Goal: Task Accomplishment & Management: Use online tool/utility

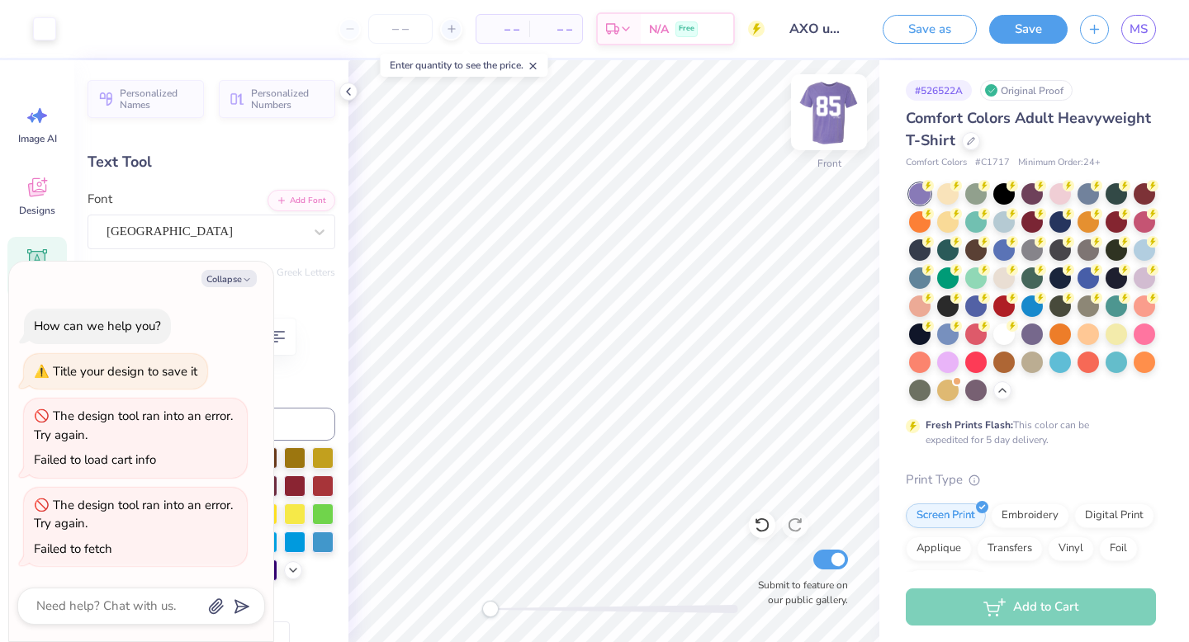
click at [828, 117] on img at bounding box center [829, 112] width 66 height 66
type textarea "x"
type input "11.05"
type input "9.20"
type input "3.96"
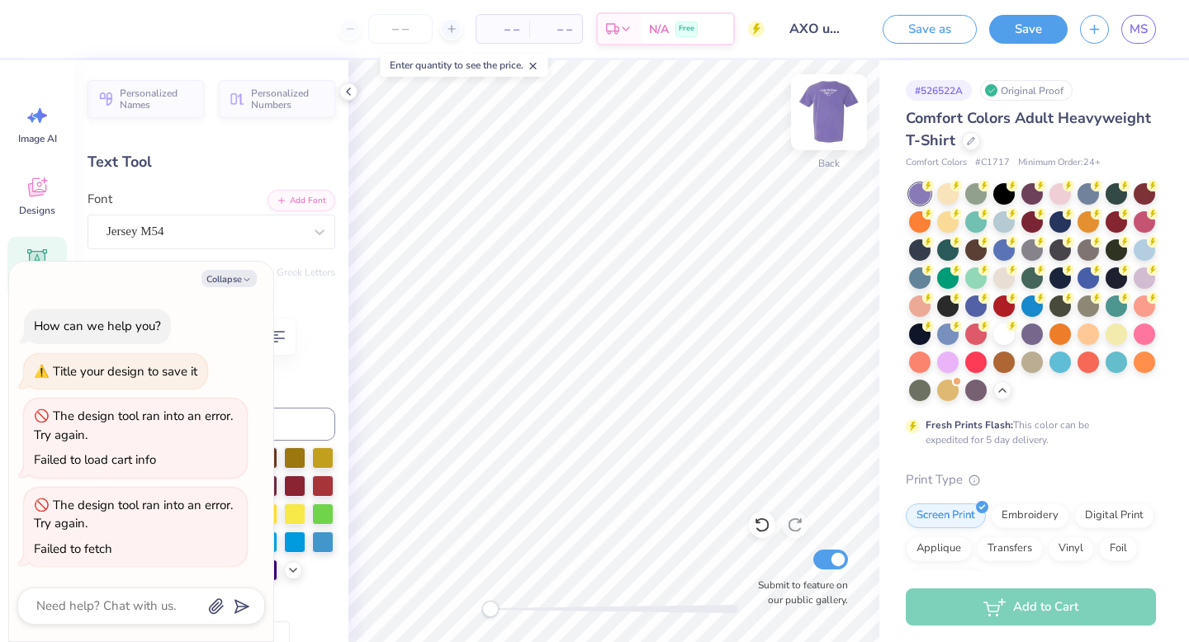
type textarea "x"
type input "7.48"
type input "6.22"
type textarea "x"
type input "5.27"
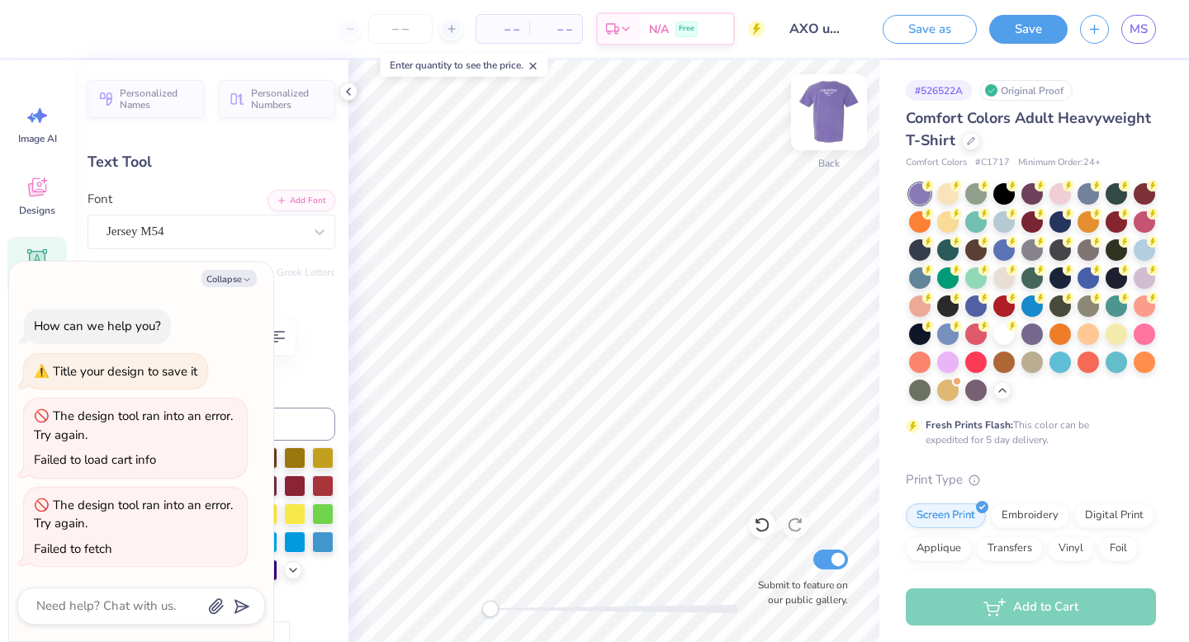
type input "4.39"
type input "3.83"
click at [245, 275] on icon "button" at bounding box center [247, 280] width 10 height 10
type textarea "x"
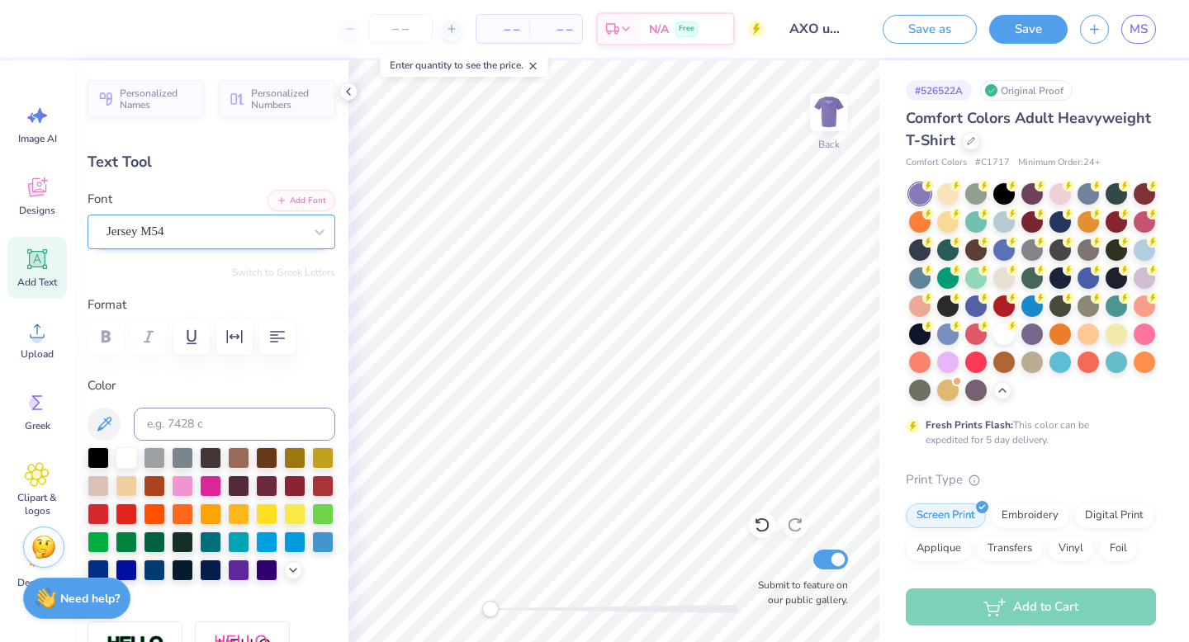
click at [299, 230] on div "Jersey M54" at bounding box center [205, 232] width 200 height 26
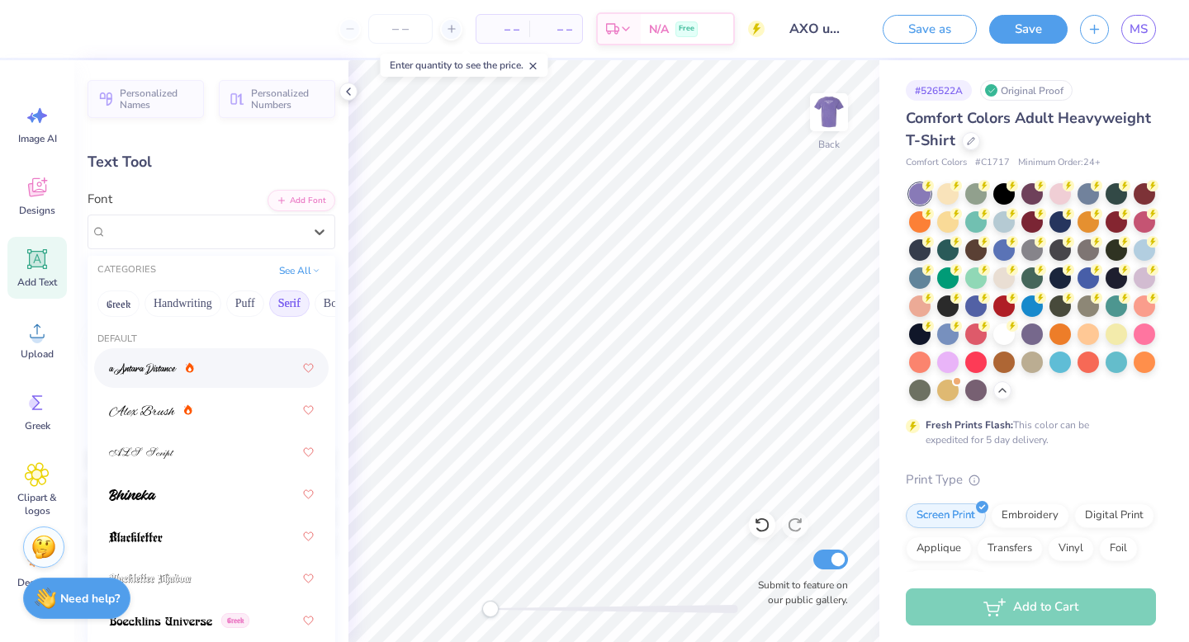
click at [281, 298] on button "Serif" at bounding box center [289, 304] width 40 height 26
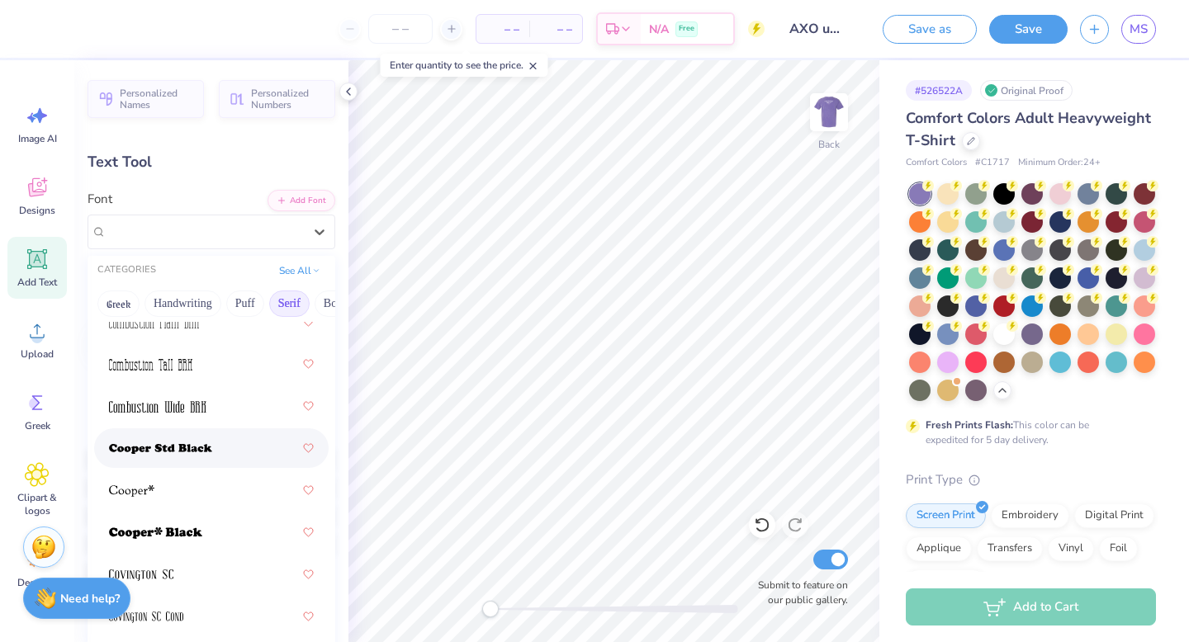
scroll to position [935, 0]
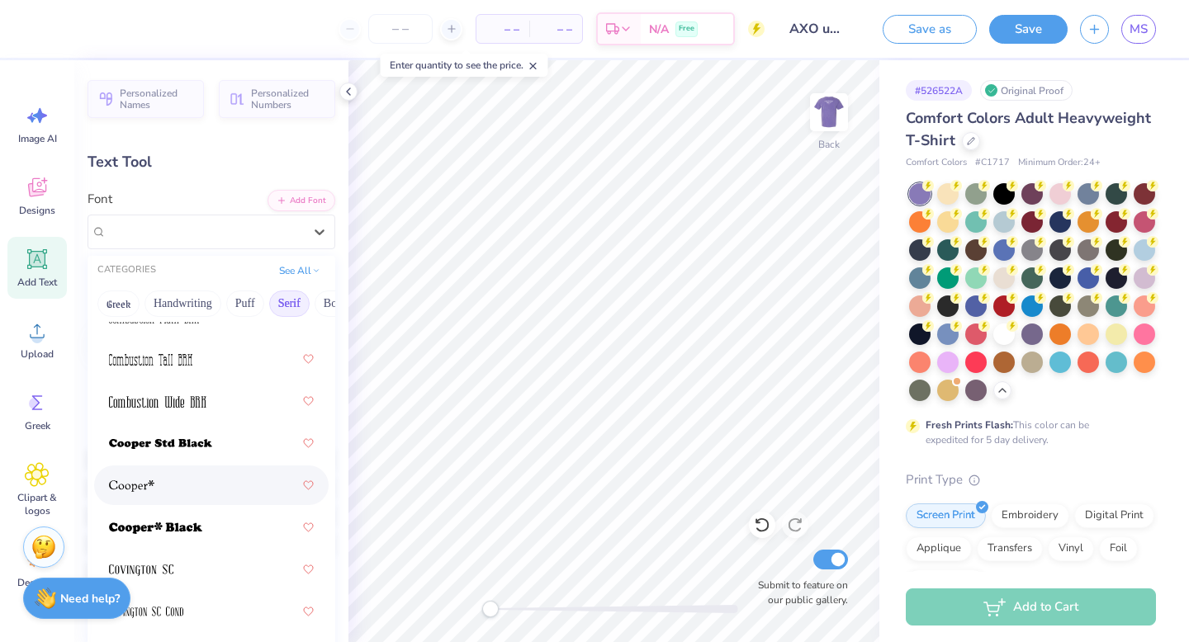
click at [224, 476] on div at bounding box center [211, 486] width 205 height 30
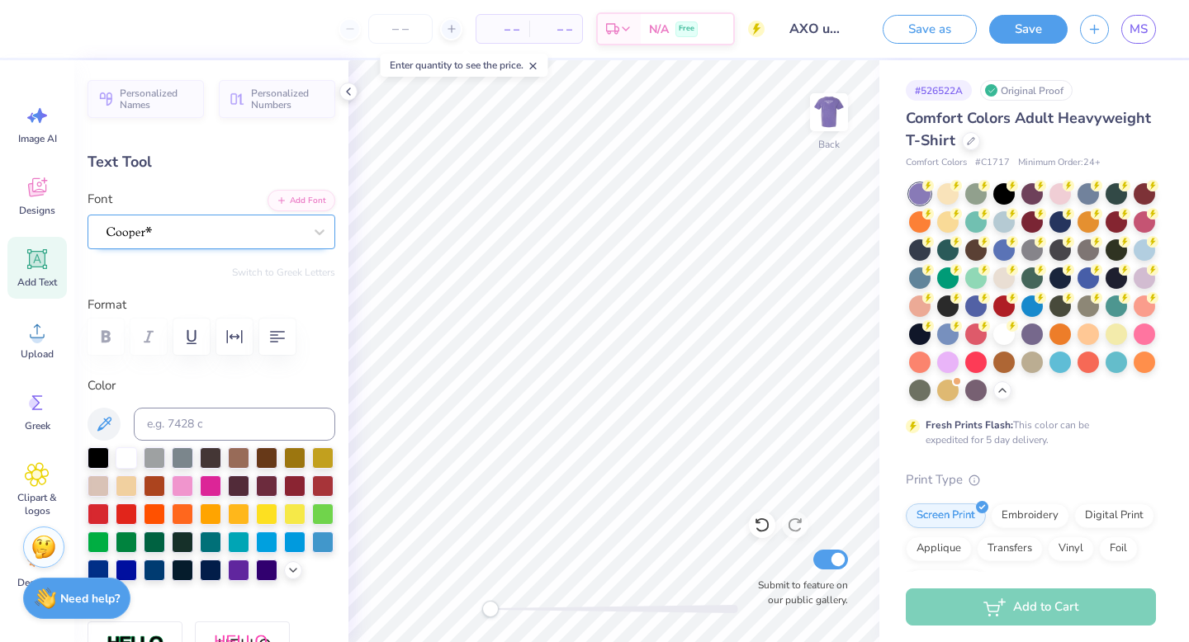
click at [277, 239] on div at bounding box center [205, 232] width 200 height 26
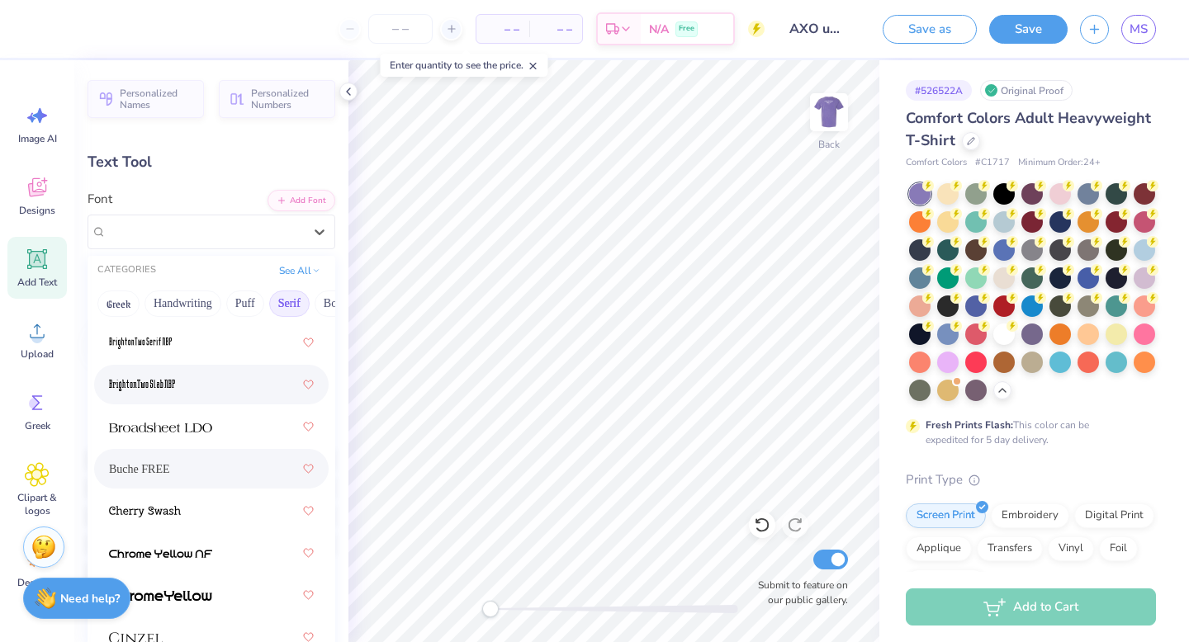
scroll to position [153, 0]
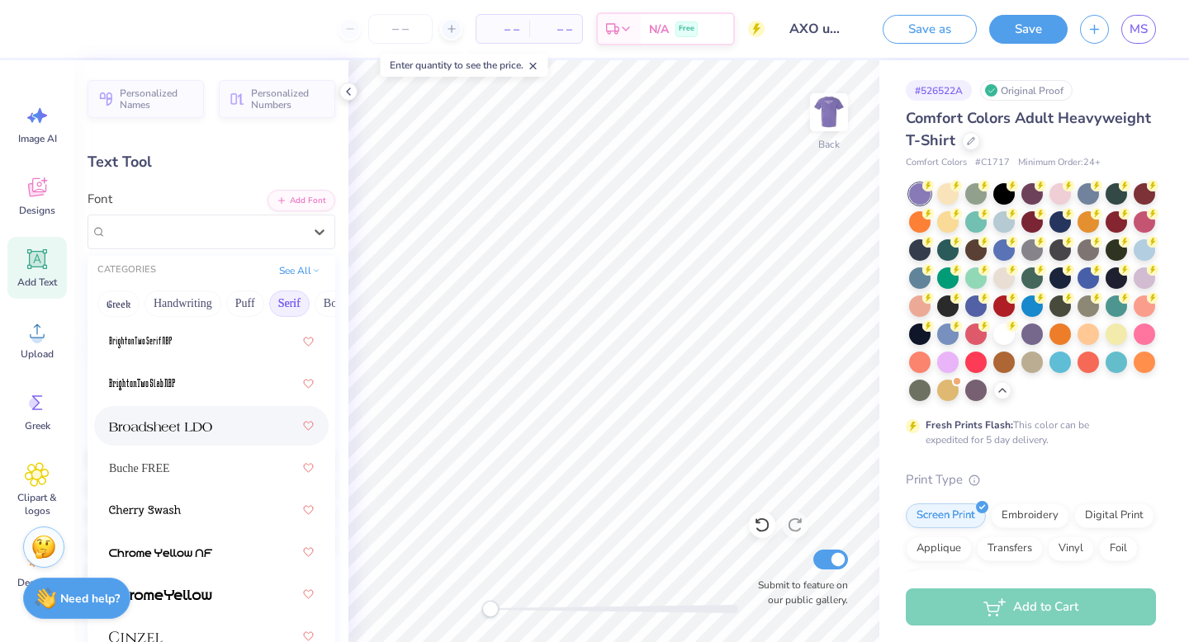
click at [239, 412] on div at bounding box center [211, 426] width 205 height 30
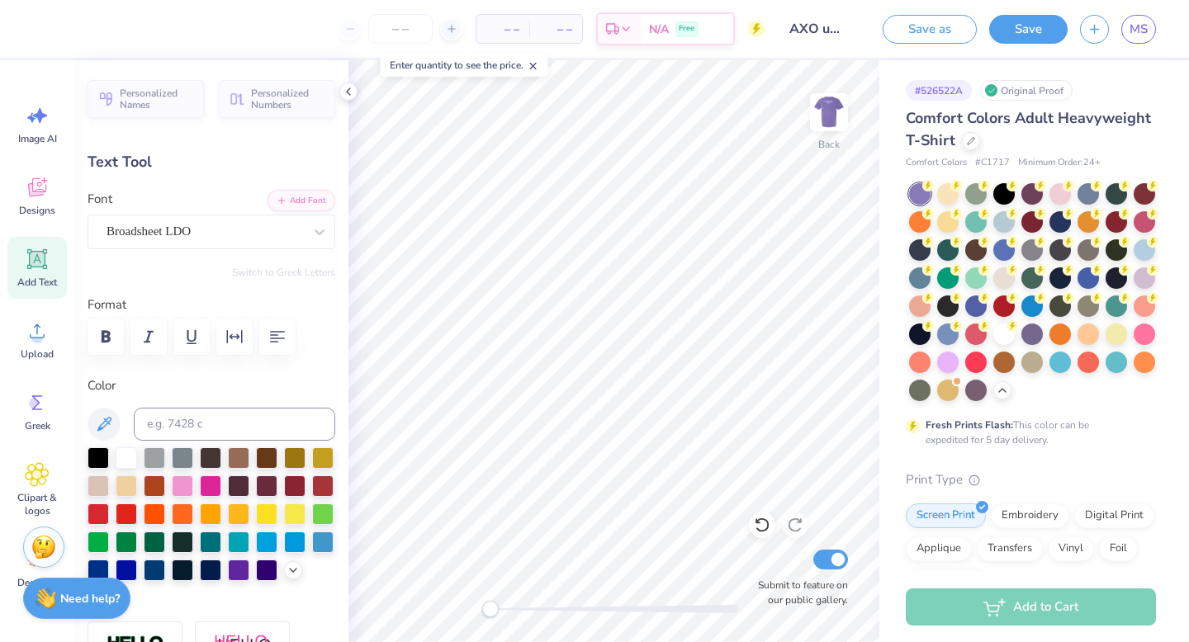
type textarea "Al"
type input "5.84"
type input "4.19"
type input "3.94"
type input "2.37"
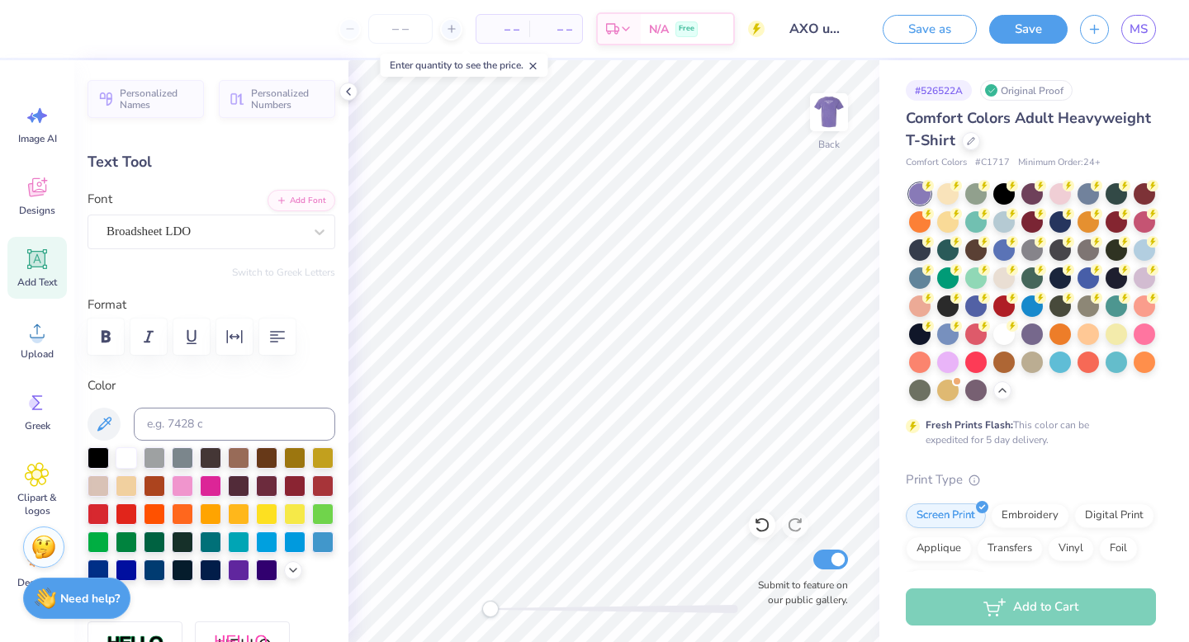
type input "1.70"
type input "3.93"
type textarea "A"
click at [277, 230] on div "Broadsheet LDO" at bounding box center [205, 232] width 200 height 26
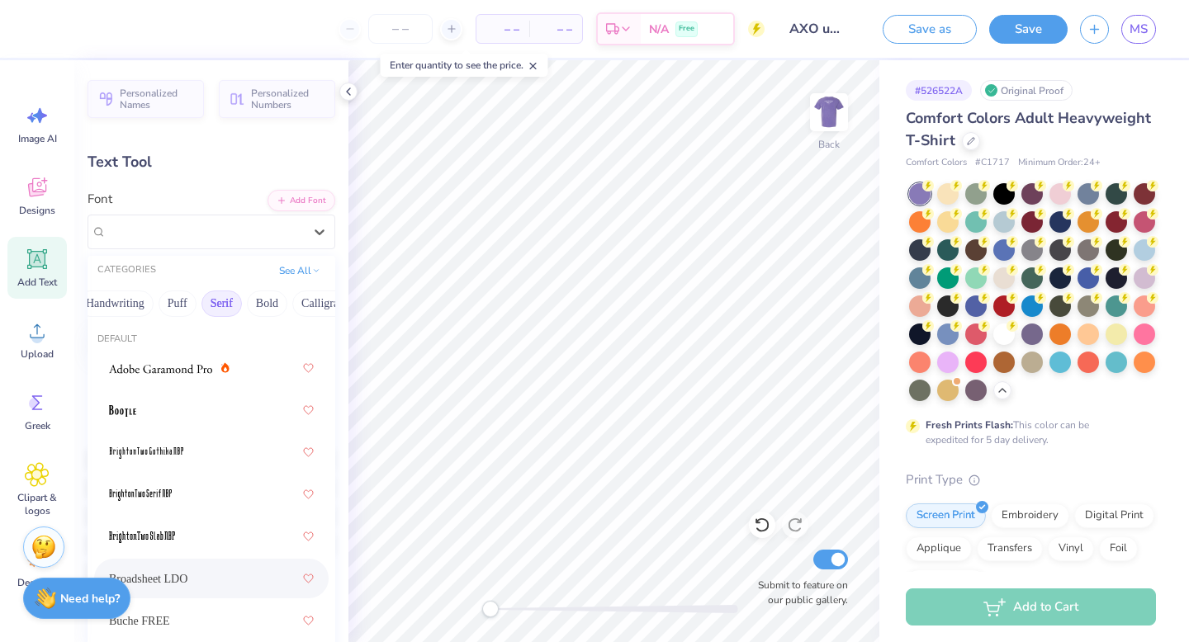
scroll to position [0, 126]
click at [289, 303] on button "Calligraphy" at bounding box center [270, 304] width 73 height 26
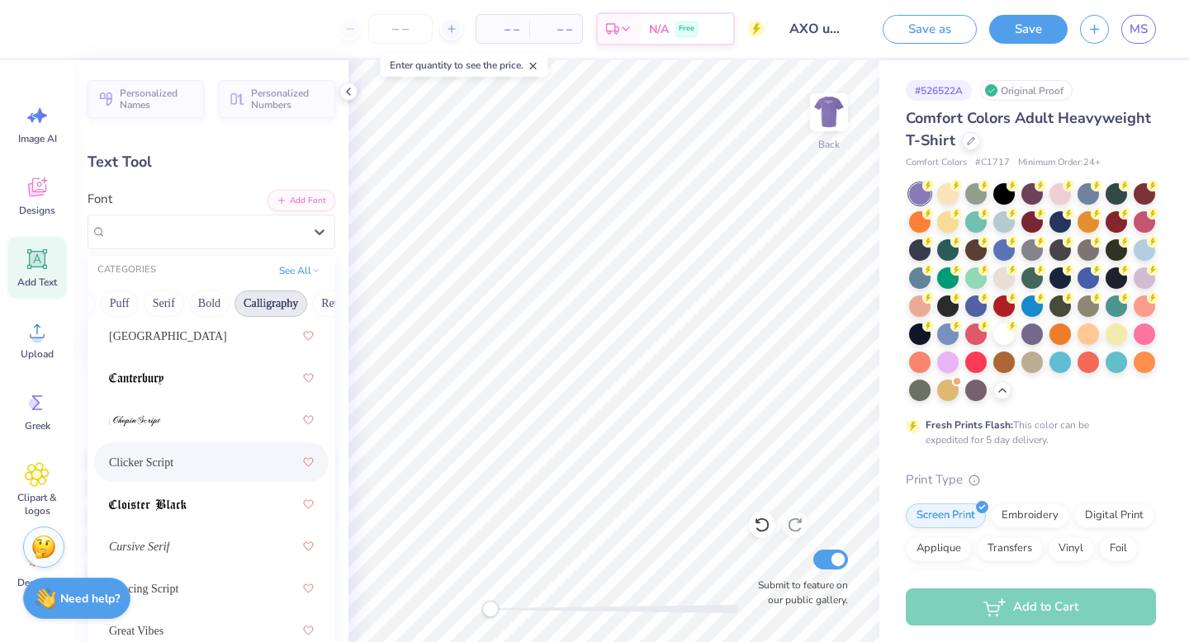
scroll to position [320, 0]
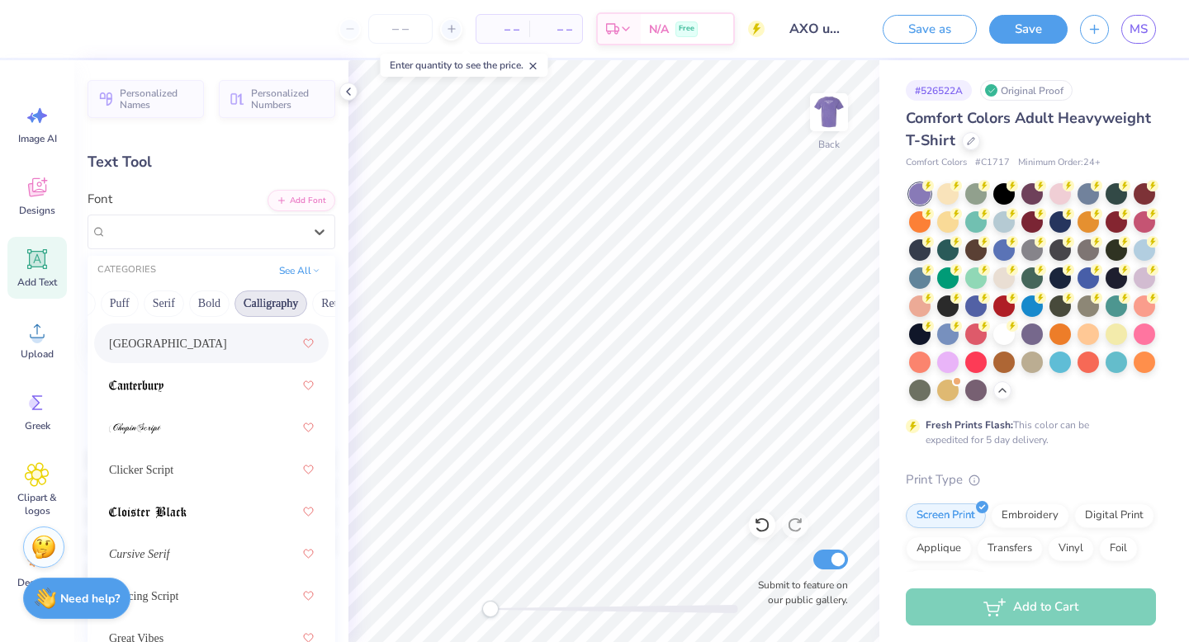
click at [220, 362] on div "Cambridge" at bounding box center [211, 344] width 234 height 40
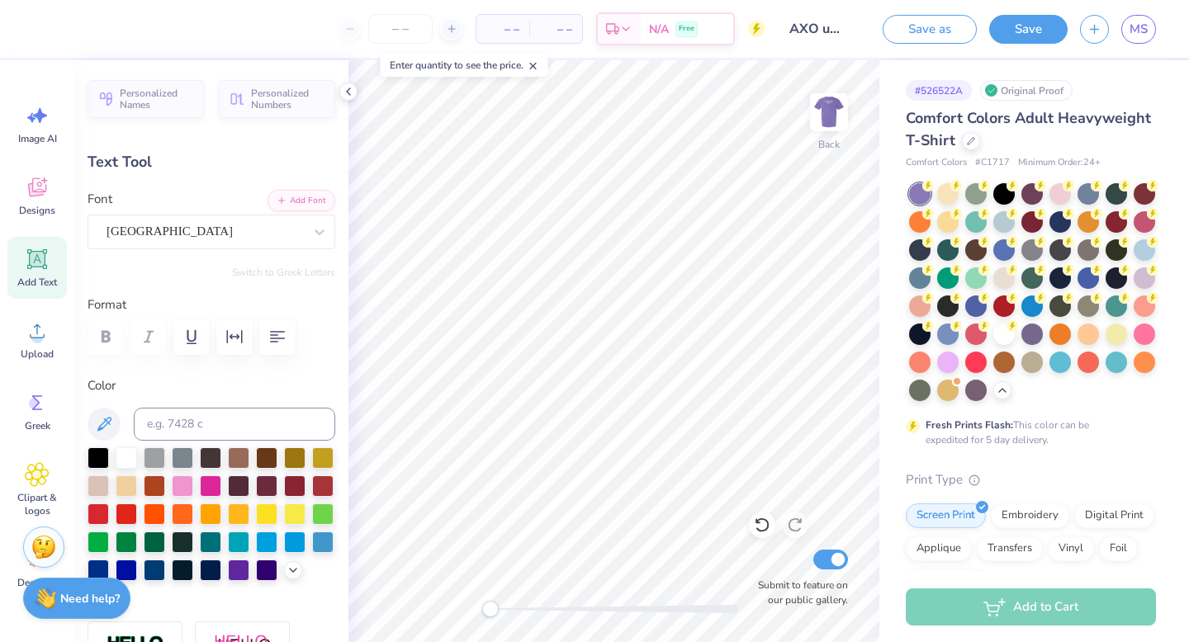
scroll to position [0, 4]
type textarea "Alpha Chi Omega"
type input "14.17"
type input "2.64"
type input "4.70"
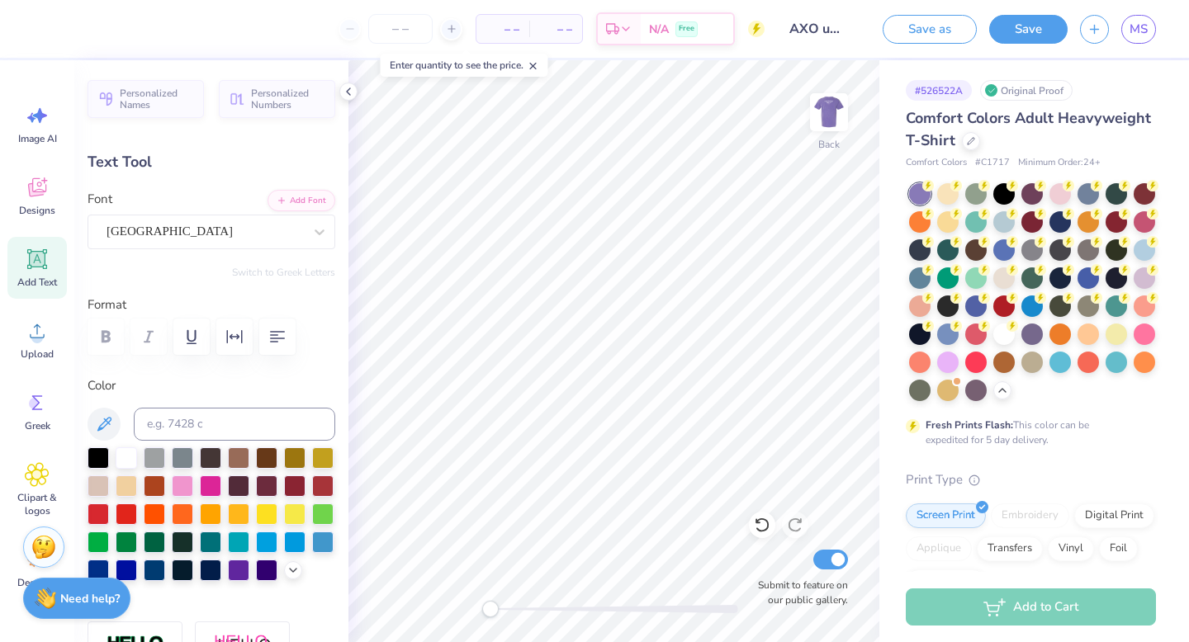
type input "12.07"
type input "2.25"
type input "3.46"
type input "0.84"
type input "13.32"
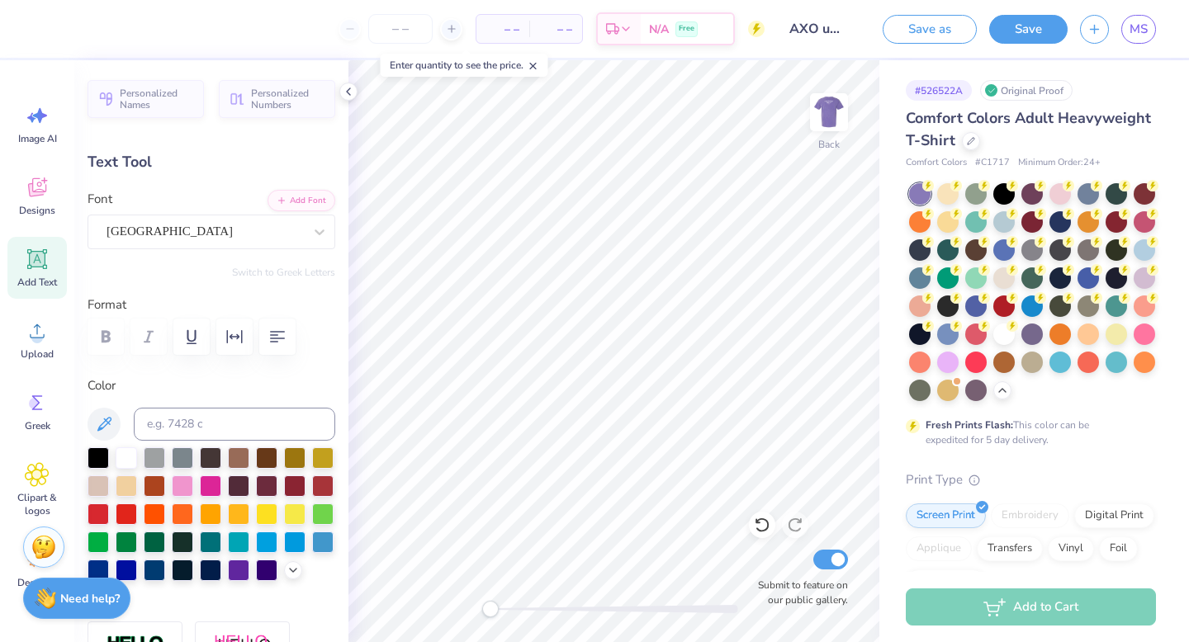
scroll to position [0, 0]
type textarea "e"
type textarea "Zeta Xi"
type input "2.79"
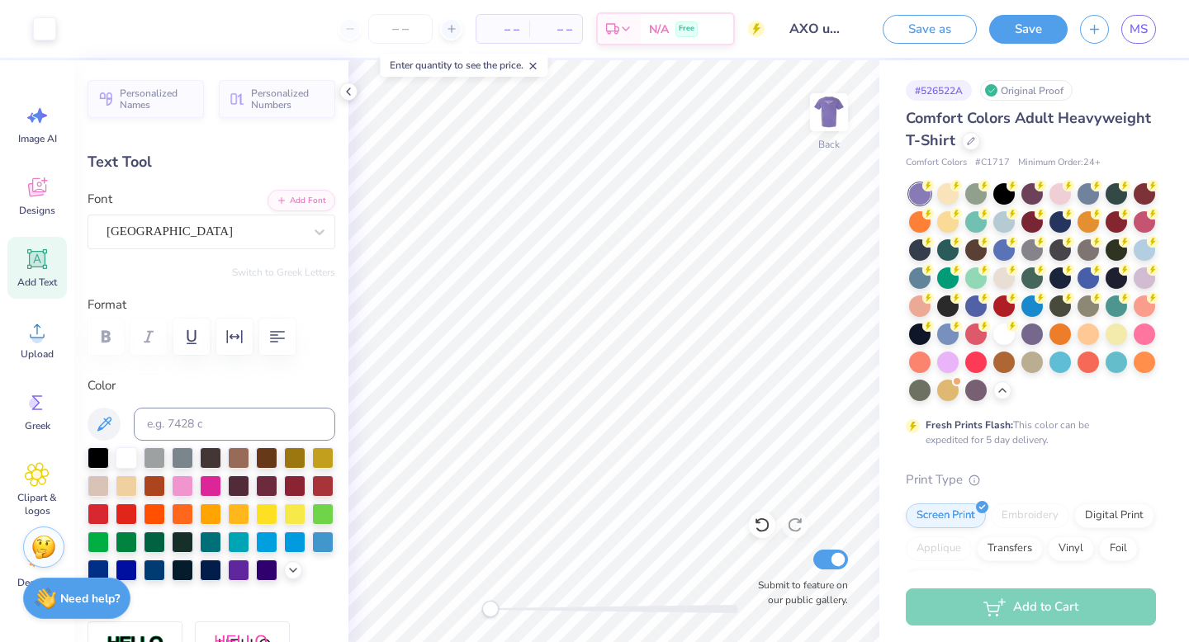
type input "0.97"
type input "6.85"
type input "2.62"
type input "0.91"
type input "3.46"
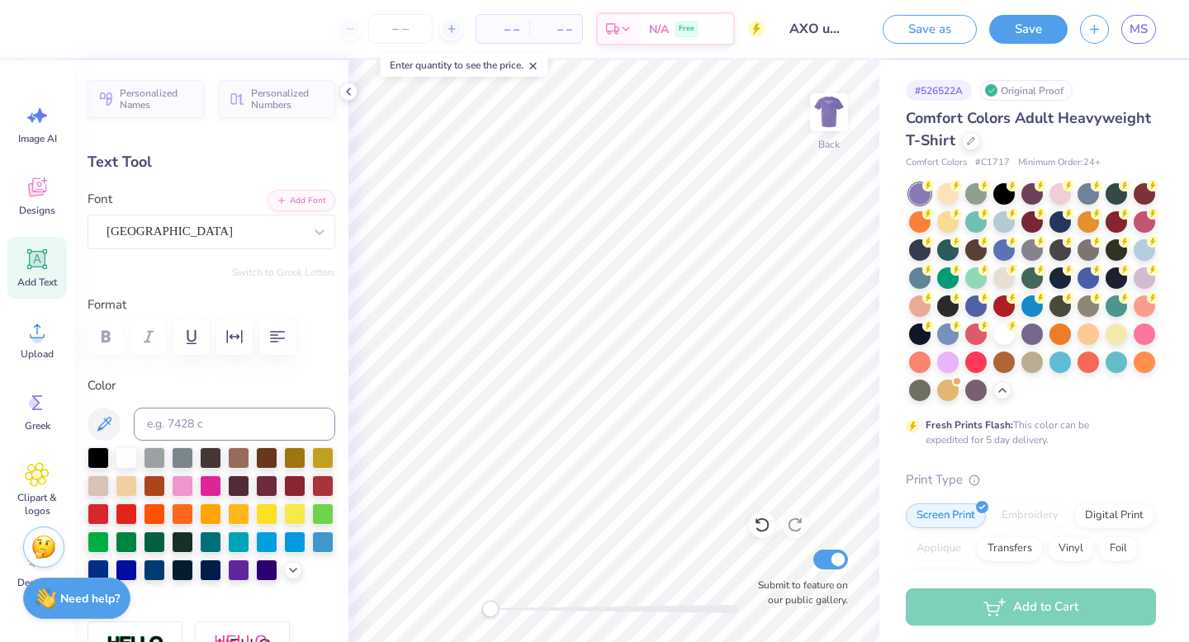
type input "0.84"
type input "13.32"
type input "1.74"
type input "0.42"
type input "13.74"
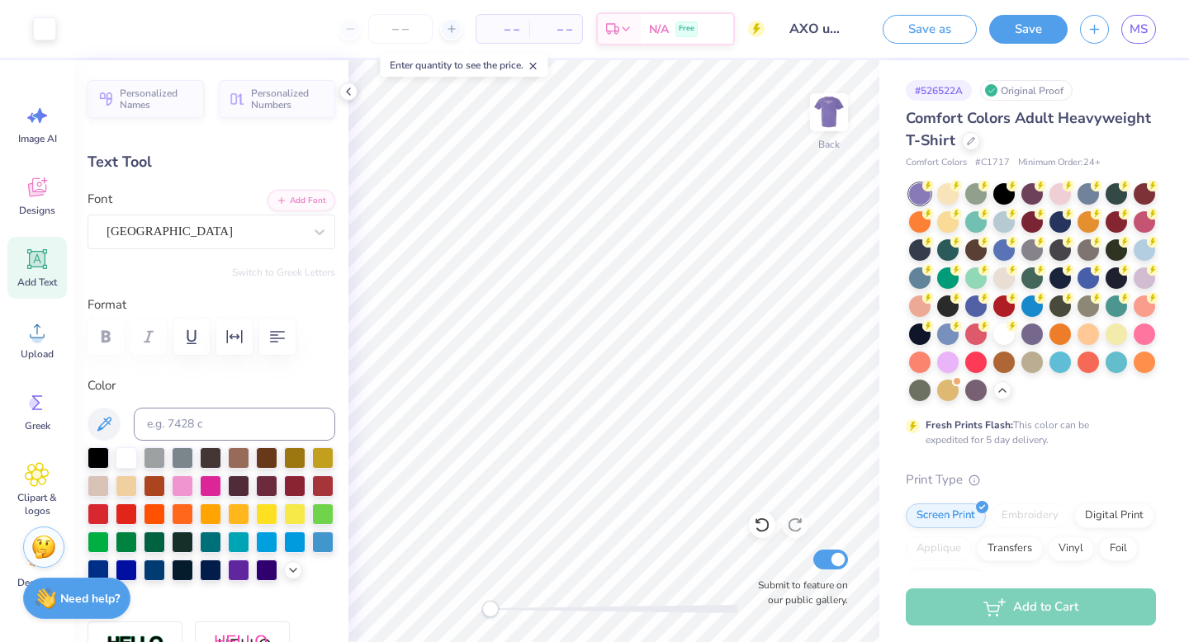
type input "12.07"
type input "2.25"
type input "4.67"
type input "2.62"
type input "0.91"
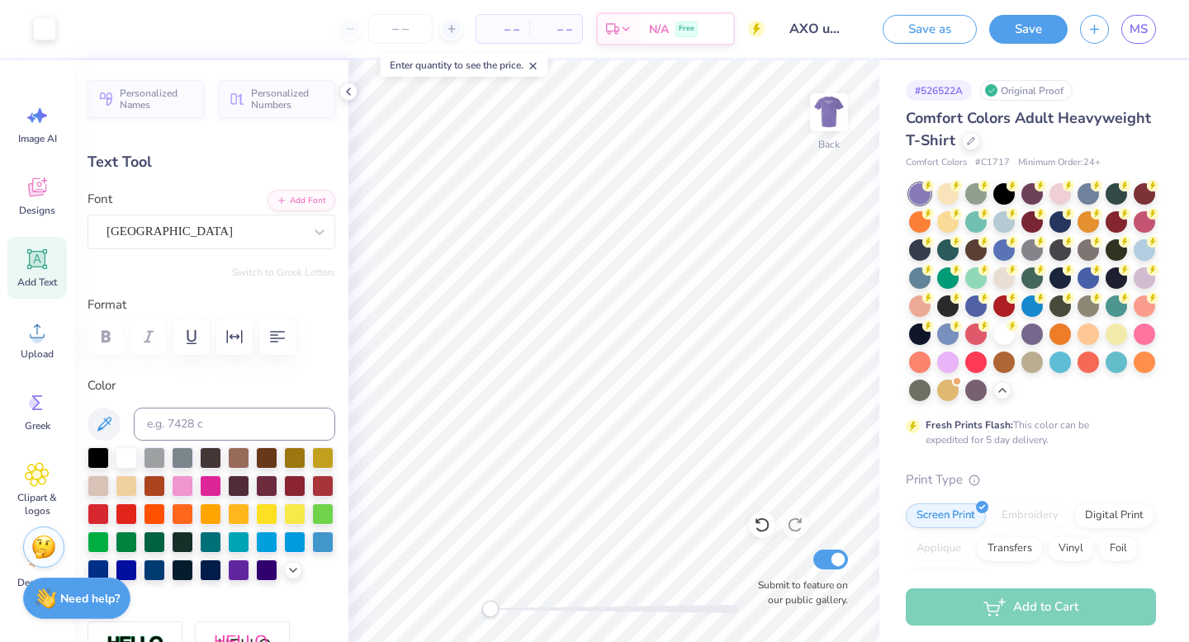
type input "6.92"
type input "2.33"
type input "0.81"
type input "6.47"
type input "1.74"
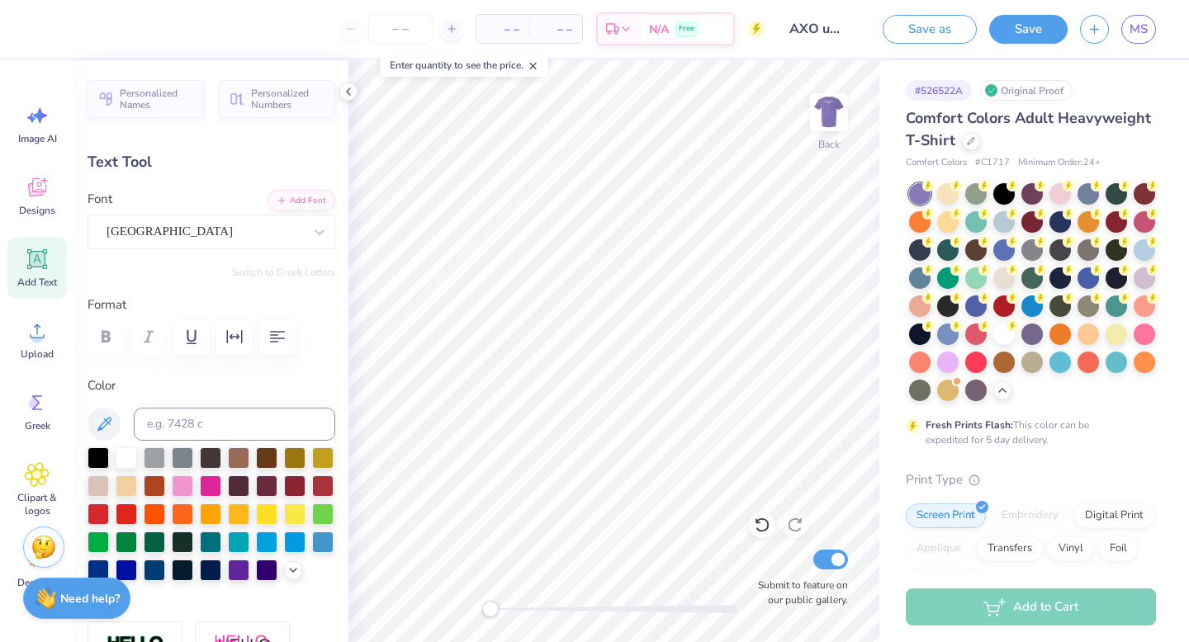
type input "0.42"
type input "6.50"
click at [825, 111] on img at bounding box center [829, 112] width 66 height 66
click at [45, 182] on icon at bounding box center [37, 187] width 25 height 25
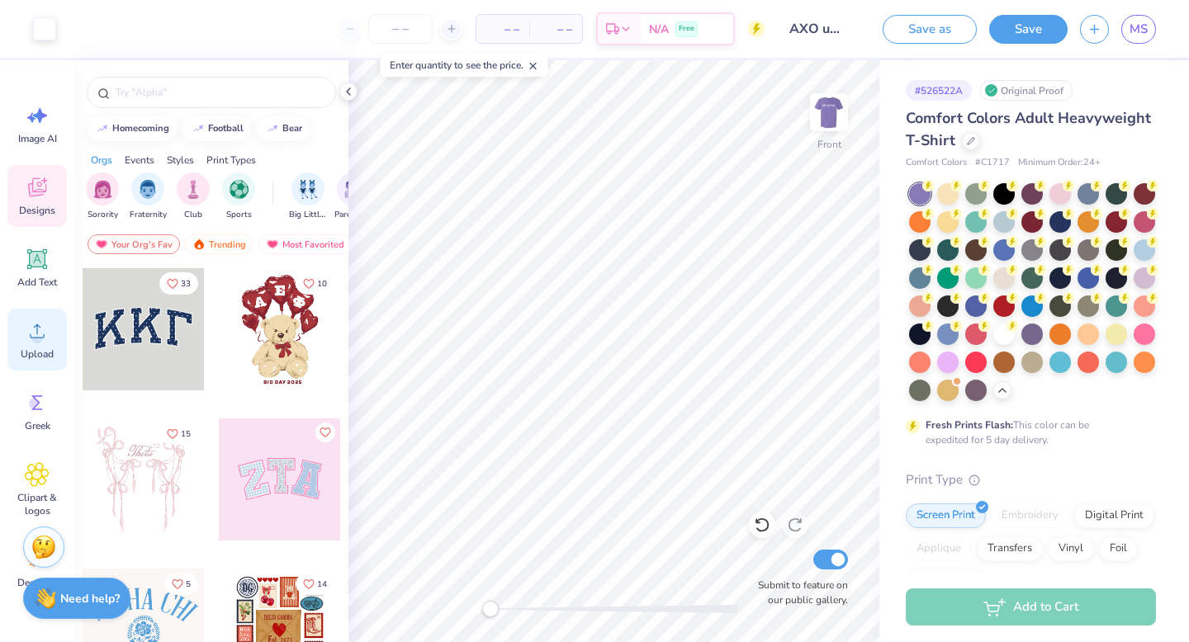
click at [36, 342] on circle at bounding box center [37, 338] width 12 height 12
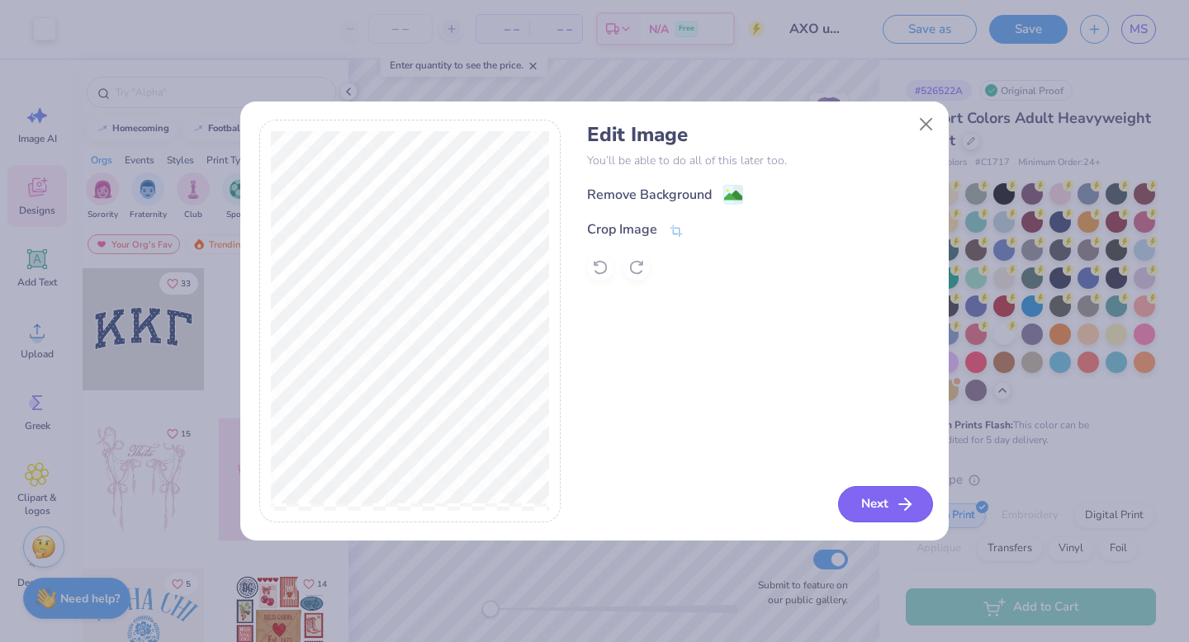
click at [898, 501] on icon "button" at bounding box center [905, 505] width 20 height 20
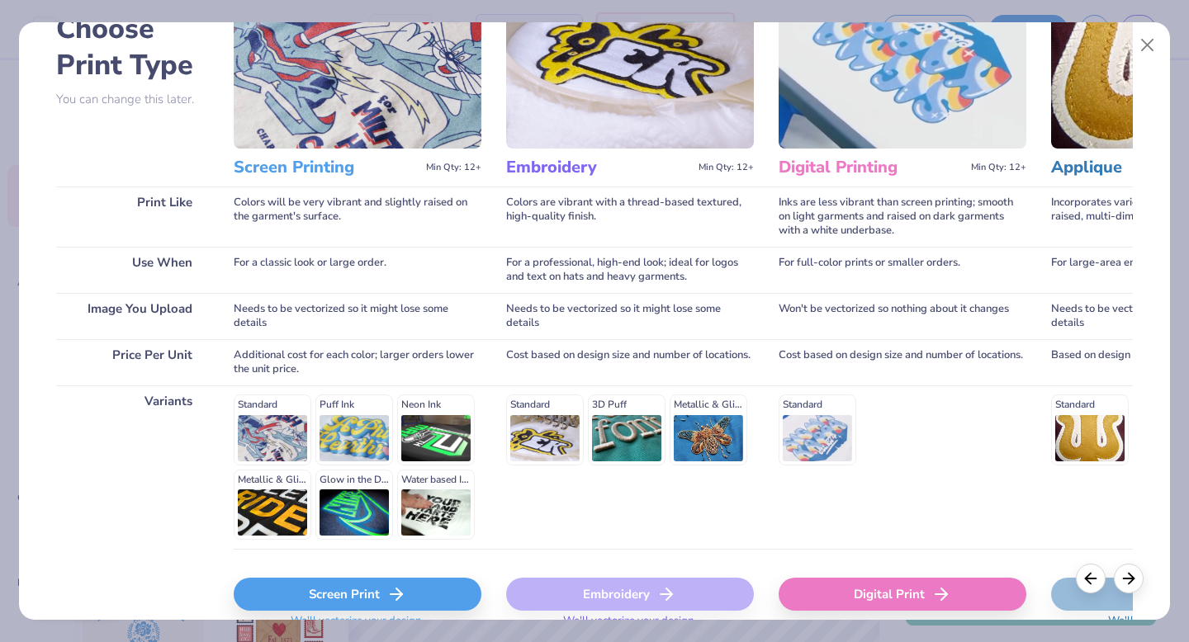
scroll to position [135, 0]
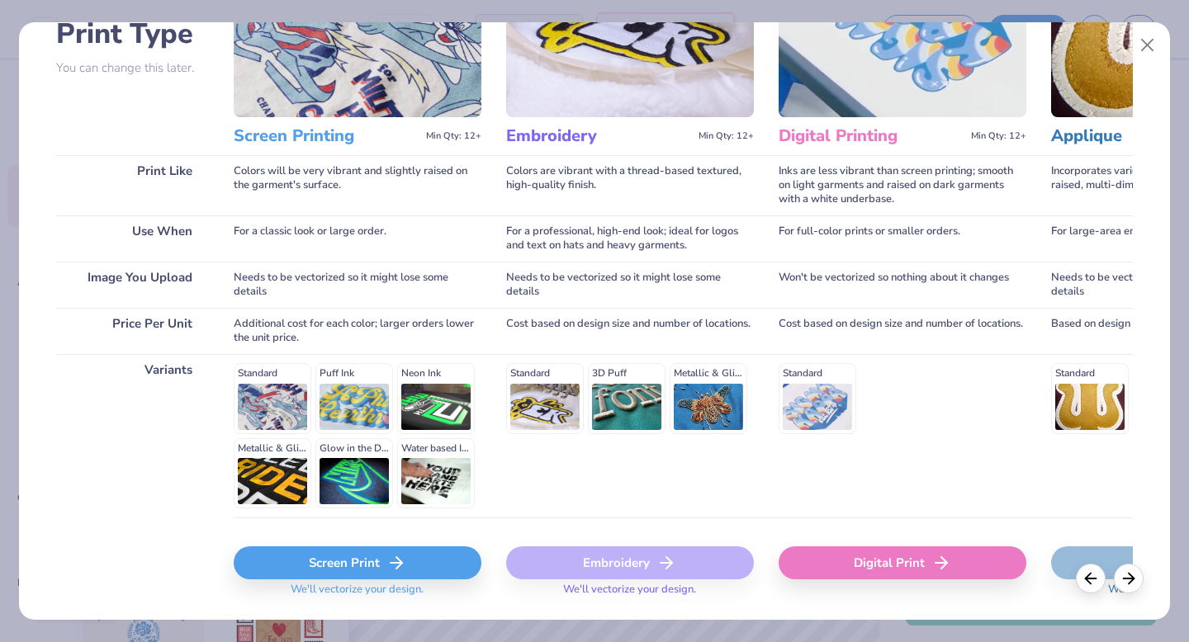
click at [386, 570] on icon at bounding box center [396, 563] width 20 height 20
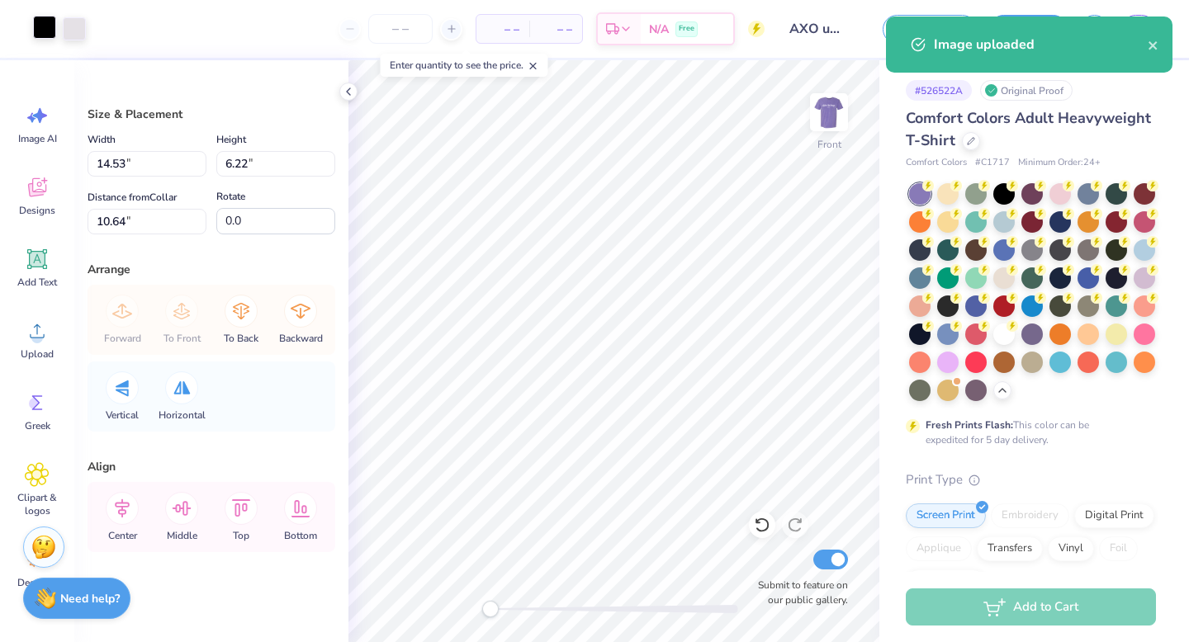
click at [51, 26] on div at bounding box center [44, 27] width 23 height 23
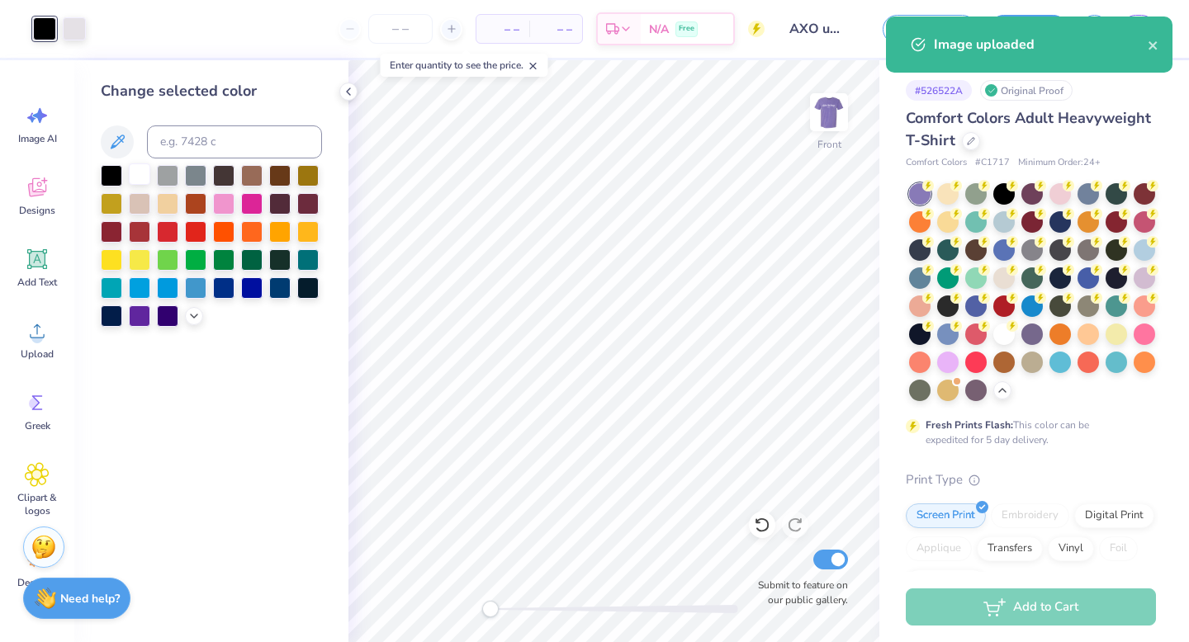
click at [143, 176] on div at bounding box center [139, 173] width 21 height 21
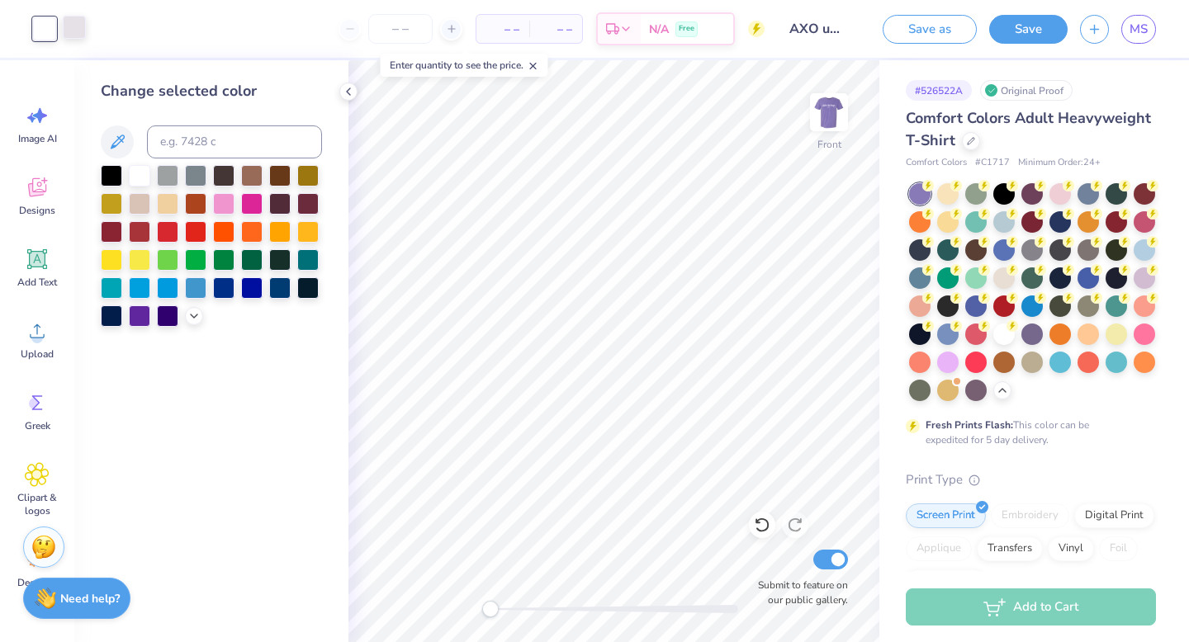
click at [71, 17] on div at bounding box center [74, 27] width 23 height 23
click at [146, 182] on div at bounding box center [139, 173] width 21 height 21
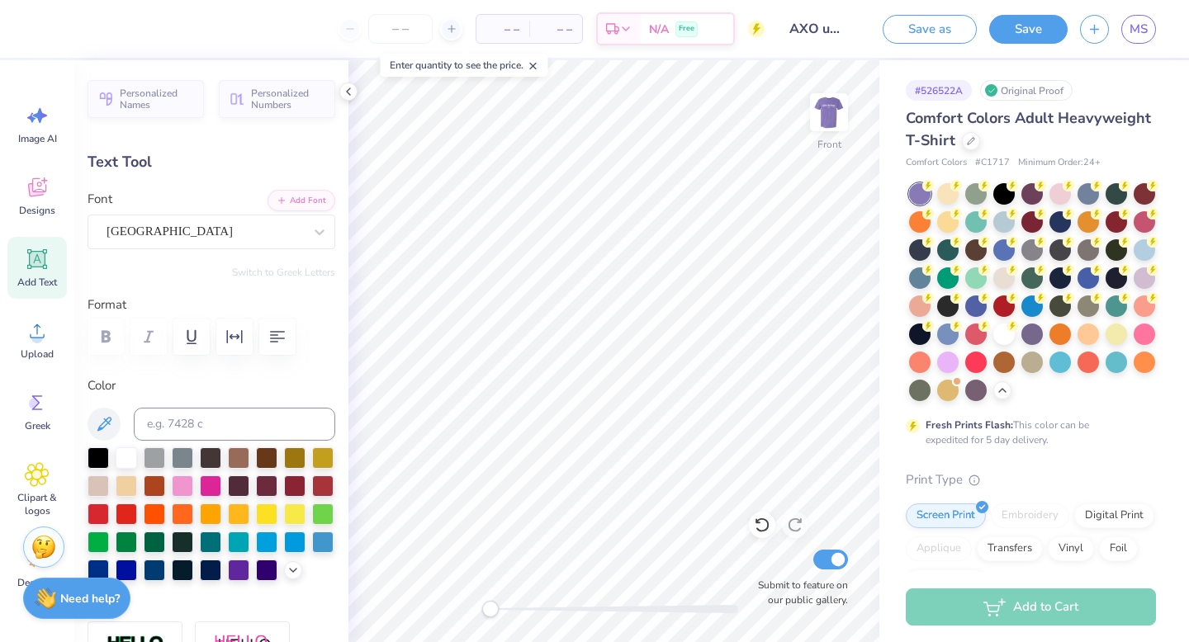
scroll to position [0, 0]
type textarea "A"
type textarea "Domestic Violence Awareness"
click at [290, 567] on polyline at bounding box center [293, 568] width 7 height 3
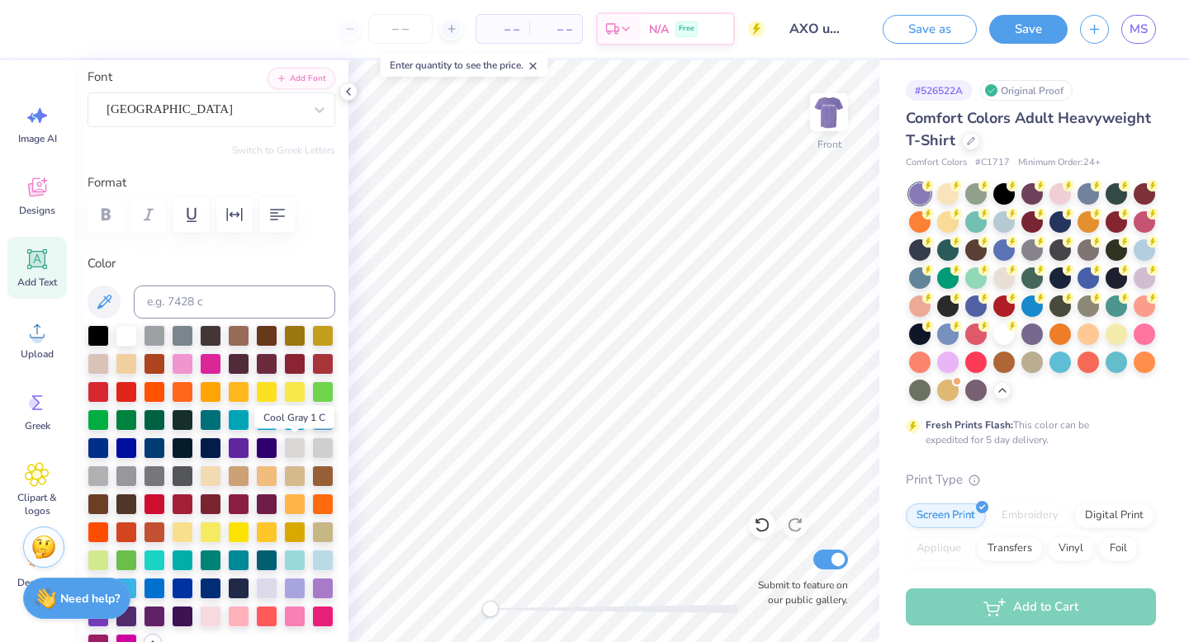
scroll to position [129, 0]
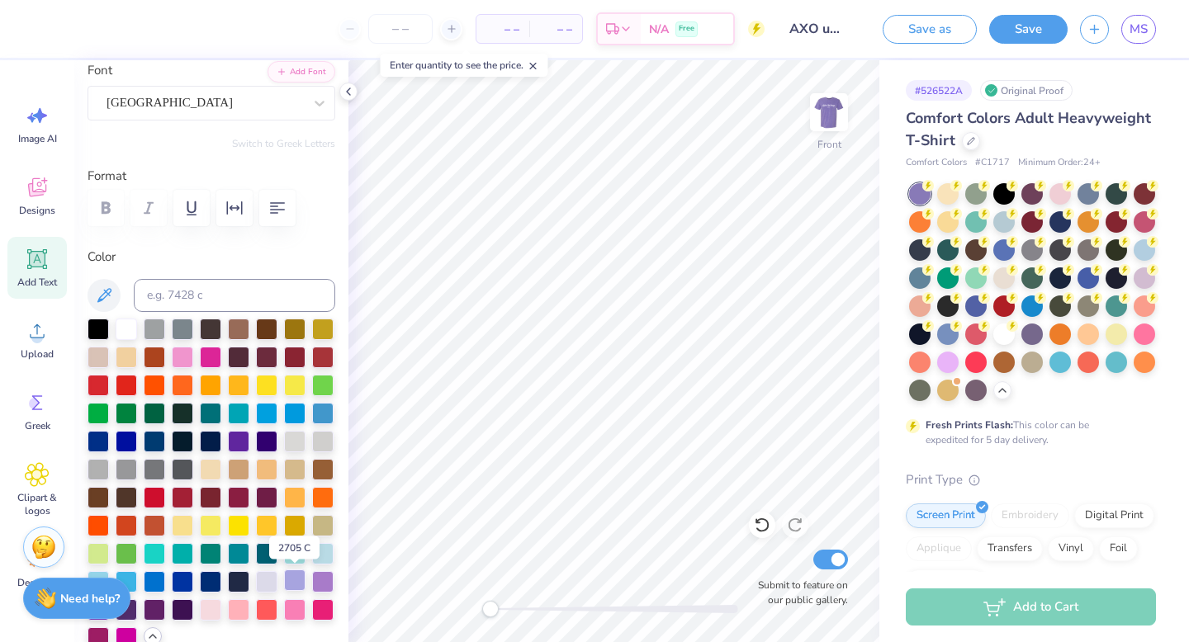
click at [297, 579] on div at bounding box center [294, 580] width 21 height 21
type input "12.78"
type input "1.13"
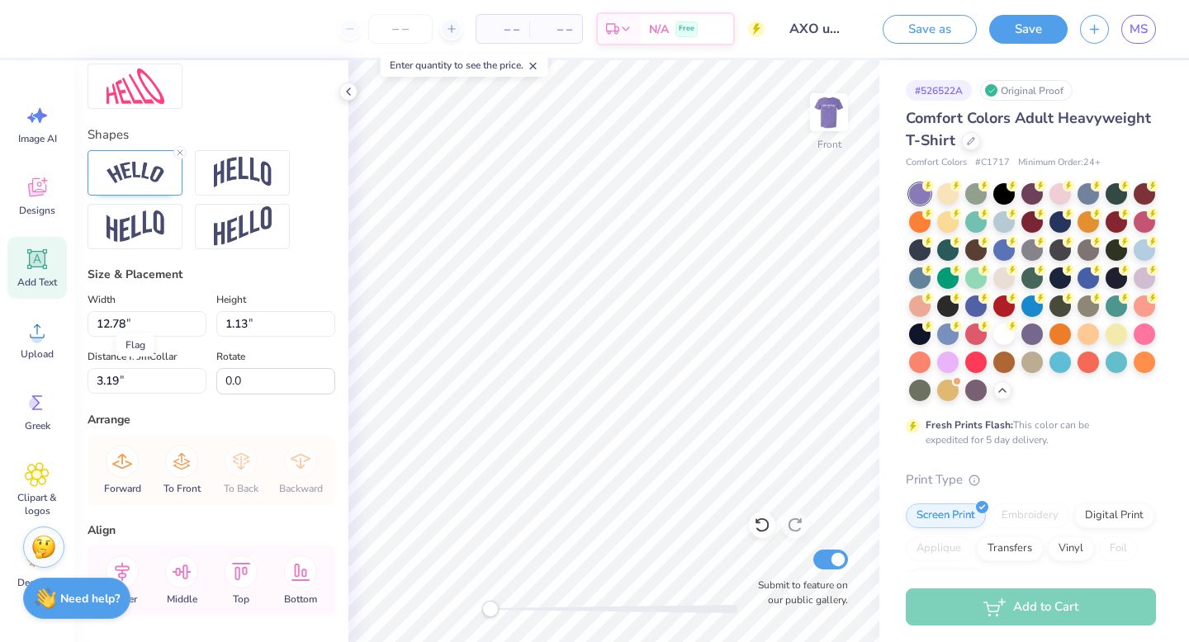
scroll to position [917, 0]
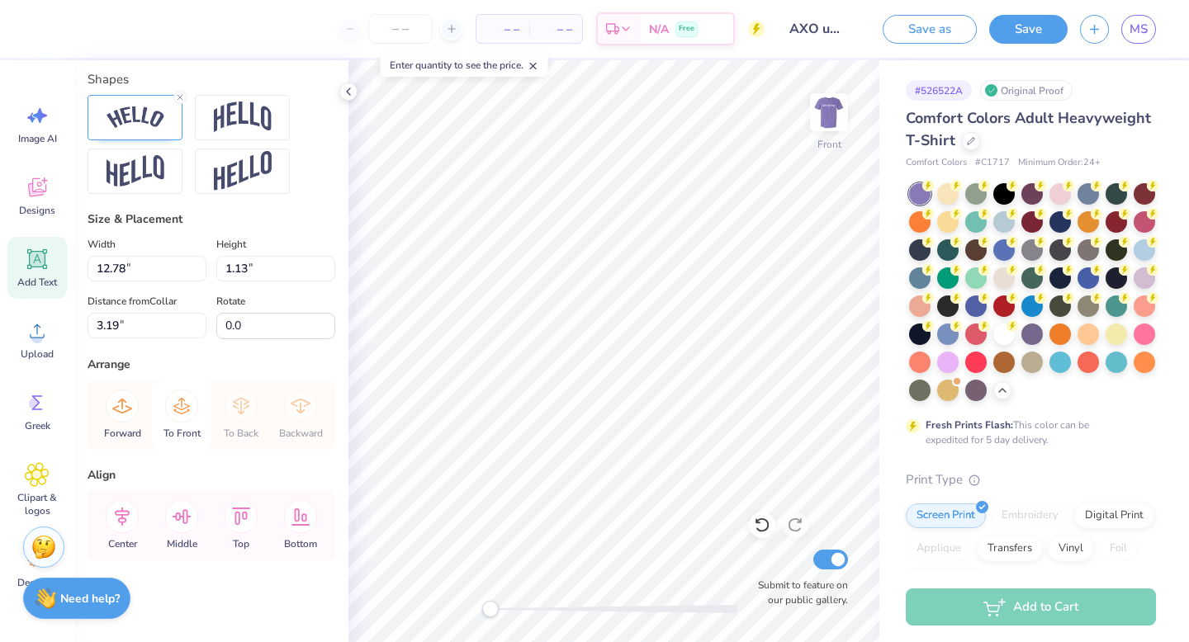
click at [168, 414] on icon at bounding box center [181, 406] width 33 height 33
type input "5.73"
type input "9.13"
type input "0.81"
type input "7.98"
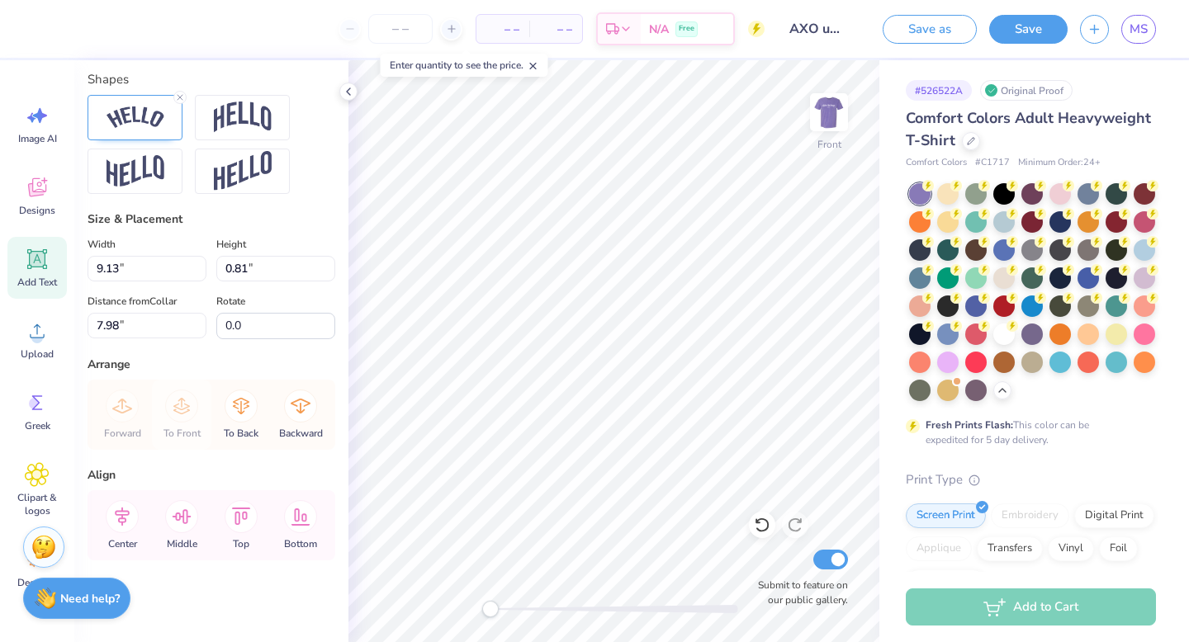
type input "4.39"
type input "1.10"
type input "4.24"
type input "1.79"
type input "0.65"
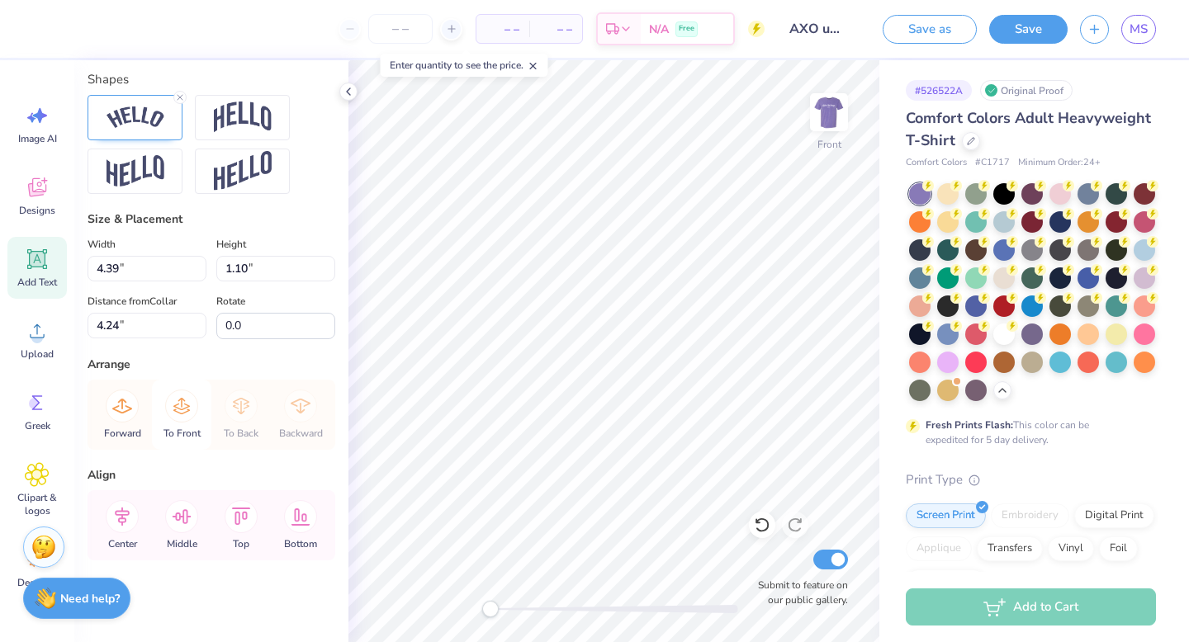
type input "5.65"
type input "0.1"
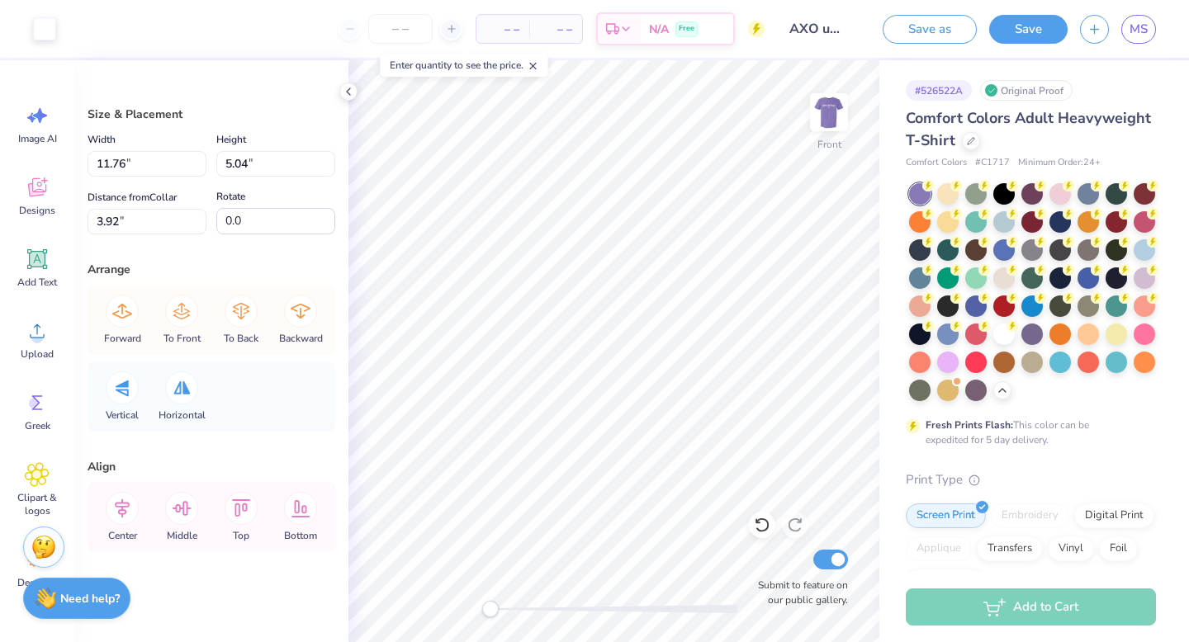
type input "11.76"
type input "5.04"
type input "3.92"
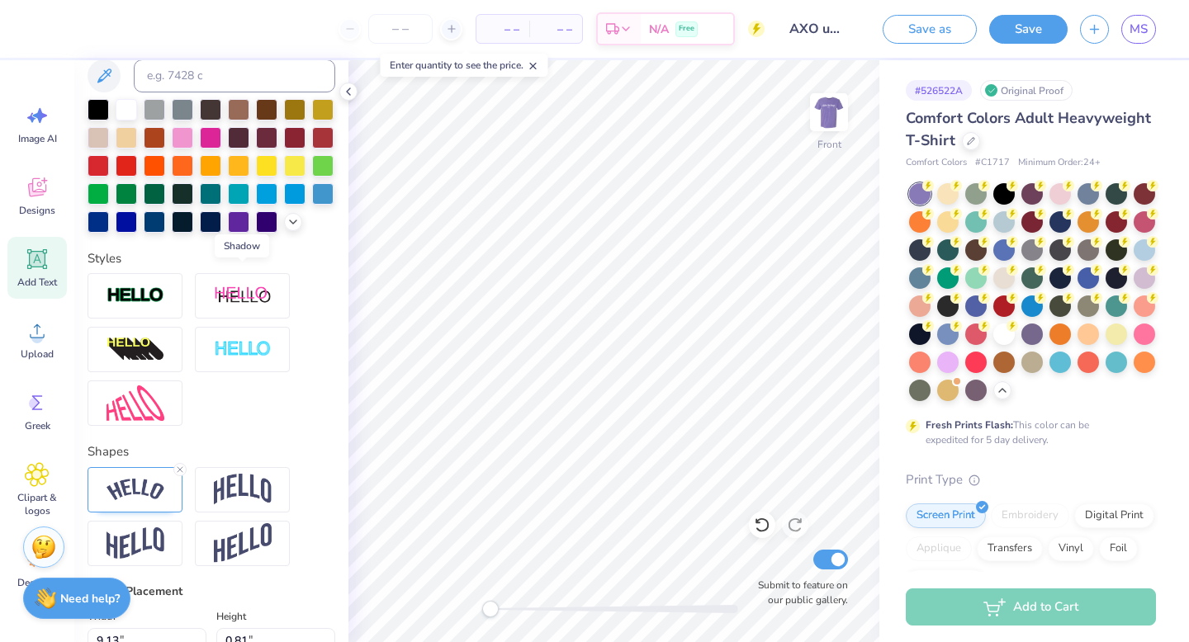
scroll to position [398, 0]
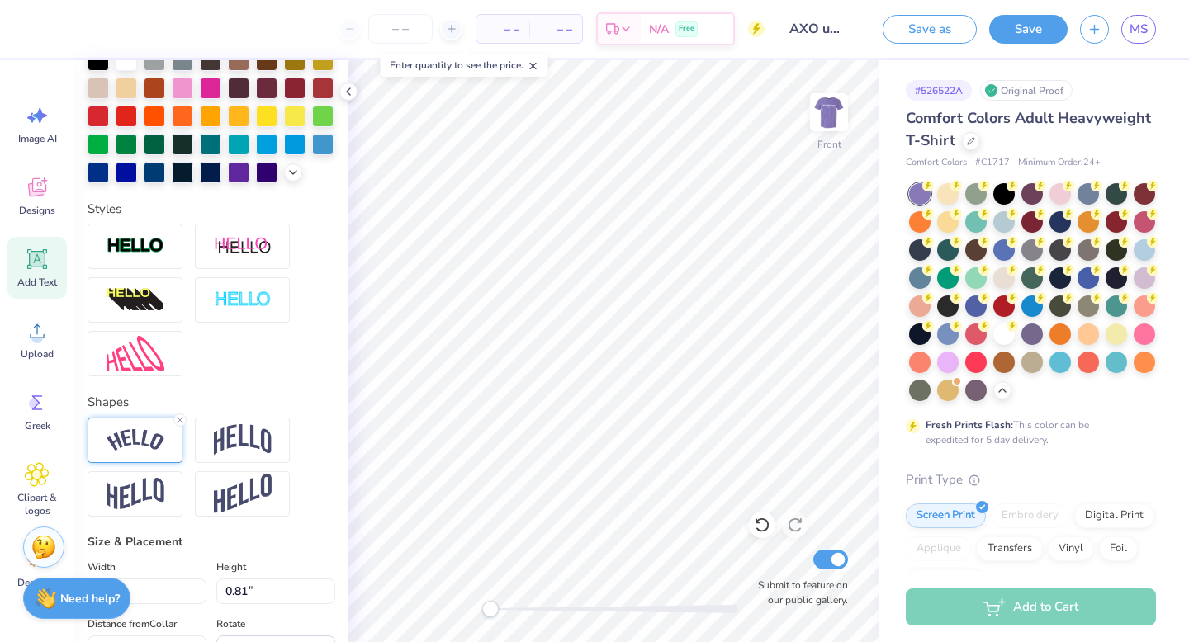
click at [136, 433] on img at bounding box center [136, 440] width 58 height 22
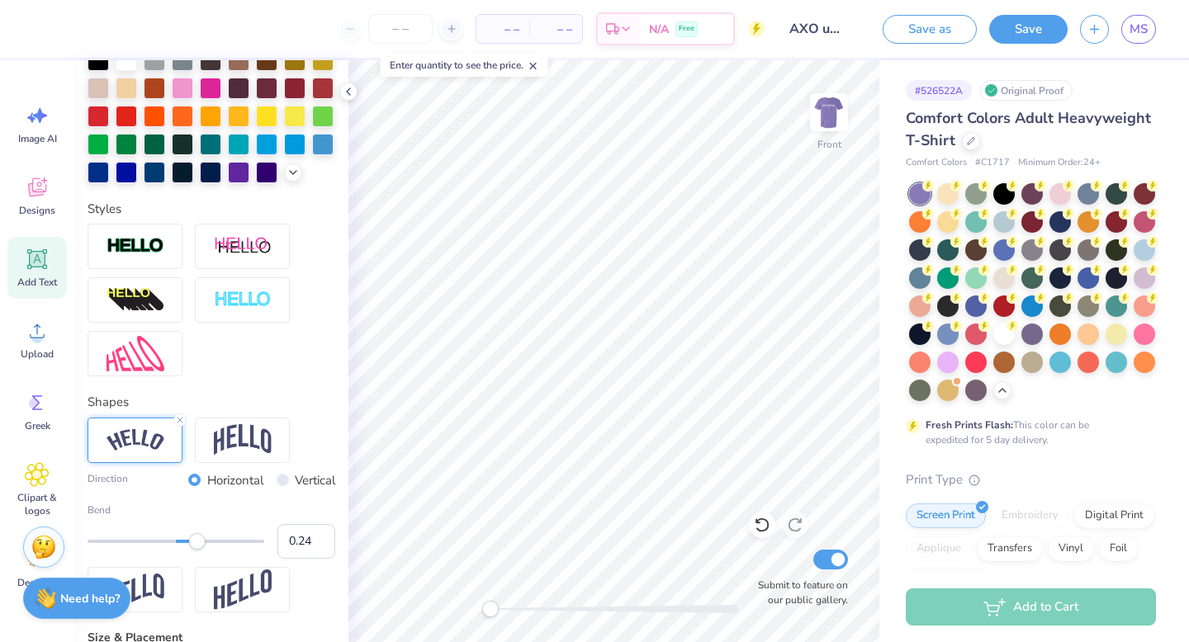
type input "0.25"
drag, startPoint x: 176, startPoint y: 543, endPoint x: 198, endPoint y: 544, distance: 22.3
click at [198, 544] on div "Accessibility label" at bounding box center [197, 541] width 17 height 17
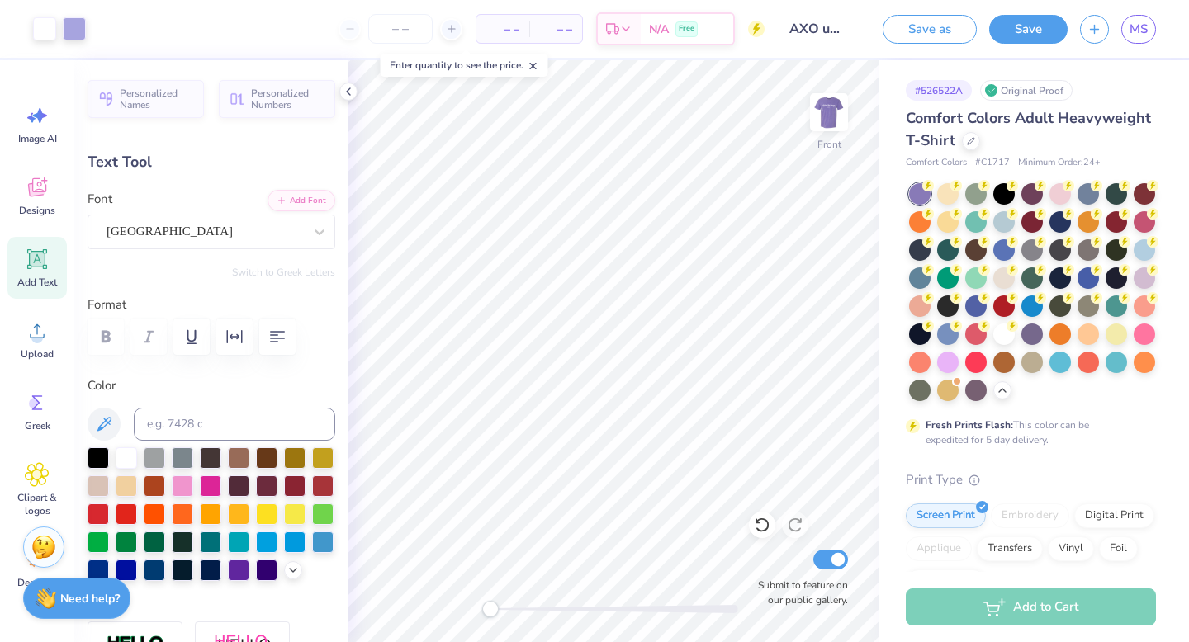
type input "4.39"
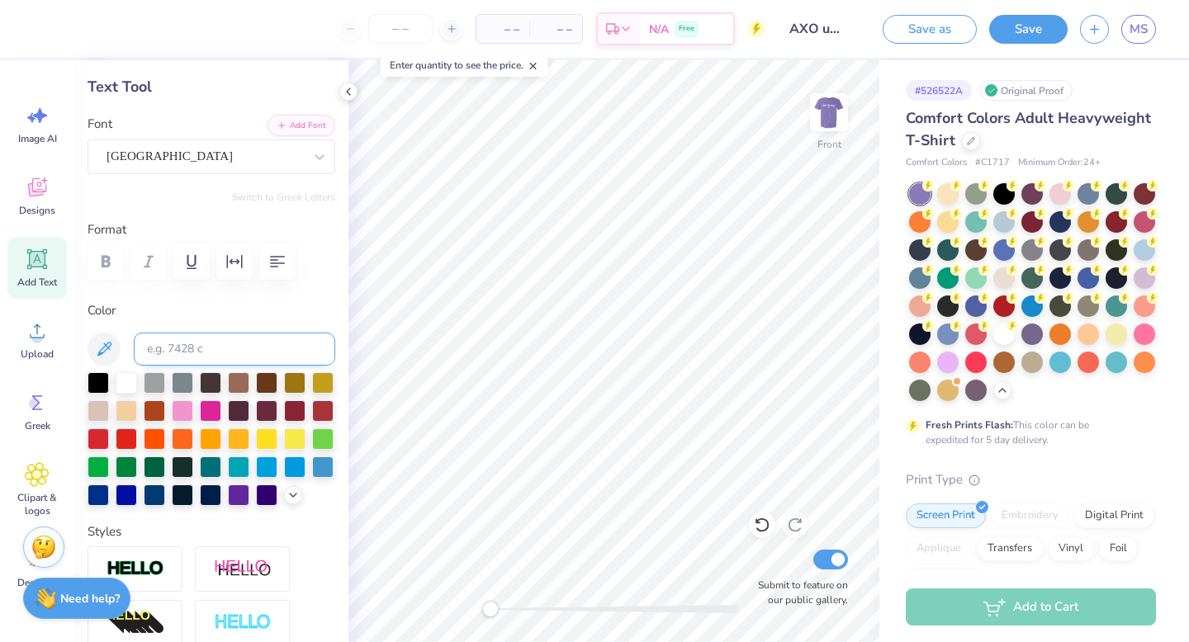
scroll to position [92, 0]
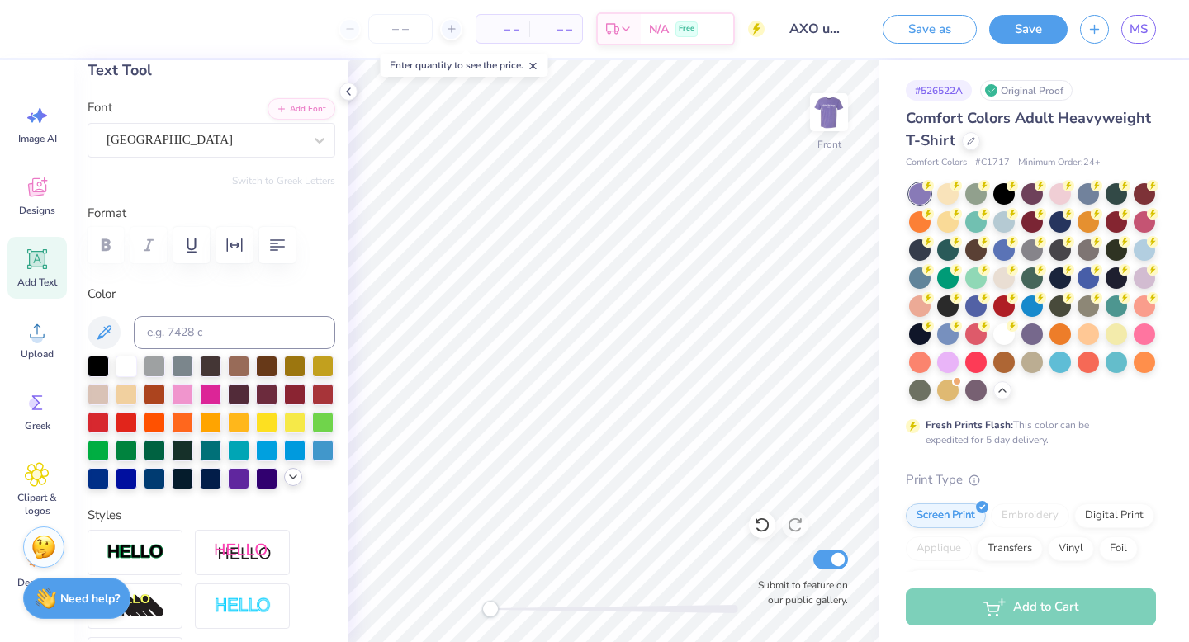
click at [290, 479] on icon at bounding box center [293, 477] width 13 height 13
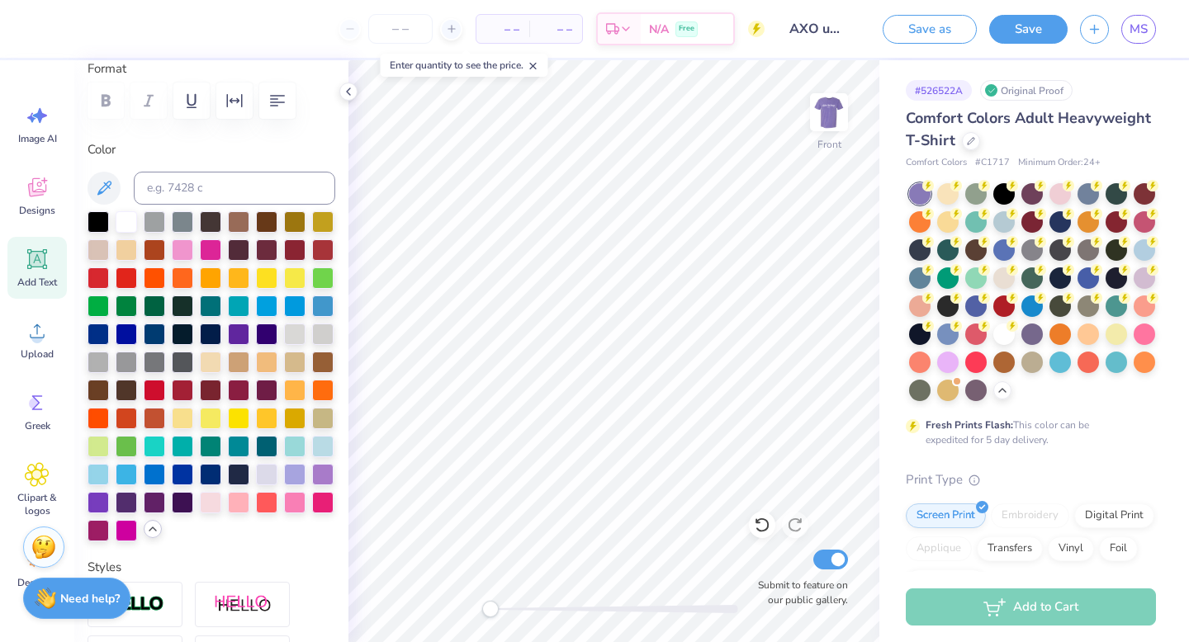
scroll to position [263, 0]
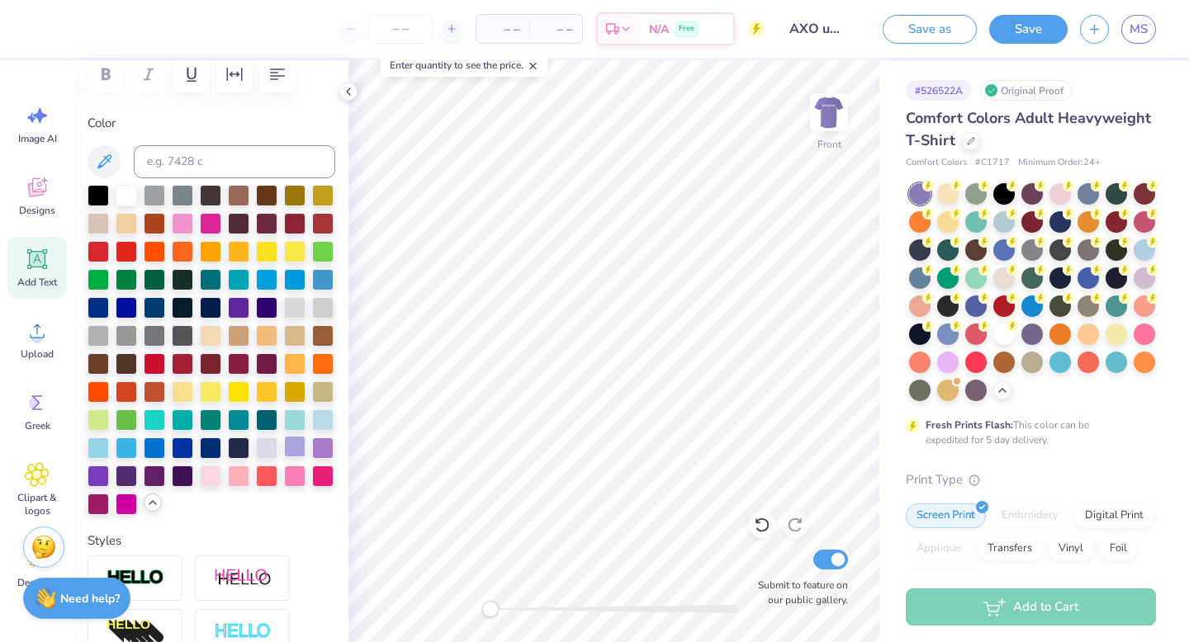
click at [296, 448] on div at bounding box center [294, 446] width 21 height 21
click at [102, 162] on icon at bounding box center [104, 162] width 20 height 20
click at [112, 156] on icon at bounding box center [104, 162] width 20 height 20
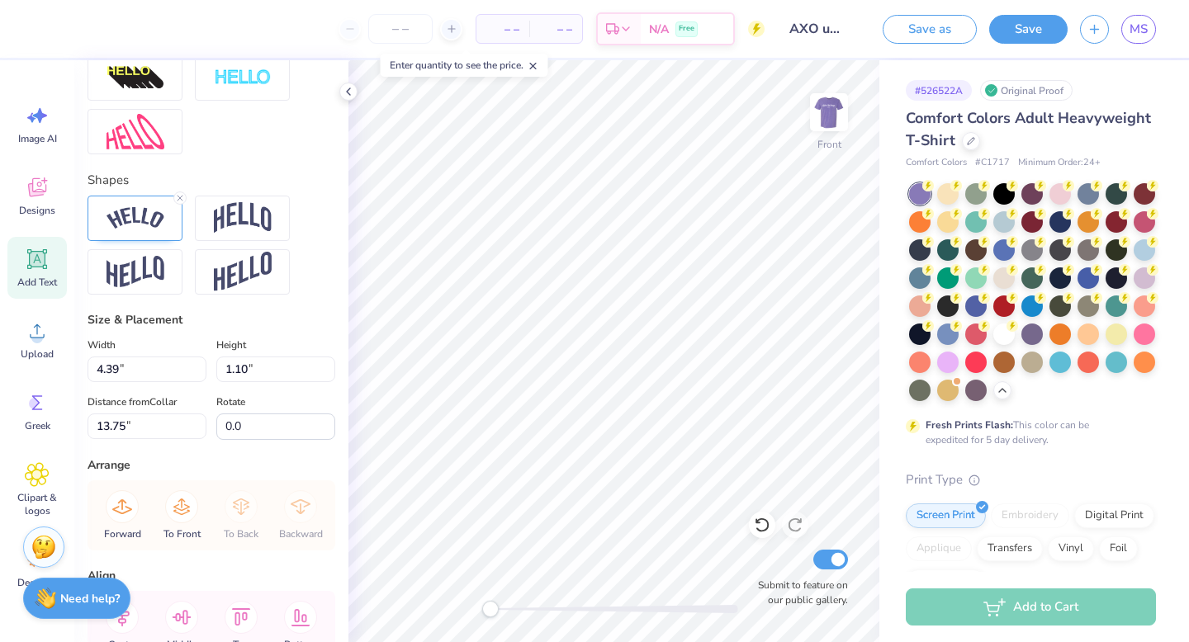
scroll to position [835, 0]
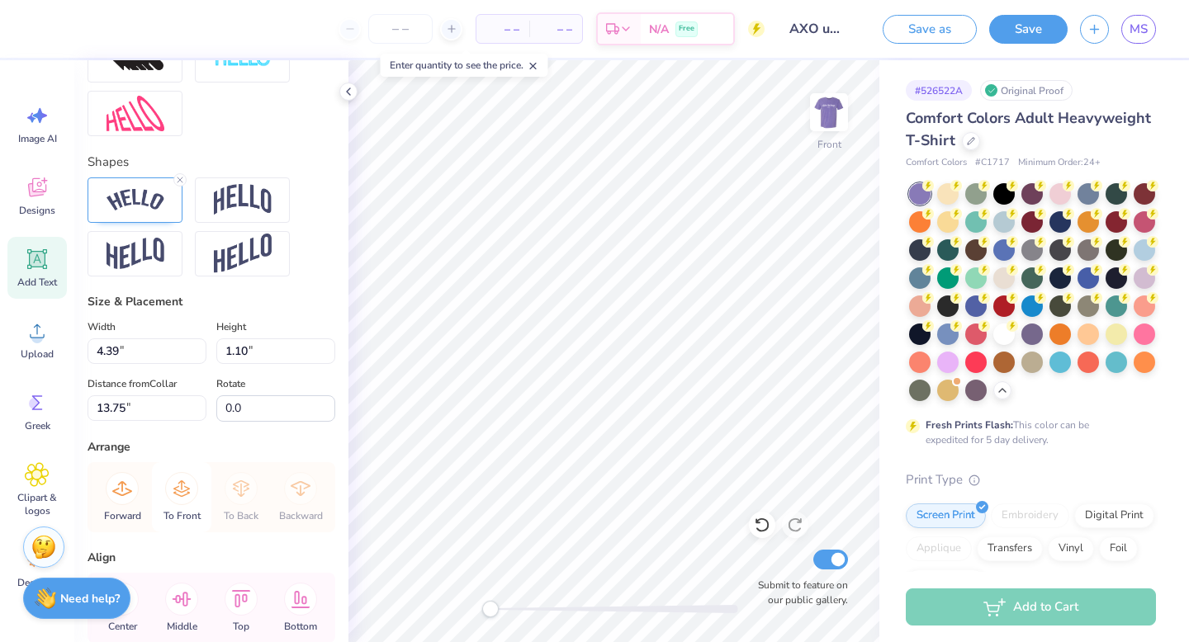
click at [183, 485] on icon at bounding box center [181, 488] width 33 height 33
type input "9.88"
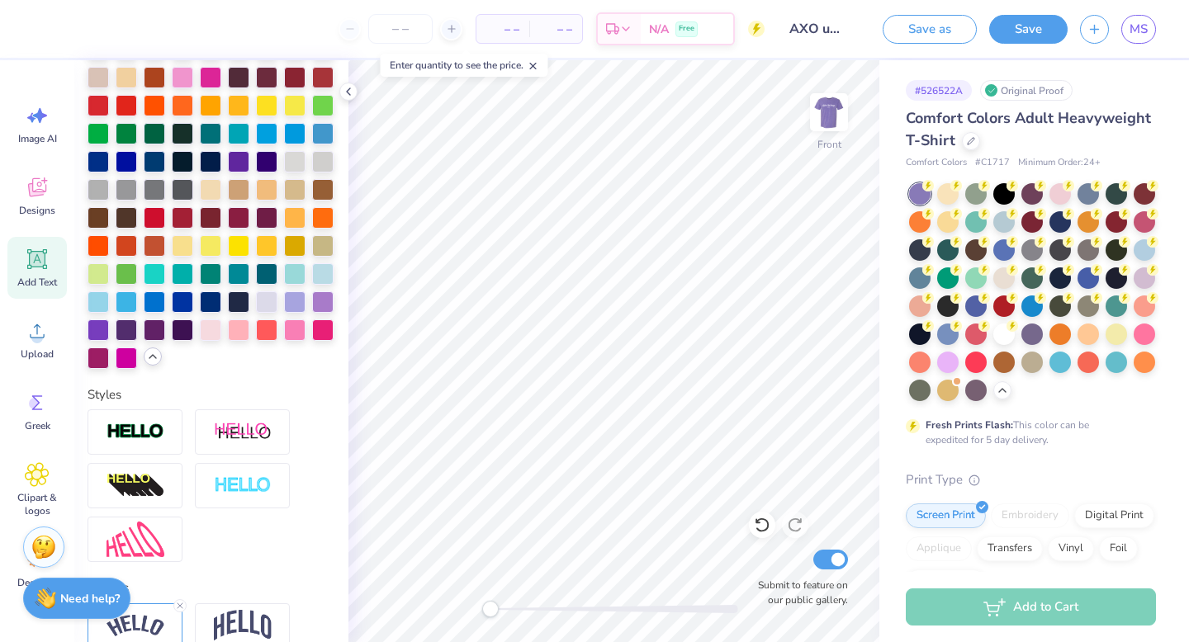
scroll to position [368, 0]
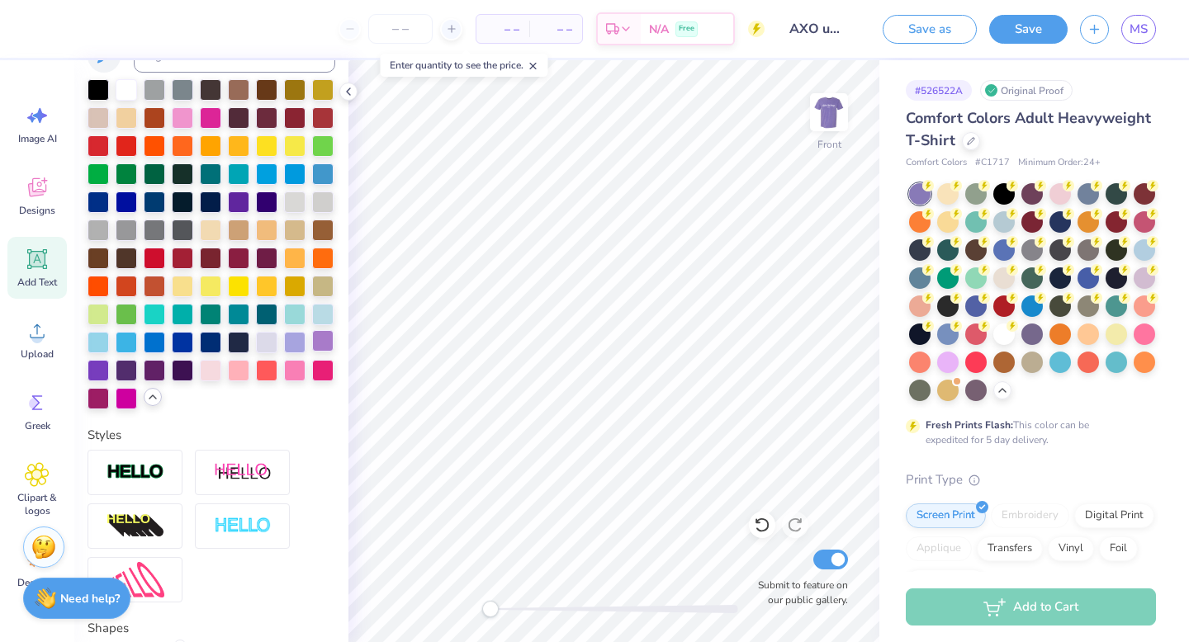
click at [321, 339] on div at bounding box center [322, 340] width 21 height 21
type input "1.79"
type input "0.65"
type input "12.57"
type input "0.1"
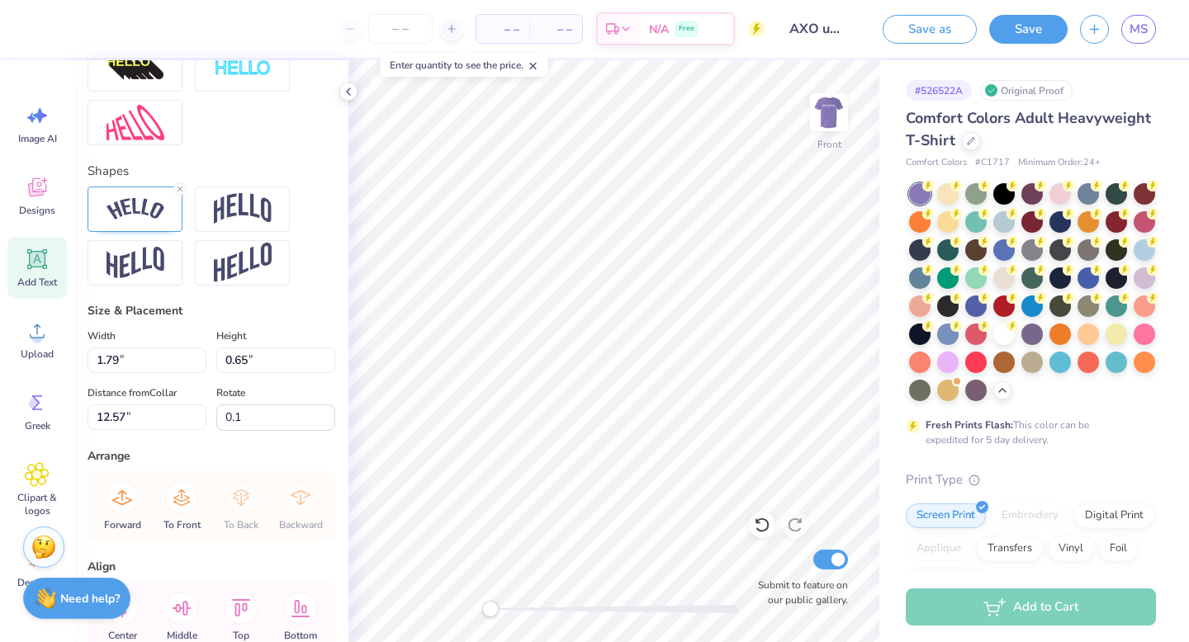
scroll to position [917, 0]
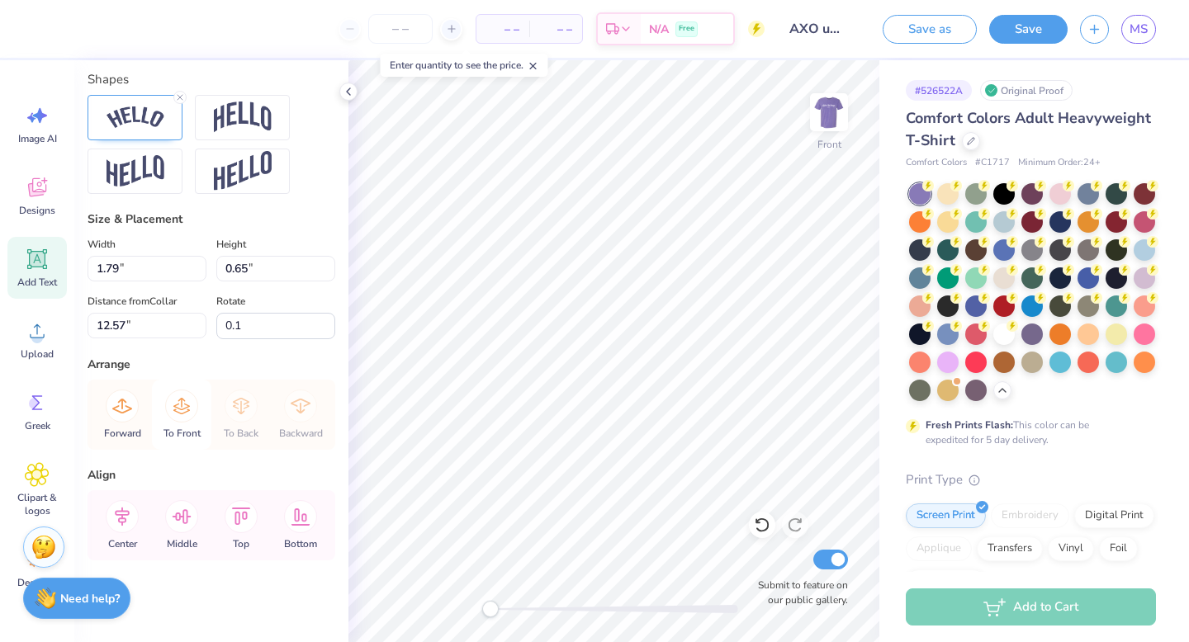
click at [186, 402] on icon at bounding box center [181, 406] width 33 height 33
type input "10.00"
click at [186, 402] on div "Forward To Front To Back Backward" at bounding box center [211, 415] width 238 height 70
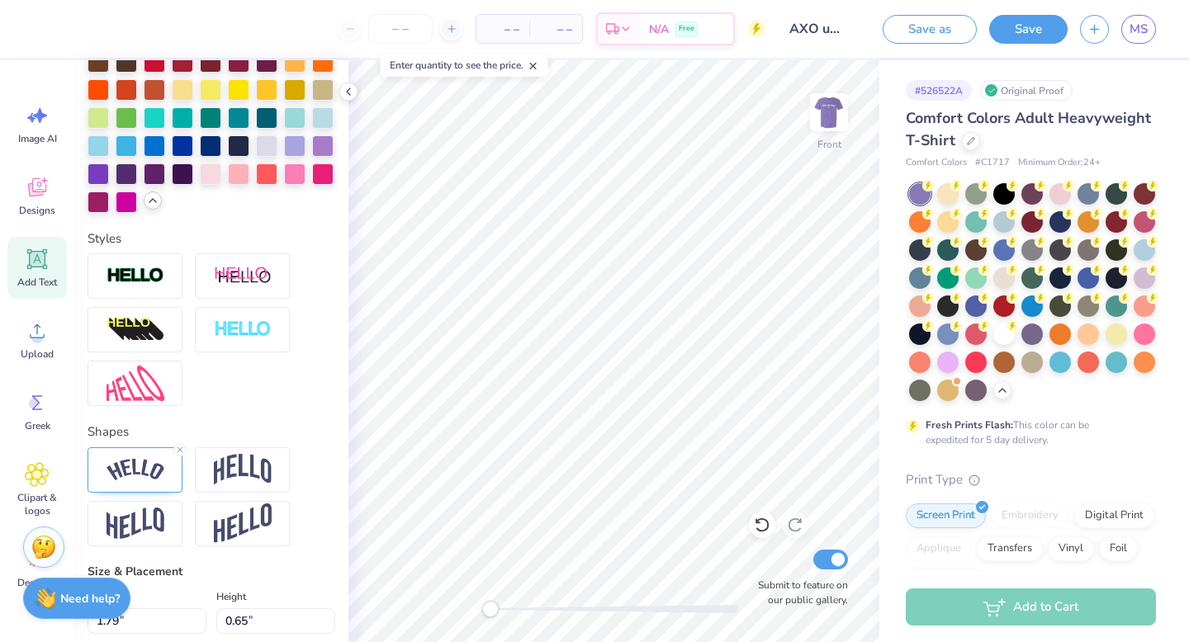
scroll to position [527, 0]
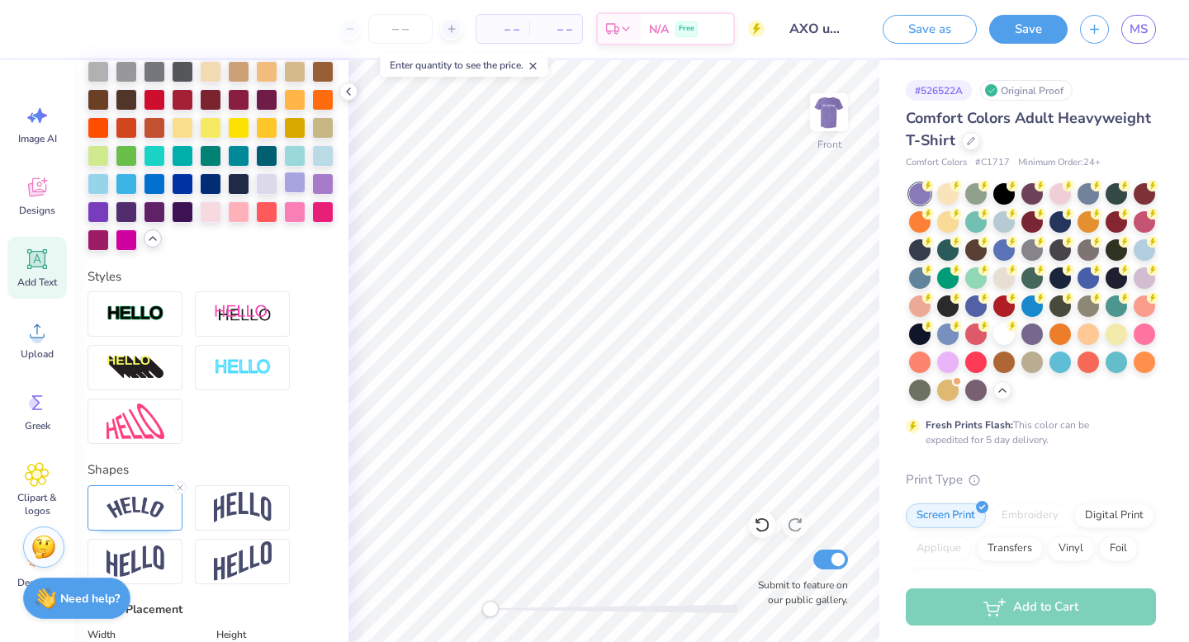
click at [292, 182] on div at bounding box center [294, 182] width 21 height 21
type input "0.0"
click at [835, 109] on img at bounding box center [829, 112] width 66 height 66
click at [835, 109] on img at bounding box center [828, 112] width 33 height 33
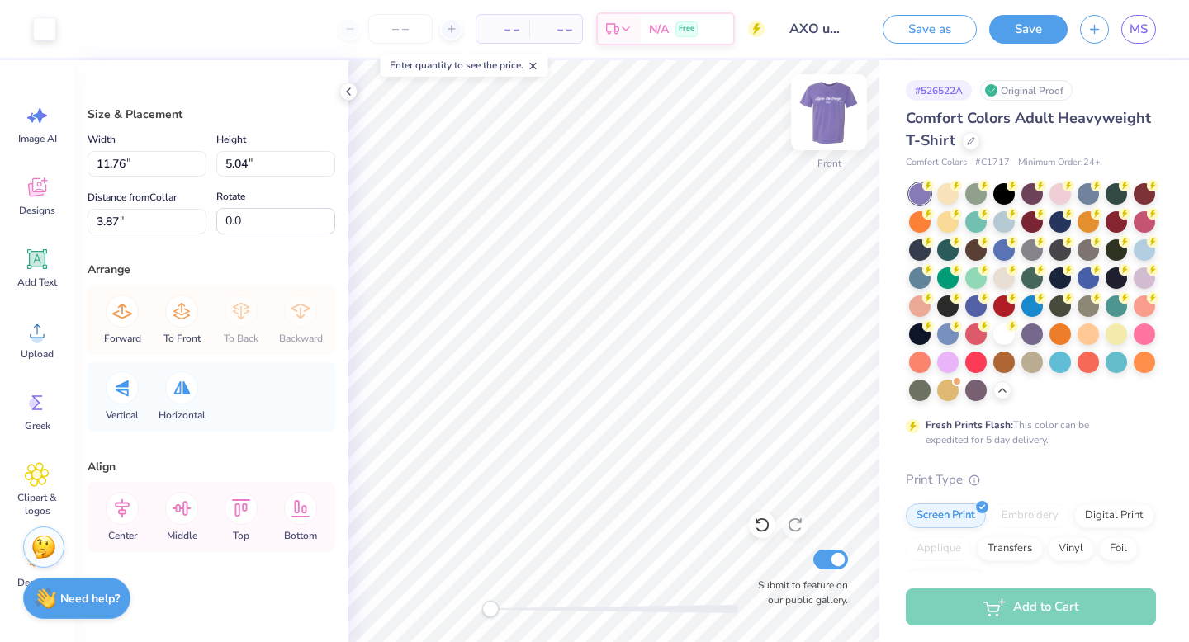
type input "12.26"
type input "5.25"
type input "3.66"
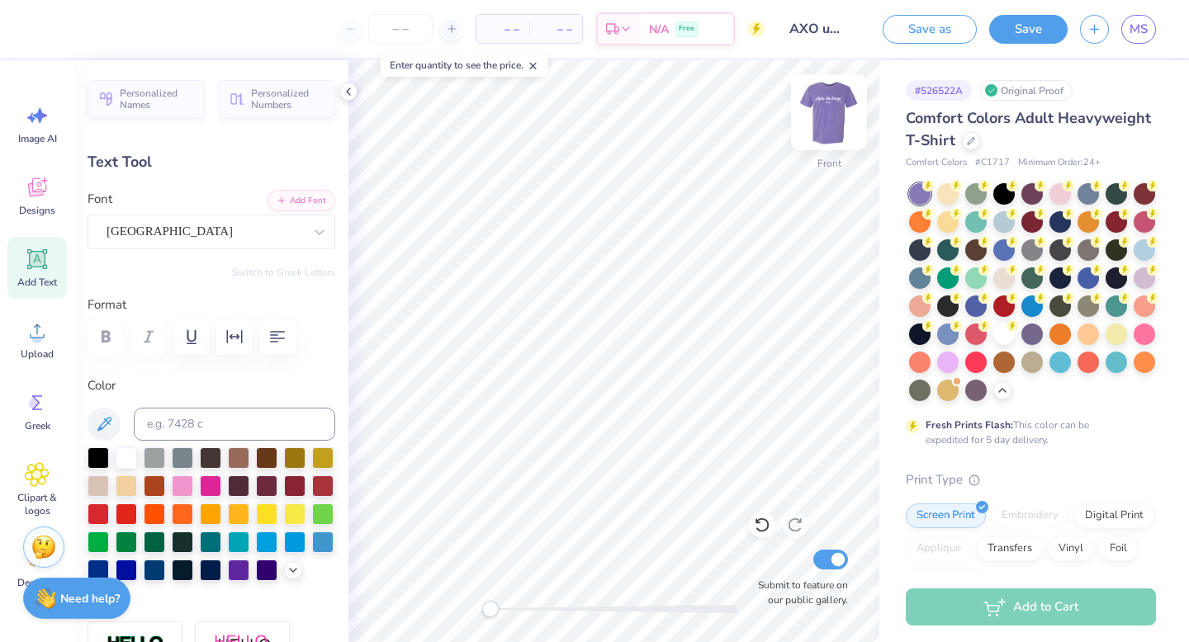
type input "9.81"
type input "1.15"
type input "1.79"
type input "0.65"
type input "7.45"
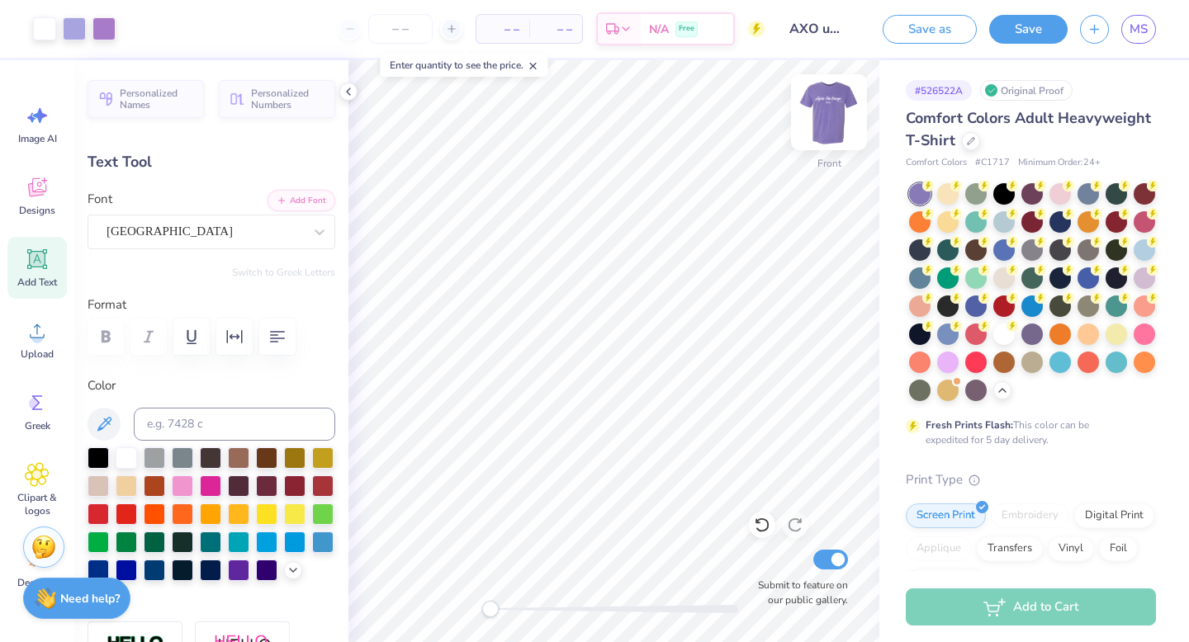
type input "0.1"
type input "4.39"
type input "1.10"
type input "5.89"
type input "0.0"
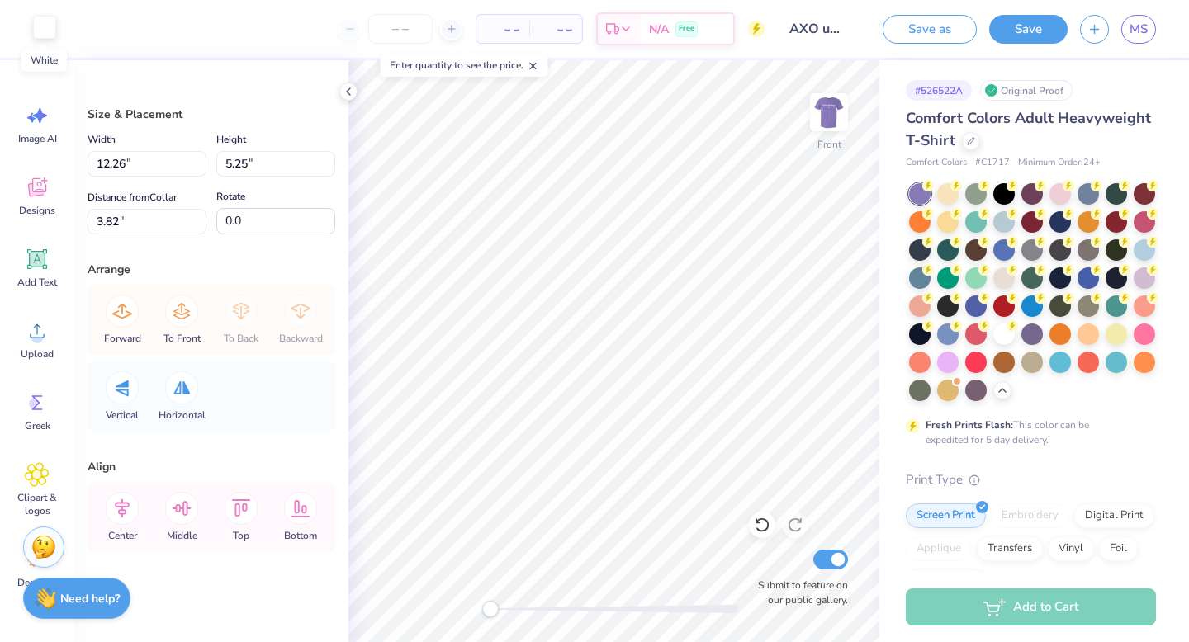
click at [47, 25] on div at bounding box center [44, 27] width 23 height 23
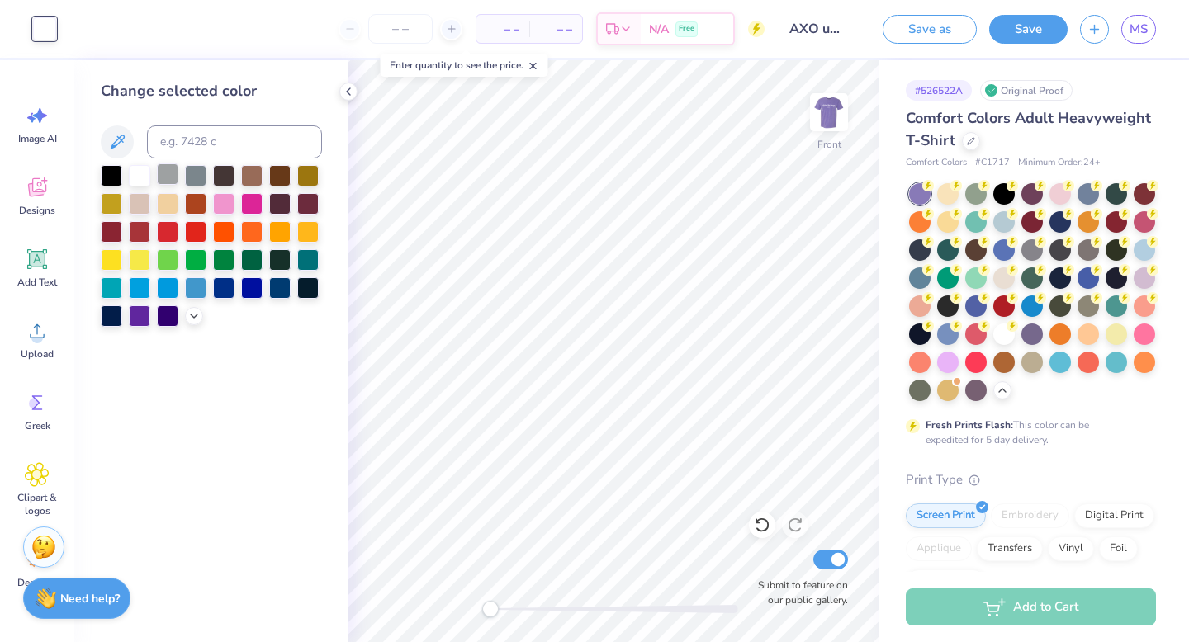
click at [160, 176] on div at bounding box center [167, 173] width 21 height 21
click at [150, 175] on div at bounding box center [139, 173] width 21 height 21
click at [138, 206] on div at bounding box center [139, 202] width 21 height 21
click at [171, 180] on div at bounding box center [167, 173] width 21 height 21
click at [146, 174] on div at bounding box center [139, 173] width 21 height 21
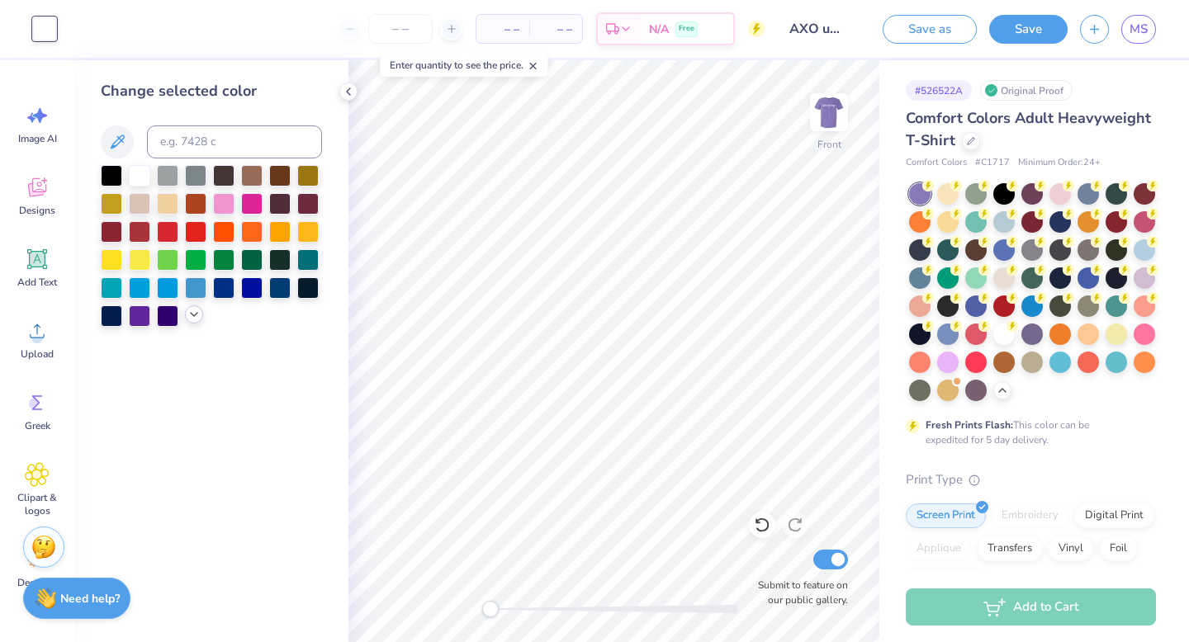
click at [192, 310] on icon at bounding box center [193, 314] width 13 height 13
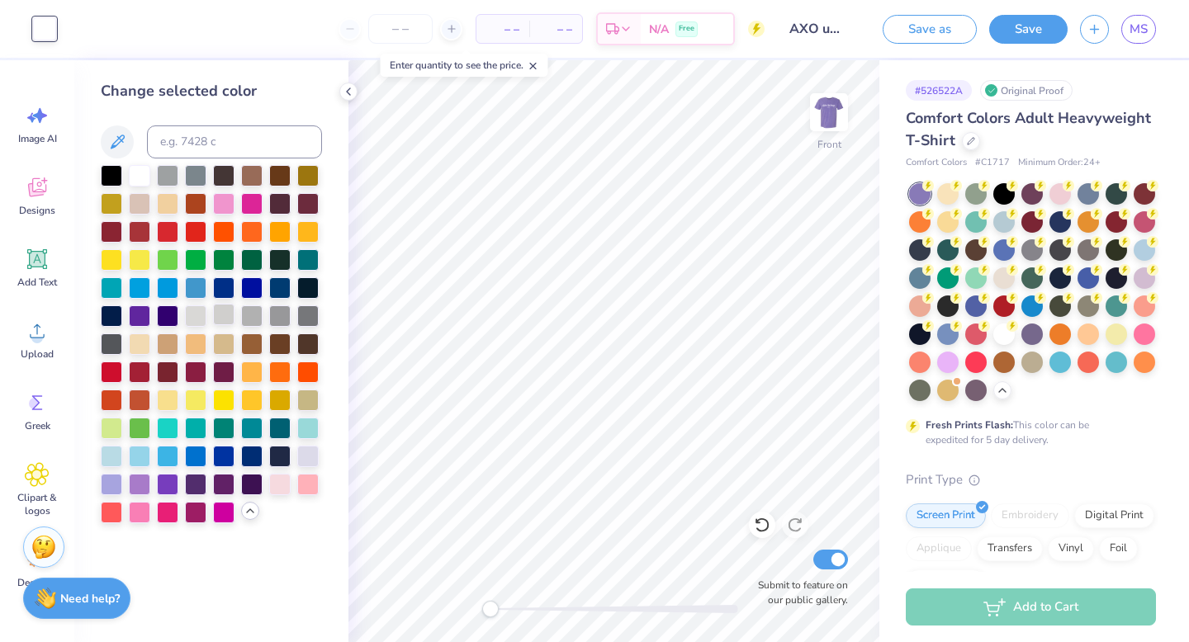
click at [227, 315] on div at bounding box center [223, 314] width 21 height 21
click at [201, 315] on div at bounding box center [195, 314] width 21 height 21
click at [34, 173] on div "Designs" at bounding box center [36, 196] width 59 height 62
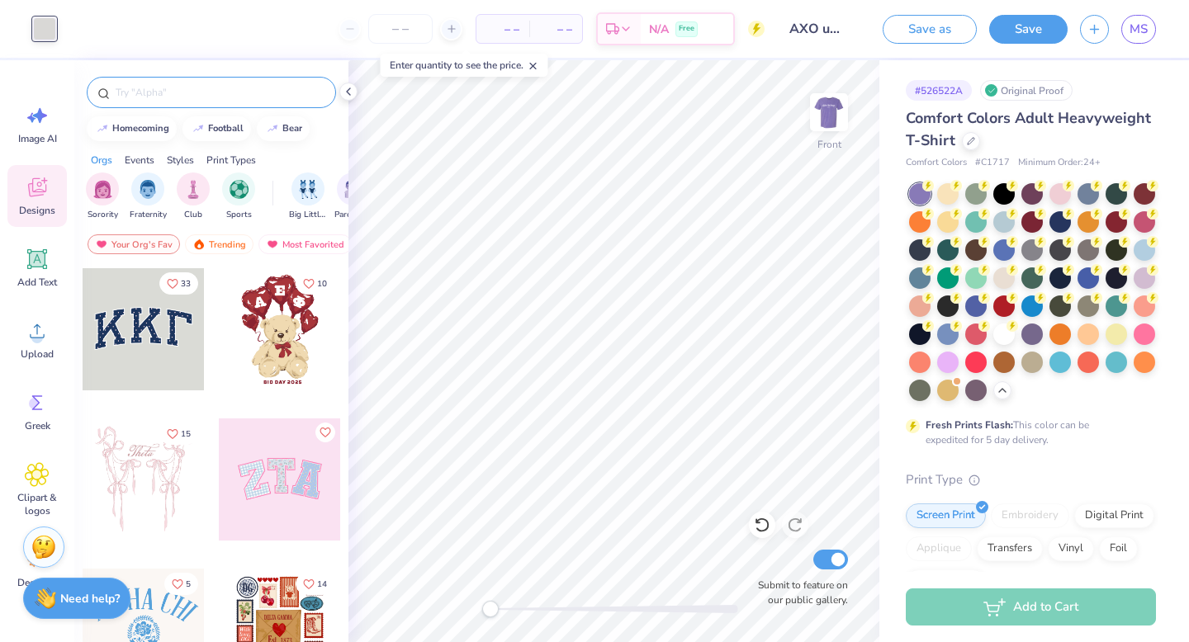
click at [220, 94] on input "text" at bounding box center [219, 92] width 211 height 17
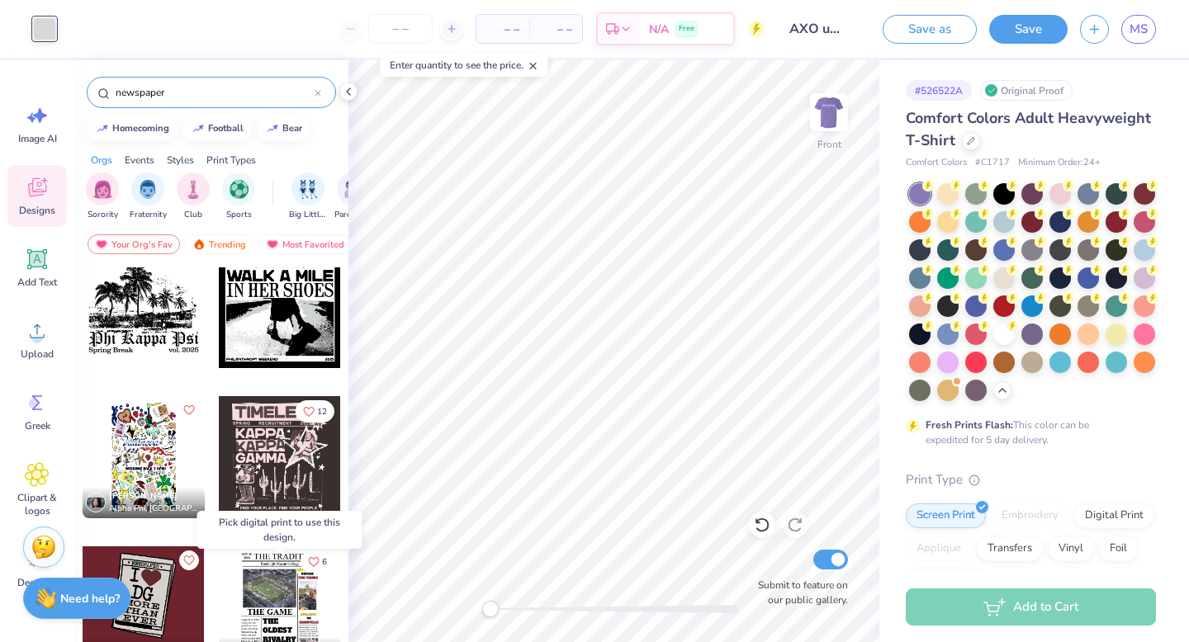
scroll to position [0, 0]
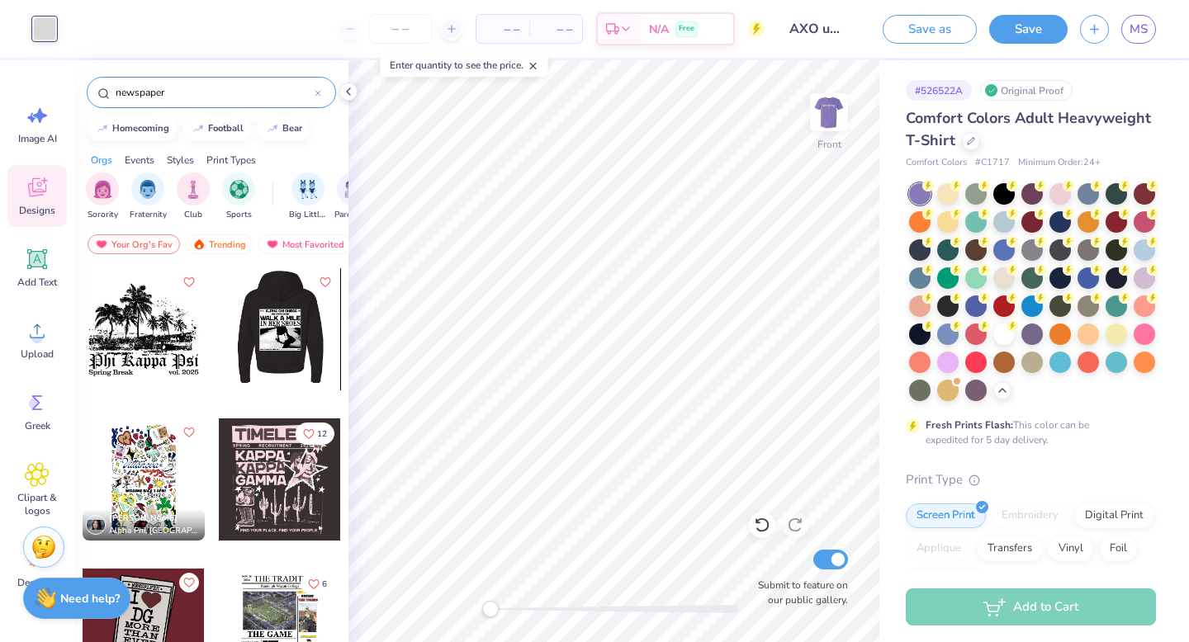
type input "newspaper"
click at [287, 329] on div at bounding box center [279, 329] width 122 height 122
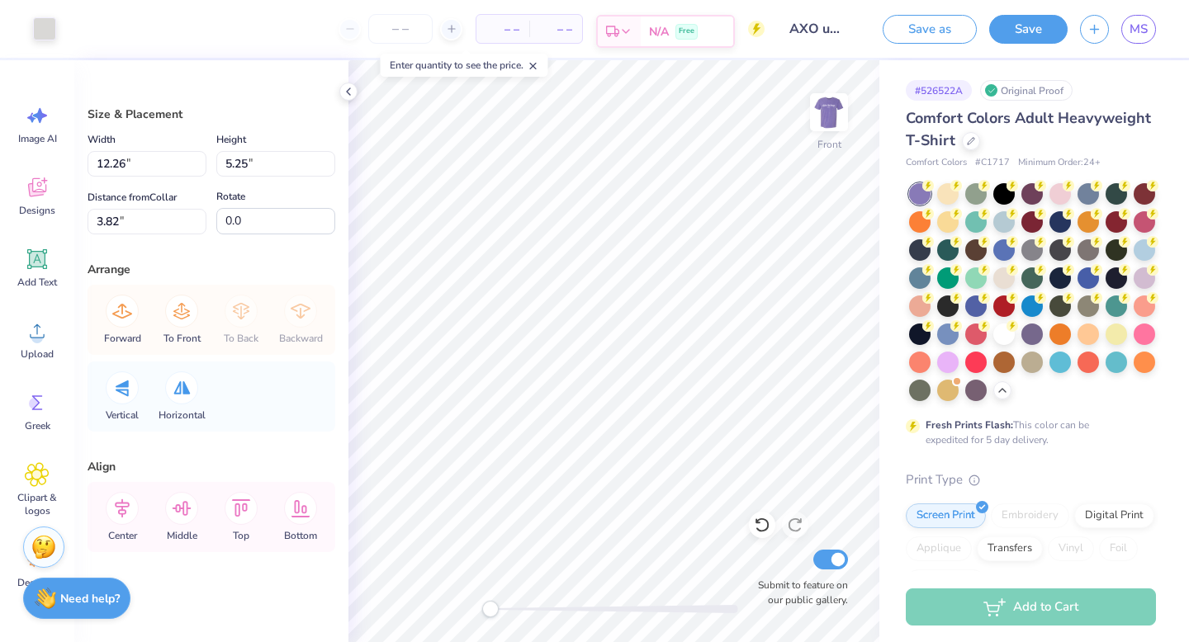
type input "12.26"
type input "5.25"
type input "3.82"
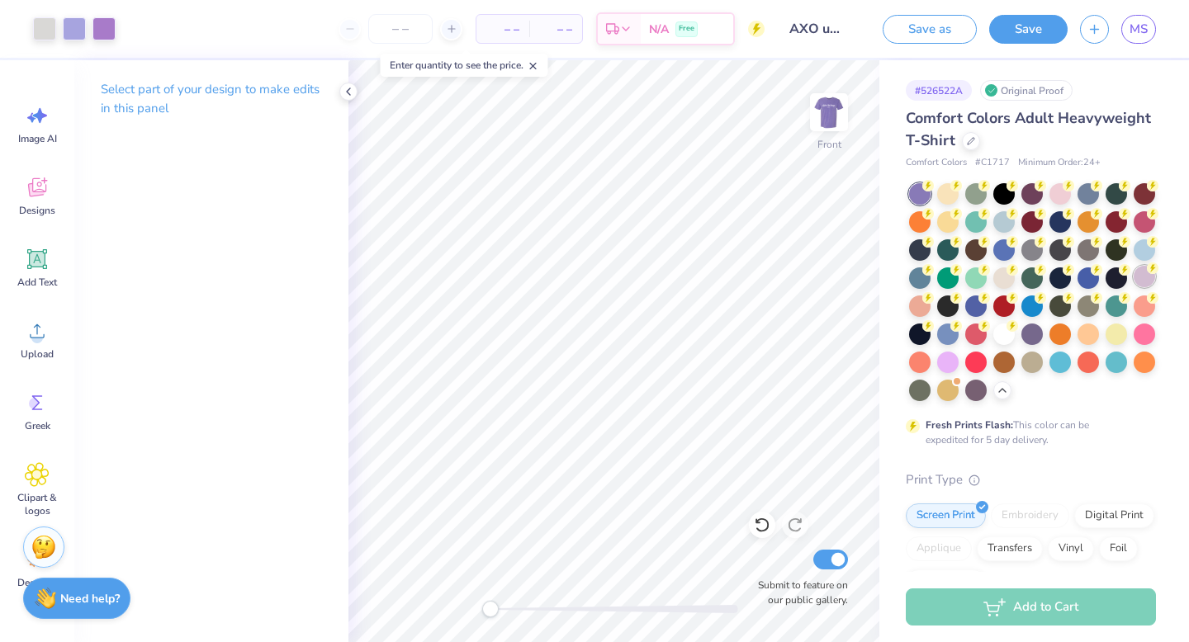
click at [1151, 277] on div at bounding box center [1144, 276] width 21 height 21
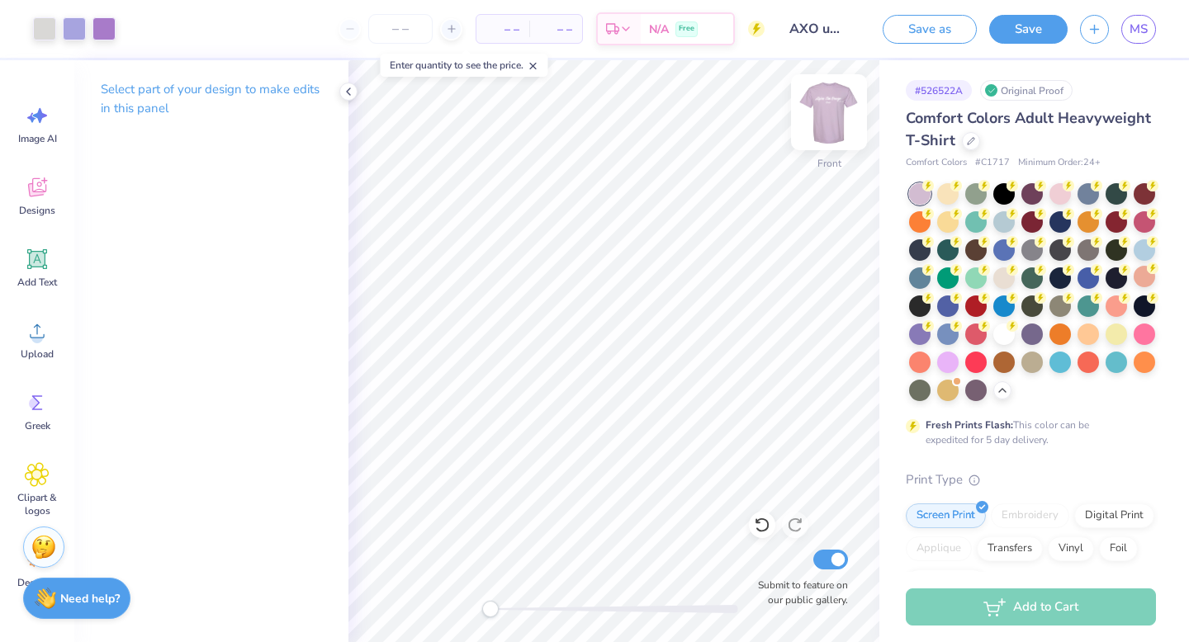
click at [830, 107] on img at bounding box center [829, 112] width 66 height 66
click at [830, 107] on img at bounding box center [828, 112] width 33 height 33
click at [49, 201] on div "Designs" at bounding box center [36, 196] width 59 height 62
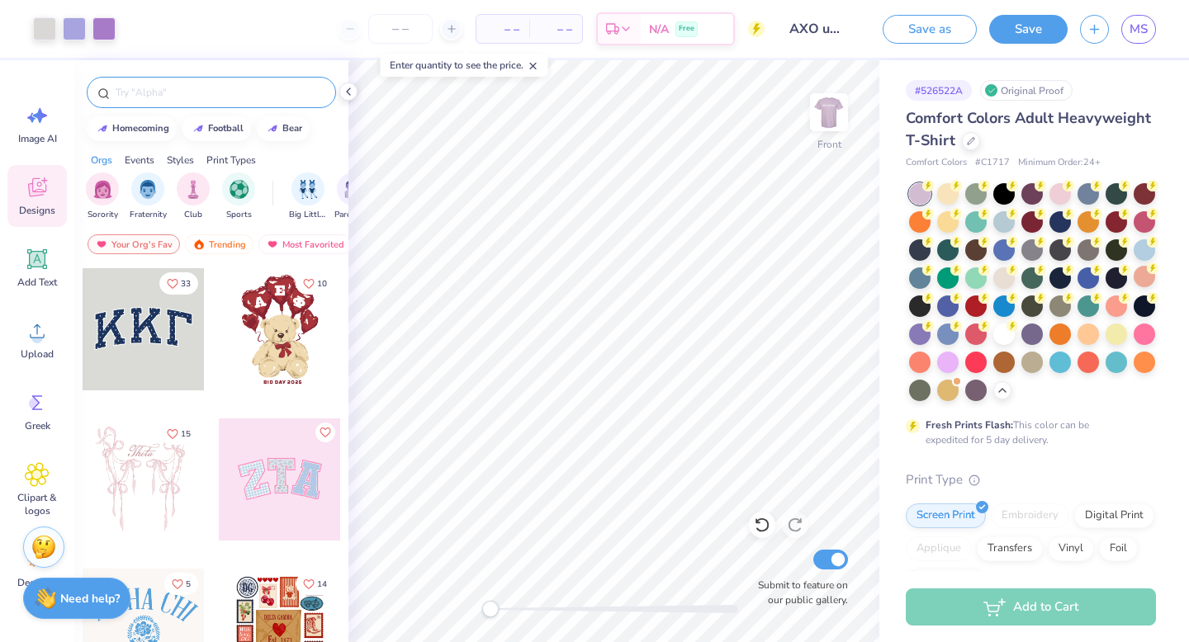
click at [220, 102] on div at bounding box center [211, 92] width 249 height 31
click at [216, 91] on input "text" at bounding box center [219, 92] width 211 height 17
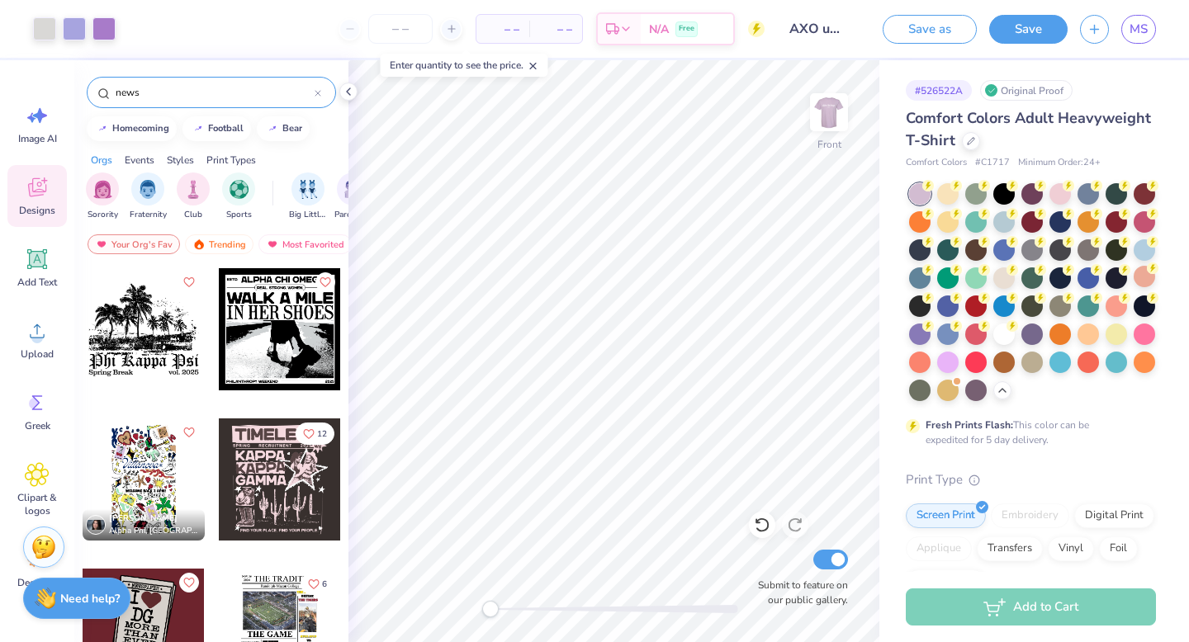
type input "news"
click at [296, 339] on div at bounding box center [280, 329] width 122 height 122
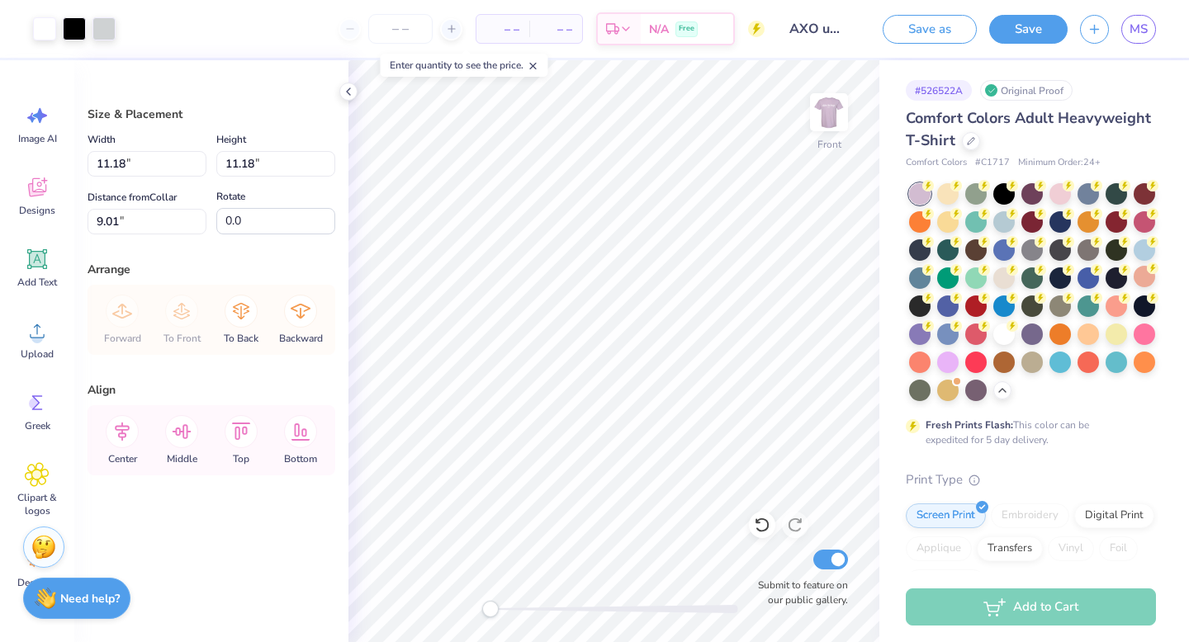
type input "11.18"
type input "9.01"
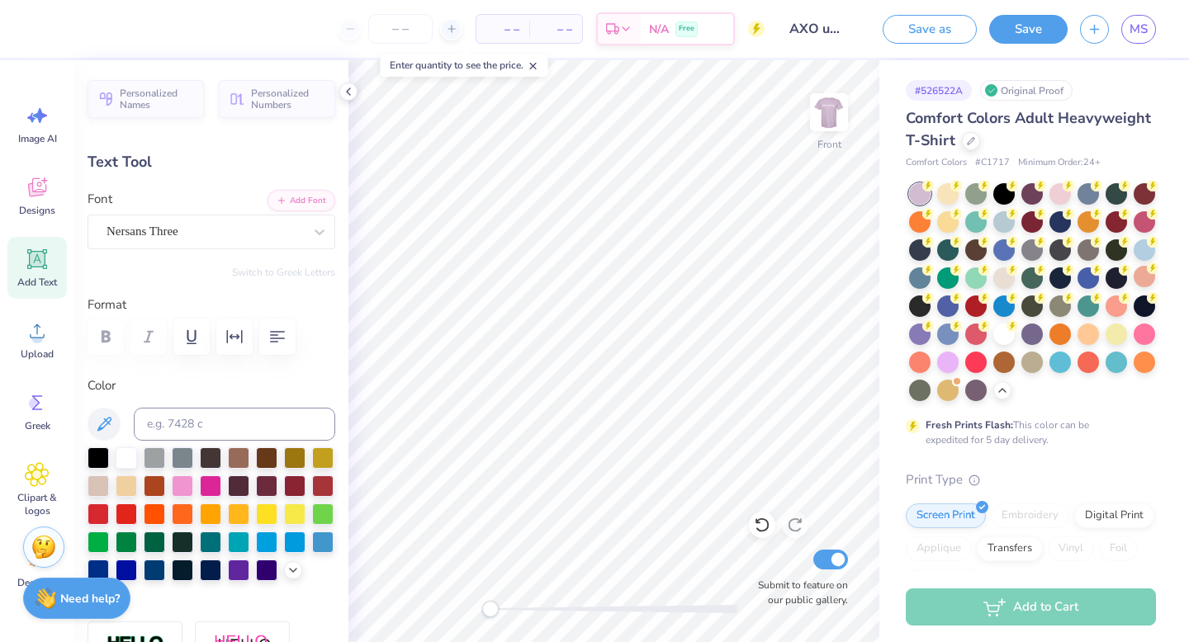
scroll to position [0, 3]
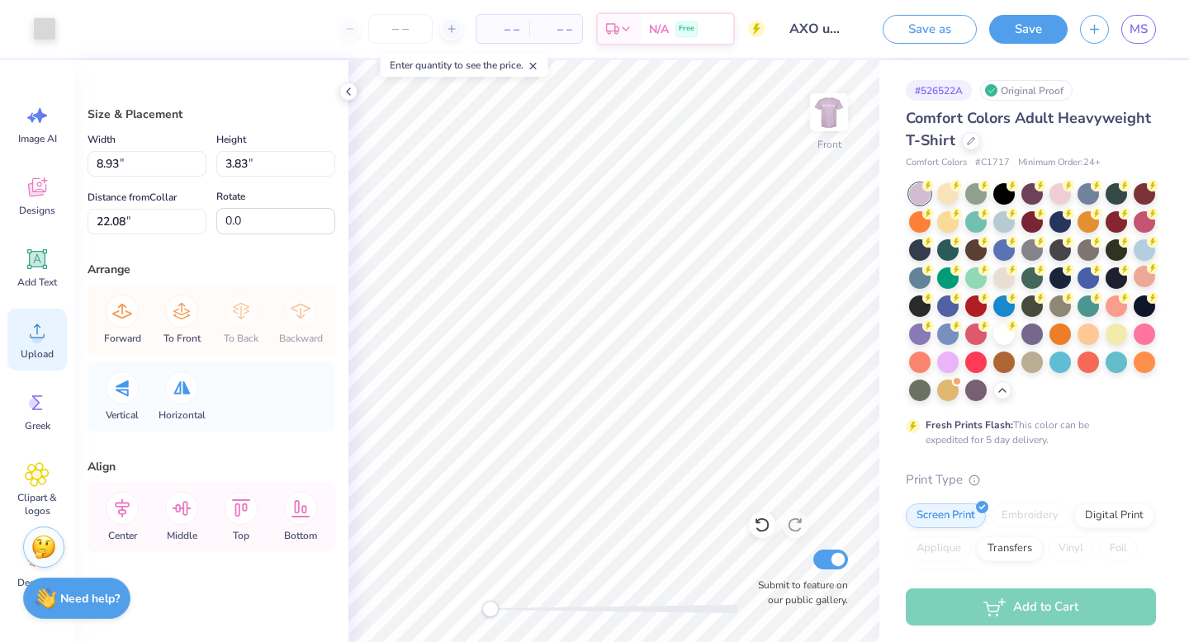
type input "8.93"
type input "3.83"
type input "22.08"
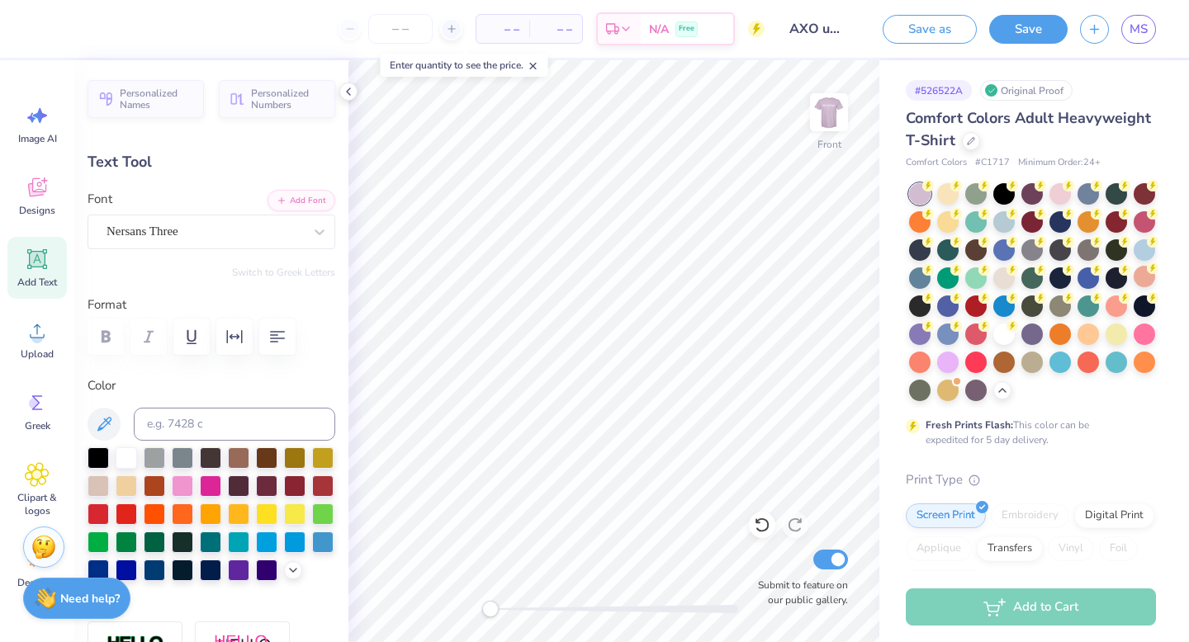
scroll to position [0, 0]
type textarea "Rawk Sit"
type input "10.88"
type input "1.47"
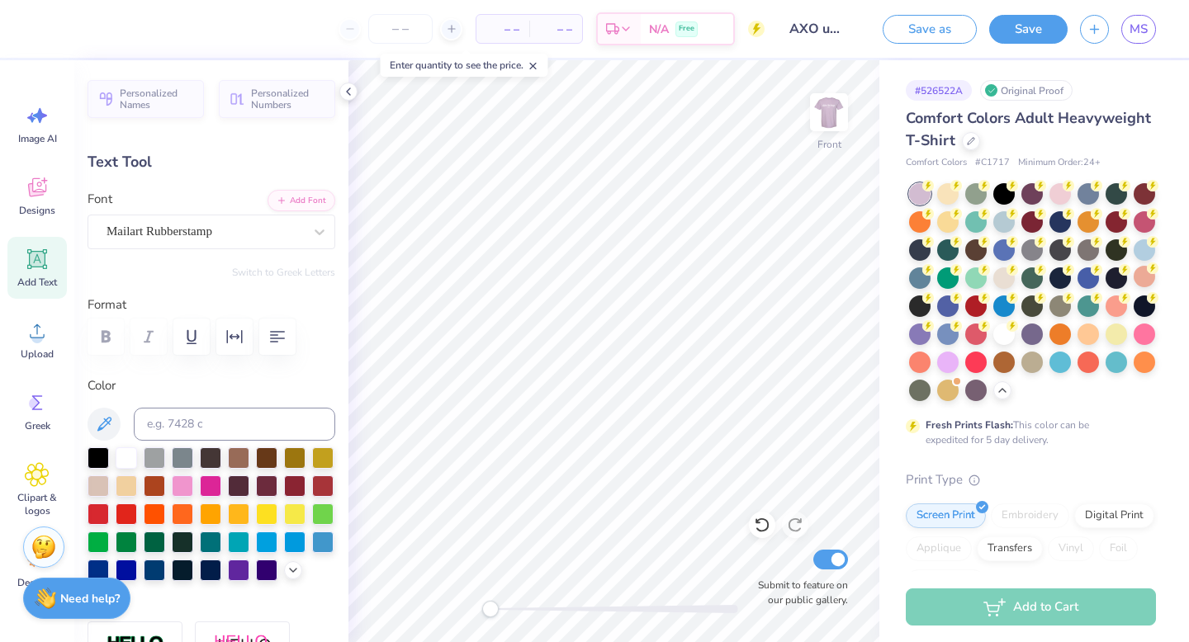
type input "12.11"
type textarea "Domestic Violence Awareness"
type input "14.53"
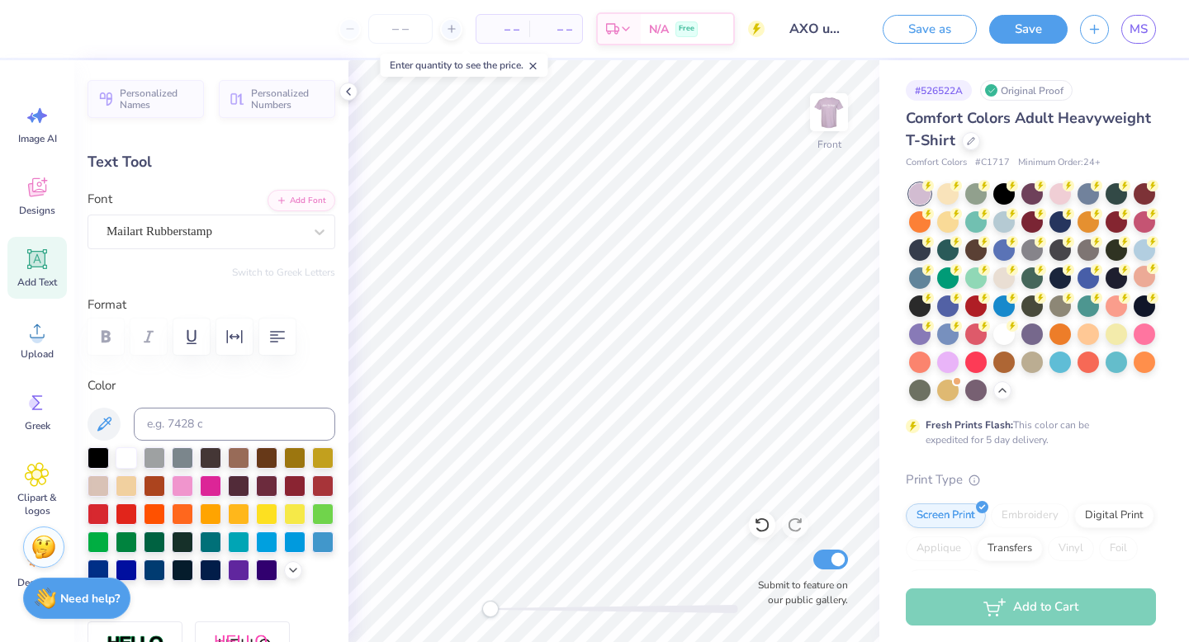
type input "1.02"
type input "12.33"
type input "10.51"
type input "0.74"
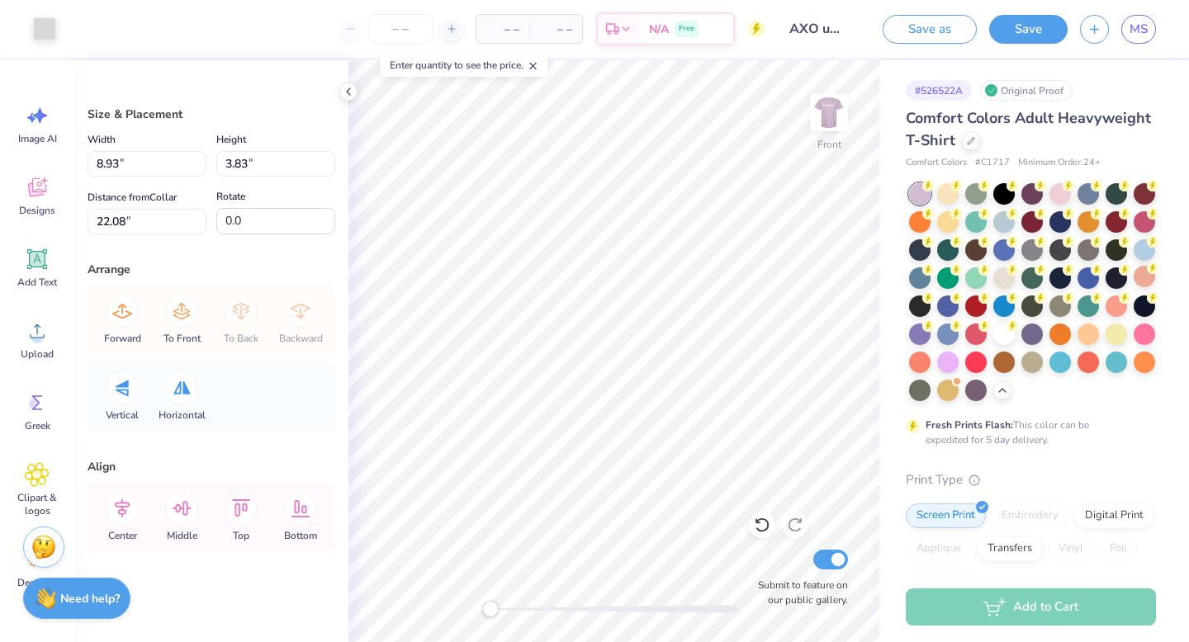
scroll to position [1, 0]
click at [178, 327] on div "To Front" at bounding box center [181, 319] width 59 height 70
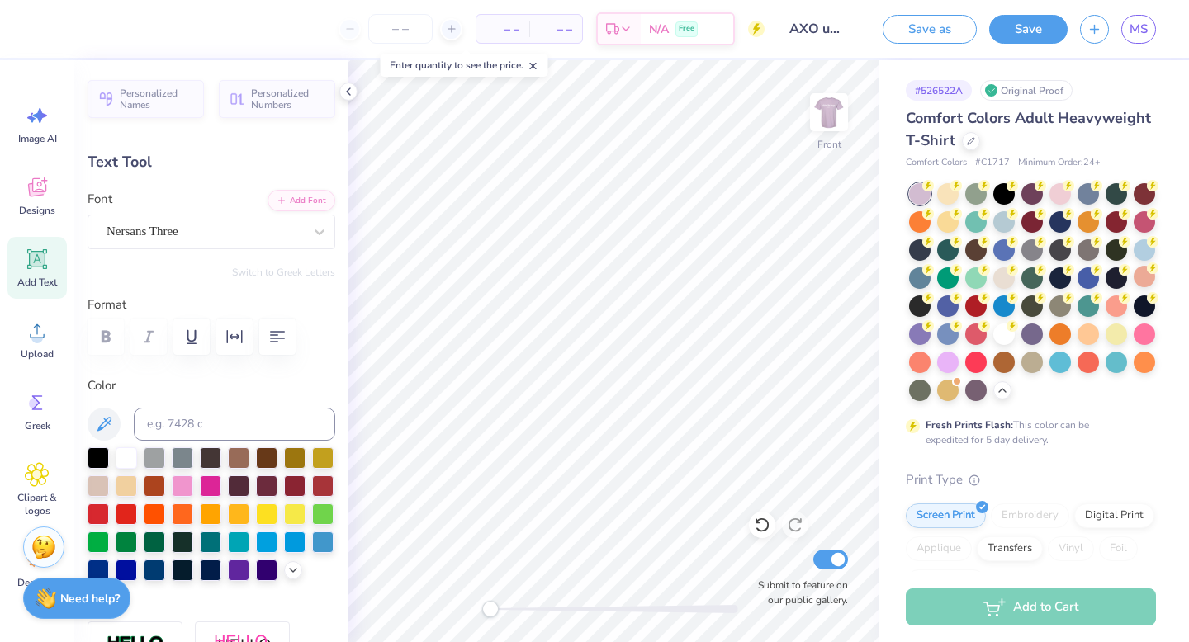
scroll to position [0, 7]
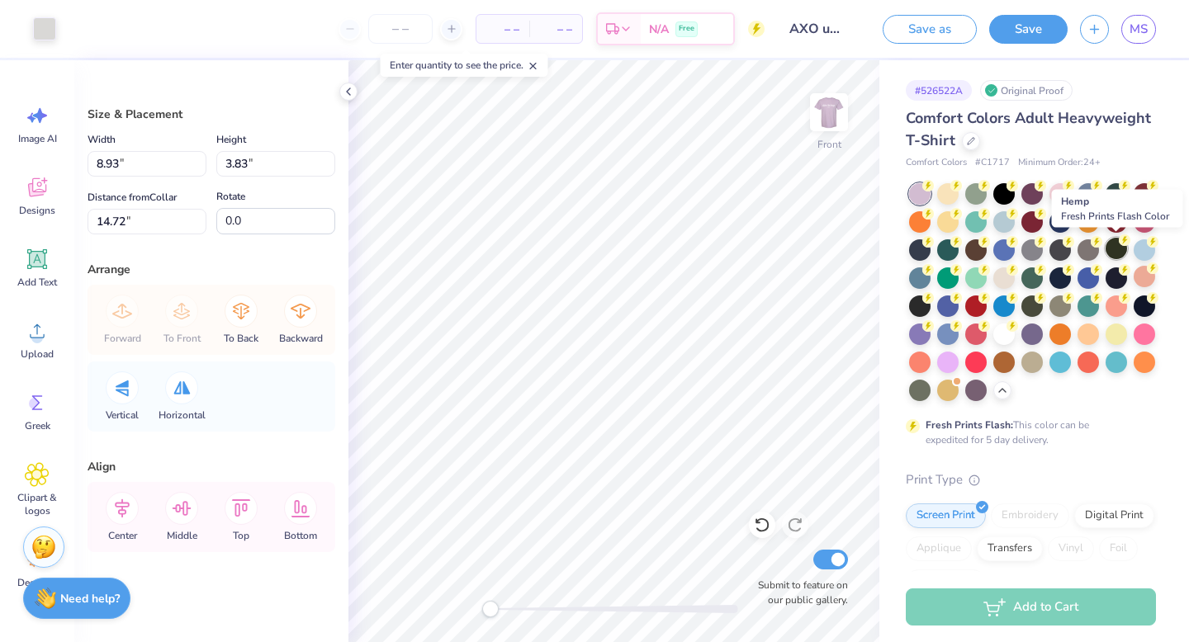
click at [1115, 249] on div at bounding box center [1116, 248] width 21 height 21
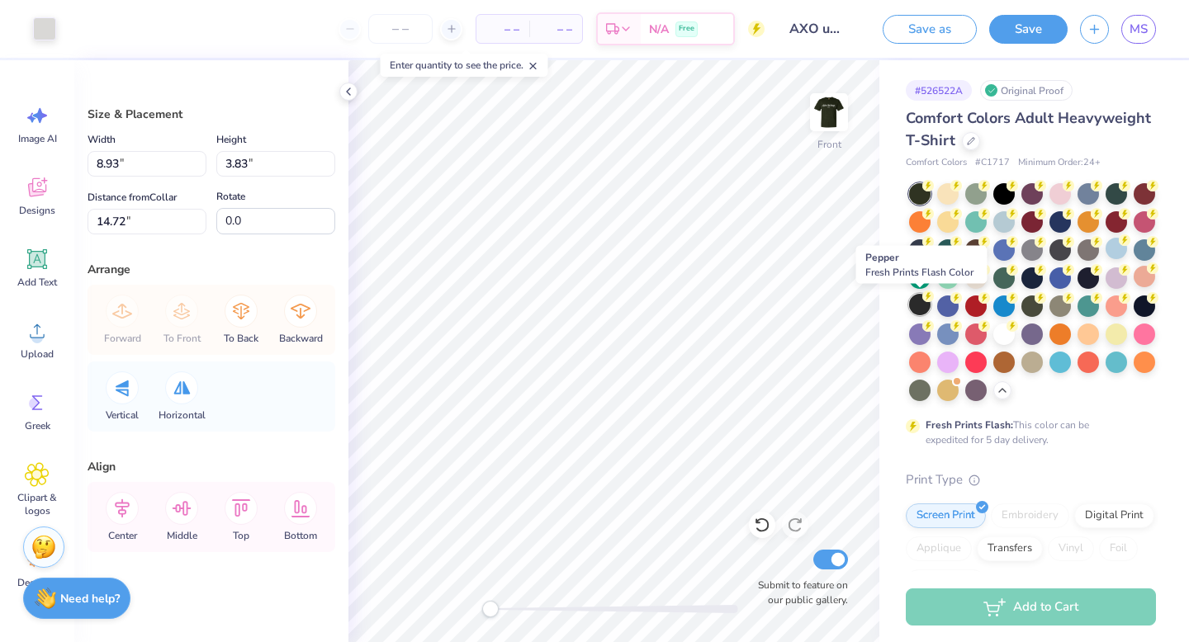
click at [916, 310] on div at bounding box center [919, 304] width 21 height 21
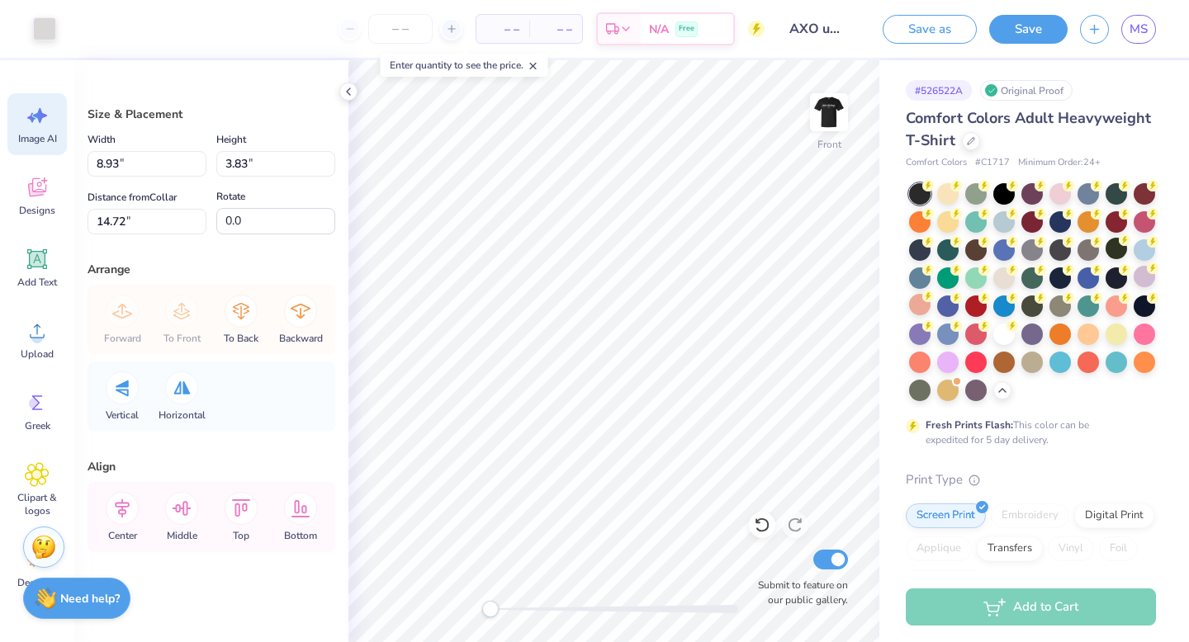
click at [43, 119] on icon at bounding box center [37, 115] width 25 height 25
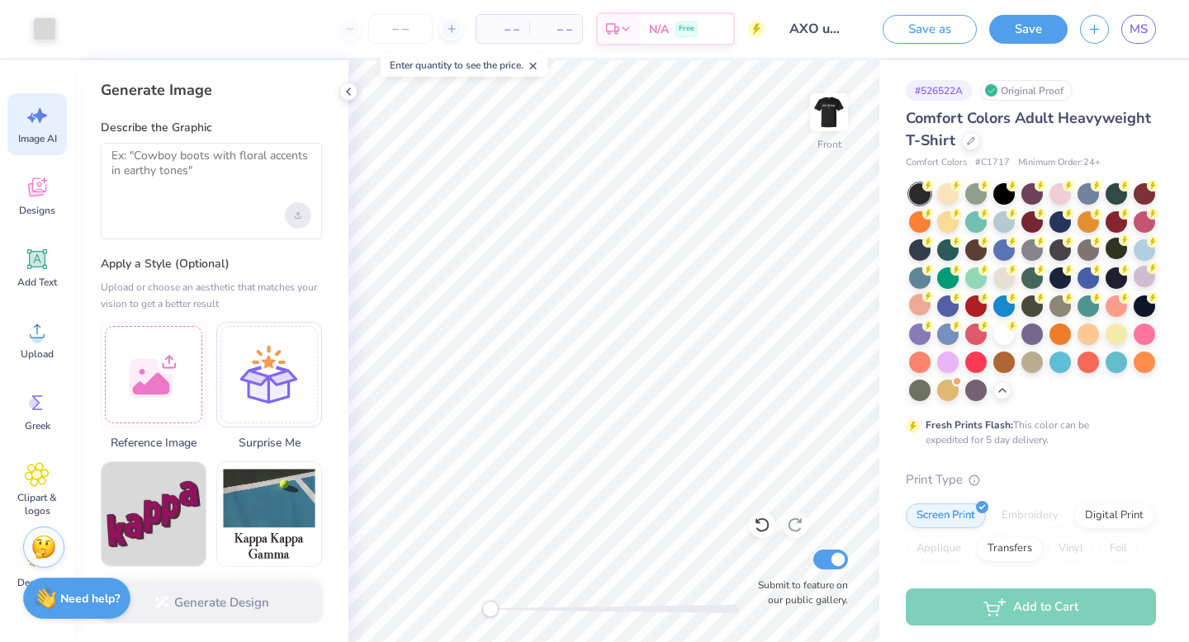
click at [296, 215] on icon "Upload image" at bounding box center [298, 215] width 7 height 7
click at [221, 165] on textarea at bounding box center [211, 169] width 200 height 41
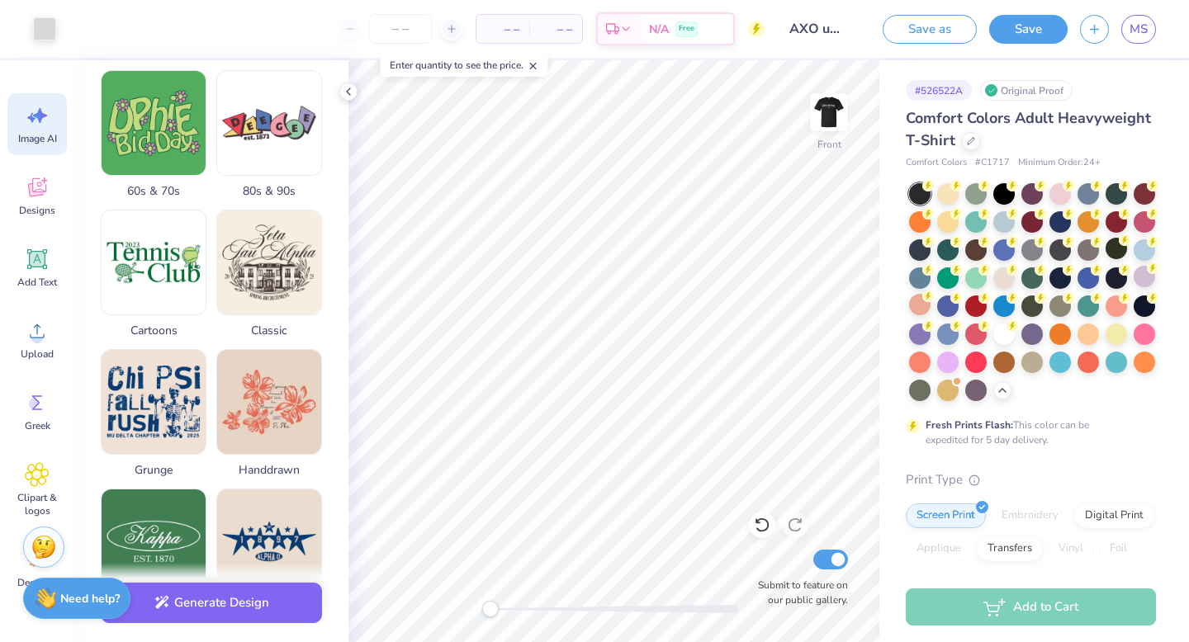
scroll to position [527, 0]
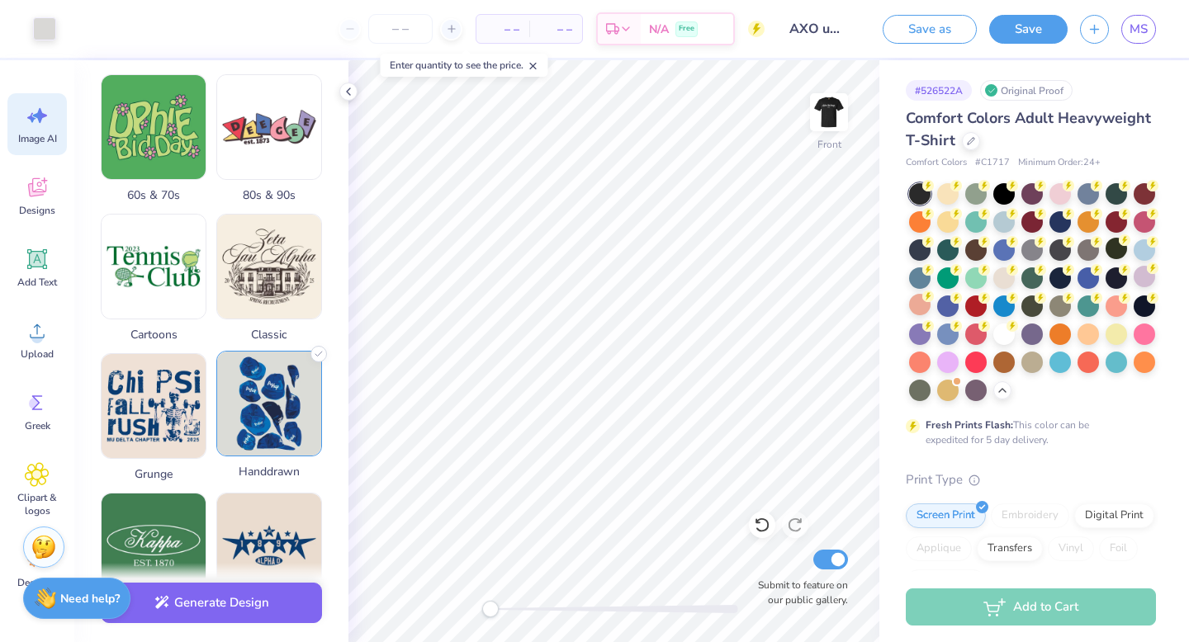
type textarea "newspaper template"
click at [254, 442] on img at bounding box center [269, 404] width 104 height 104
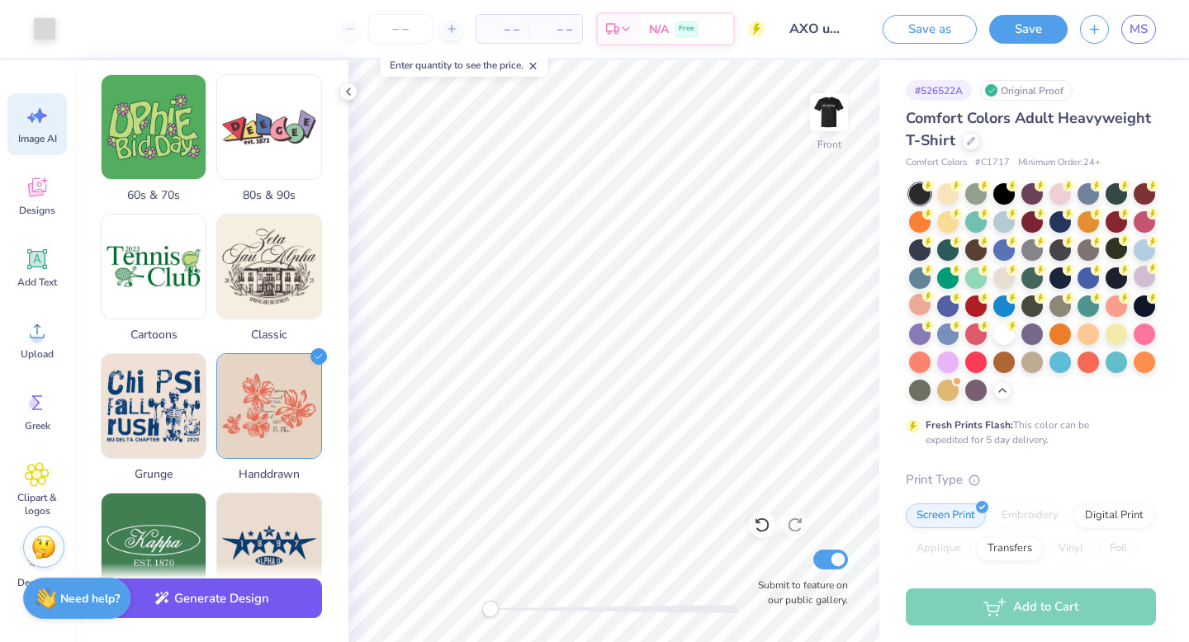
click at [230, 608] on button "Generate Design" at bounding box center [211, 599] width 221 height 40
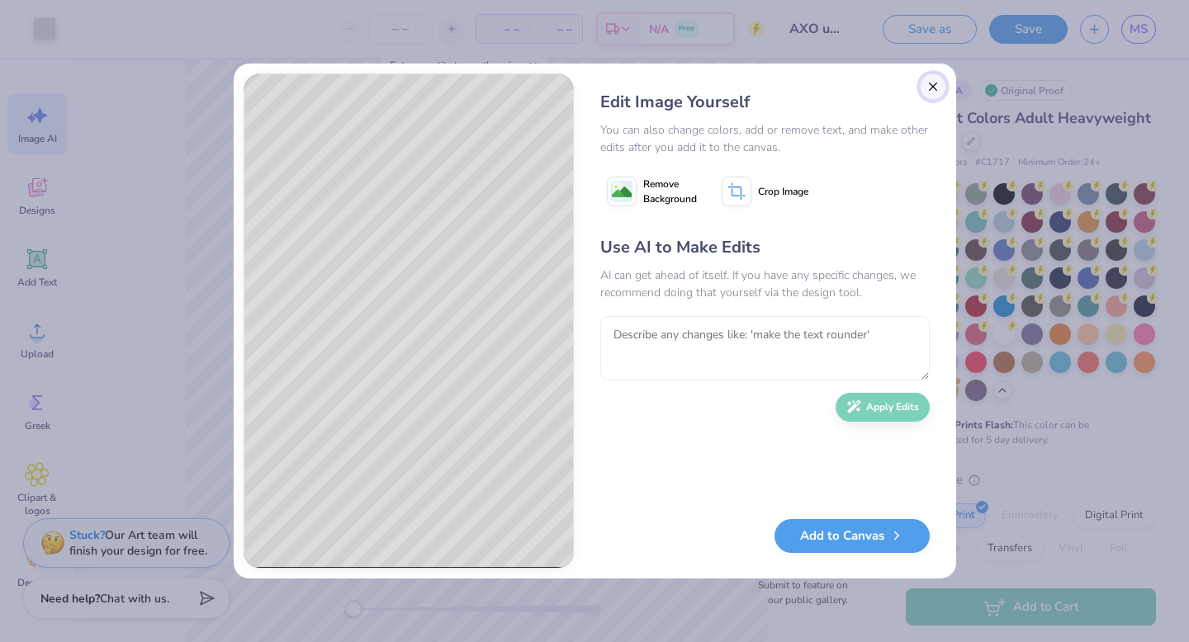
click at [930, 86] on button "Close" at bounding box center [933, 86] width 26 height 26
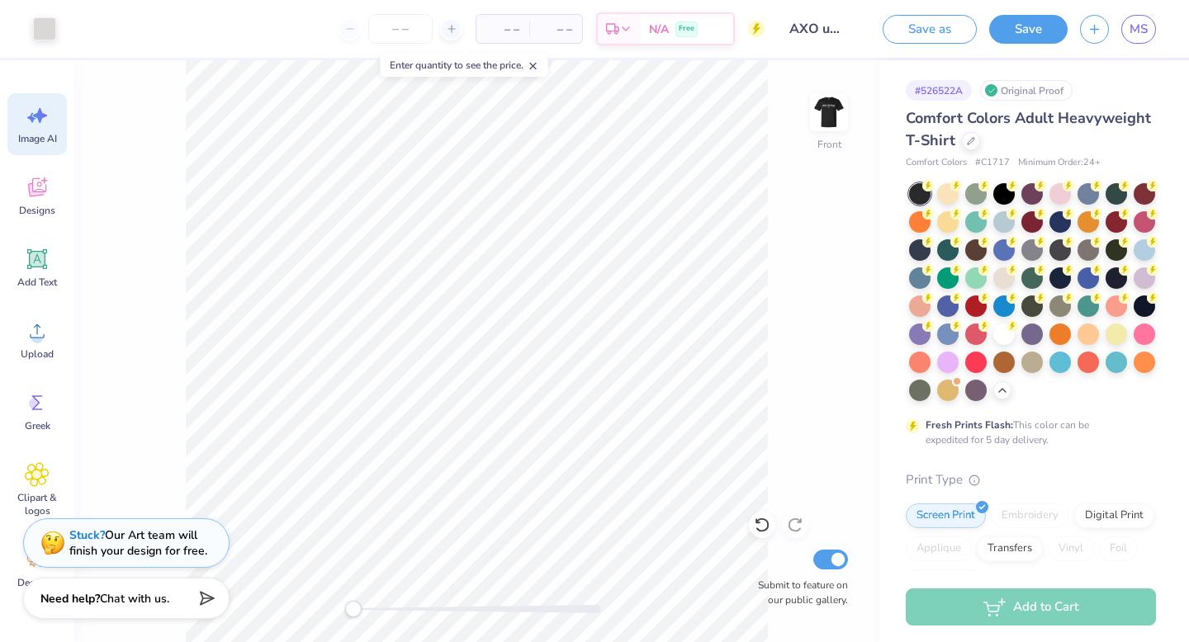
click at [35, 130] on div "Image AI" at bounding box center [36, 124] width 59 height 62
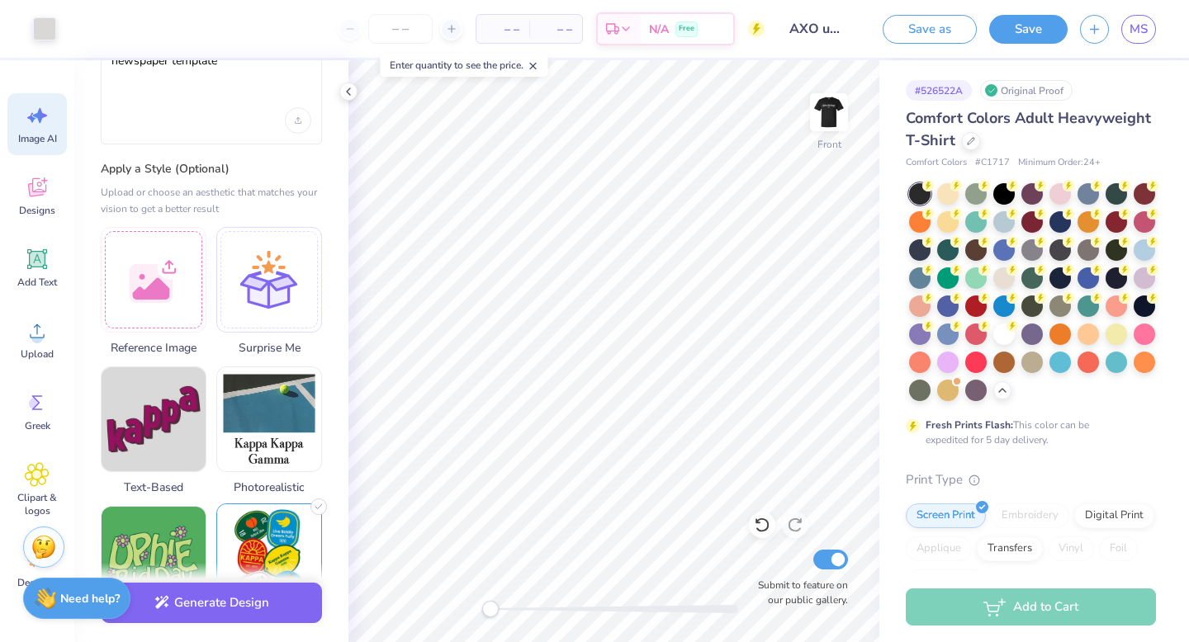
scroll to position [0, 0]
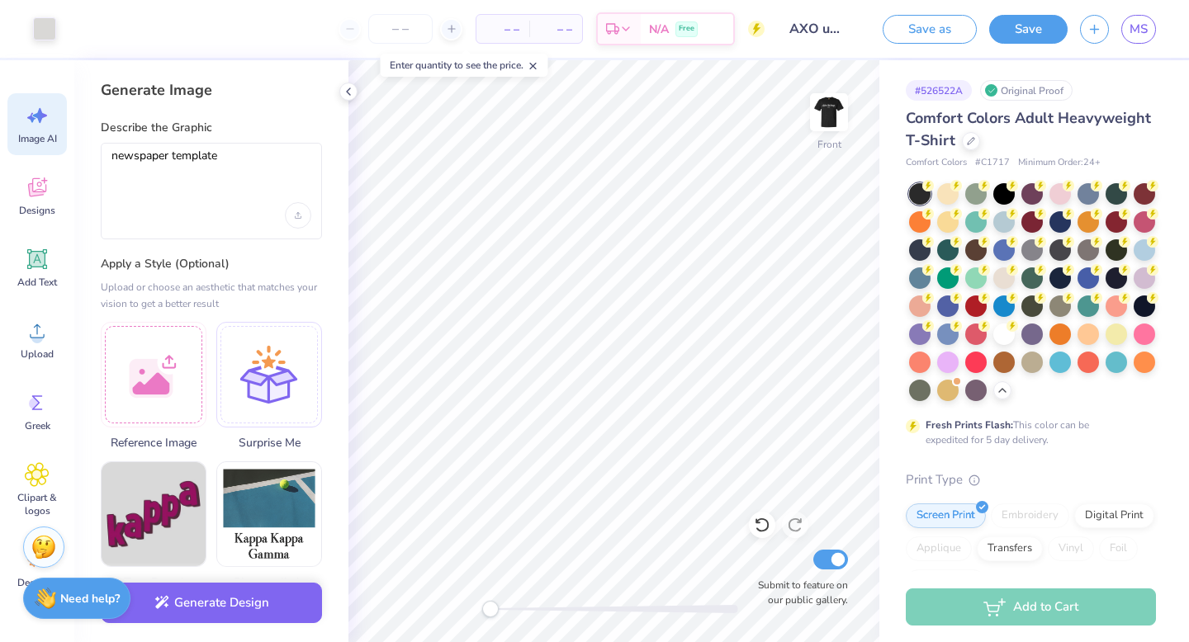
click at [254, 147] on div "newspaper template" at bounding box center [211, 191] width 221 height 97
click at [239, 158] on textarea "newspaper template" at bounding box center [211, 169] width 200 height 41
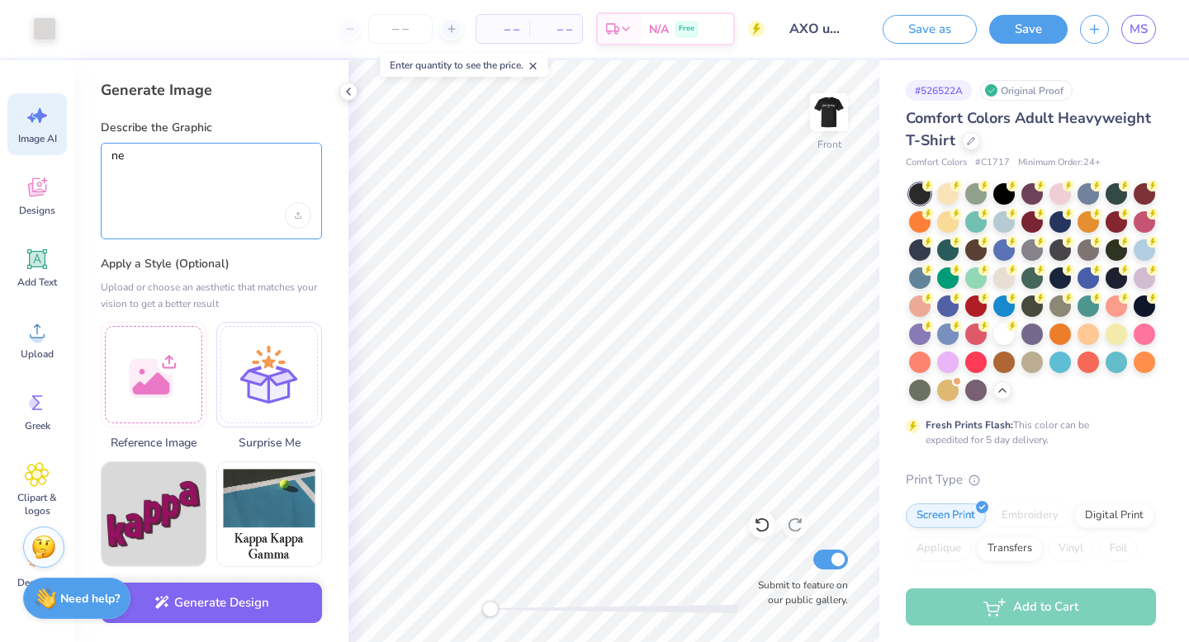
type textarea "n"
type textarea "make it so two girls are sitting on this rock"
click at [300, 216] on icon "Upload image" at bounding box center [298, 215] width 7 height 7
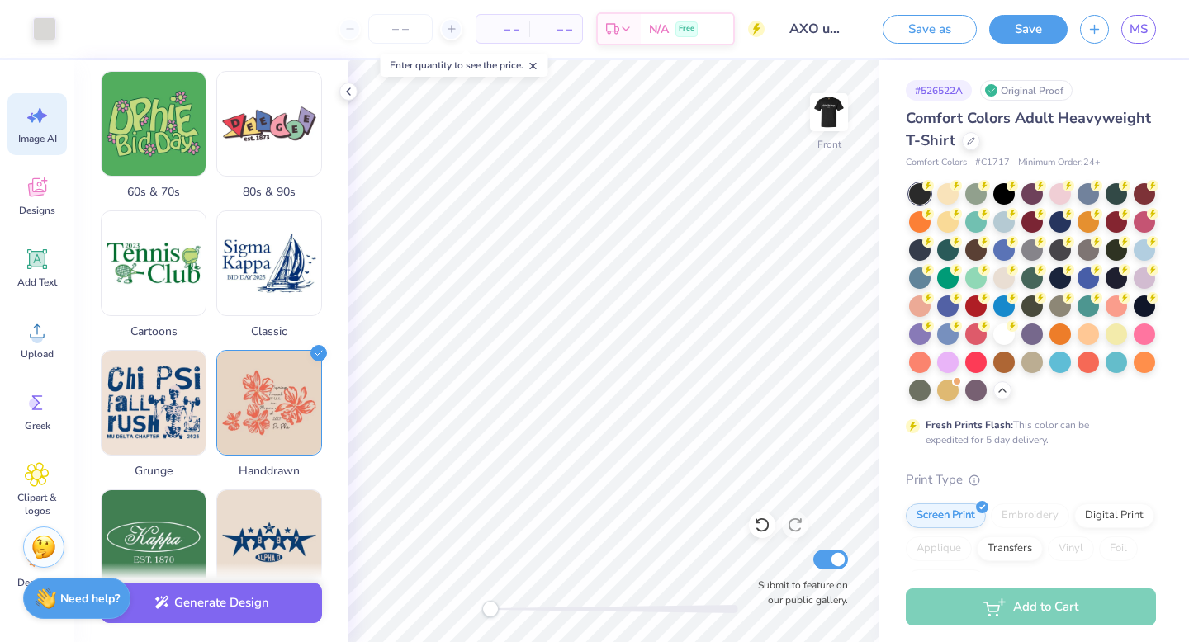
scroll to position [598, 0]
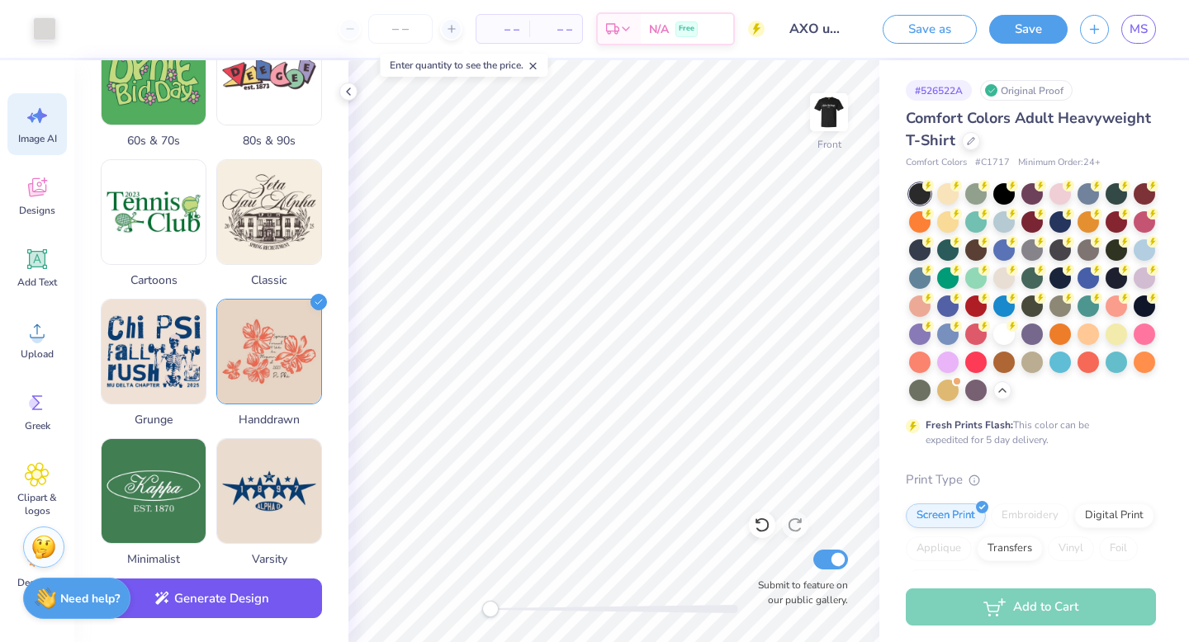
click at [247, 600] on button "Generate Design" at bounding box center [211, 599] width 221 height 40
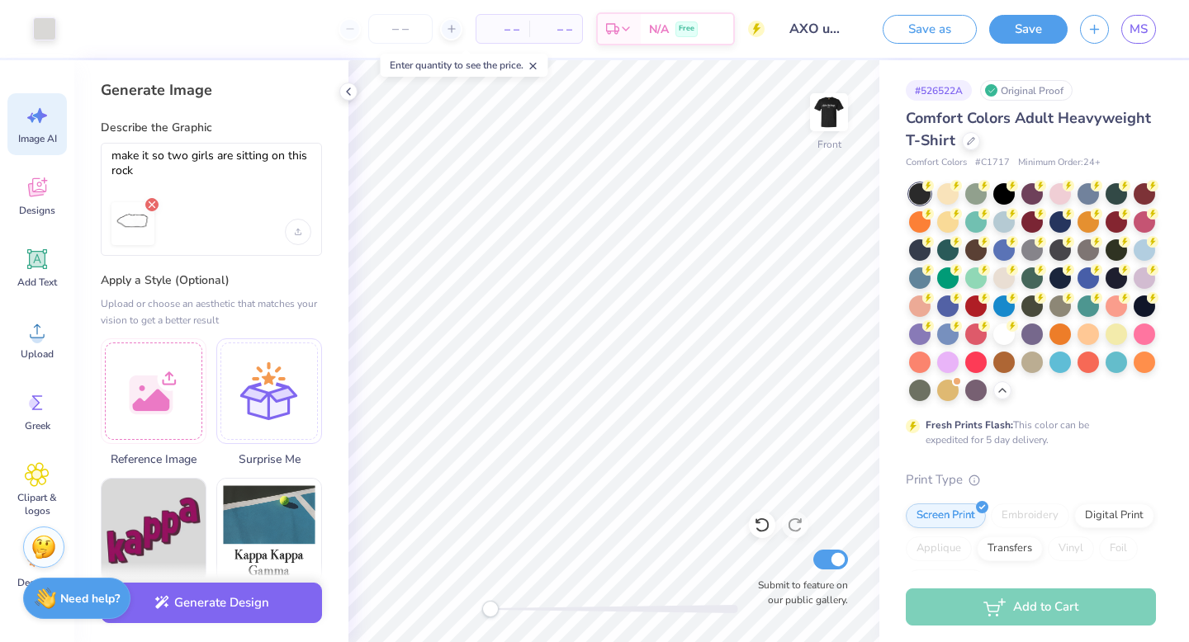
click at [151, 201] on icon "Remove uploaded image" at bounding box center [151, 204] width 13 height 13
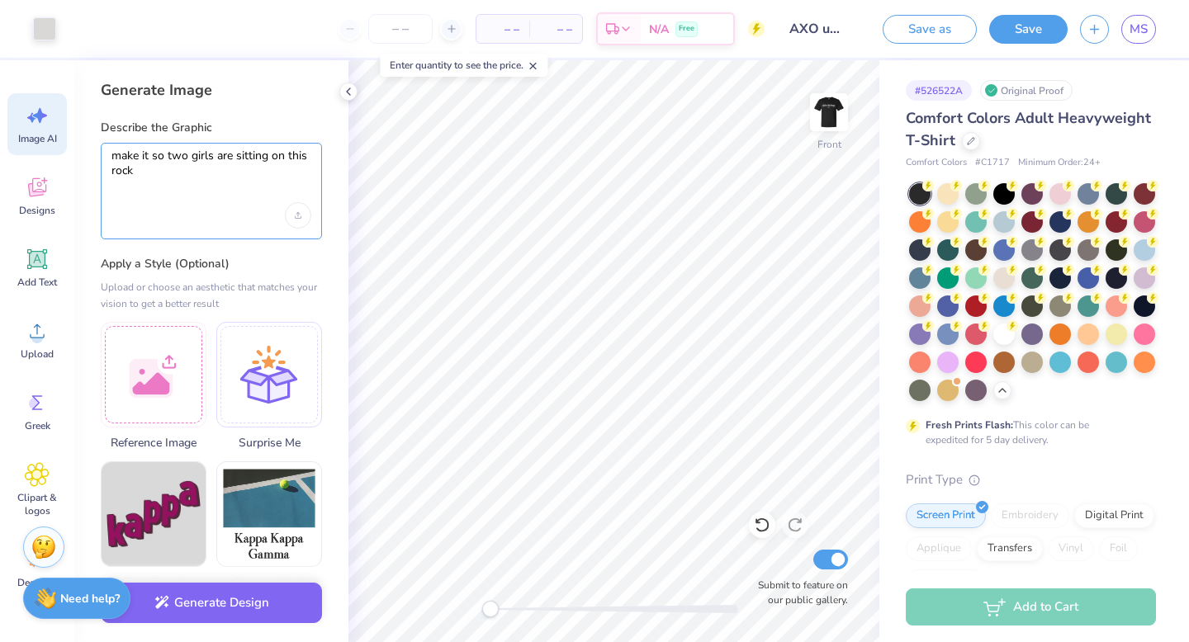
drag, startPoint x: 152, startPoint y: 175, endPoint x: 140, endPoint y: 154, distance: 24.1
click at [140, 154] on textarea "make it so two girls are sitting on this rock" at bounding box center [211, 169] width 200 height 41
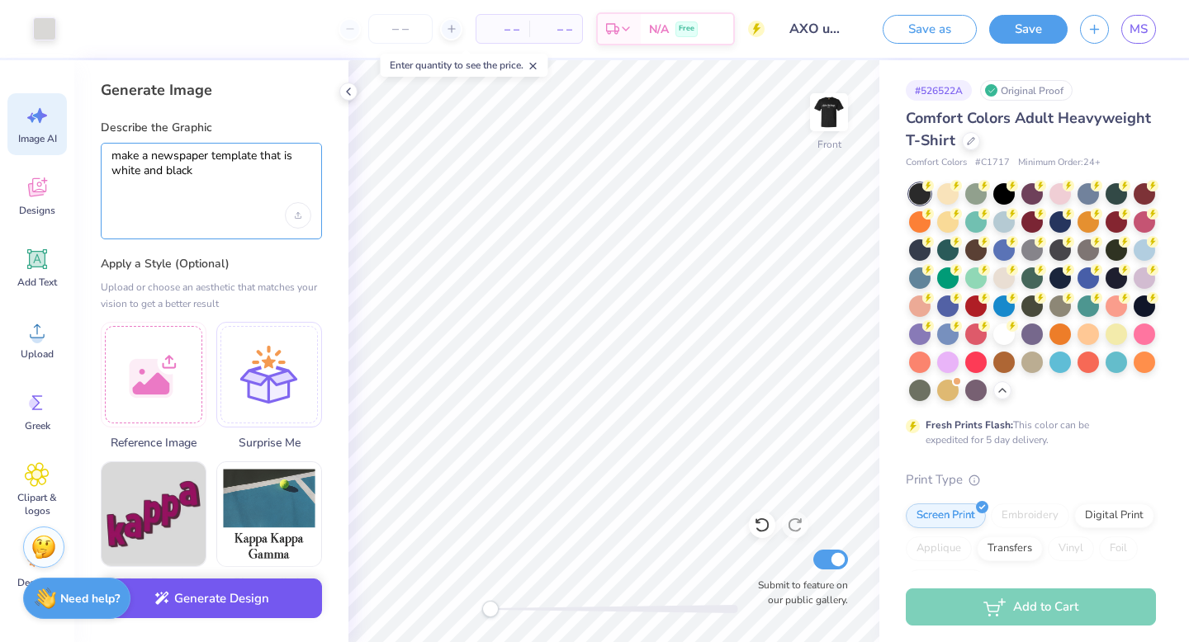
type textarea "make a newspaper template that is white and black"
click at [226, 599] on button "Generate Design" at bounding box center [211, 599] width 221 height 40
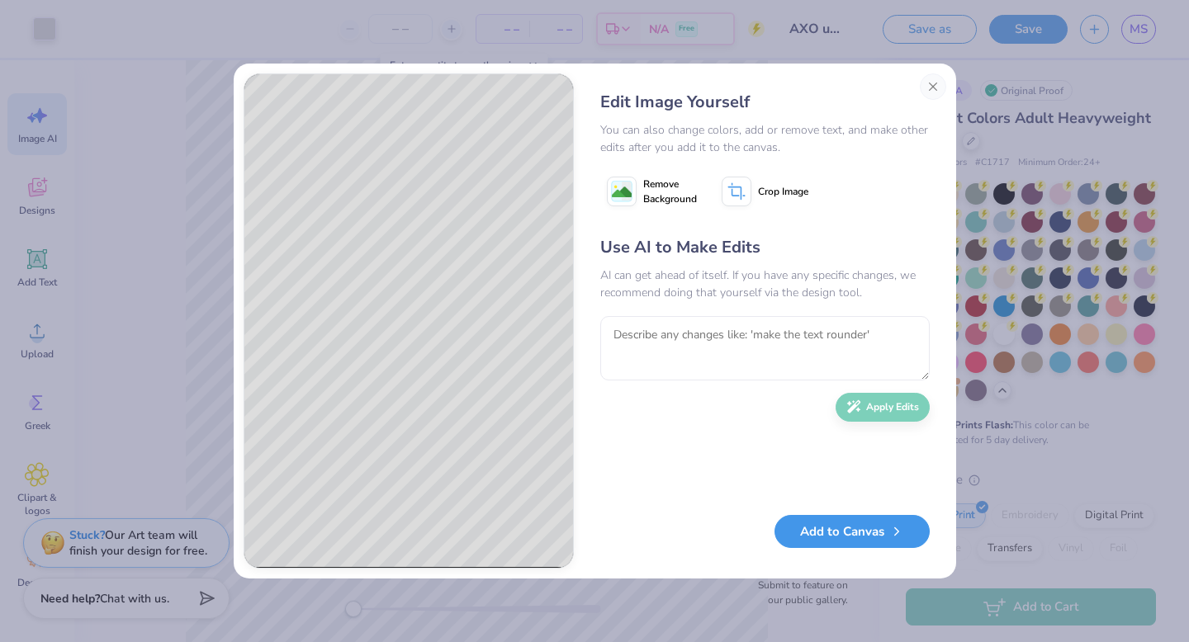
click at [818, 527] on button "Add to Canvas" at bounding box center [851, 532] width 155 height 34
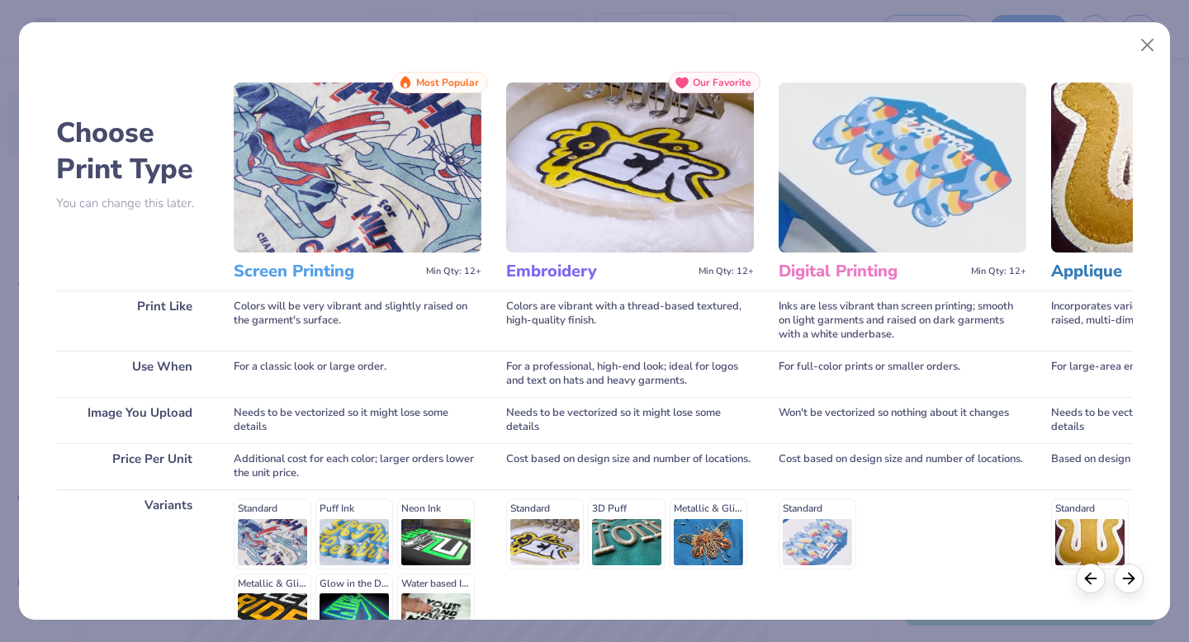
scroll to position [181, 0]
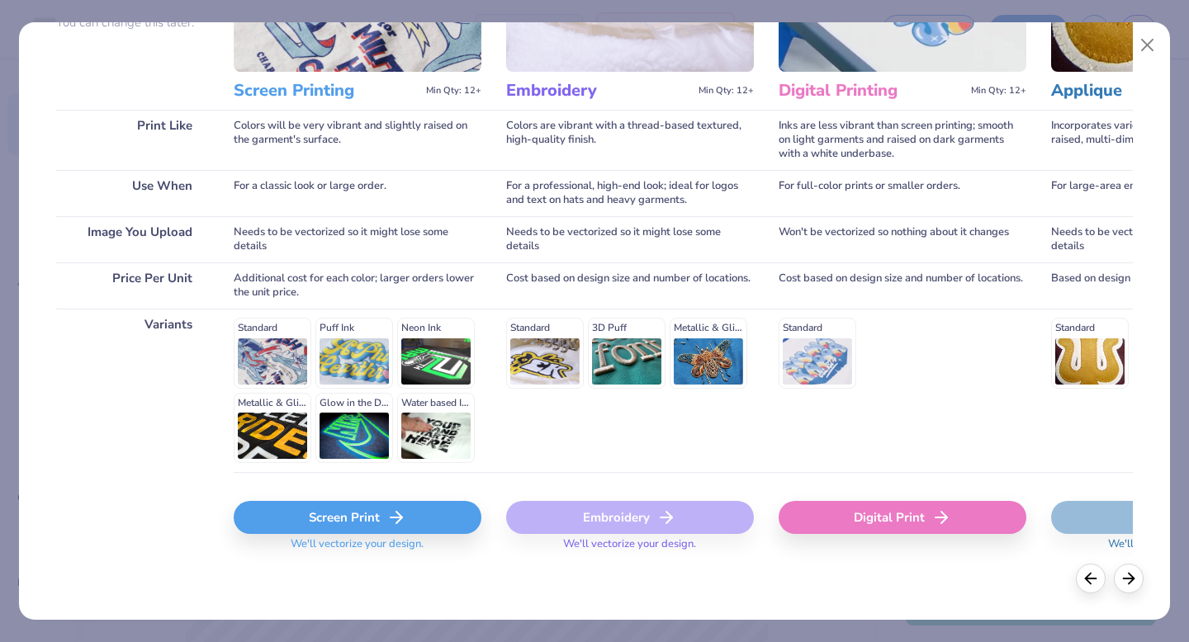
click at [345, 515] on div "Screen Print" at bounding box center [358, 517] width 248 height 33
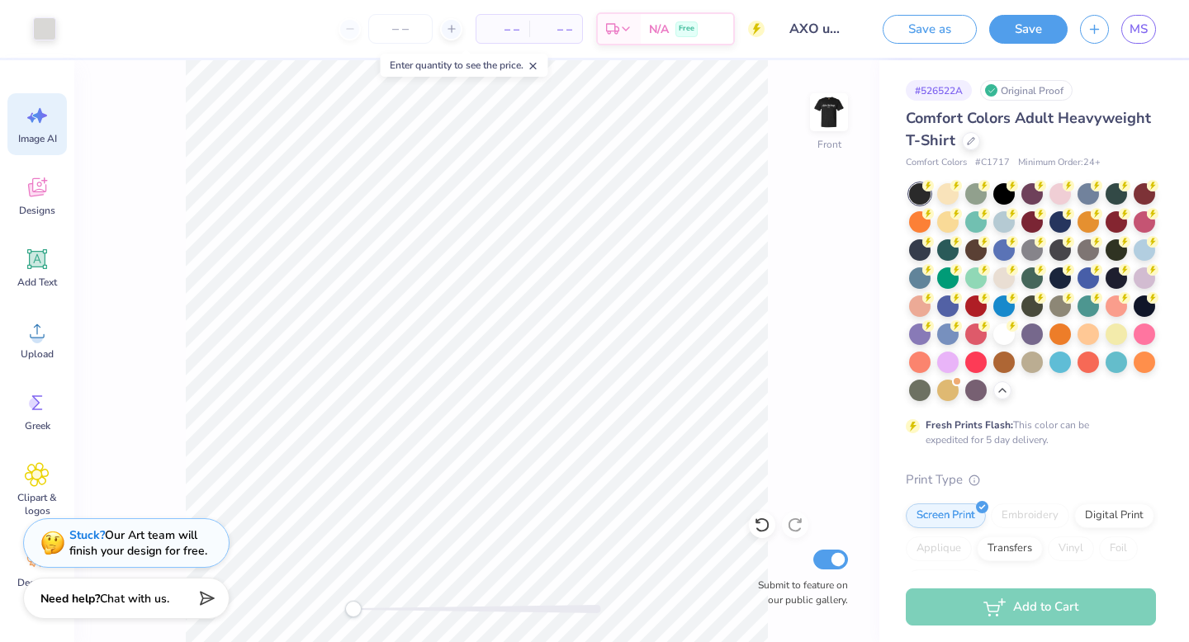
scroll to position [0, 0]
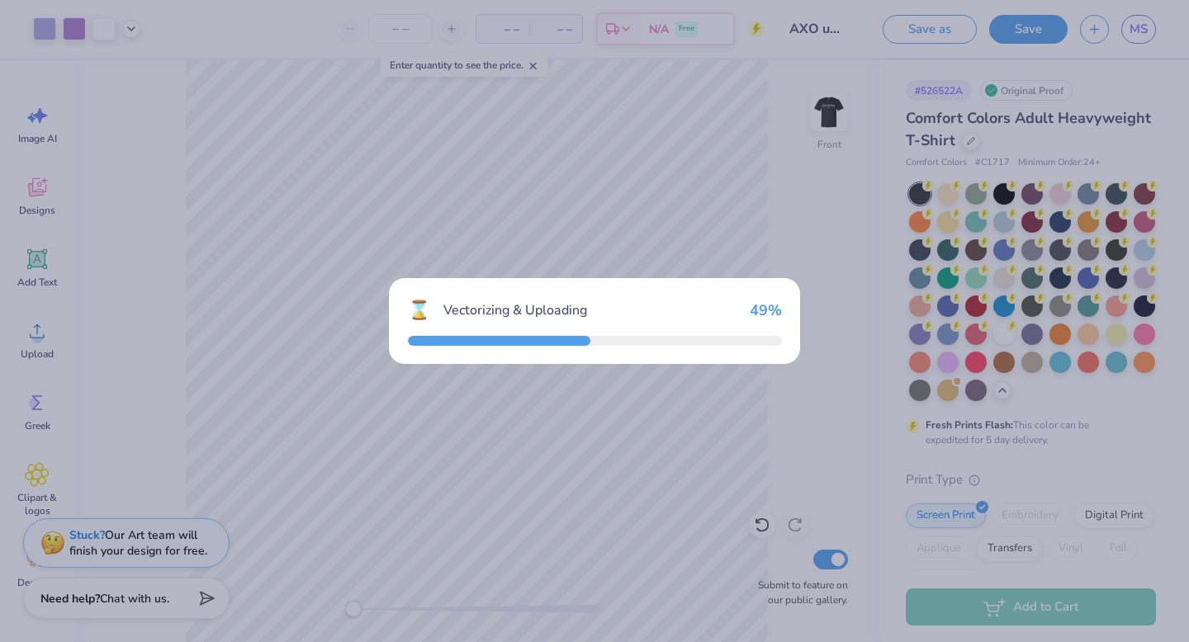
click at [587, 486] on body "Art colors – – Per Item – – Total Est. Delivery N/A Free Design Title AXO uncg …" at bounding box center [594, 321] width 1189 height 642
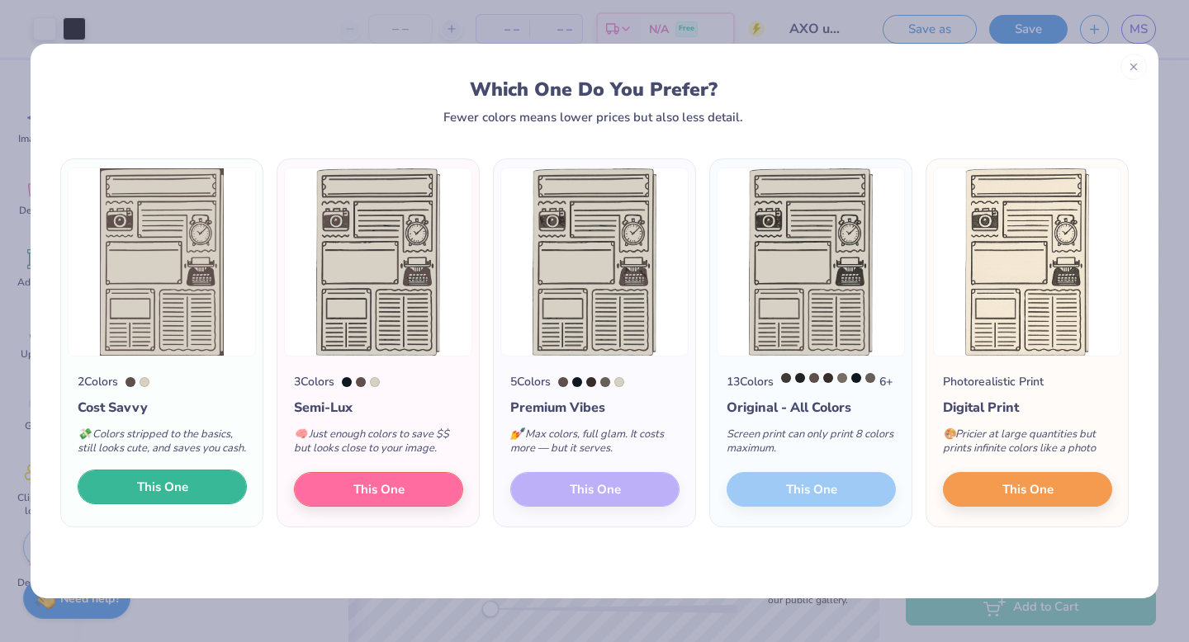
click at [163, 497] on span "This One" at bounding box center [162, 487] width 51 height 19
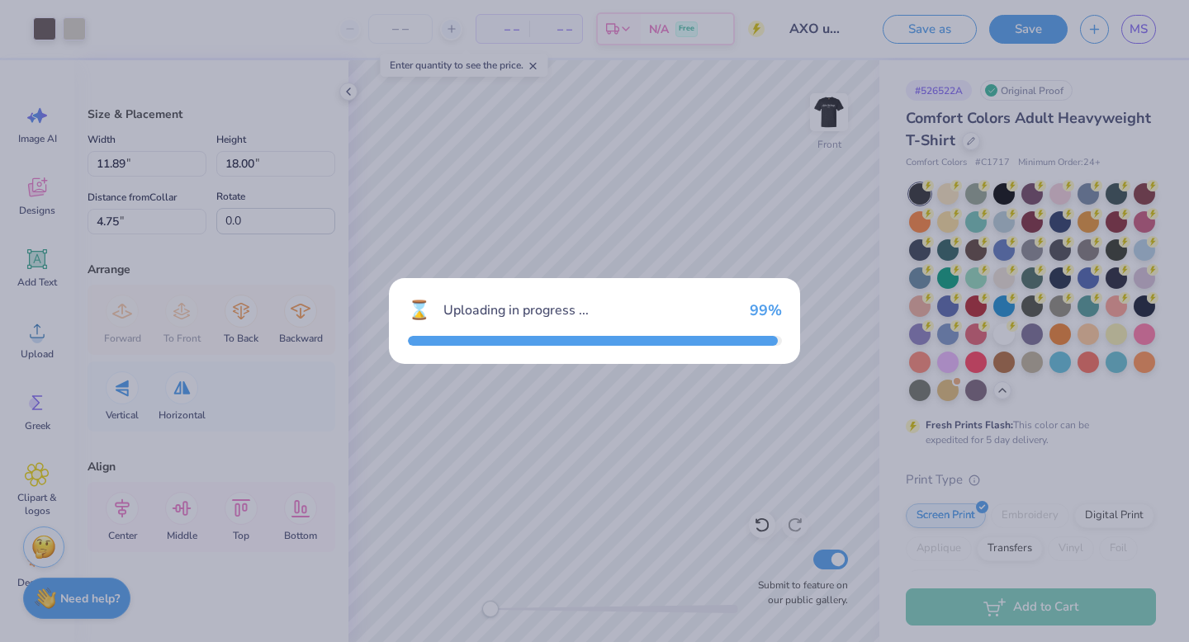
type input "11.89"
type input "18.00"
type input "4.75"
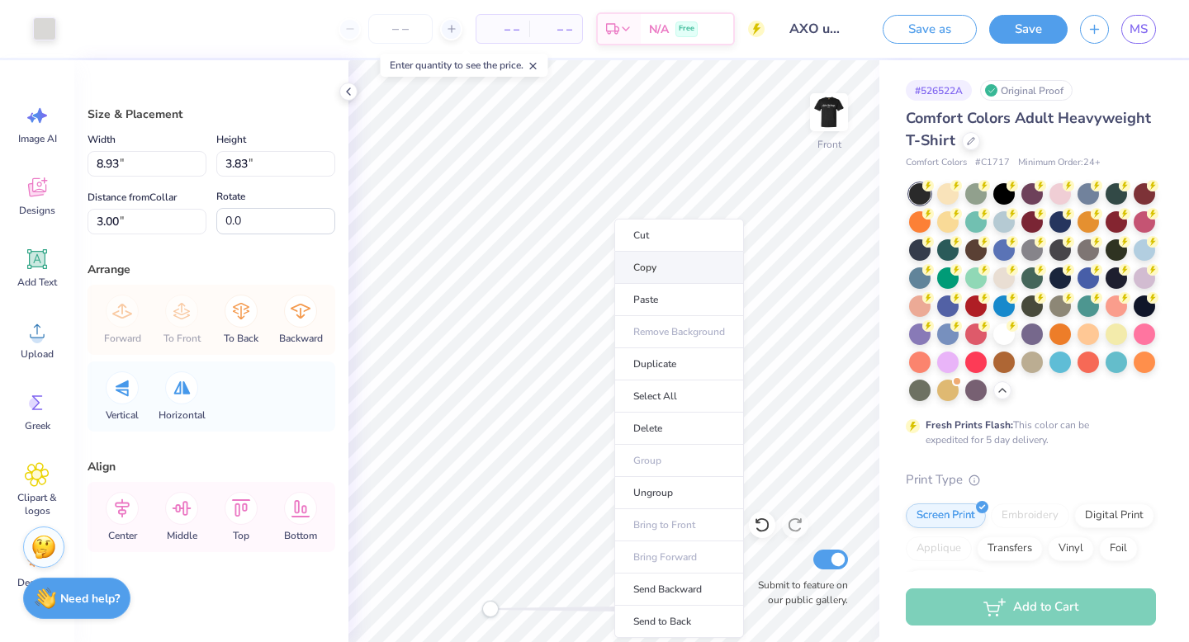
click at [663, 266] on li "Copy" at bounding box center [679, 268] width 130 height 32
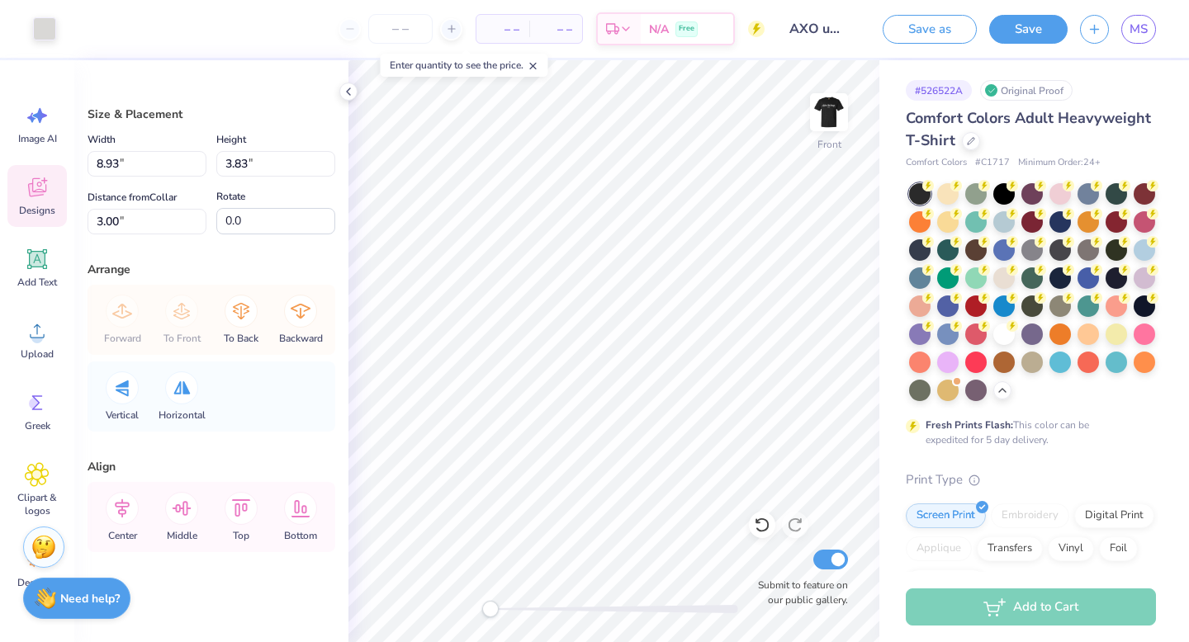
click at [49, 189] on icon at bounding box center [37, 187] width 25 height 25
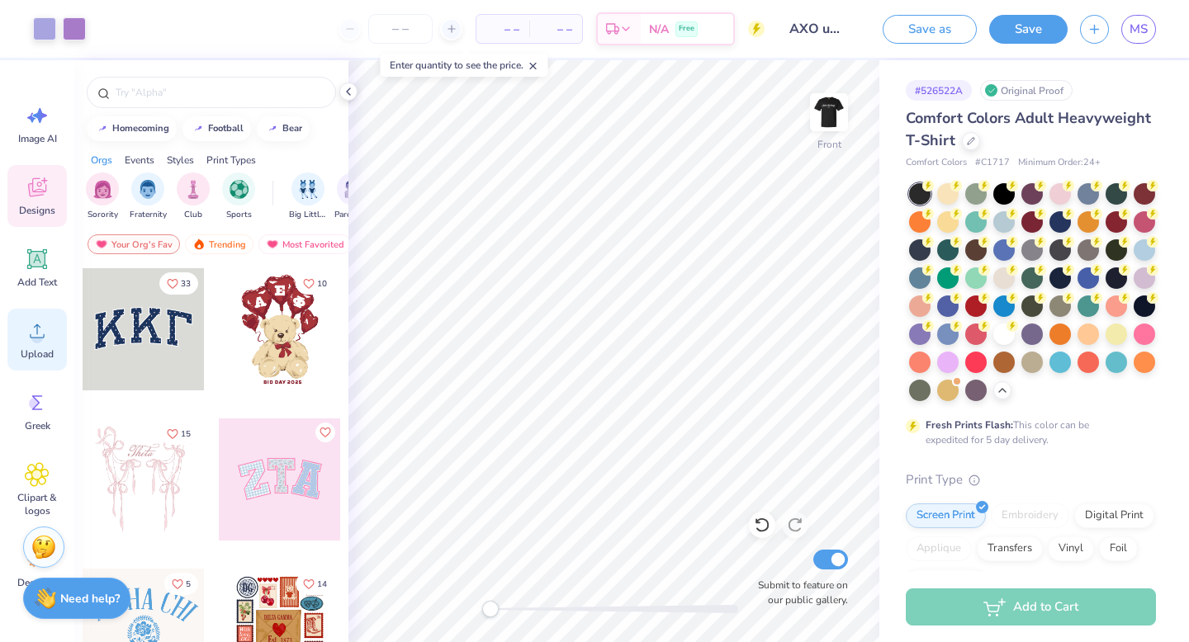
click at [47, 337] on icon at bounding box center [37, 331] width 25 height 25
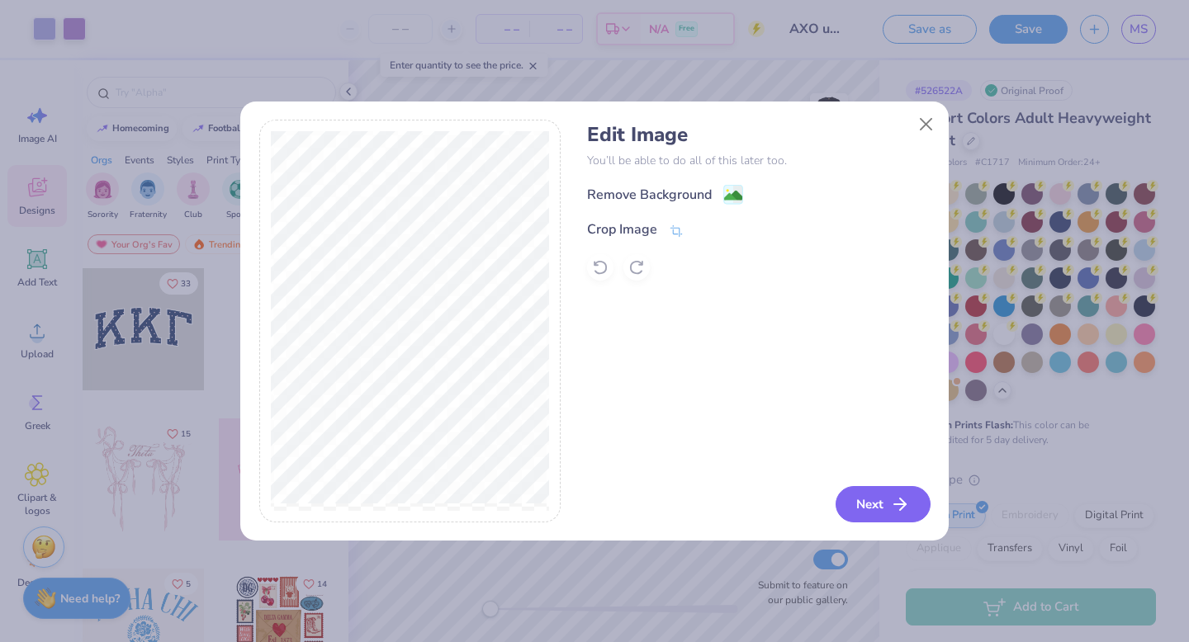
click at [889, 496] on button "Next" at bounding box center [883, 504] width 95 height 36
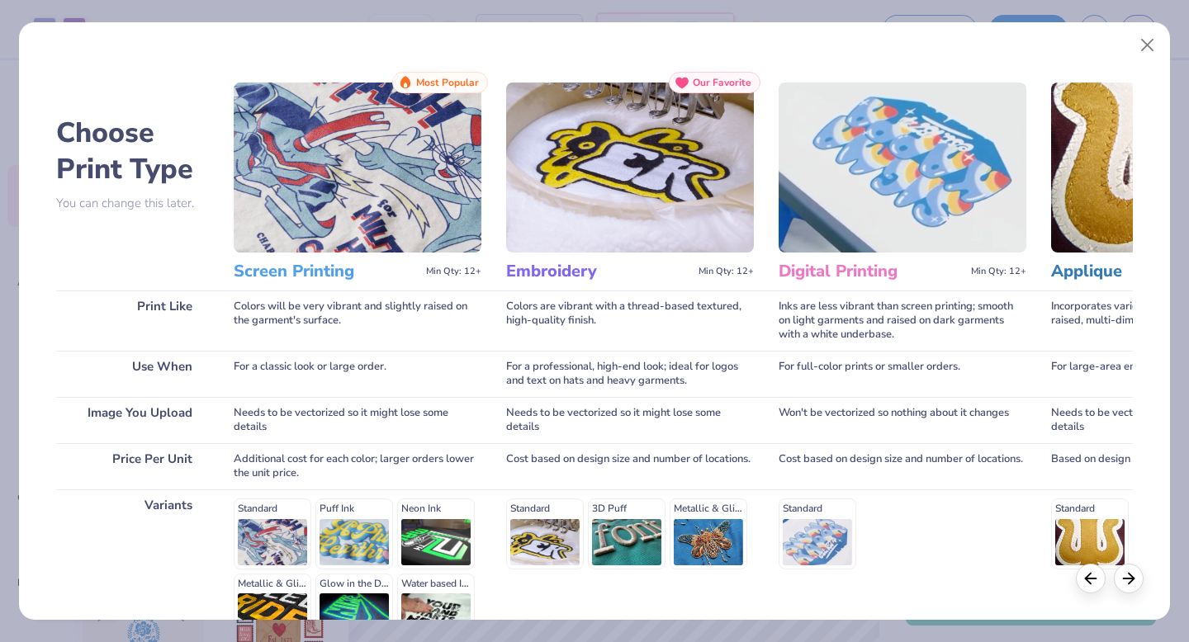
scroll to position [181, 0]
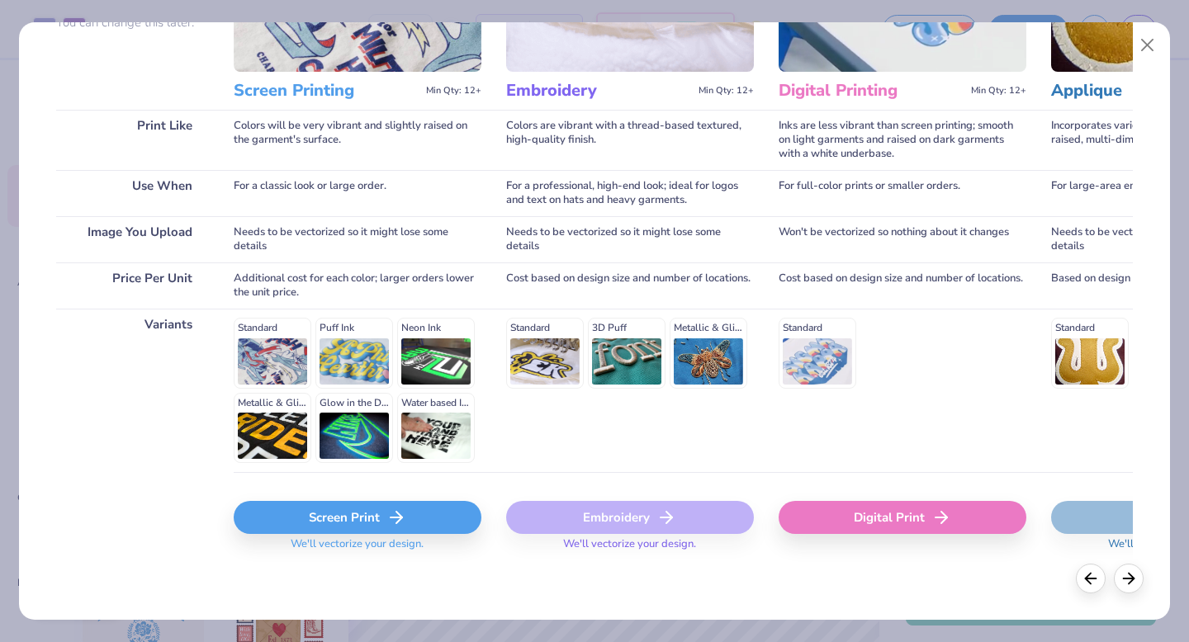
click at [371, 517] on div "Screen Print" at bounding box center [358, 517] width 248 height 33
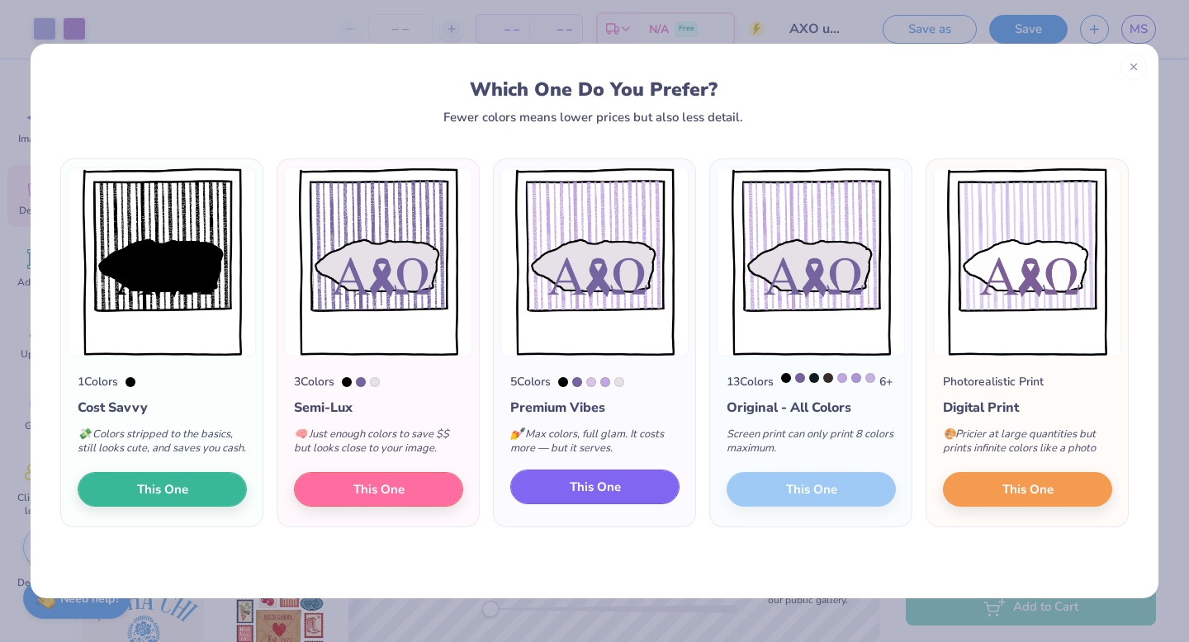
click at [602, 497] on span "This One" at bounding box center [595, 487] width 51 height 19
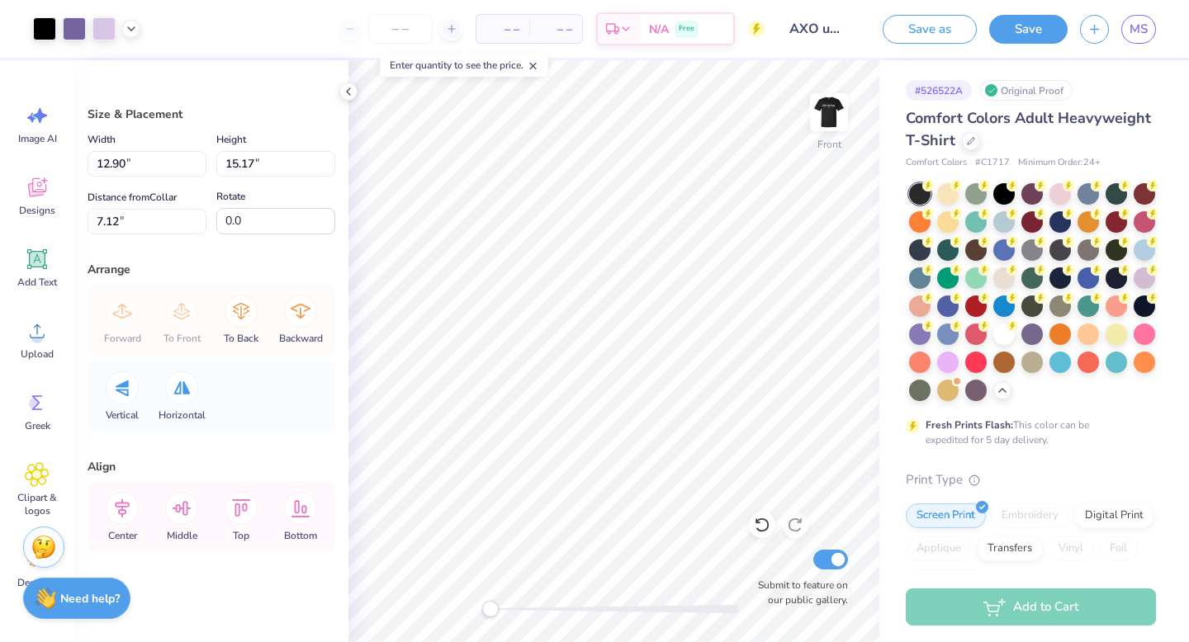
type input "12.90"
type input "15.17"
type input "7.12"
click at [1003, 338] on div at bounding box center [1003, 332] width 21 height 21
type input "11.80"
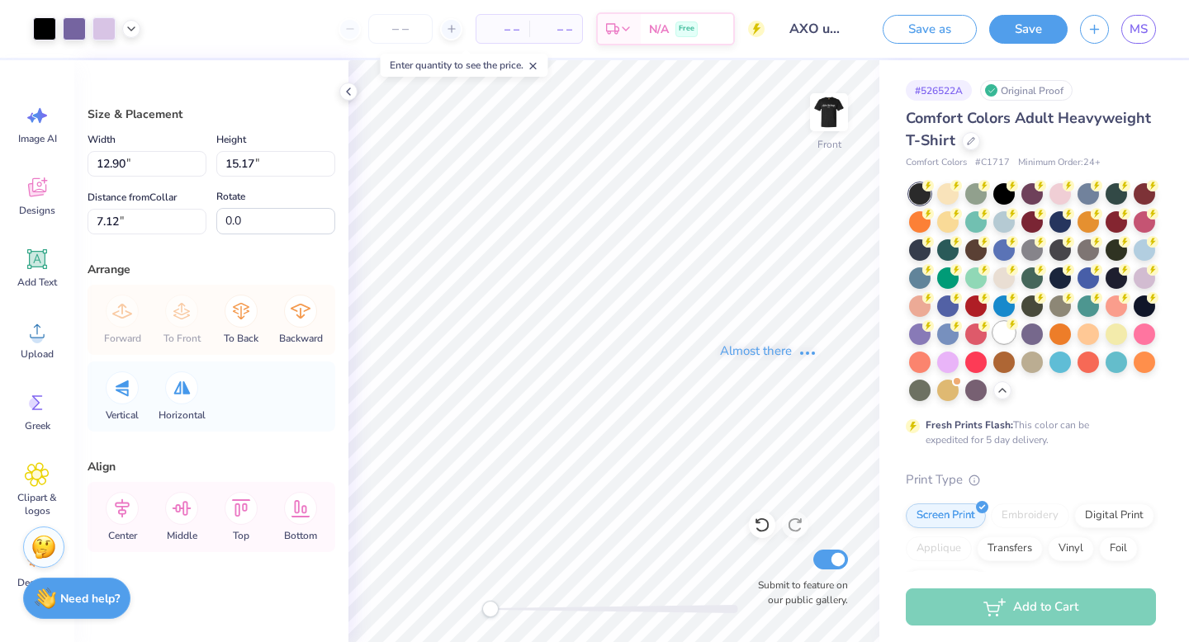
type input "13.88"
type input "8.41"
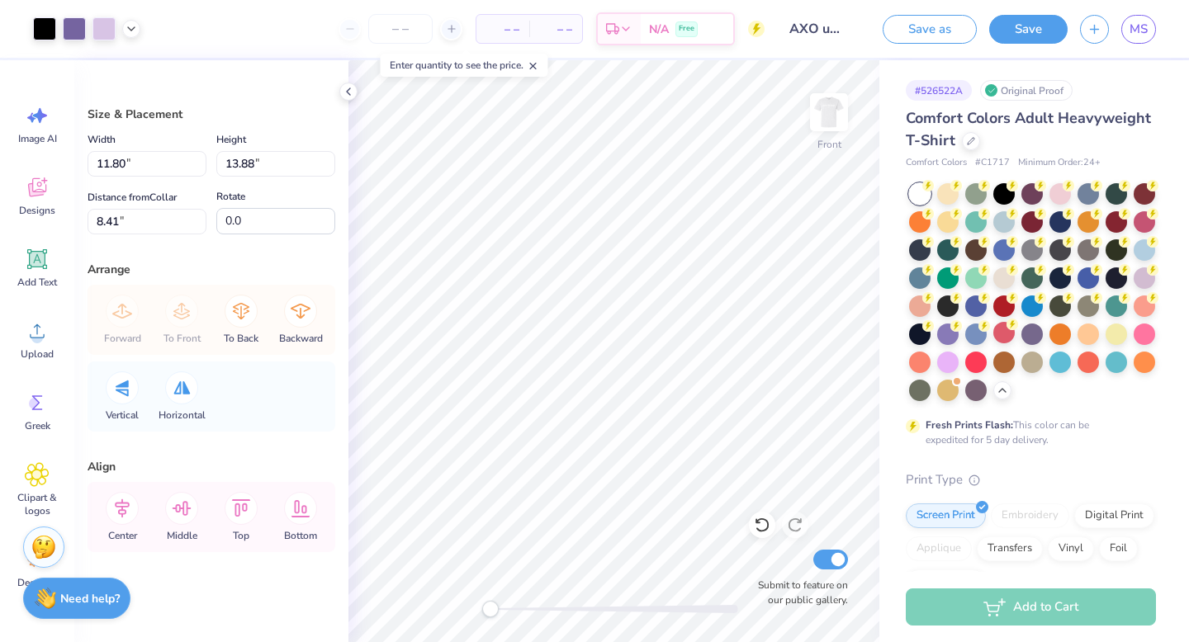
type input "8.23"
type input "9.68"
type input "12.61"
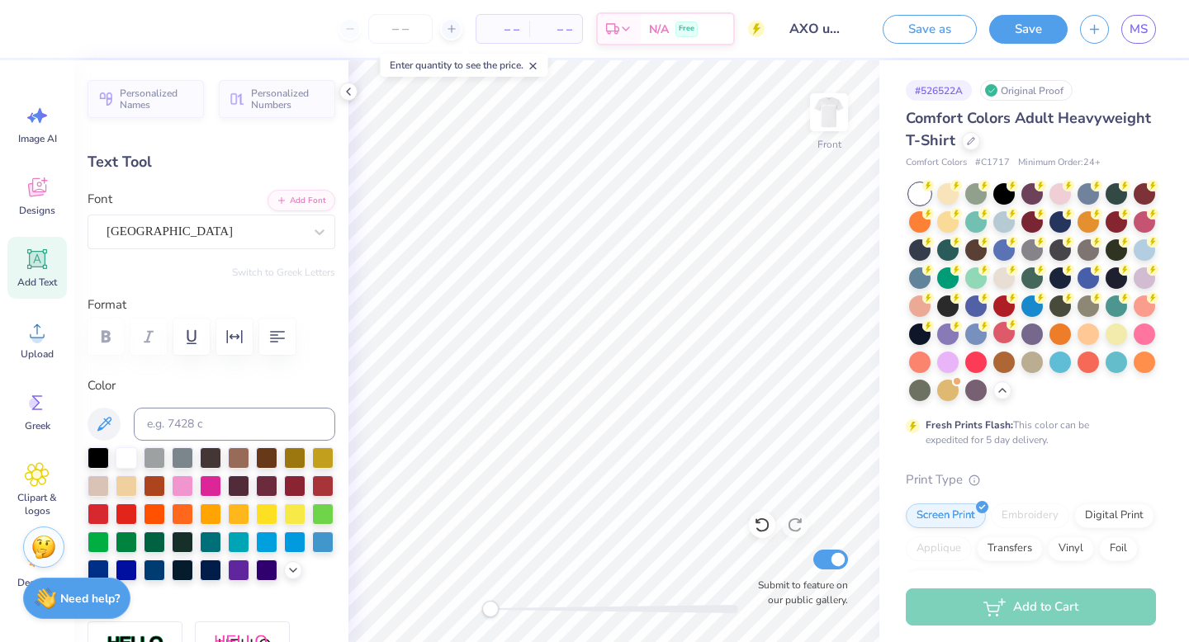
type input "4.39"
type input "1.10"
type input "5.89"
type input "0.0"
type input "9.81"
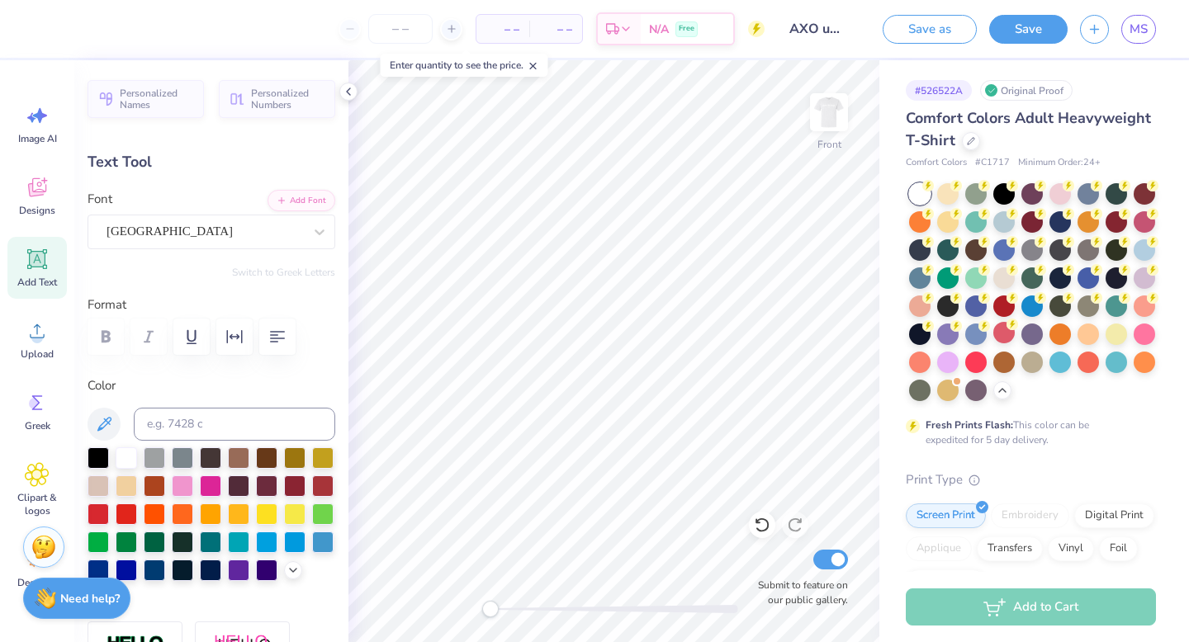
type input "1.15"
type input "4.74"
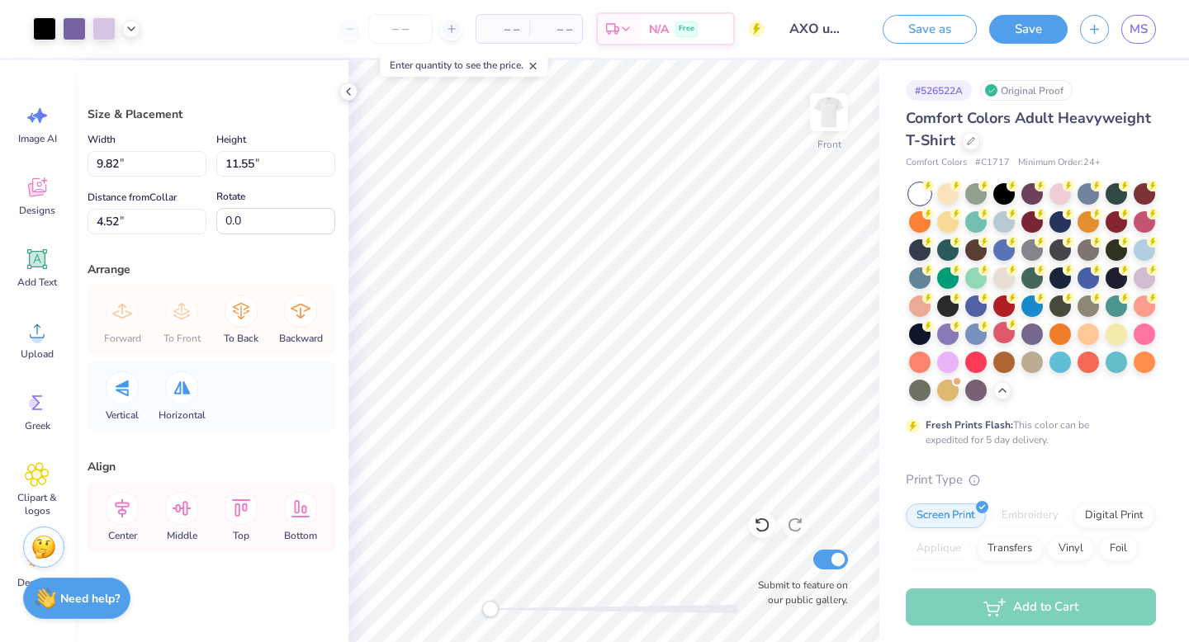
type input "9.82"
type input "11.55"
type input "4.52"
click at [827, 116] on img at bounding box center [829, 112] width 66 height 66
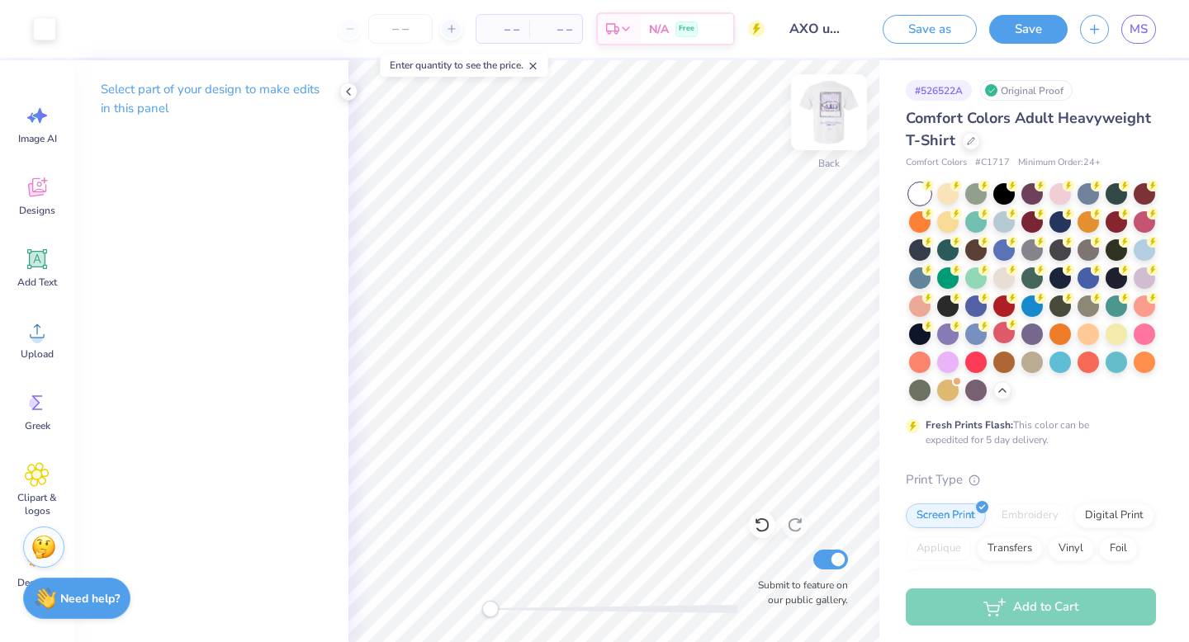
click at [833, 116] on img at bounding box center [829, 112] width 66 height 66
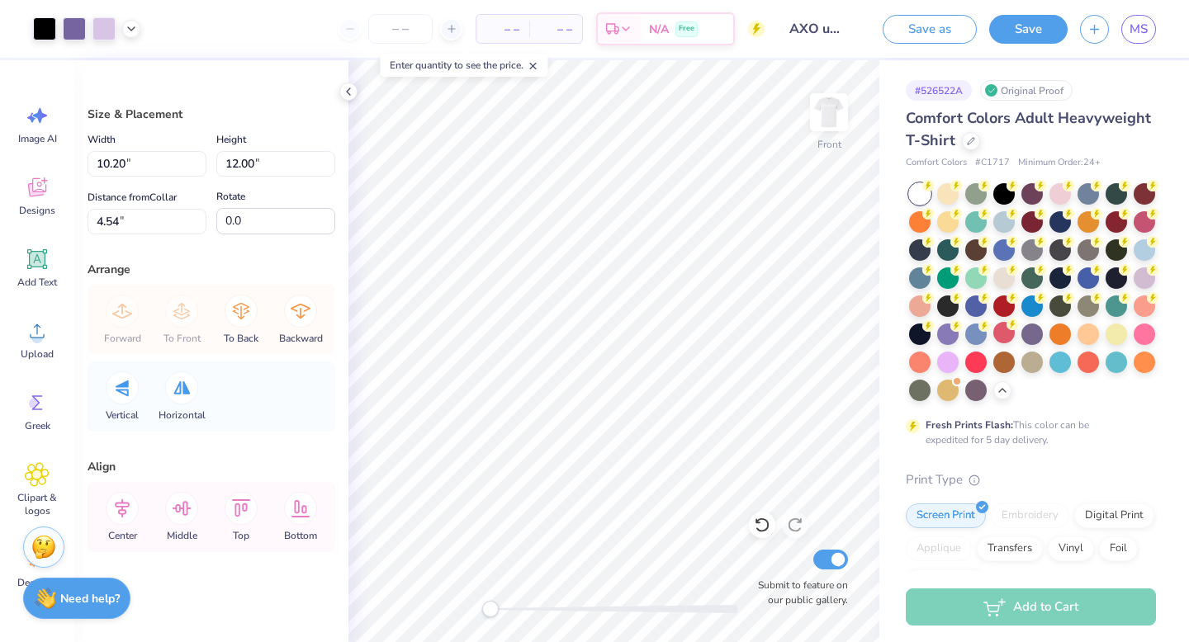
type input "-11.2"
type input "-9.5"
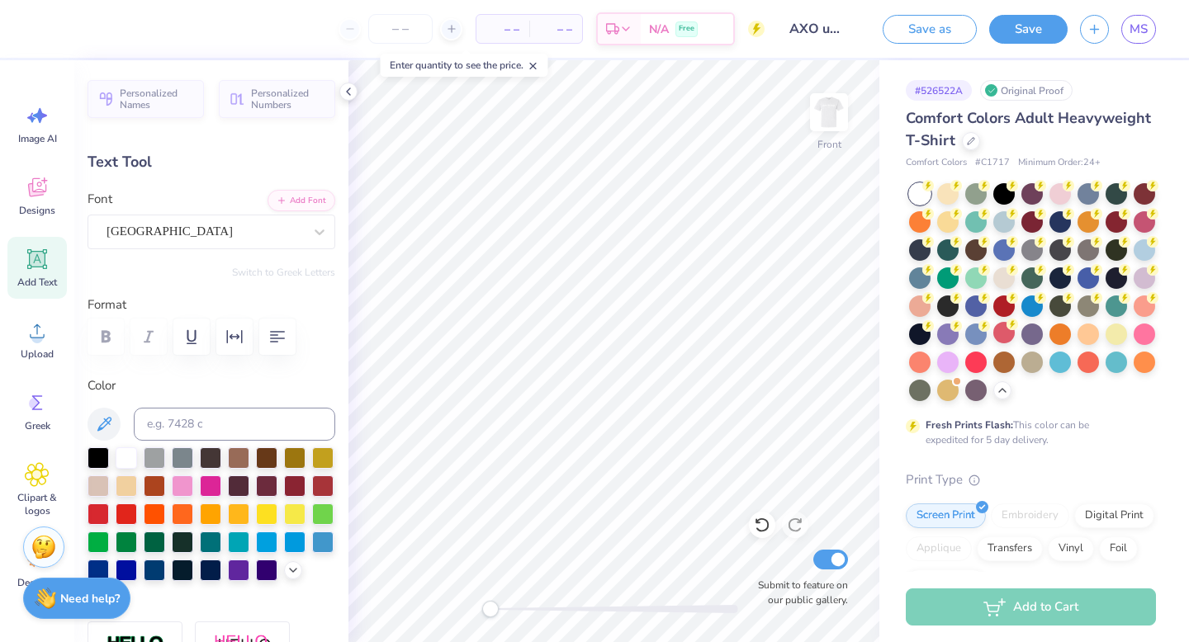
scroll to position [0, 9]
click at [94, 452] on div at bounding box center [98, 456] width 21 height 21
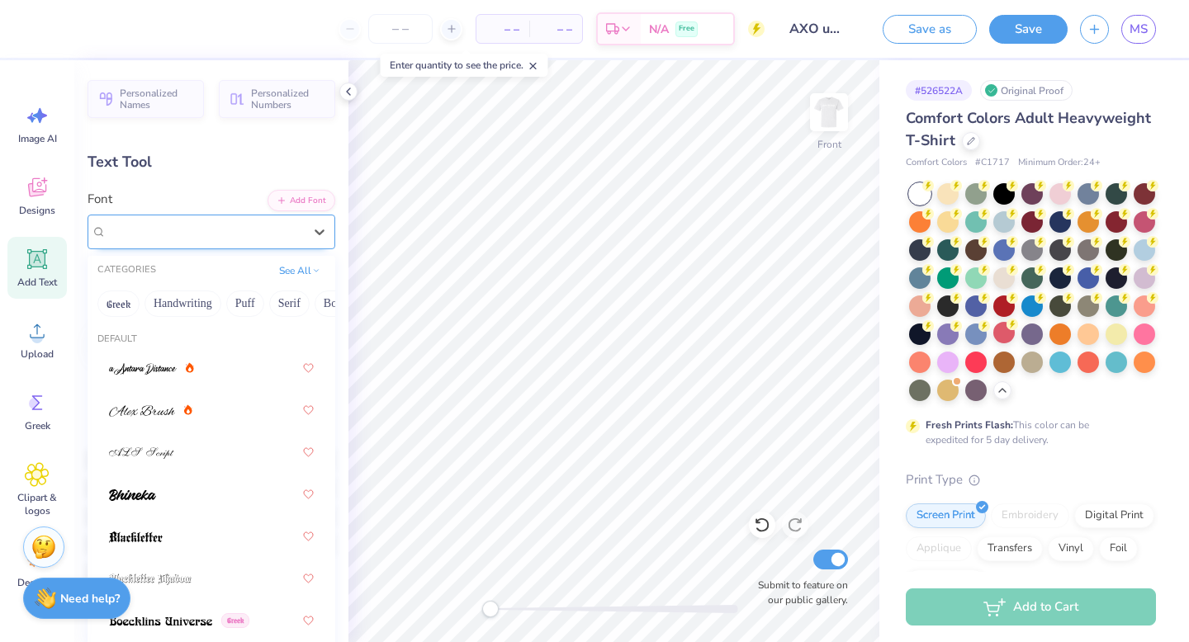
click at [249, 227] on div "[GEOGRAPHIC_DATA]" at bounding box center [205, 232] width 200 height 26
click at [187, 303] on button "Handwriting" at bounding box center [182, 304] width 77 height 26
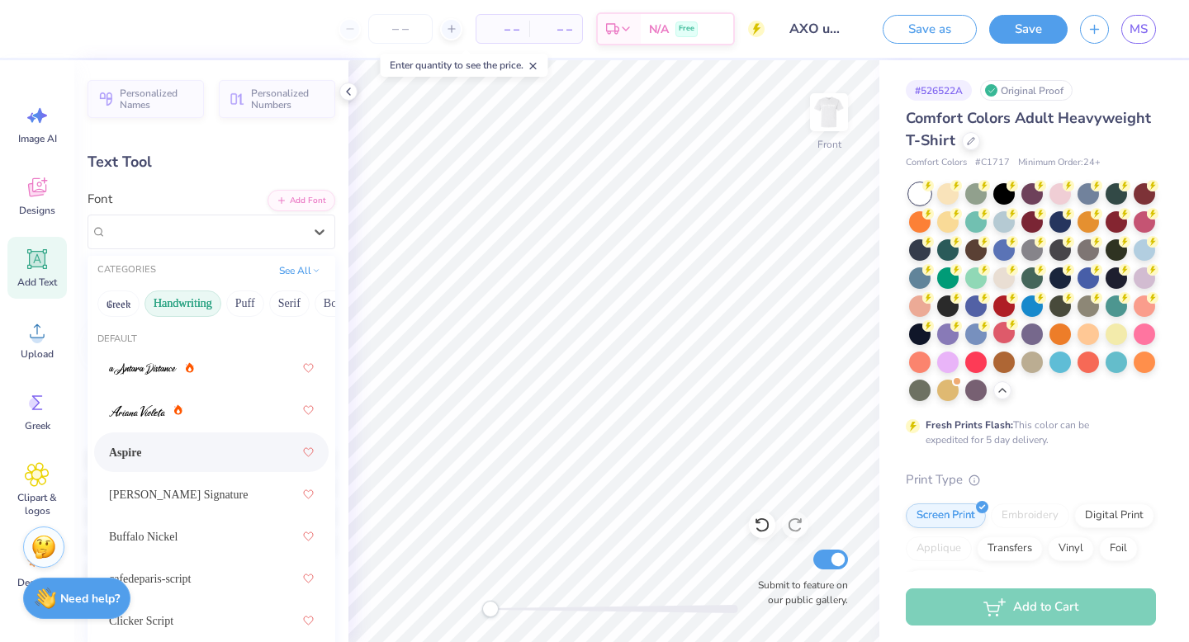
scroll to position [78, 0]
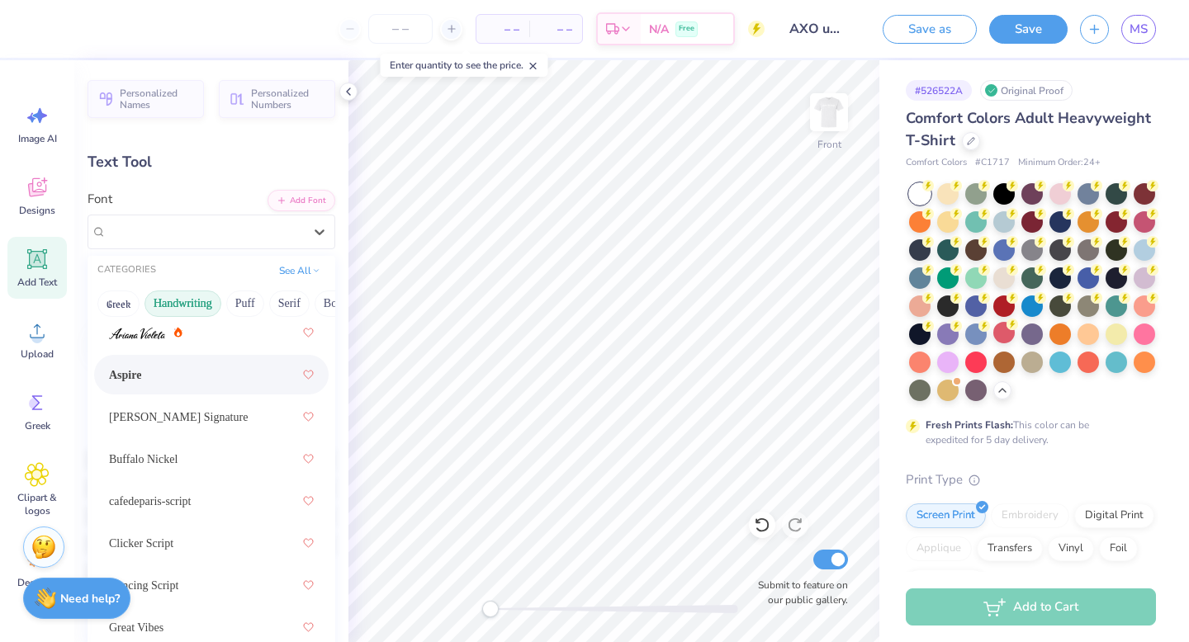
click at [204, 381] on div "Aspire" at bounding box center [211, 375] width 205 height 30
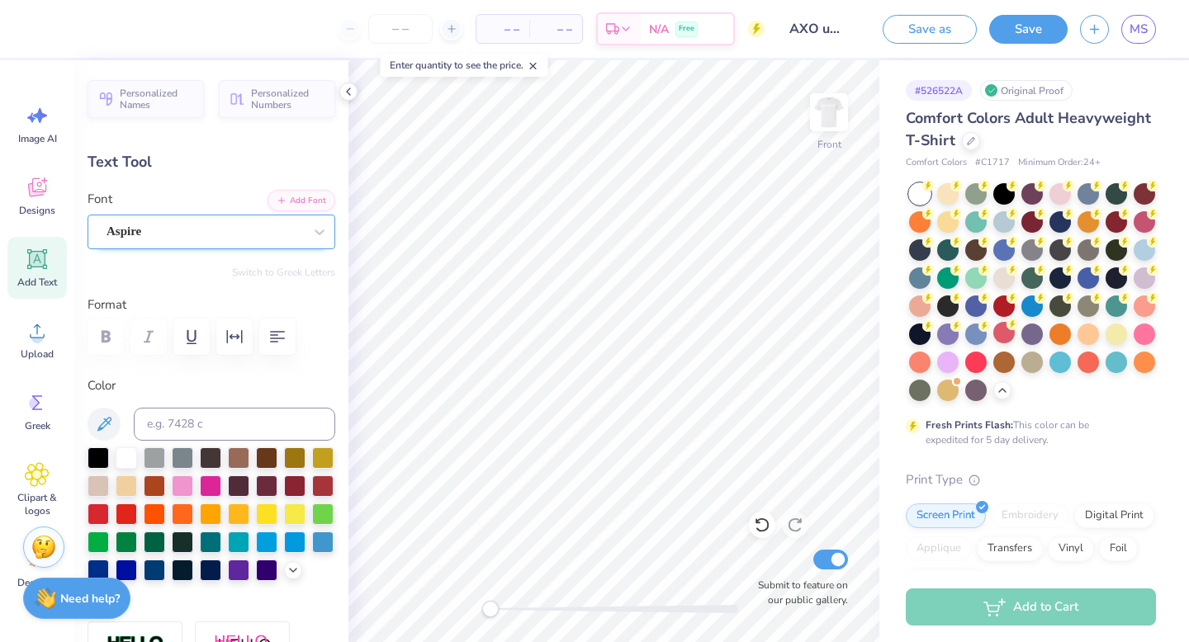
click at [218, 223] on div "Aspire" at bounding box center [205, 232] width 200 height 26
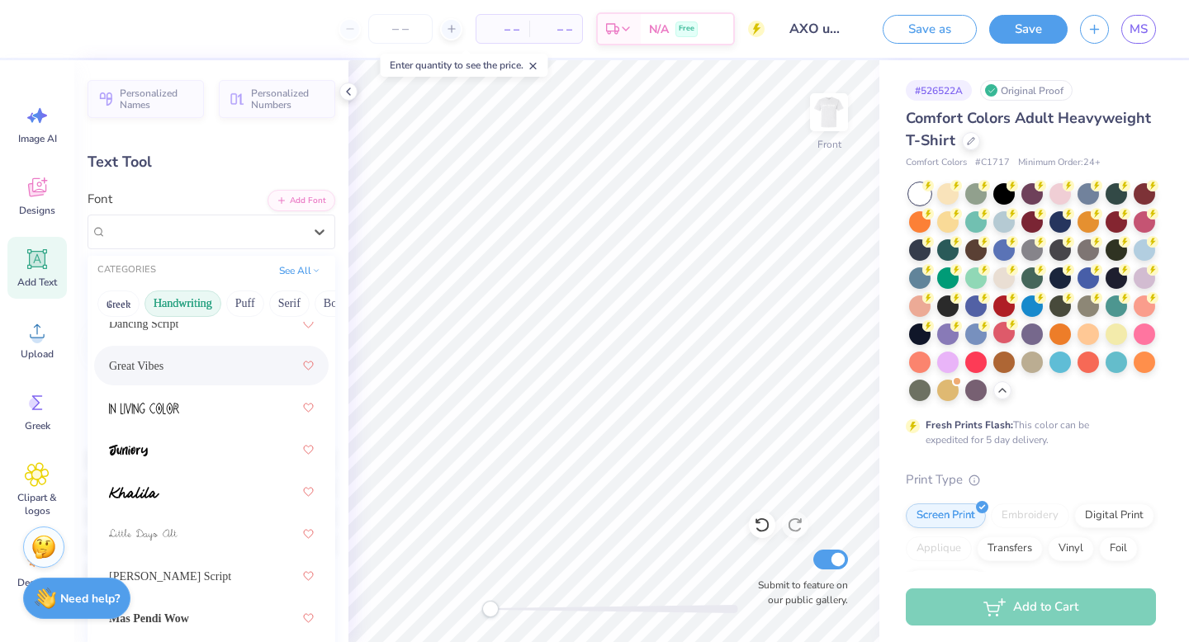
scroll to position [342, 0]
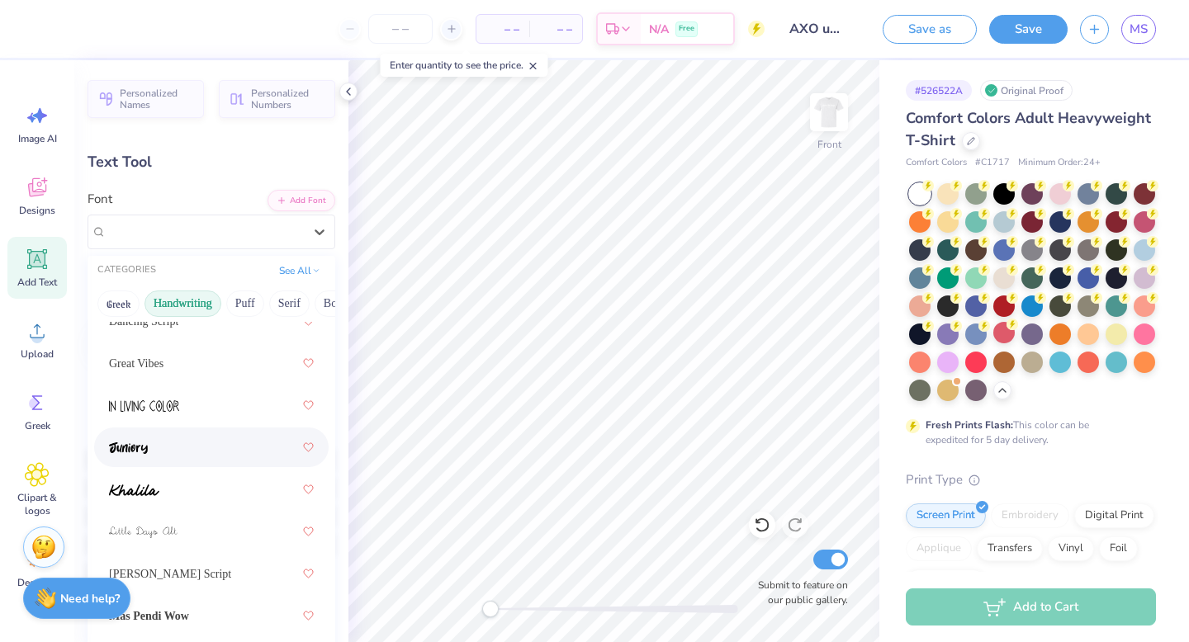
click at [167, 451] on div at bounding box center [211, 448] width 205 height 30
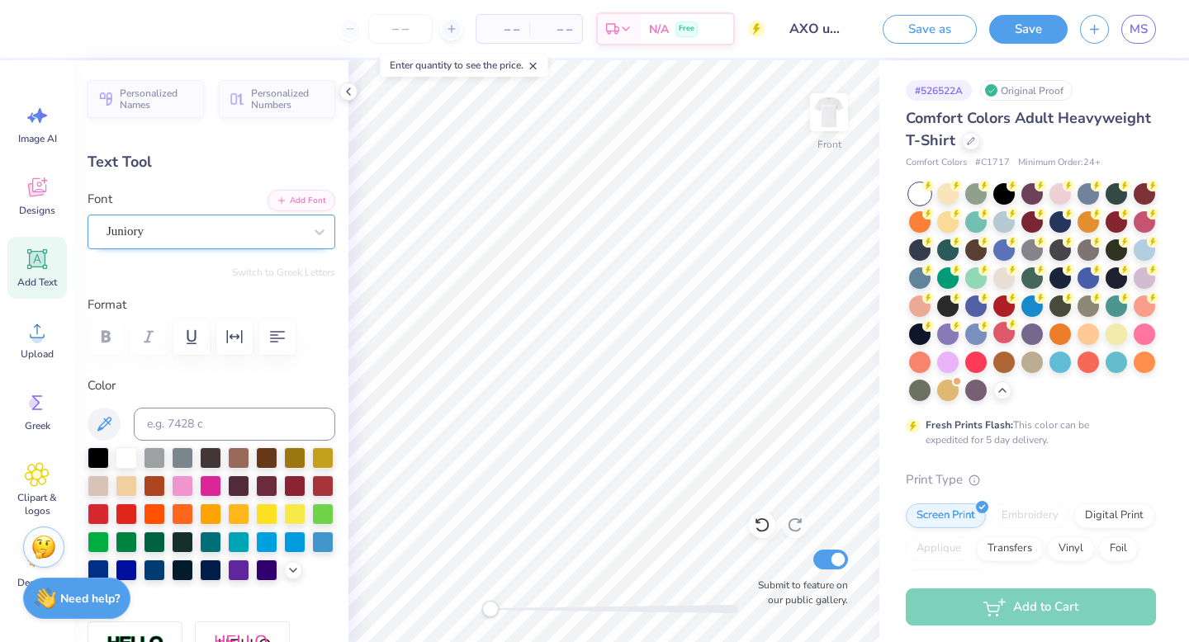
click at [168, 237] on div "Juniory" at bounding box center [205, 232] width 200 height 26
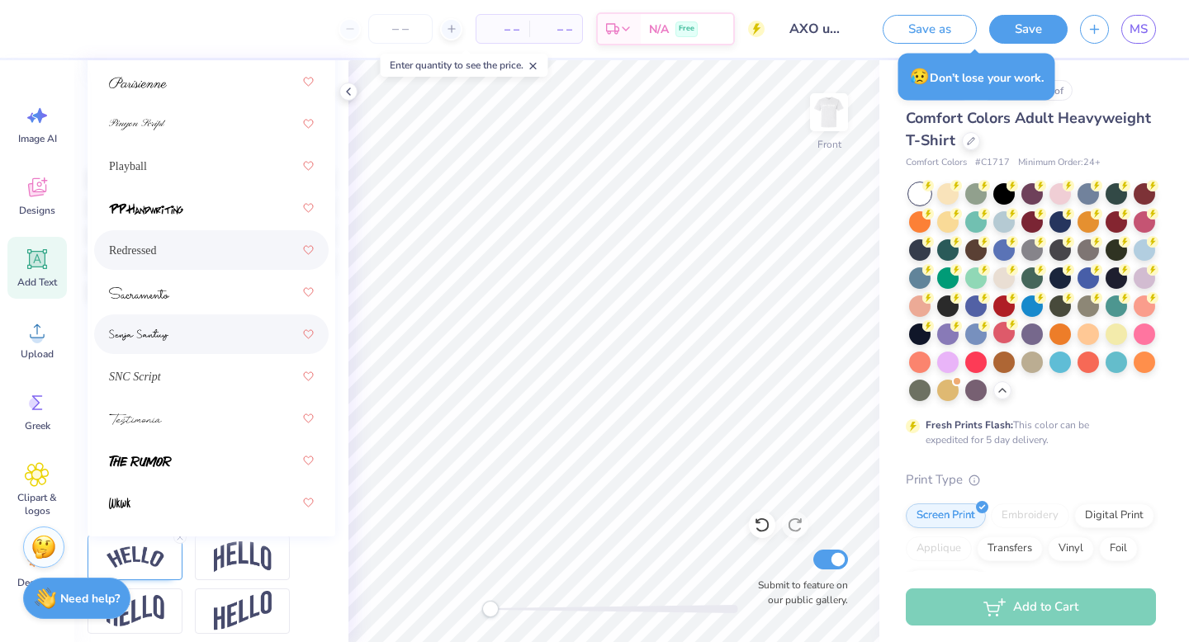
scroll to position [284, 0]
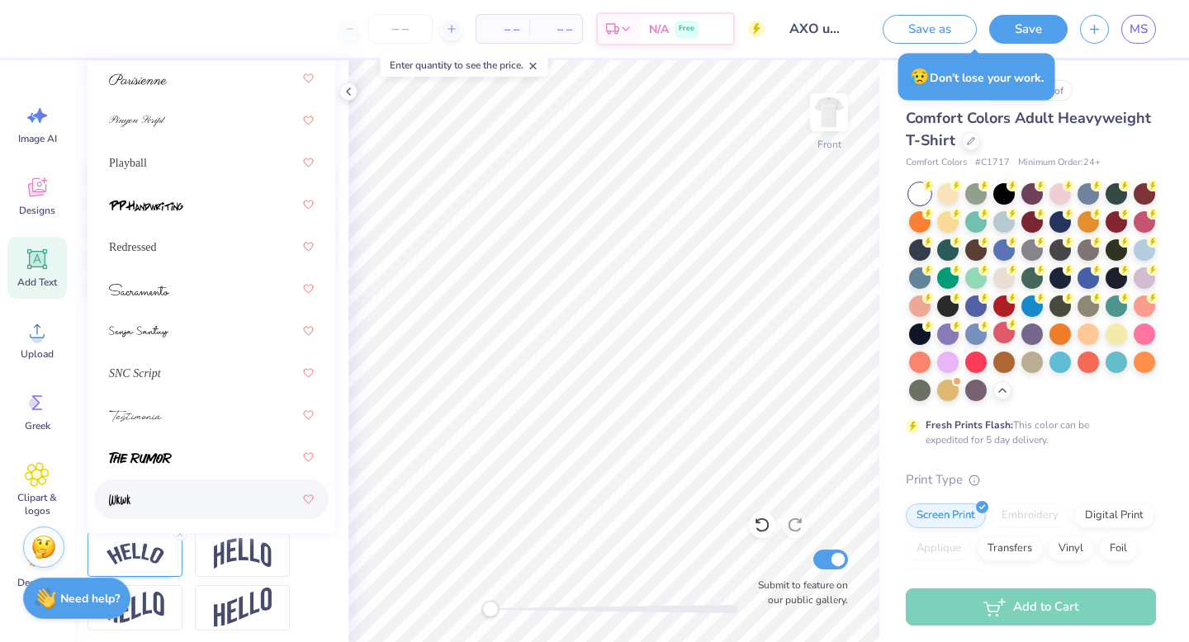
click at [168, 510] on div at bounding box center [211, 500] width 205 height 30
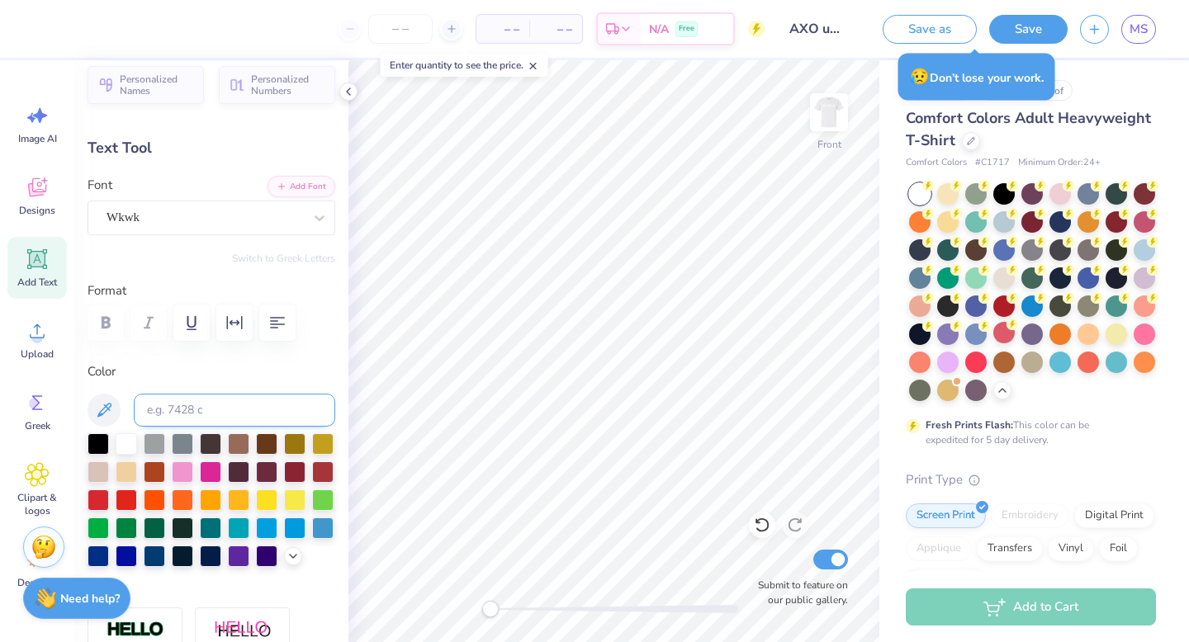
scroll to position [0, 0]
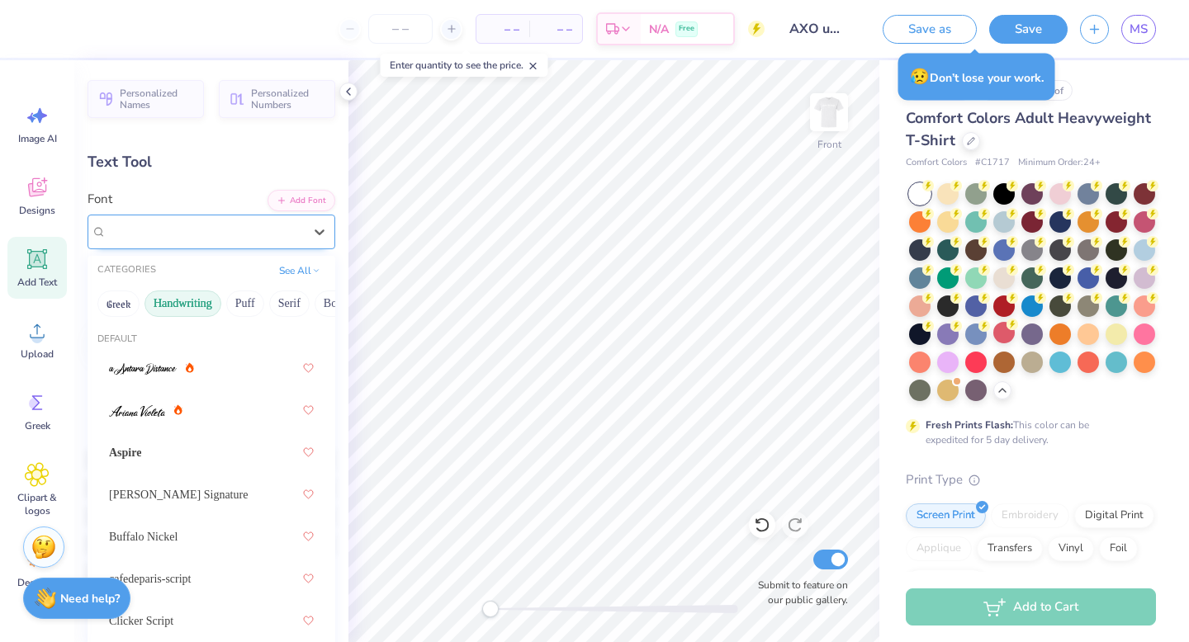
click at [269, 216] on div "Wkwk" at bounding box center [212, 232] width 248 height 35
click at [244, 305] on button "Puff" at bounding box center [245, 304] width 38 height 26
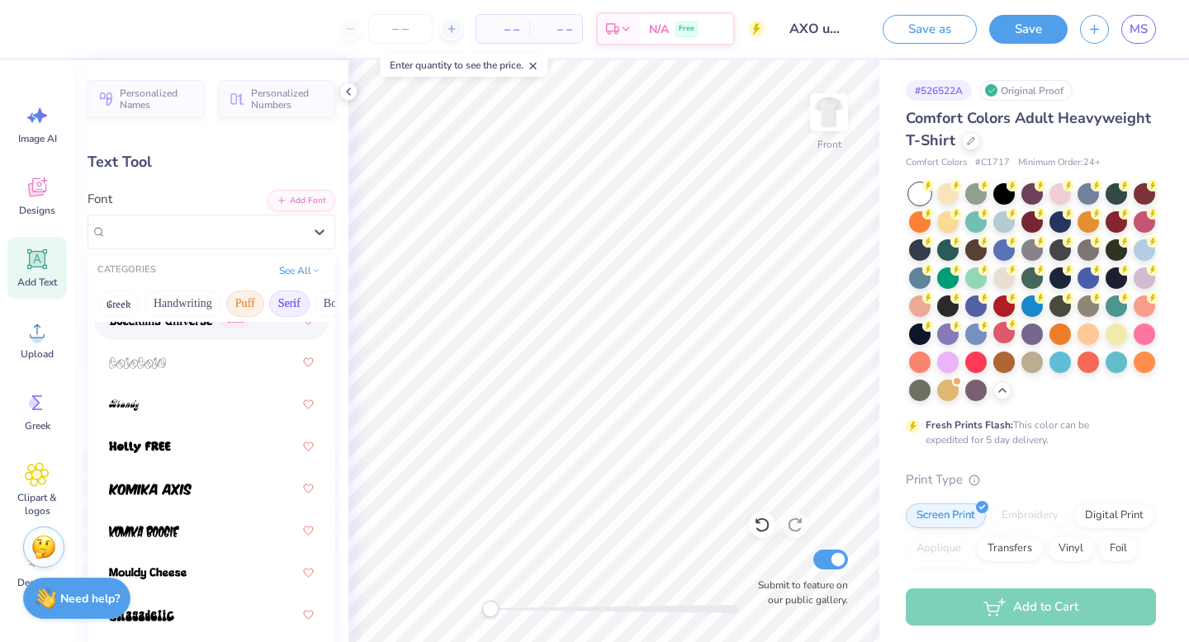
click at [281, 296] on button "Serif" at bounding box center [289, 304] width 40 height 26
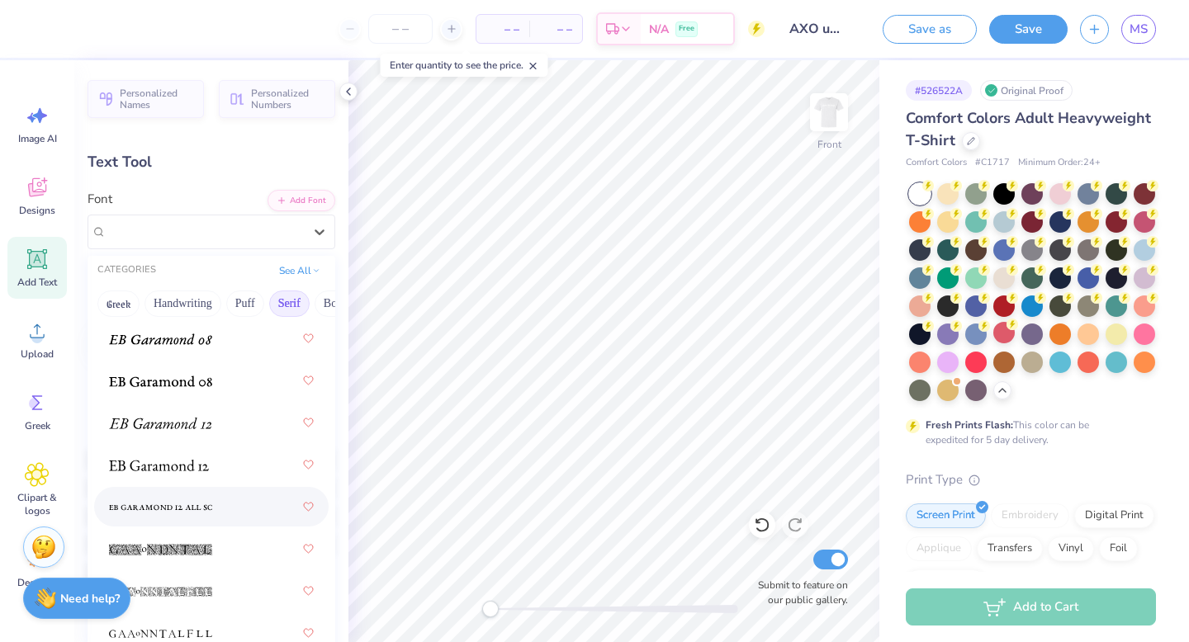
scroll to position [1405, 0]
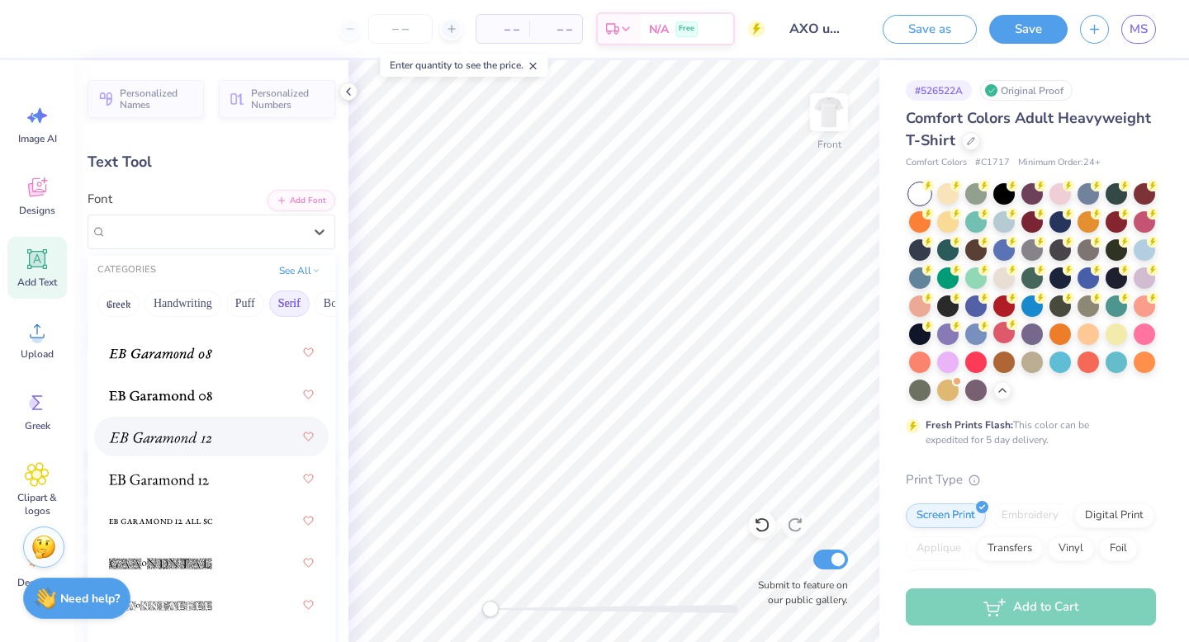
click at [224, 444] on div at bounding box center [211, 437] width 205 height 30
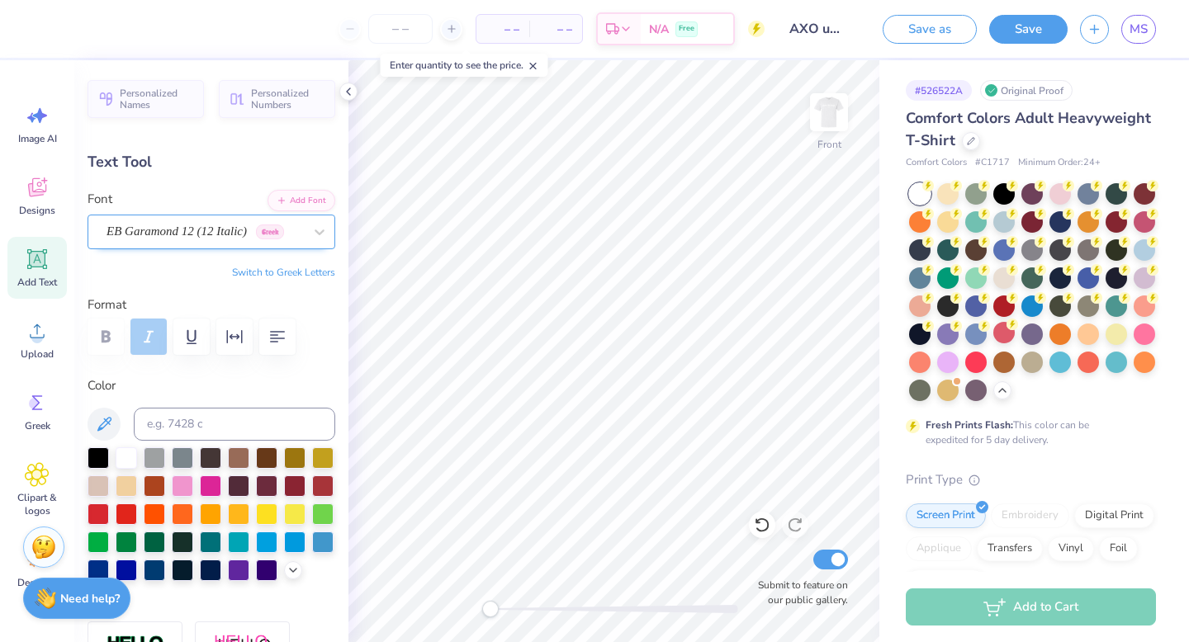
click at [233, 227] on div "EB Garamond 12 (12 Italic) Greek" at bounding box center [205, 232] width 200 height 26
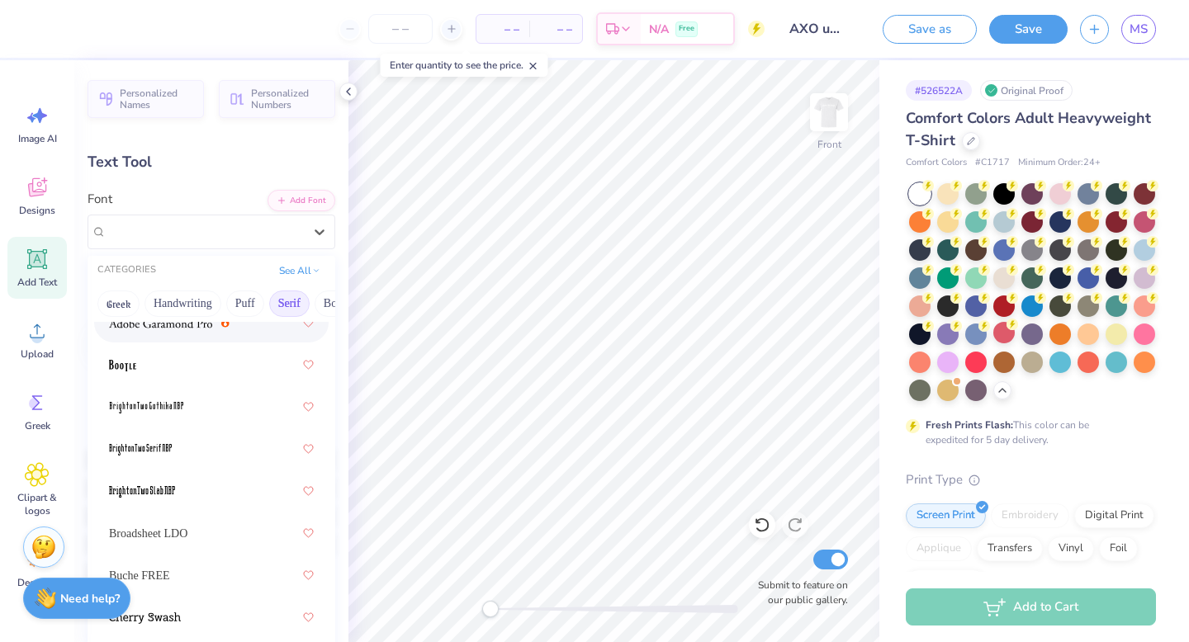
scroll to position [0, 0]
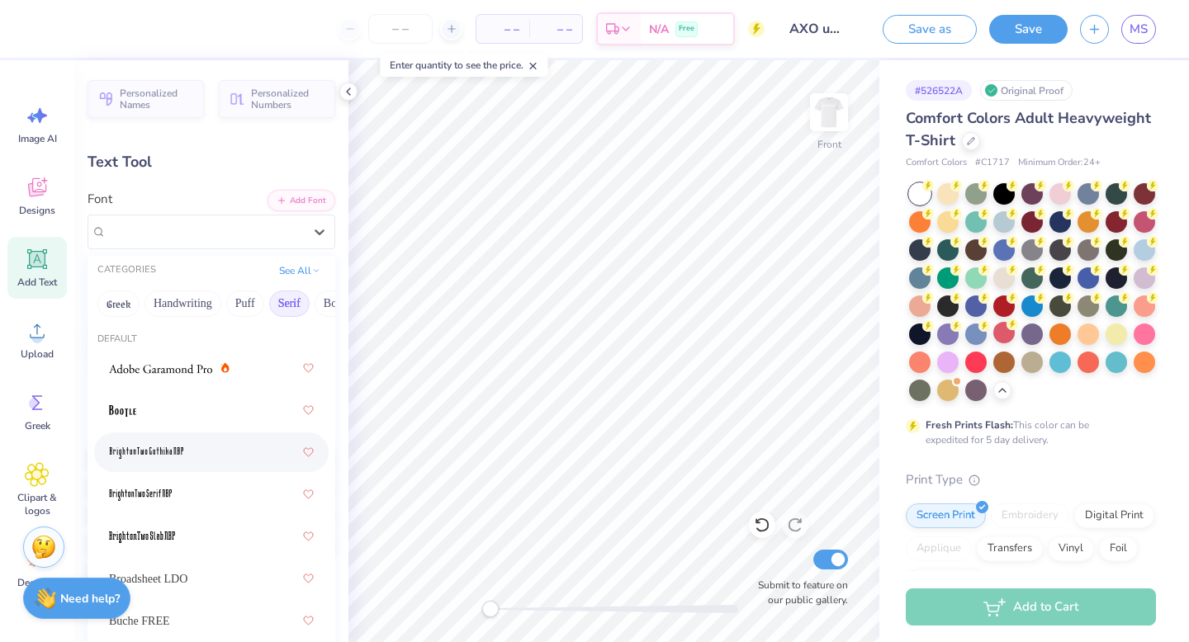
click at [189, 452] on div at bounding box center [211, 453] width 205 height 30
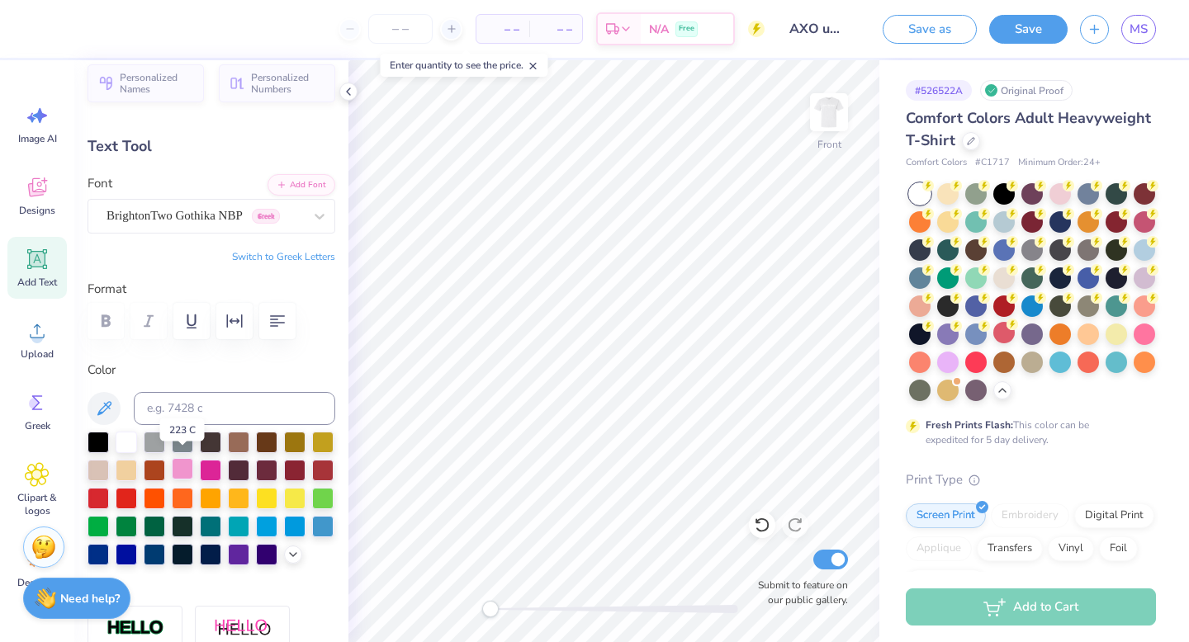
scroll to position [24, 0]
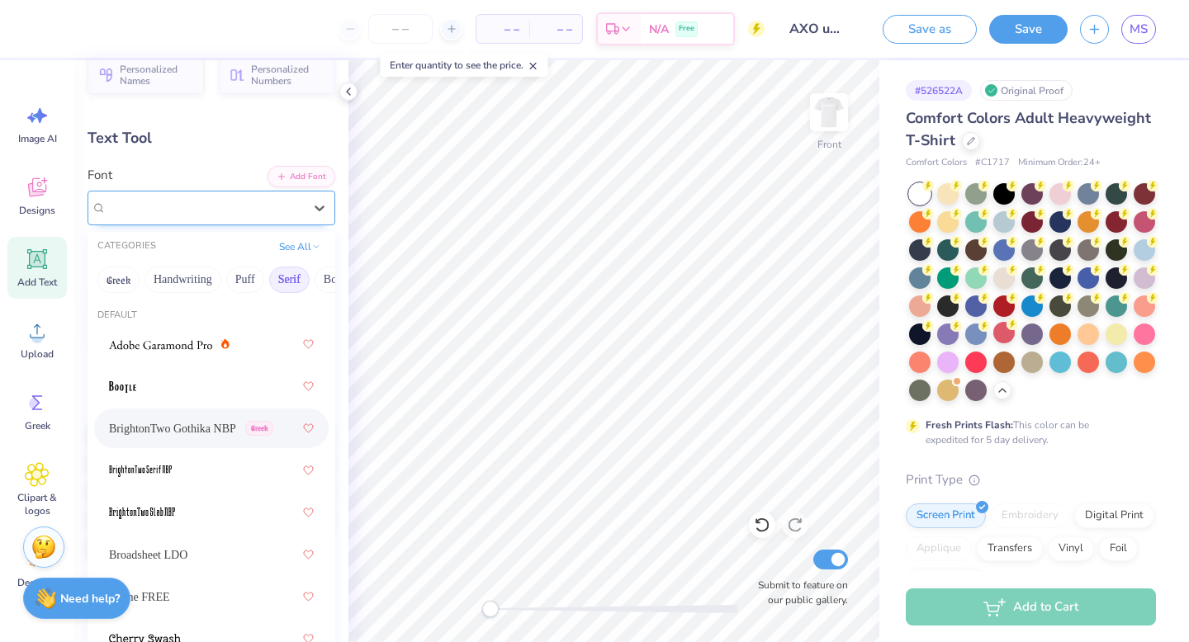
click at [253, 201] on div "BrightonTwo Gothika NBP Greek" at bounding box center [205, 208] width 200 height 26
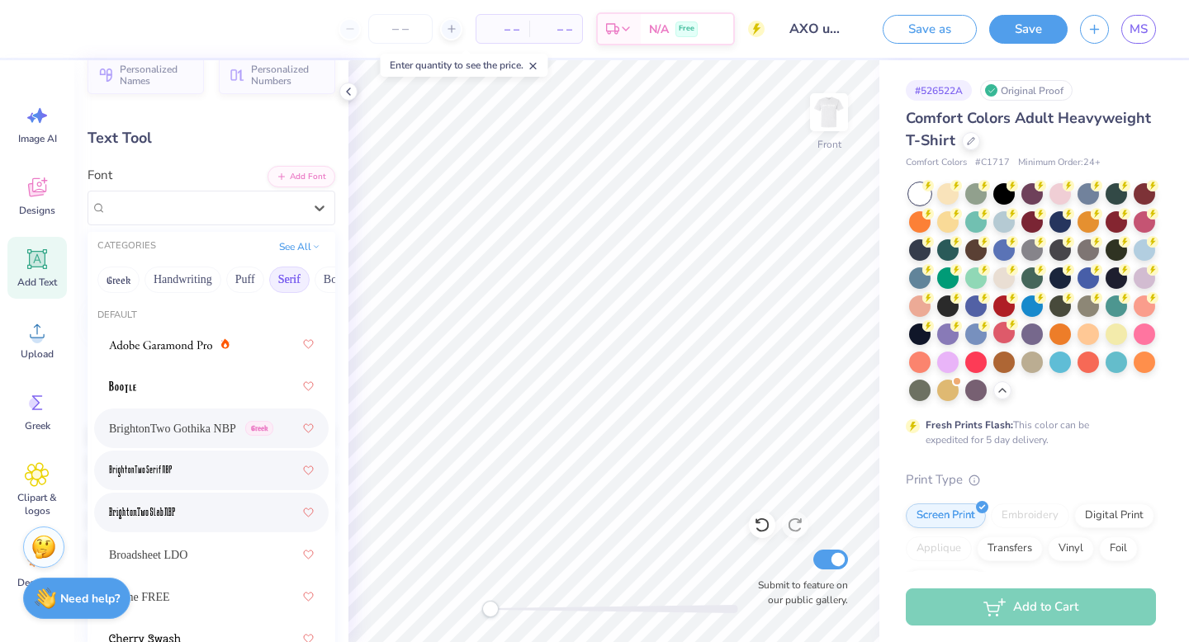
scroll to position [160, 0]
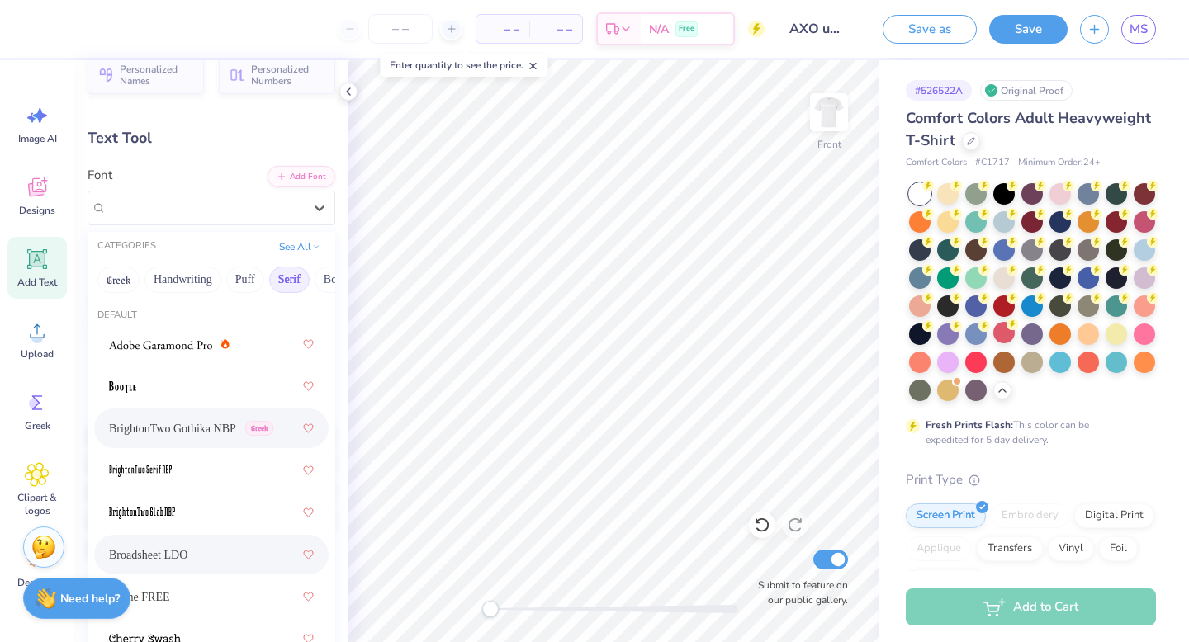
click at [209, 540] on div "Broadsheet LDO" at bounding box center [211, 555] width 205 height 30
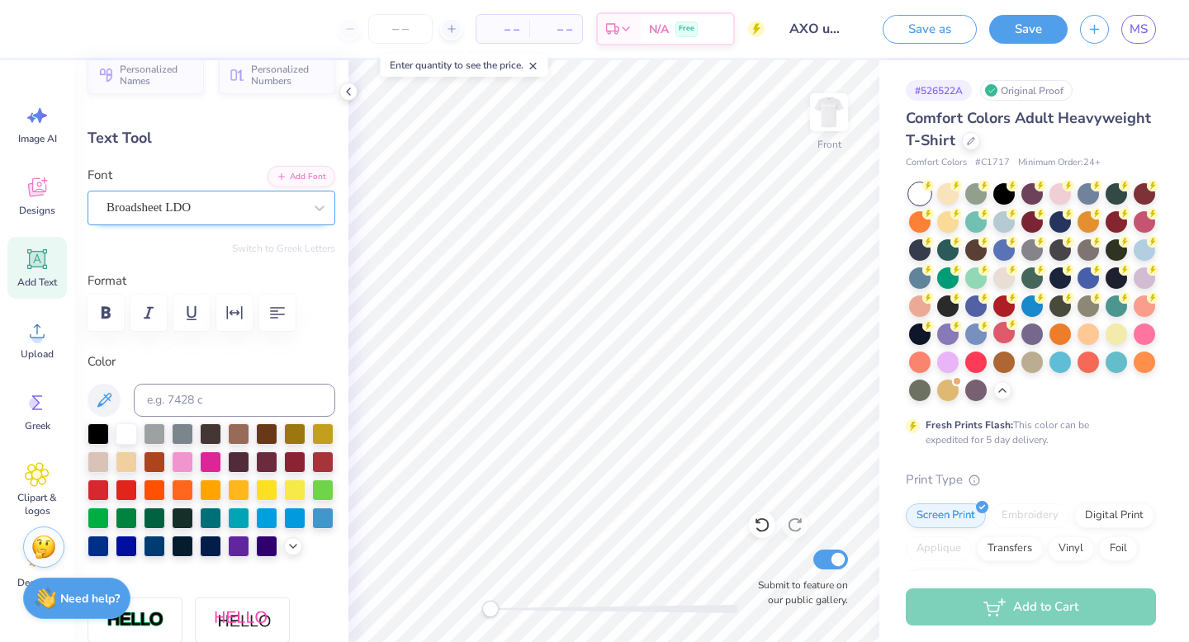
click at [268, 212] on div "Broadsheet LDO" at bounding box center [205, 208] width 200 height 26
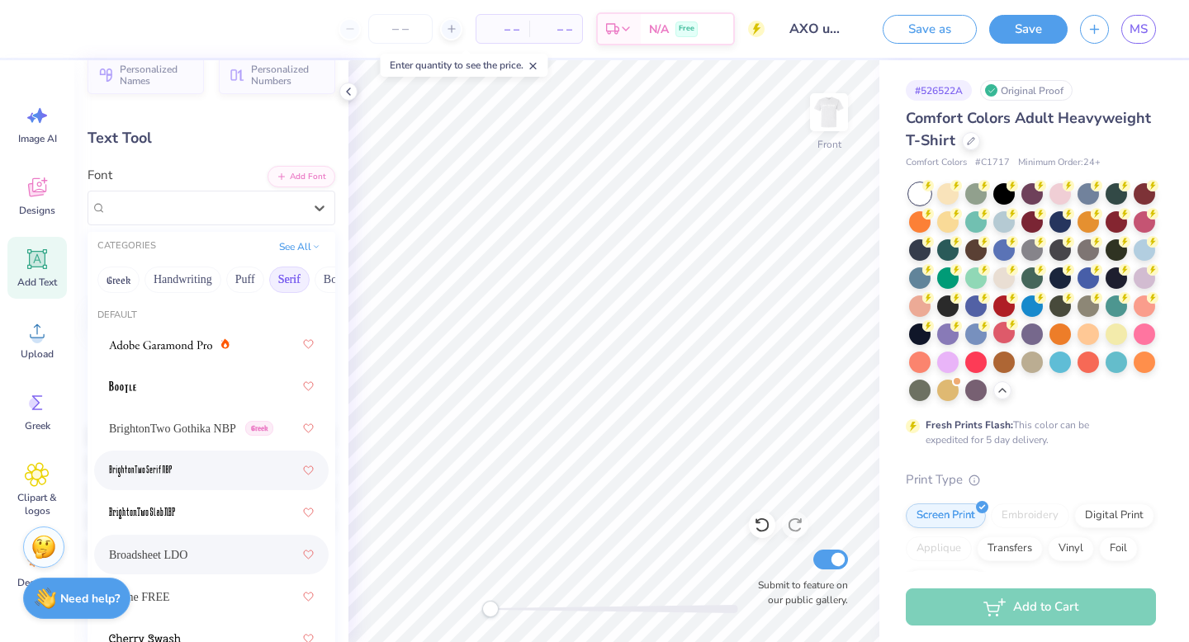
scroll to position [889, 0]
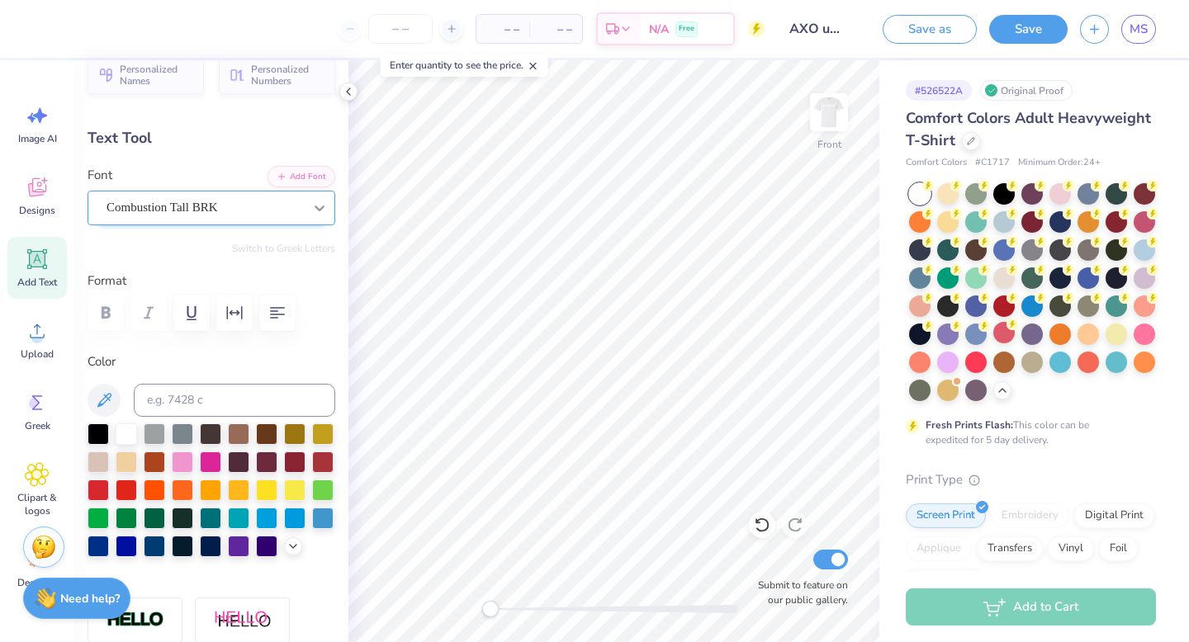
click at [313, 202] on icon at bounding box center [319, 208] width 17 height 17
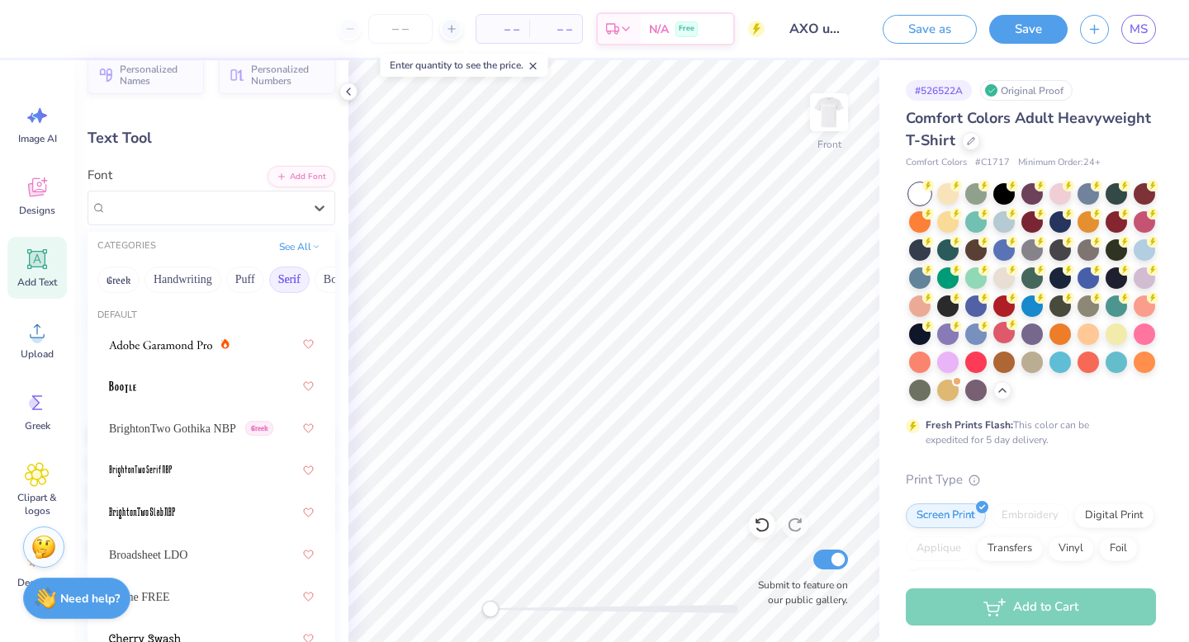
scroll to position [1222, 0]
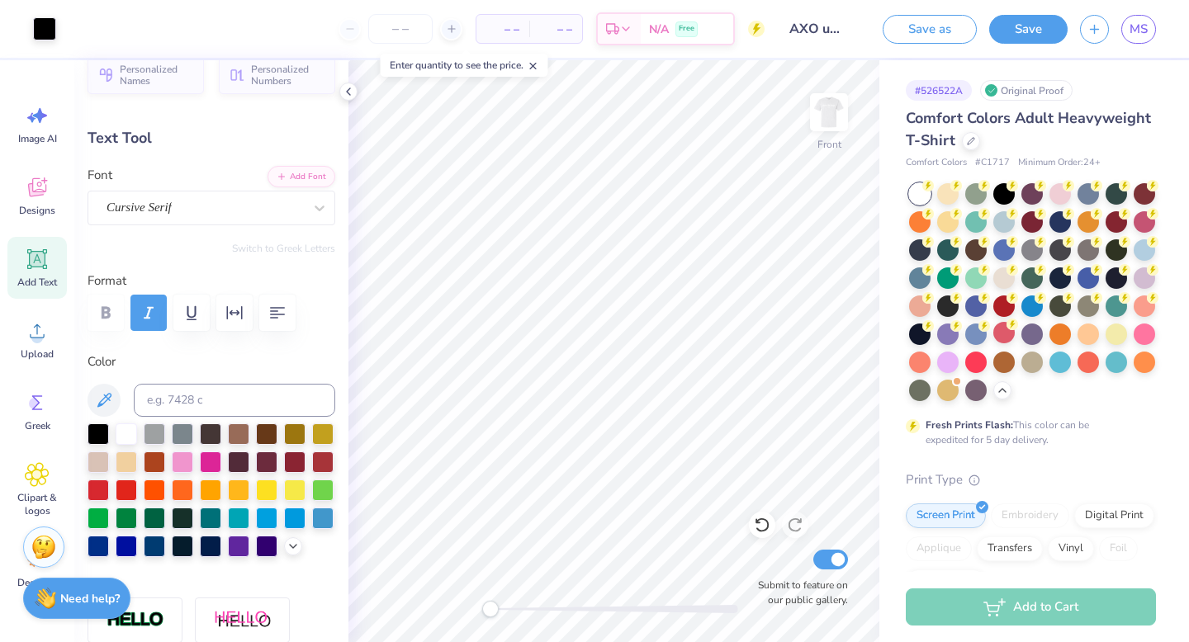
type input "14.53"
type input "1.24"
type input "18.14"
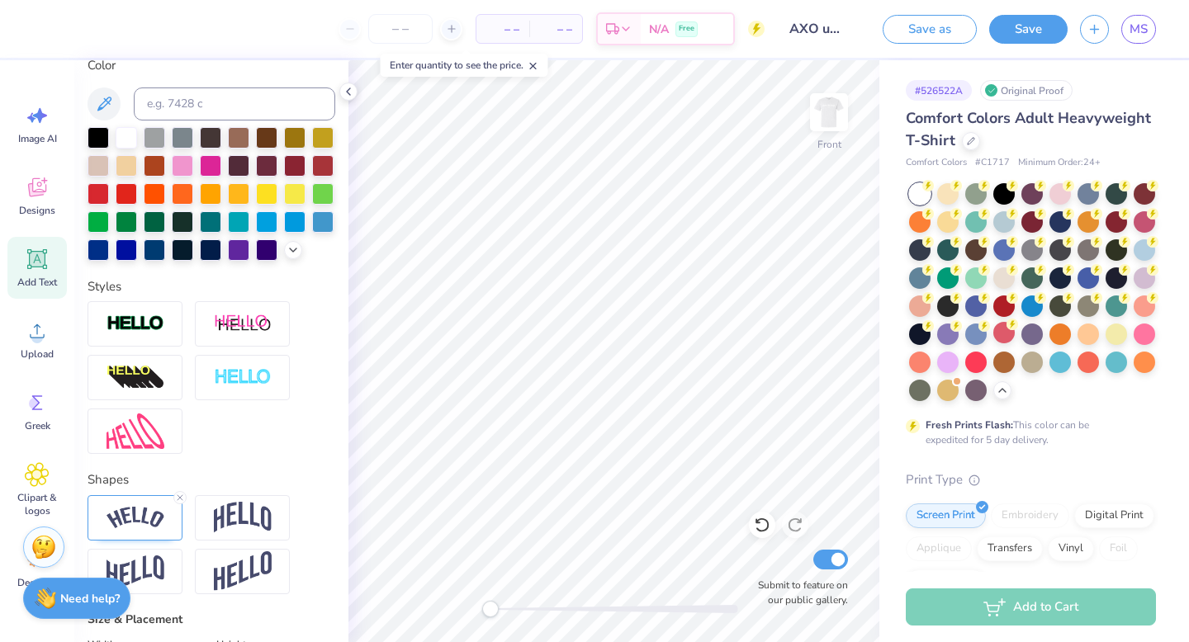
scroll to position [350, 0]
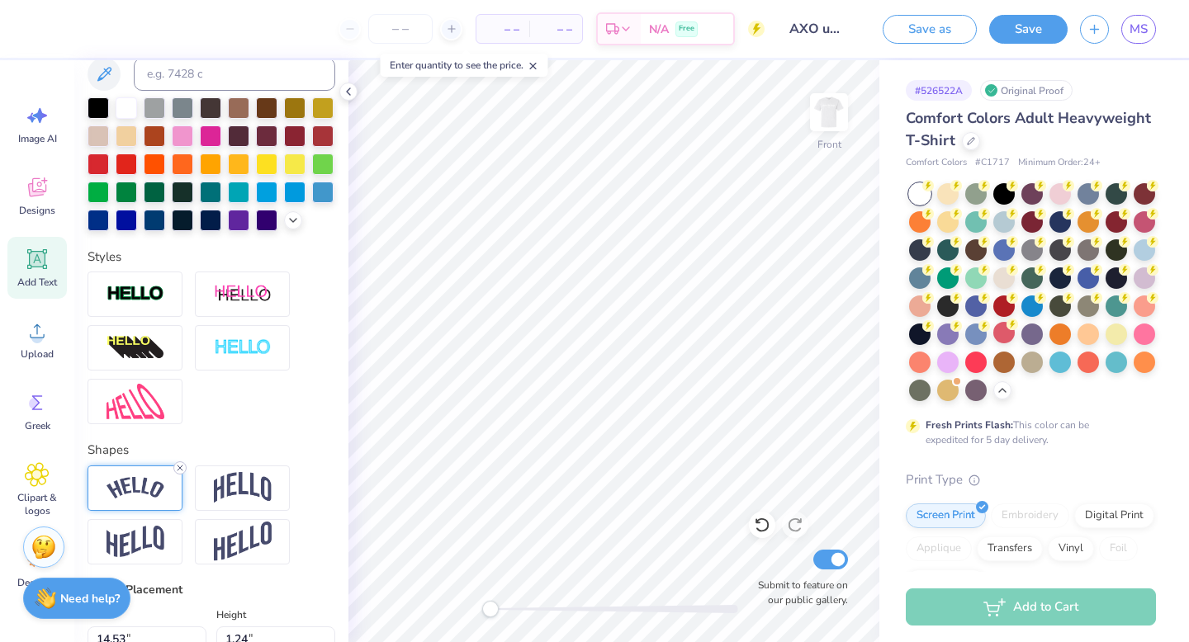
click at [177, 467] on icon at bounding box center [180, 468] width 10 height 10
type input "10.79"
type input "0.54"
type input "18.41"
type input "-10.7"
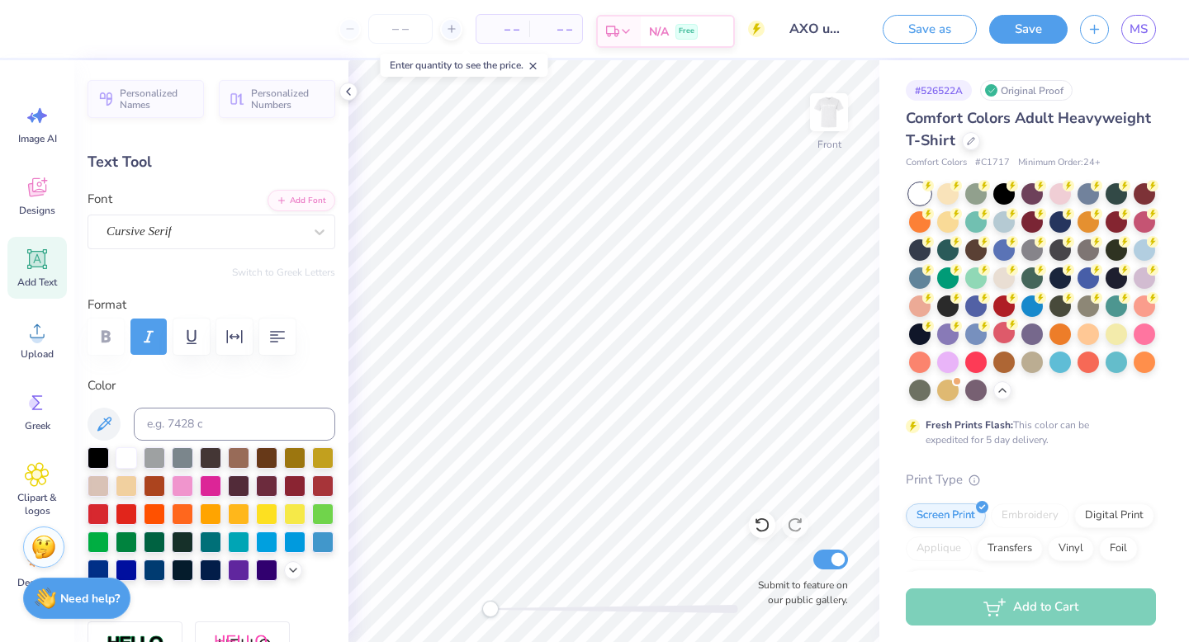
type input "0.0"
type input "4.39"
type input "1.10"
type input "19.16"
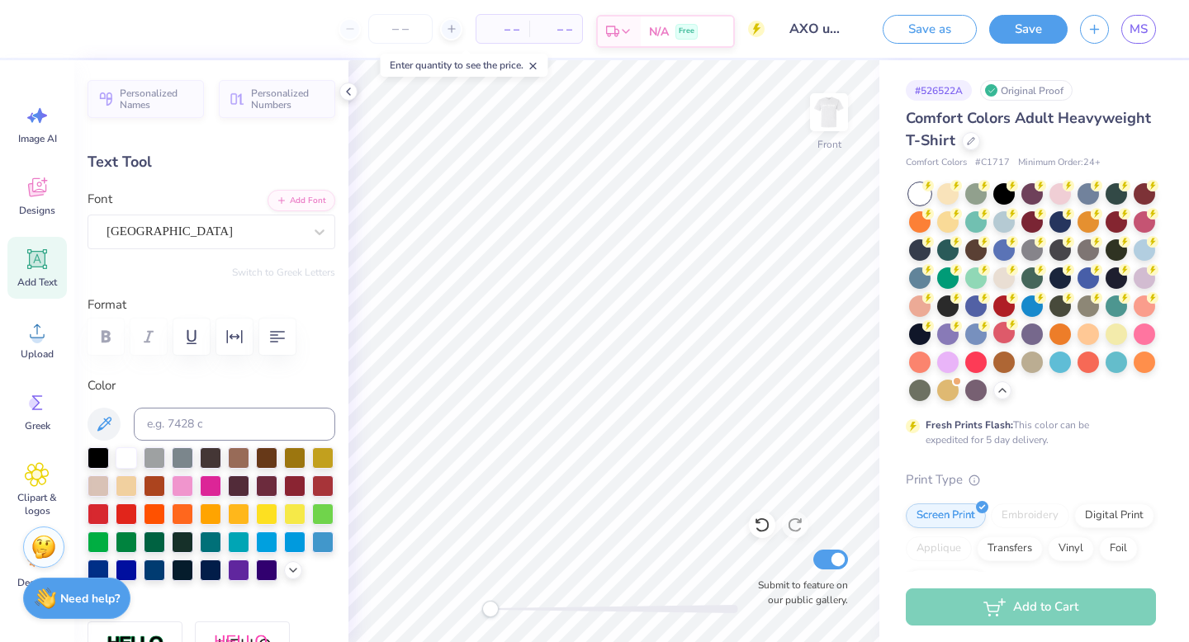
type textarea "R"
type textarea "Rawk Sit 2025"
click at [270, 229] on div "Cambridge" at bounding box center [205, 232] width 200 height 26
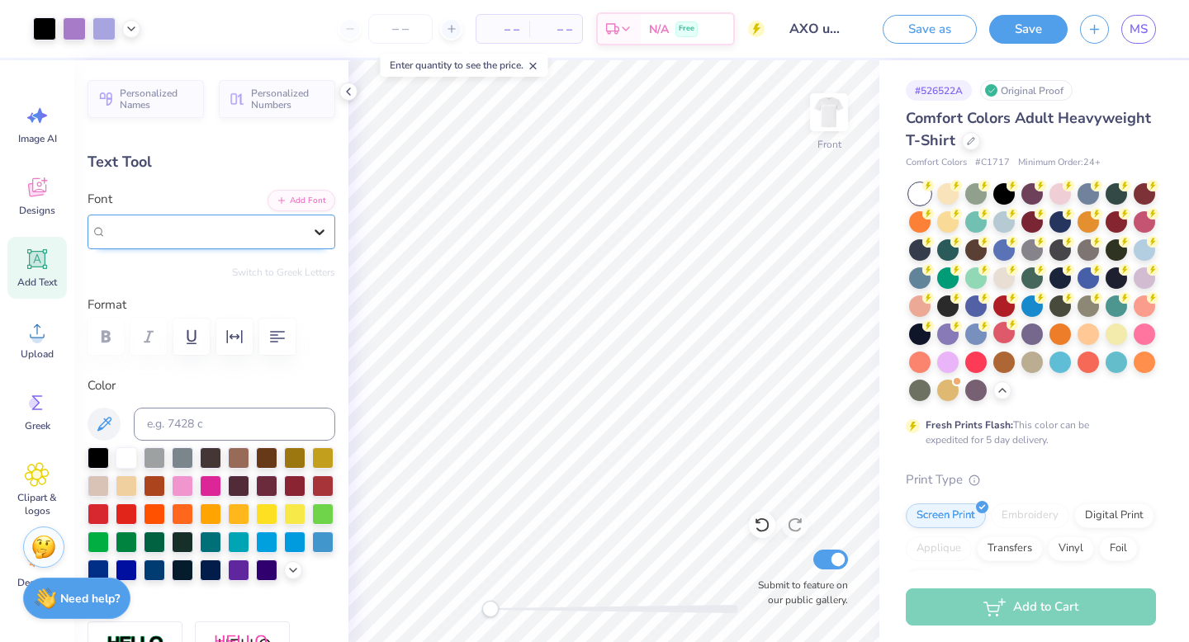
click at [323, 228] on icon at bounding box center [319, 232] width 17 height 17
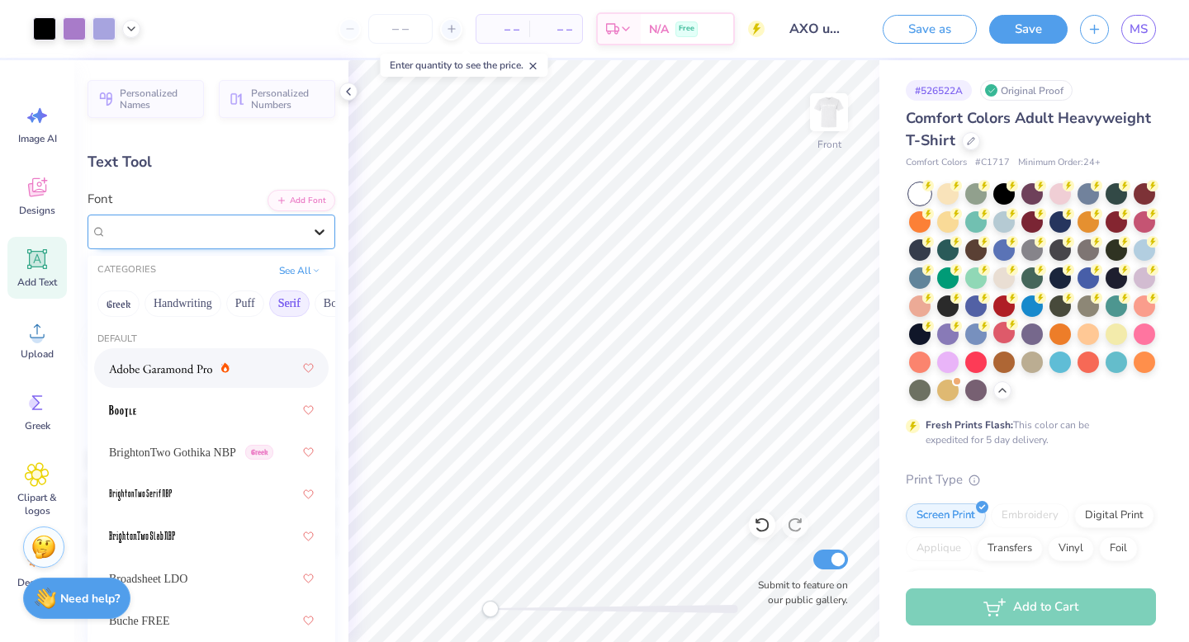
click at [323, 228] on icon at bounding box center [319, 232] width 17 height 17
click at [188, 310] on button "Handwriting" at bounding box center [182, 304] width 77 height 26
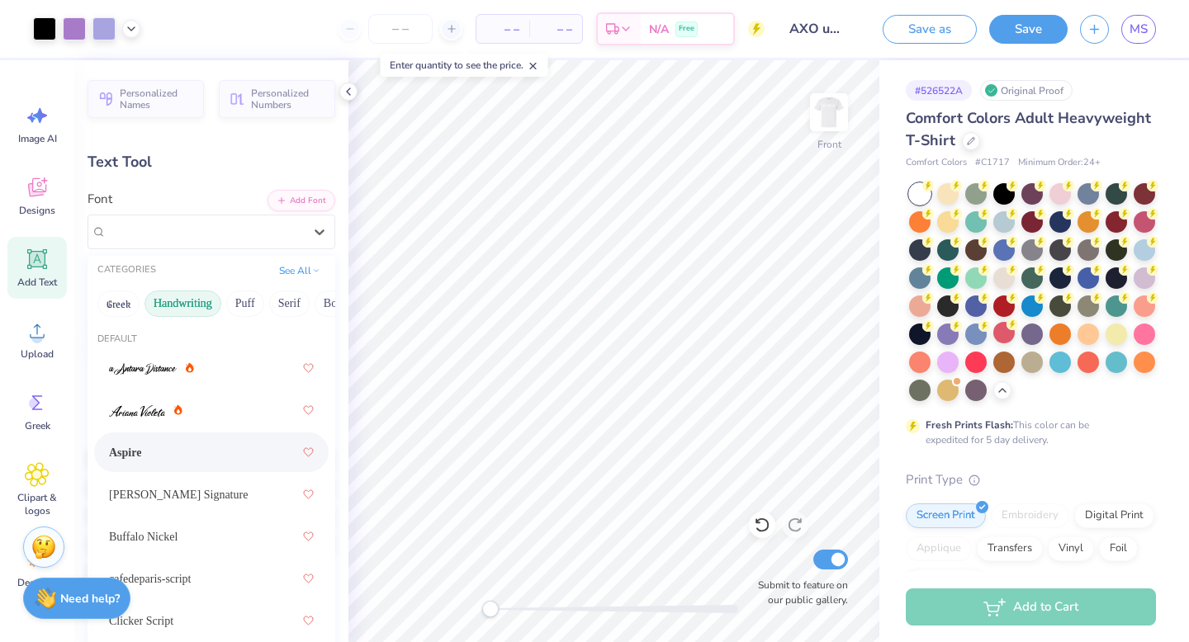
click at [155, 465] on div "Aspire" at bounding box center [211, 453] width 205 height 30
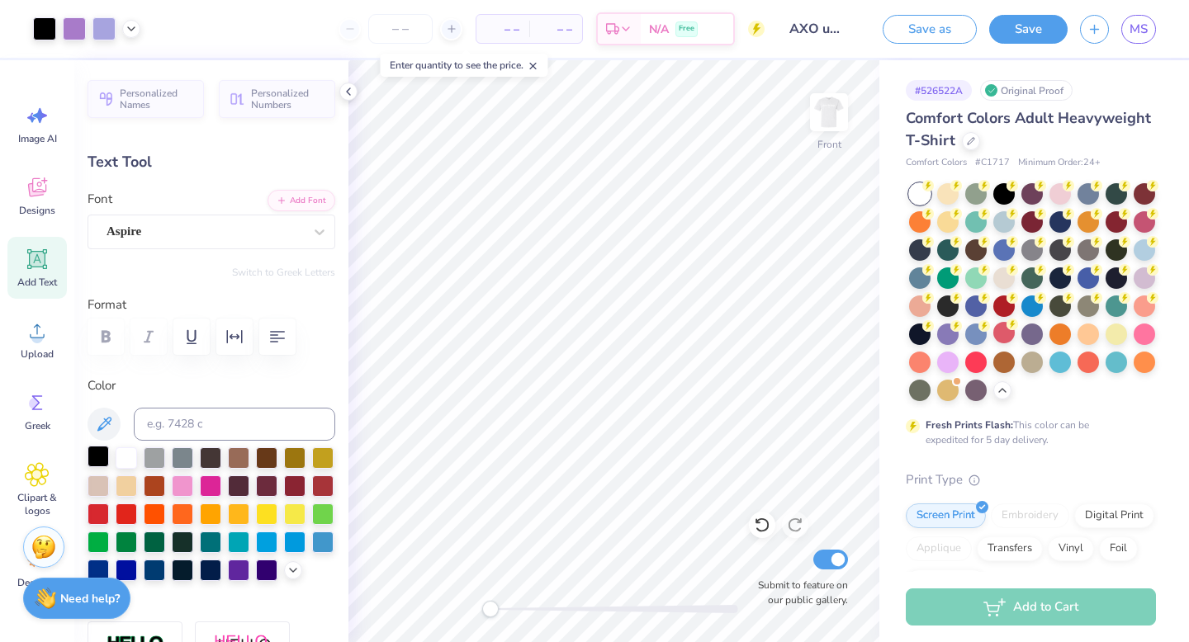
click at [99, 457] on div at bounding box center [98, 456] width 21 height 21
click at [315, 232] on icon at bounding box center [319, 232] width 17 height 17
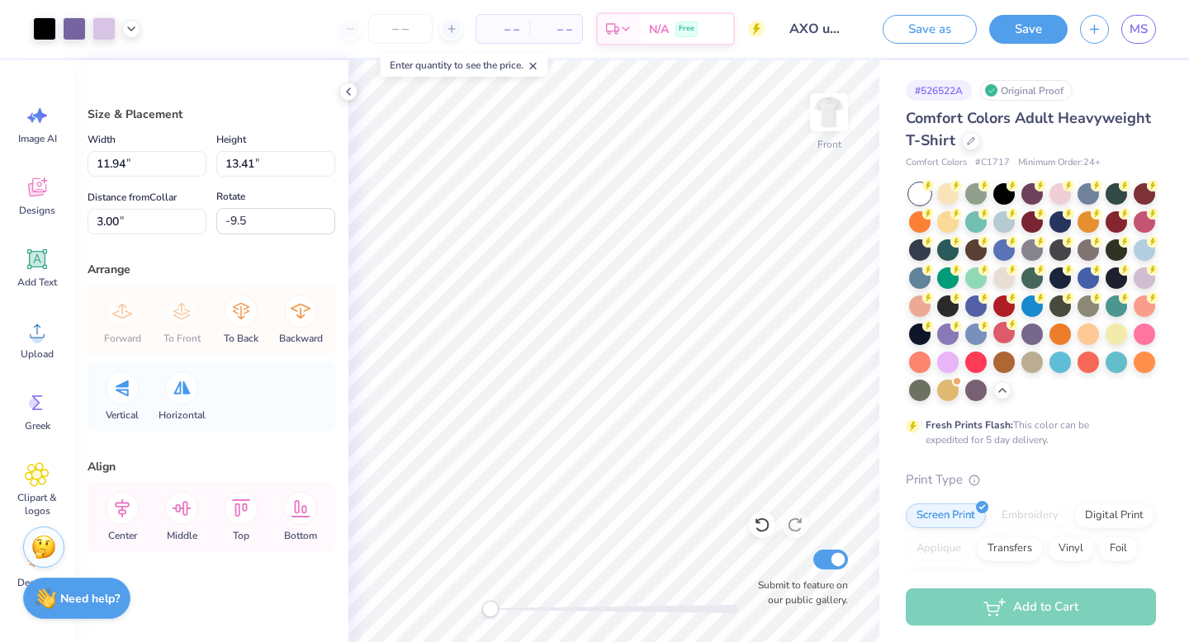
scroll to position [1, 0]
click at [244, 317] on icon at bounding box center [241, 310] width 33 height 33
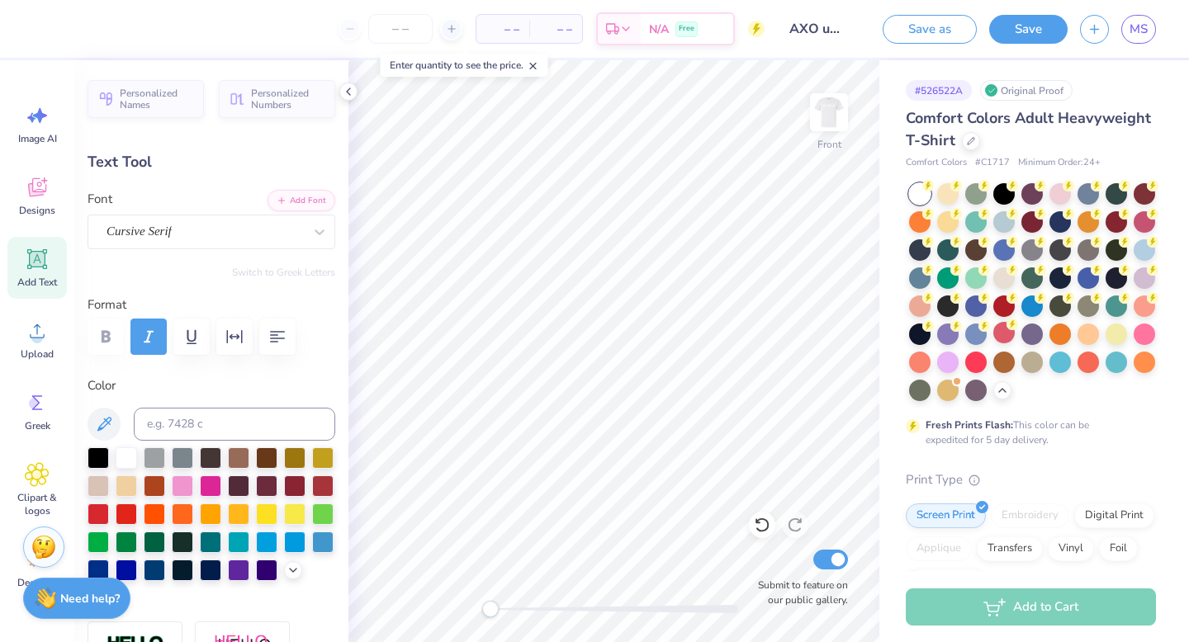
type input "-10.0"
type input "5.31"
type input "0.92"
type input "19.25"
click at [315, 235] on icon at bounding box center [319, 232] width 17 height 17
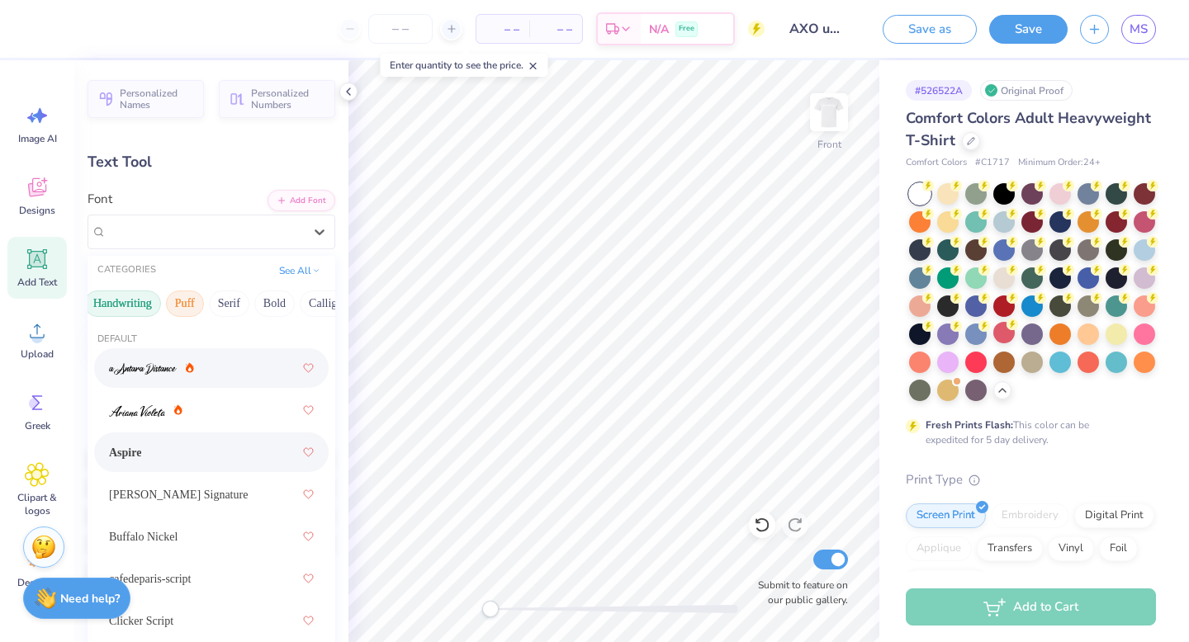
scroll to position [0, 80]
click at [189, 299] on button "Serif" at bounding box center [209, 304] width 40 height 26
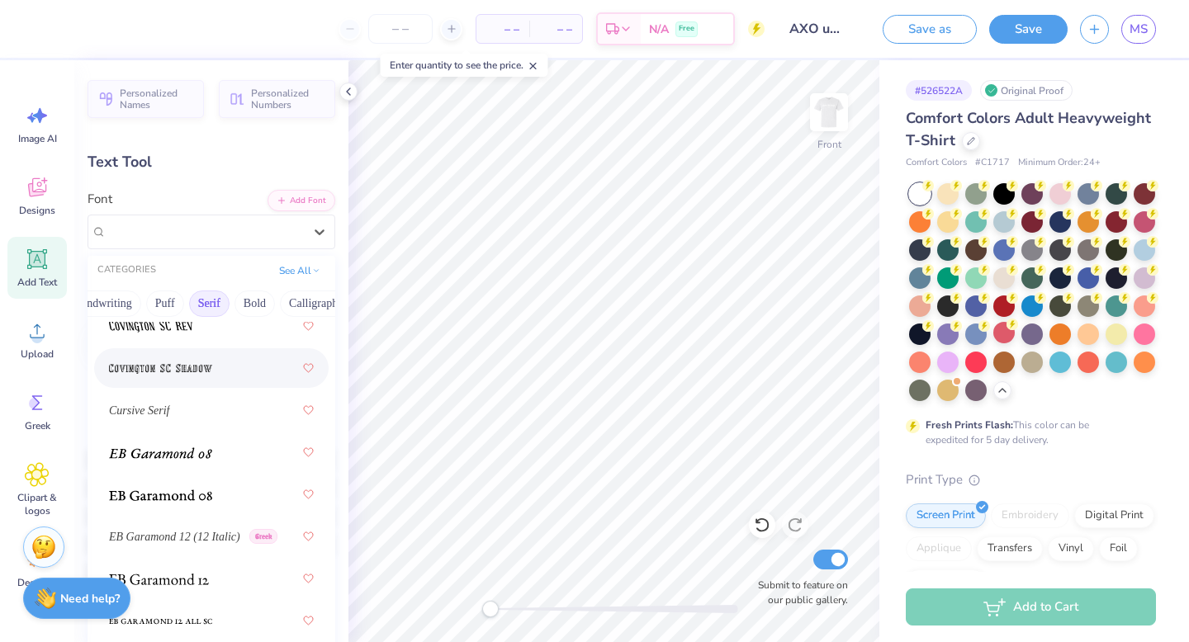
scroll to position [1307, 0]
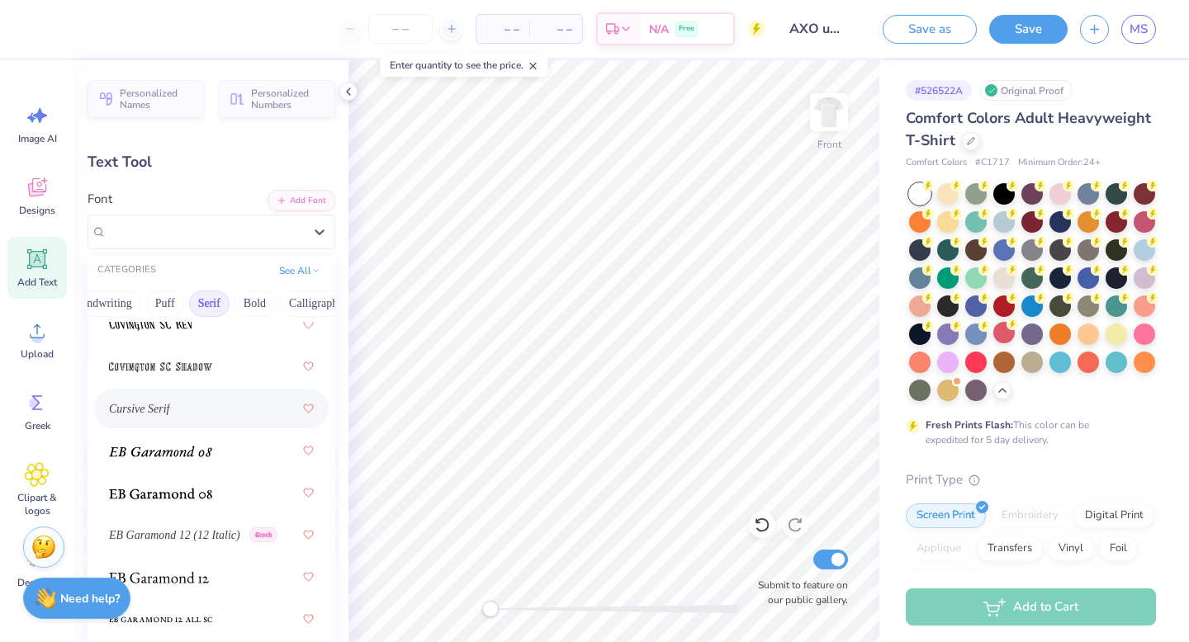
click at [213, 407] on div "Cursive Serif" at bounding box center [211, 409] width 205 height 30
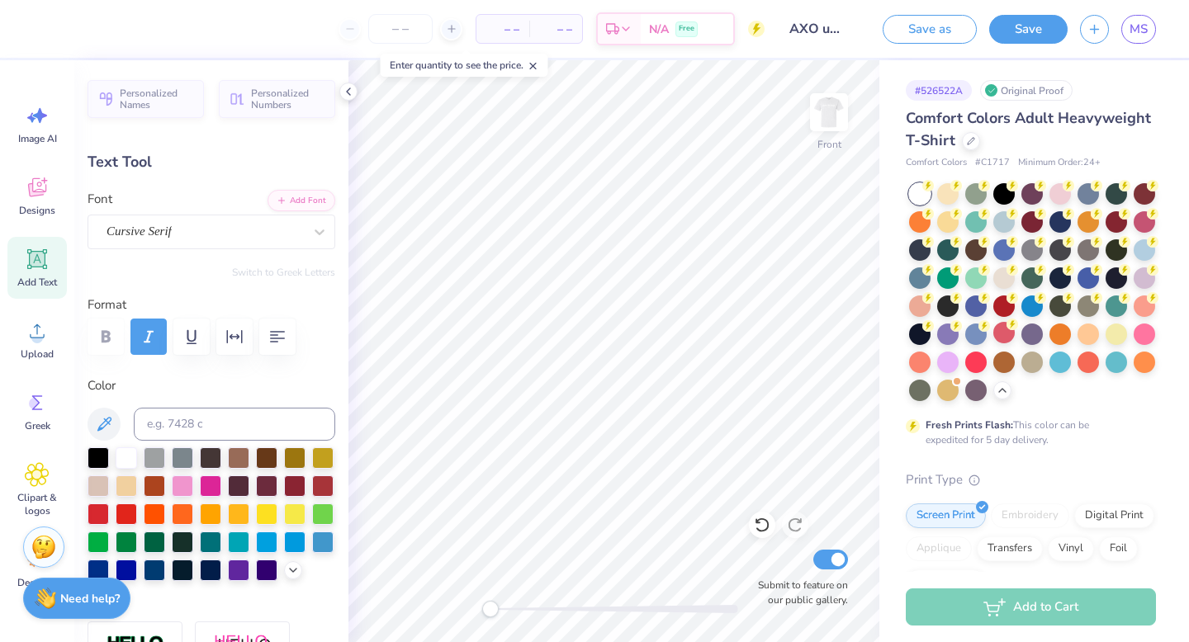
type input "-5.0"
type input "9.05"
type input "1.69"
type input "18.85"
type input "0.0"
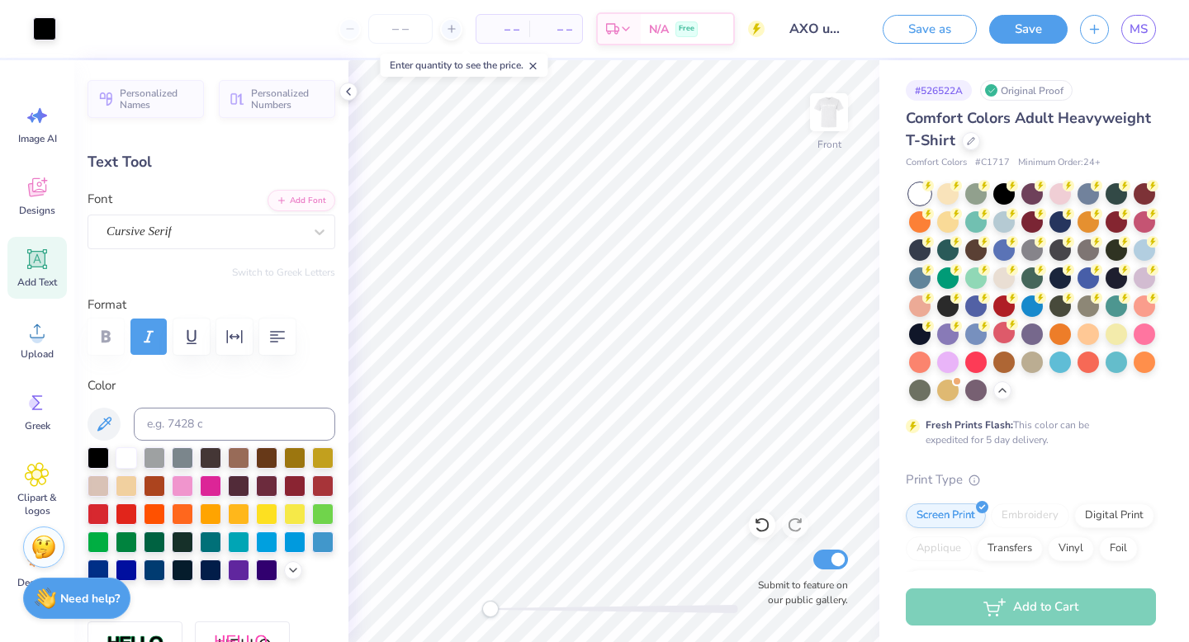
type input "9.02"
type input "1.91"
type input "13.75"
type input "-10.0"
click at [323, 234] on icon at bounding box center [319, 232] width 17 height 17
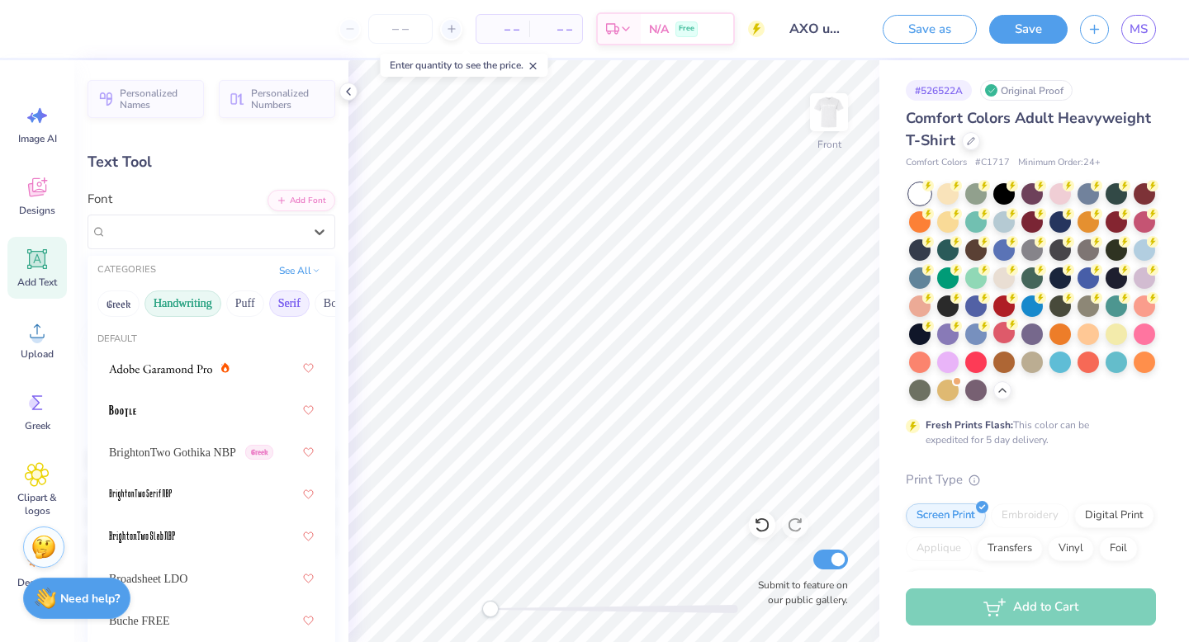
click at [170, 307] on button "Handwriting" at bounding box center [182, 304] width 77 height 26
click at [133, 452] on div "Aspire" at bounding box center [211, 453] width 205 height 30
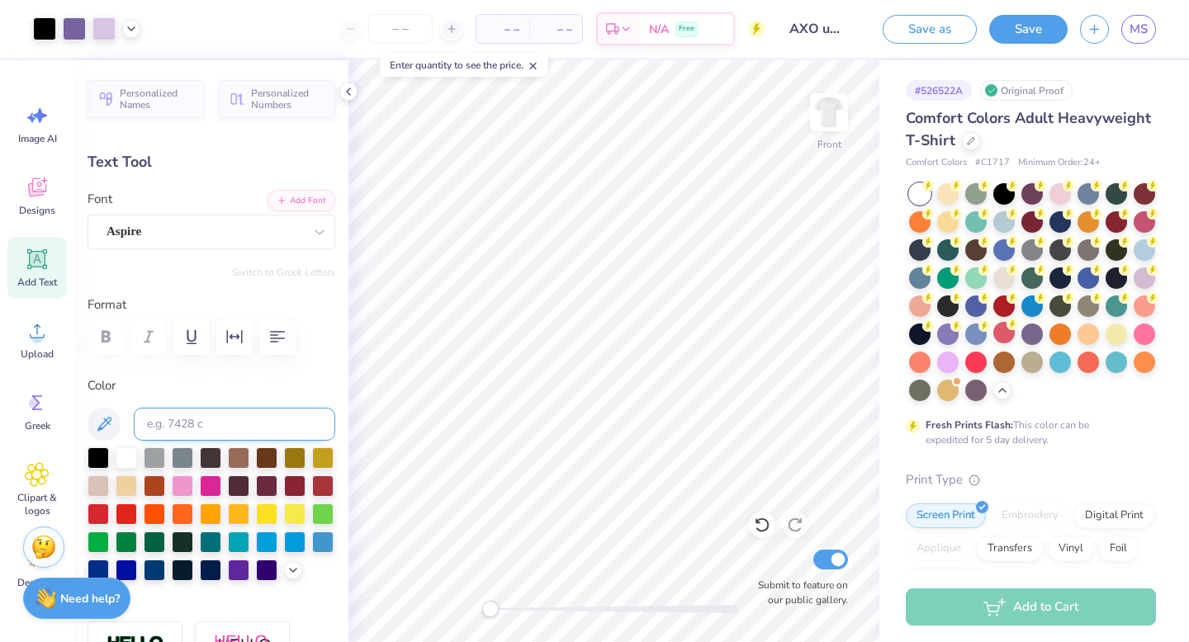
type input "6.17"
type input "1.38"
type input "14.01"
type input "0.0"
type input "14.22"
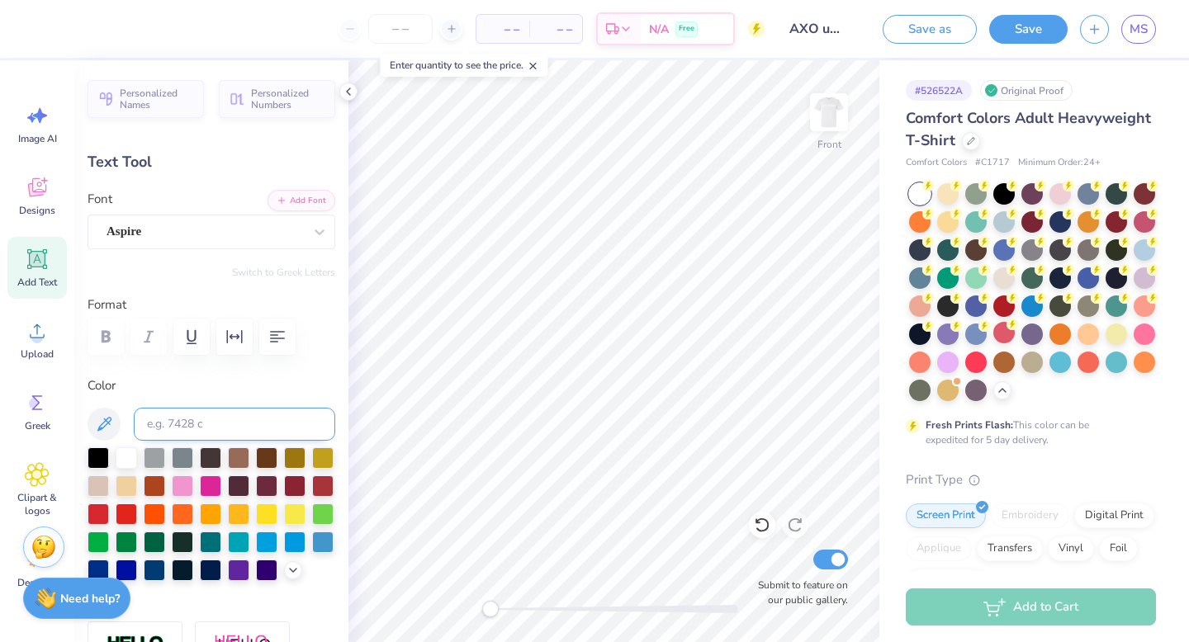
type input "0.0"
type input "1.79"
type input "0.65"
type input "21.45"
type input "0.0"
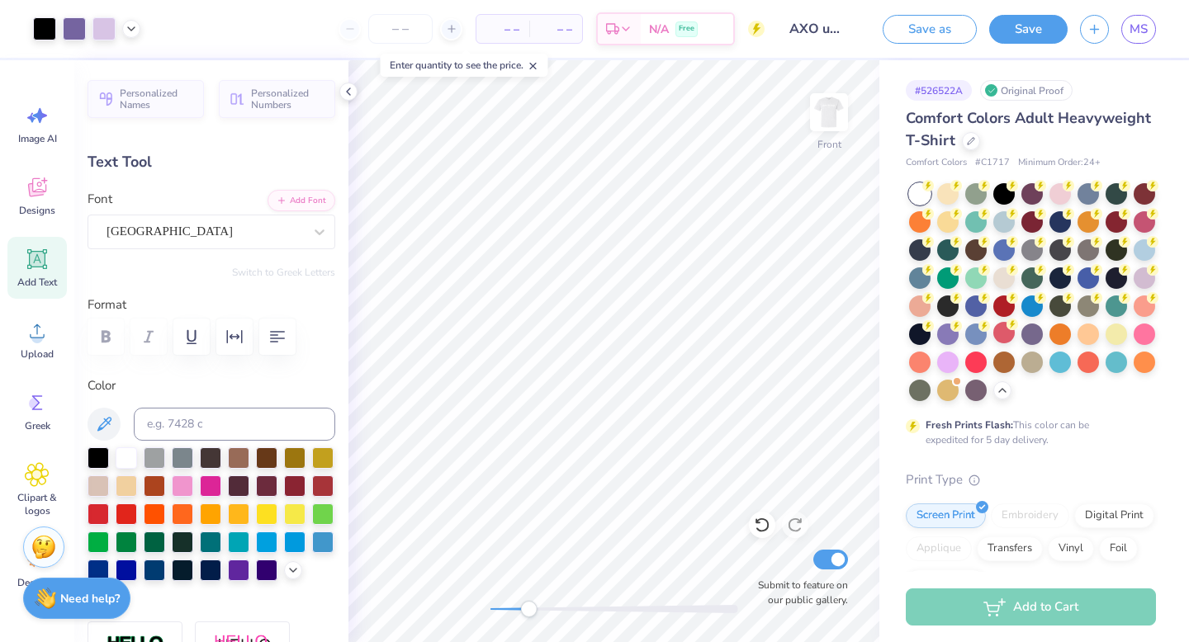
drag, startPoint x: 493, startPoint y: 604, endPoint x: 528, endPoint y: 607, distance: 34.8
click at [528, 607] on div "Accessibility label" at bounding box center [528, 609] width 17 height 17
drag, startPoint x: 529, startPoint y: 607, endPoint x: 502, endPoint y: 613, distance: 28.0
click at [502, 613] on div "Accessibility label" at bounding box center [502, 609] width 17 height 17
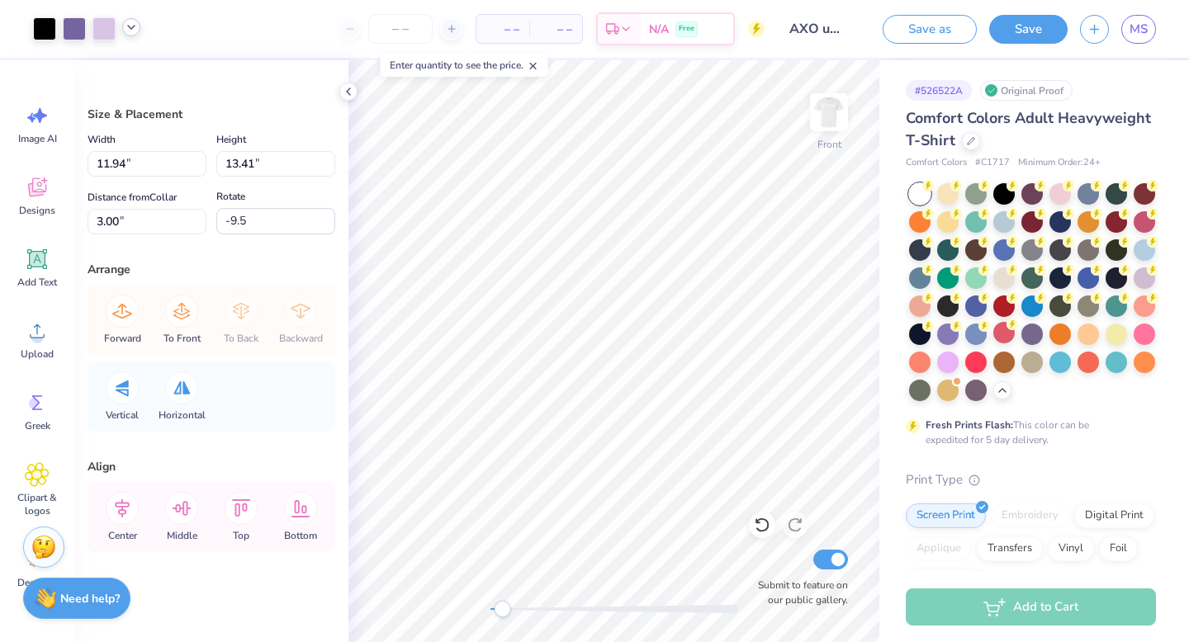
click at [130, 27] on icon at bounding box center [131, 27] width 13 height 13
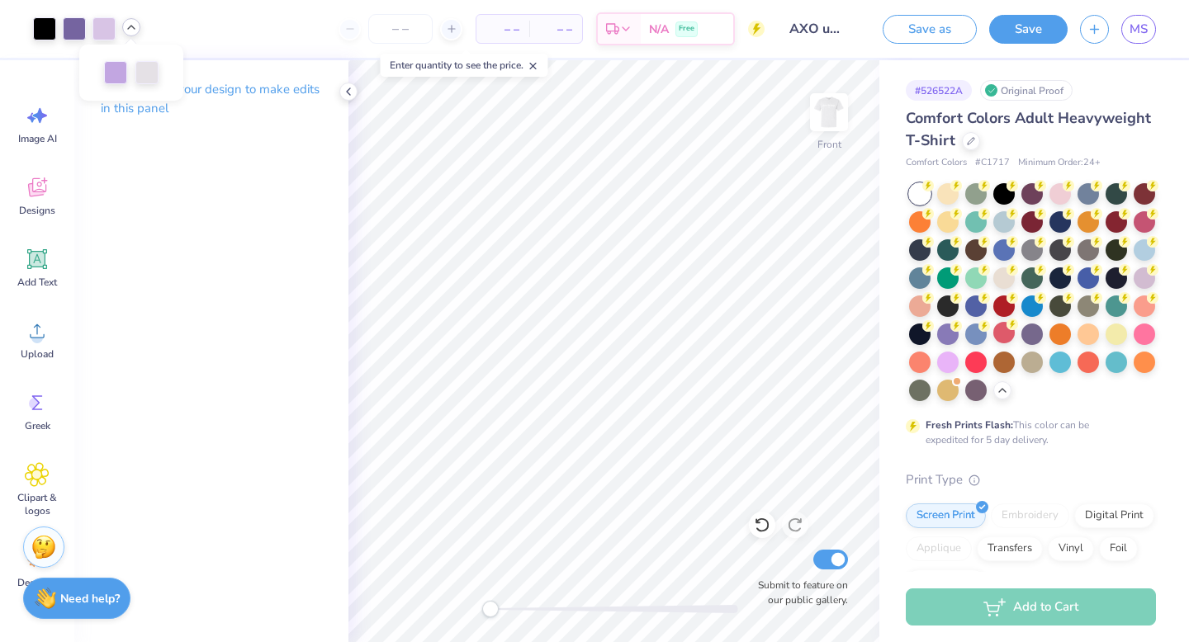
click at [476, 613] on div "Front Submit to feature on our public gallery." at bounding box center [613, 351] width 531 height 582
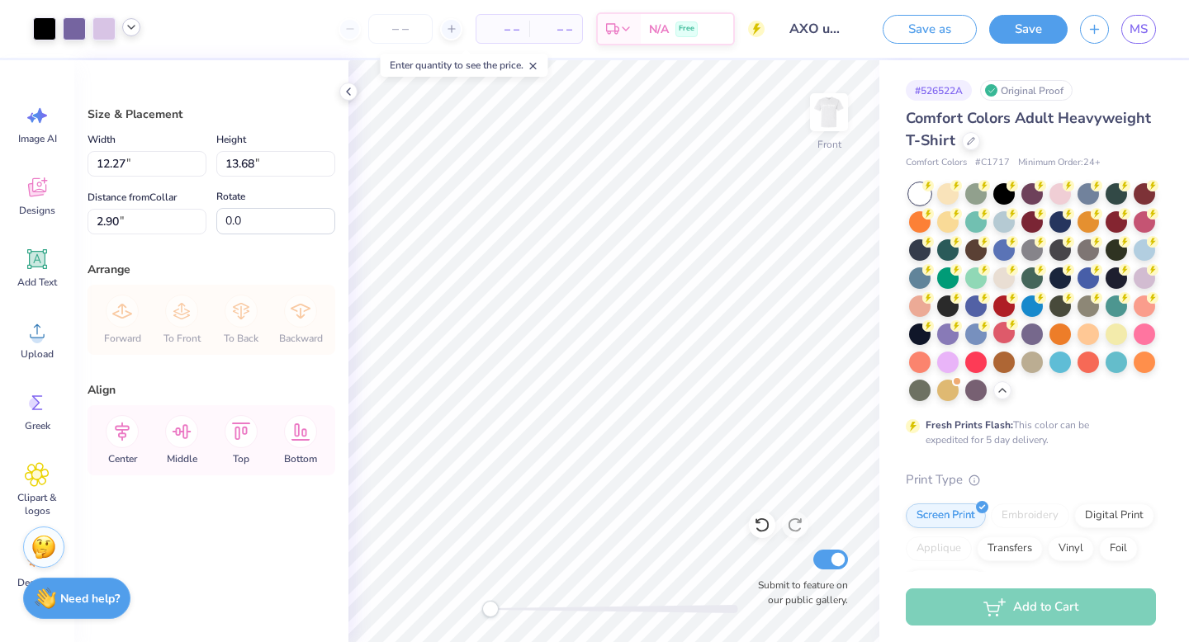
type input "12.27"
type input "13.68"
type input "2.90"
type input "12.21"
type input "13.63"
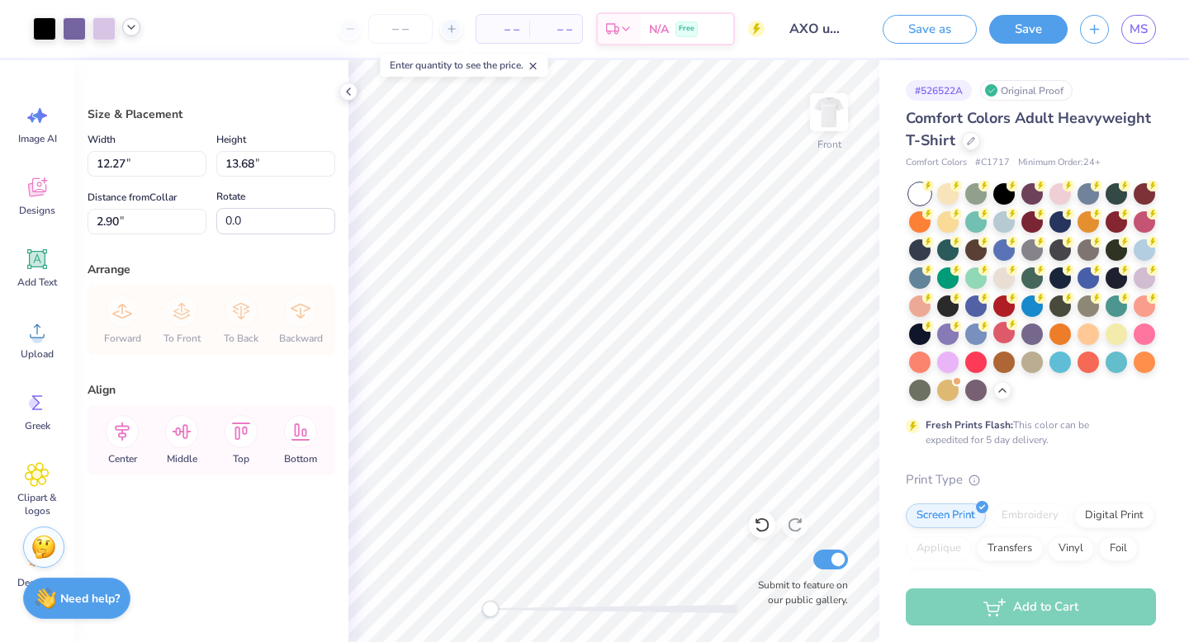
type input "2.89"
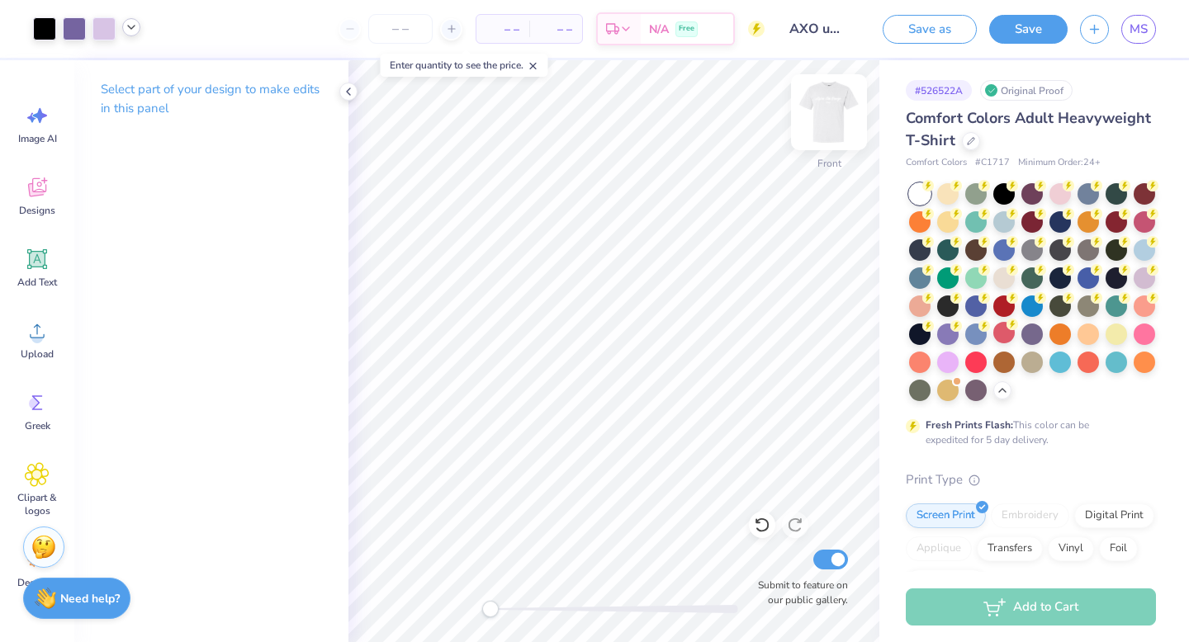
click at [829, 108] on img at bounding box center [829, 112] width 66 height 66
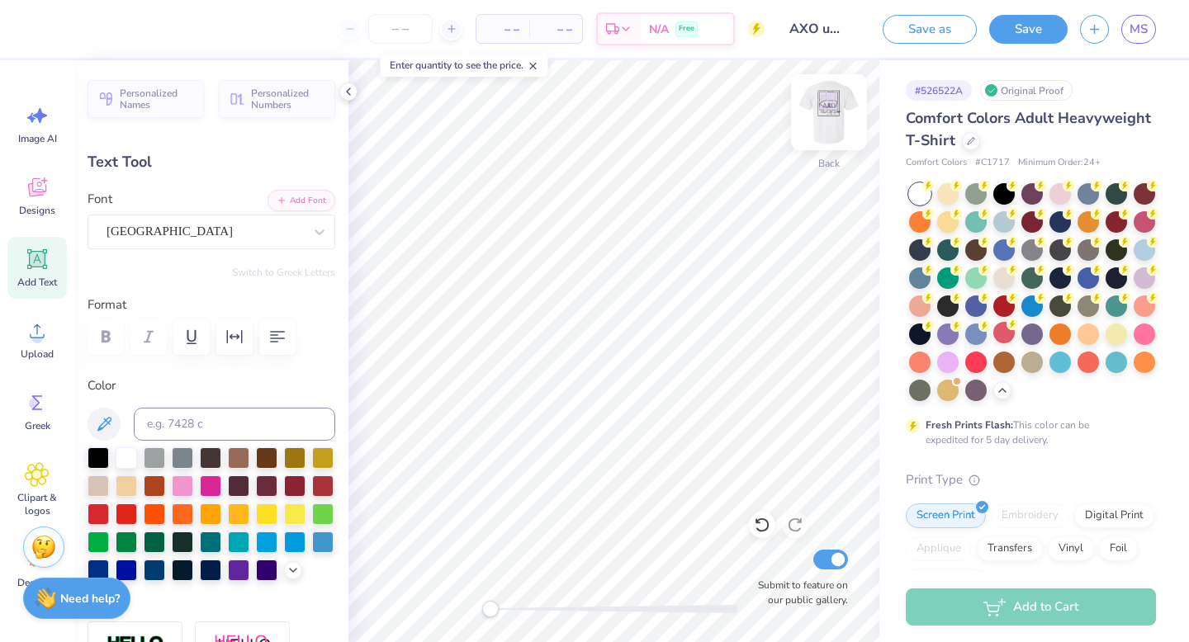
scroll to position [0, 5]
click at [299, 566] on icon at bounding box center [293, 568] width 13 height 13
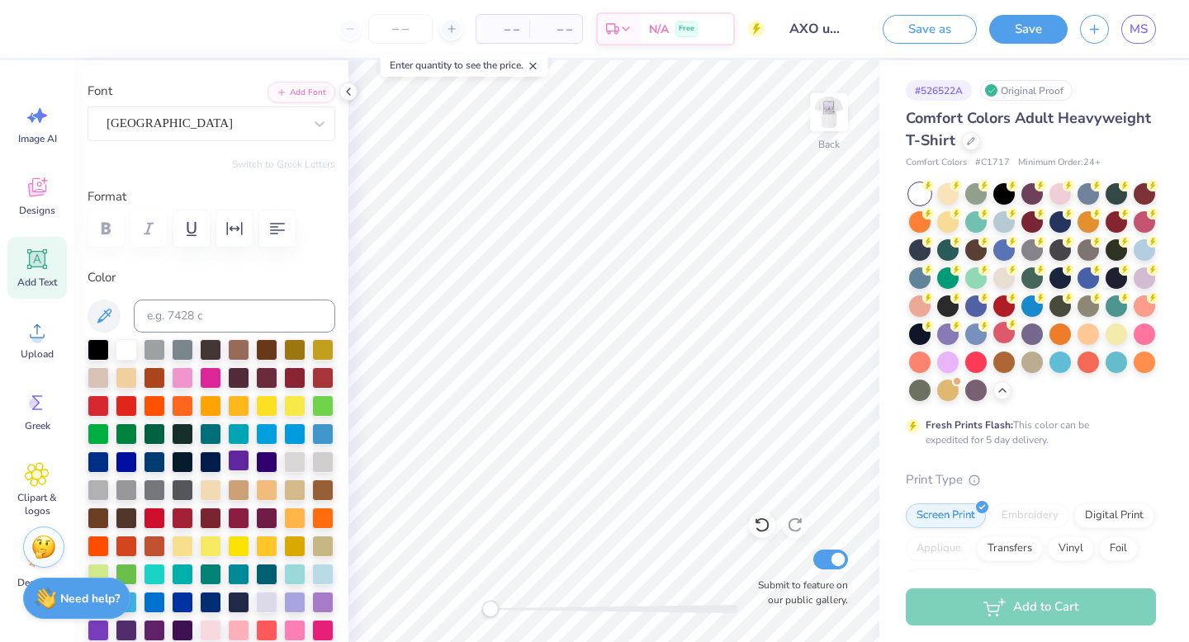
scroll to position [133, 0]
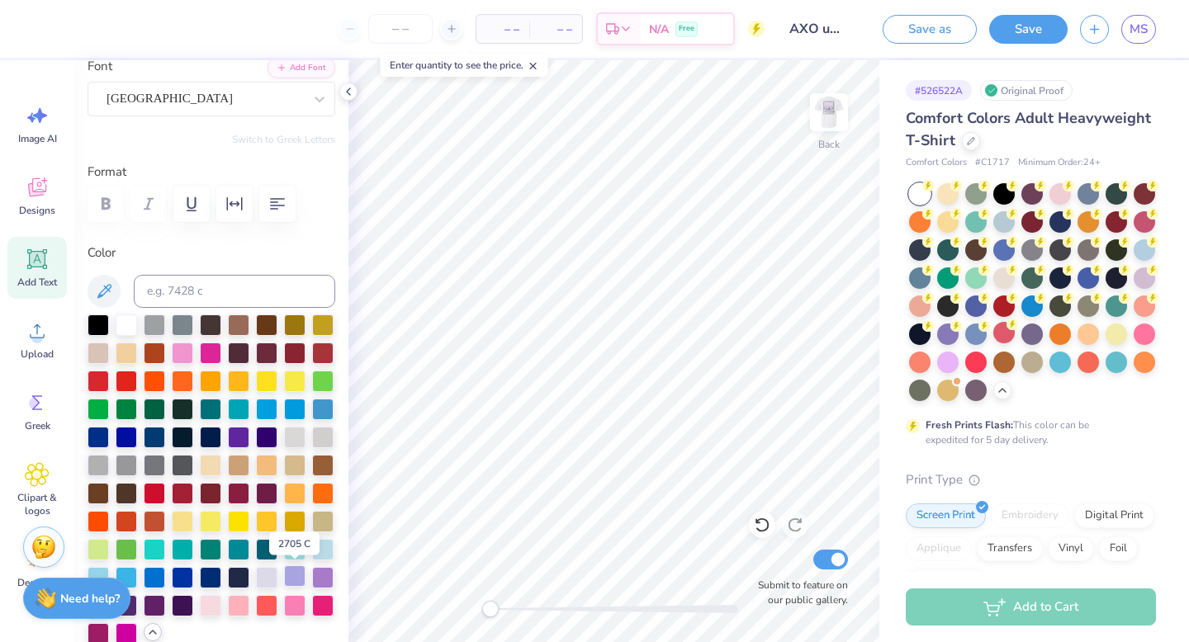
click at [297, 580] on div at bounding box center [294, 576] width 21 height 21
type input "2.33"
type input "0.81"
type input "6.50"
click at [292, 575] on div at bounding box center [294, 576] width 21 height 21
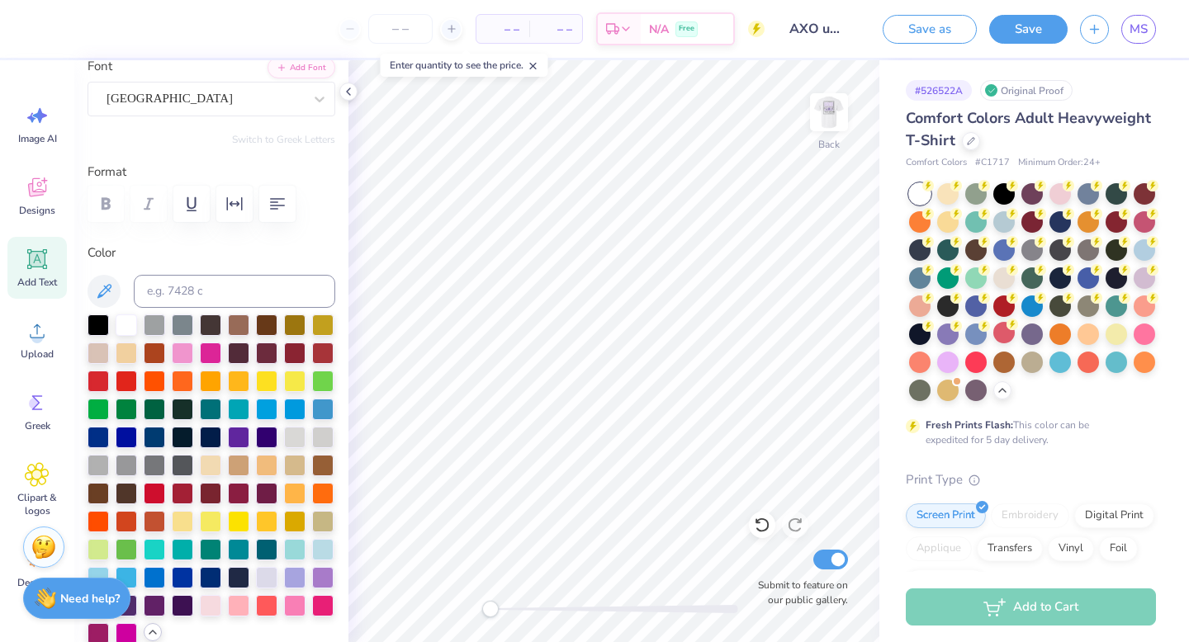
type input "1.74"
type input "0.42"
type input "6.29"
click at [291, 581] on div at bounding box center [294, 576] width 21 height 21
click at [827, 111] on img at bounding box center [829, 112] width 66 height 66
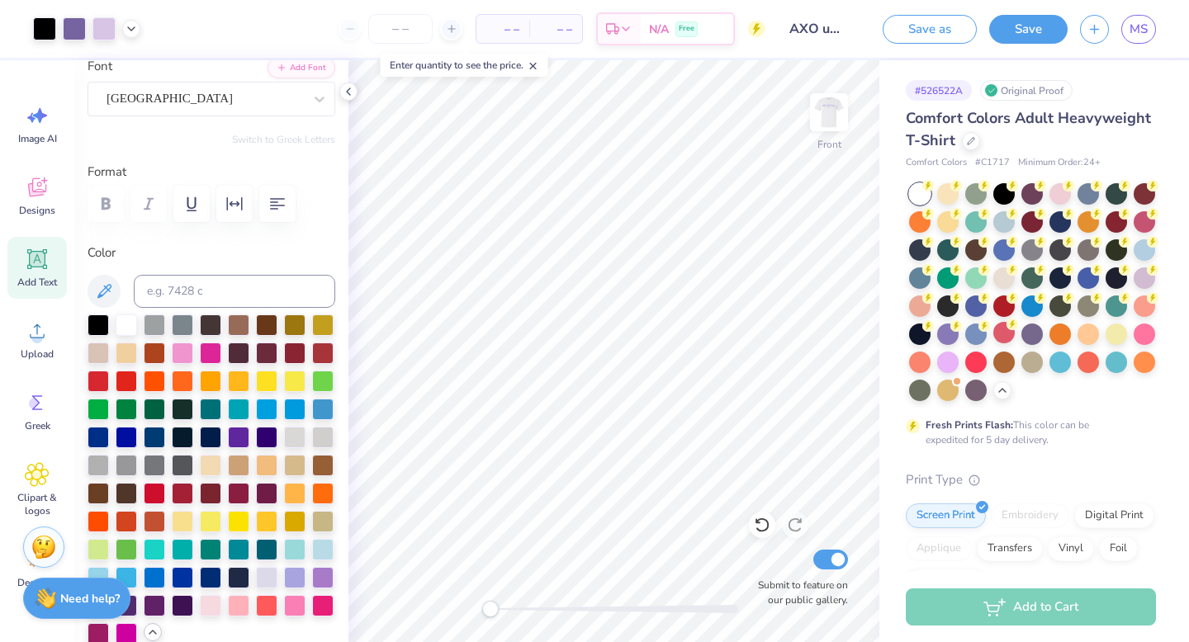
type input "9.16"
type input "1.01"
type input "13.24"
type input "0.0"
type input "6.27"
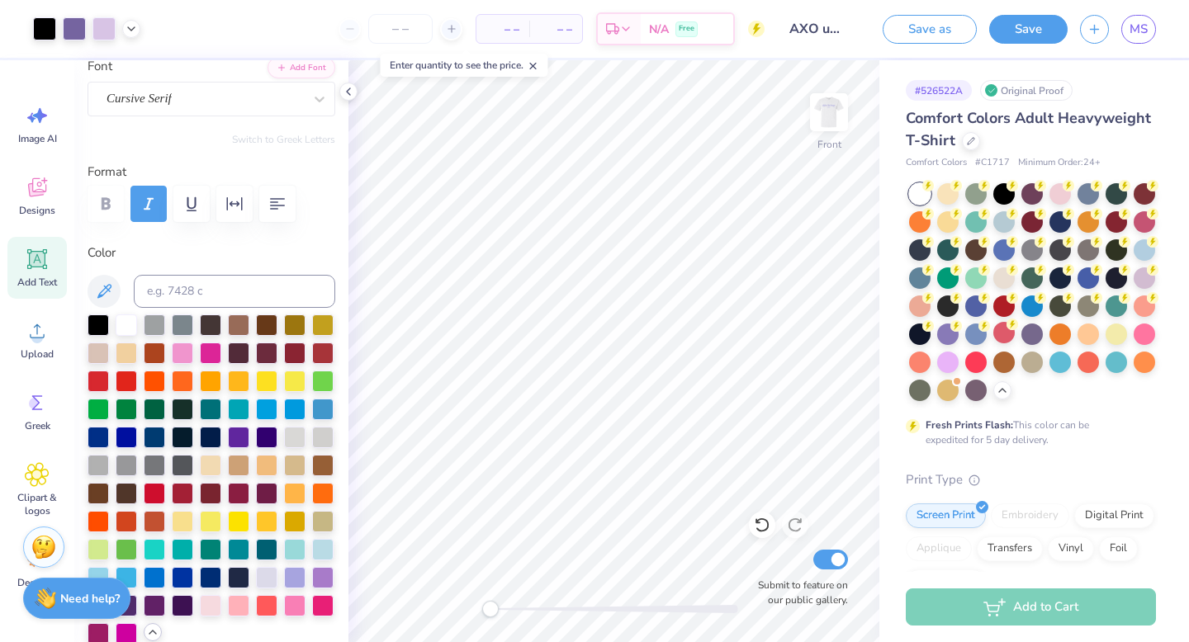
type input "0.60"
type input "14.46"
type input "0.0"
drag, startPoint x: 491, startPoint y: 609, endPoint x: 519, endPoint y: 609, distance: 27.2
click at [519, 609] on div "Accessibility label" at bounding box center [520, 609] width 17 height 17
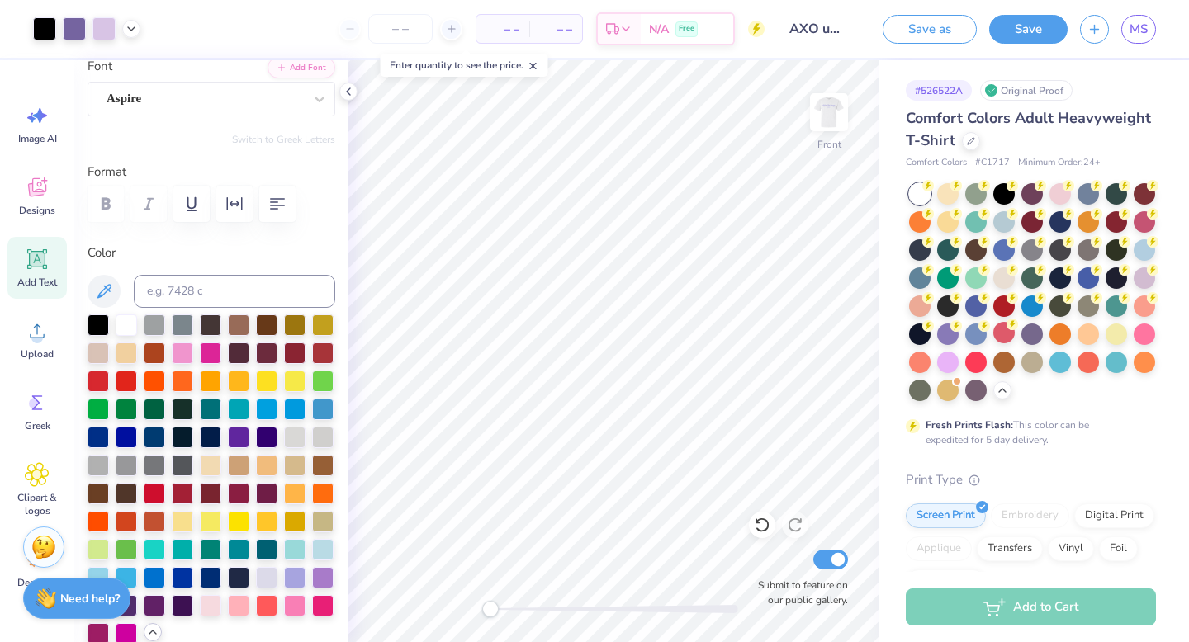
click at [465, 609] on div "Front Submit to feature on our public gallery." at bounding box center [613, 351] width 531 height 582
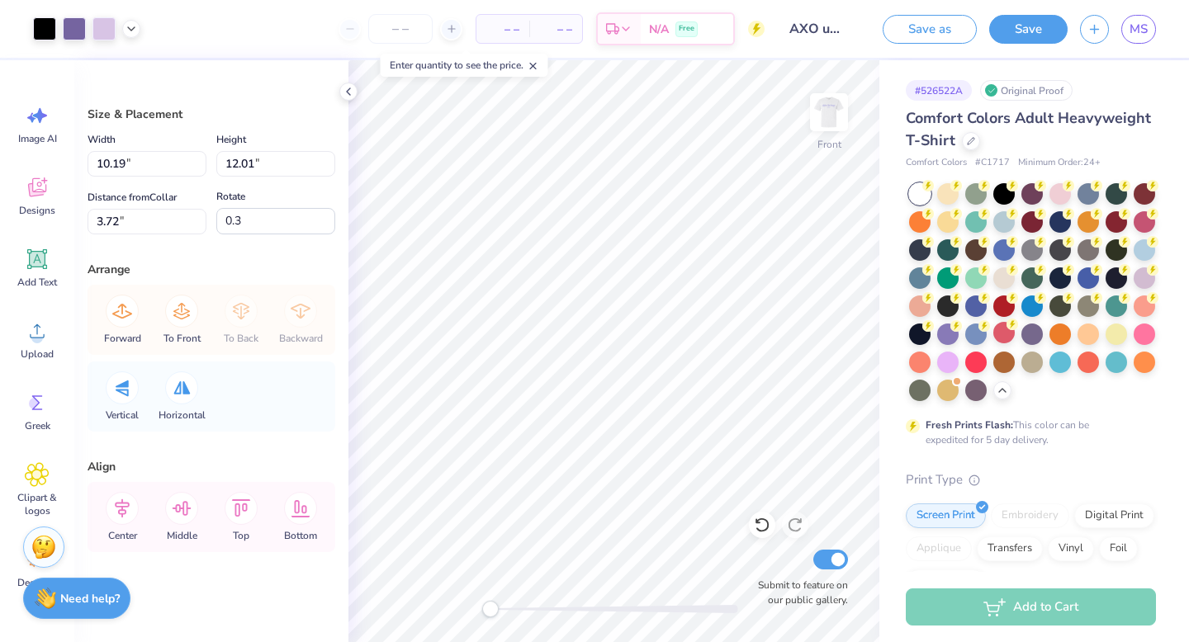
type input "11.02"
type input "12.98"
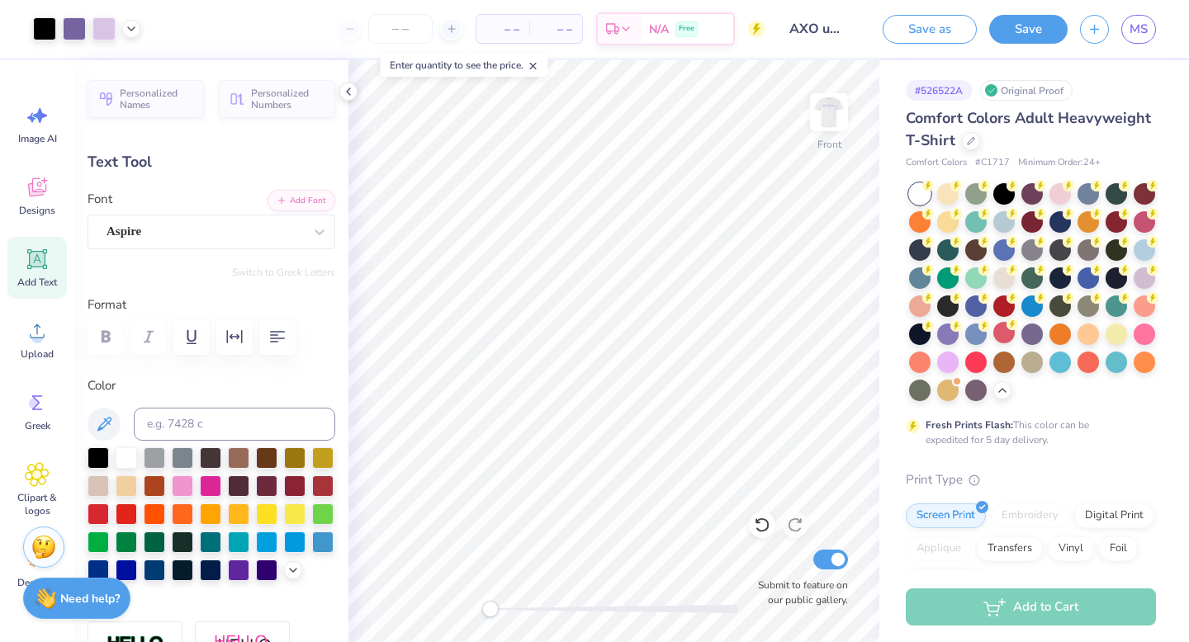
type input "7.02"
type input "0.68"
type input "14.50"
type input "-0.2"
type input "9.16"
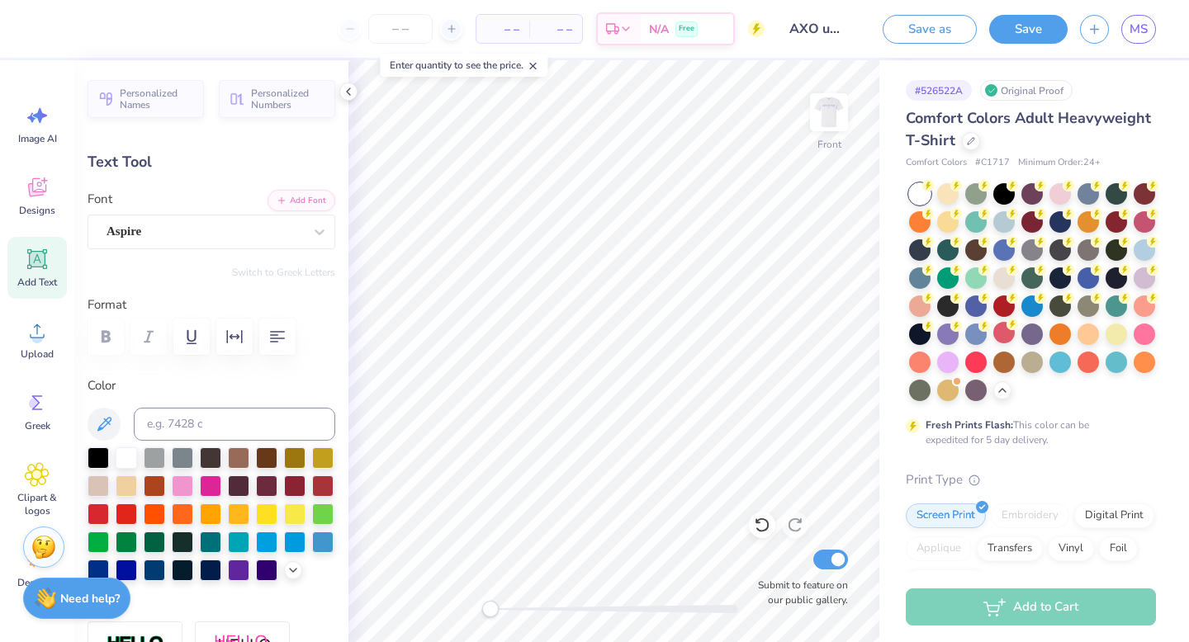
type input "1.01"
type input "13.25"
type input "0.0"
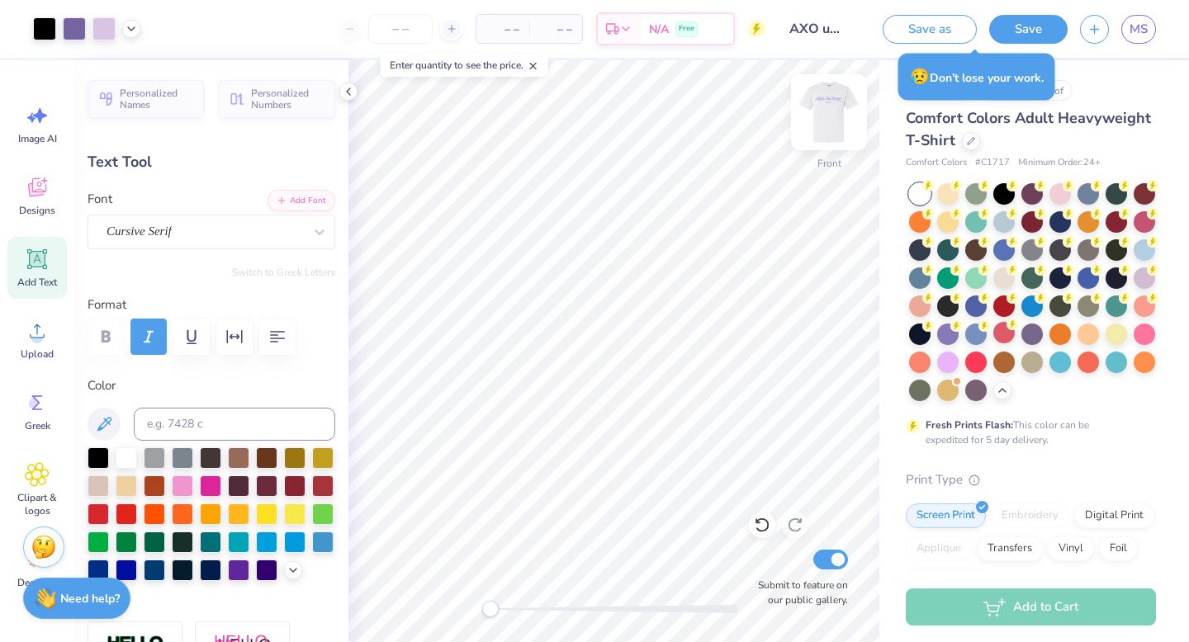
click at [832, 109] on img at bounding box center [829, 112] width 66 height 66
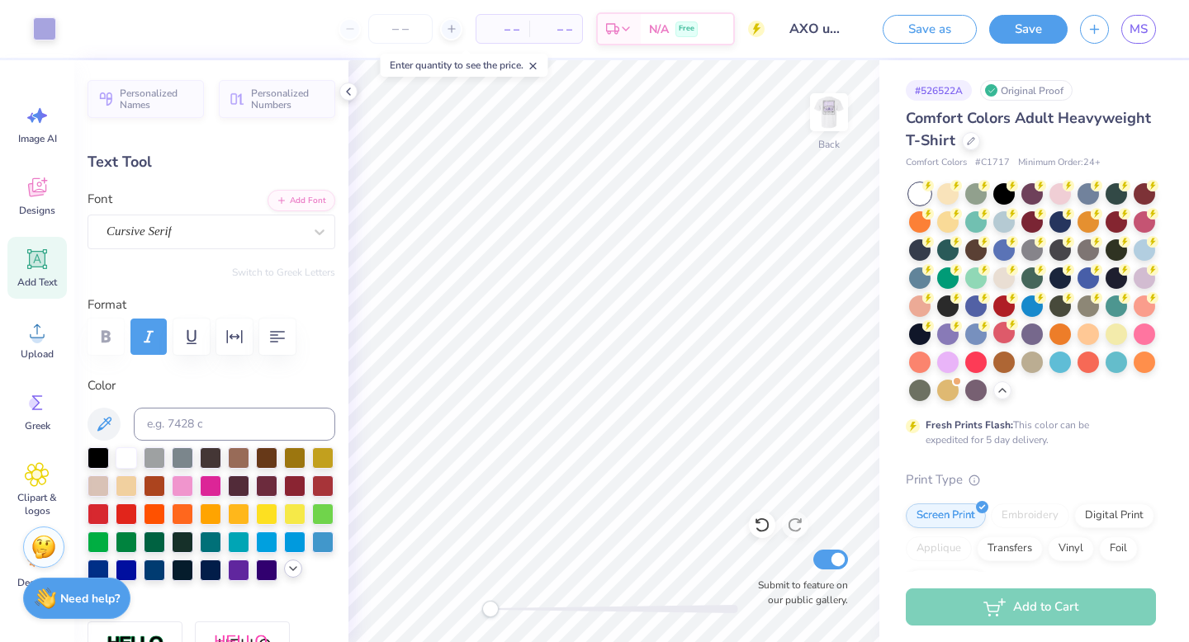
click at [291, 568] on polyline at bounding box center [293, 568] width 7 height 3
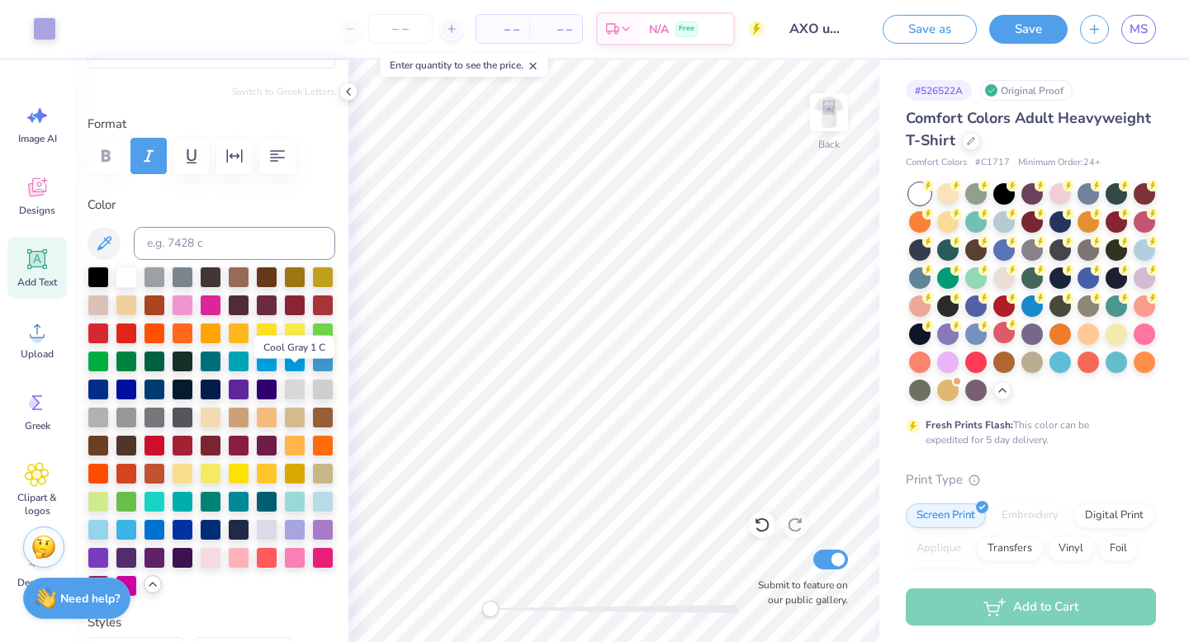
scroll to position [189, 0]
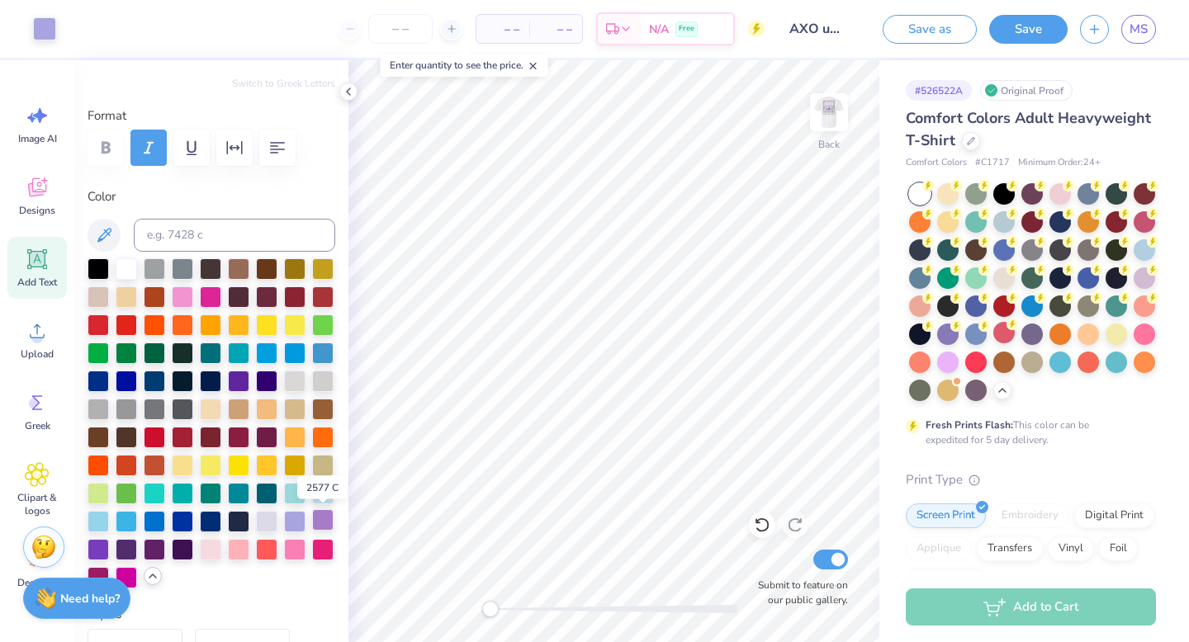
click at [314, 512] on div at bounding box center [322, 519] width 21 height 21
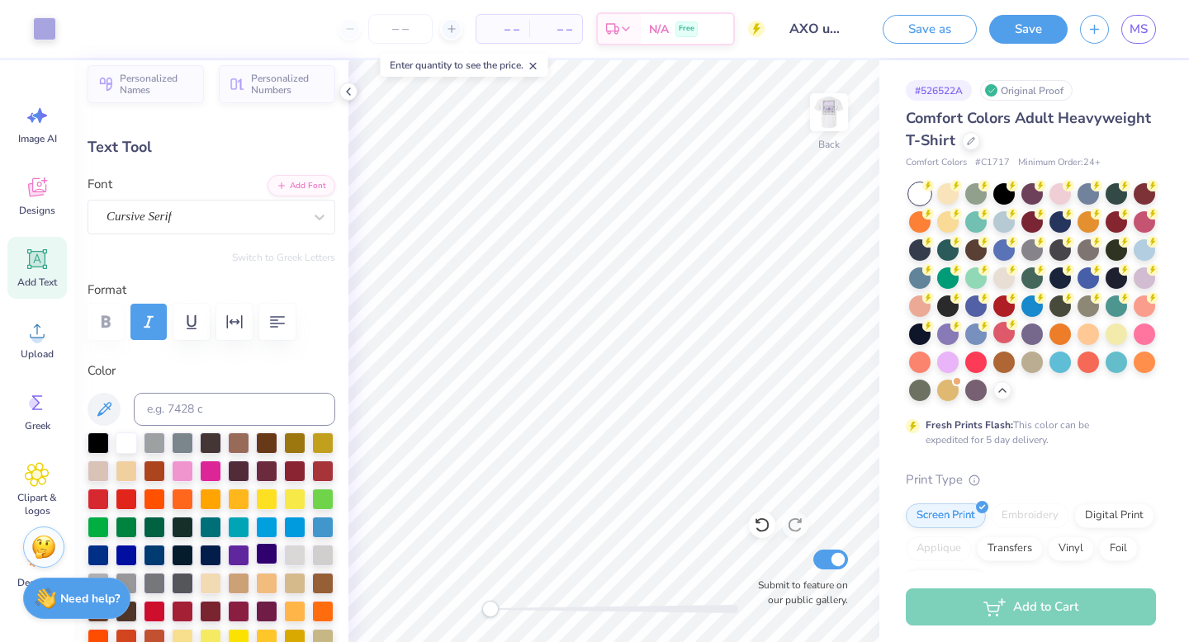
scroll to position [0, 0]
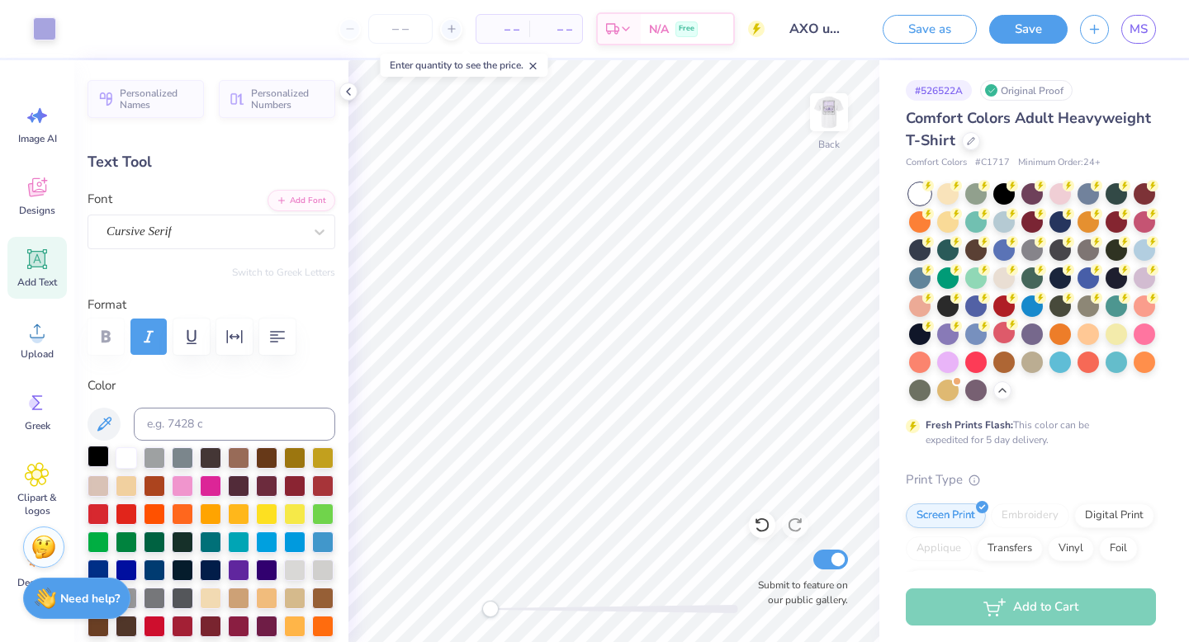
click at [95, 452] on div at bounding box center [98, 456] width 21 height 21
click at [831, 97] on img at bounding box center [829, 112] width 66 height 66
click at [827, 107] on img at bounding box center [829, 112] width 66 height 66
click at [827, 107] on img at bounding box center [828, 112] width 33 height 33
click at [834, 128] on img at bounding box center [829, 112] width 66 height 66
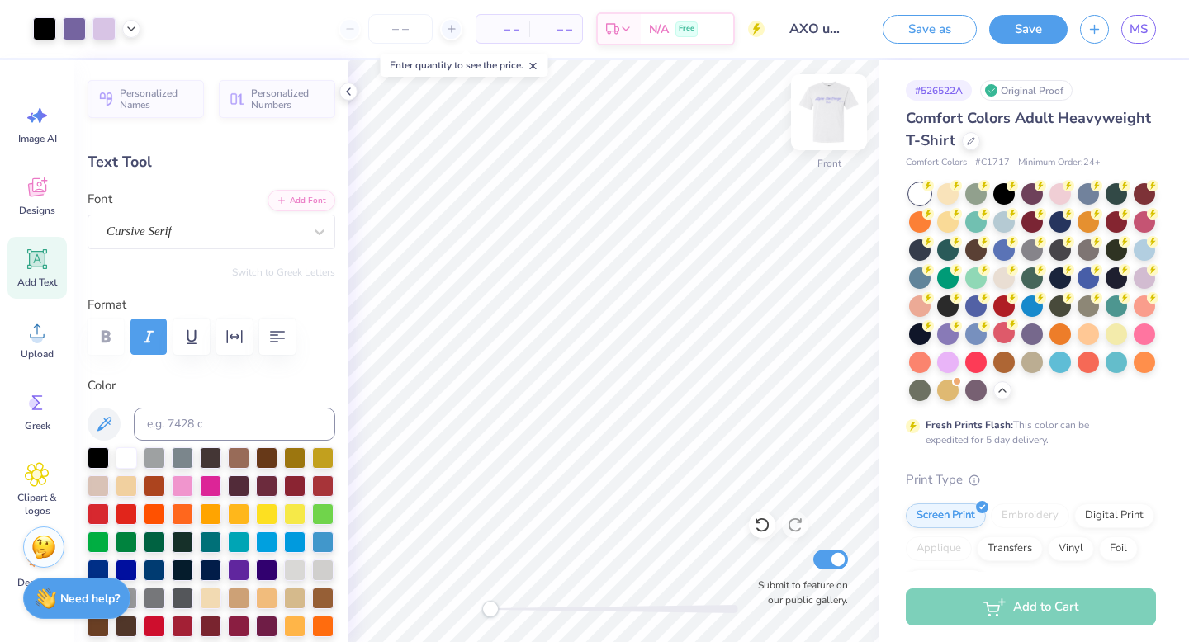
click at [840, 121] on img at bounding box center [829, 112] width 66 height 66
type input "12.07"
type input "2.25"
type input "4.25"
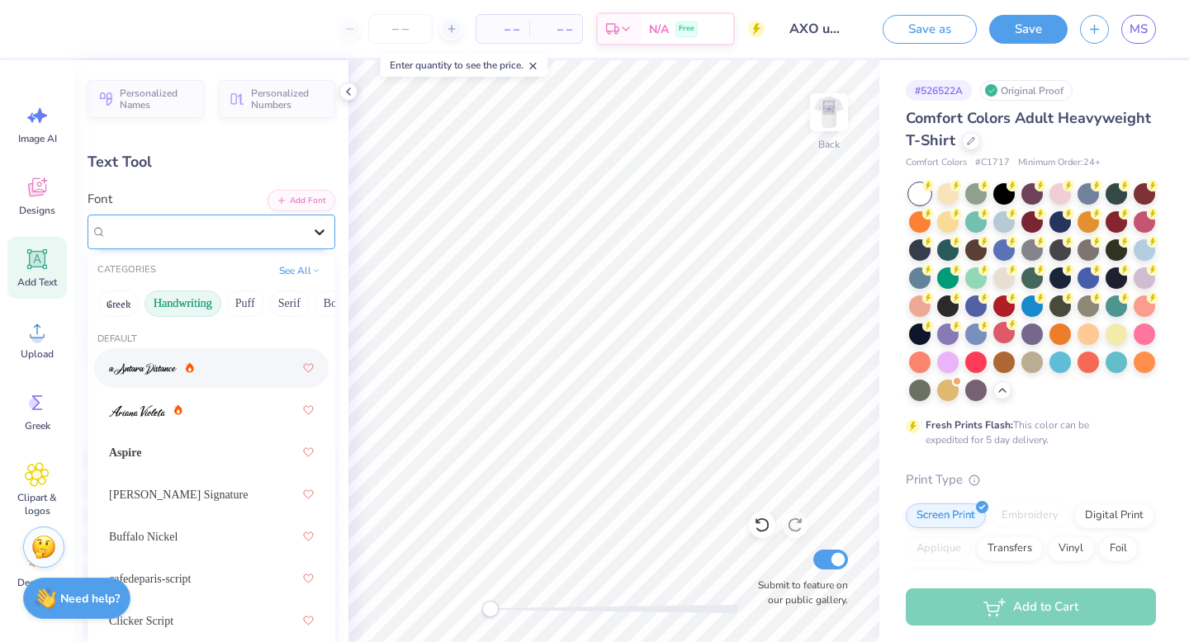
click at [324, 224] on icon at bounding box center [319, 232] width 17 height 17
click at [251, 297] on button "Serif" at bounding box center [254, 304] width 40 height 26
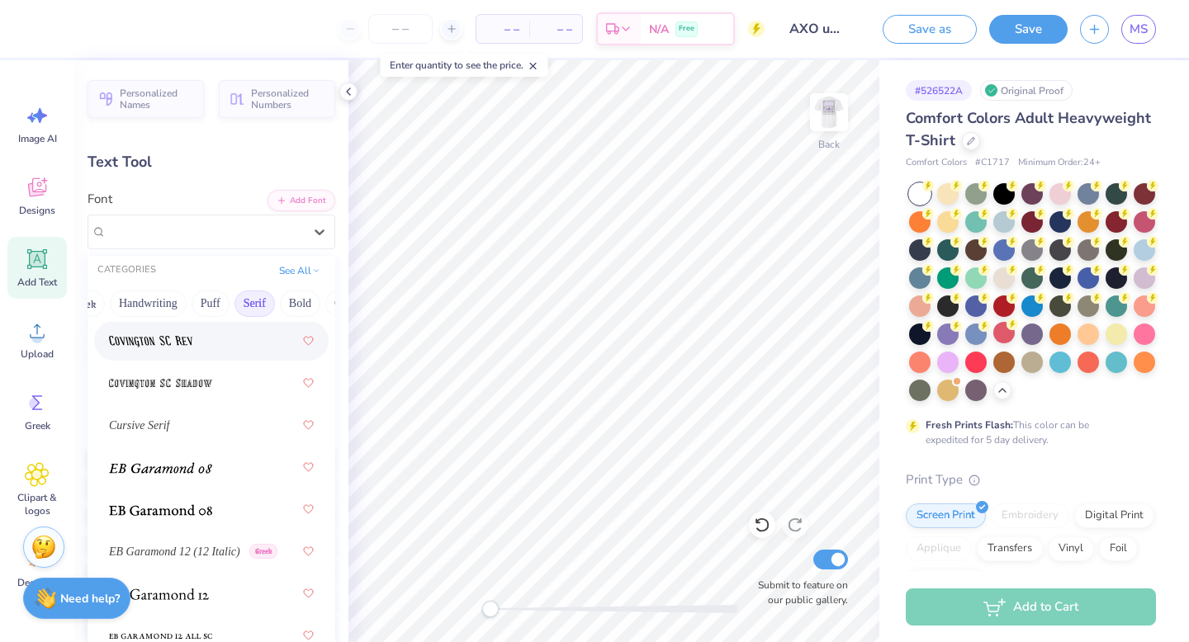
scroll to position [1295, 0]
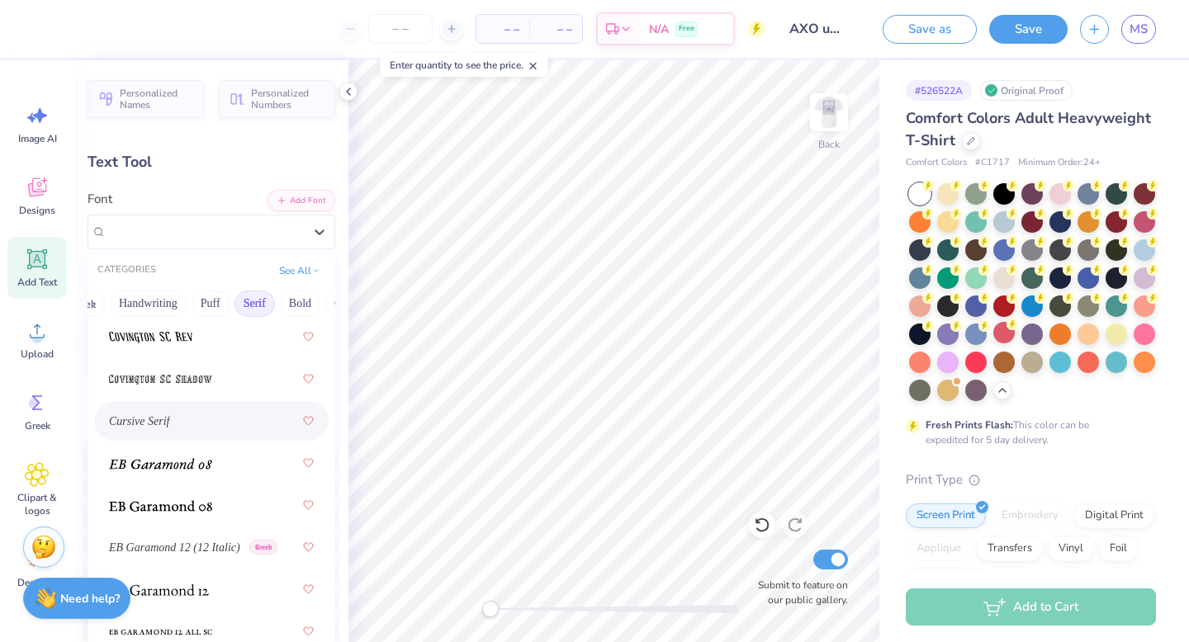
click at [192, 429] on div "Cursive Serif" at bounding box center [211, 421] width 205 height 30
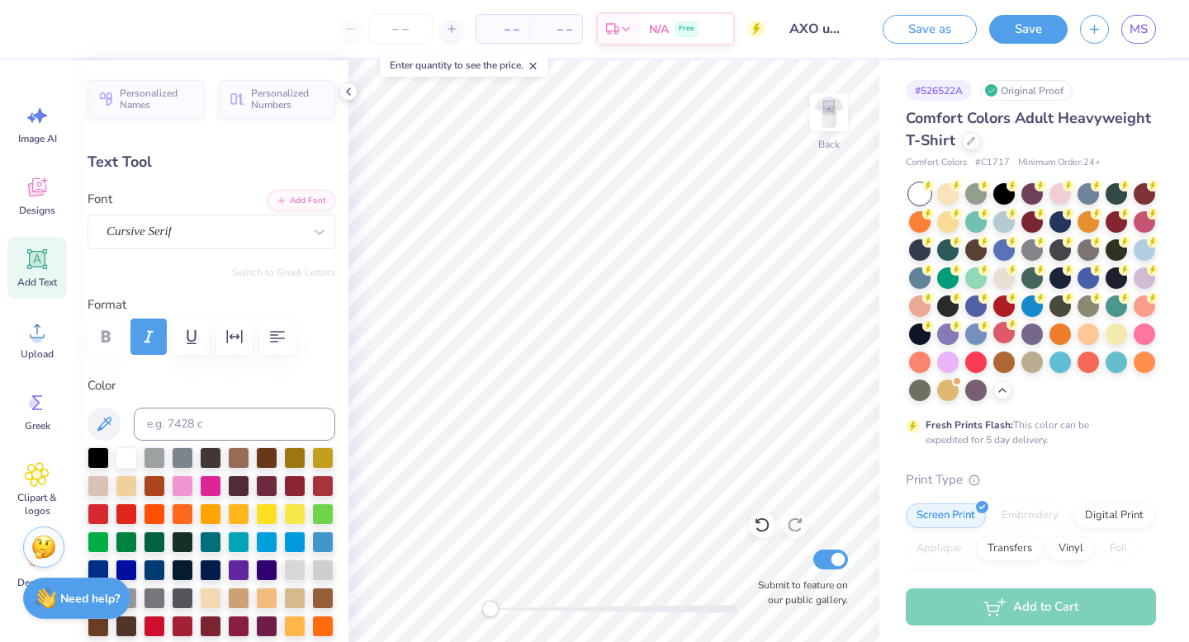
type input "12.93"
type input "1.43"
type input "4.60"
type input "1.74"
type input "0.42"
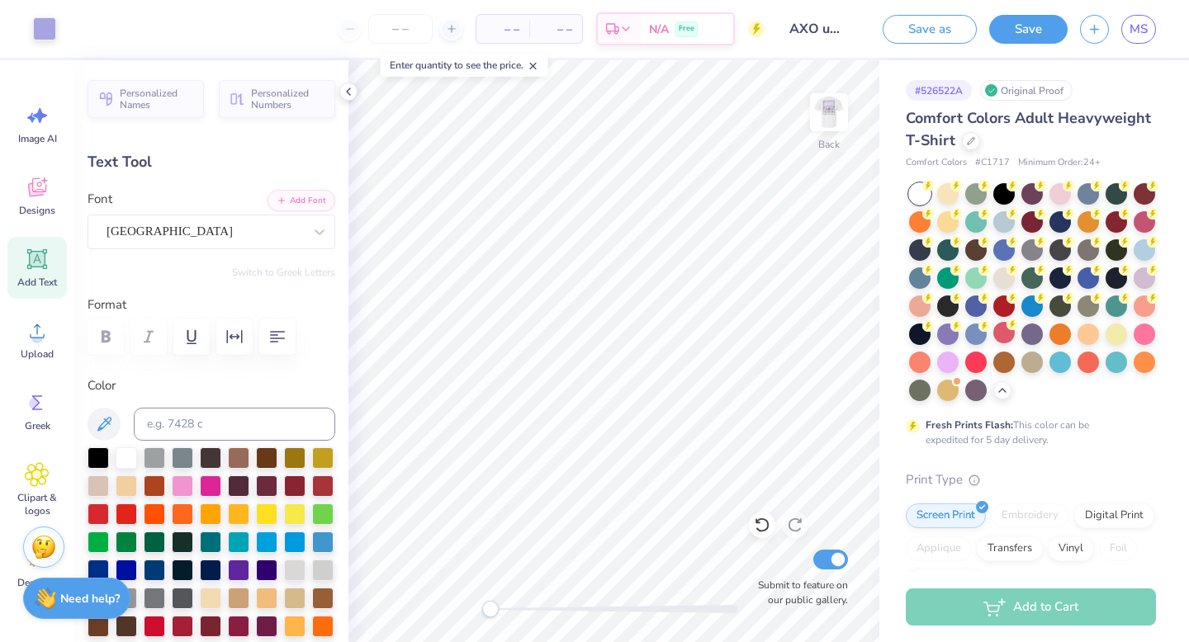
type input "6.29"
click at [1030, 249] on div at bounding box center [1031, 248] width 21 height 21
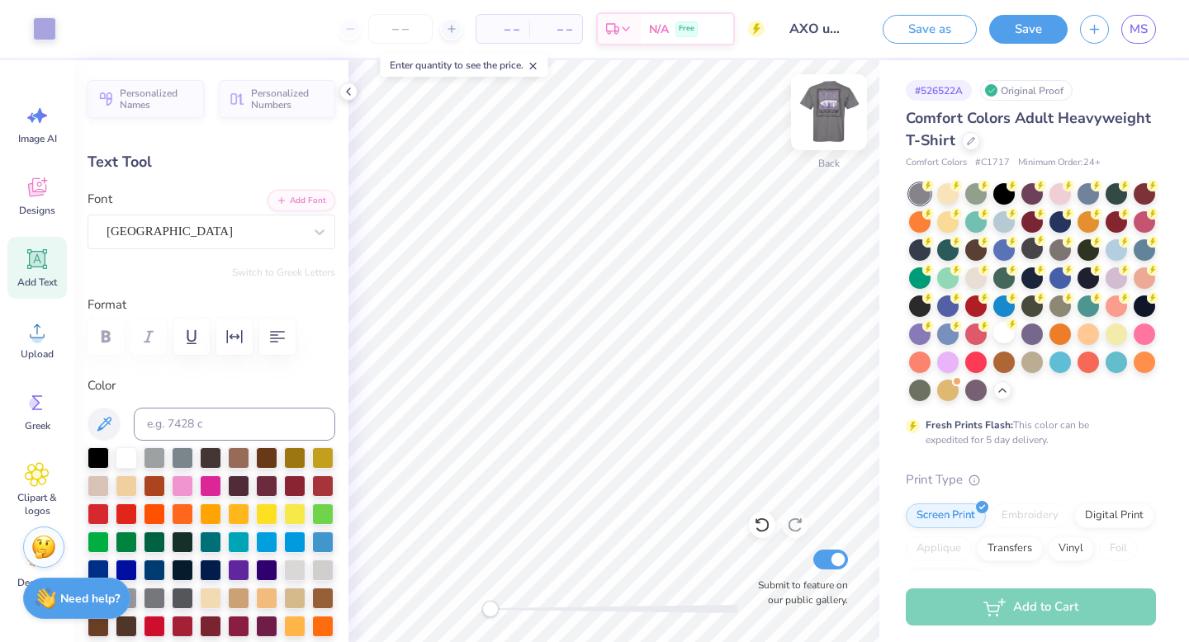
click at [820, 116] on img at bounding box center [829, 112] width 66 height 66
click at [1002, 328] on div at bounding box center [1003, 332] width 21 height 21
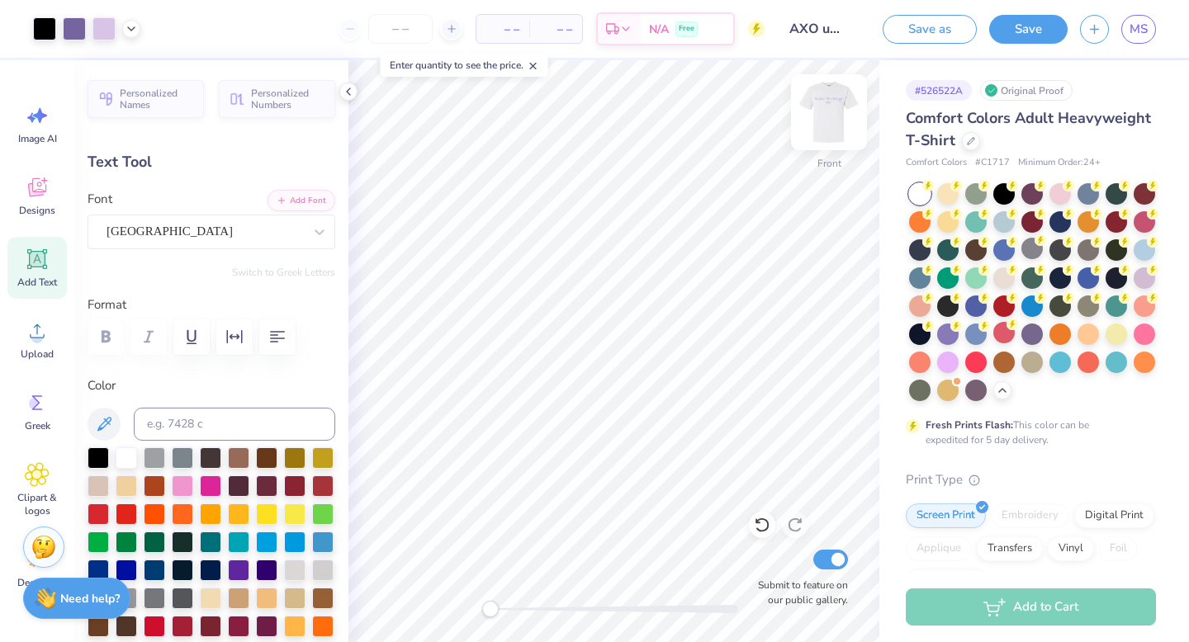
click at [832, 122] on img at bounding box center [829, 112] width 66 height 66
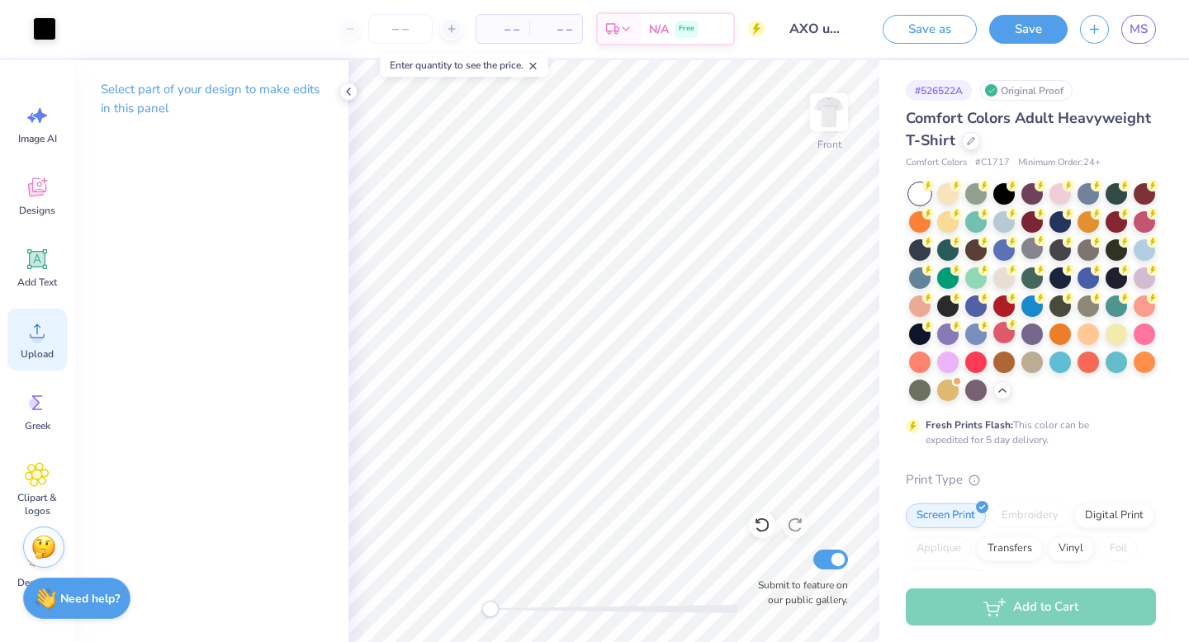
click at [39, 339] on circle at bounding box center [37, 338] width 12 height 12
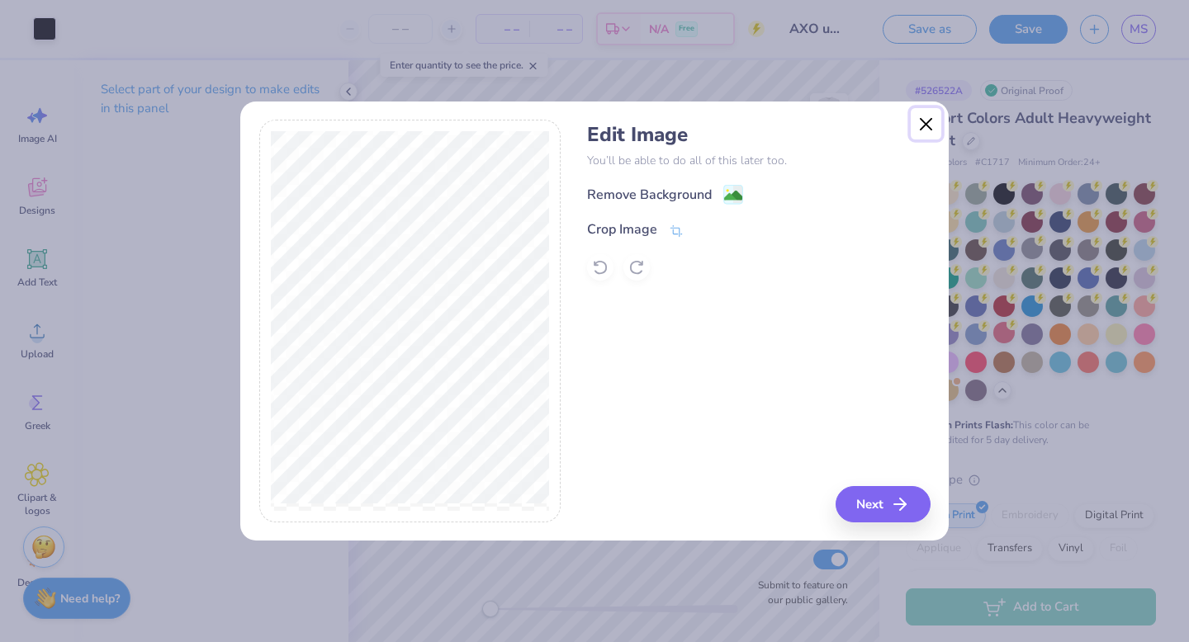
click at [926, 122] on button "Close" at bounding box center [926, 123] width 31 height 31
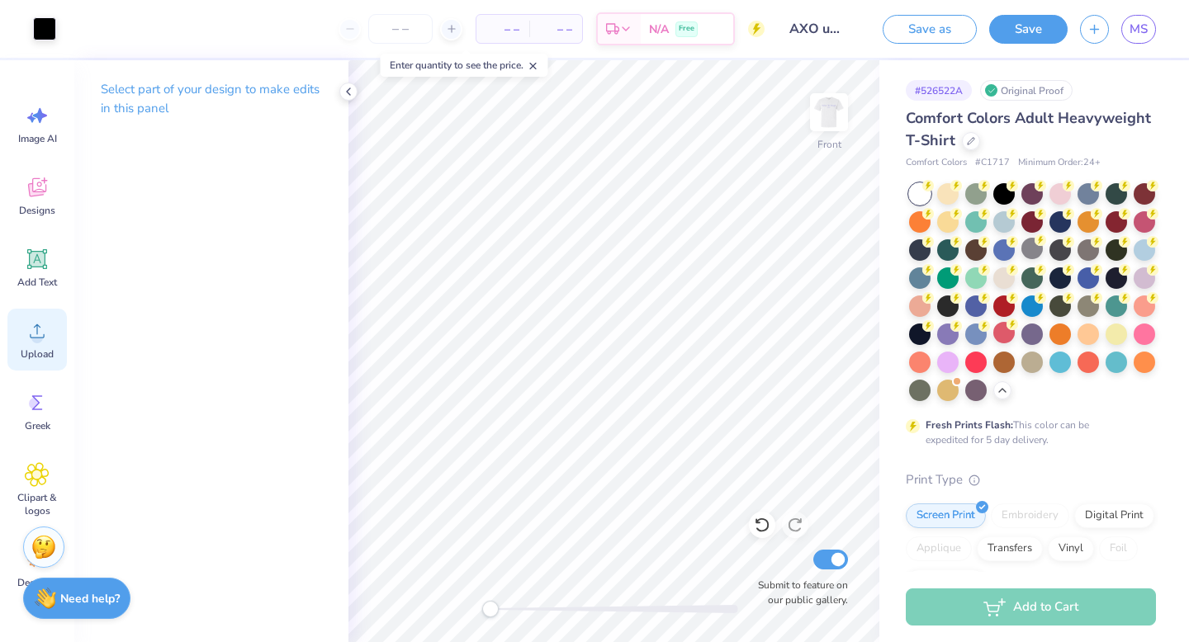
click at [33, 348] on span "Upload" at bounding box center [37, 354] width 33 height 13
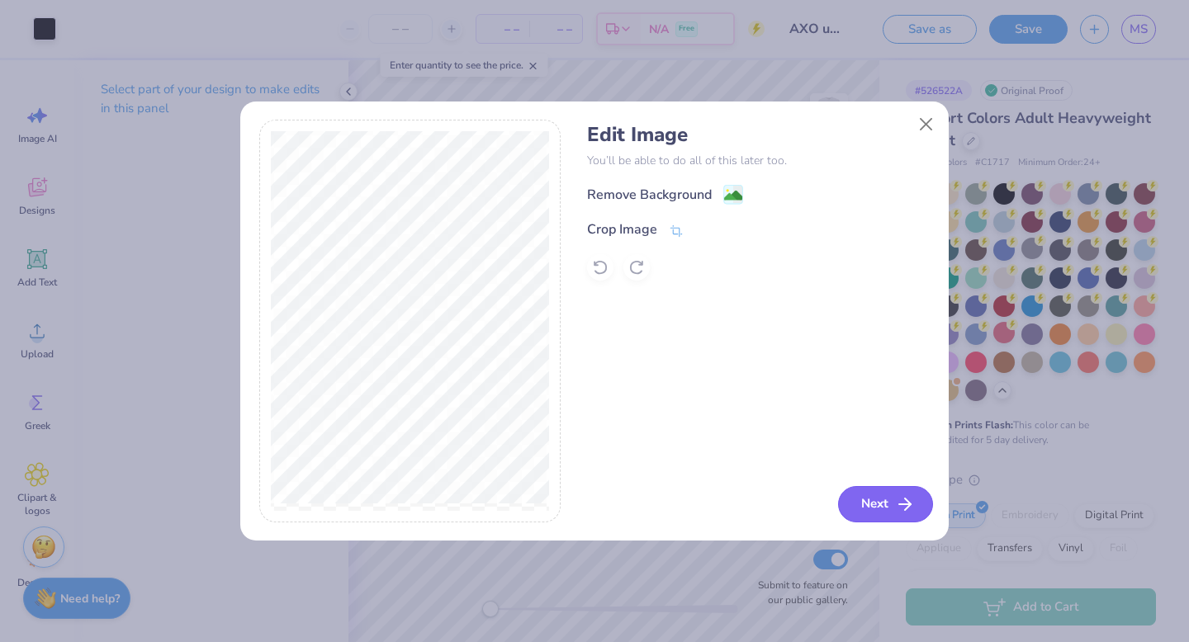
click at [897, 503] on icon "button" at bounding box center [905, 505] width 20 height 20
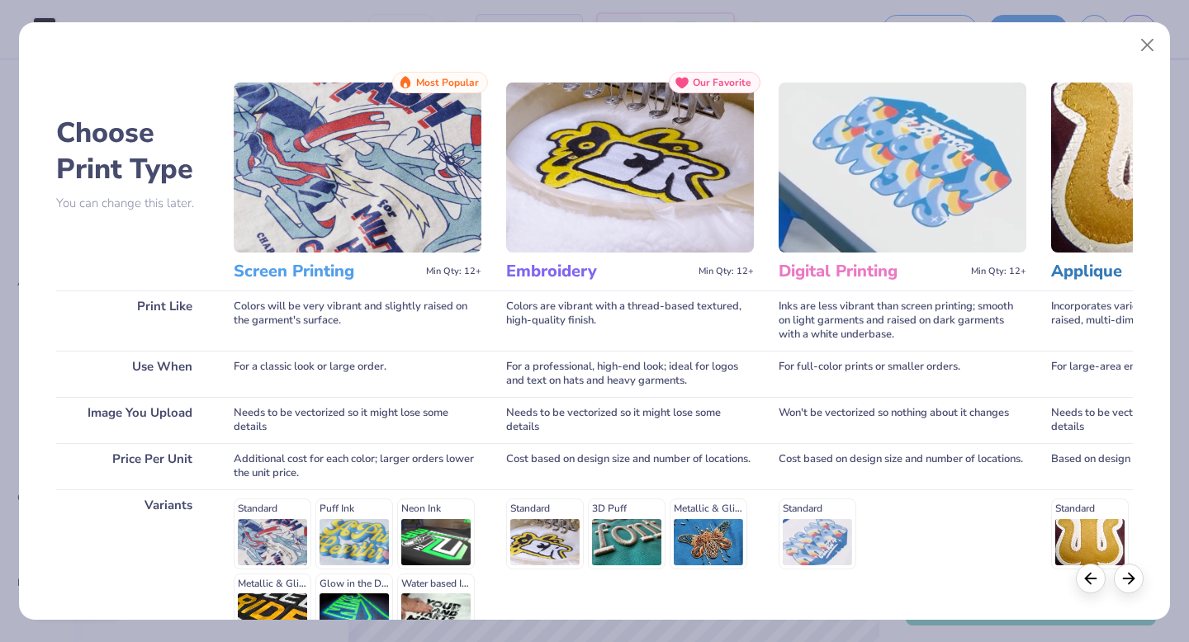
scroll to position [181, 0]
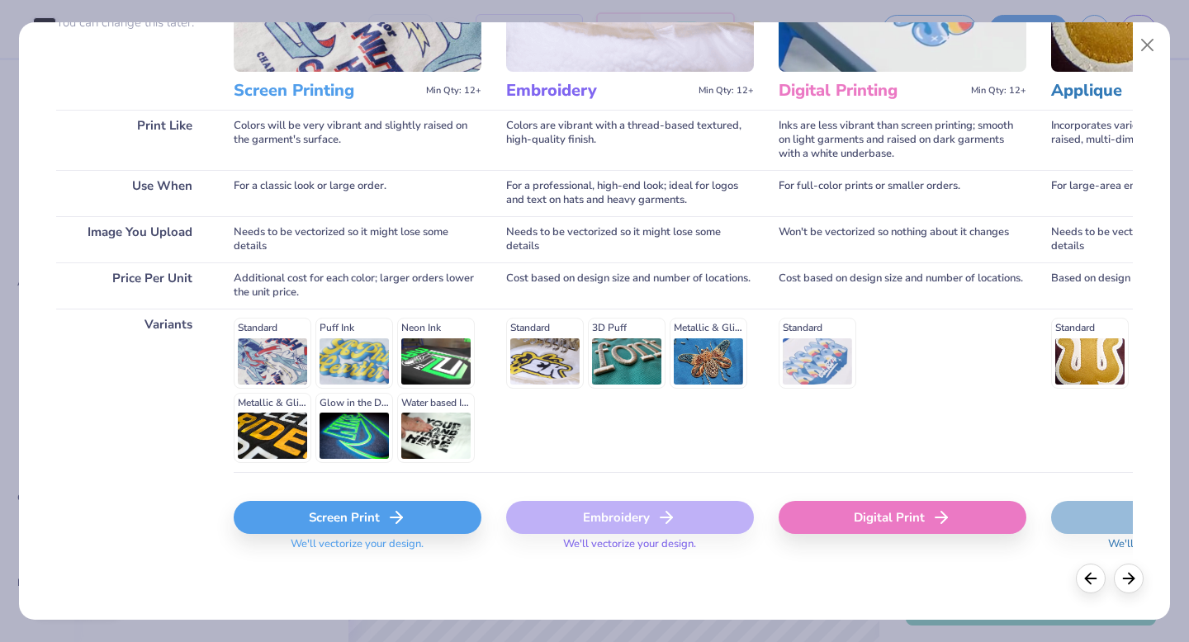
click at [381, 528] on div "Screen Print" at bounding box center [358, 517] width 248 height 33
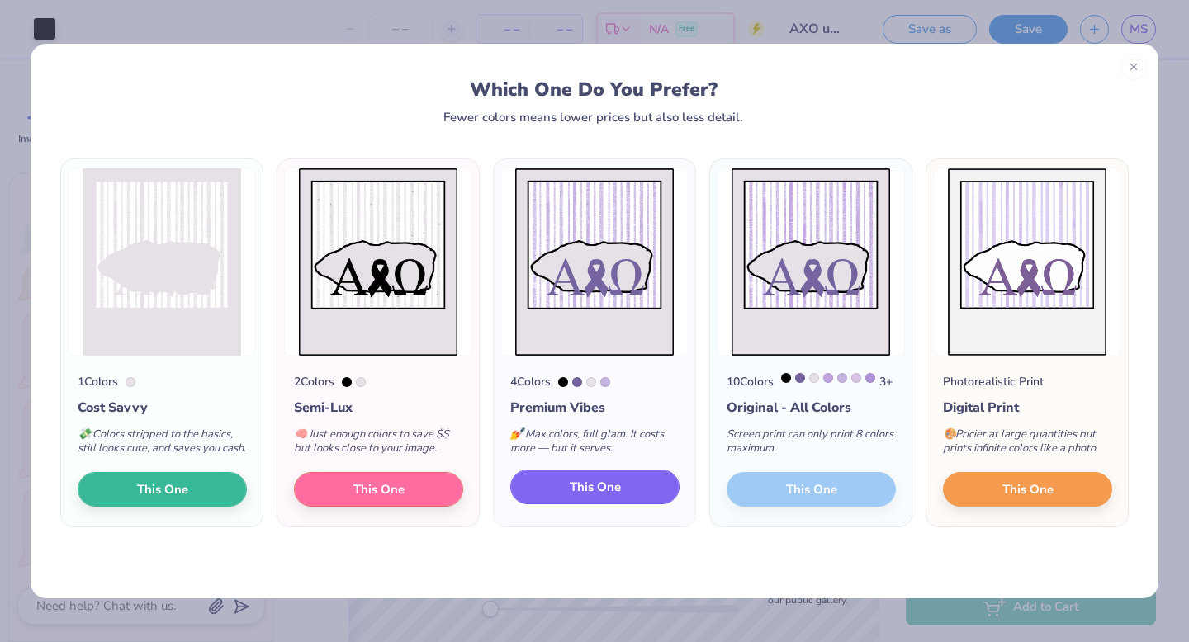
click at [591, 497] on span "This One" at bounding box center [595, 487] width 51 height 19
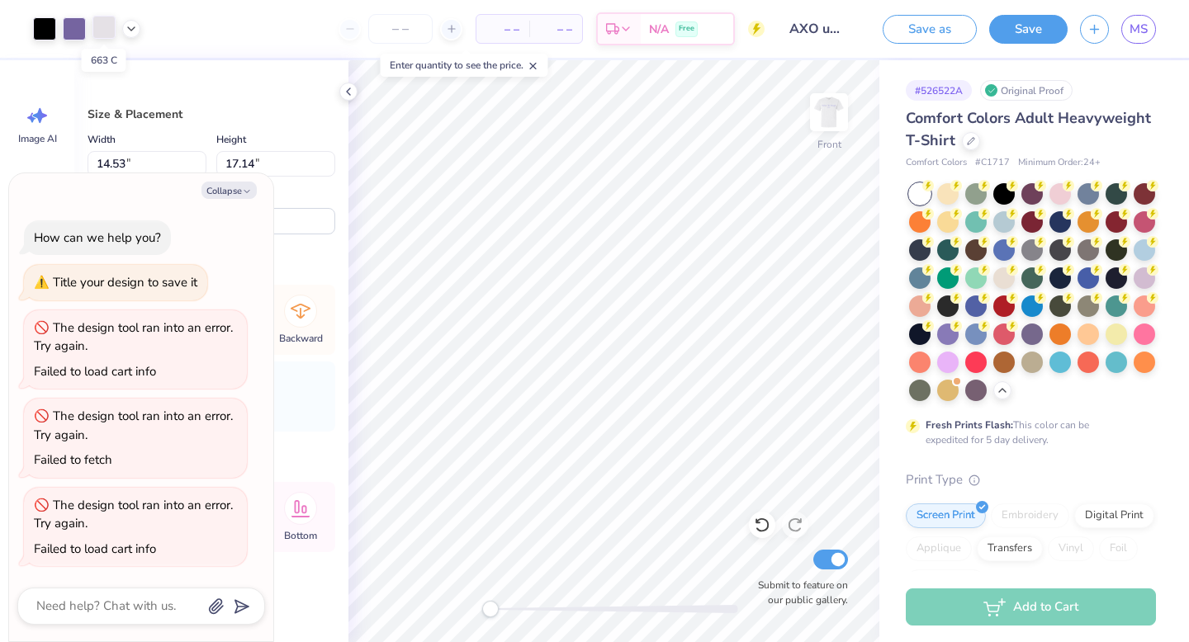
click at [100, 26] on div at bounding box center [103, 27] width 23 height 23
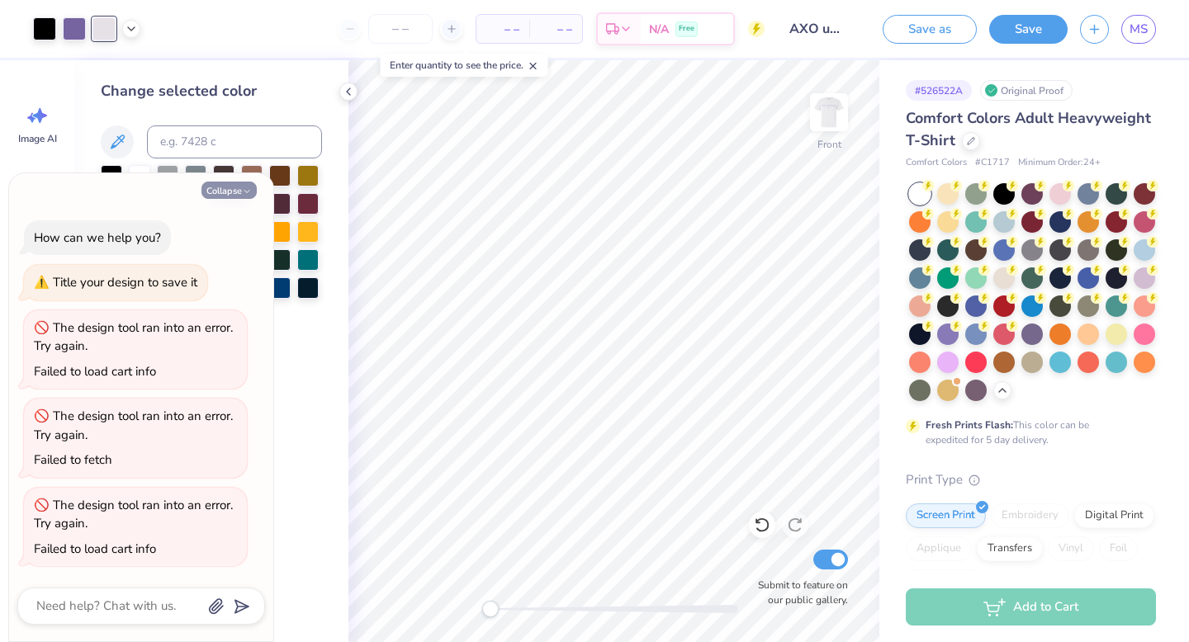
click at [235, 185] on button "Collapse" at bounding box center [228, 190] width 55 height 17
type textarea "x"
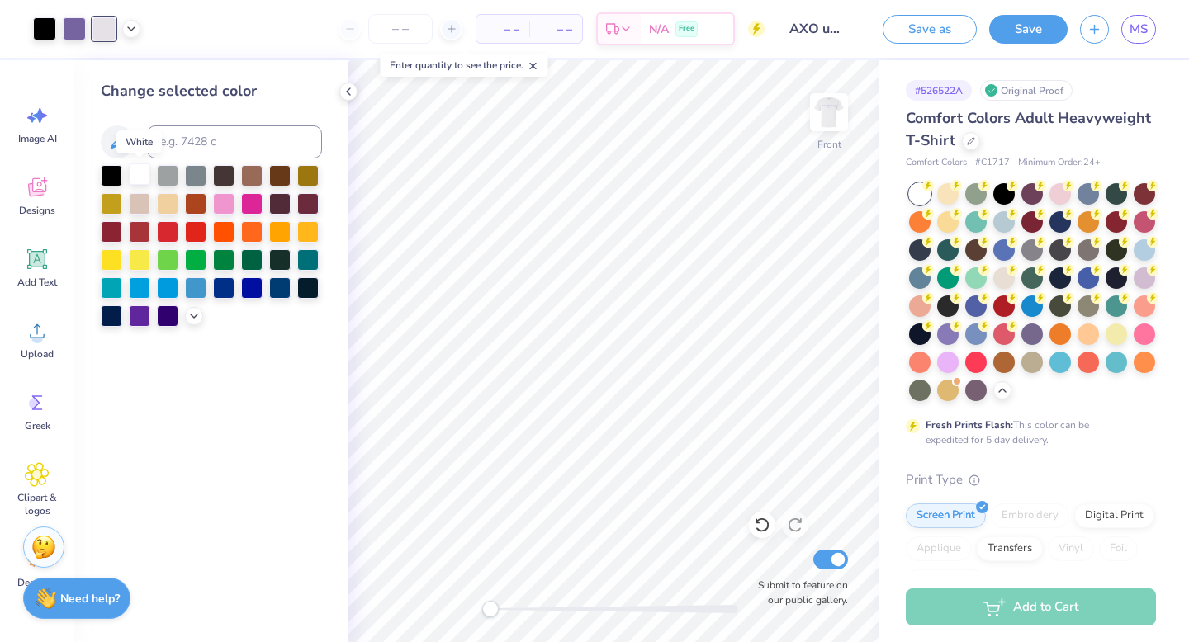
click at [137, 174] on div at bounding box center [139, 173] width 21 height 21
click at [131, 26] on icon at bounding box center [131, 27] width 13 height 13
click at [169, 173] on div at bounding box center [167, 173] width 21 height 21
click at [141, 171] on div at bounding box center [139, 173] width 21 height 21
click at [41, 198] on icon at bounding box center [37, 187] width 25 height 25
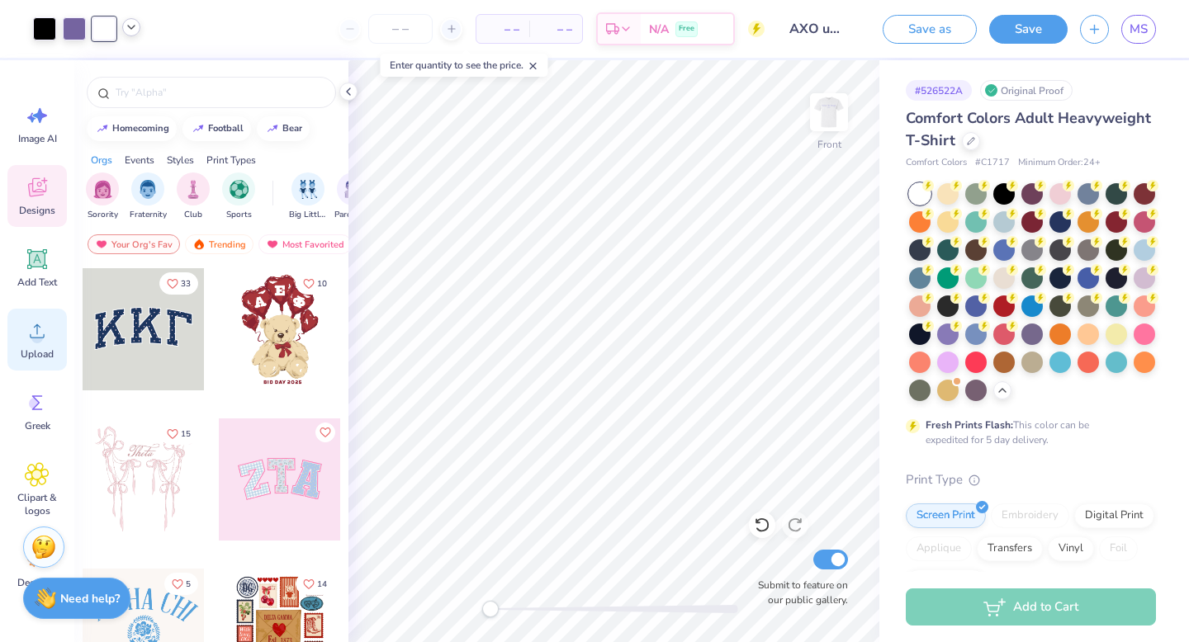
click at [38, 317] on div "Upload" at bounding box center [36, 340] width 59 height 62
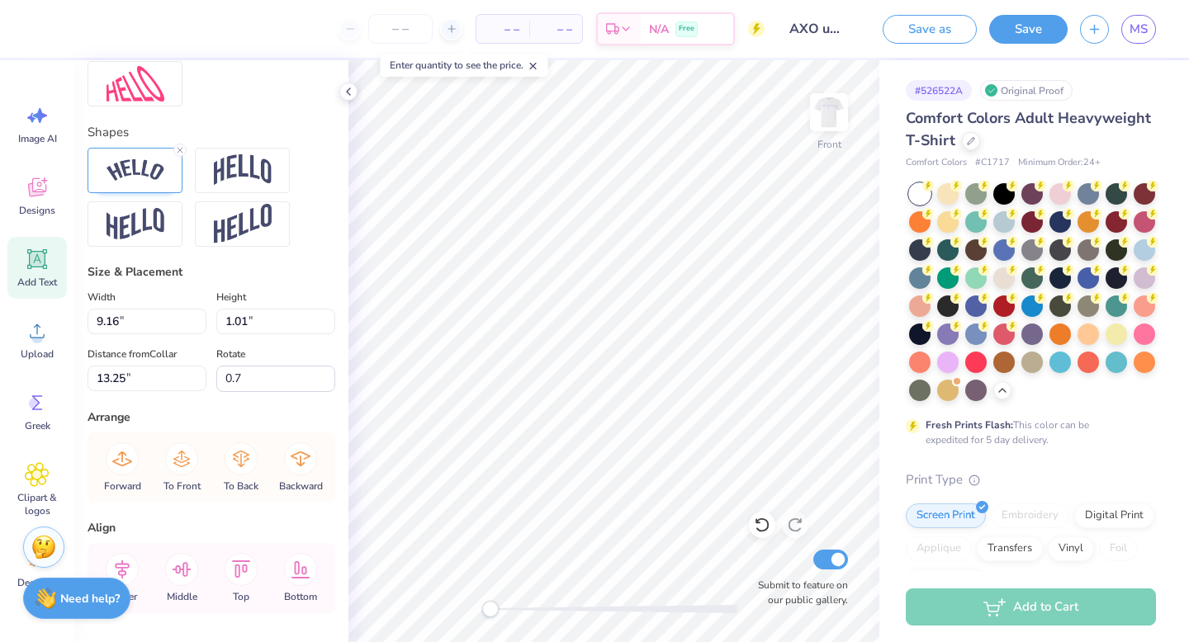
scroll to position [721, 0]
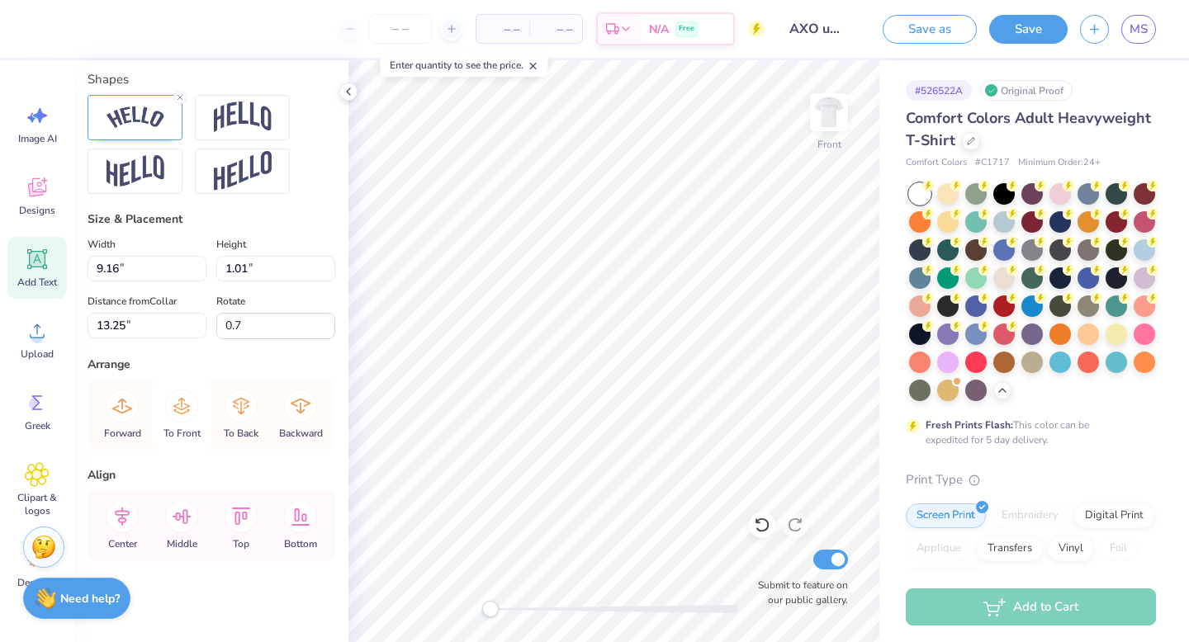
click at [182, 402] on icon at bounding box center [181, 406] width 17 height 17
type input "0.0"
type input "7.02"
type input "0.68"
type input "14.69"
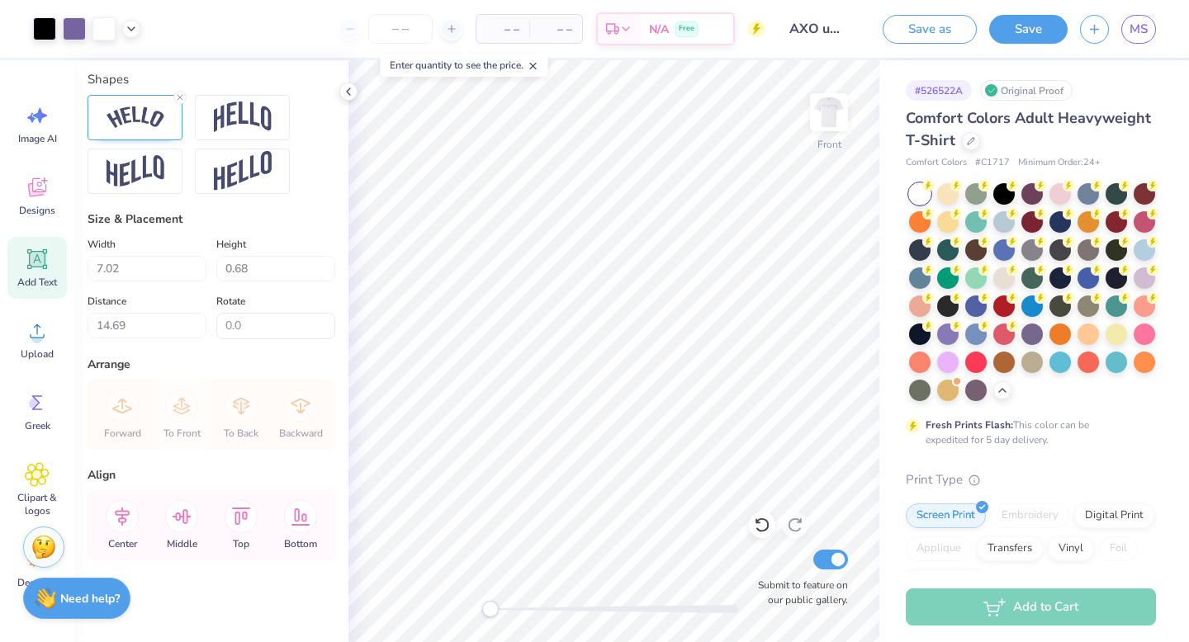
type input "-0.2"
click at [193, 405] on icon at bounding box center [181, 406] width 33 height 33
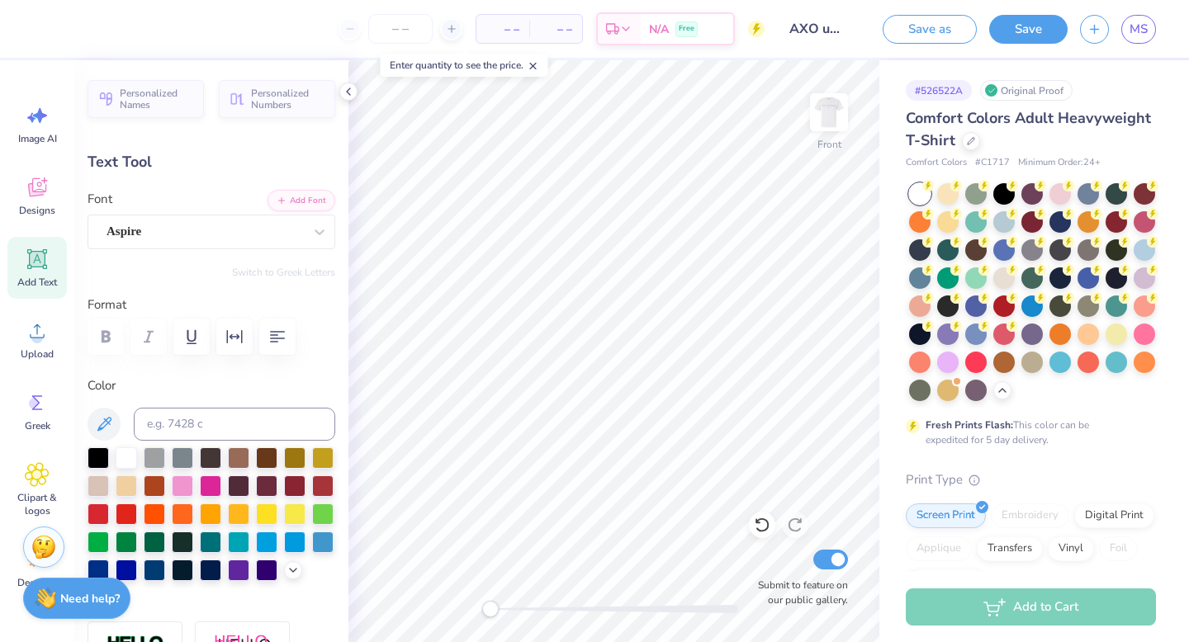
type input "9.16"
type input "1.01"
type input "13.25"
type input "0.0"
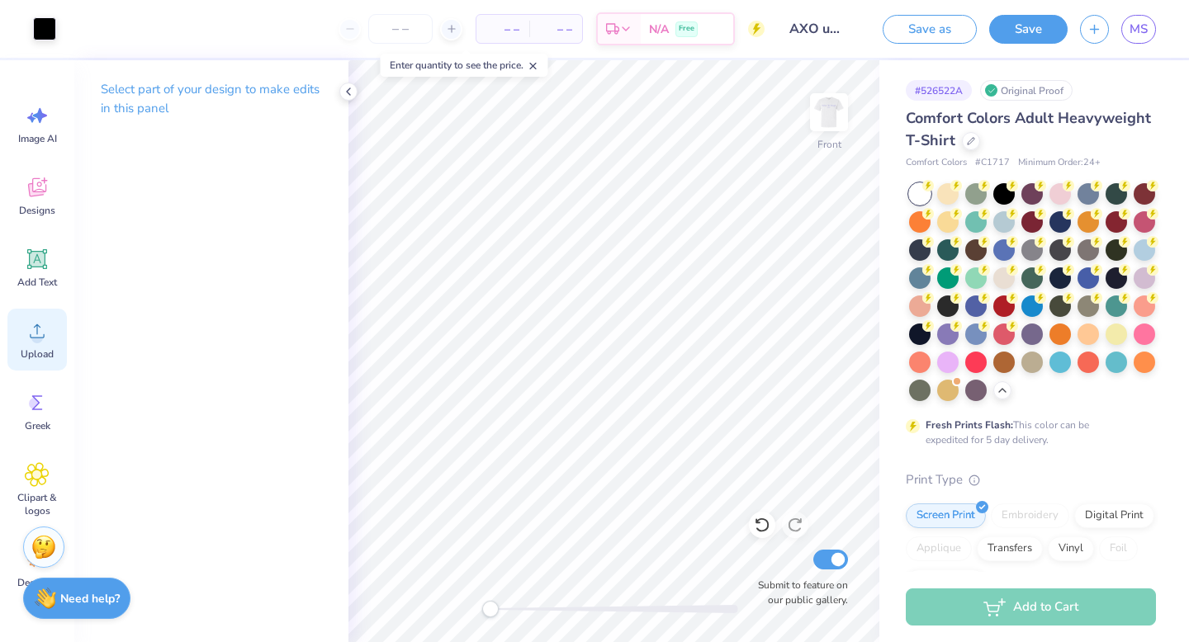
click at [26, 334] on icon at bounding box center [37, 331] width 25 height 25
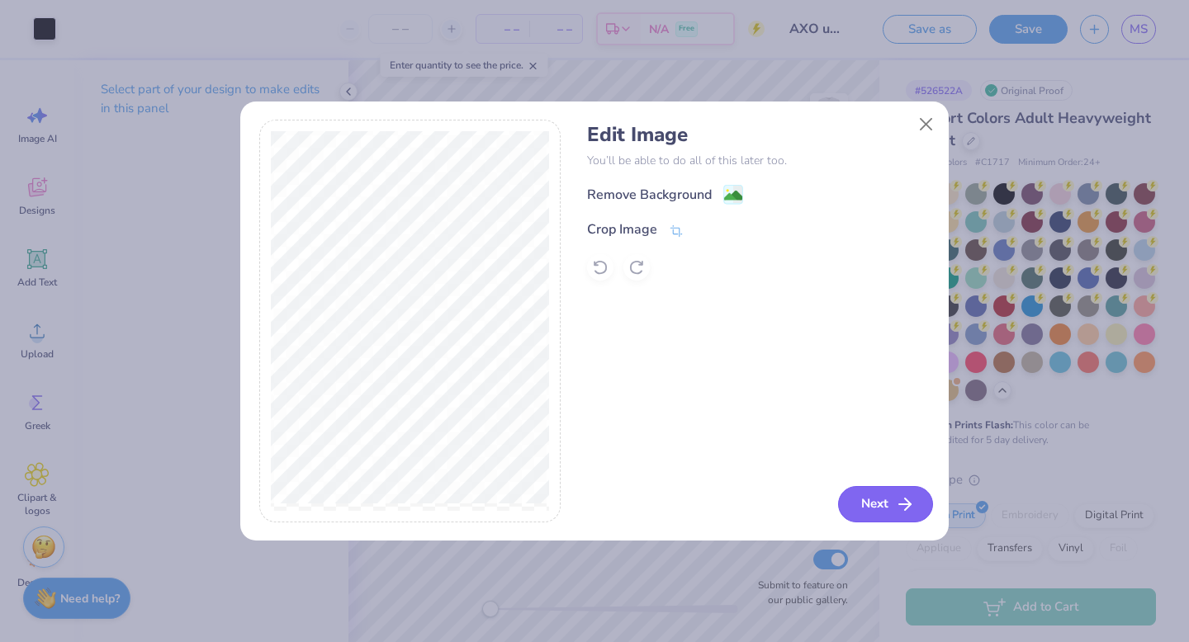
click at [885, 509] on button "Next" at bounding box center [885, 504] width 95 height 36
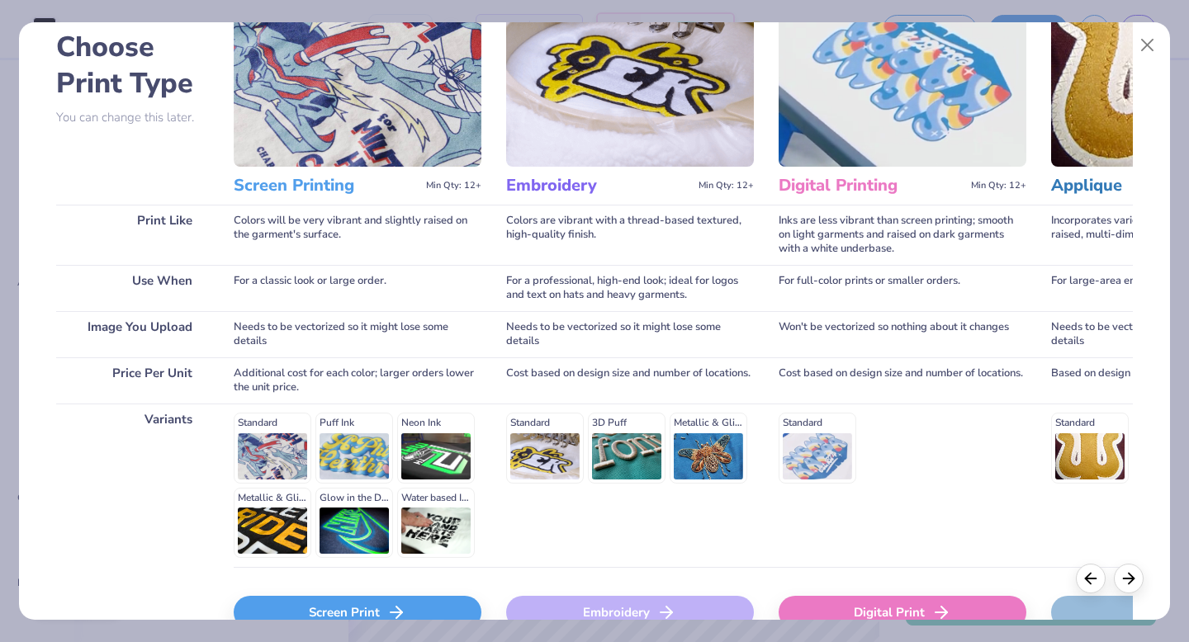
scroll to position [181, 0]
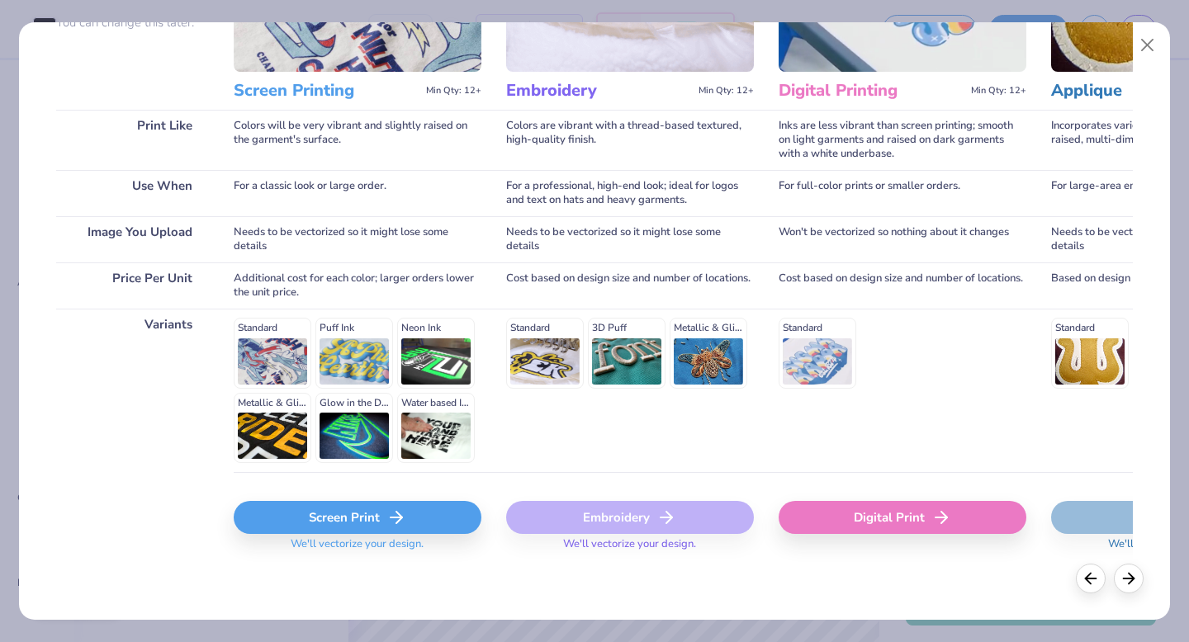
click at [367, 520] on div "Screen Print" at bounding box center [358, 517] width 248 height 33
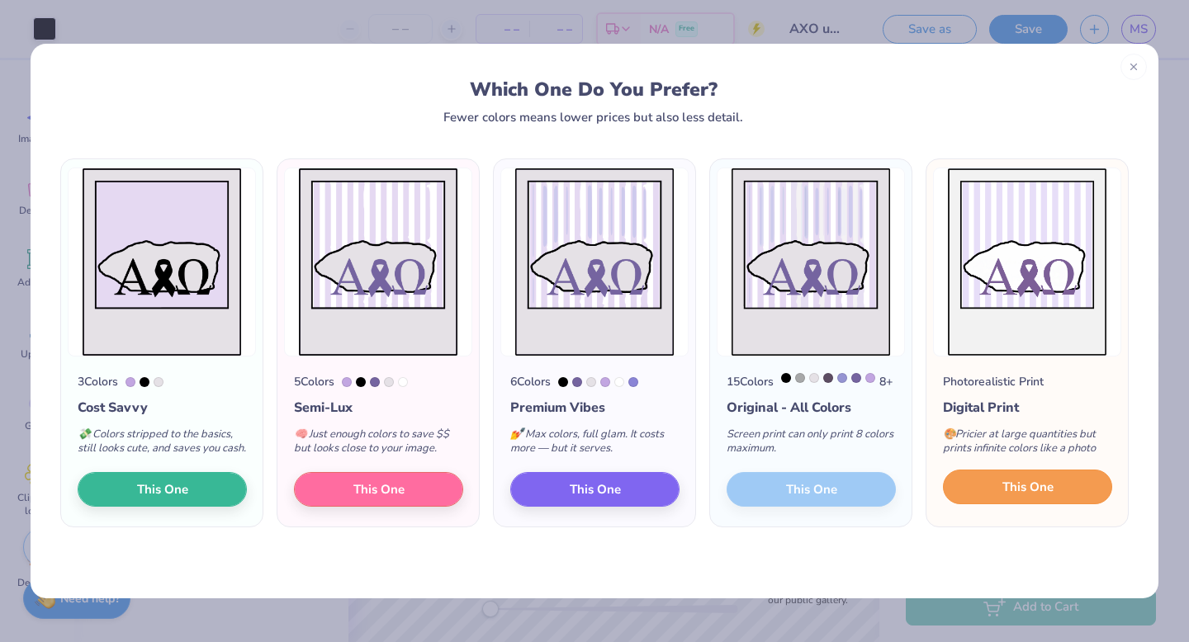
click at [1025, 497] on span "This One" at bounding box center [1027, 487] width 51 height 19
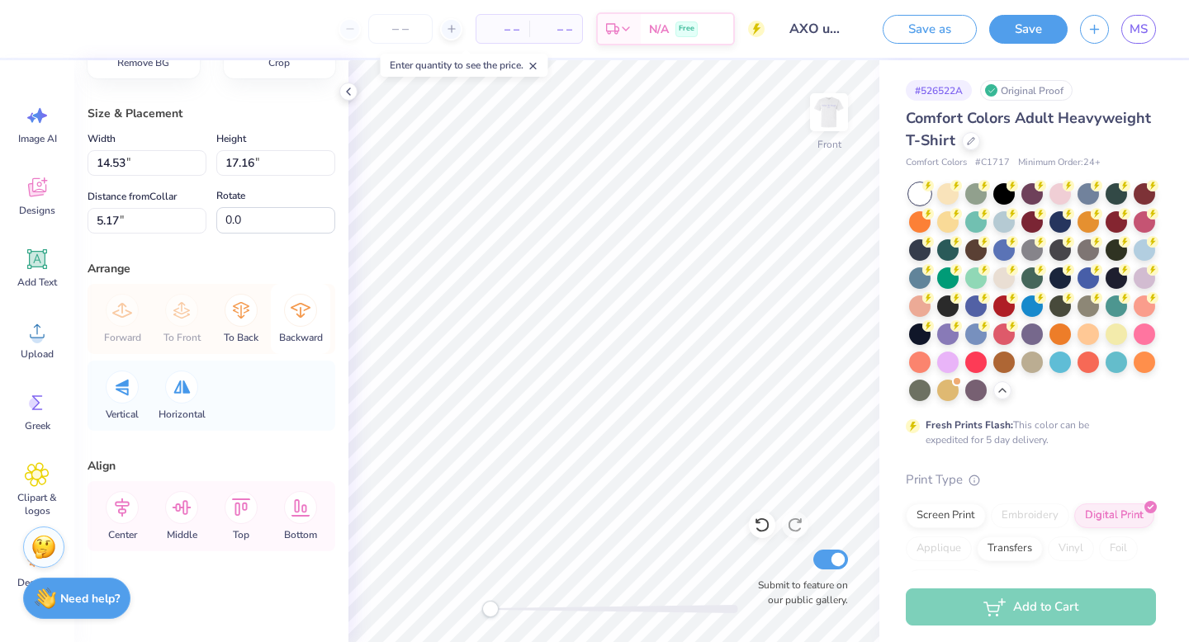
scroll to position [0, 0]
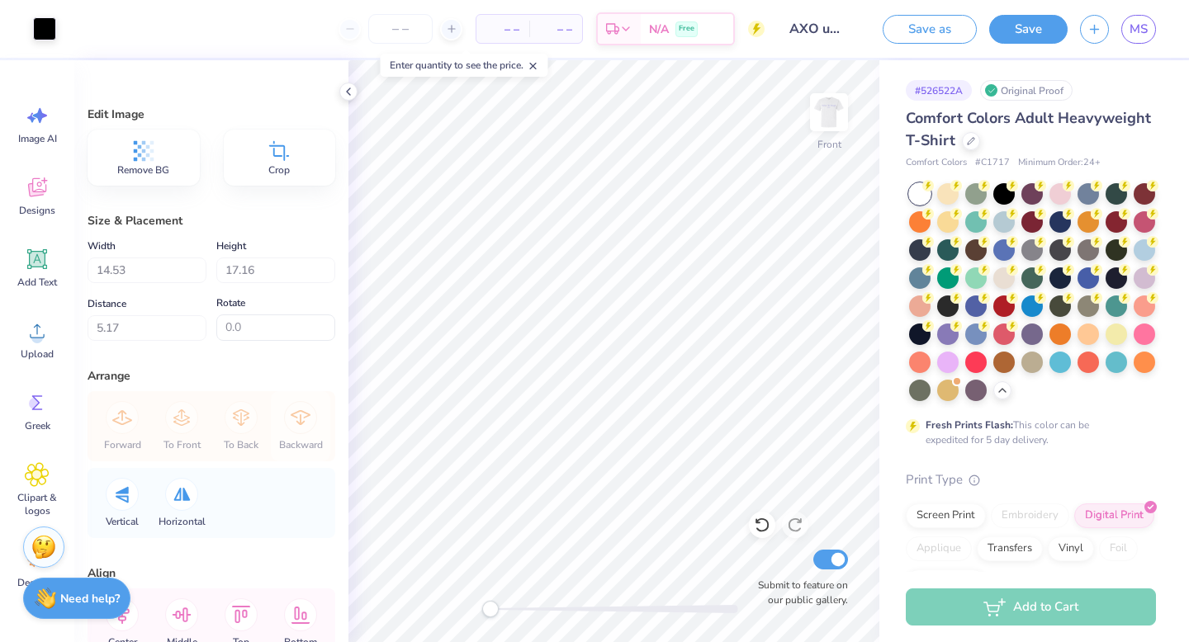
type input "11.98"
type input "14.15"
type input "8.18"
click at [36, 348] on span "Upload" at bounding box center [37, 354] width 33 height 13
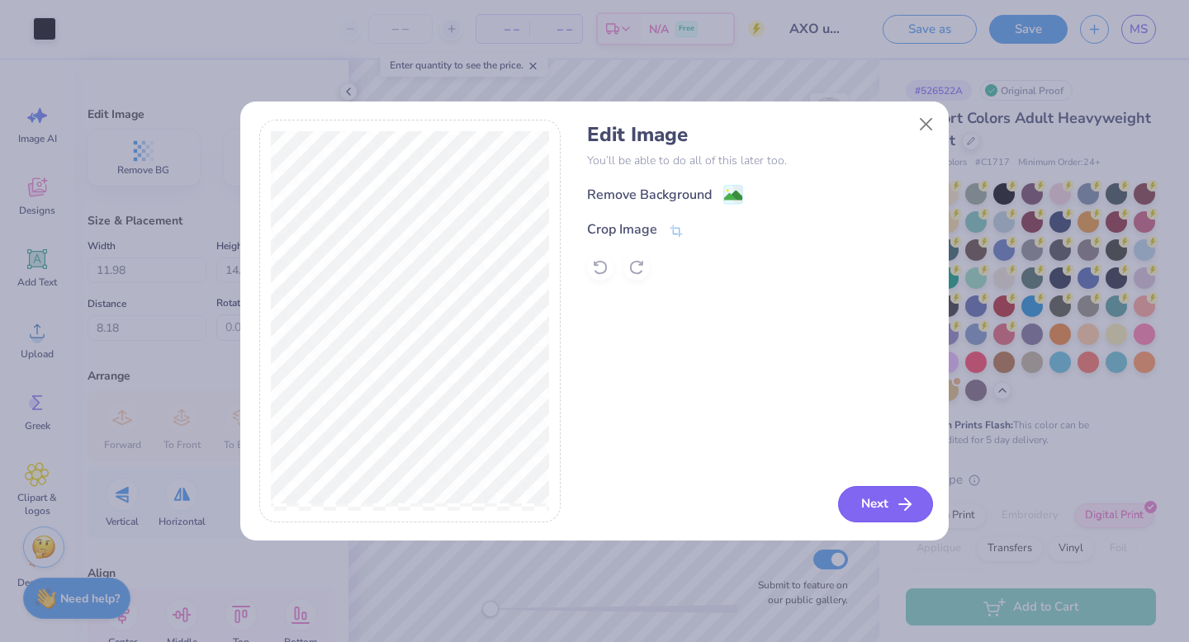
click at [893, 500] on button "Next" at bounding box center [885, 504] width 95 height 36
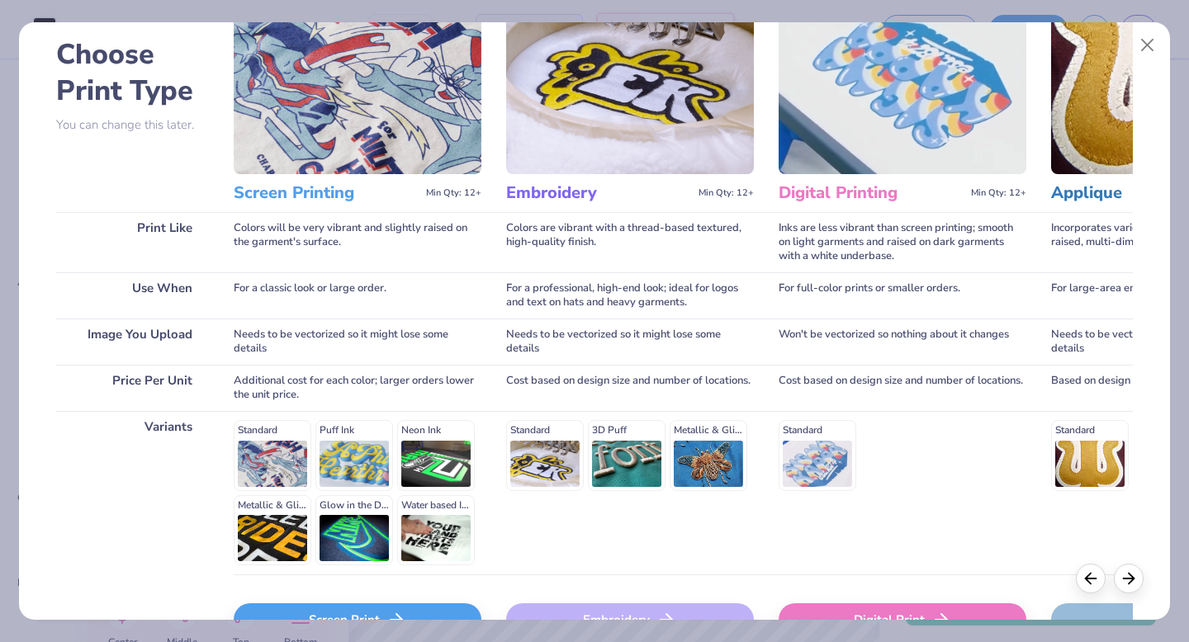
scroll to position [181, 0]
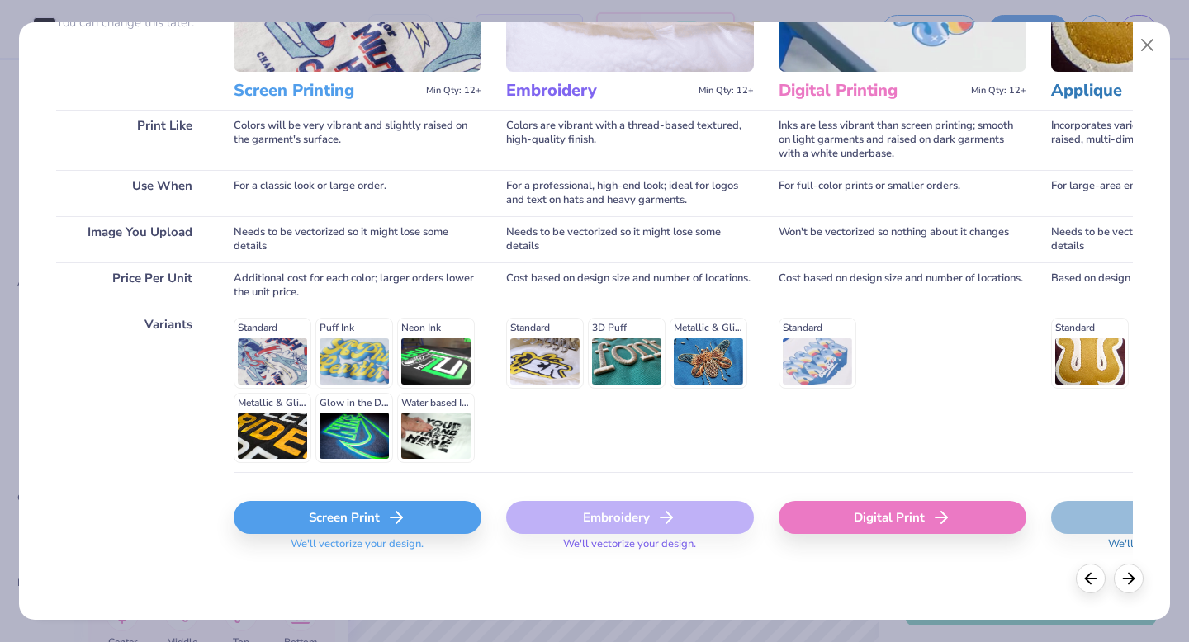
click at [380, 521] on div "Screen Print" at bounding box center [358, 517] width 248 height 33
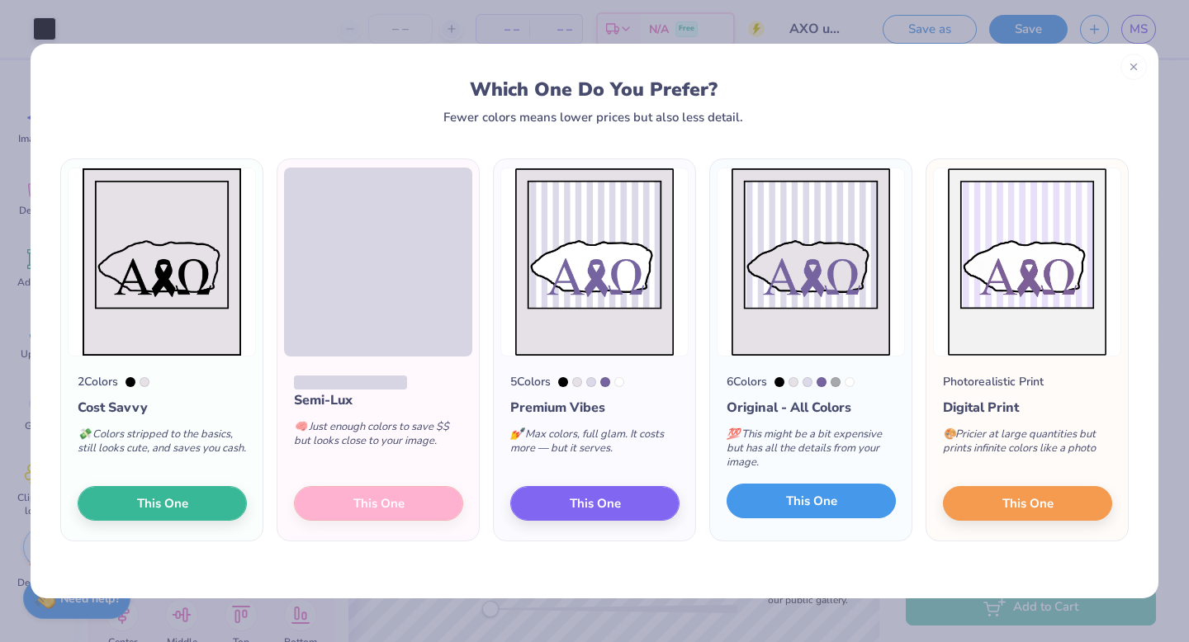
click at [762, 492] on button "This One" at bounding box center [811, 501] width 169 height 35
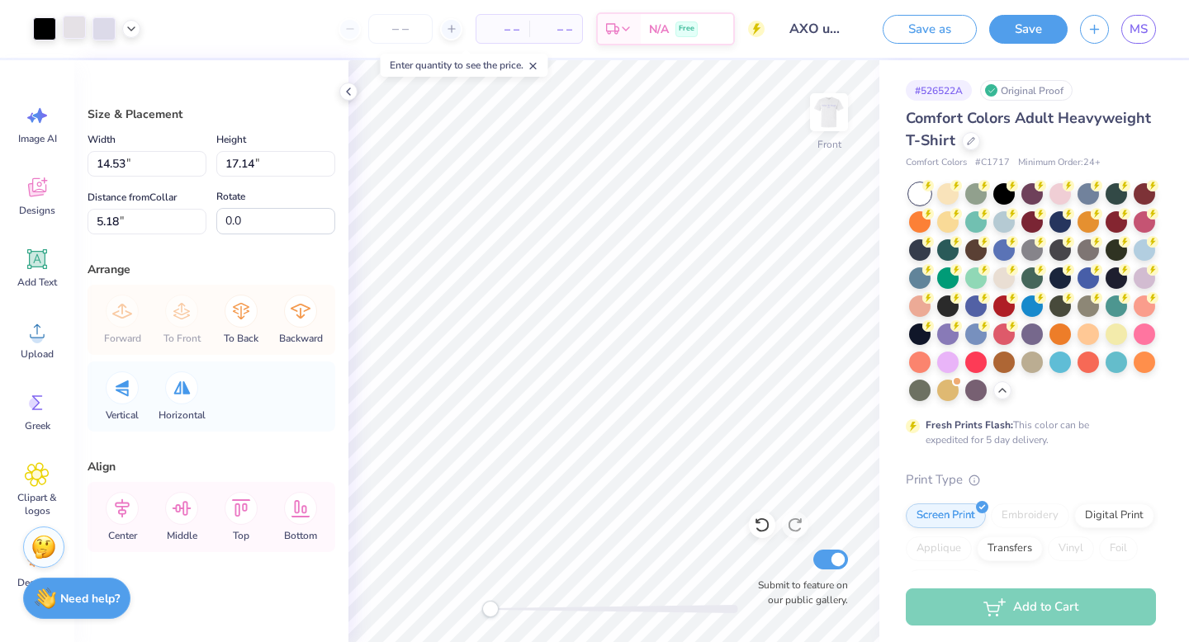
click at [75, 31] on div at bounding box center [74, 27] width 23 height 23
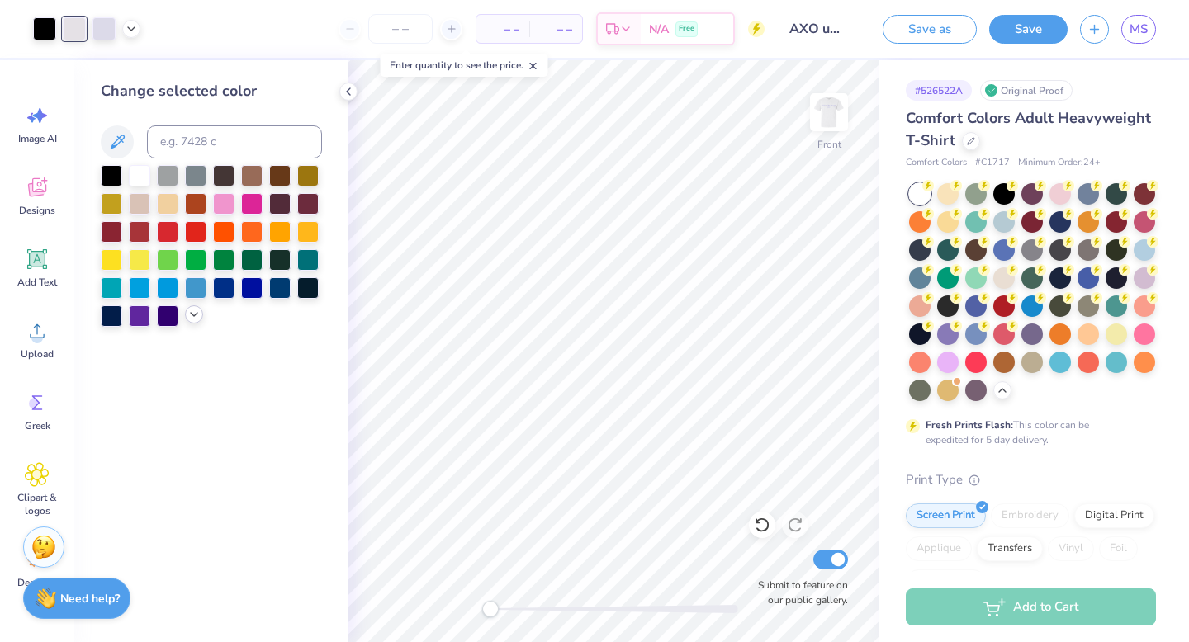
click at [192, 313] on icon at bounding box center [193, 314] width 13 height 13
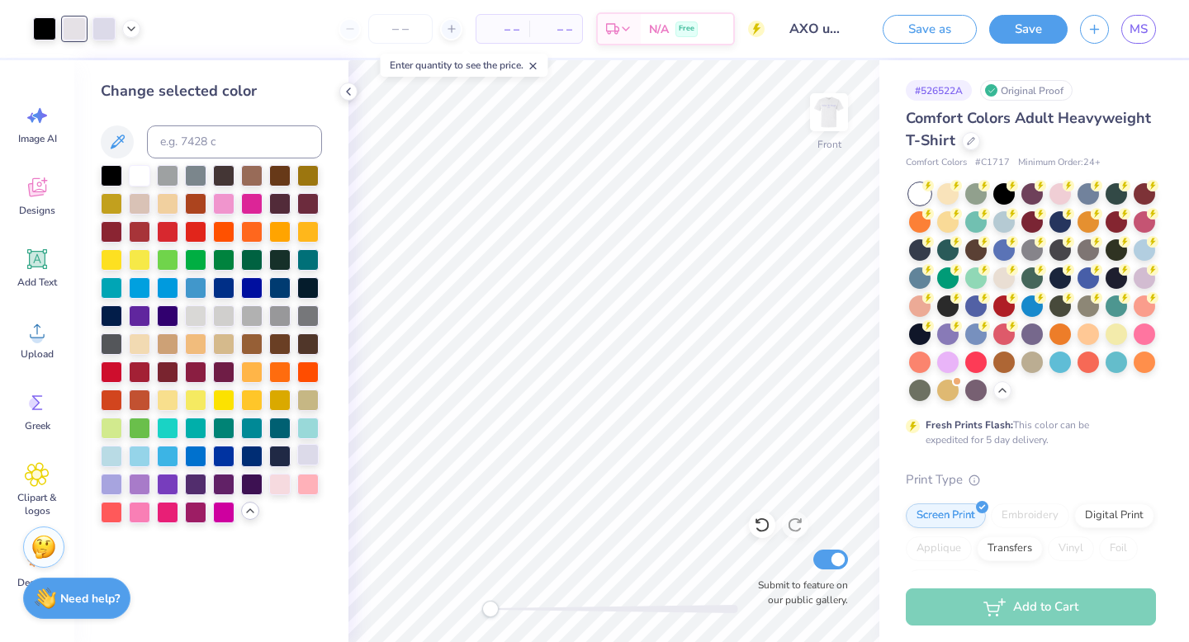
click at [310, 452] on div at bounding box center [307, 454] width 21 height 21
click at [132, 27] on icon at bounding box center [131, 27] width 13 height 13
click at [117, 68] on div at bounding box center [115, 69] width 23 height 23
click at [75, 26] on div at bounding box center [74, 27] width 23 height 23
click at [136, 174] on div at bounding box center [139, 173] width 21 height 21
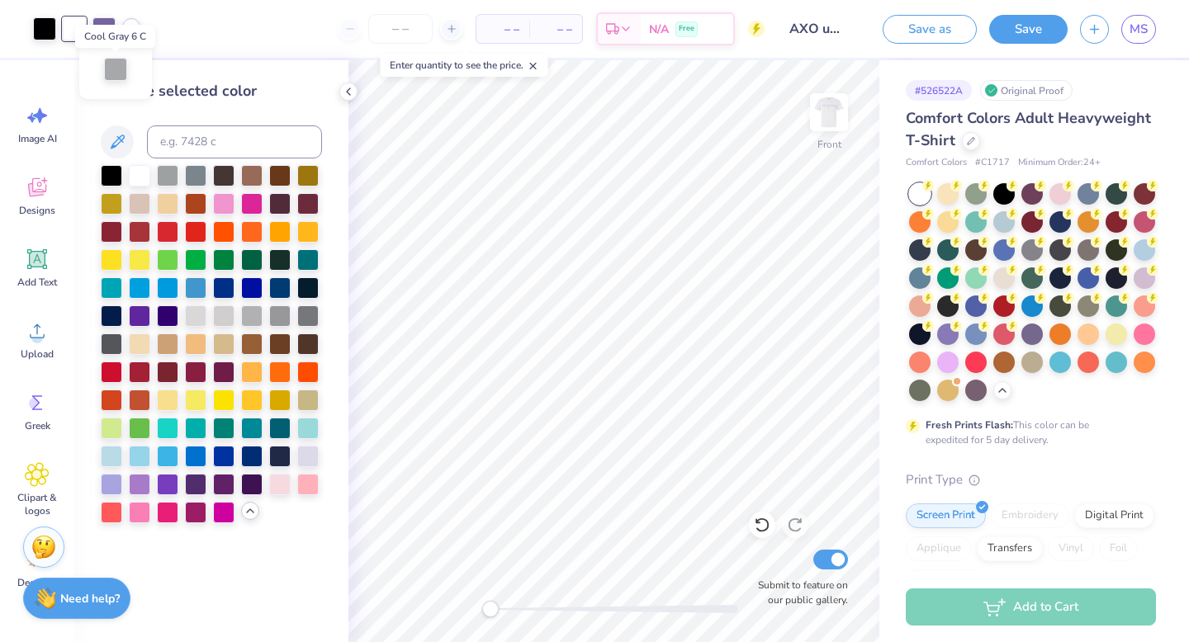
click at [118, 68] on div at bounding box center [115, 69] width 23 height 23
click at [225, 309] on div at bounding box center [223, 314] width 21 height 21
click at [244, 311] on div at bounding box center [251, 314] width 21 height 21
click at [263, 313] on div at bounding box center [251, 314] width 21 height 21
click at [284, 377] on div at bounding box center [279, 370] width 21 height 21
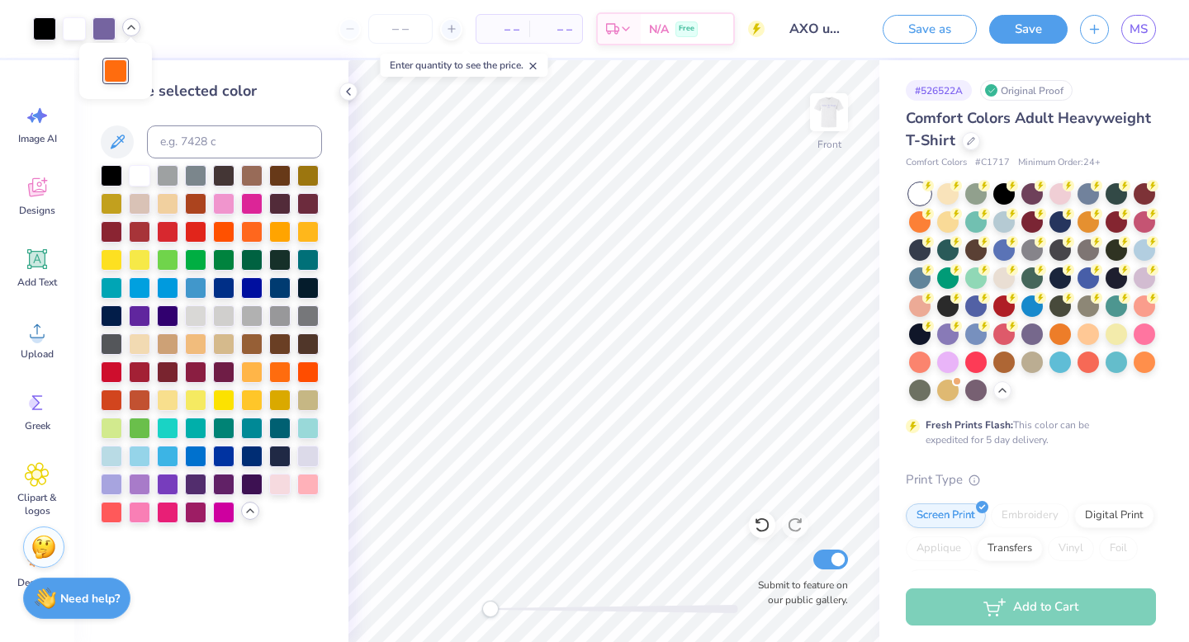
click at [130, 30] on icon at bounding box center [131, 27] width 13 height 13
click at [82, 26] on div at bounding box center [74, 27] width 23 height 23
click at [109, 484] on div at bounding box center [111, 482] width 21 height 21
click at [106, 26] on div at bounding box center [103, 27] width 23 height 23
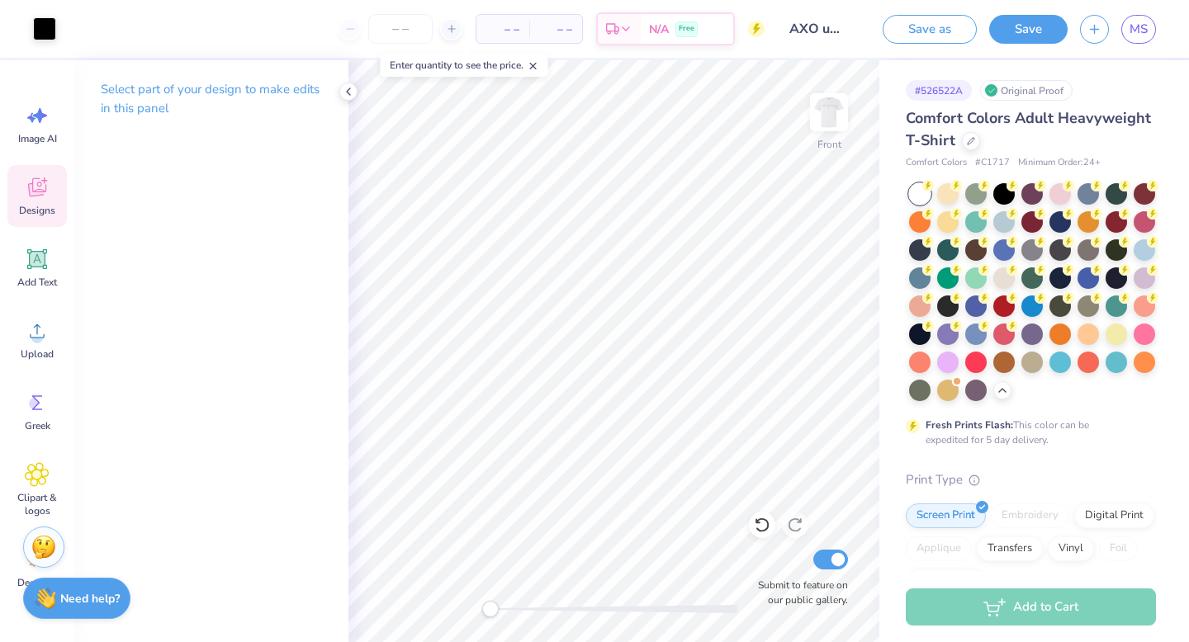
click at [46, 194] on icon at bounding box center [37, 187] width 25 height 25
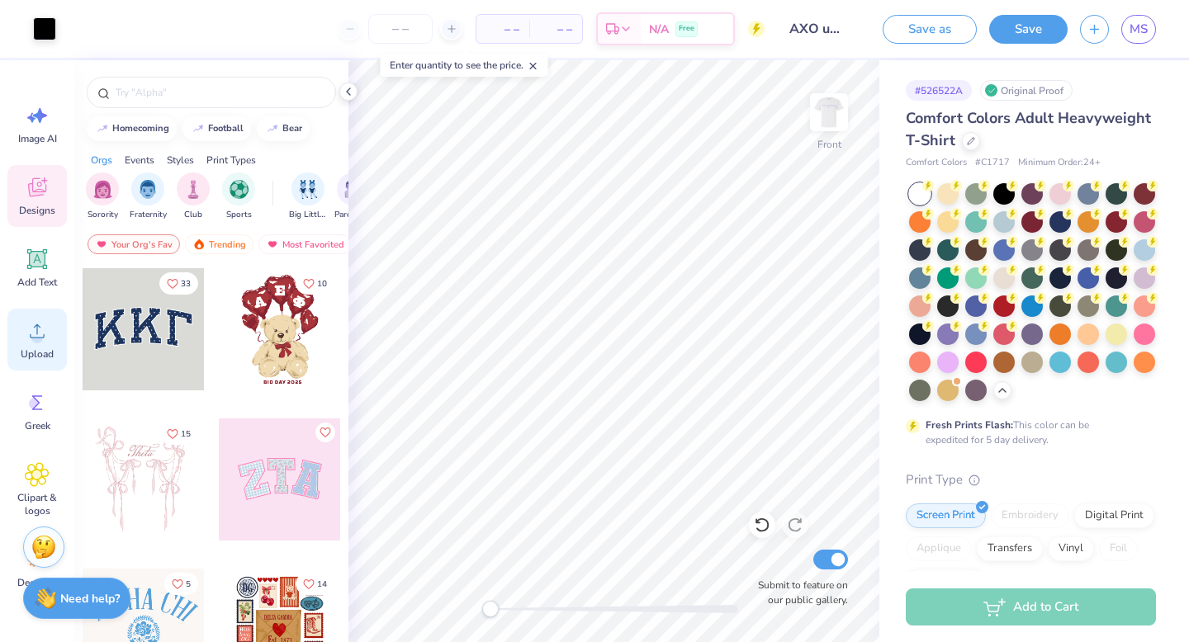
click at [30, 333] on icon at bounding box center [37, 331] width 25 height 25
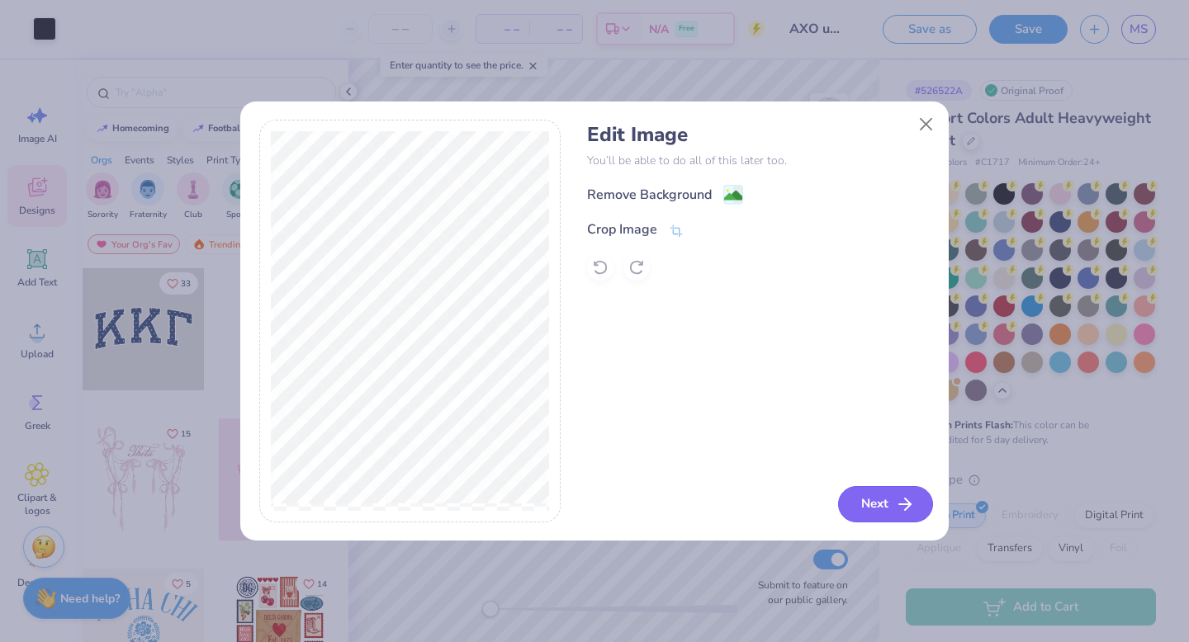
click at [898, 506] on icon "button" at bounding box center [905, 505] width 20 height 20
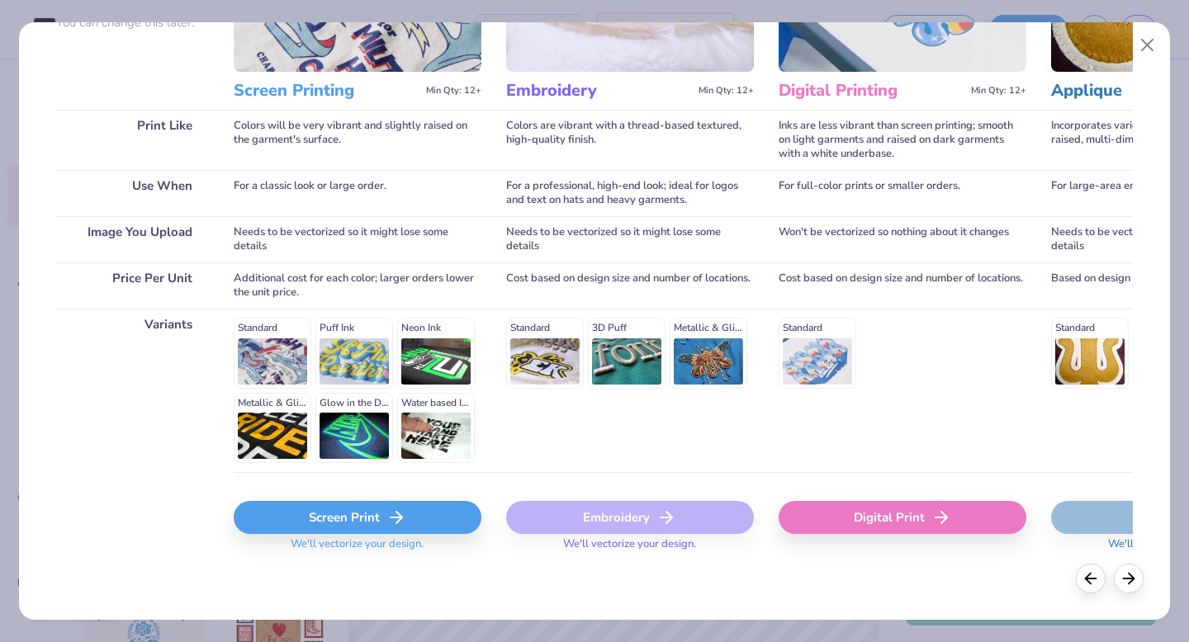
click at [377, 521] on div "Screen Print" at bounding box center [358, 517] width 248 height 33
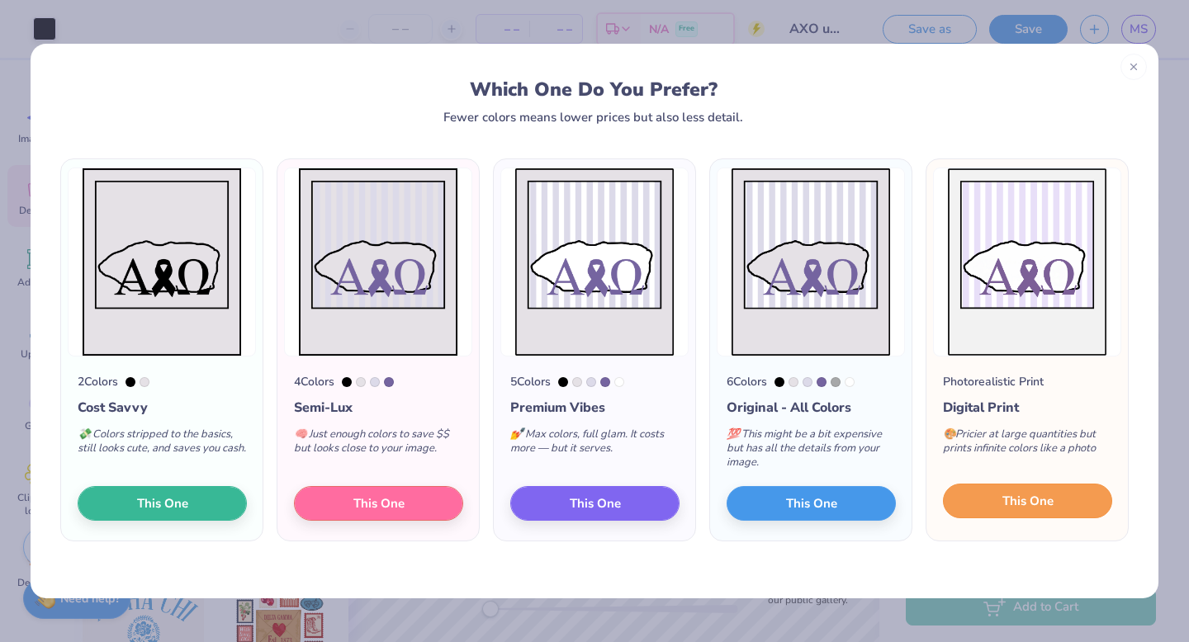
click at [992, 498] on button "This One" at bounding box center [1027, 501] width 169 height 35
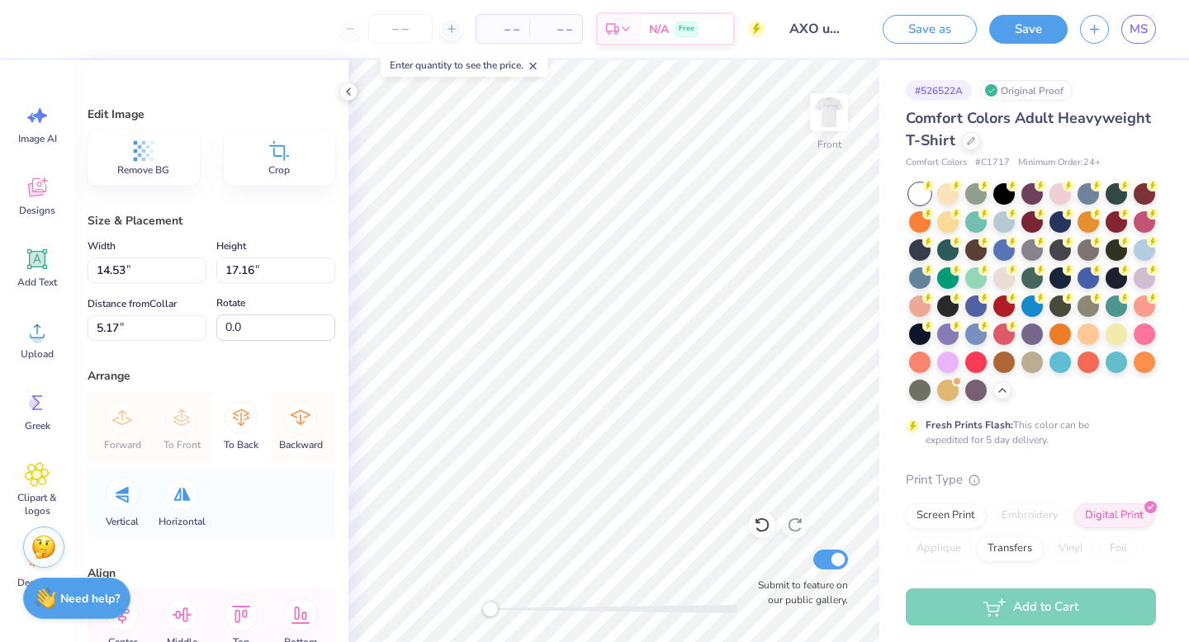
click at [245, 407] on icon at bounding box center [241, 417] width 33 height 33
click at [245, 401] on icon at bounding box center [241, 417] width 33 height 33
type input "11.32"
type input "13.36"
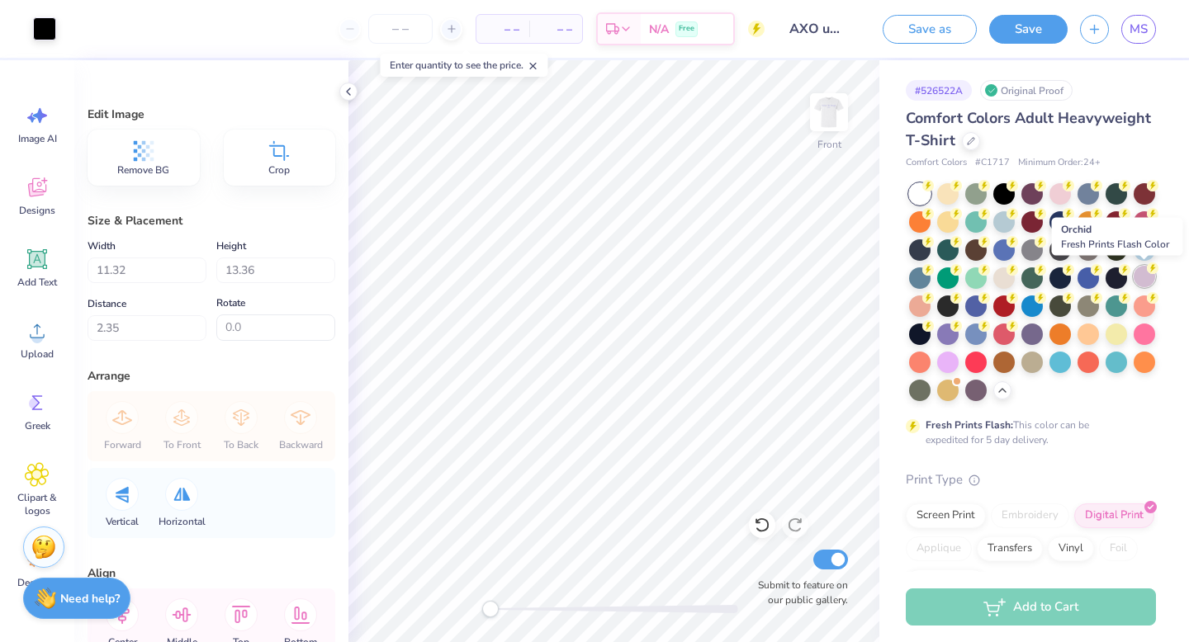
click at [1149, 282] on div at bounding box center [1144, 276] width 21 height 21
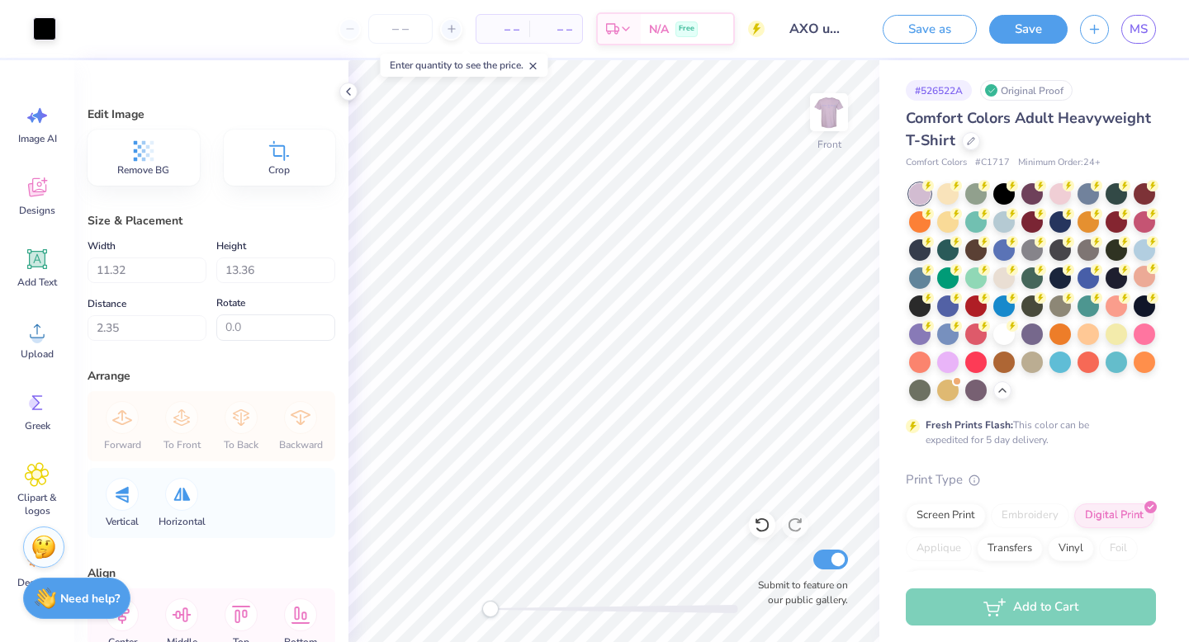
type input "3.00"
type input "10.87"
type input "12.83"
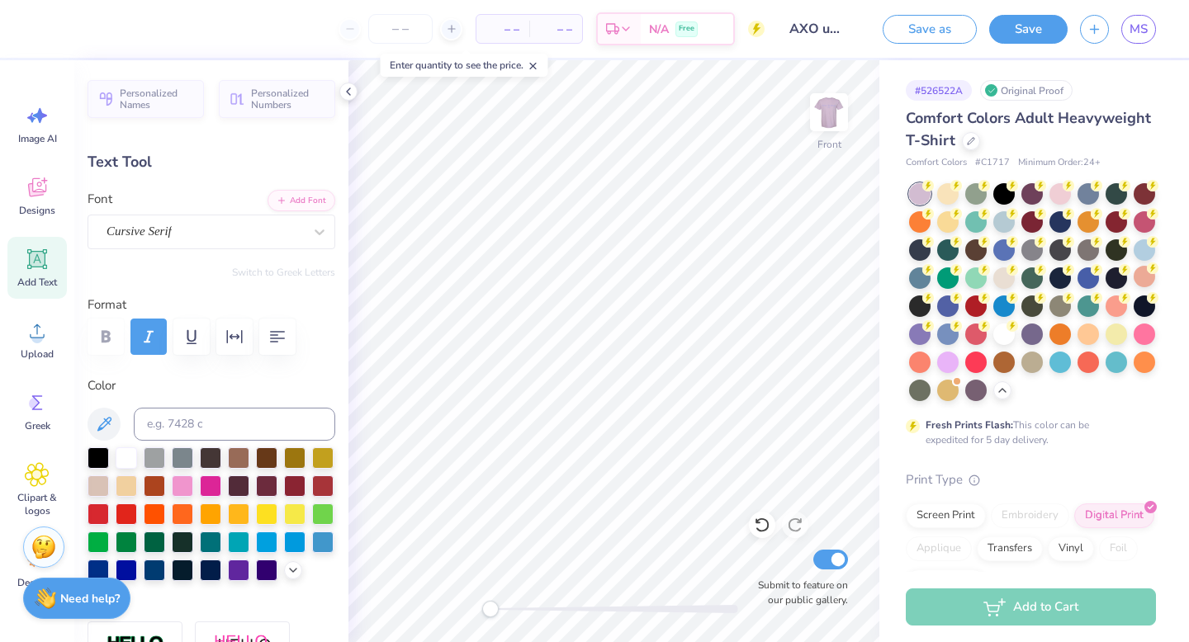
type input "7.02"
type input "0.68"
type input "15.05"
type input "0.0"
click at [921, 329] on div at bounding box center [919, 332] width 21 height 21
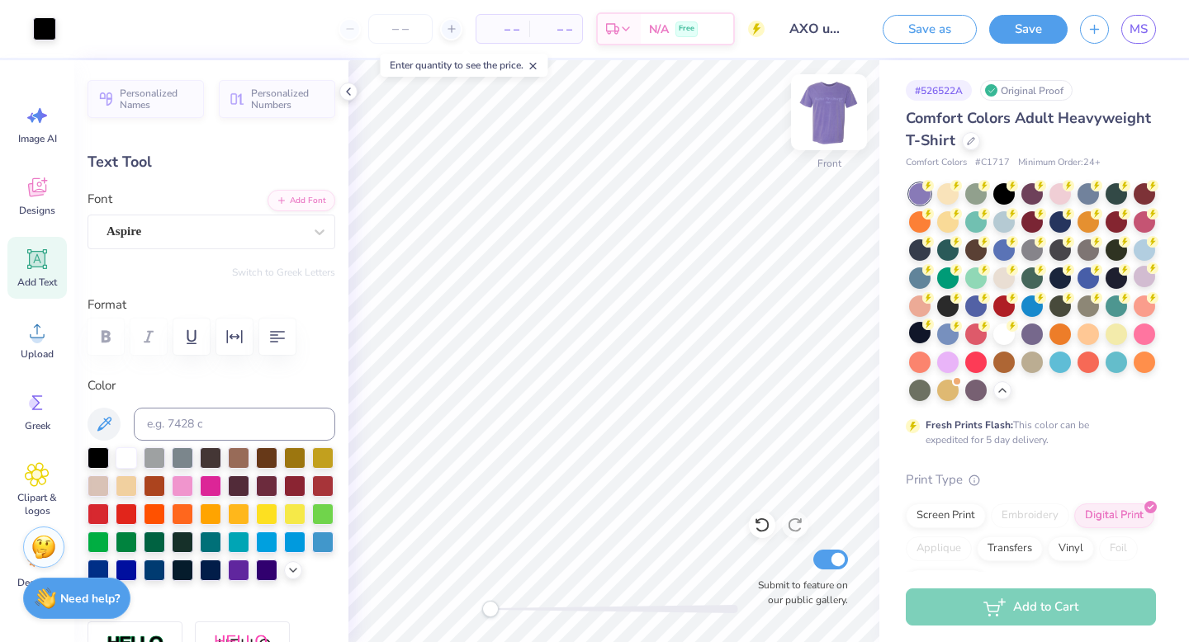
click at [833, 108] on img at bounding box center [829, 112] width 66 height 66
click at [130, 276] on div "Switch to Greek Letters" at bounding box center [212, 272] width 248 height 13
type input "12.93"
type input "1.43"
type input "4.58"
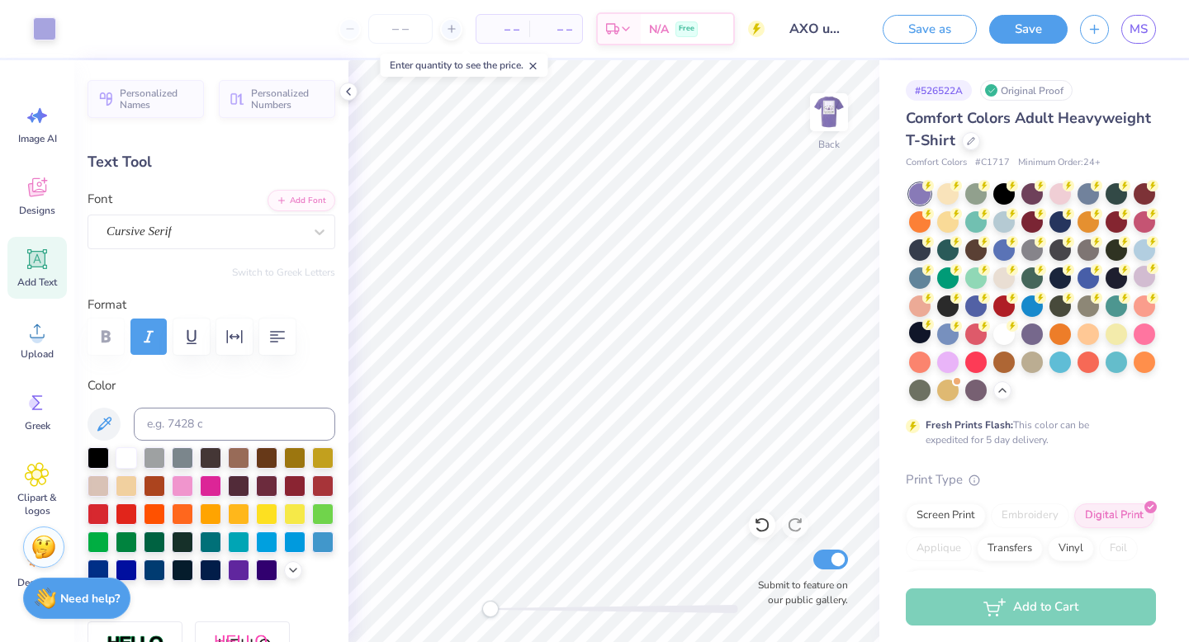
scroll to position [185, 0]
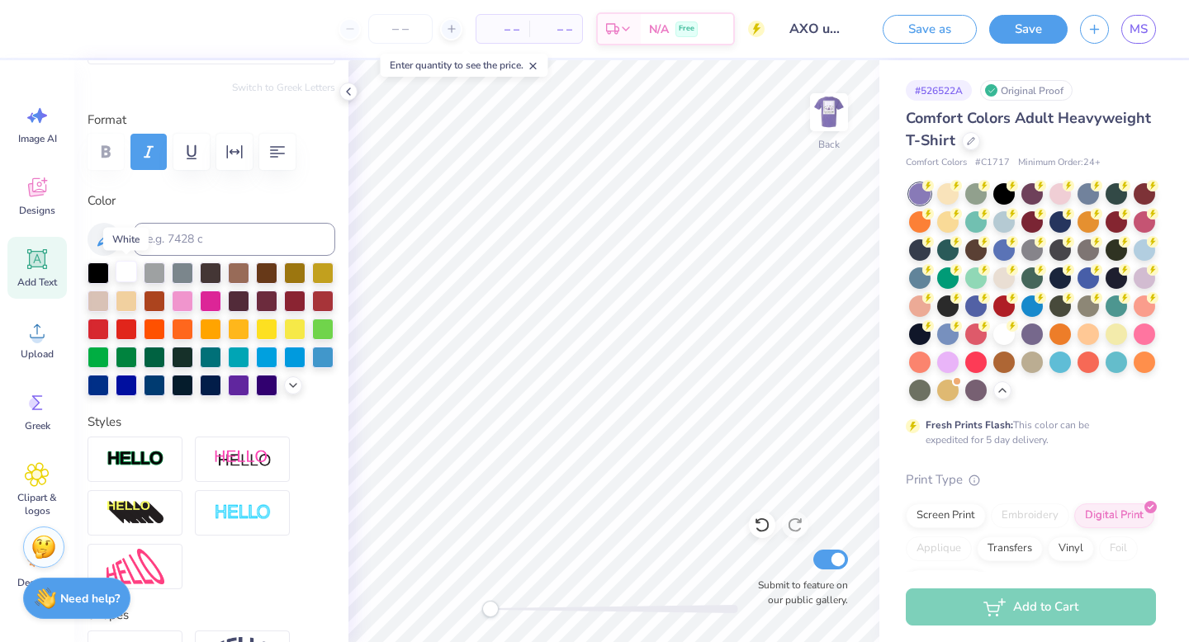
click at [127, 275] on div at bounding box center [126, 271] width 21 height 21
click at [825, 126] on img at bounding box center [829, 112] width 66 height 66
type input "13.14"
type input "1.45"
type input "7.00"
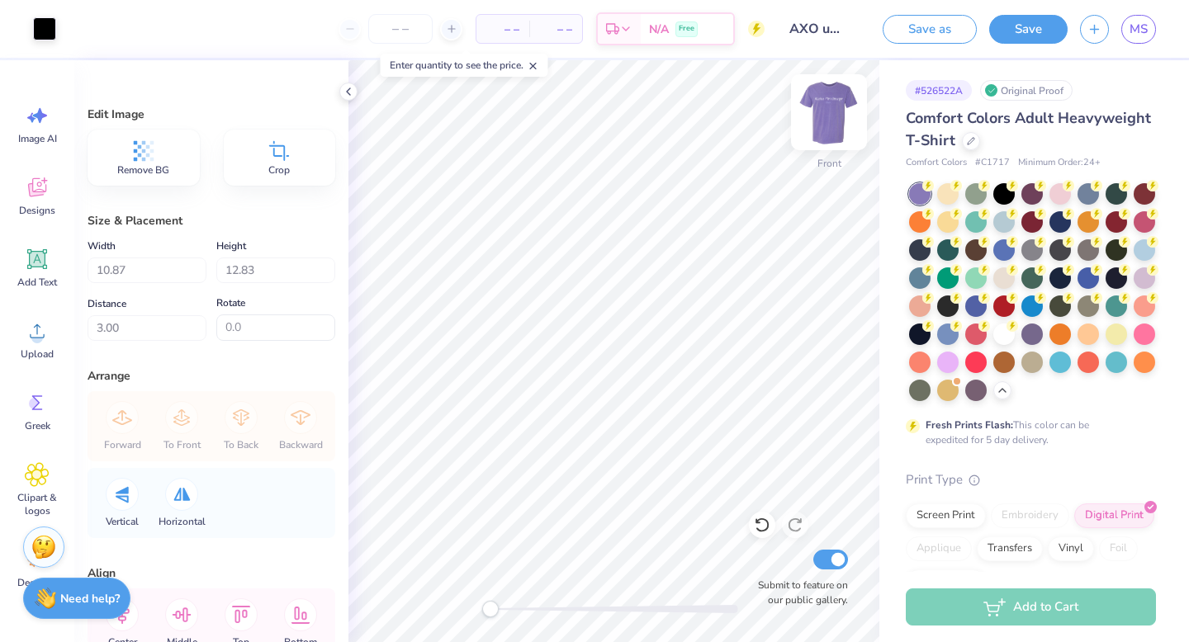
type input "10.32"
type input "12.19"
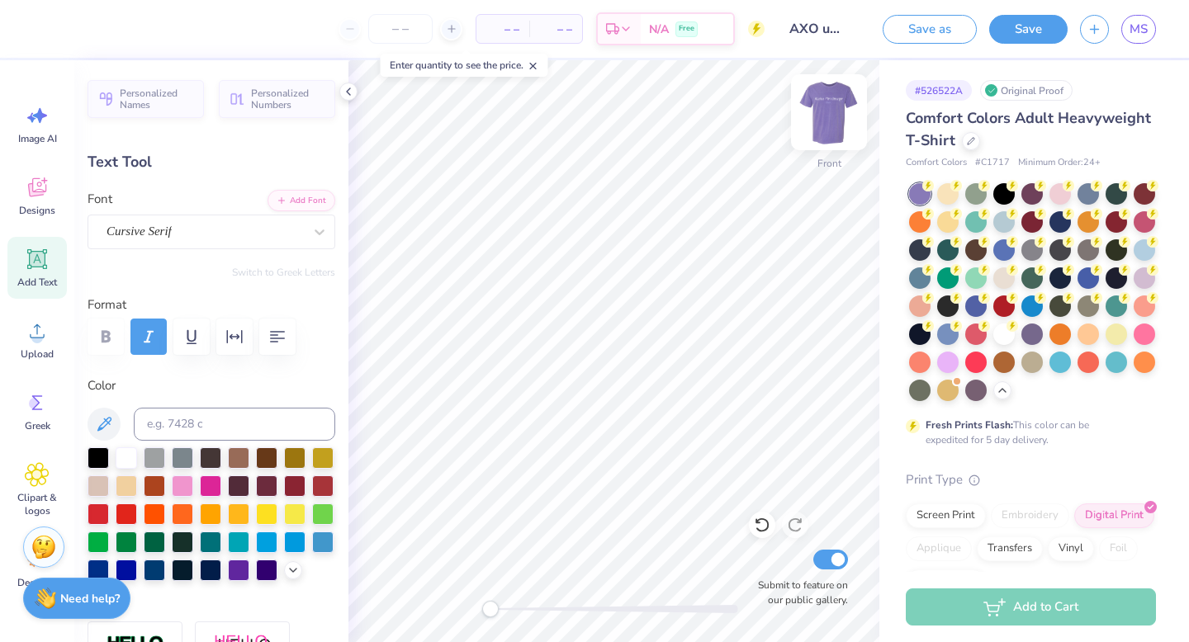
type input "7.02"
type input "0.68"
type input "14.63"
type input "0.0"
click at [834, 112] on img at bounding box center [829, 112] width 66 height 66
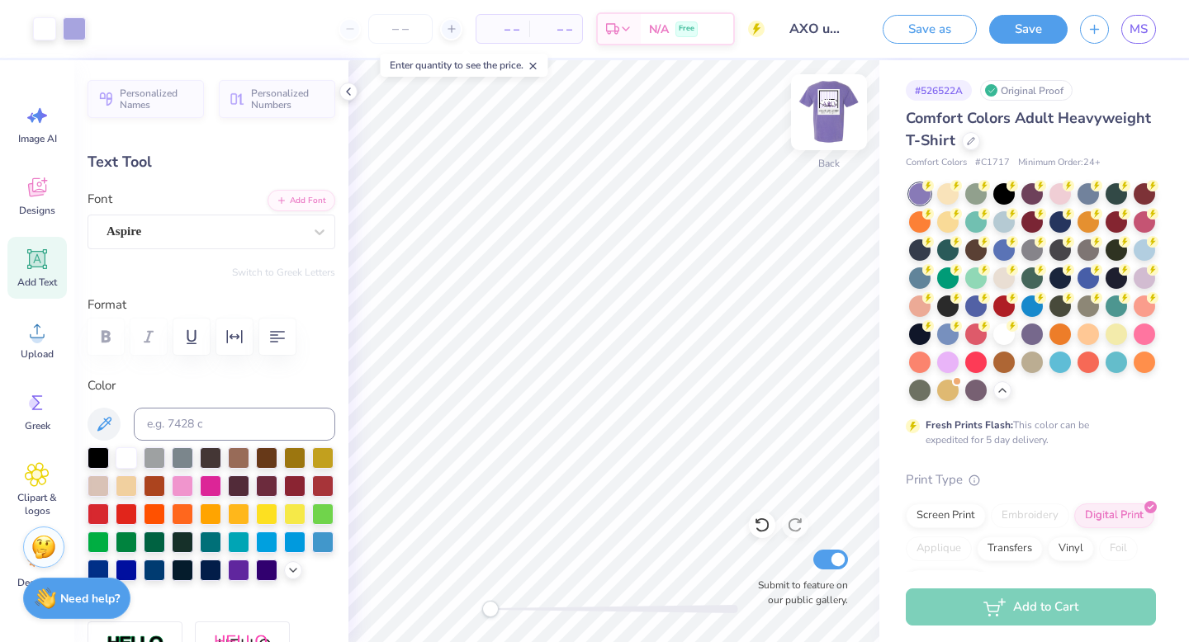
type input "2.33"
type input "0.81"
type input "6.50"
click at [126, 456] on div at bounding box center [126, 456] width 21 height 21
type input "1.74"
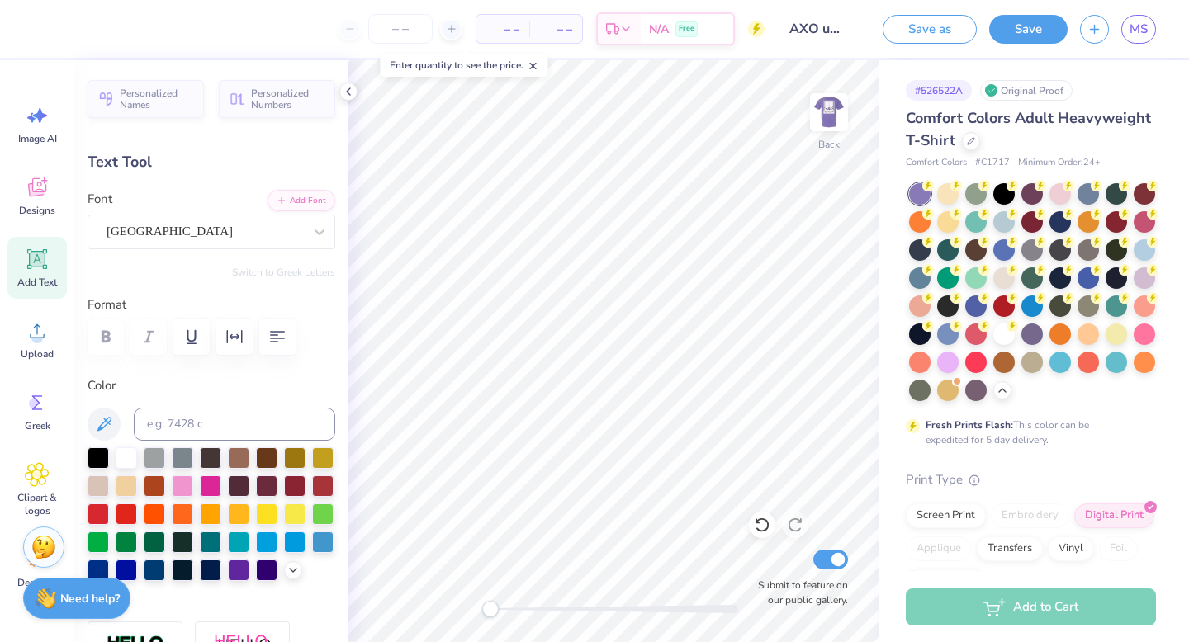
type input "0.42"
type input "6.29"
click at [125, 462] on div at bounding box center [126, 456] width 21 height 21
type input "2.33"
type input "0.81"
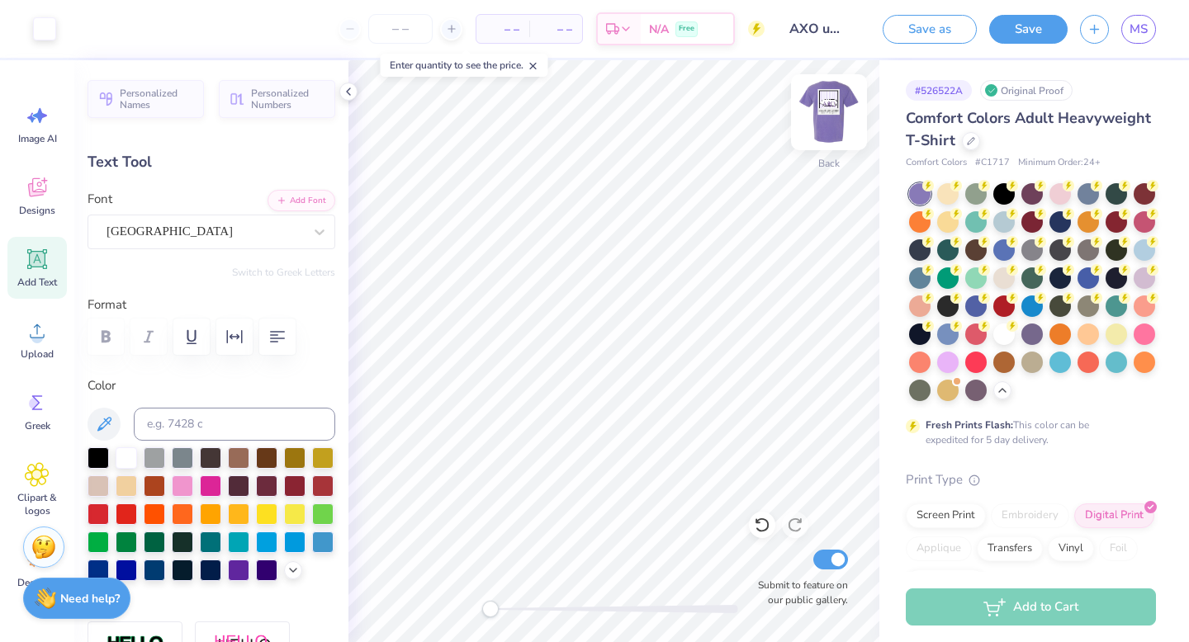
type input "6.09"
type input "2.11"
type input "0.74"
click at [828, 108] on img at bounding box center [829, 112] width 66 height 66
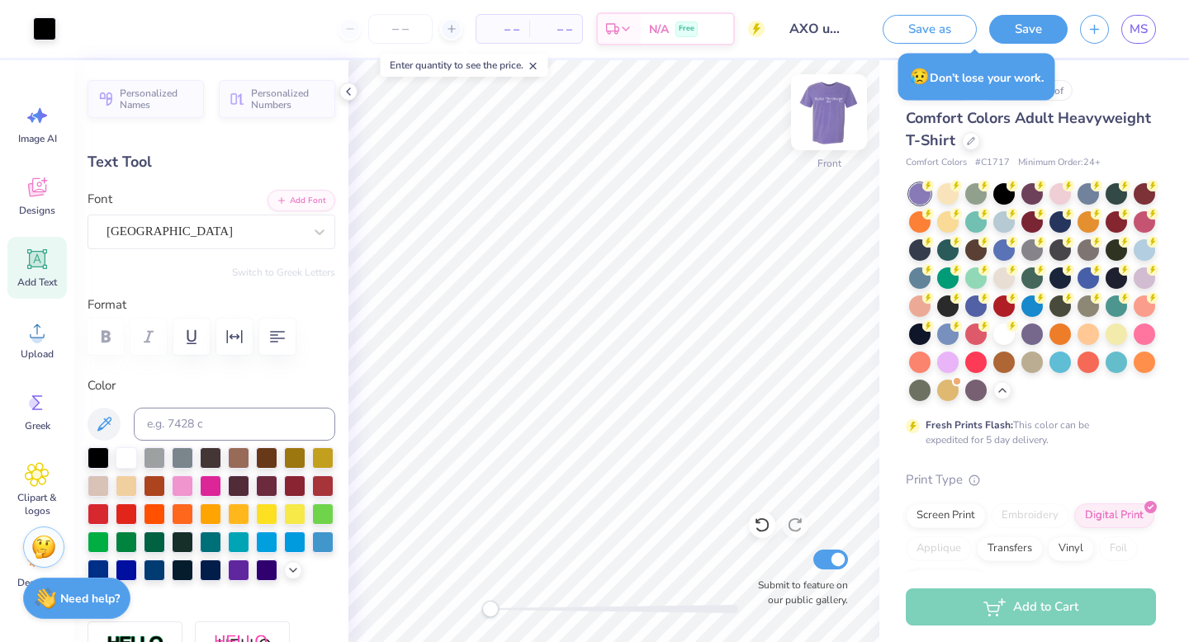
click at [838, 107] on img at bounding box center [829, 112] width 66 height 66
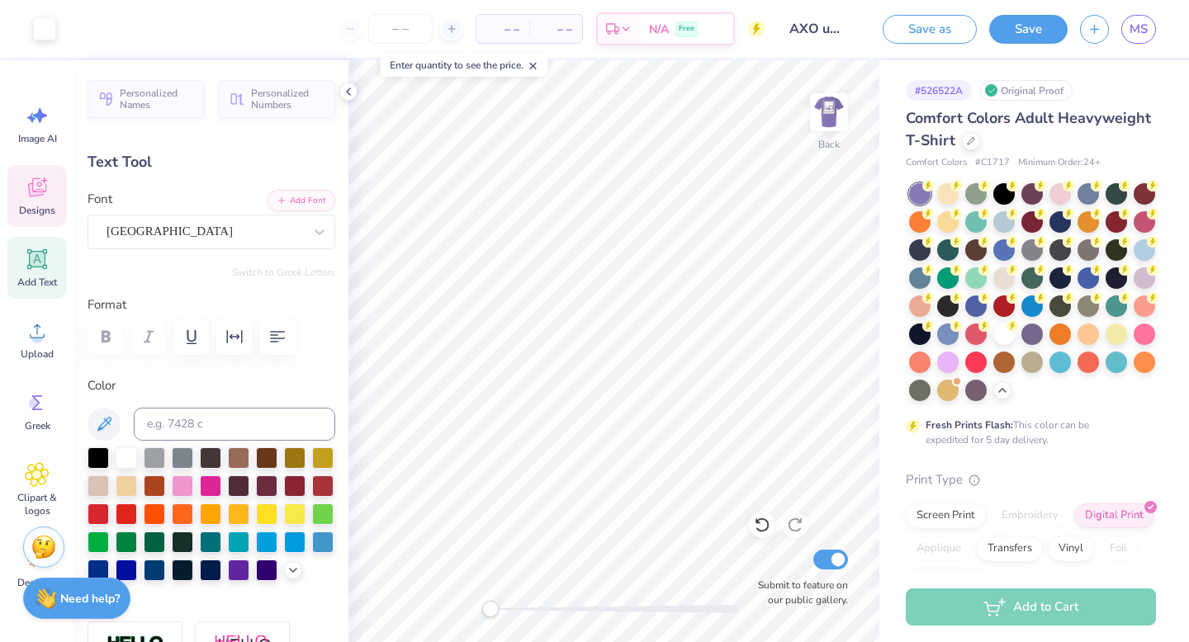
click at [40, 189] on icon at bounding box center [37, 187] width 18 height 19
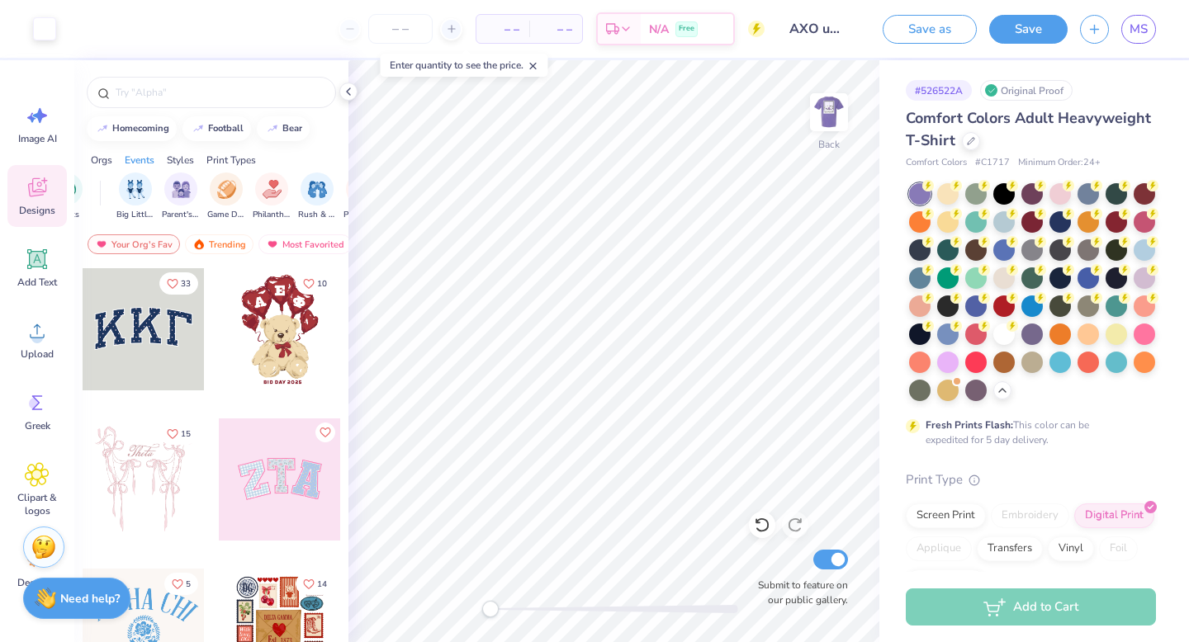
scroll to position [0, 175]
click at [272, 185] on img "filter for Philanthropy" at bounding box center [269, 187] width 19 height 19
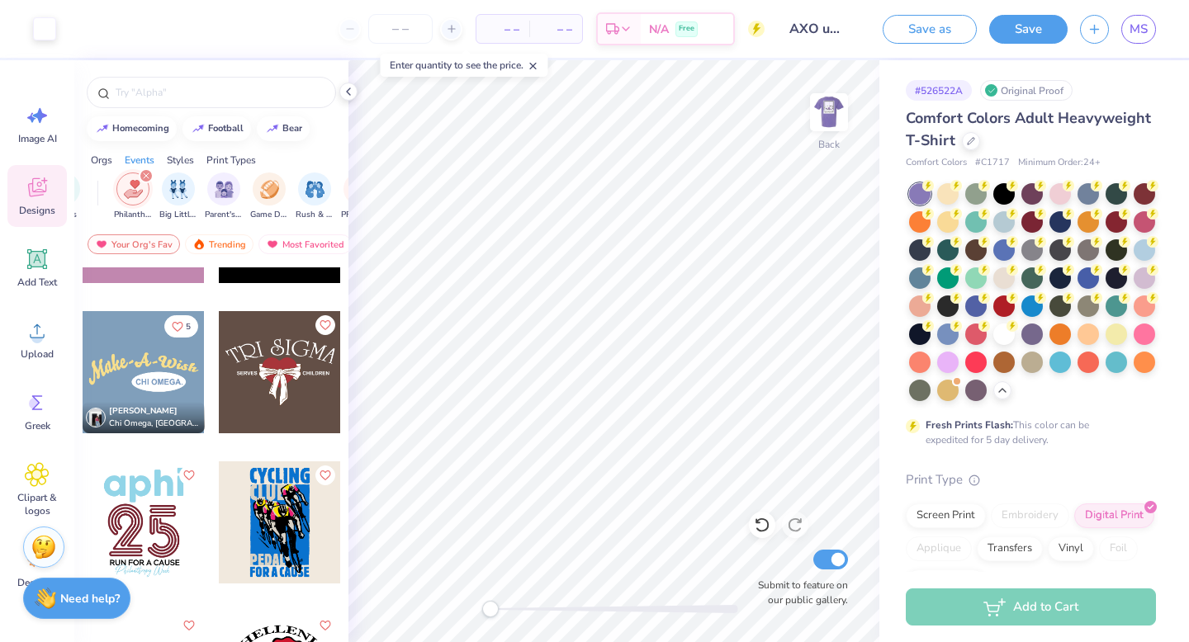
scroll to position [1617, 0]
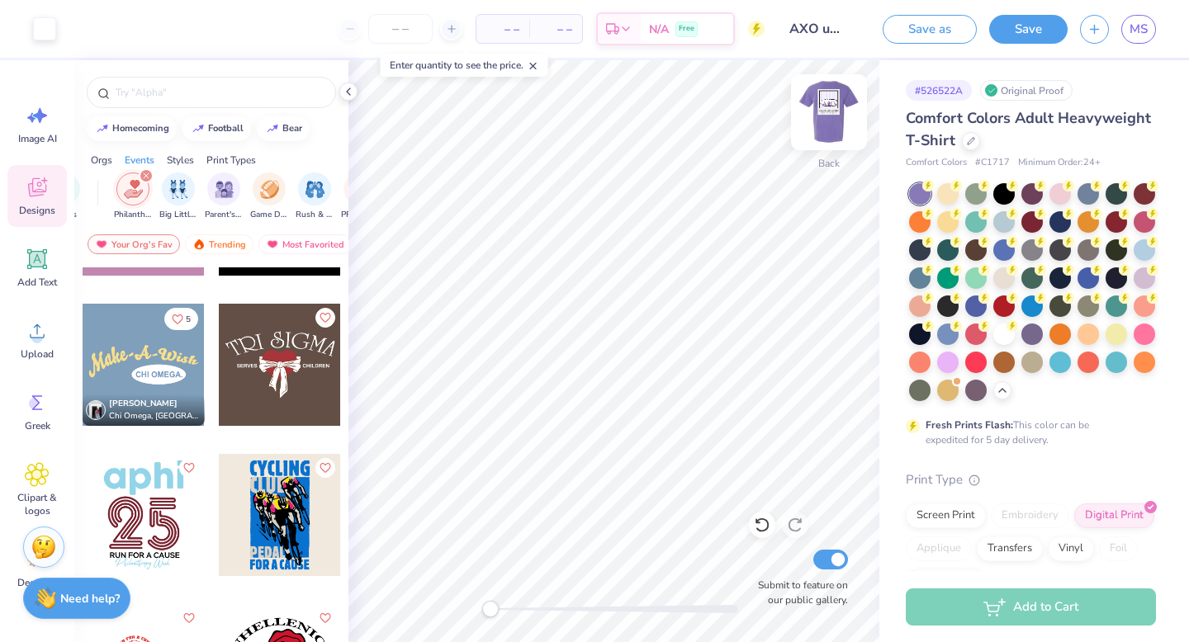
click at [822, 111] on img at bounding box center [829, 112] width 66 height 66
click at [827, 114] on img at bounding box center [829, 112] width 66 height 66
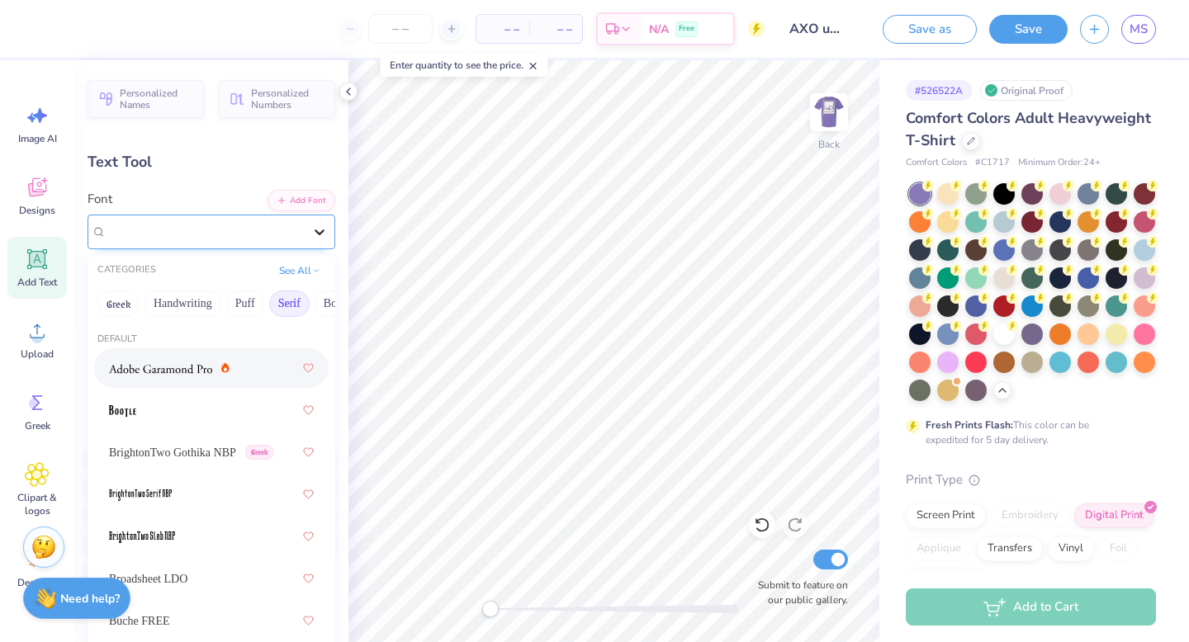
click at [320, 240] on div at bounding box center [320, 232] width 30 height 30
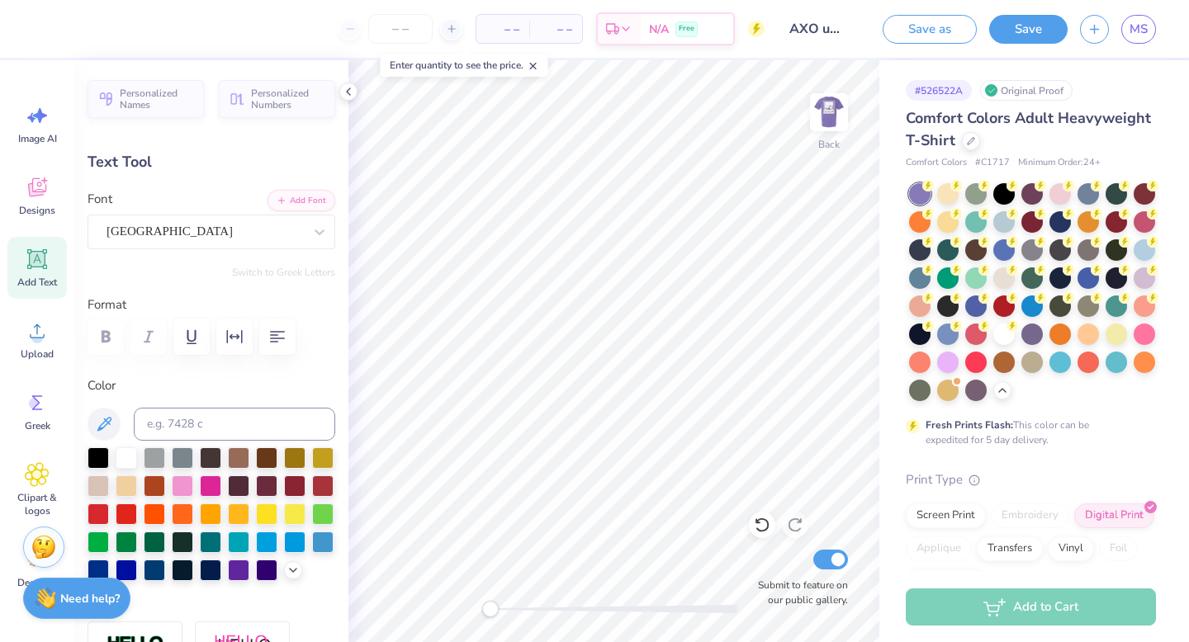
scroll to position [0, 0]
type textarea "Z"
type textarea "Real. Strong. Women."
type input "6.34"
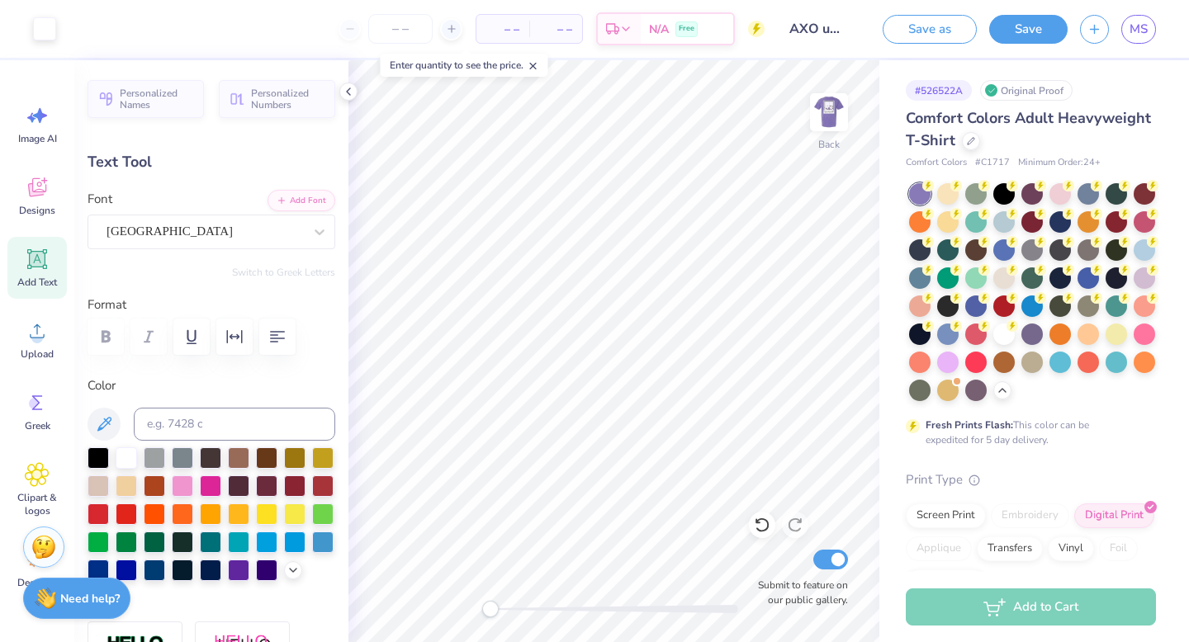
type input "1.03"
type input "5.98"
type input "1.74"
type input "0.42"
type input "6.29"
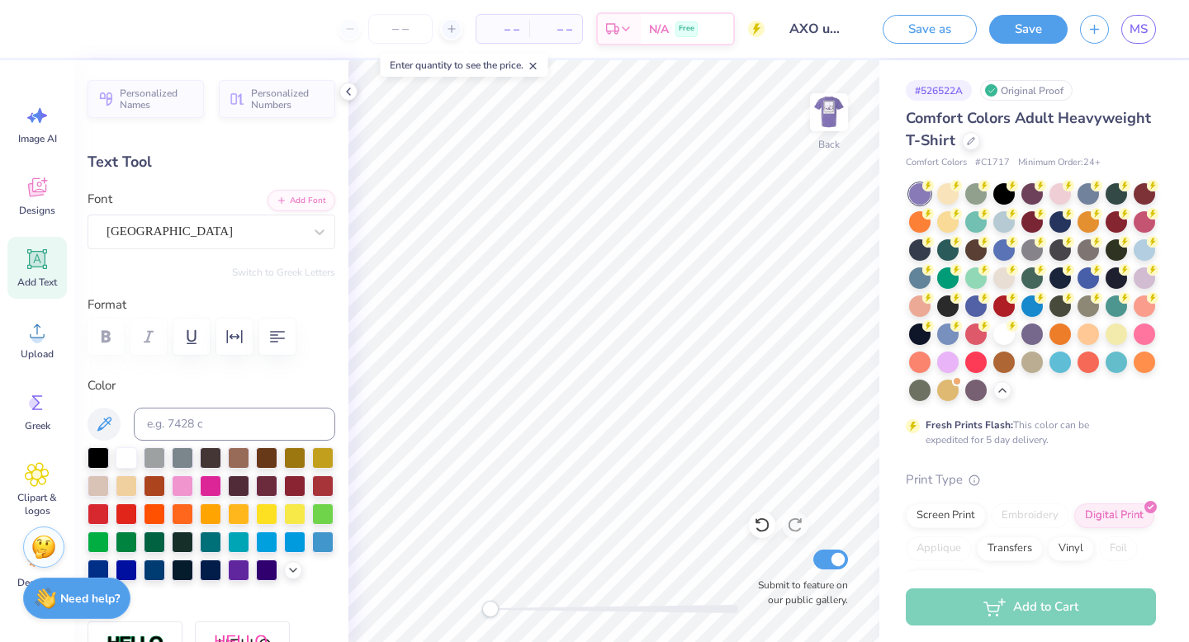
type input "1.39"
type input "0.34"
type input "5.82"
click at [838, 102] on img at bounding box center [829, 112] width 66 height 66
click at [821, 130] on img at bounding box center [829, 112] width 66 height 66
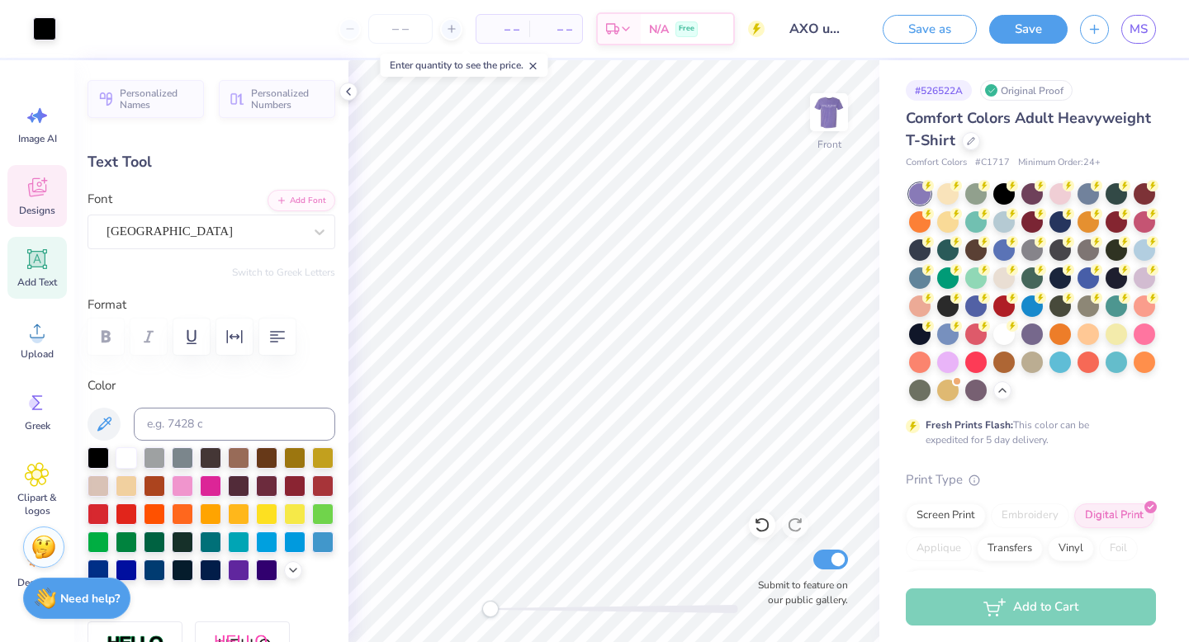
click at [37, 192] on icon at bounding box center [37, 187] width 18 height 19
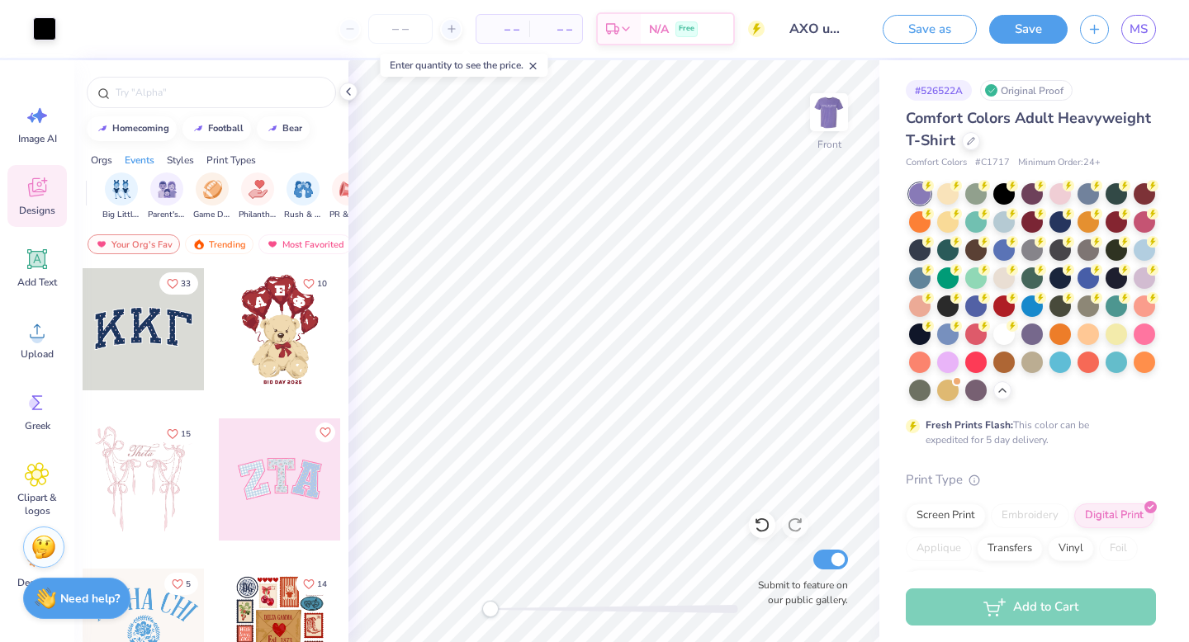
scroll to position [0, 219]
click at [234, 192] on img "filter for Philanthropy" at bounding box center [225, 187] width 19 height 19
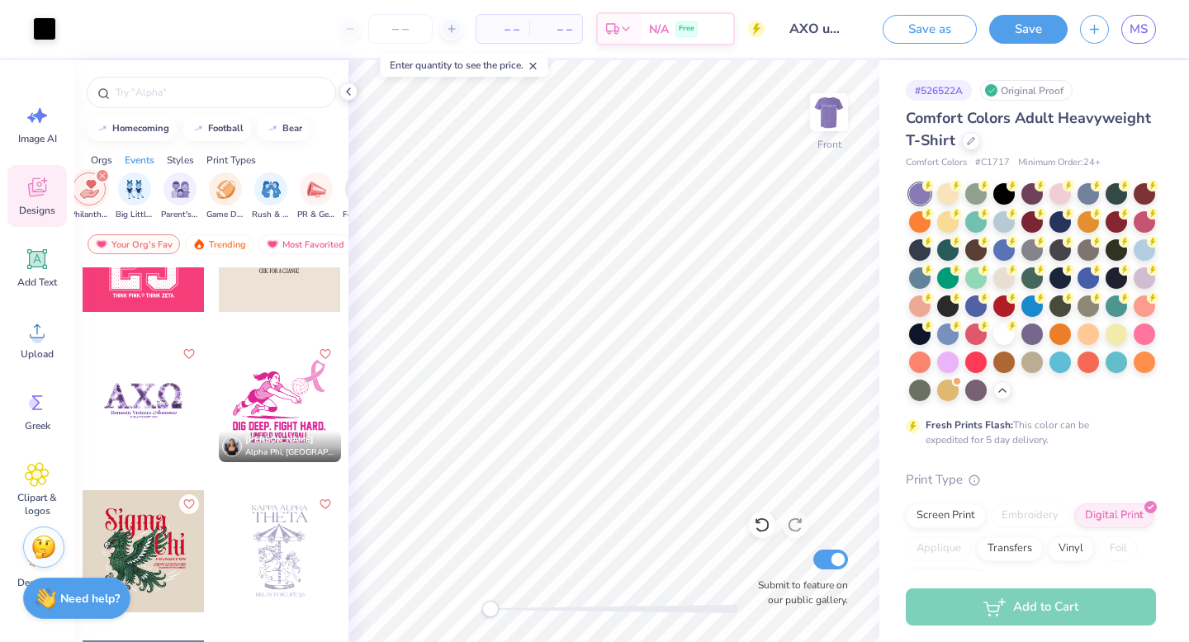
scroll to position [5448, 0]
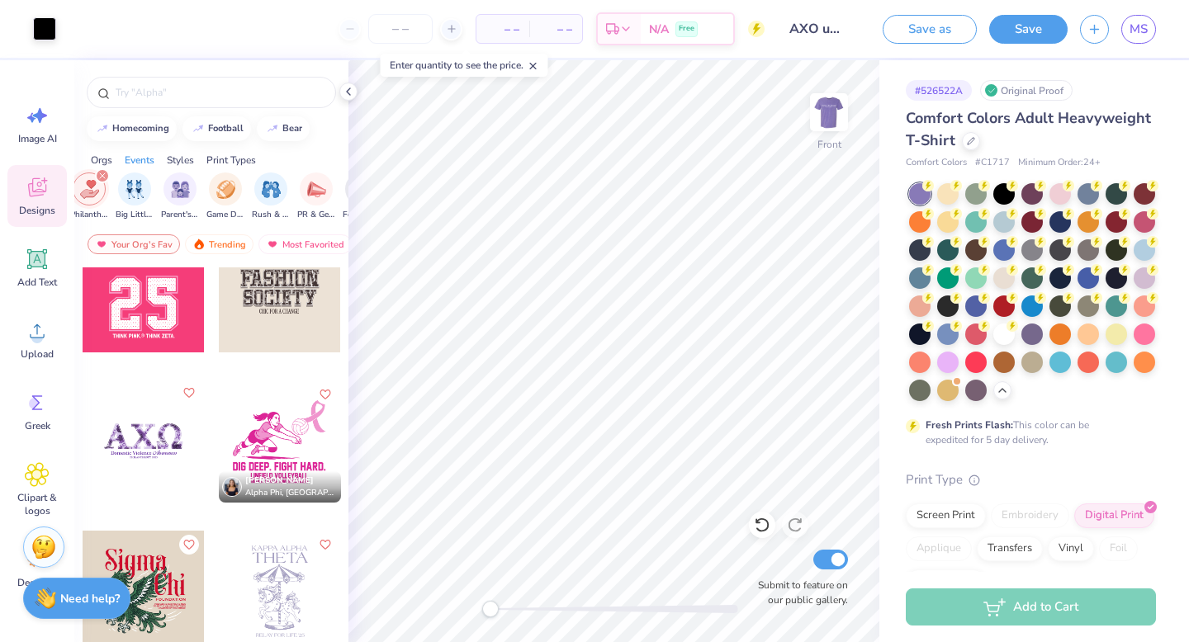
click at [192, 390] on icon "Like" at bounding box center [188, 393] width 12 height 12
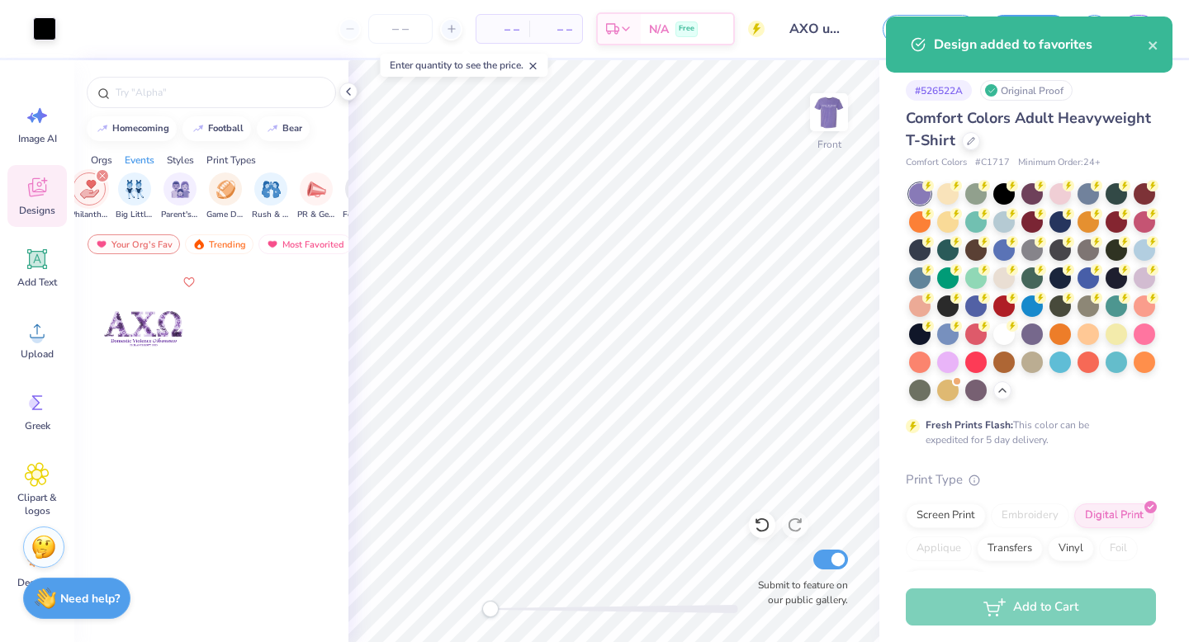
scroll to position [0, 0]
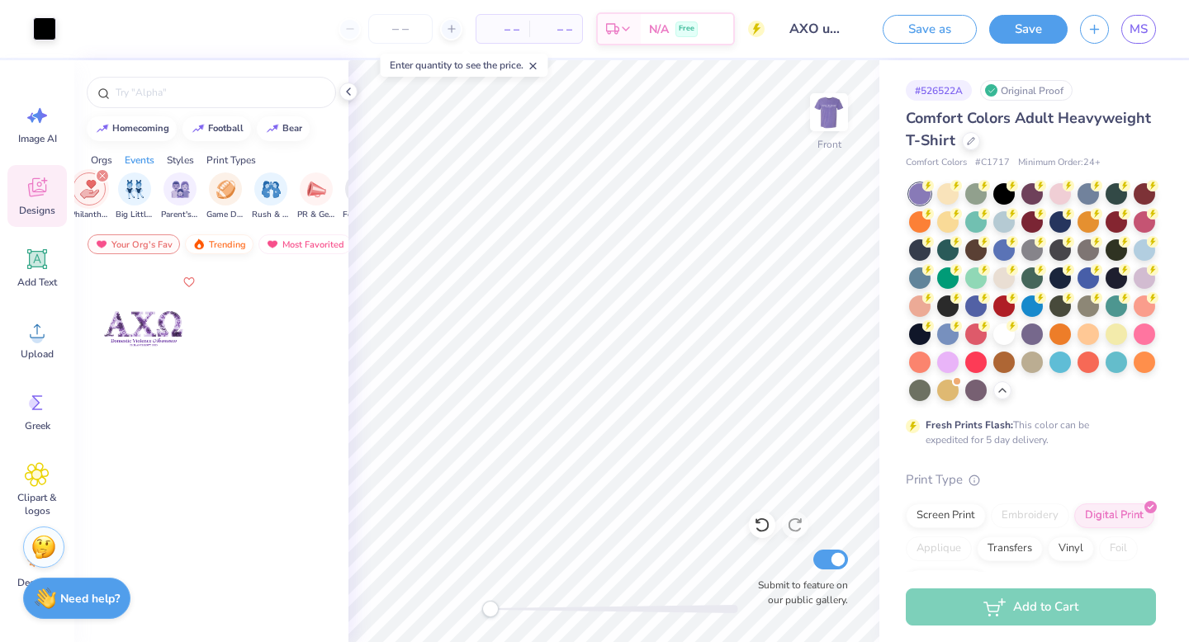
click at [220, 245] on div "Trending" at bounding box center [219, 244] width 69 height 20
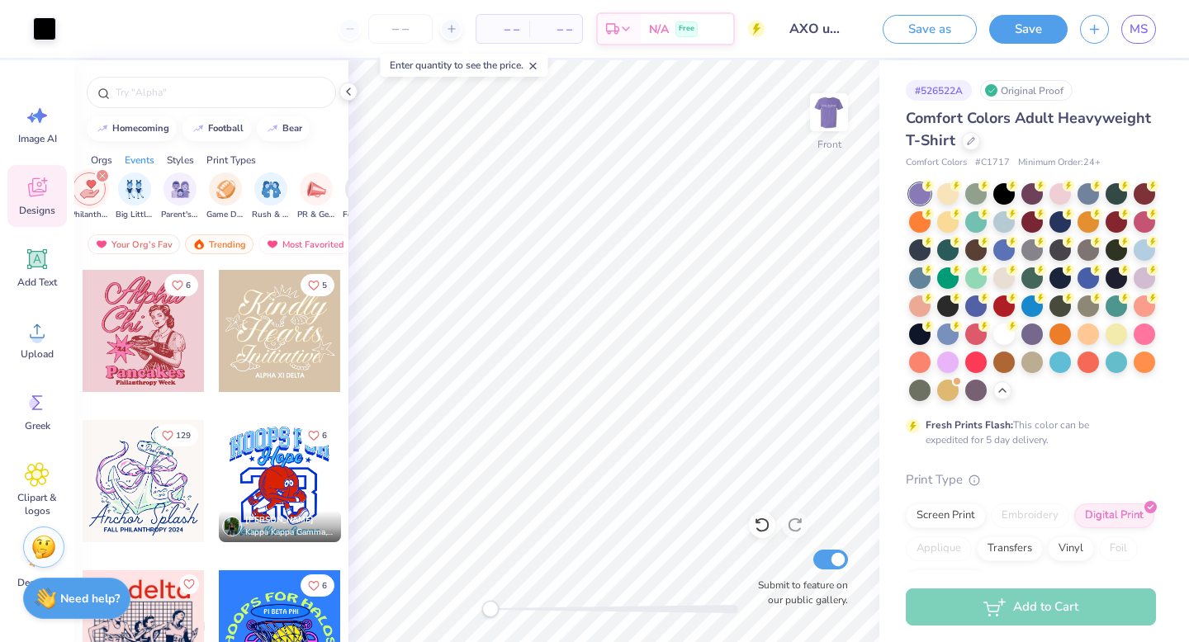
scroll to position [2996, 0]
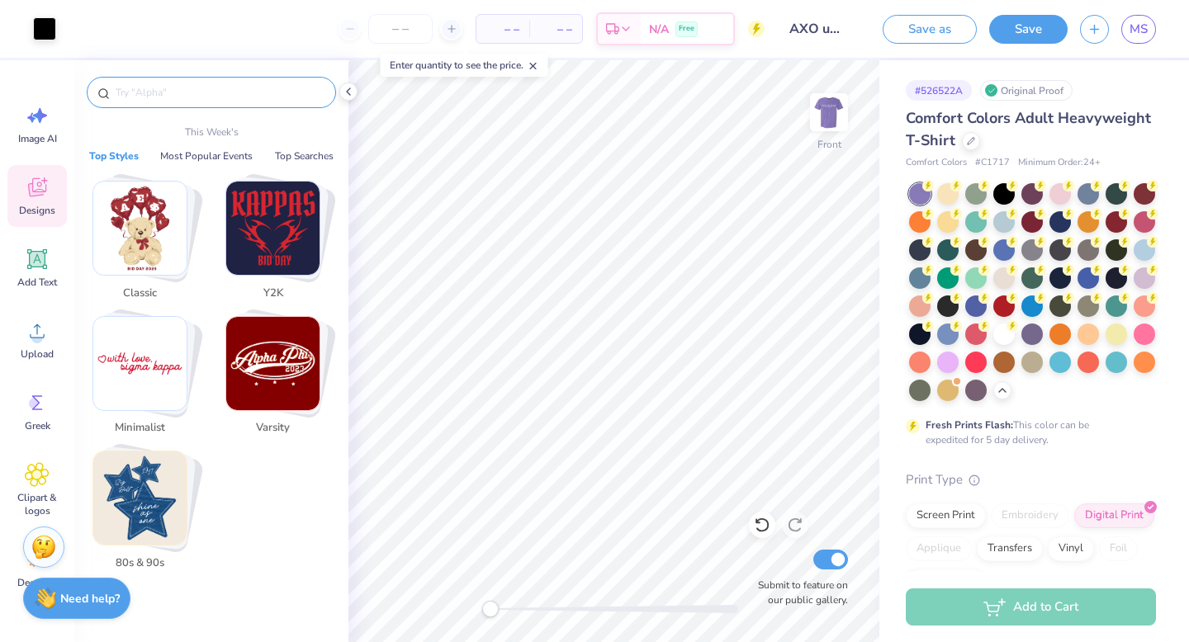
click at [168, 92] on input "text" at bounding box center [219, 92] width 211 height 17
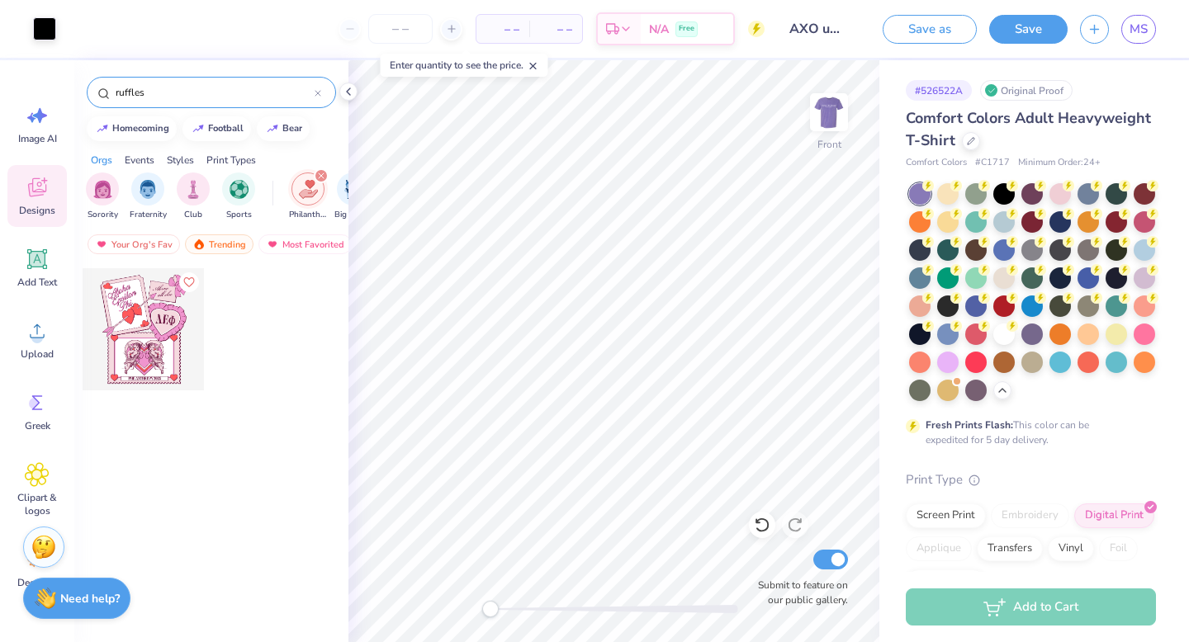
type input "ruffles"
click at [518, 607] on div at bounding box center [614, 609] width 248 height 8
click at [505, 610] on div at bounding box center [614, 609] width 248 height 8
click at [832, 104] on img at bounding box center [829, 112] width 66 height 66
click at [321, 177] on icon "filter for Philanthropy" at bounding box center [321, 175] width 5 height 5
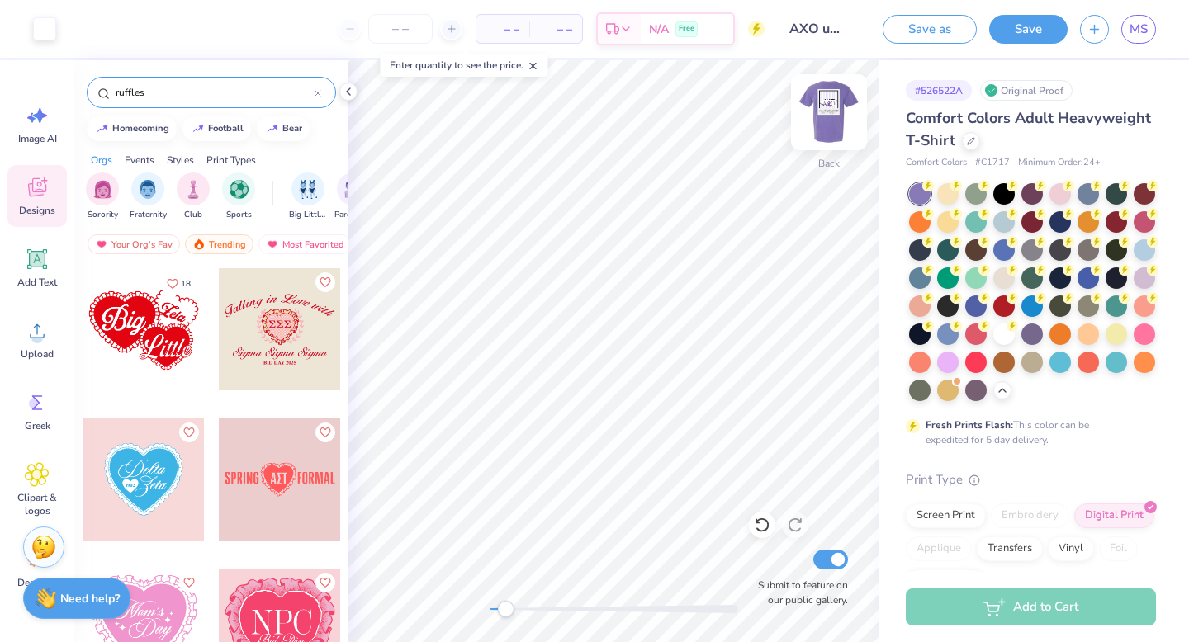
click at [830, 115] on img at bounding box center [829, 112] width 66 height 66
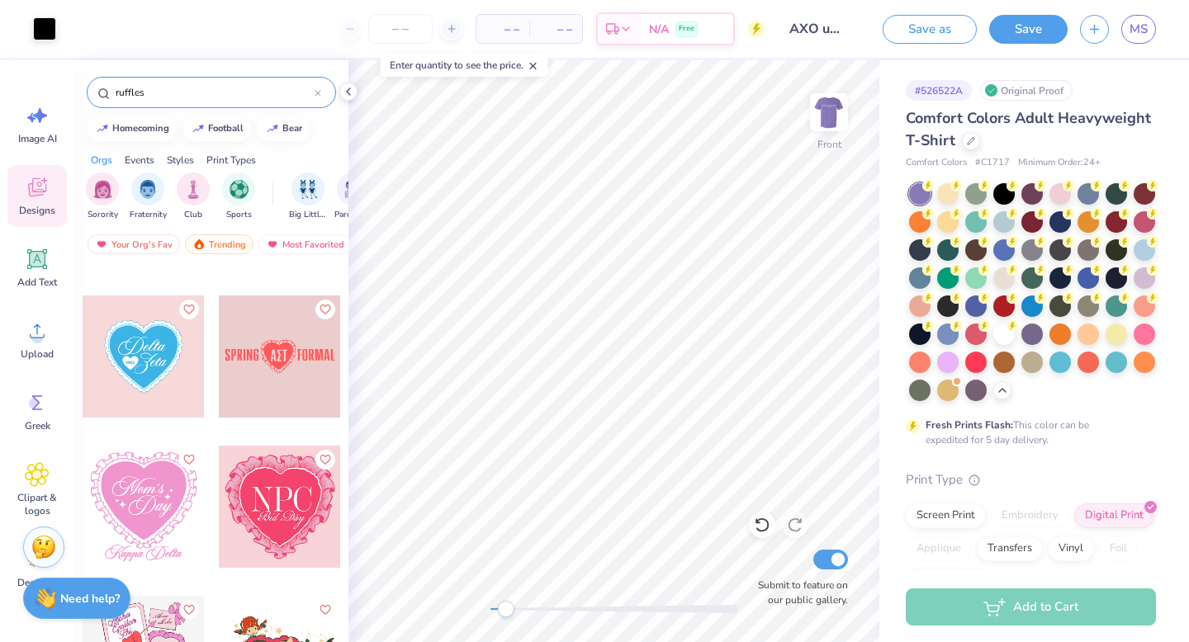
scroll to position [0, 0]
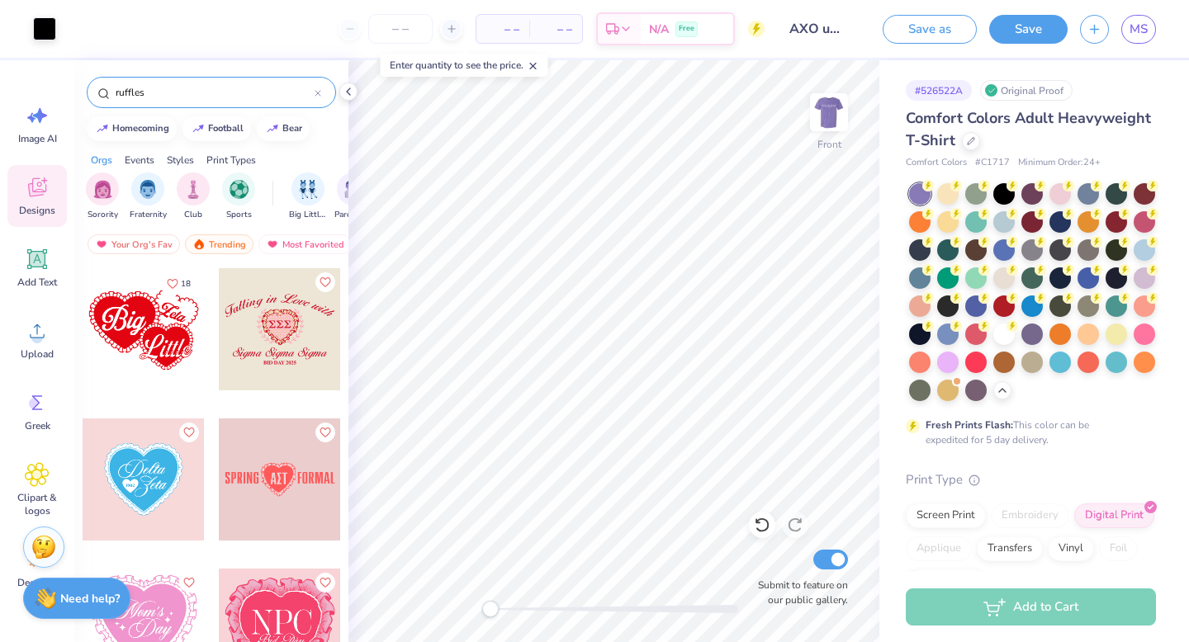
drag, startPoint x: 504, startPoint y: 607, endPoint x: 485, endPoint y: 609, distance: 20.0
click at [485, 609] on div "Accessibility label" at bounding box center [490, 609] width 17 height 17
click at [316, 93] on icon at bounding box center [318, 93] width 7 height 7
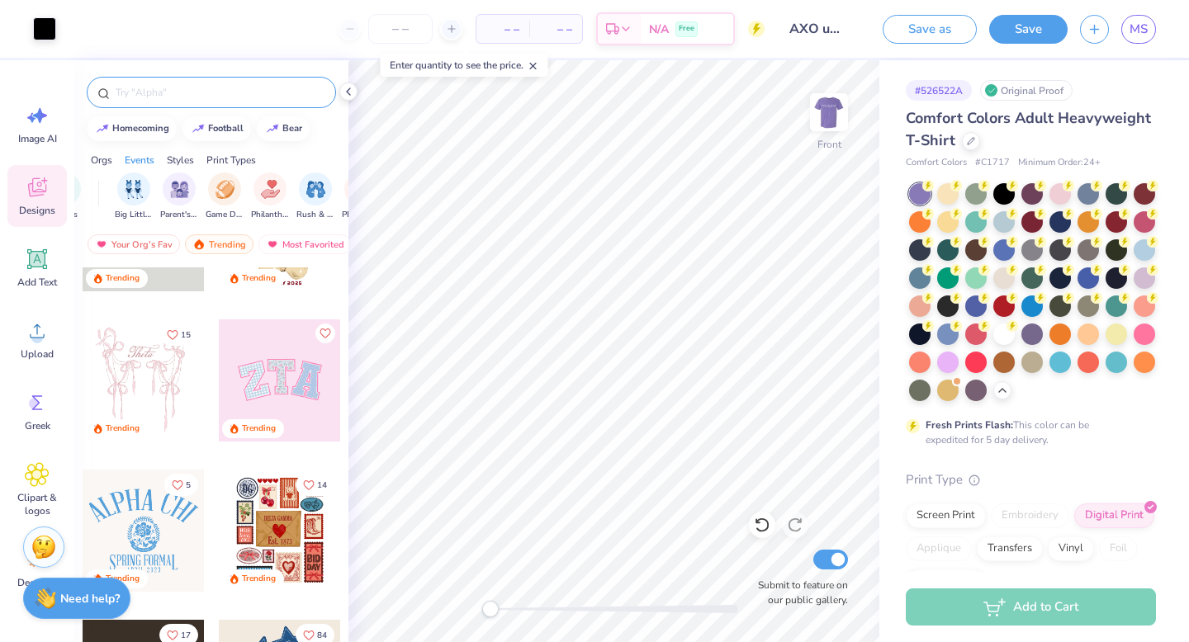
scroll to position [0, 0]
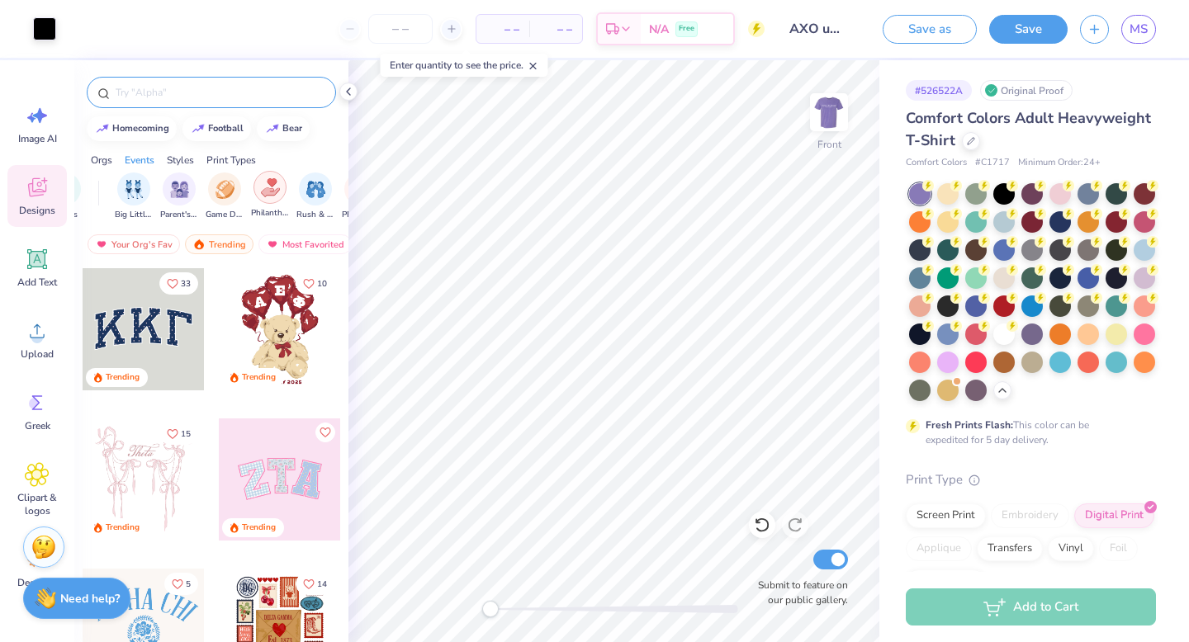
click at [275, 192] on img "filter for Philanthropy" at bounding box center [270, 187] width 19 height 19
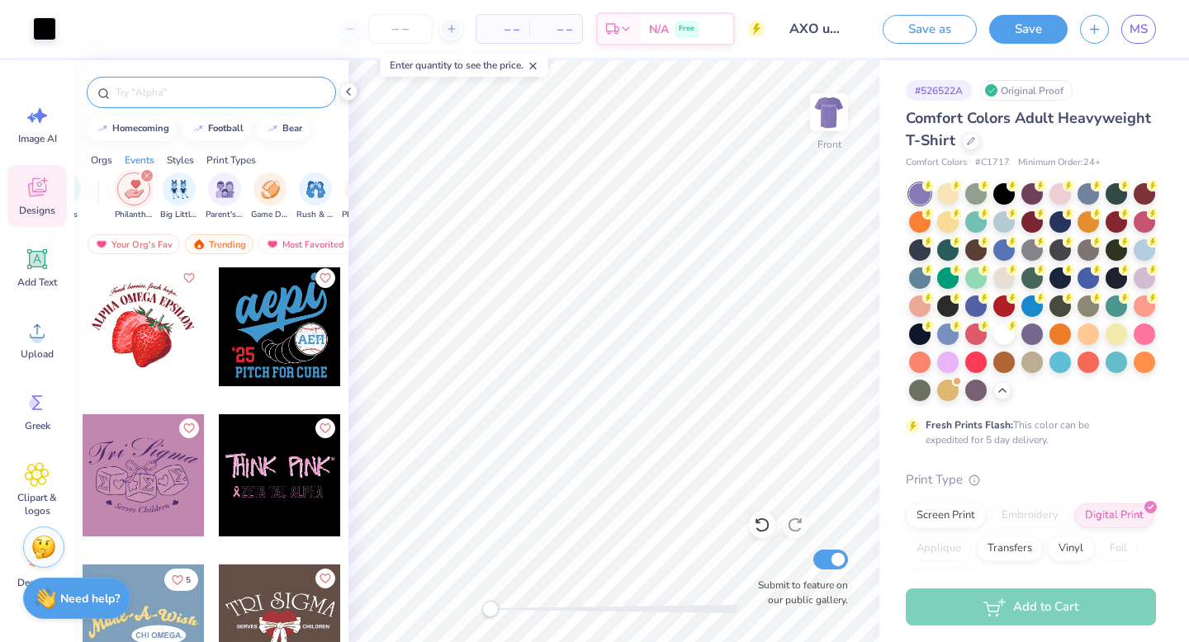
scroll to position [1364, 0]
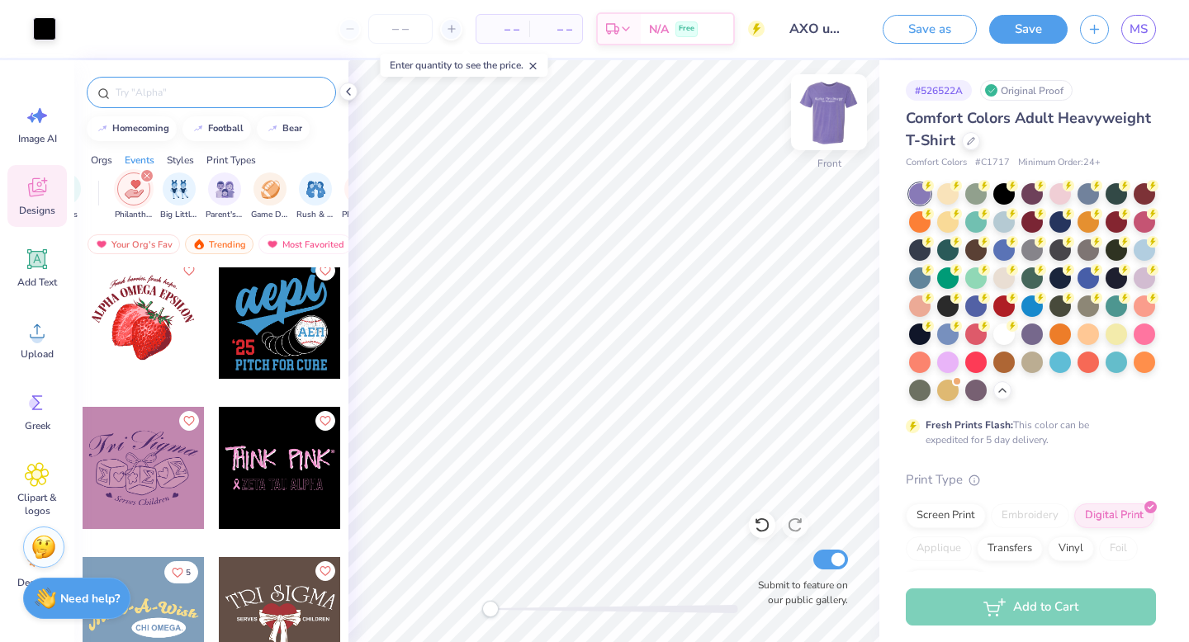
click at [825, 112] on img at bounding box center [829, 112] width 66 height 66
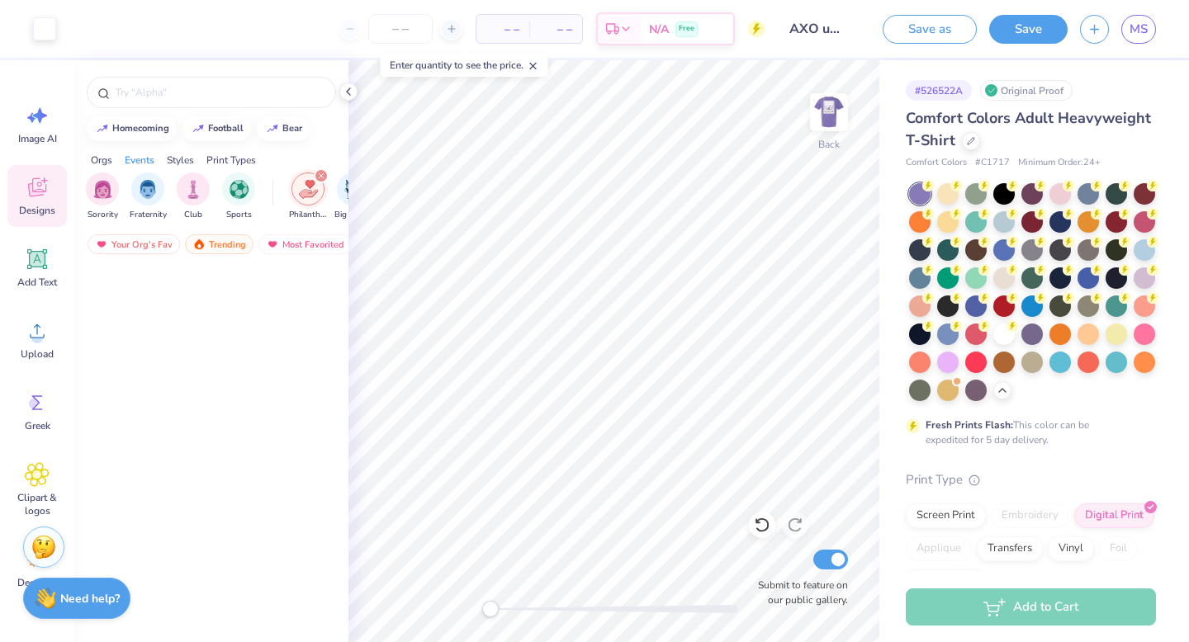
scroll to position [1364, 0]
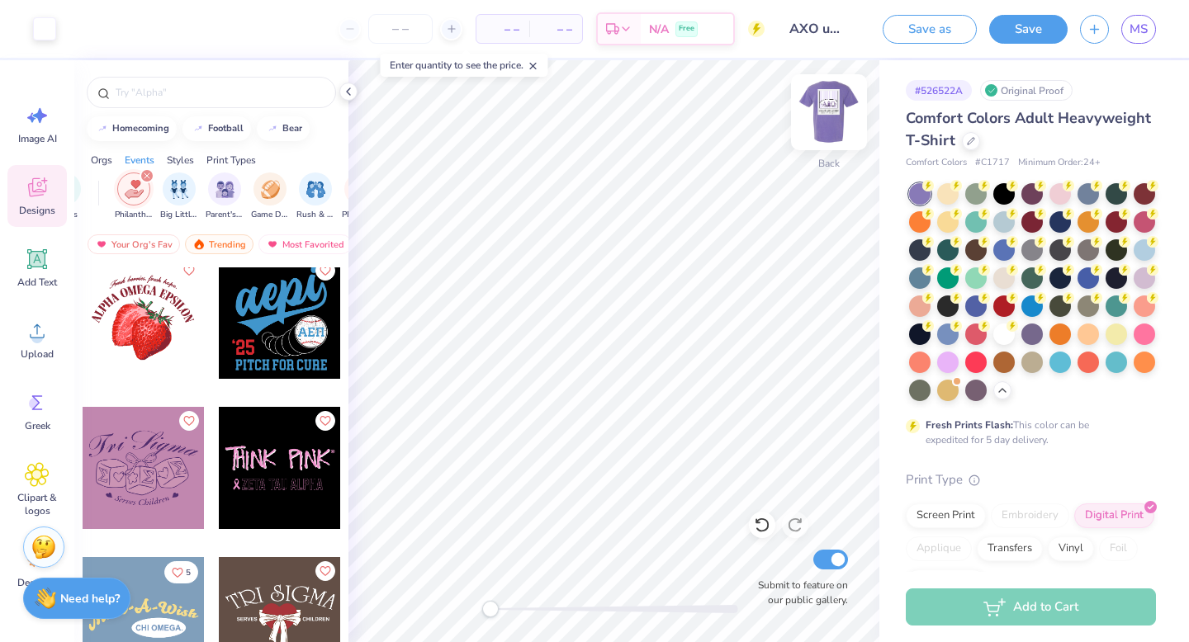
click at [826, 114] on img at bounding box center [829, 112] width 66 height 66
click at [820, 117] on img at bounding box center [829, 112] width 66 height 66
click at [841, 117] on img at bounding box center [829, 112] width 66 height 66
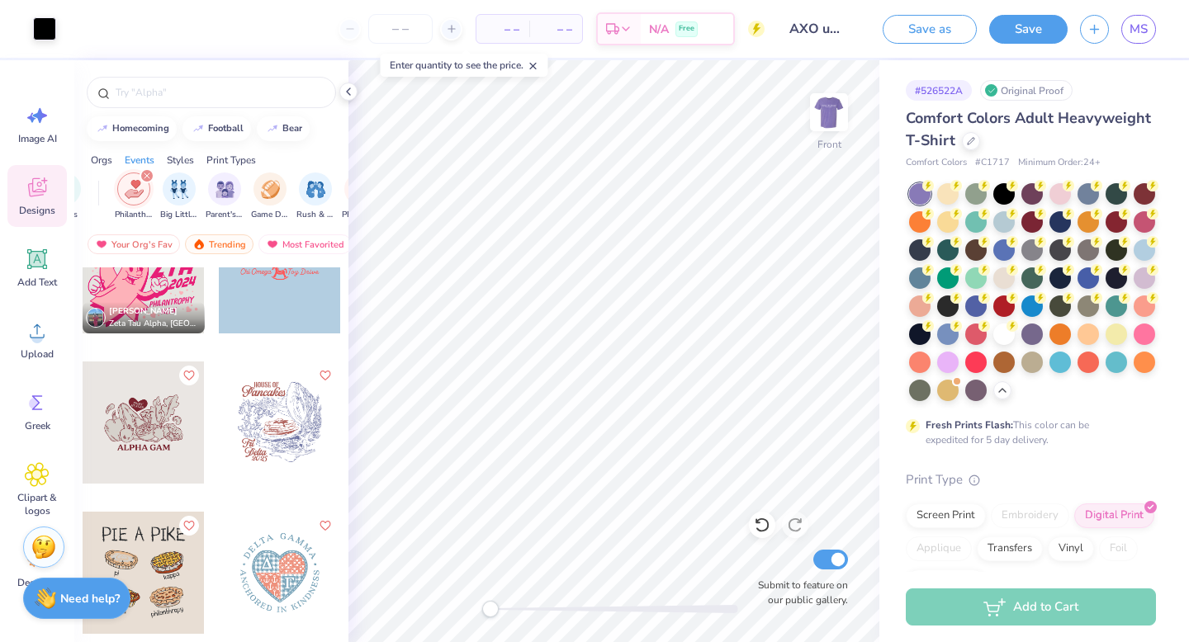
scroll to position [803, 0]
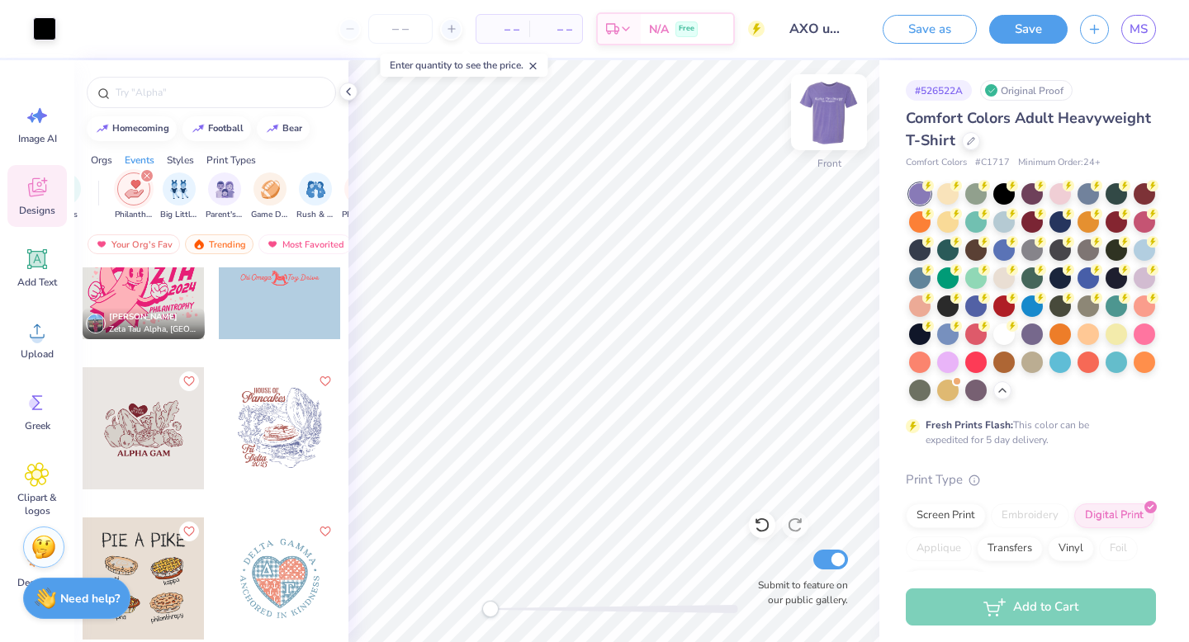
click at [832, 108] on img at bounding box center [829, 112] width 66 height 66
click at [841, 117] on img at bounding box center [829, 112] width 66 height 66
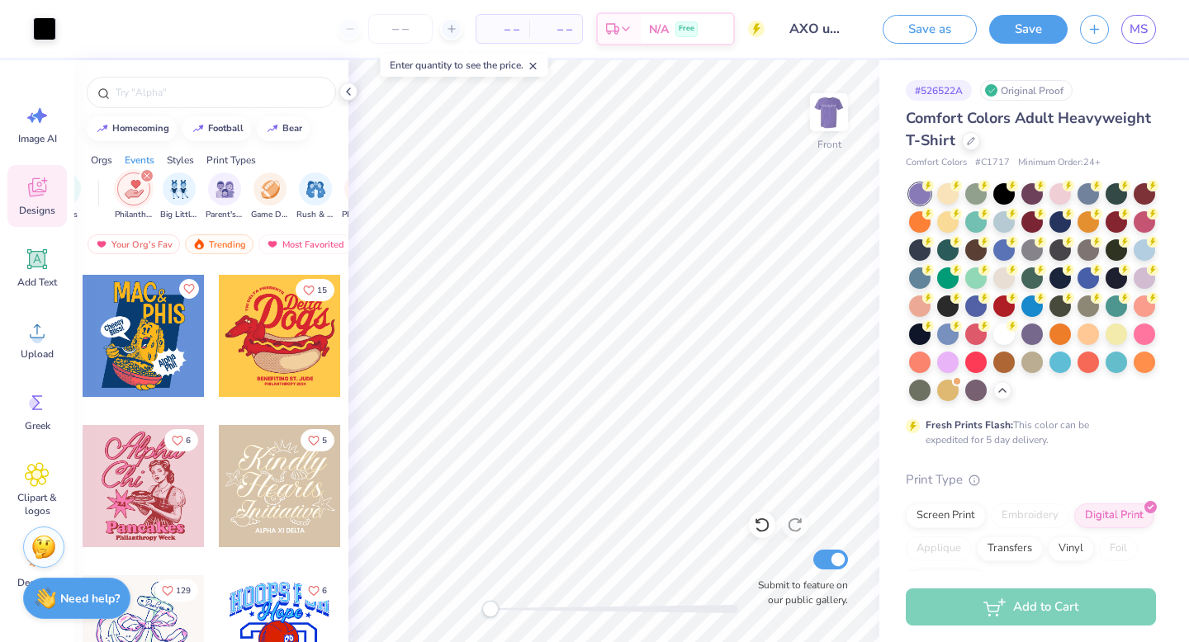
scroll to position [2852, 0]
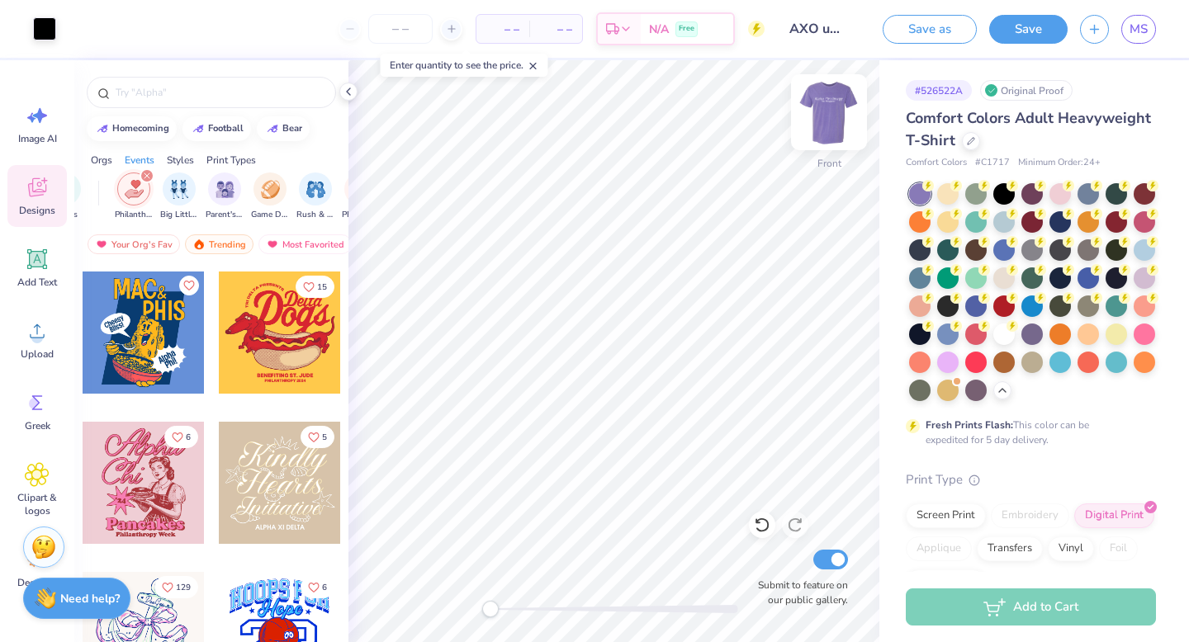
click at [827, 126] on img at bounding box center [829, 112] width 66 height 66
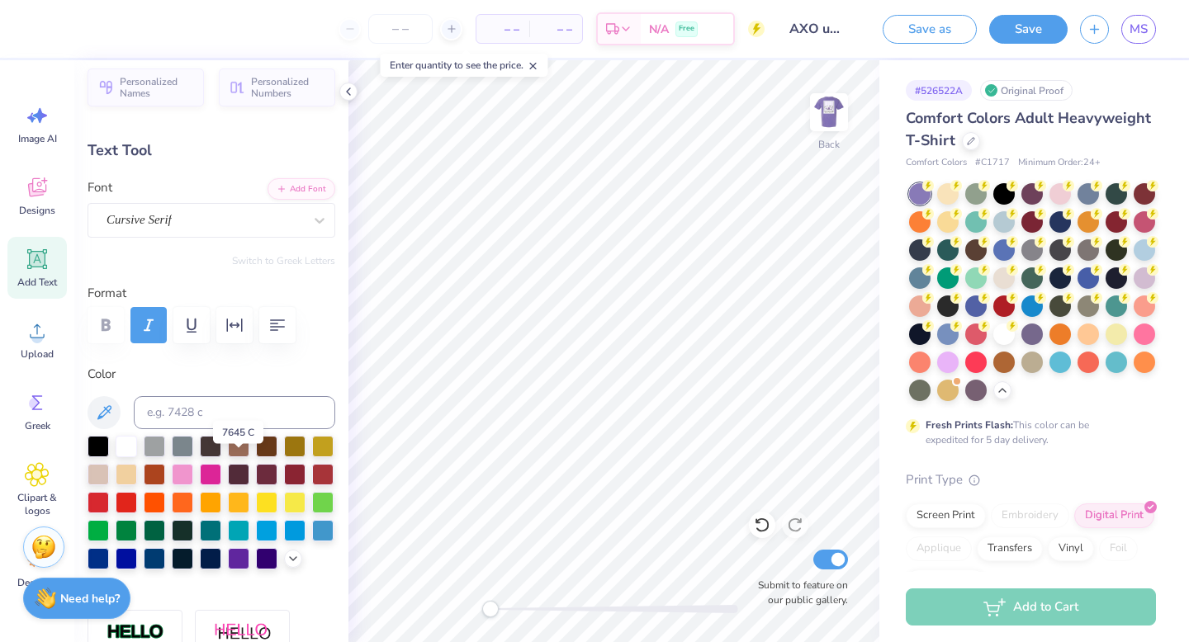
scroll to position [27, 0]
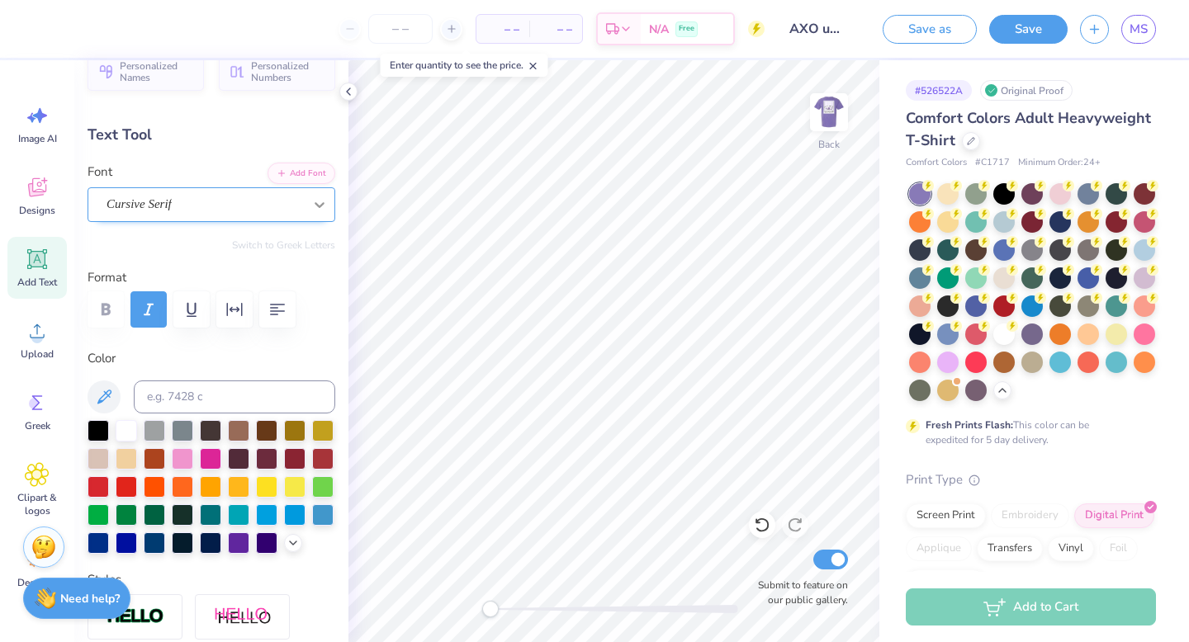
click at [327, 201] on icon at bounding box center [319, 205] width 17 height 17
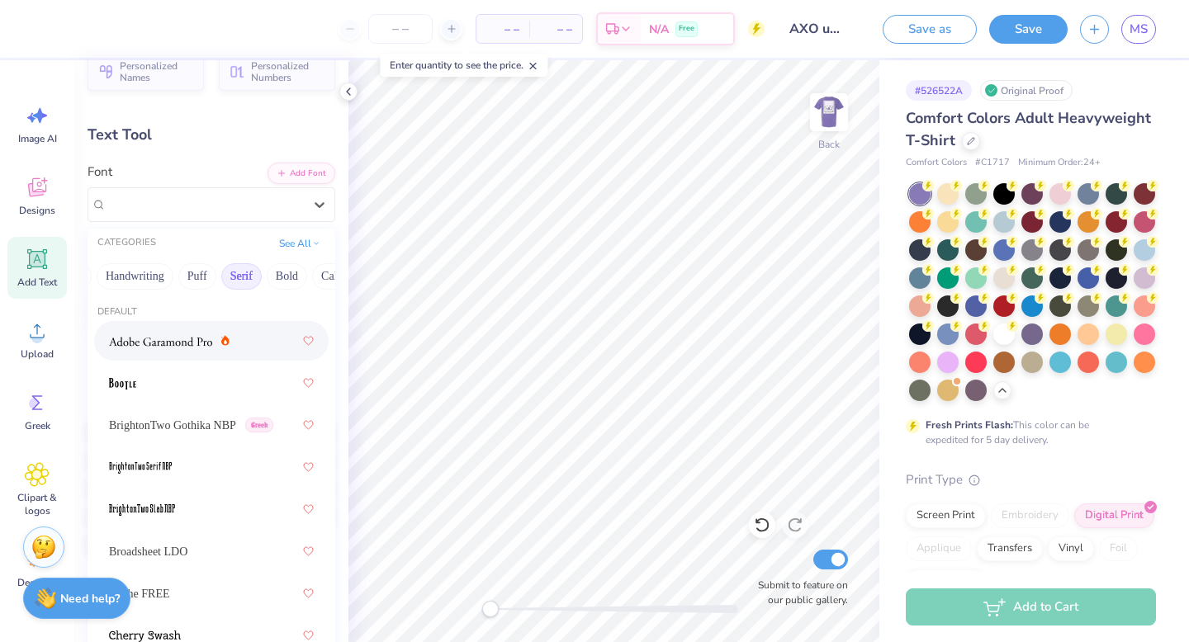
scroll to position [0, 56]
click at [182, 282] on button "Puff" at bounding box center [189, 276] width 38 height 26
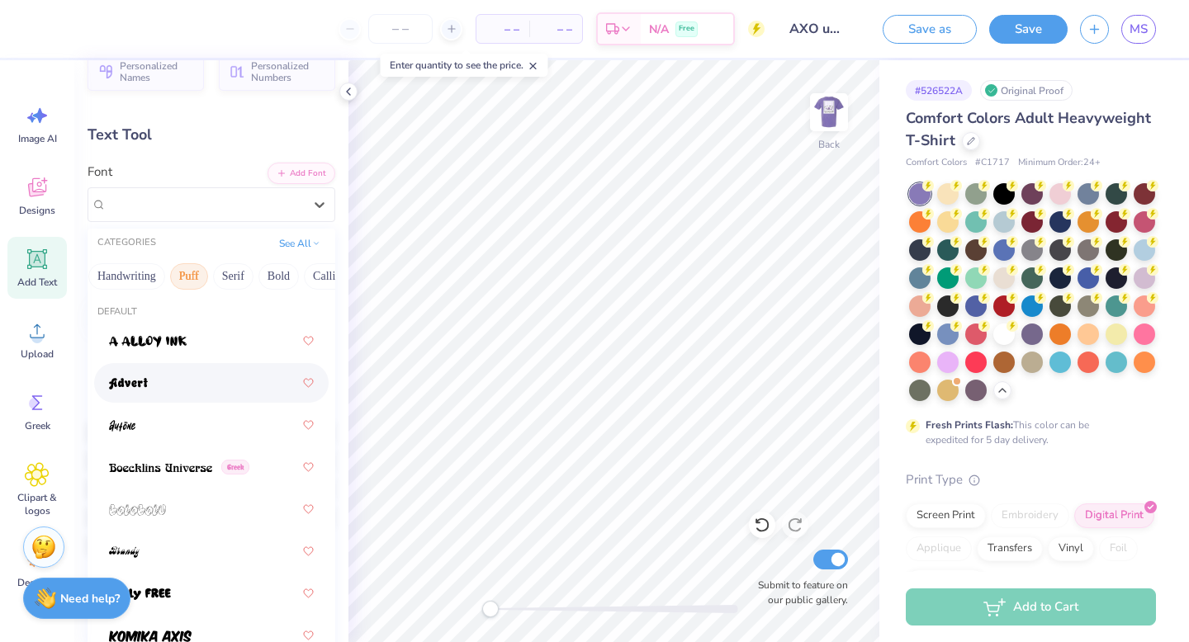
click at [187, 380] on div at bounding box center [211, 383] width 205 height 30
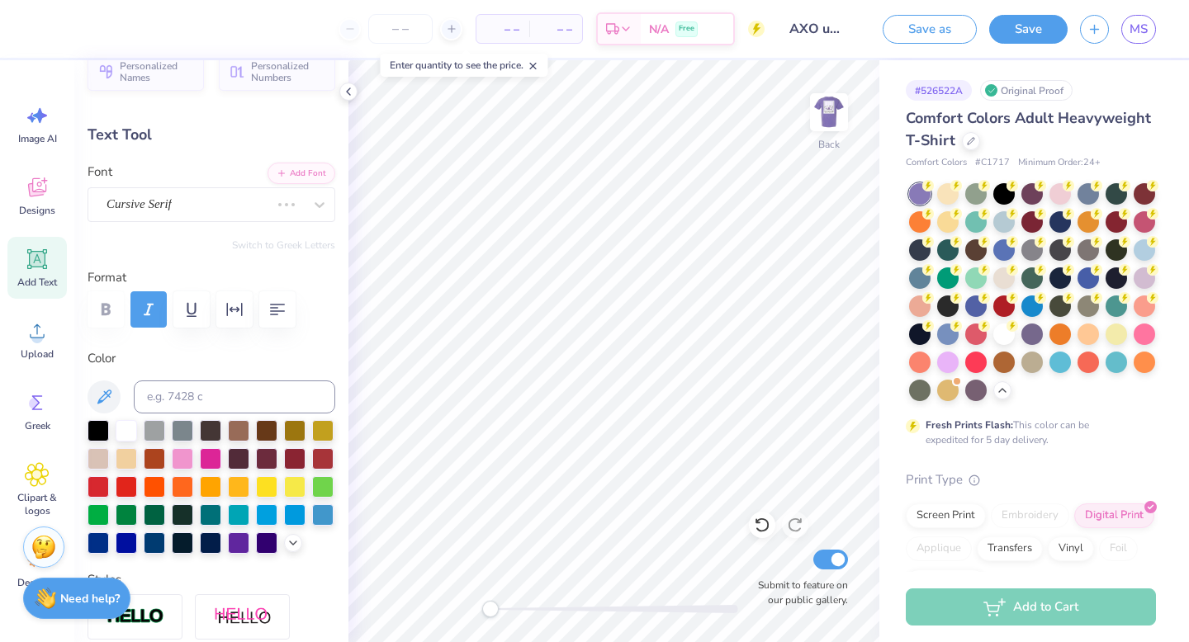
scroll to position [0, 5]
click at [197, 201] on div "Advert" at bounding box center [205, 205] width 200 height 26
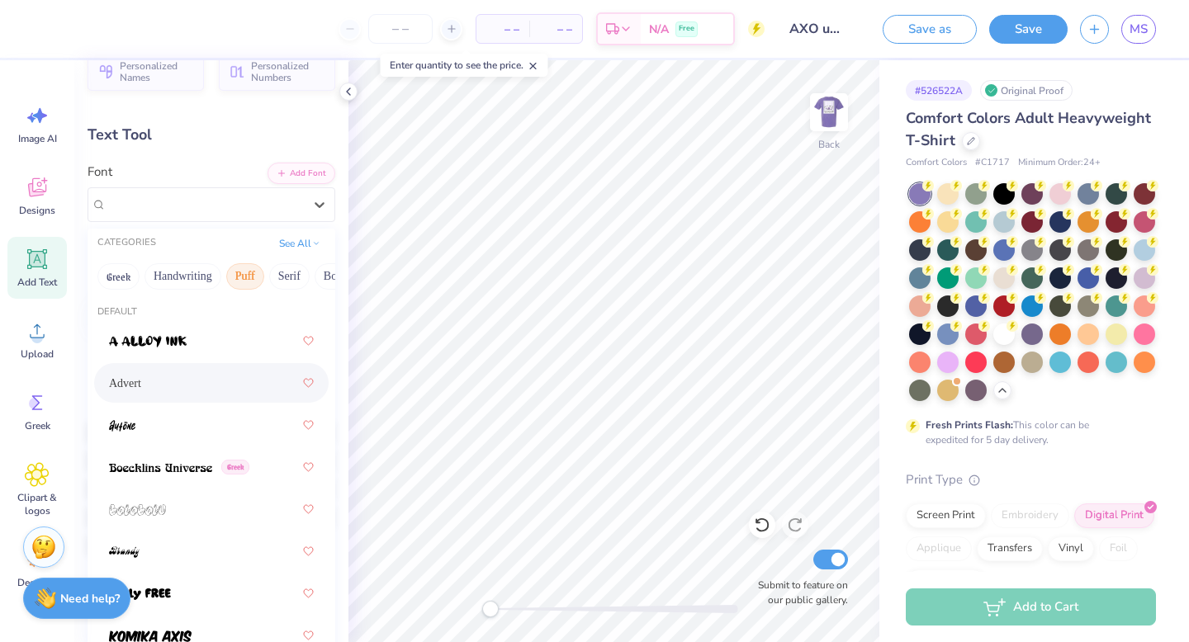
scroll to position [55, 0]
click at [185, 462] on img at bounding box center [160, 468] width 103 height 12
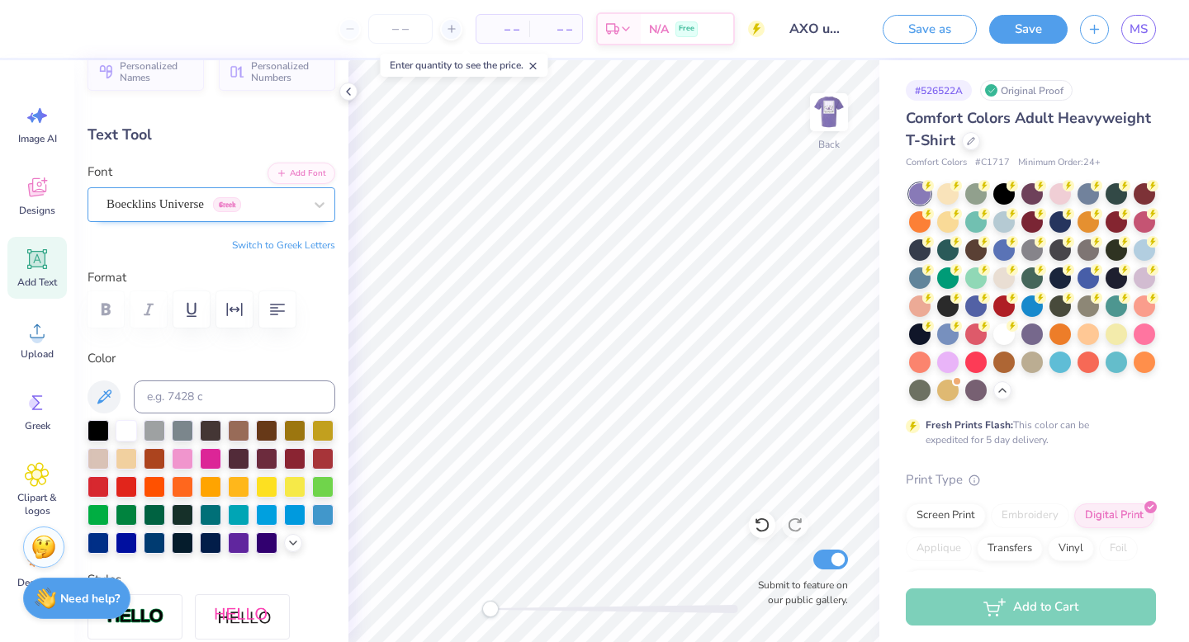
click at [286, 195] on div "Boecklins Universe Greek" at bounding box center [205, 205] width 200 height 26
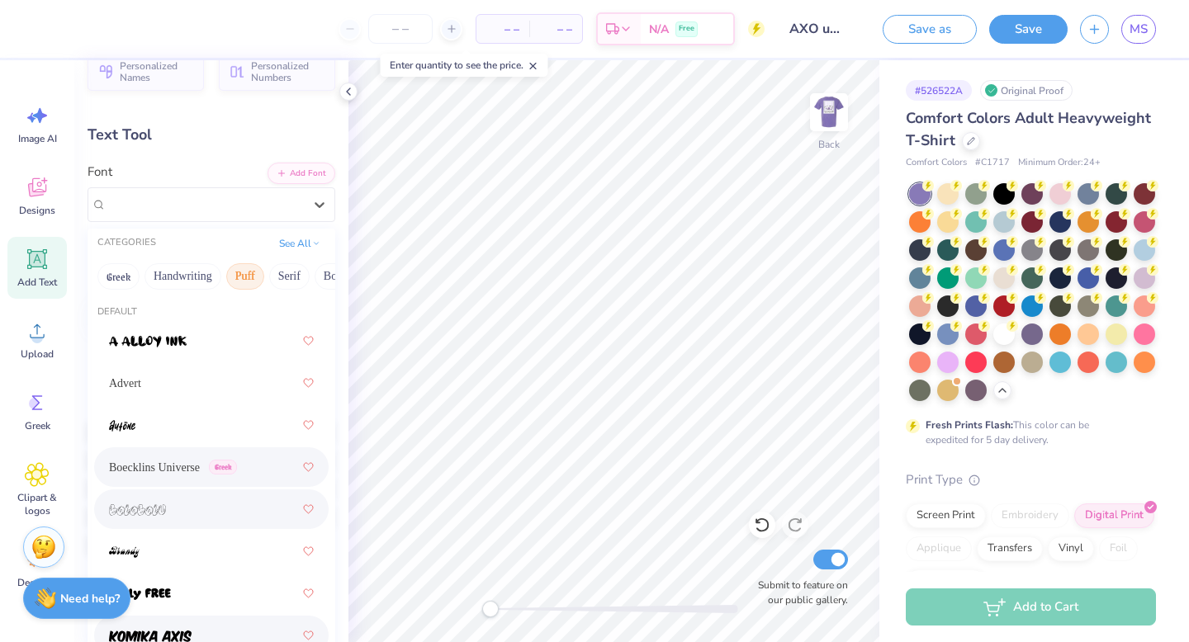
scroll to position [174, 0]
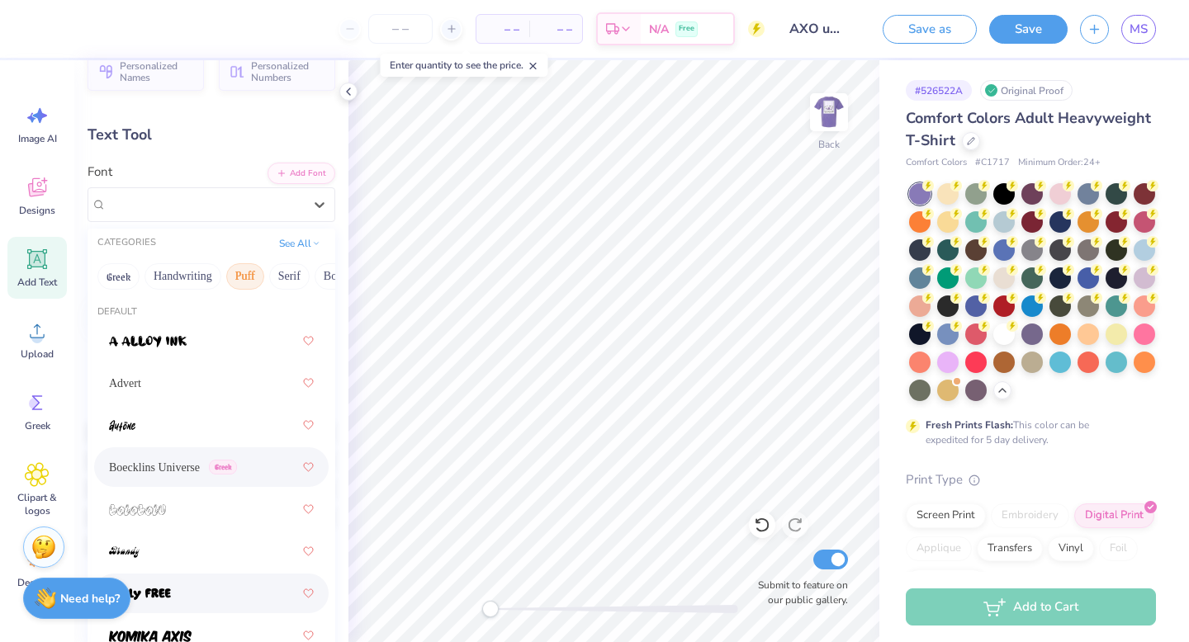
click at [187, 579] on div at bounding box center [211, 594] width 205 height 30
click at [275, 205] on div "Holly FREE" at bounding box center [205, 205] width 200 height 26
click at [216, 621] on div at bounding box center [211, 636] width 205 height 30
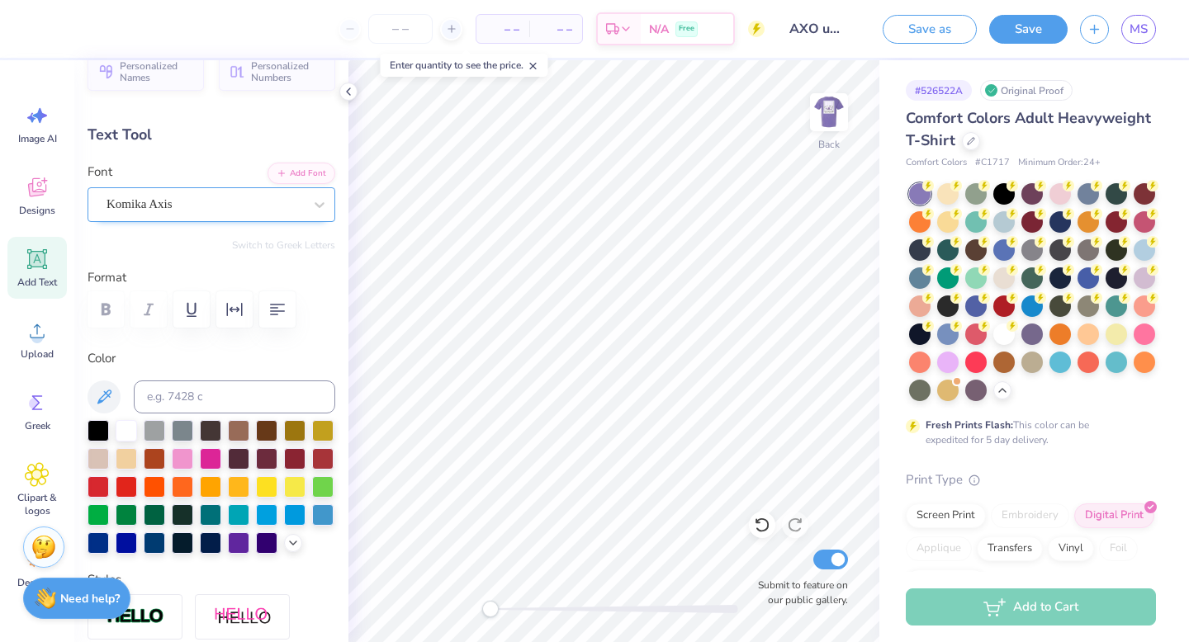
click at [260, 197] on div "Komika Axis" at bounding box center [205, 205] width 200 height 26
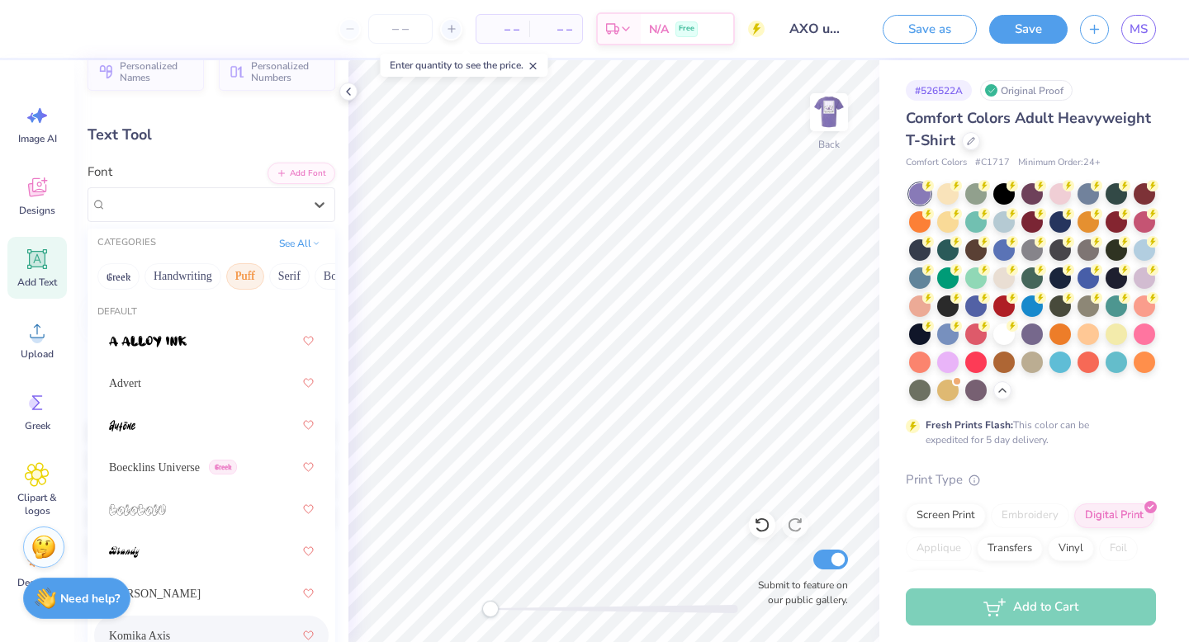
click at [317, 206] on icon at bounding box center [320, 205] width 10 height 6
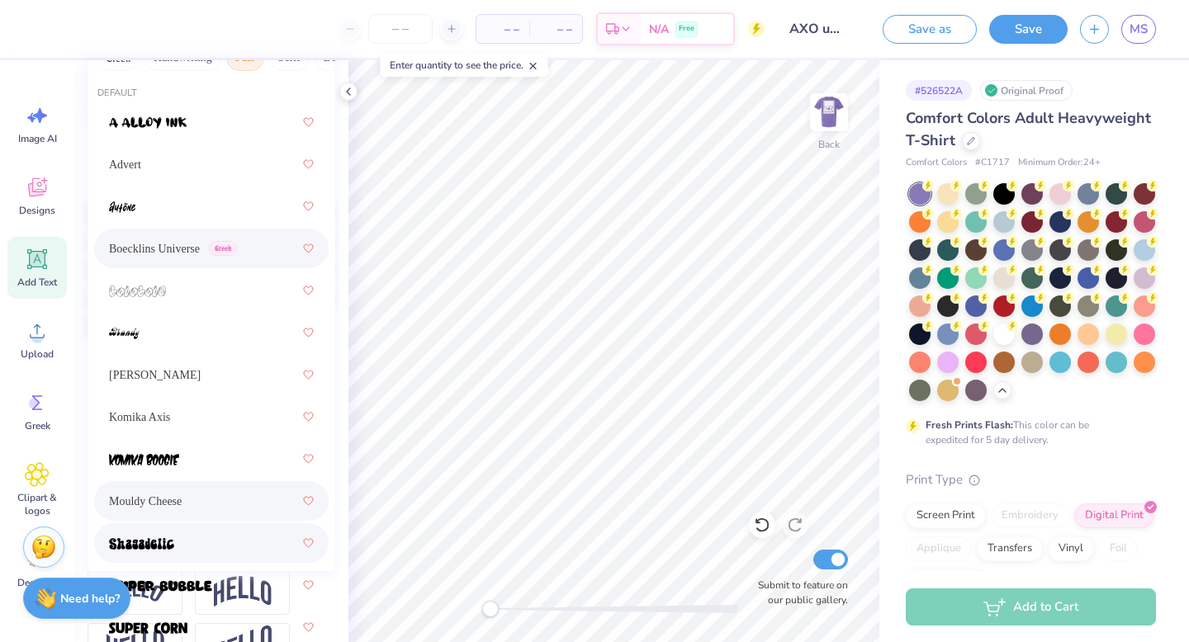
scroll to position [267, 0]
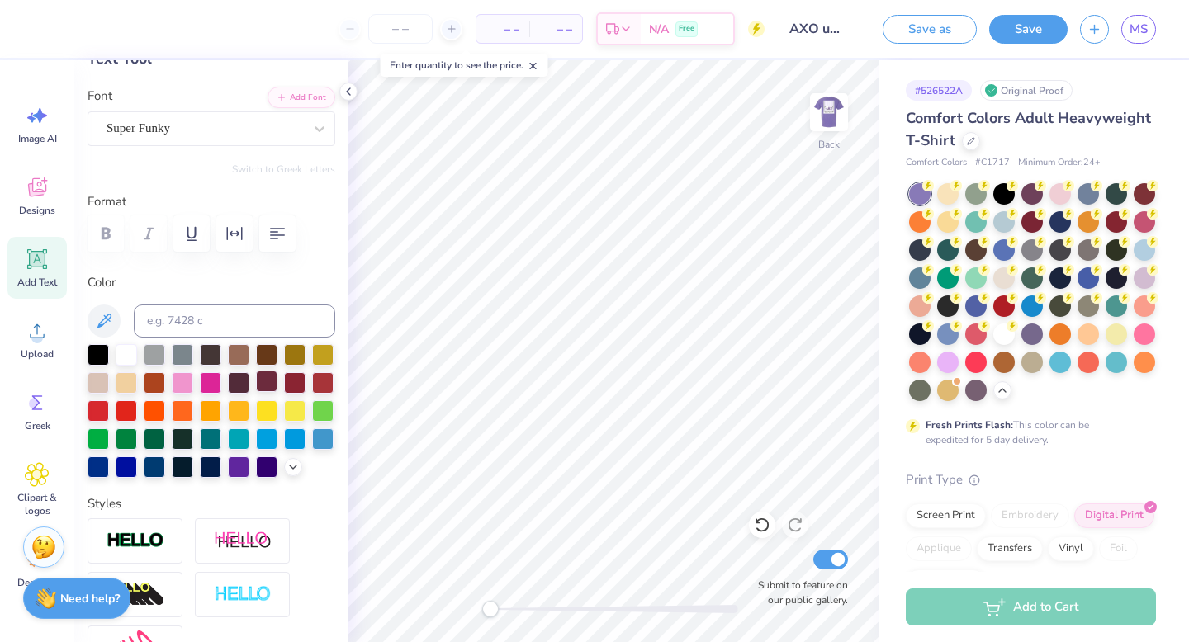
scroll to position [0, 0]
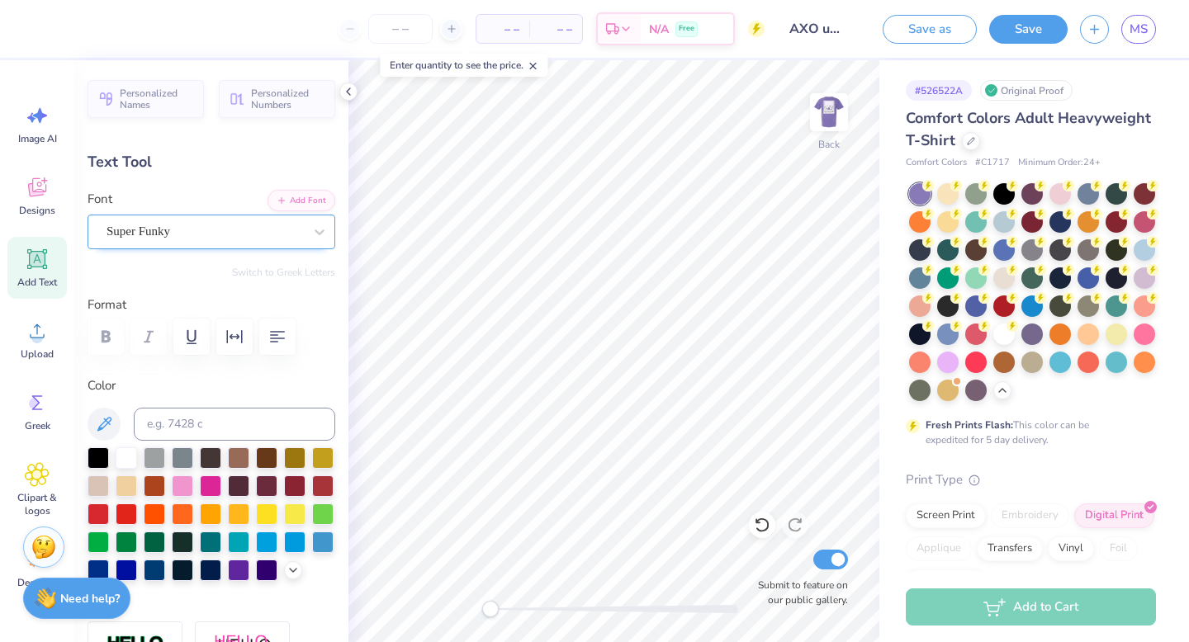
click at [272, 234] on div "Super Funky" at bounding box center [205, 232] width 200 height 26
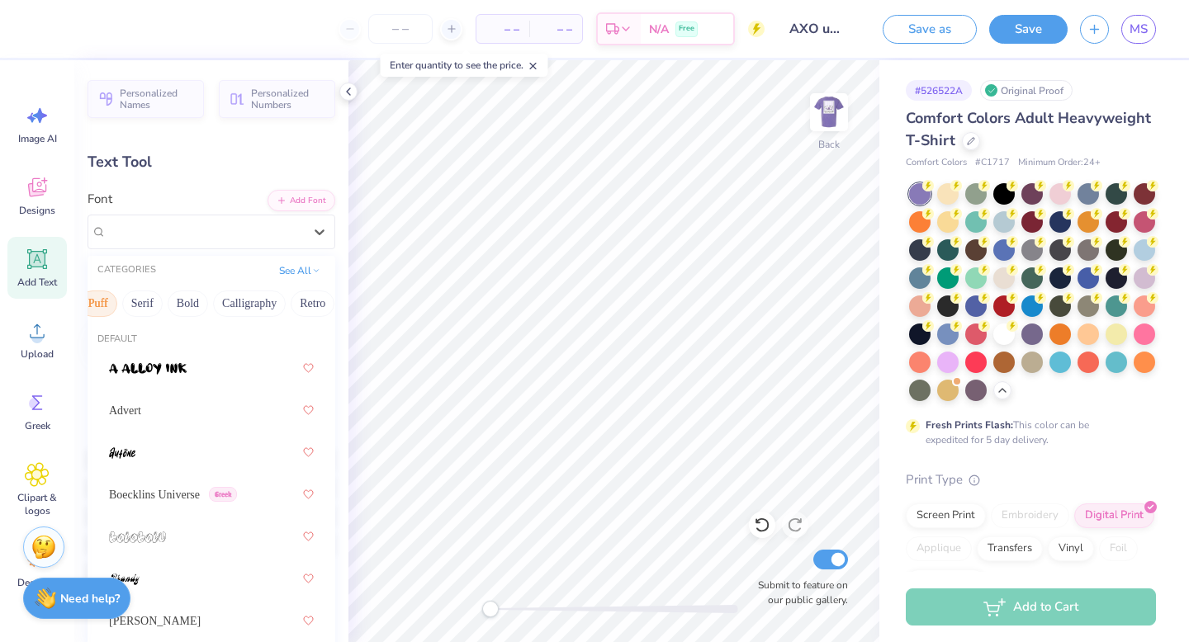
scroll to position [0, 159]
click at [223, 301] on button "Calligraphy" at bounding box center [237, 304] width 73 height 26
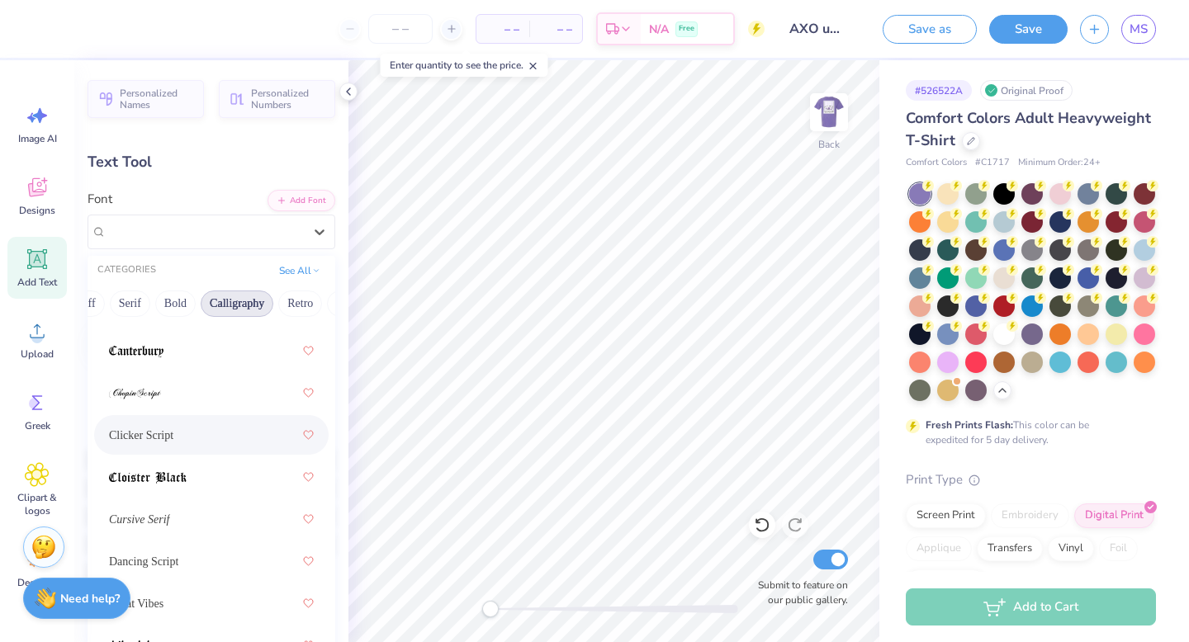
scroll to position [437, 0]
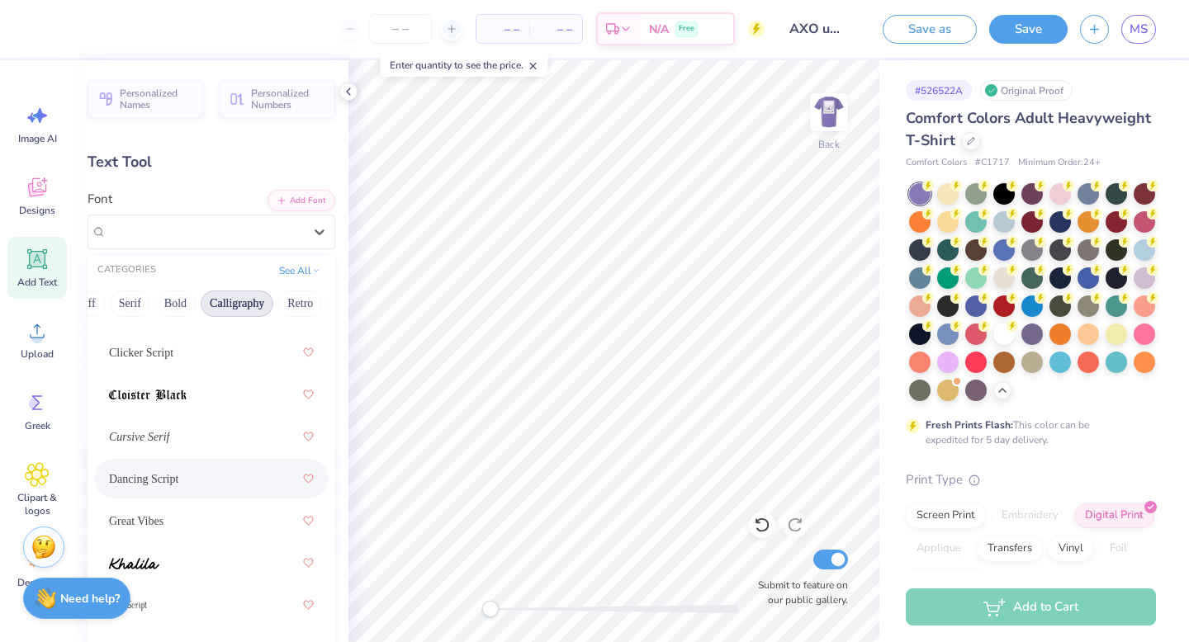
click at [200, 472] on div "Dancing Script" at bounding box center [211, 479] width 205 height 30
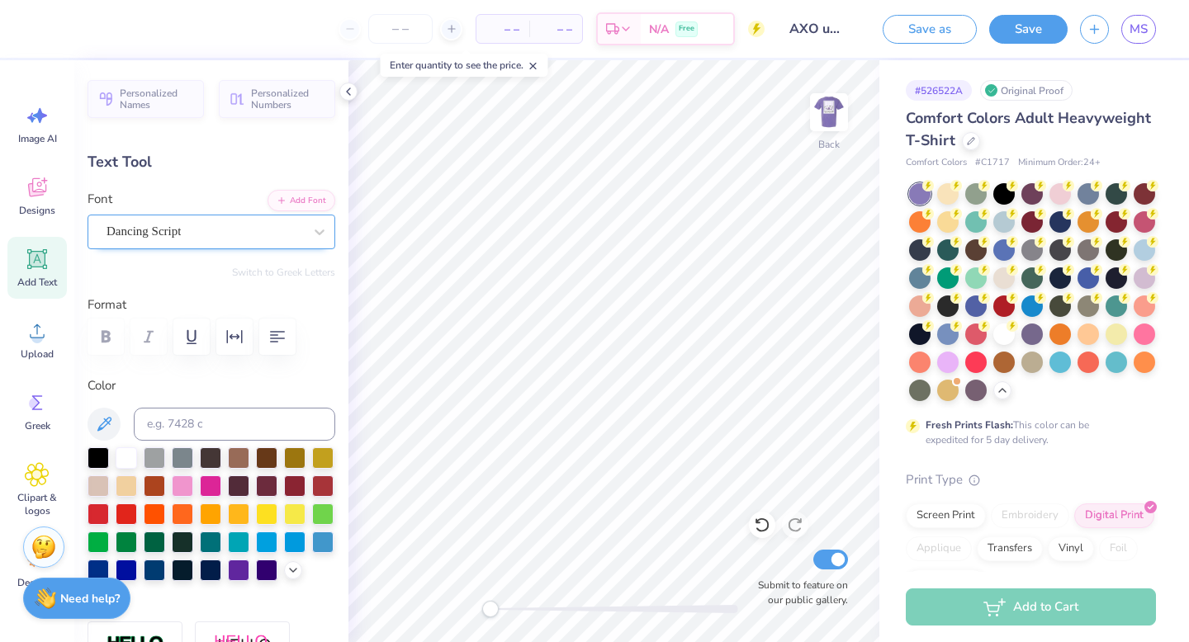
click at [235, 231] on div "Dancing Script" at bounding box center [205, 232] width 200 height 26
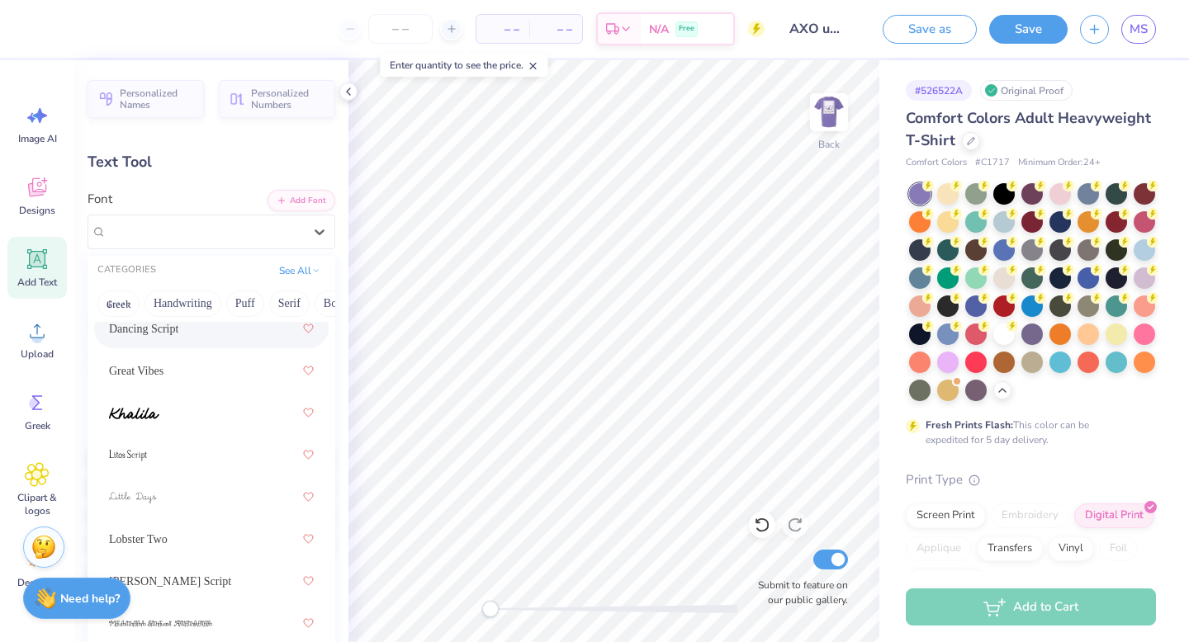
scroll to position [588, 0]
click at [176, 443] on div at bounding box center [211, 454] width 205 height 30
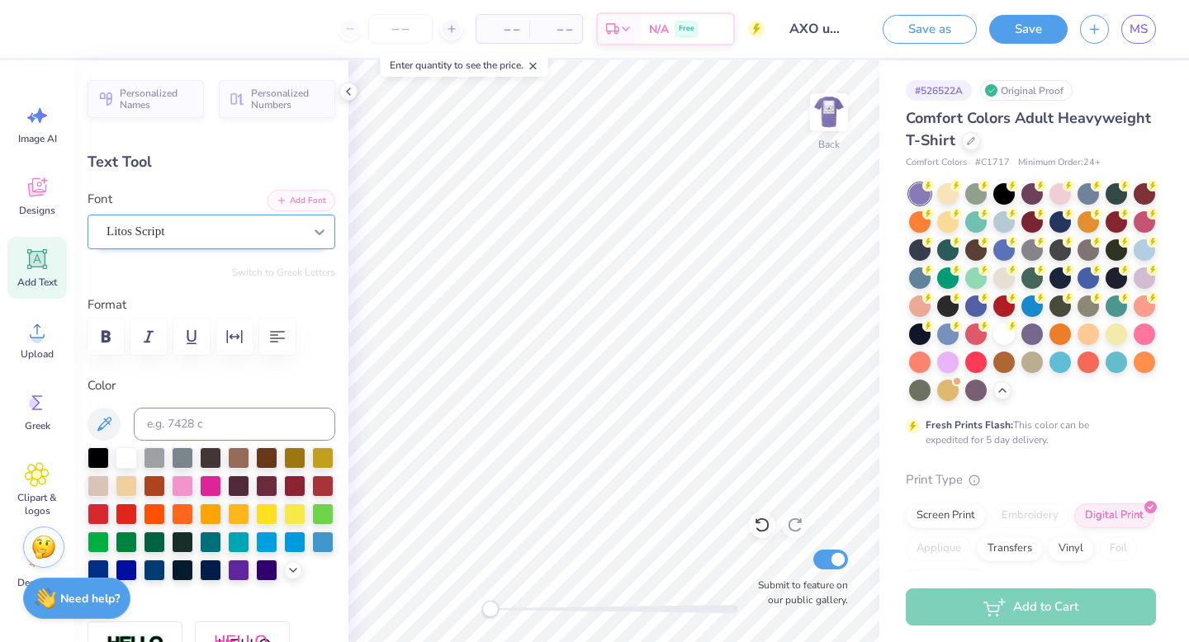
click at [314, 225] on icon at bounding box center [319, 232] width 17 height 17
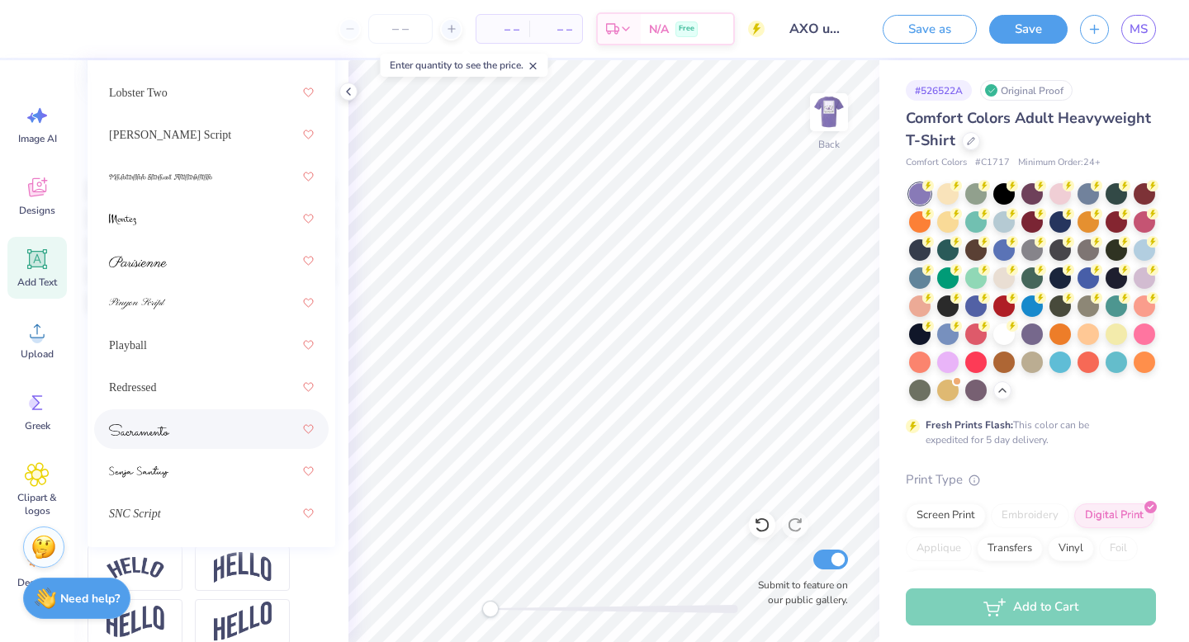
scroll to position [347, 0]
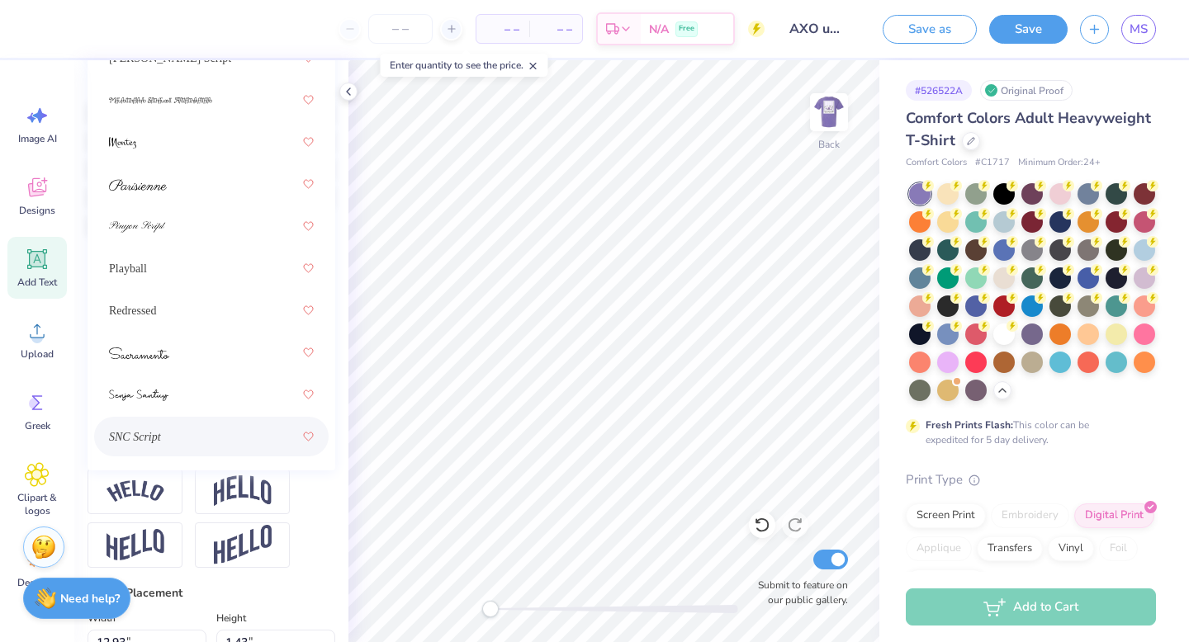
click at [170, 425] on div "SNC Script" at bounding box center [211, 437] width 205 height 30
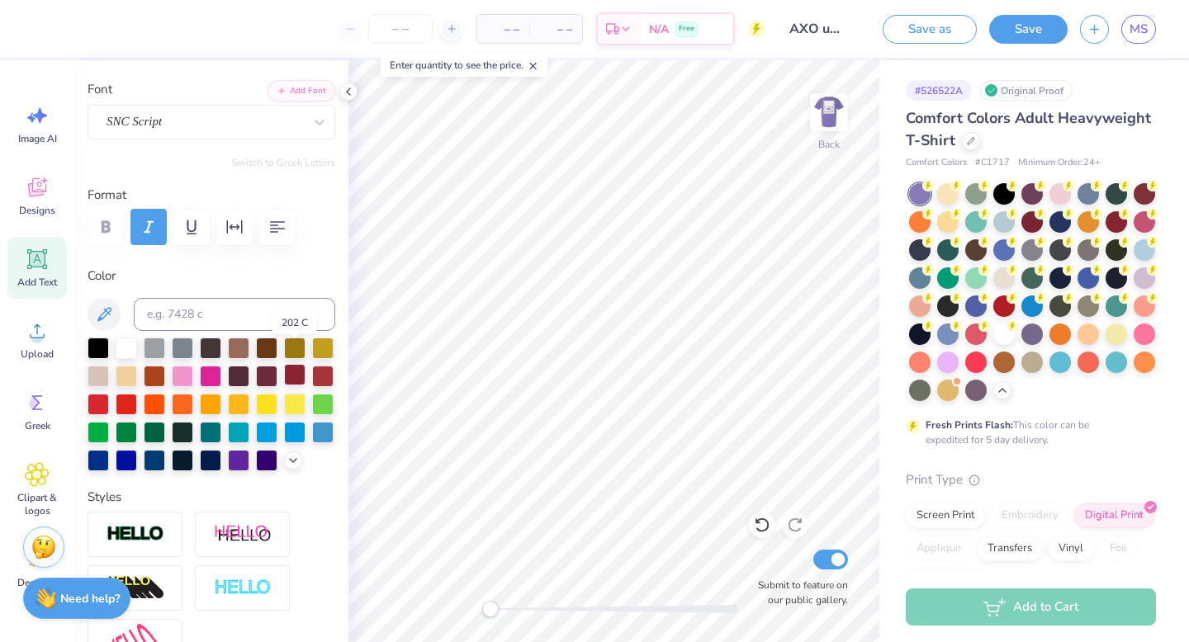
scroll to position [64, 0]
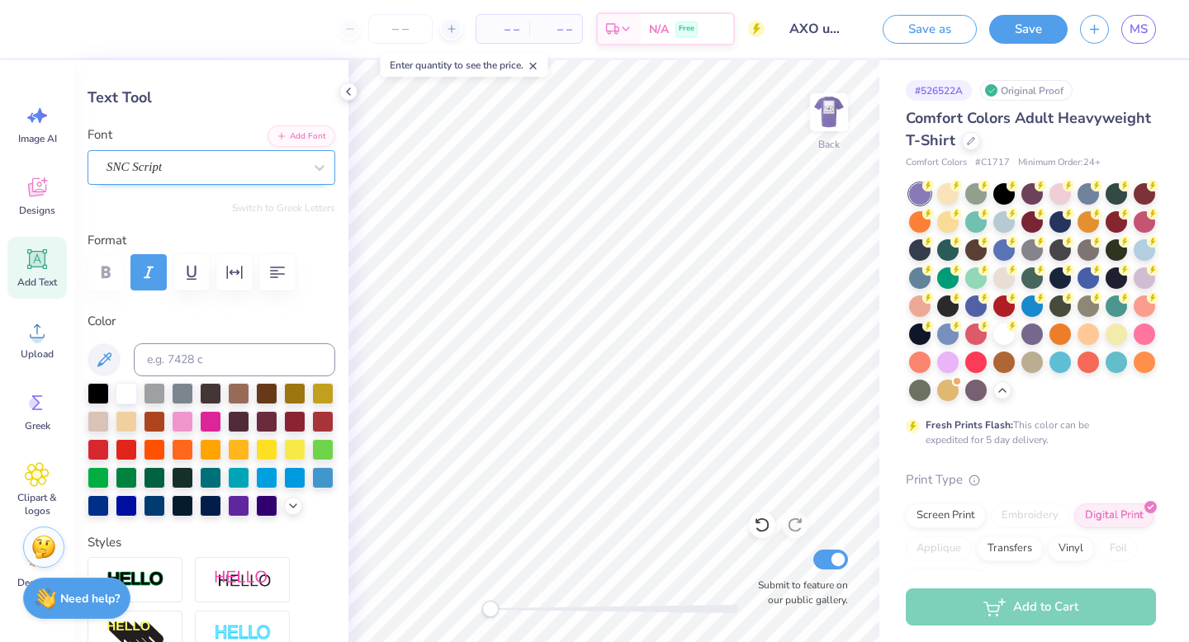
click at [297, 160] on div "SNC Script" at bounding box center [205, 167] width 200 height 26
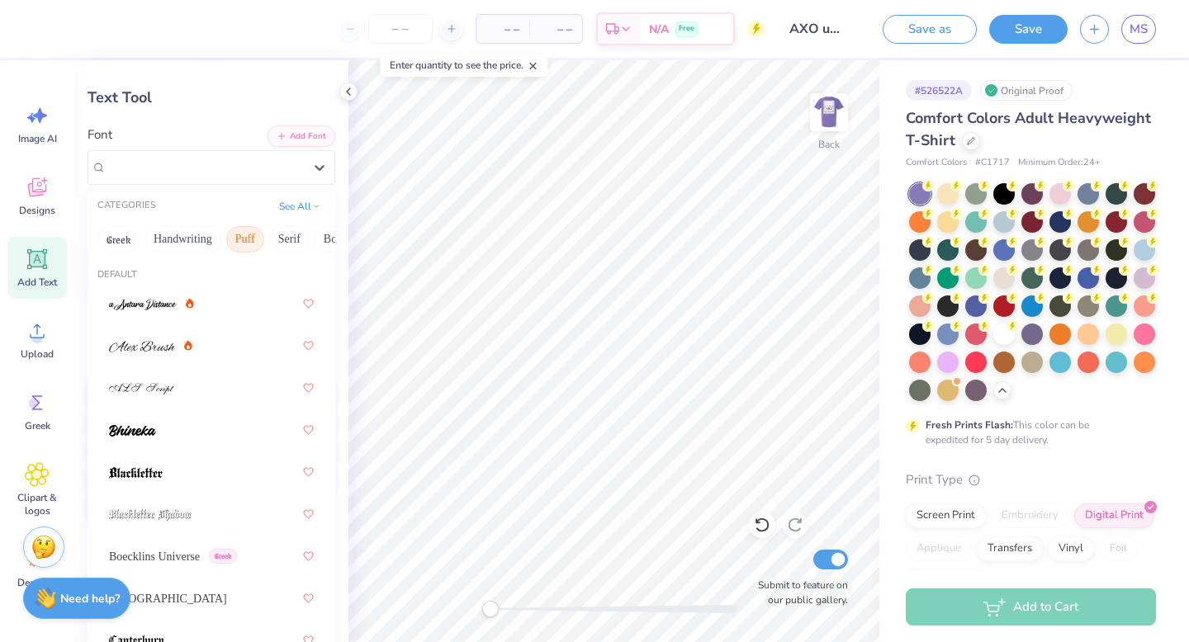
click at [247, 235] on button "Puff" at bounding box center [245, 239] width 38 height 26
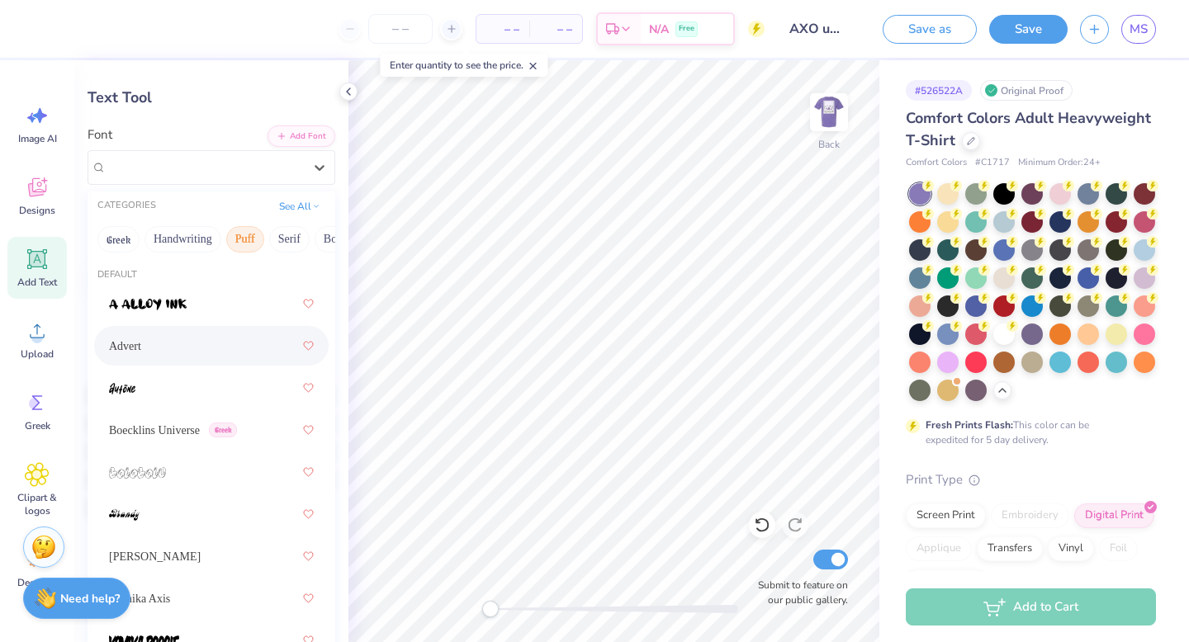
scroll to position [86, 0]
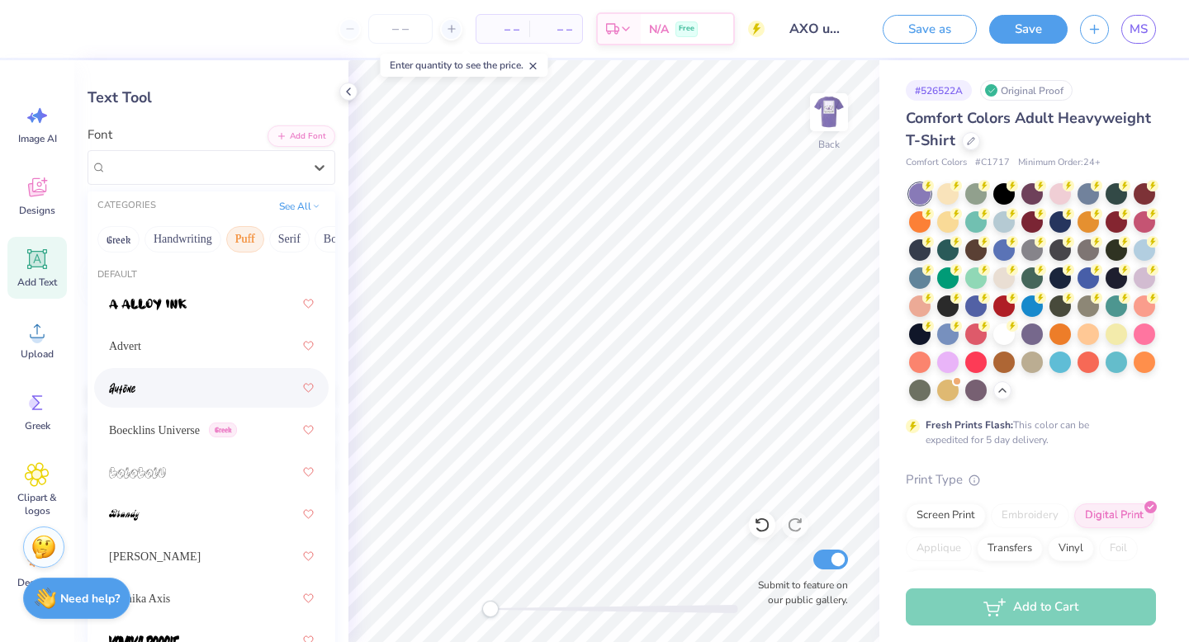
click at [164, 373] on div at bounding box center [211, 388] width 205 height 30
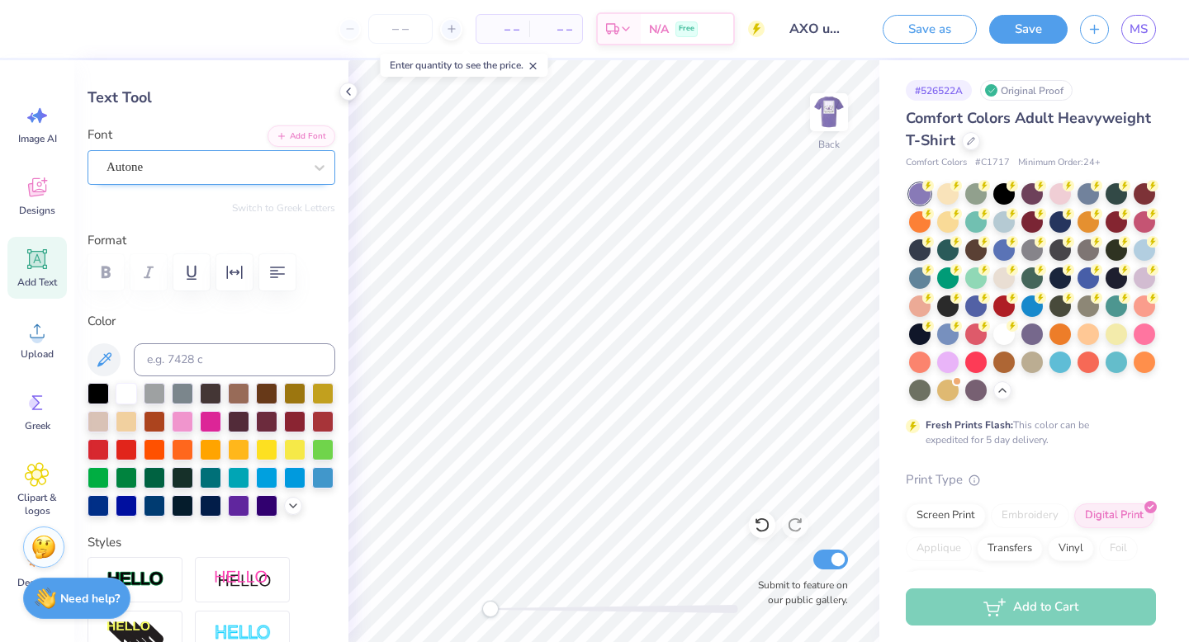
click at [290, 172] on div "Autone" at bounding box center [205, 167] width 200 height 26
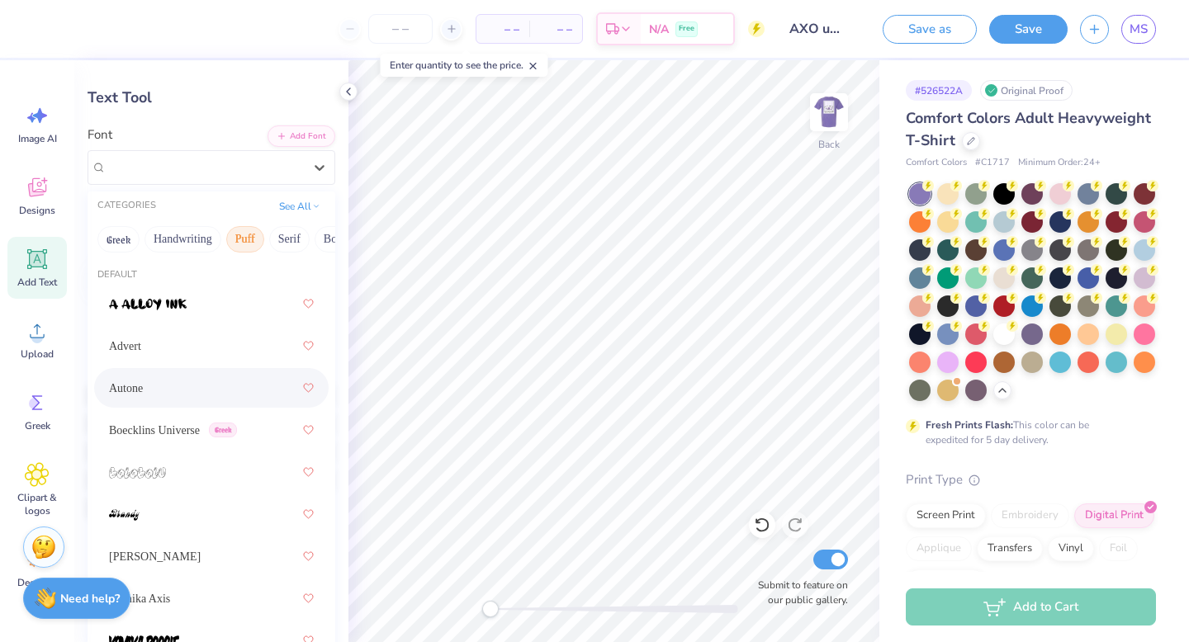
scroll to position [40, 0]
click at [208, 457] on div at bounding box center [211, 472] width 205 height 30
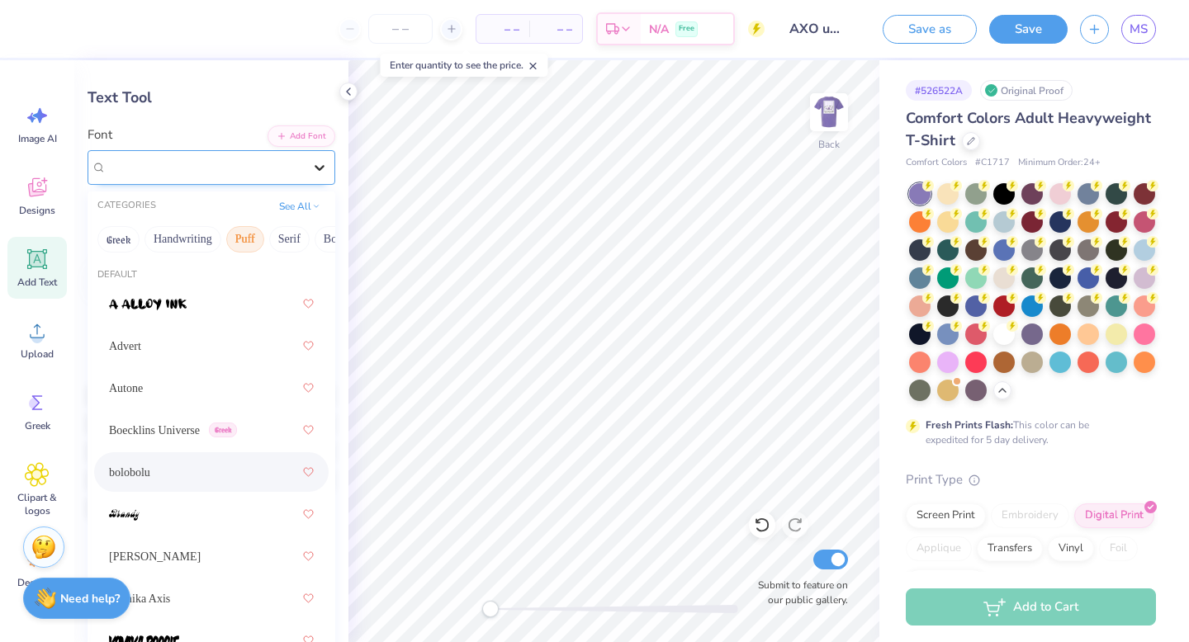
click at [305, 167] on div at bounding box center [320, 168] width 30 height 30
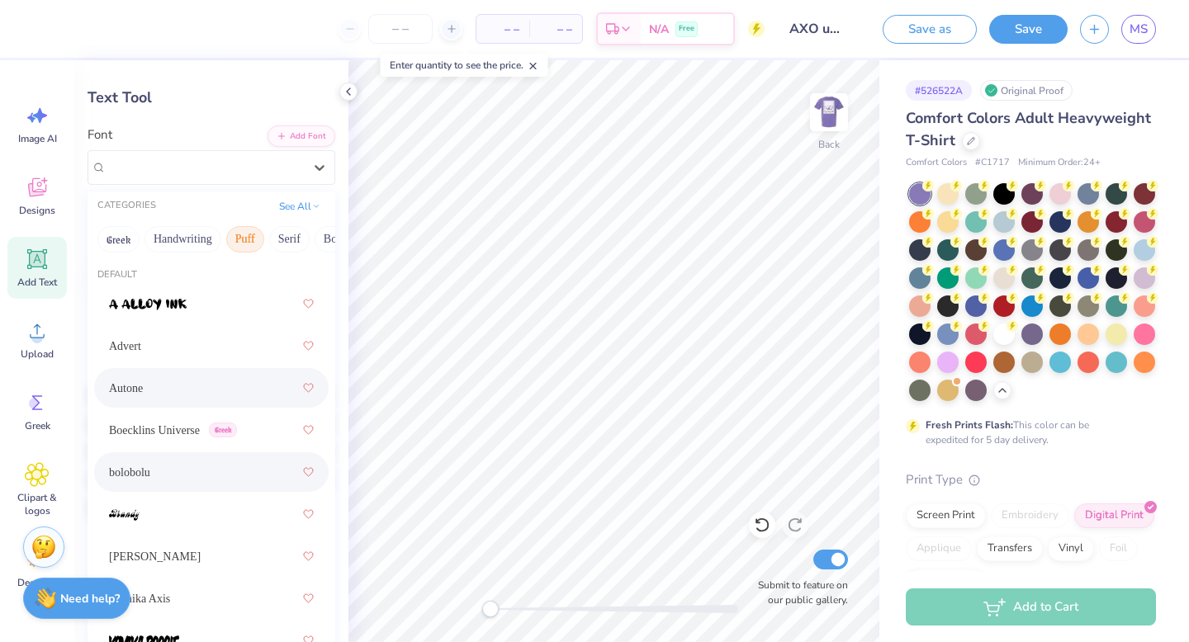
scroll to position [174, 0]
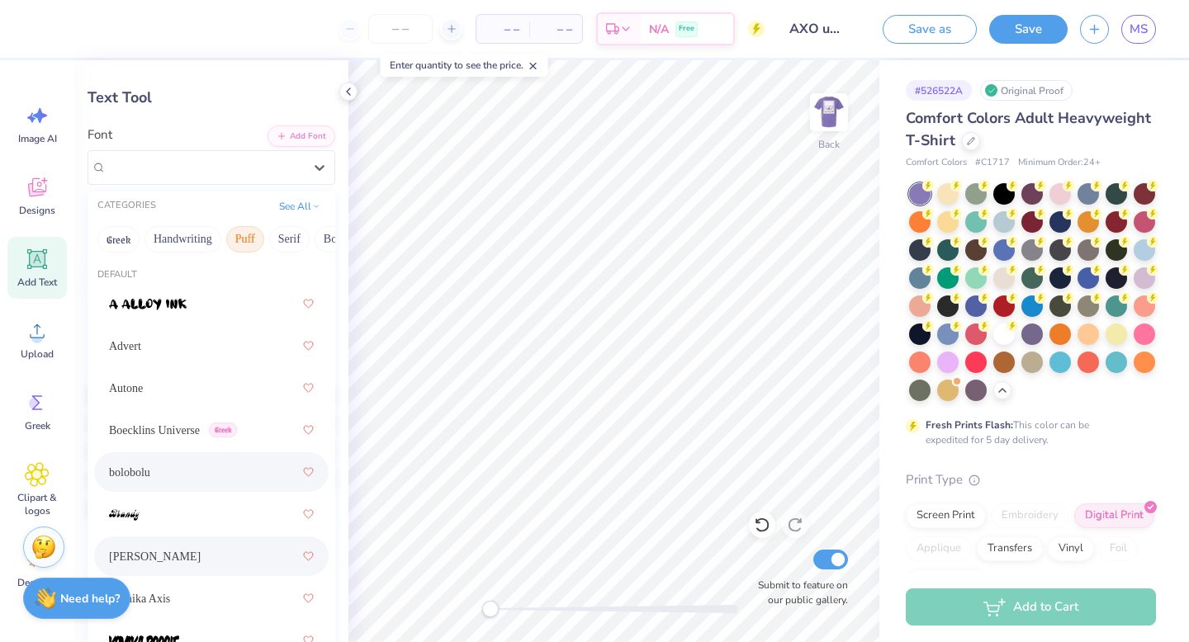
click at [246, 542] on div "Holly FREE" at bounding box center [211, 557] width 205 height 30
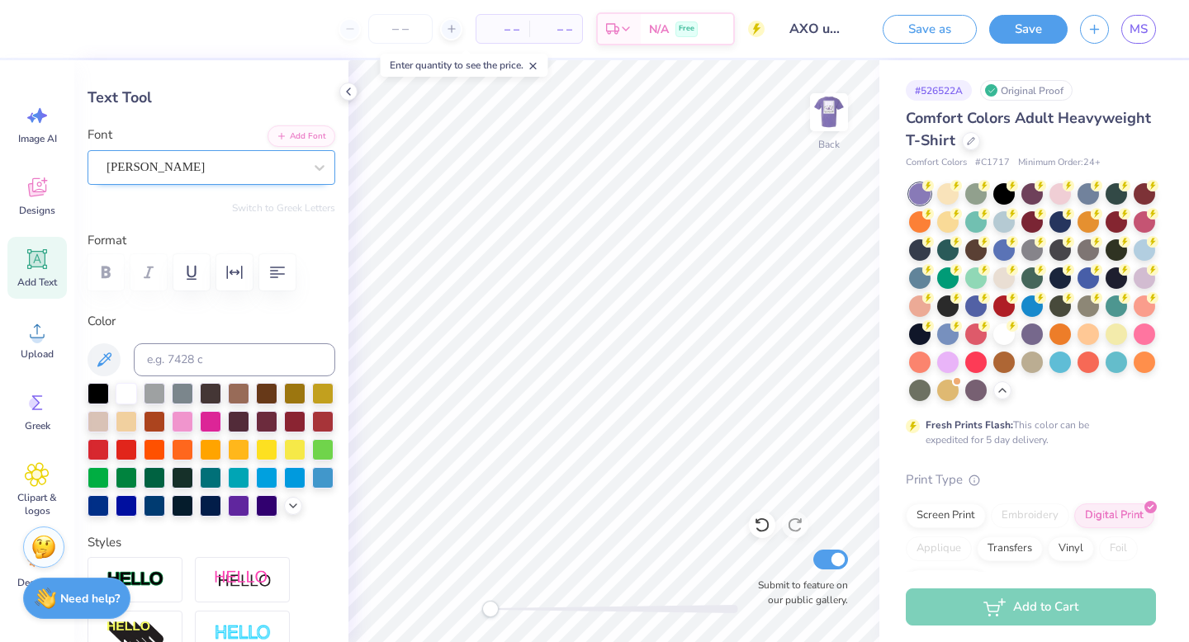
click at [277, 162] on div "Holly FREE" at bounding box center [205, 167] width 200 height 26
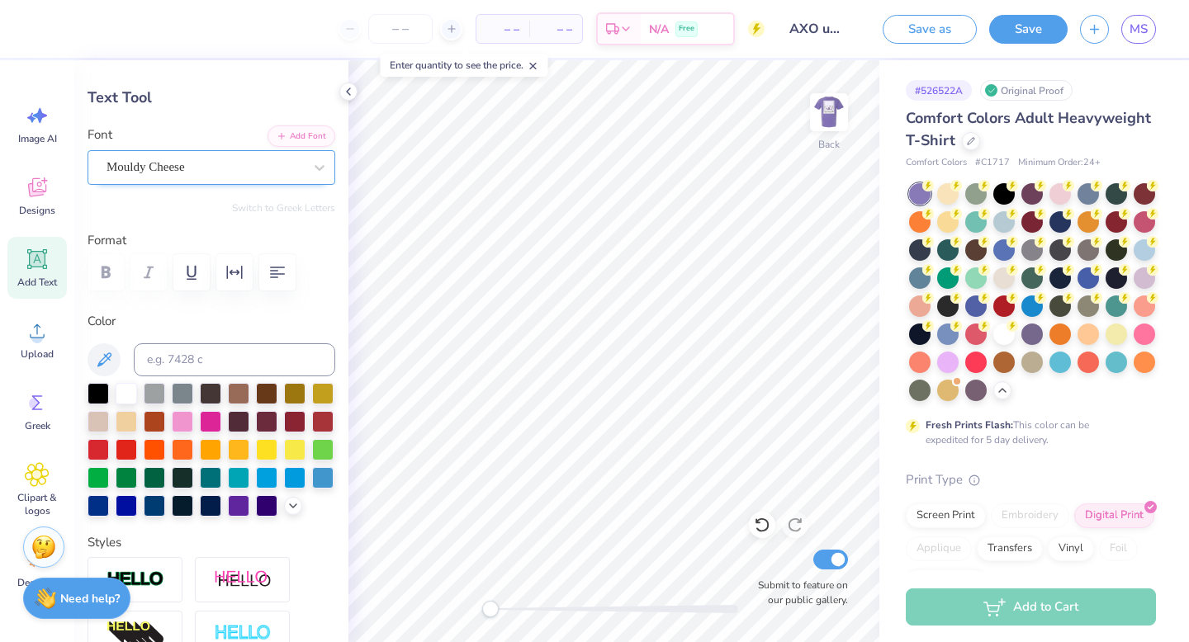
click at [221, 152] on div "Mouldy Cheese" at bounding box center [212, 167] width 248 height 35
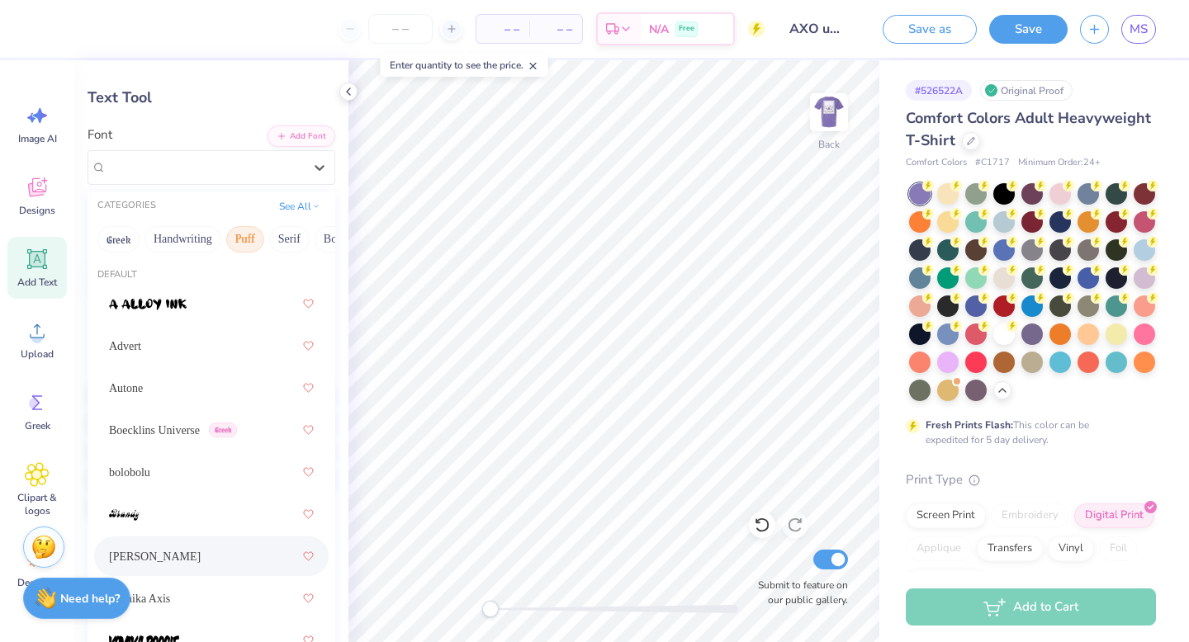
scroll to position [97, 0]
click at [172, 542] on div "Holly FREE" at bounding box center [211, 557] width 205 height 30
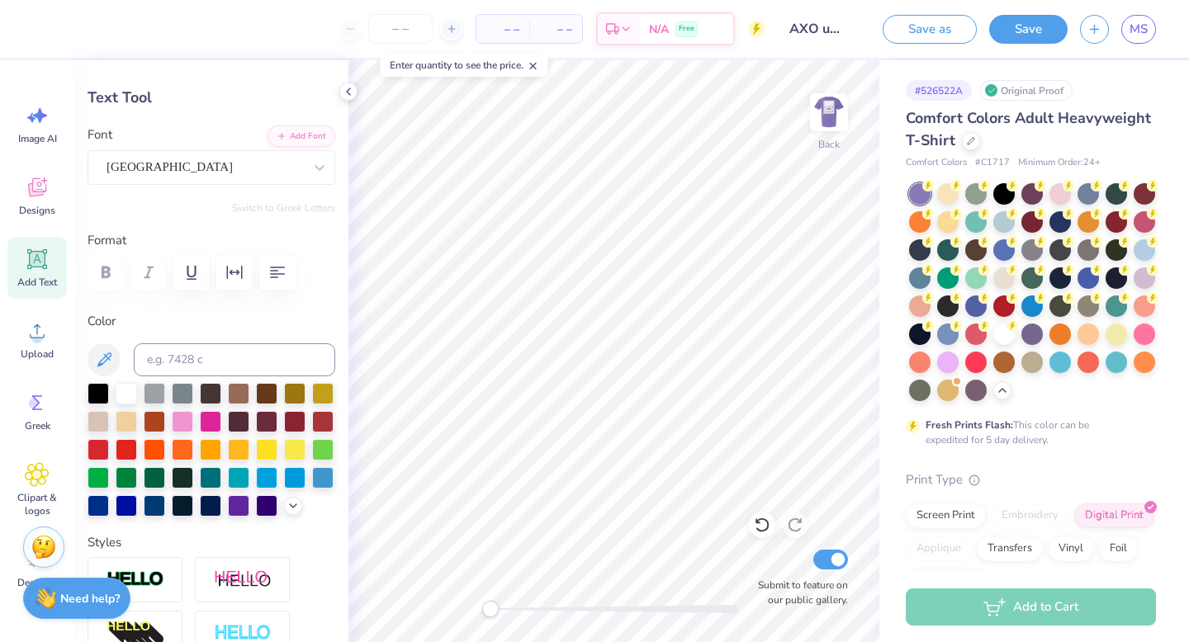
type input "6.34"
type input "1.03"
type input "5.98"
click at [298, 167] on div "Cambridge" at bounding box center [205, 167] width 200 height 26
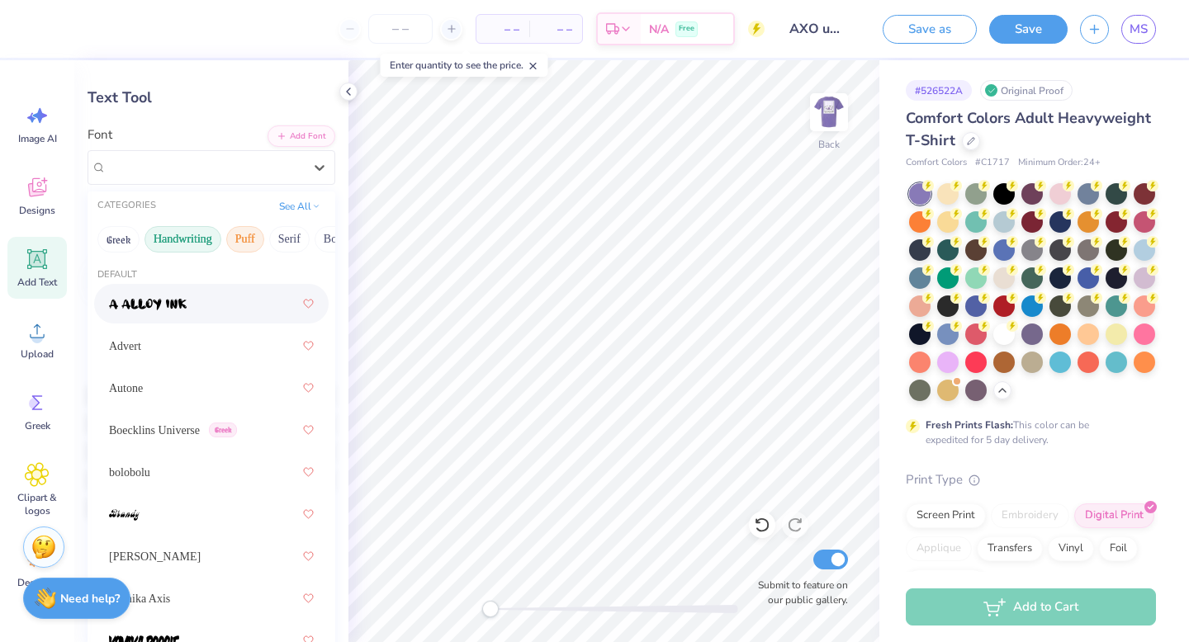
click at [185, 240] on button "Handwriting" at bounding box center [182, 239] width 77 height 26
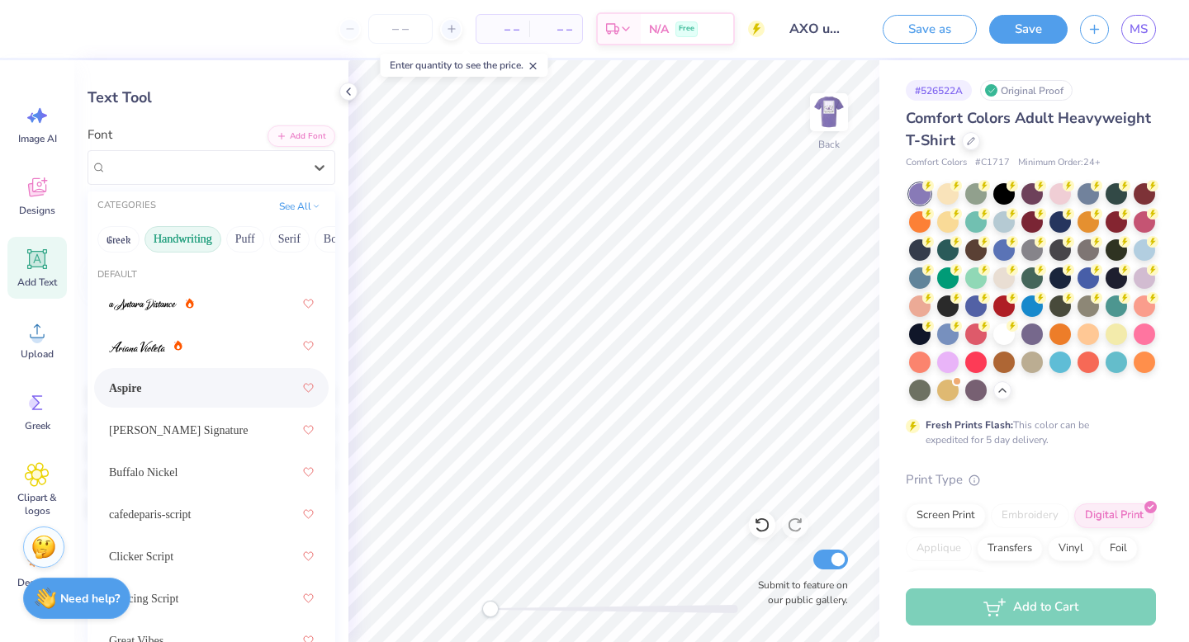
click at [168, 380] on div "Aspire" at bounding box center [211, 388] width 205 height 30
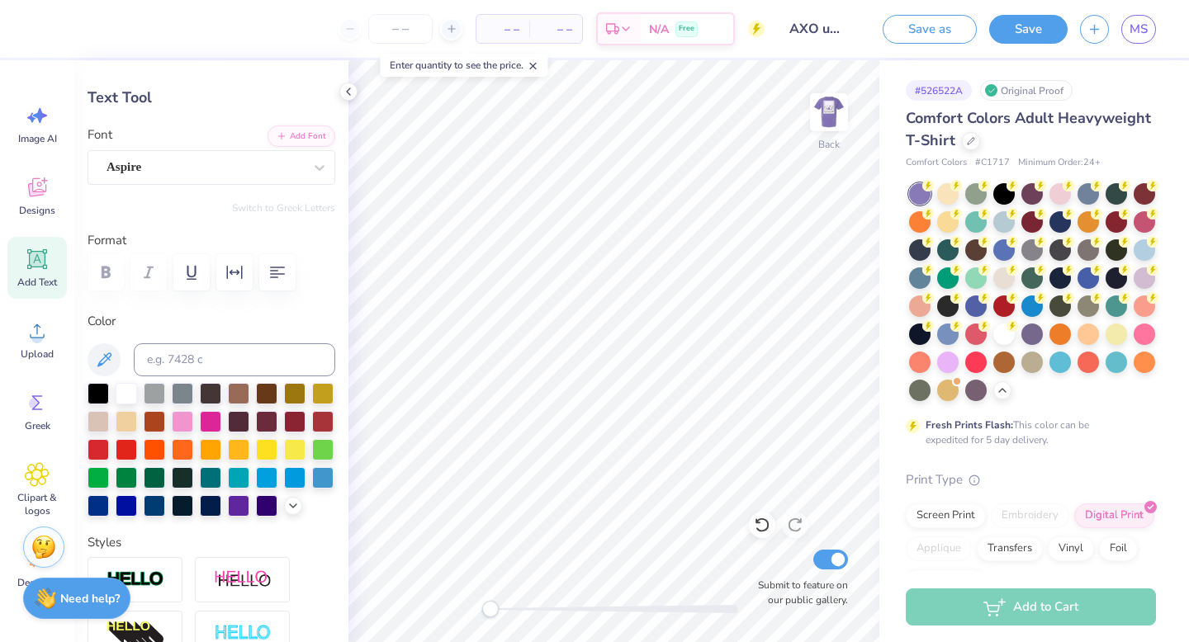
type input "5.64"
type input "0.90"
type input "6.10"
type input "11.38"
type input "1.28"
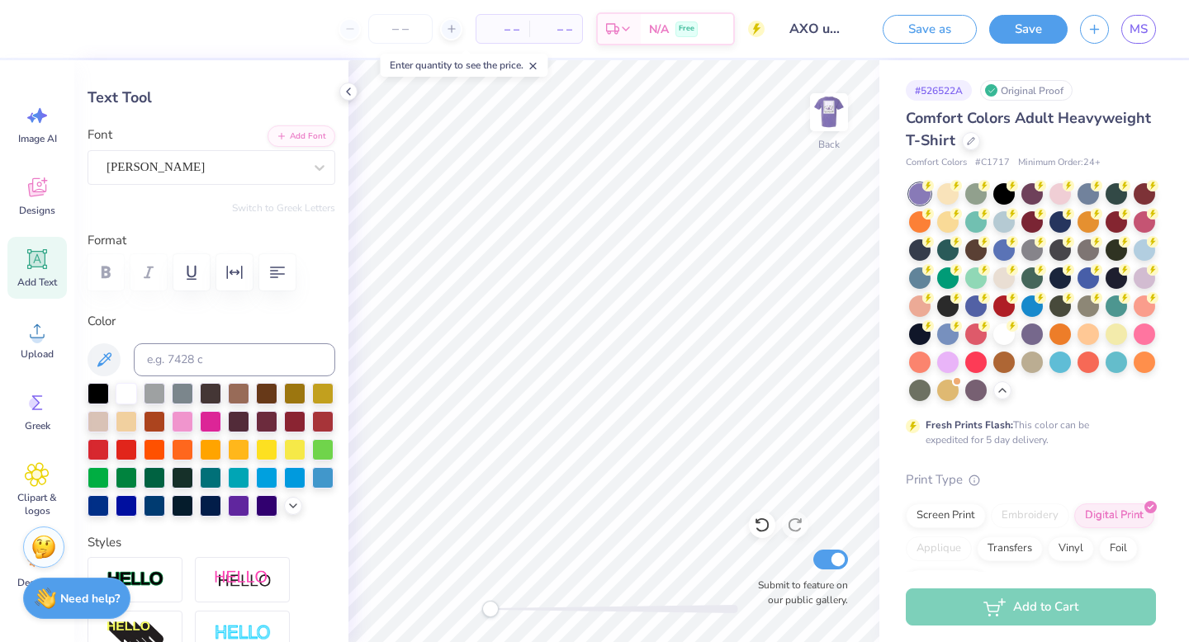
type input "4.65"
type input "1.39"
type input "0.34"
type input "5.82"
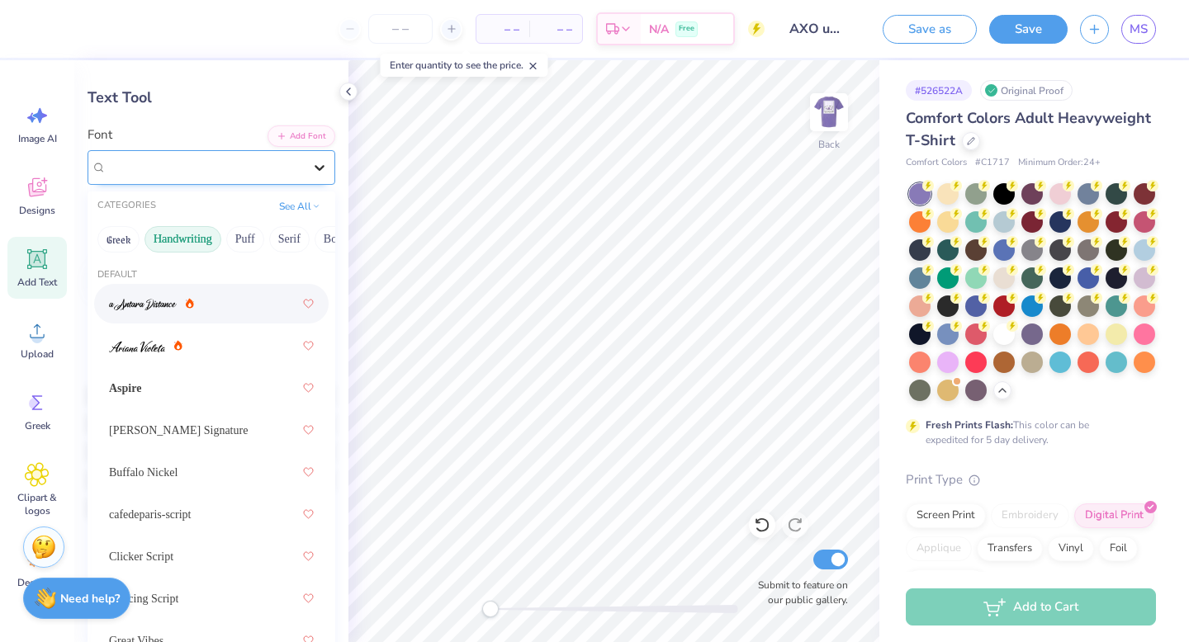
click at [306, 176] on div at bounding box center [320, 168] width 30 height 30
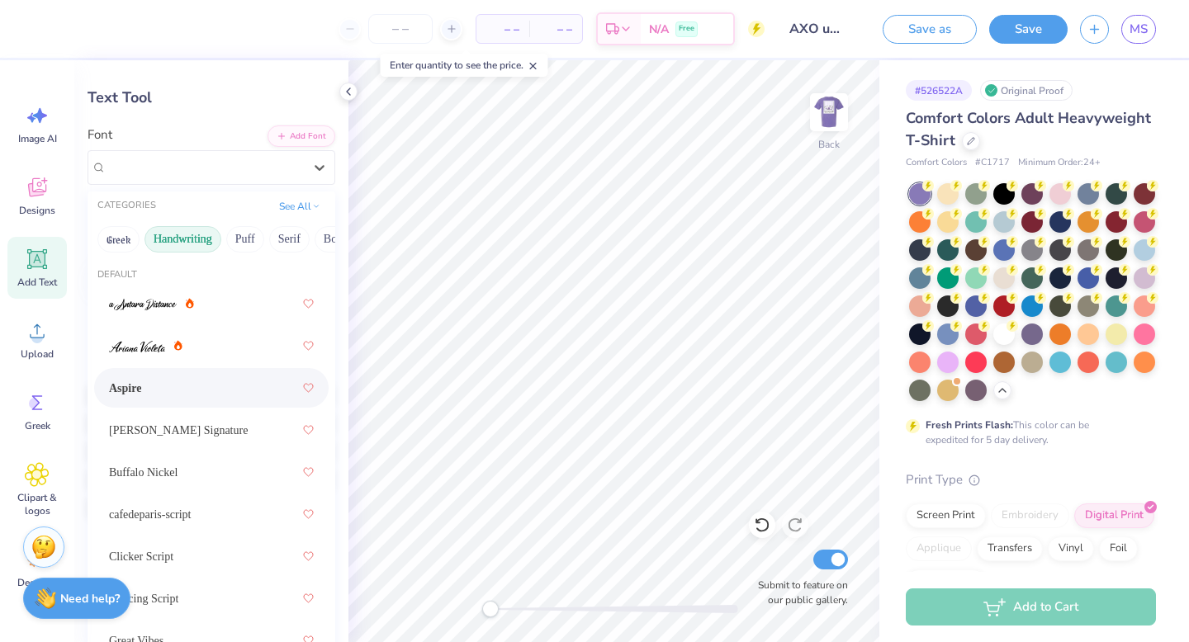
click at [150, 391] on div "Aspire" at bounding box center [211, 388] width 205 height 30
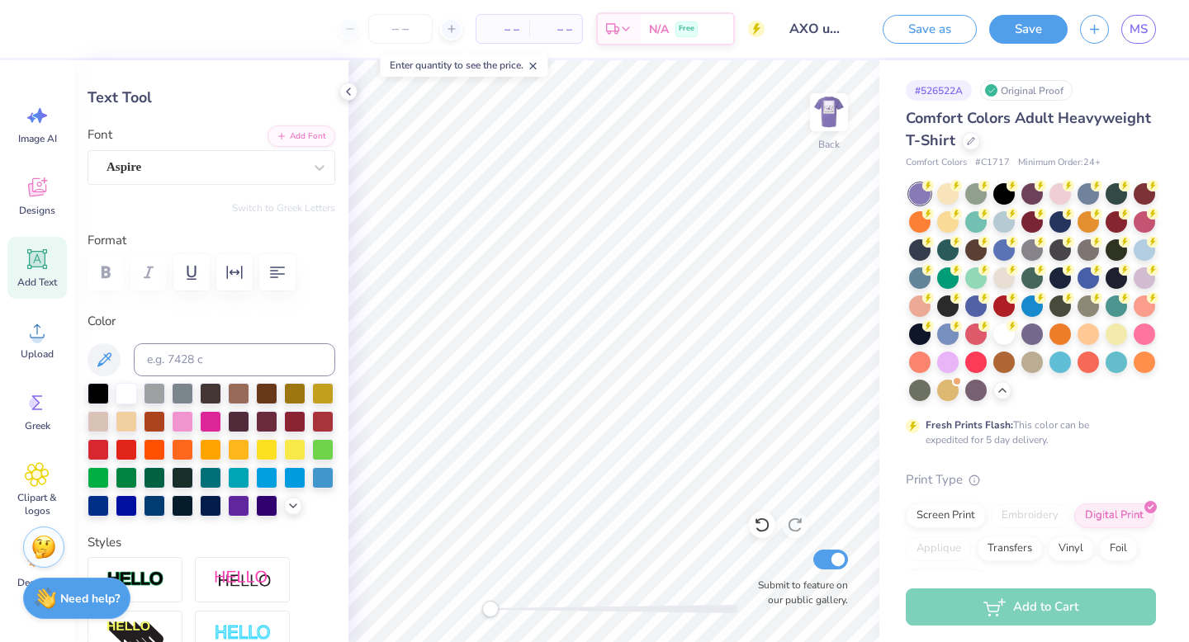
type input "1.27"
type input "0.26"
type input "5.89"
click at [500, 603] on div "Accessibility label" at bounding box center [500, 609] width 17 height 17
type input "5.64"
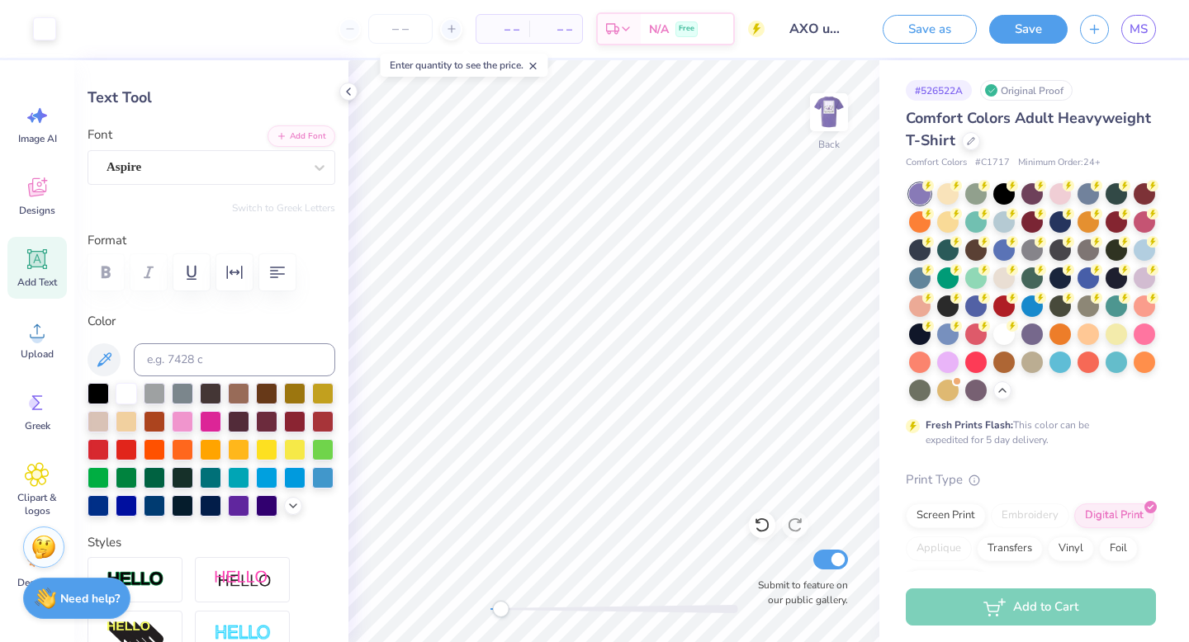
type input "0.90"
type input "6.15"
type textarea "Real. Strong. Women."
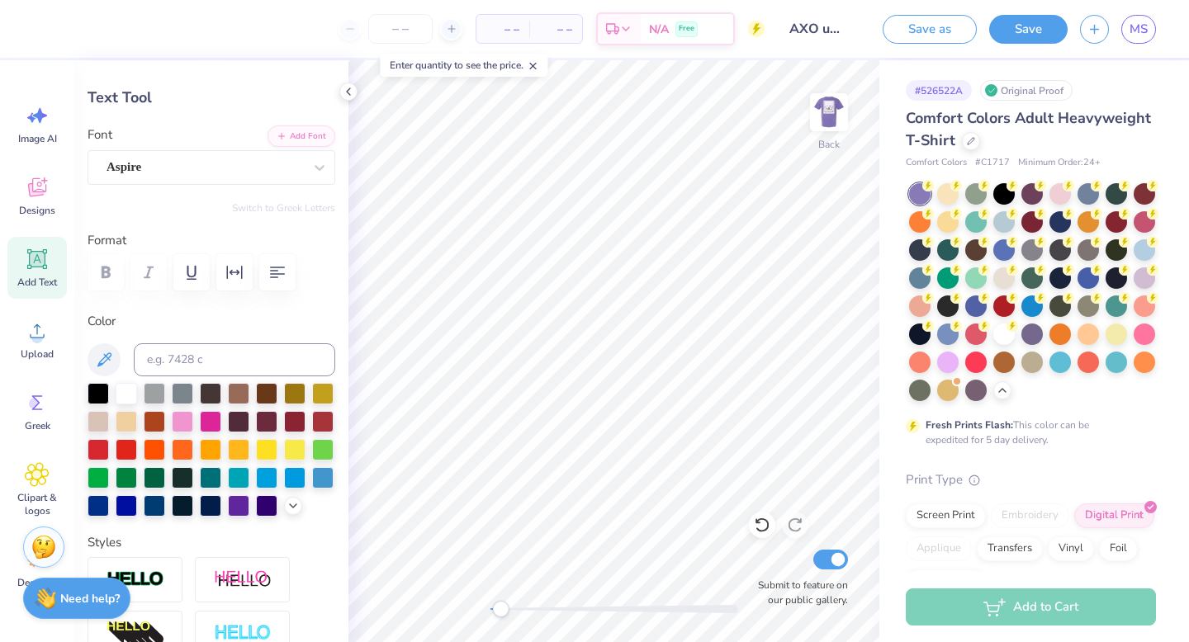
type textarea "Real. Strong. Women."
click at [480, 607] on div "Back Submit to feature on our public gallery." at bounding box center [613, 351] width 531 height 582
click at [836, 114] on img at bounding box center [829, 112] width 66 height 66
click at [834, 113] on img at bounding box center [829, 112] width 66 height 66
click at [829, 102] on img at bounding box center [829, 112] width 66 height 66
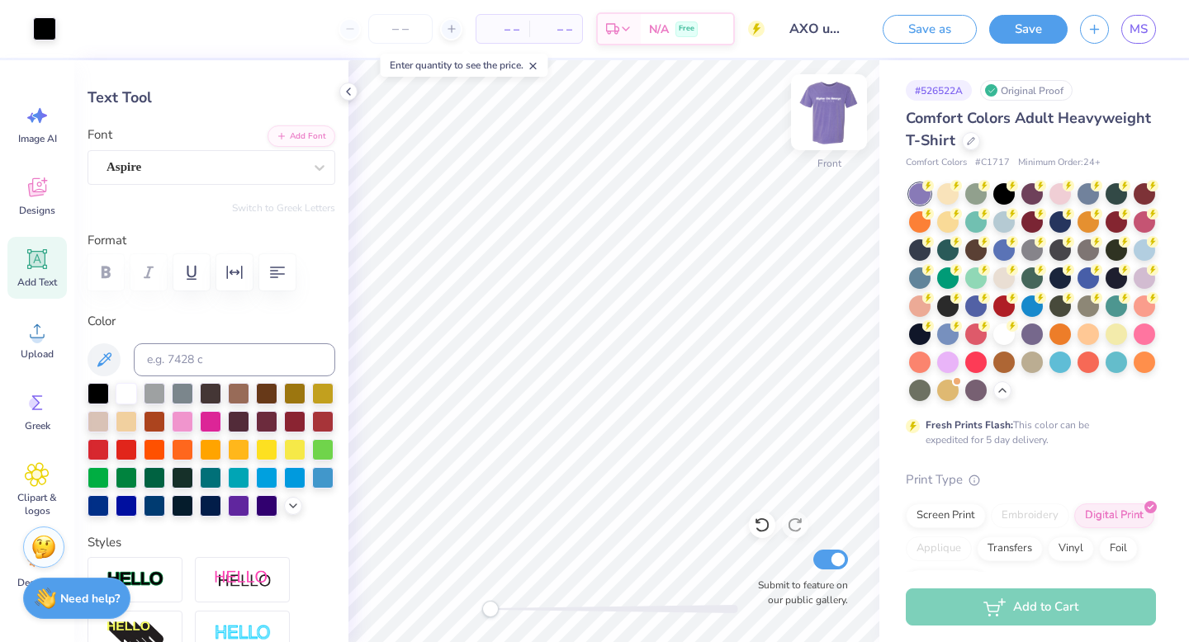
click at [831, 118] on img at bounding box center [829, 112] width 66 height 66
click at [1036, 31] on button "Save" at bounding box center [1028, 26] width 78 height 29
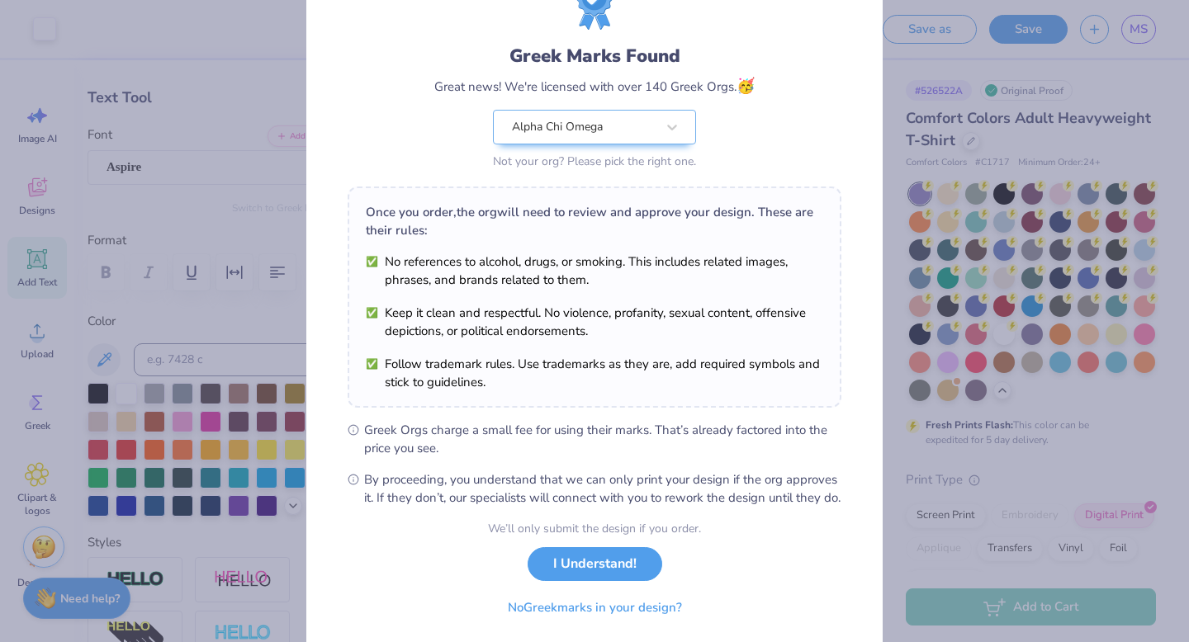
scroll to position [130, 0]
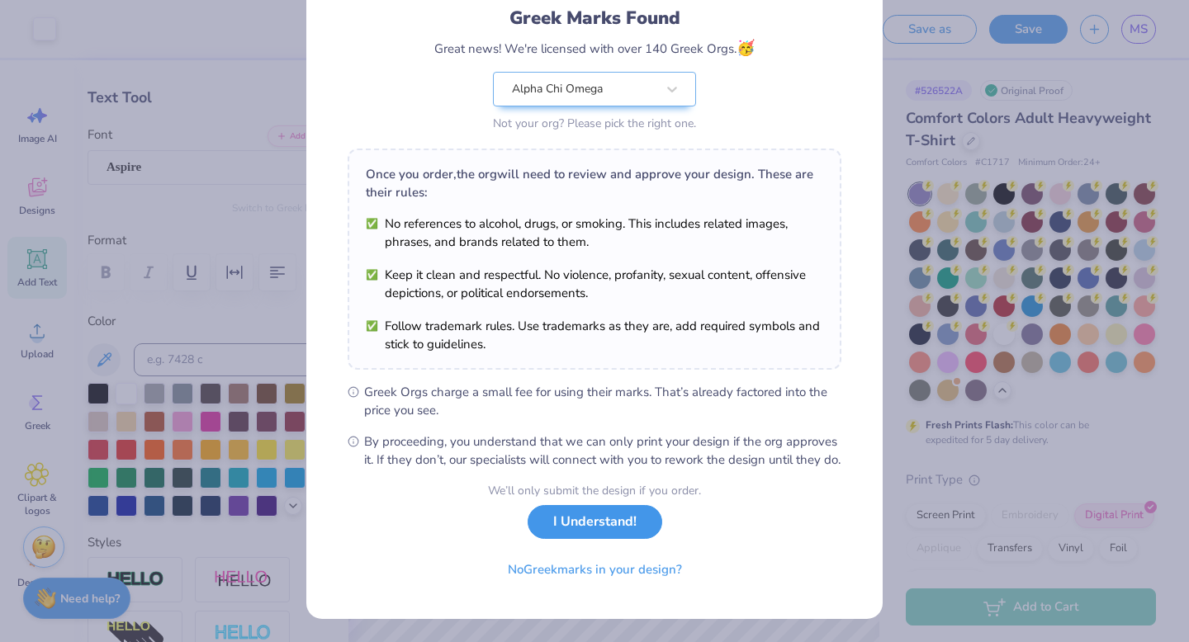
click at [593, 521] on button "I Understand!" at bounding box center [595, 522] width 135 height 34
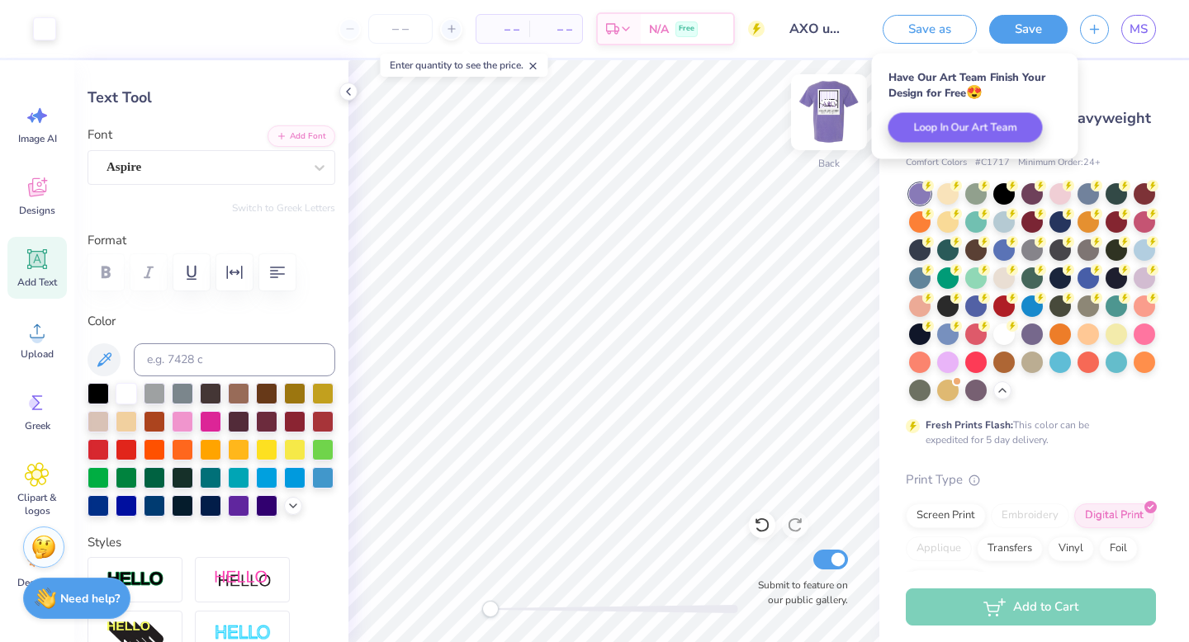
click at [827, 95] on img at bounding box center [829, 112] width 66 height 66
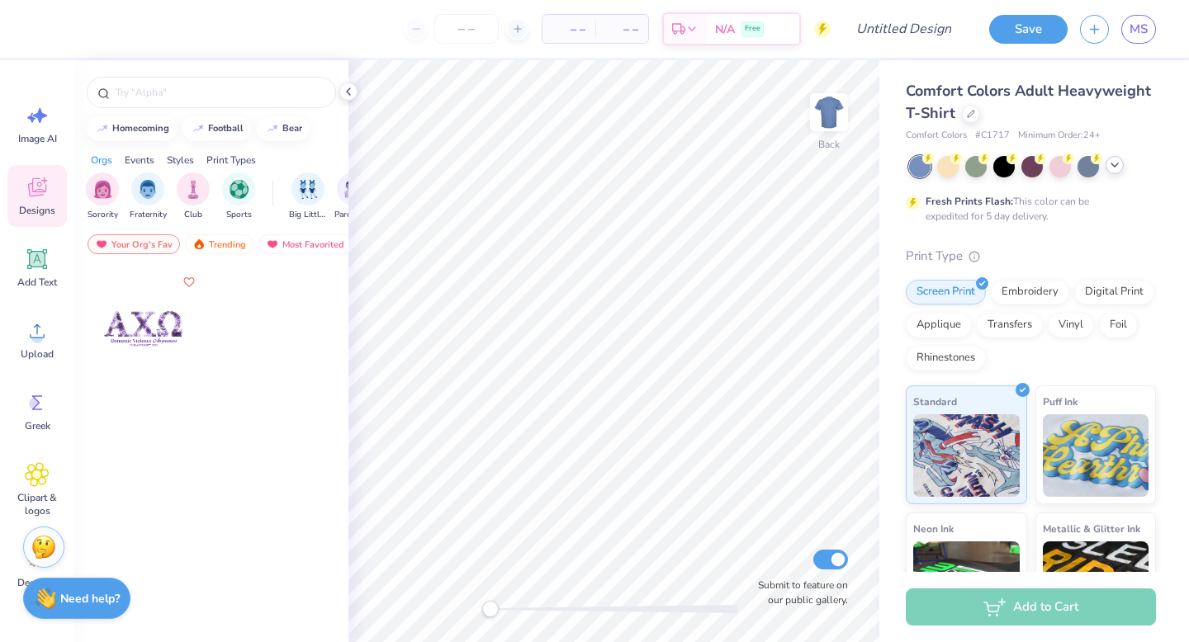
click at [1113, 171] on icon at bounding box center [1114, 165] width 13 height 13
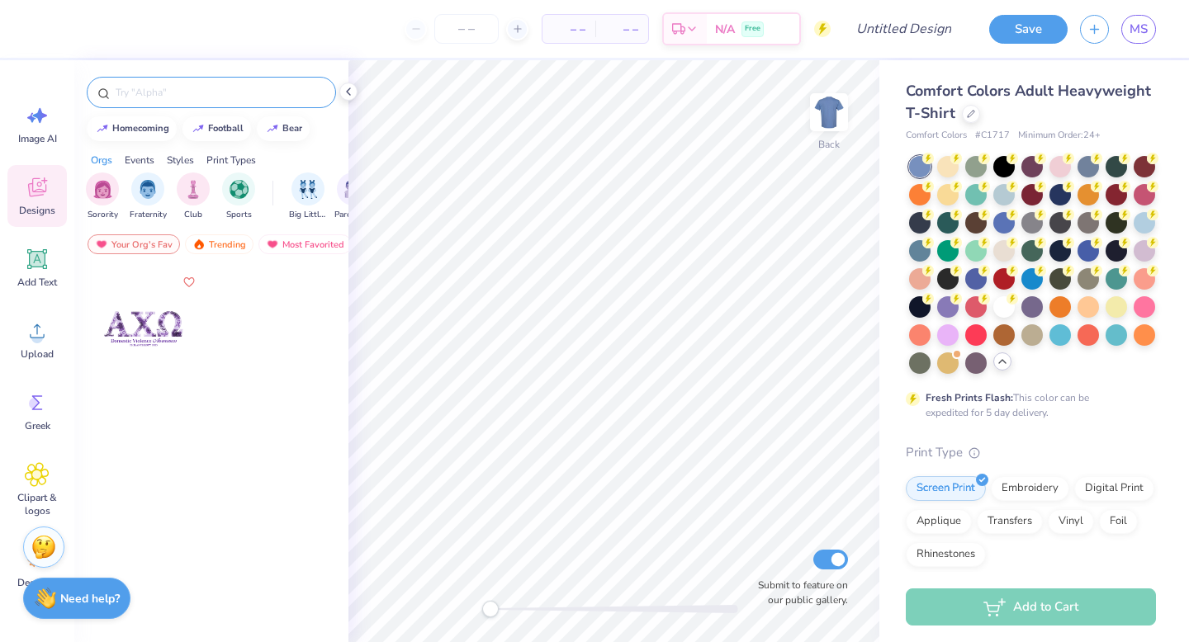
click at [192, 97] on input "text" at bounding box center [219, 92] width 211 height 17
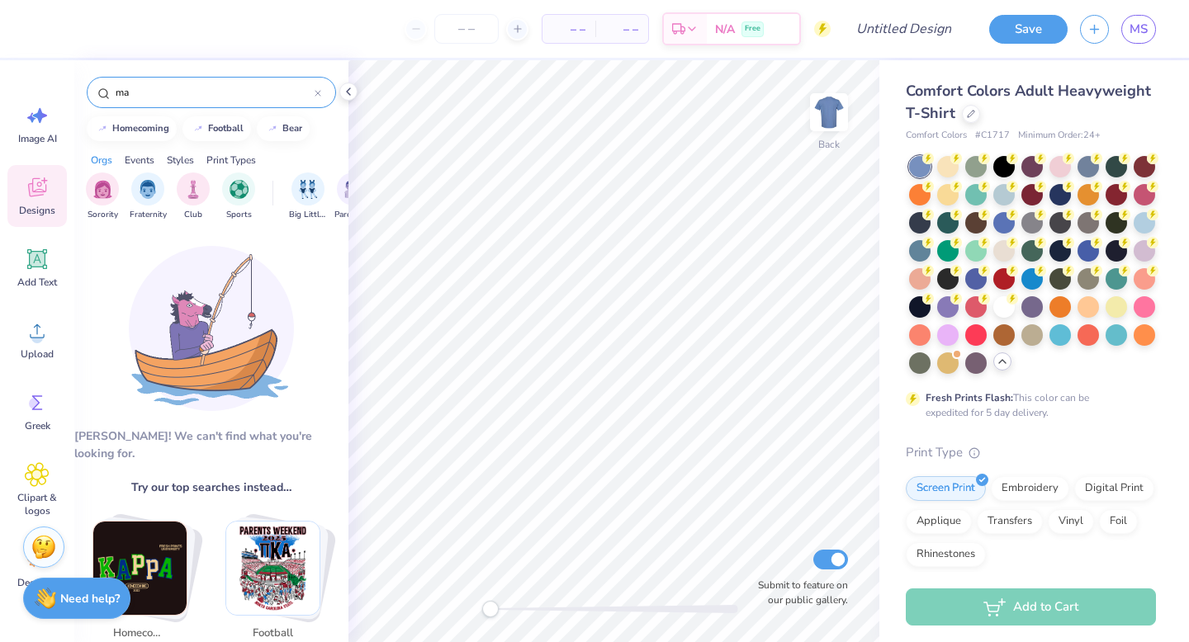
type input "m"
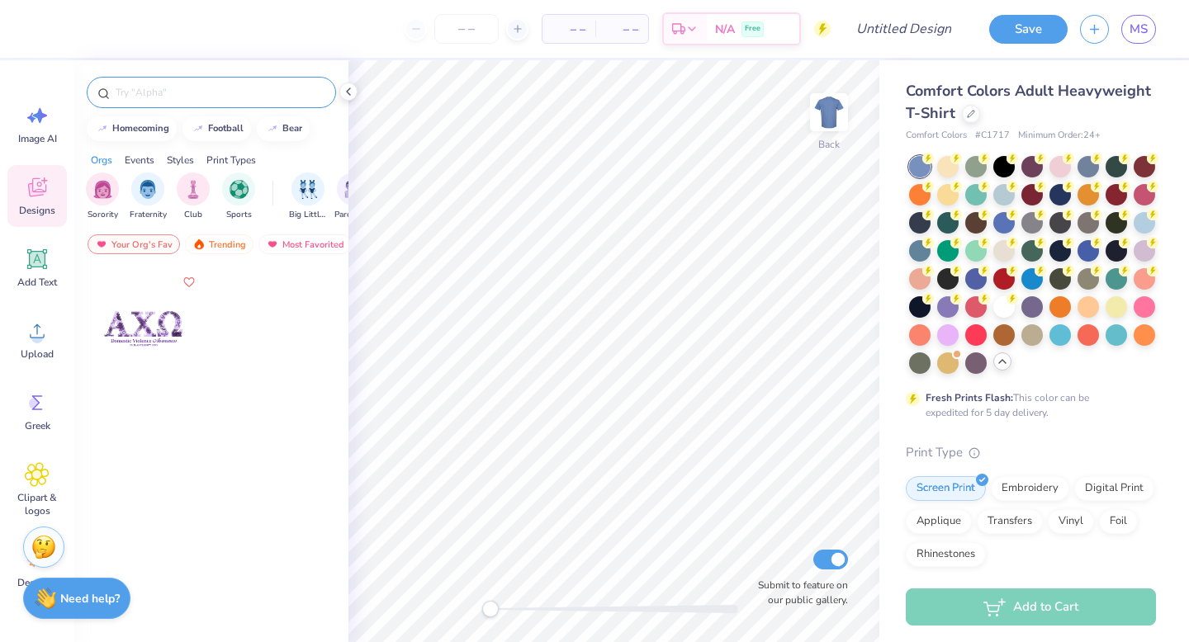
click at [218, 83] on div at bounding box center [211, 92] width 249 height 31
click at [189, 98] on input "text" at bounding box center [219, 92] width 211 height 17
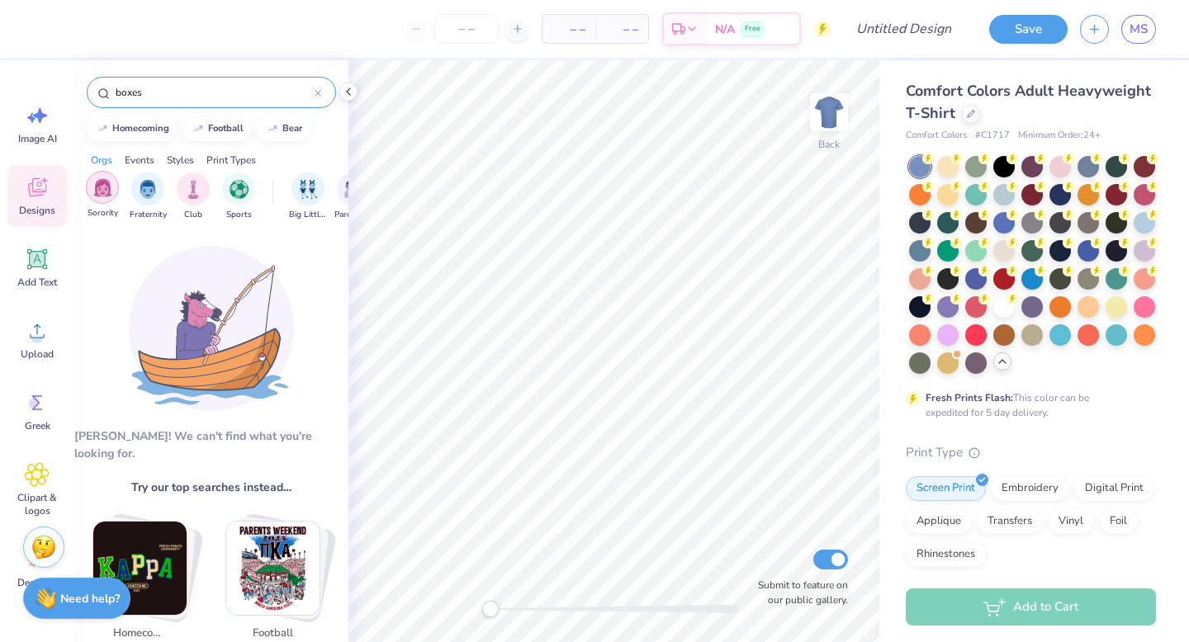
type input "boxes"
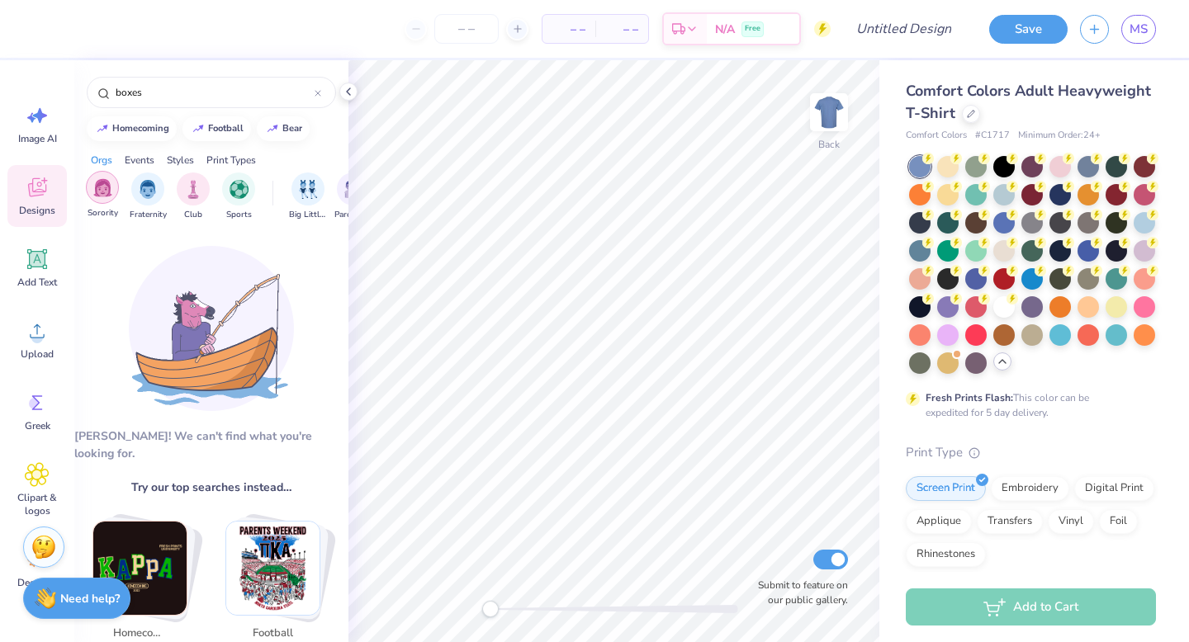
click at [104, 197] on div "filter for Sorority" at bounding box center [102, 187] width 33 height 33
click at [322, 91] on div "boxes" at bounding box center [211, 92] width 249 height 31
click at [115, 179] on icon "filter for Sorority" at bounding box center [115, 176] width 7 height 7
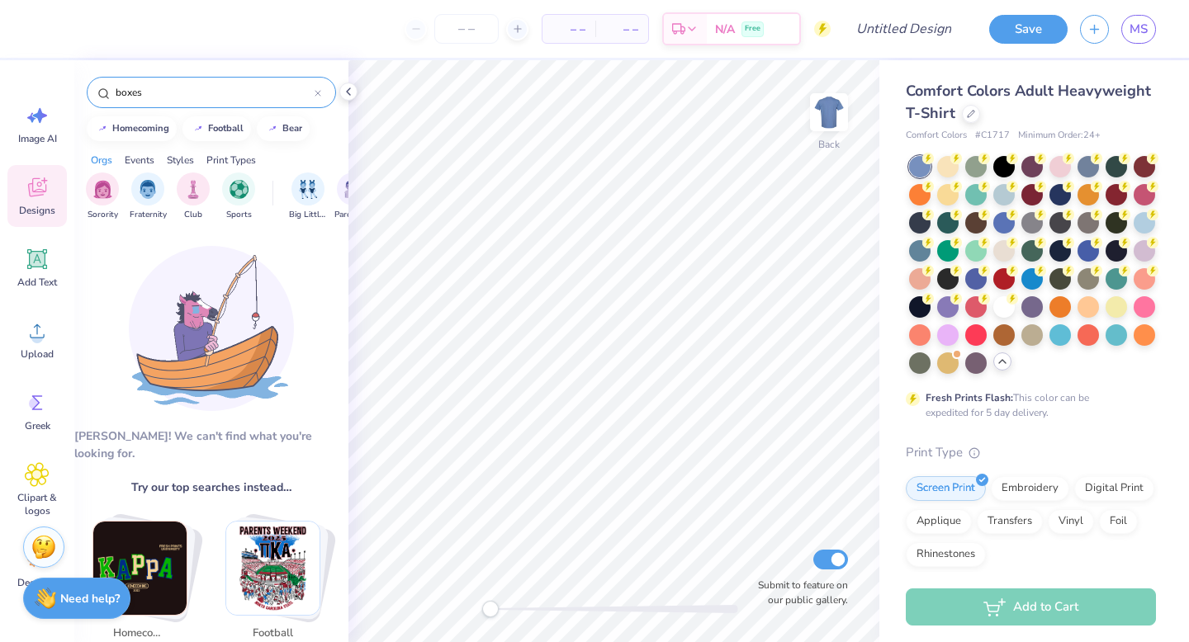
click at [320, 95] on icon at bounding box center [317, 93] width 5 height 5
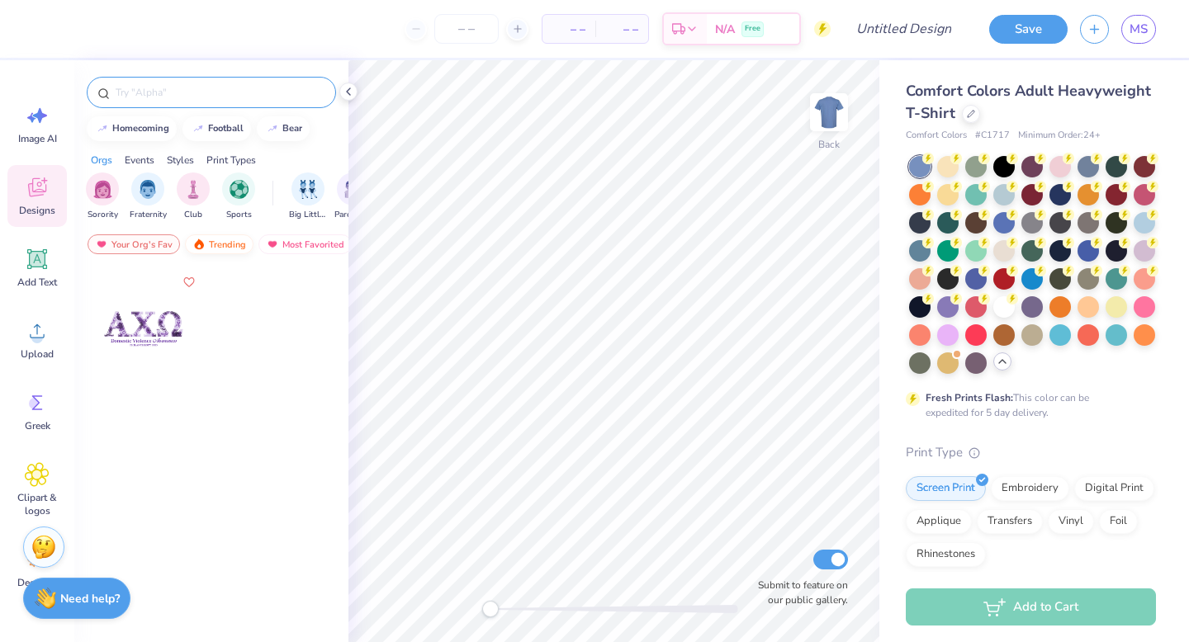
click at [213, 244] on div "Trending" at bounding box center [219, 244] width 69 height 20
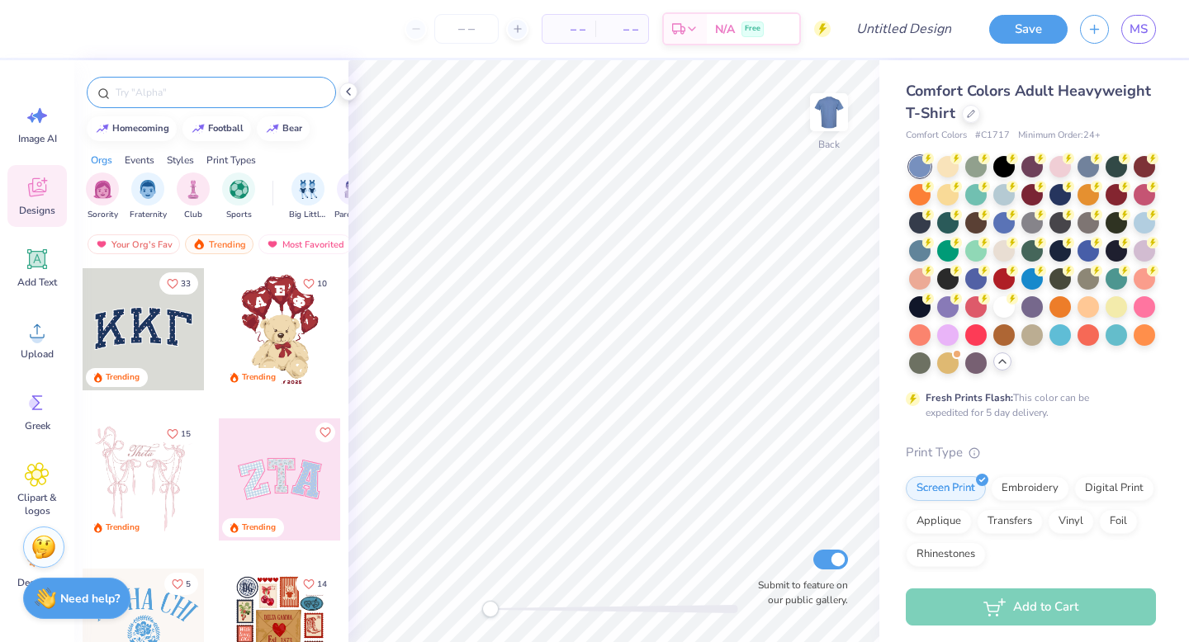
click at [215, 97] on input "text" at bounding box center [219, 92] width 211 height 17
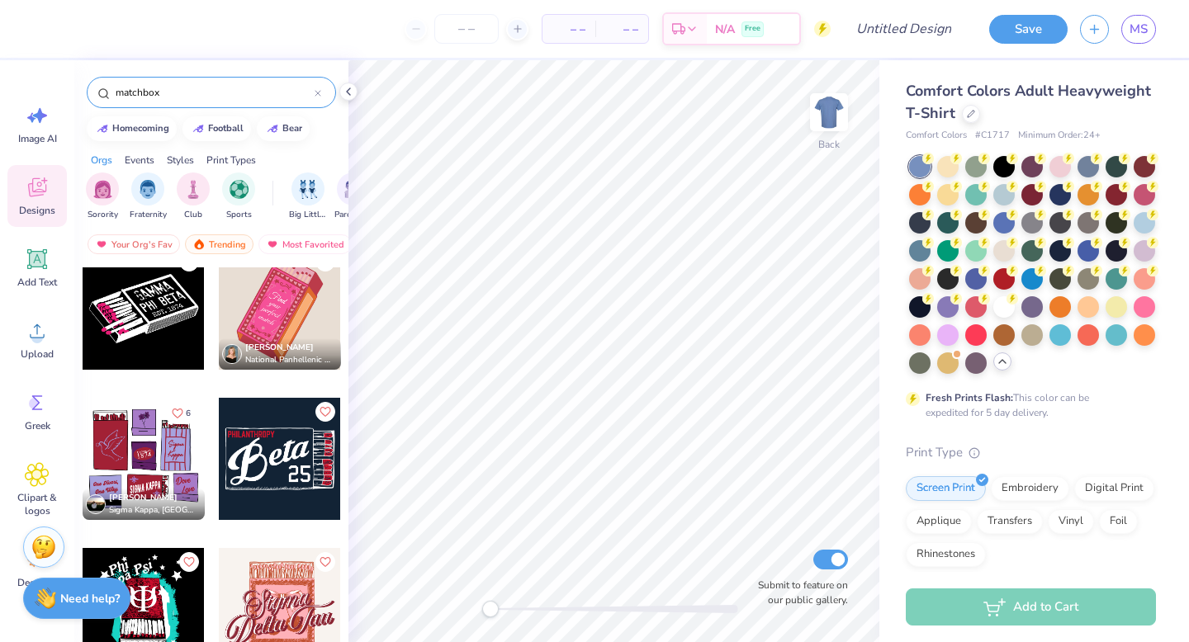
scroll to position [246, 0]
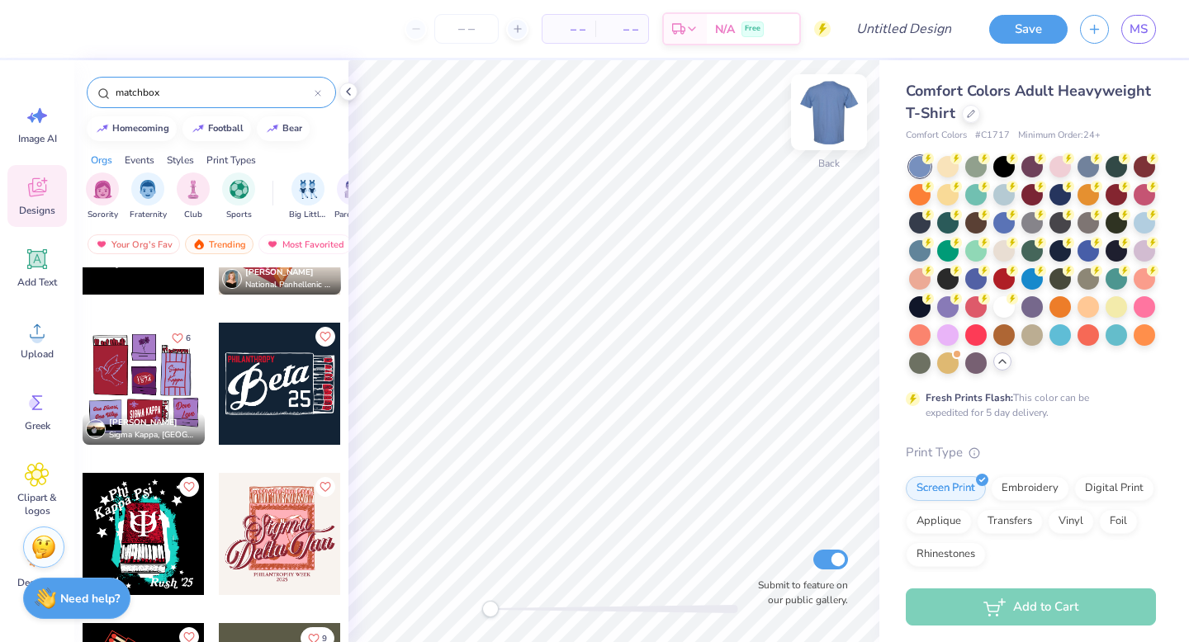
type input "matchbox"
click at [827, 115] on img at bounding box center [829, 112] width 66 height 66
click at [159, 363] on div at bounding box center [144, 384] width 122 height 122
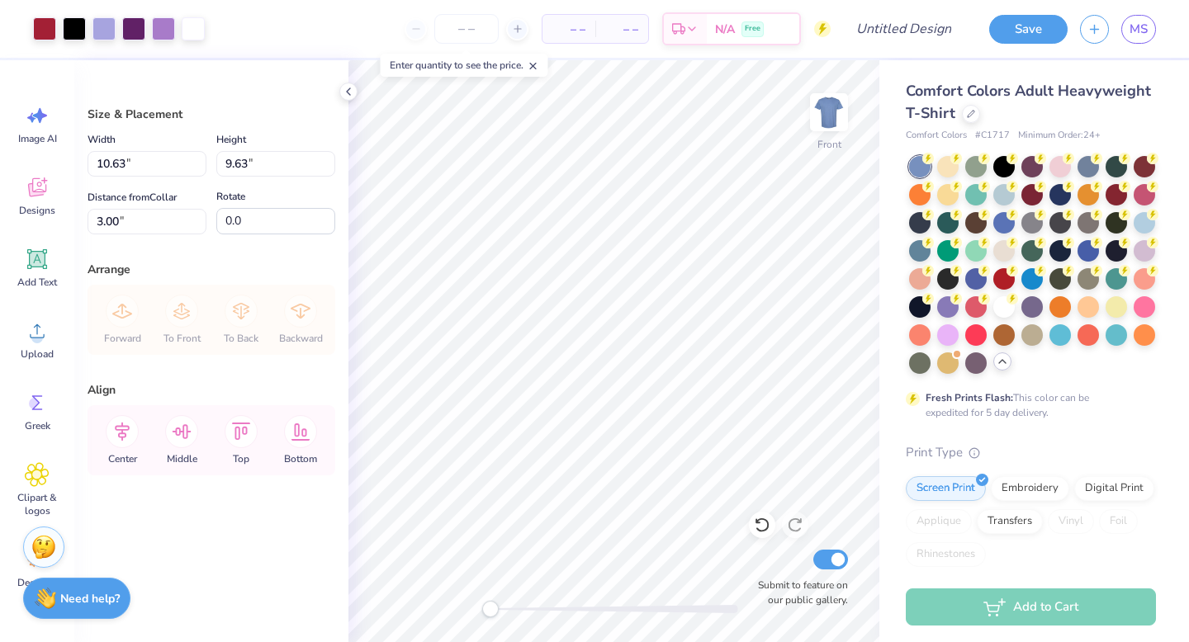
type input "11.44"
type input "10.37"
type input "4.71"
type input "12.46"
type input "11.29"
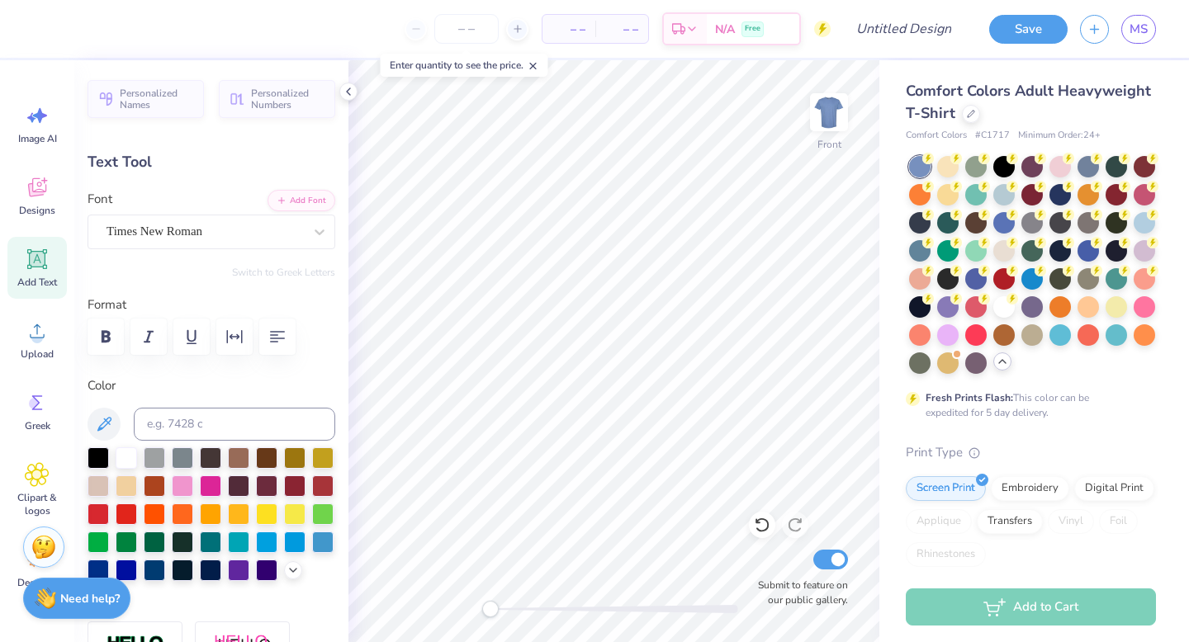
type textarea "1885"
type input "1.78"
type input "1.18"
type input "6.47"
type input "0.0"
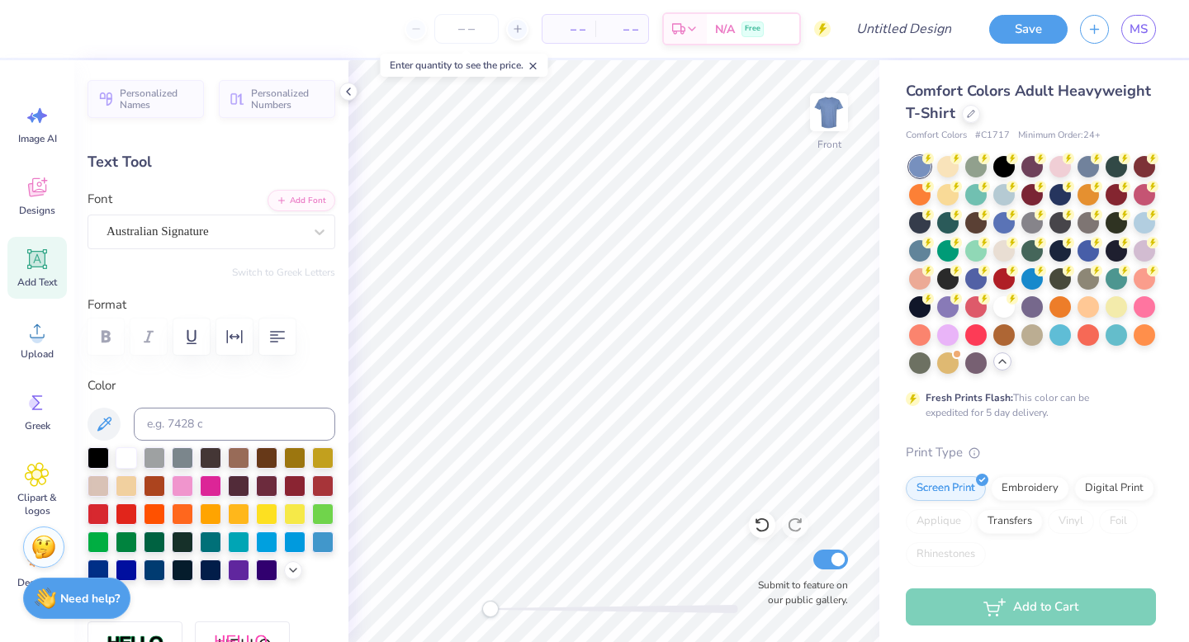
type textarea "Alpha"
type input "1.75"
type input "1.15"
type input "7.65"
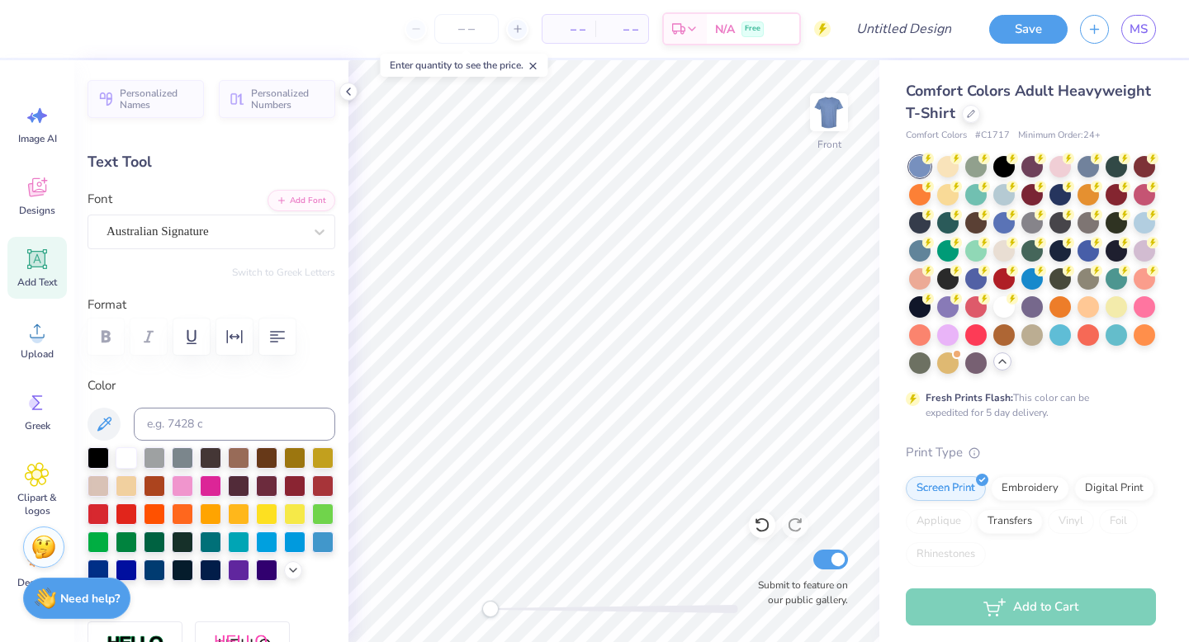
type textarea "Chi"
type input "3.44"
type input "1.43"
type input "11.14"
type textarea "S"
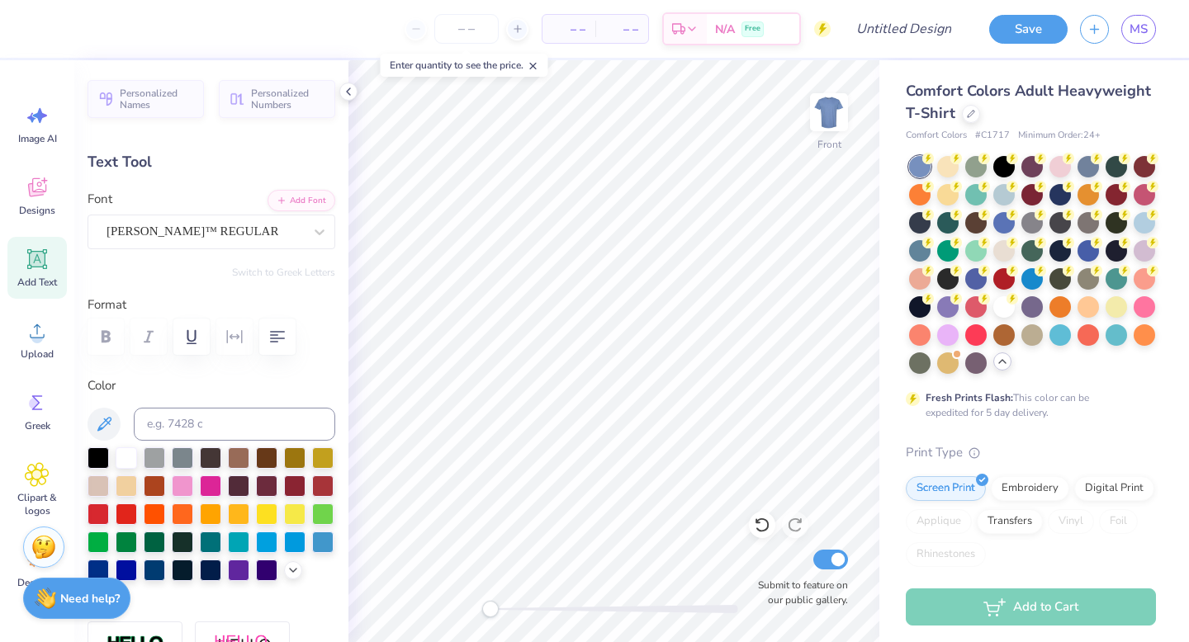
scroll to position [0, 4]
type textarea "Alpha Chi Omega"
type input "2.82"
type input "0.69"
type input "11.05"
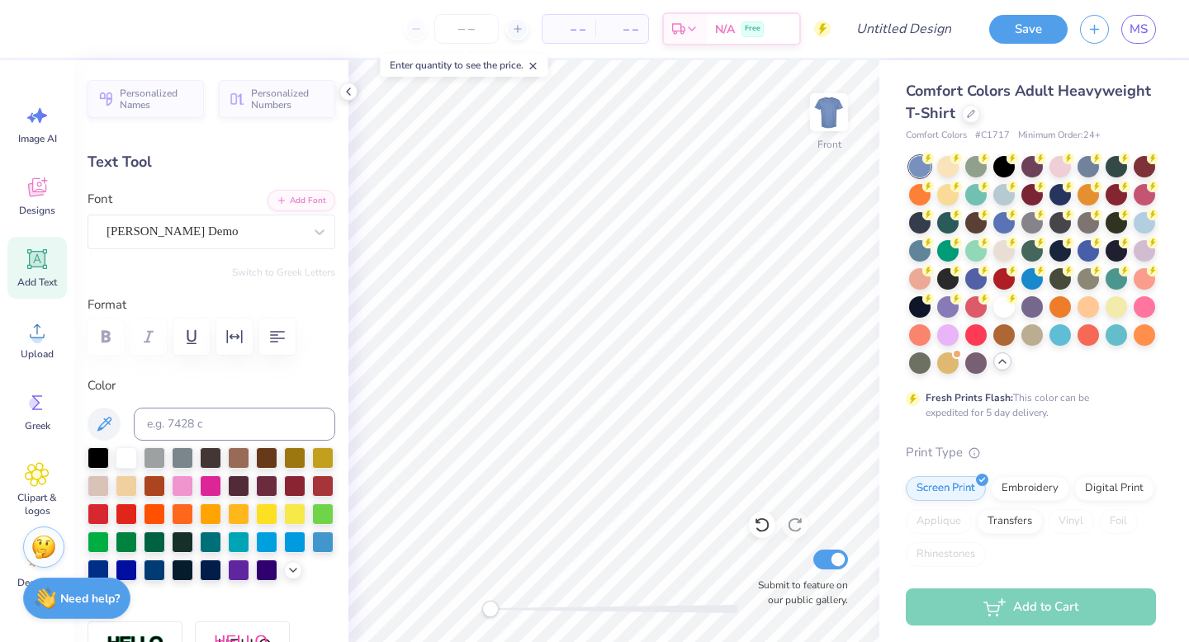
scroll to position [0, 0]
type textarea "O"
type textarea "r"
type textarea "Real."
type input "2.60"
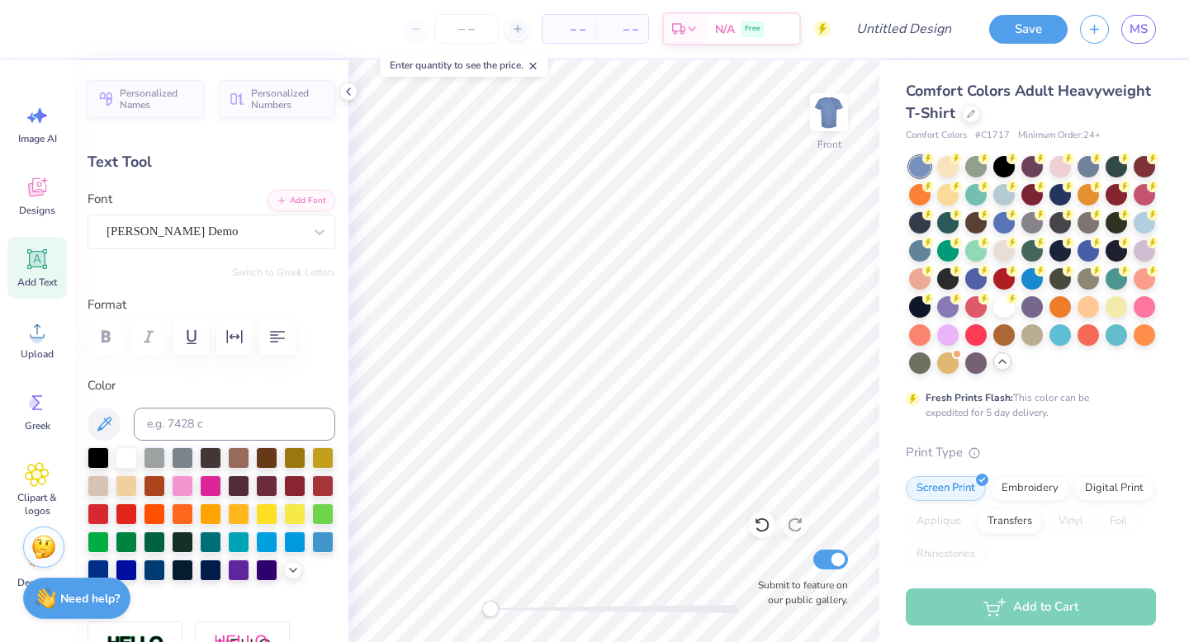
type input "0.85"
type input "11.79"
type textarea "O"
type textarea "A"
type textarea "Strong."
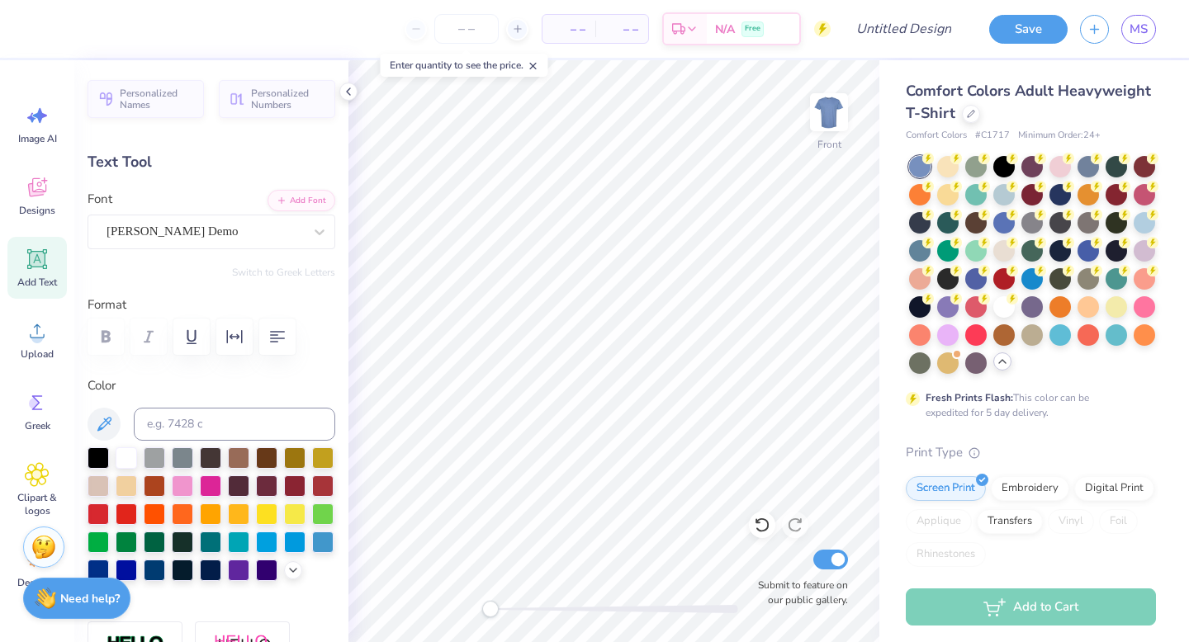
scroll to position [0, 1]
type input "2.04"
type input "0.66"
type input "11.86"
type input "1.41"
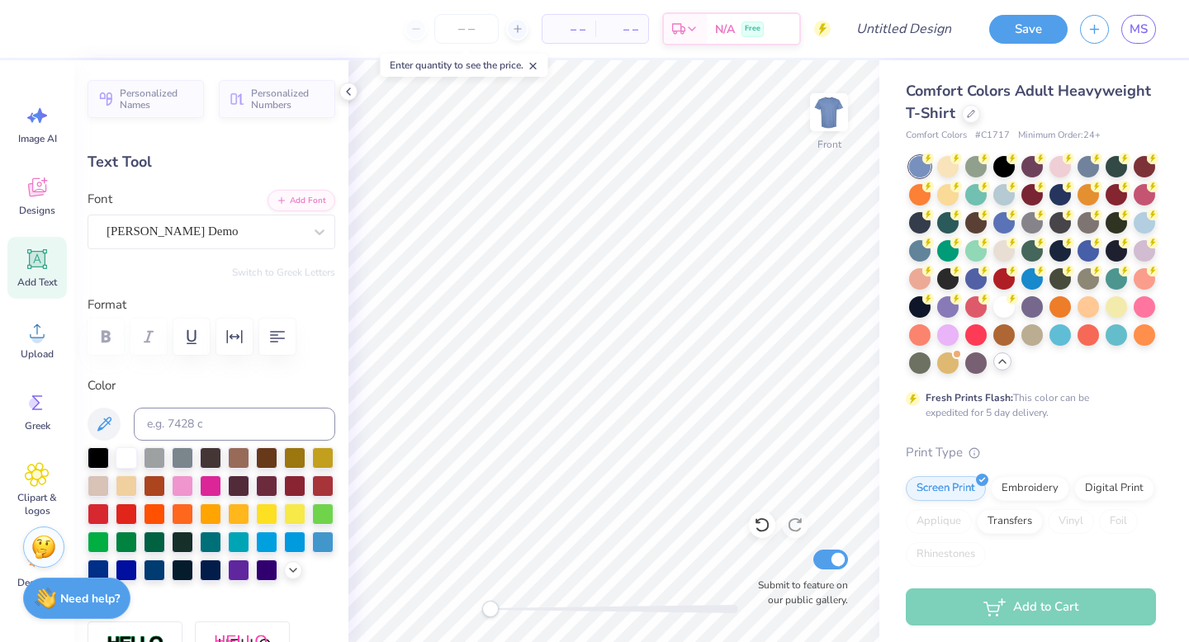
type input "0.67"
type input "11.10"
type input "2.04"
type input "0.66"
type input "12.58"
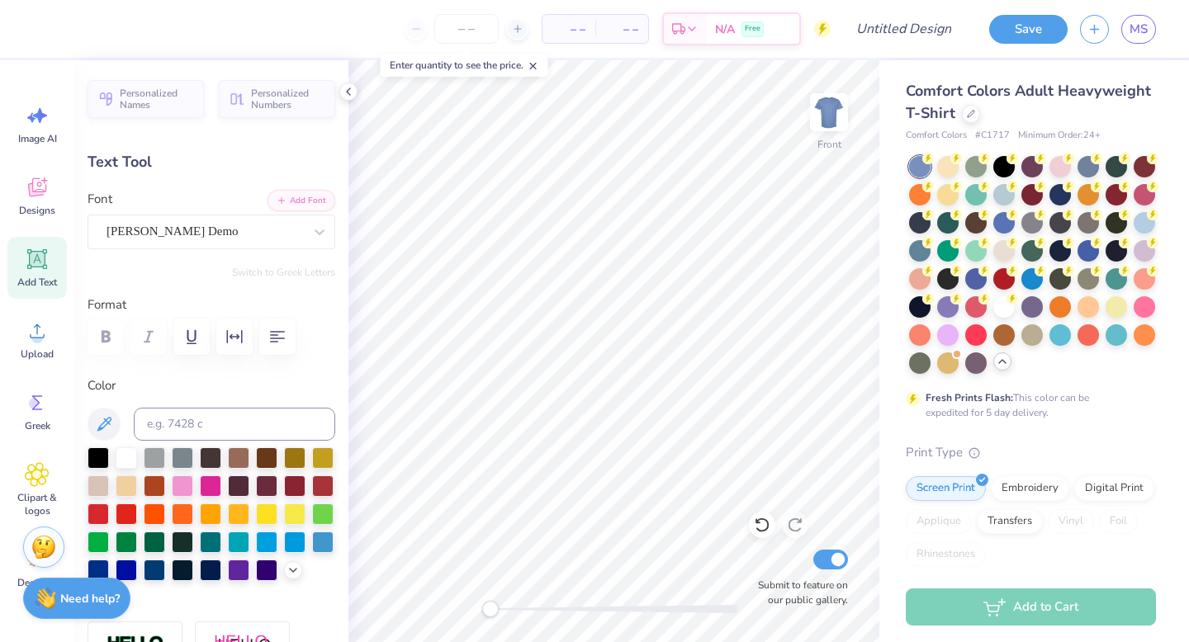
type textarea "Women."
type input "2.35"
type input "0.59"
type input "12.61"
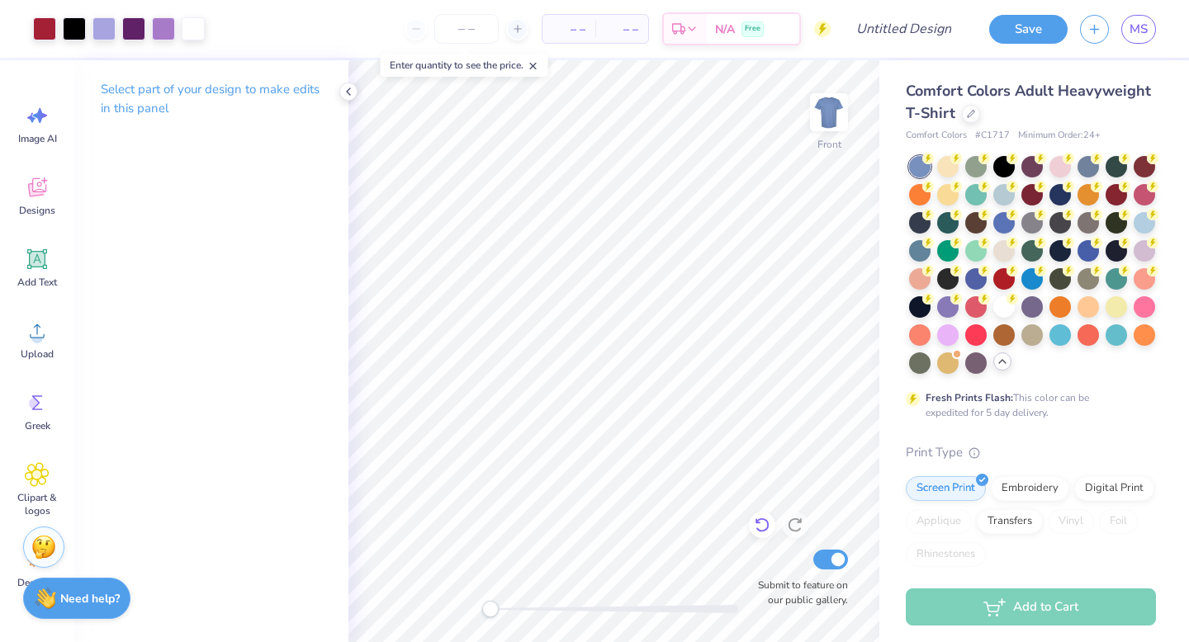
click at [768, 524] on icon at bounding box center [762, 526] width 14 height 15
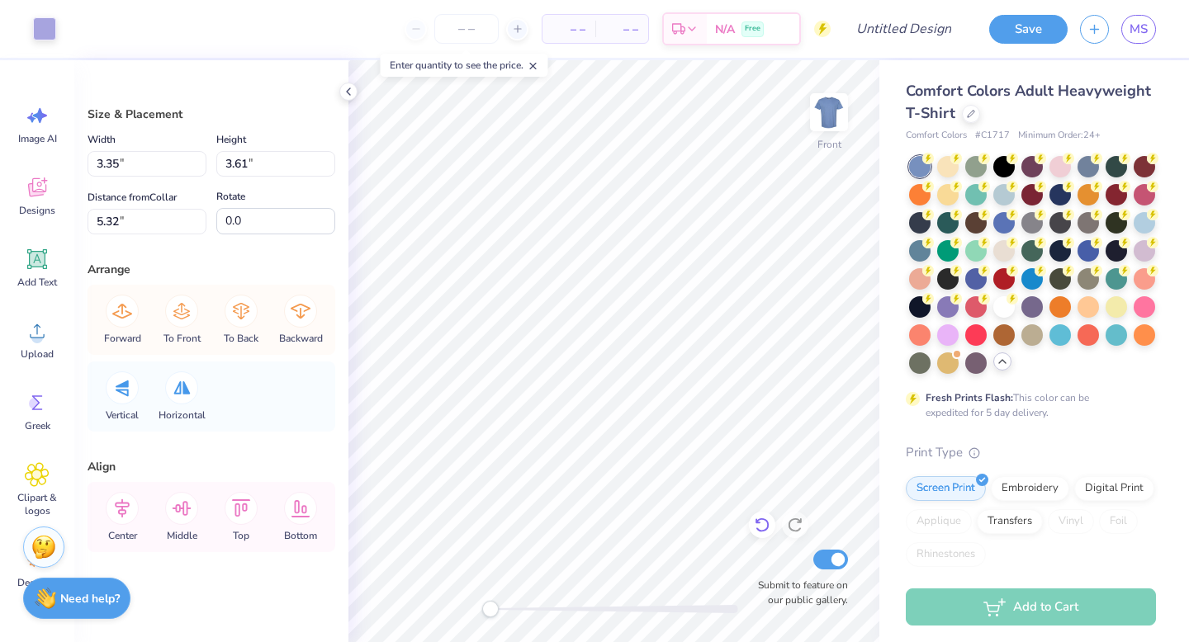
type input "3.35"
type input "3.61"
type input "5.32"
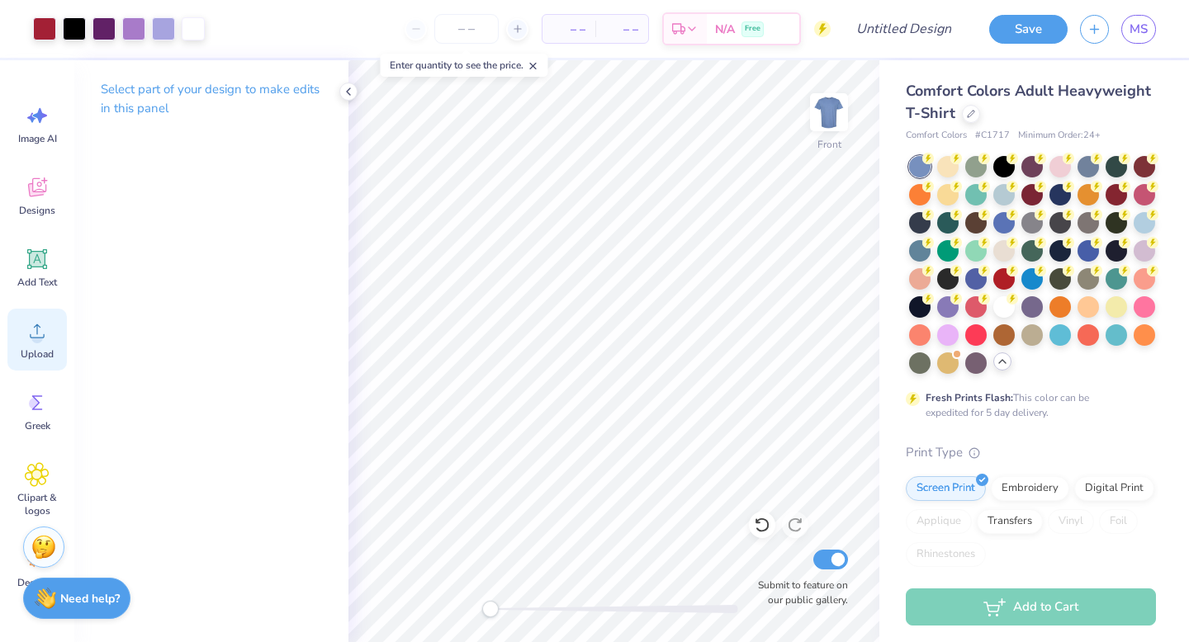
click at [35, 320] on icon at bounding box center [37, 331] width 25 height 25
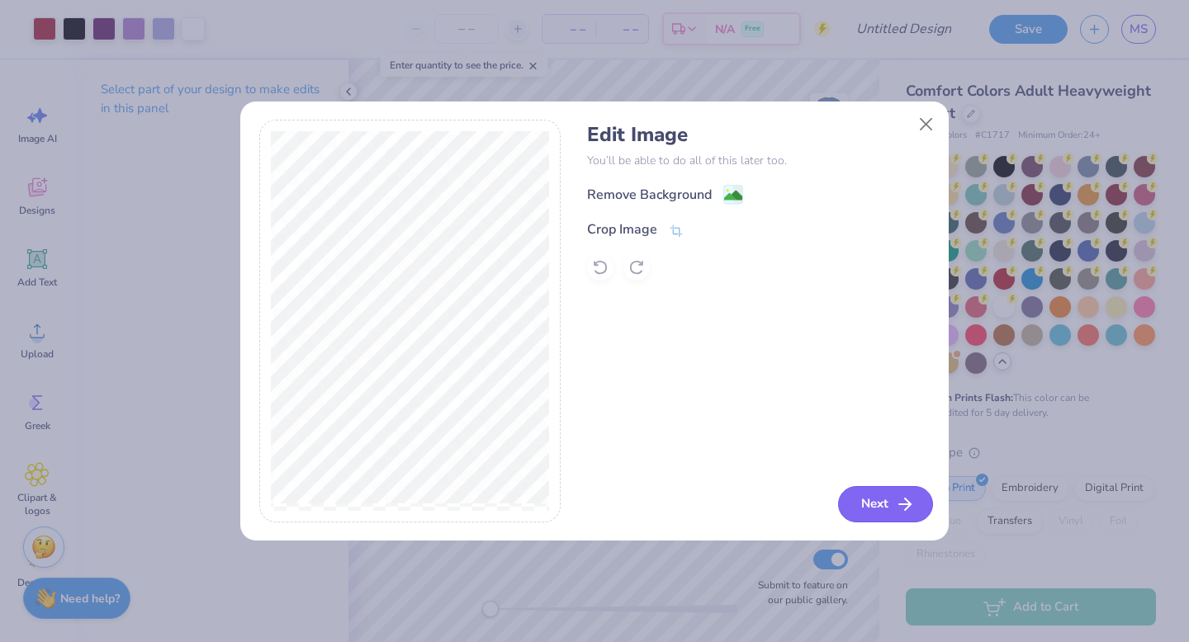
click at [887, 505] on button "Next" at bounding box center [885, 504] width 95 height 36
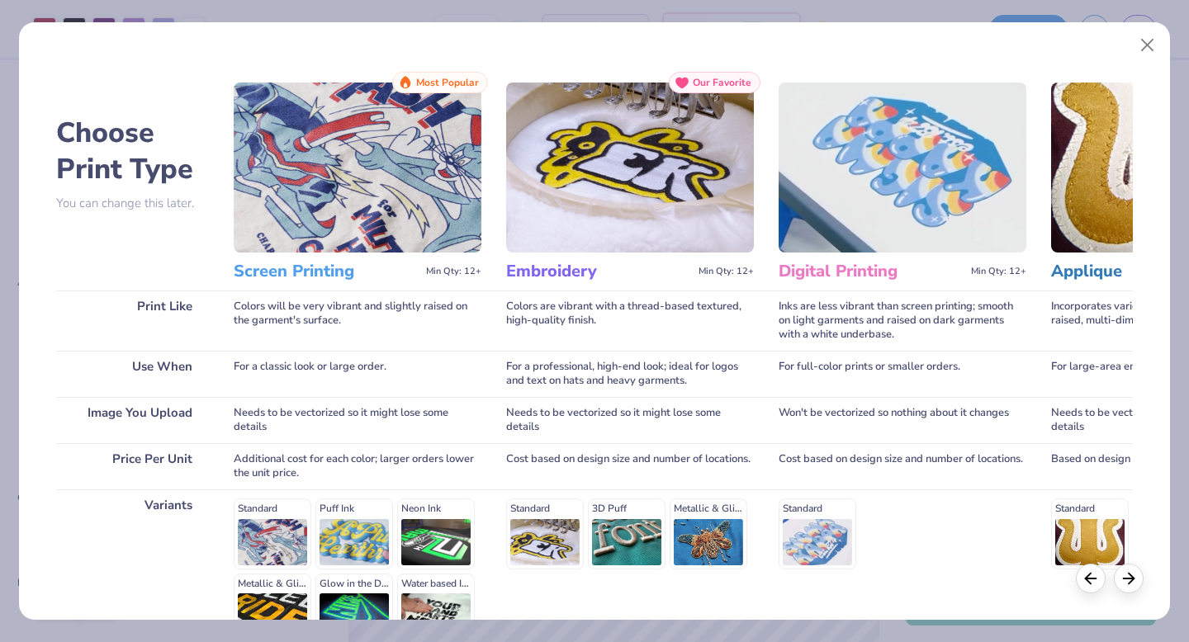
scroll to position [181, 0]
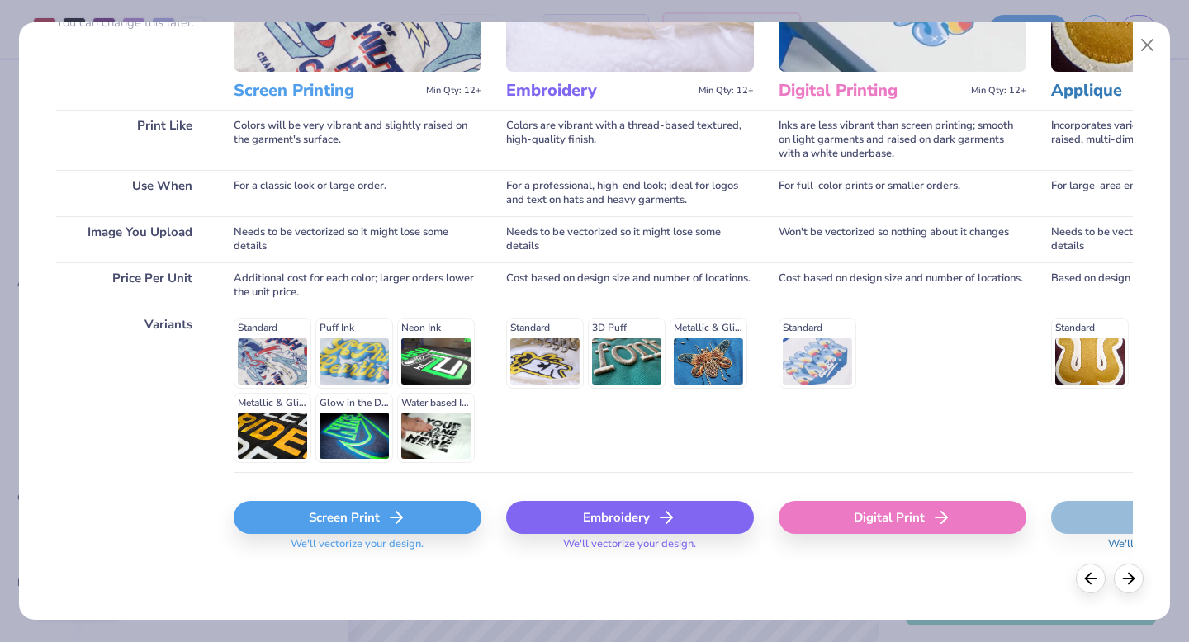
click at [354, 522] on div "Screen Print" at bounding box center [358, 517] width 248 height 33
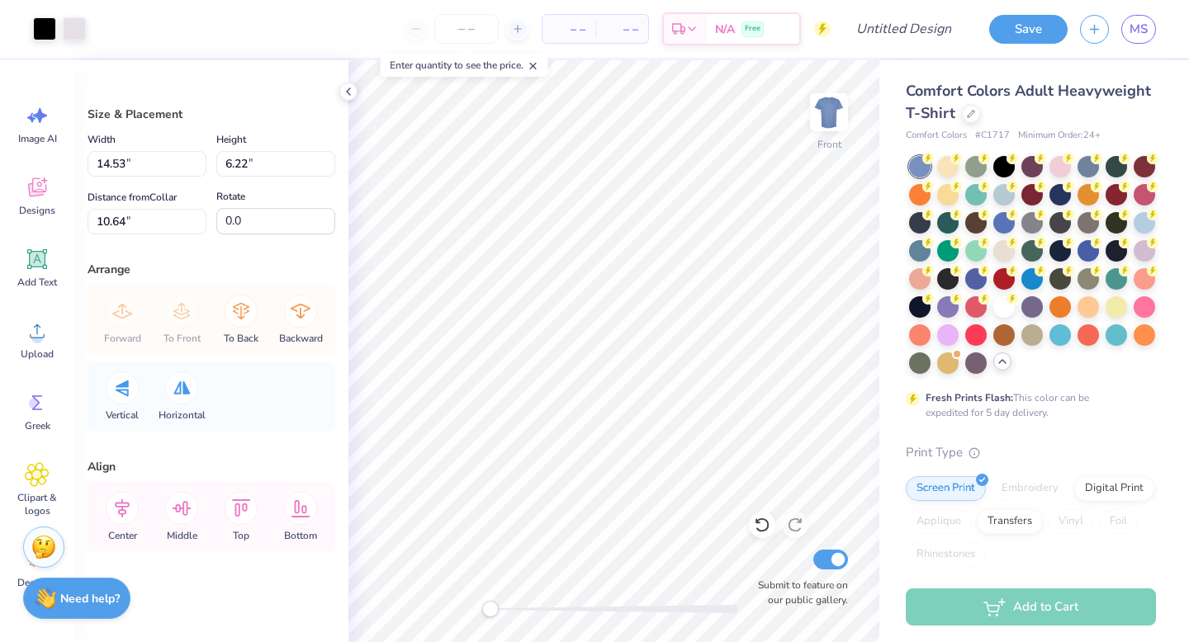
type input "89.1"
type input "2.09"
type input "4.90"
type input "6.52"
type input "0.3"
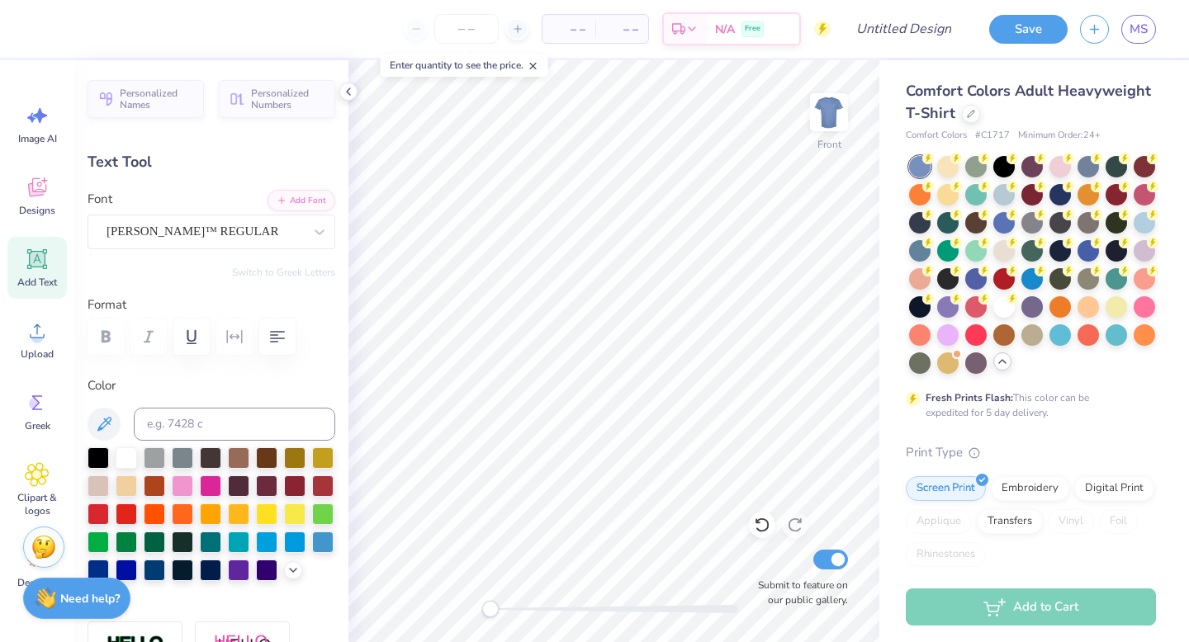
type input "88.6"
type input "1.81"
type input "4.08"
type input "4.79"
type input "2.03"
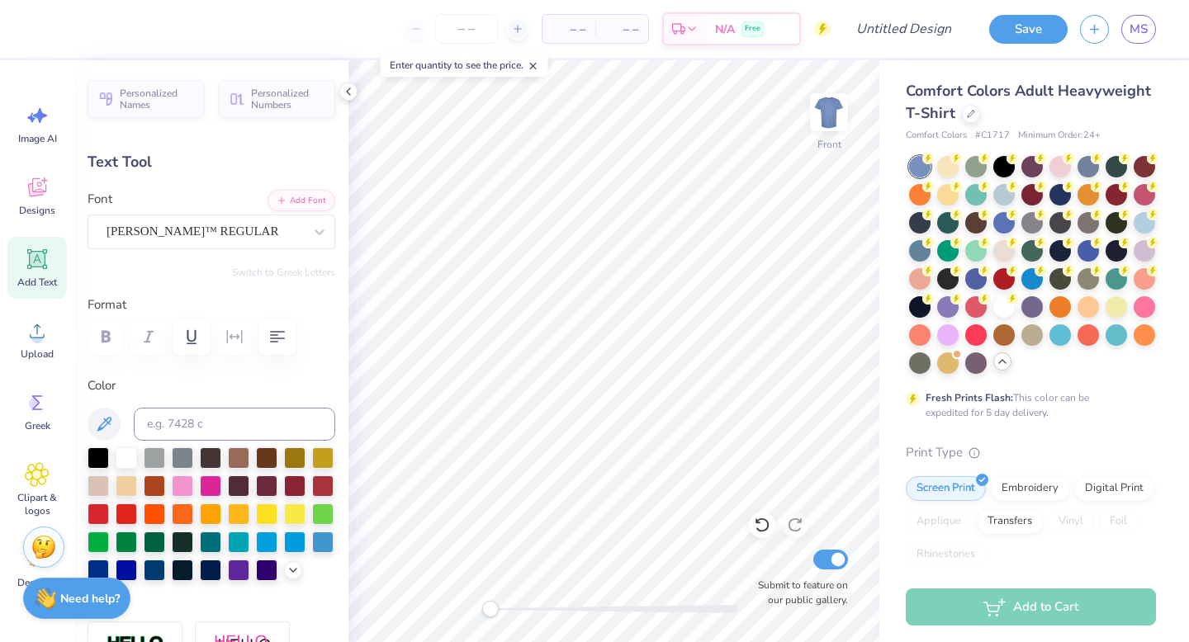
type input "4.58"
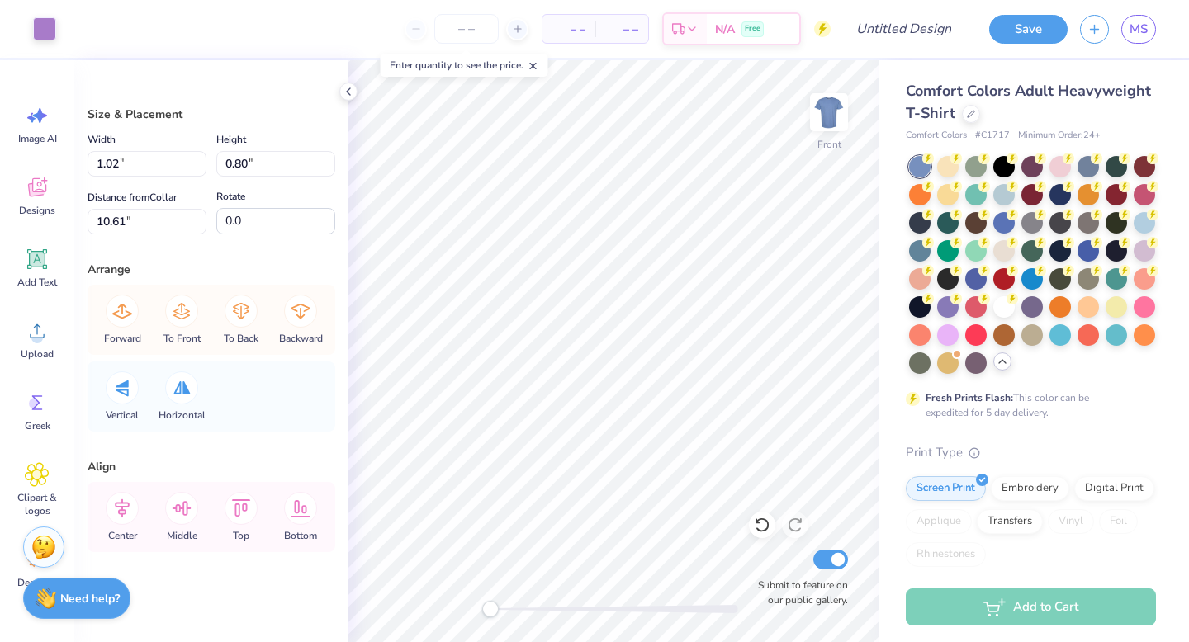
type input "0.89"
type input "0.70"
type input "12.25"
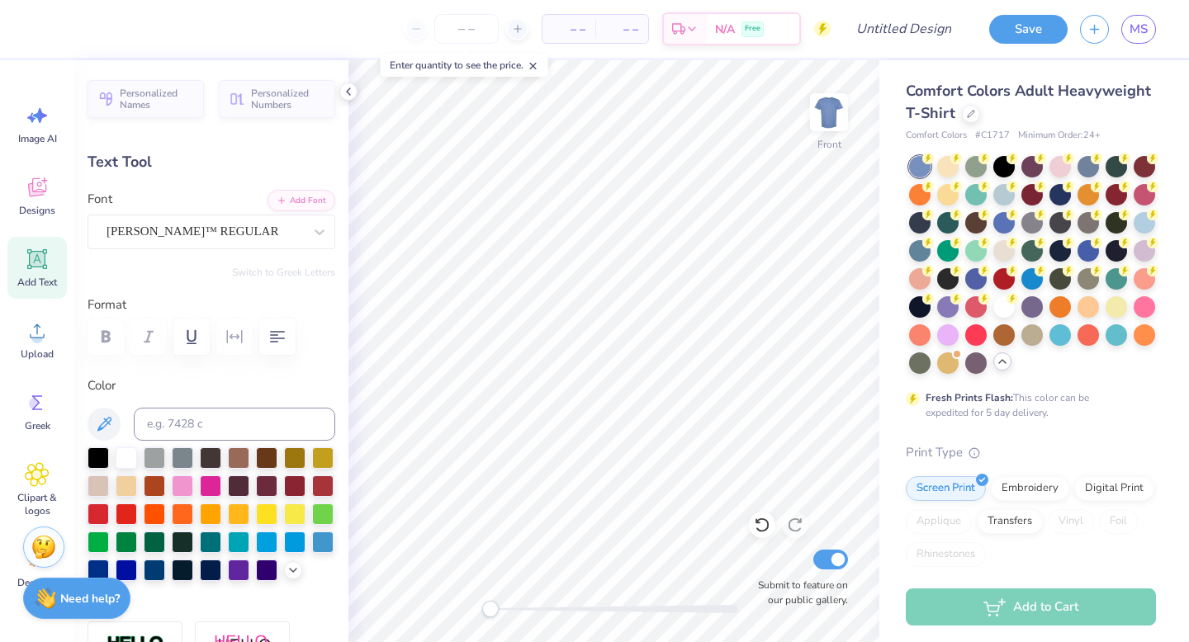
type input "0.0"
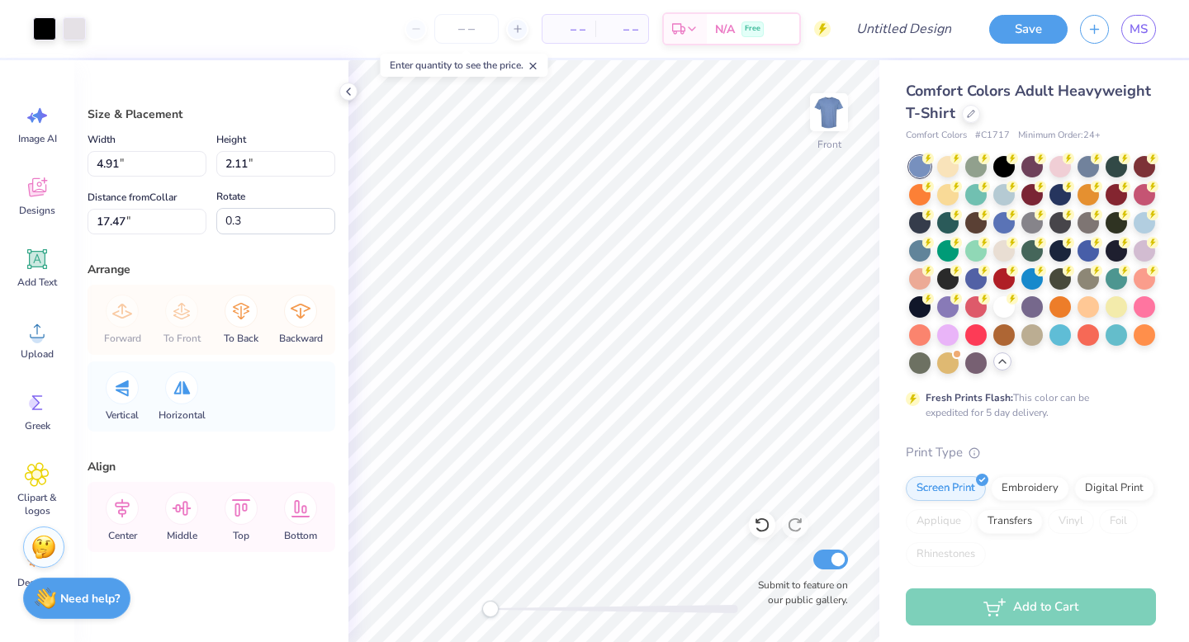
type input "3.72"
type input "1.60"
type input "17.99"
type input "3.44"
type input "1.48"
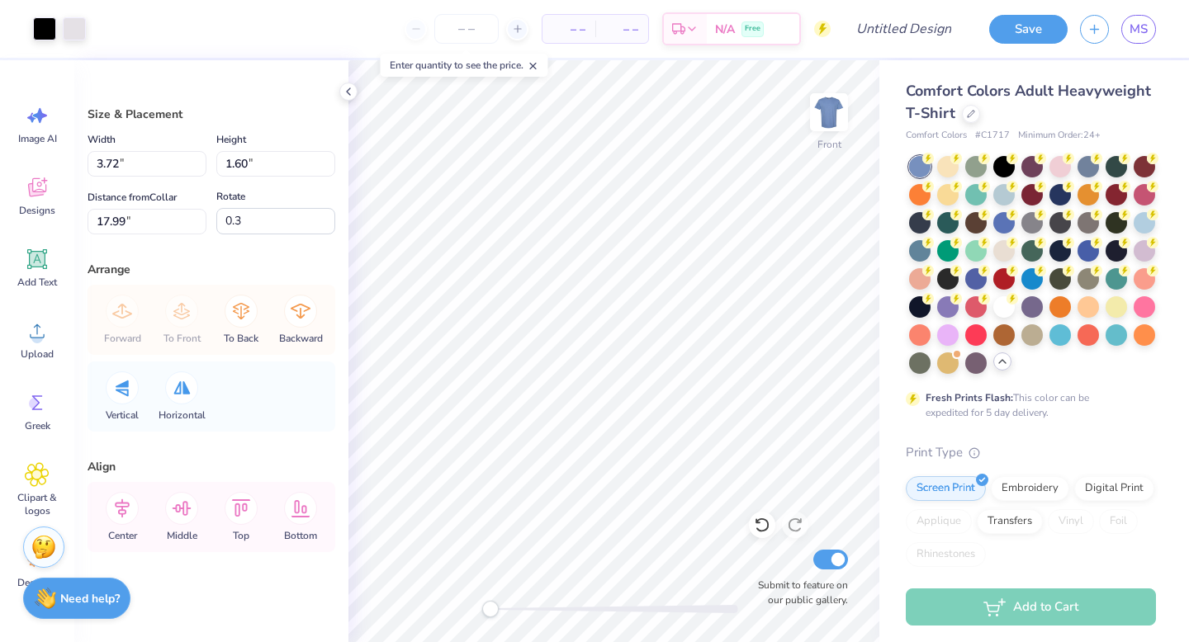
type input "11.09"
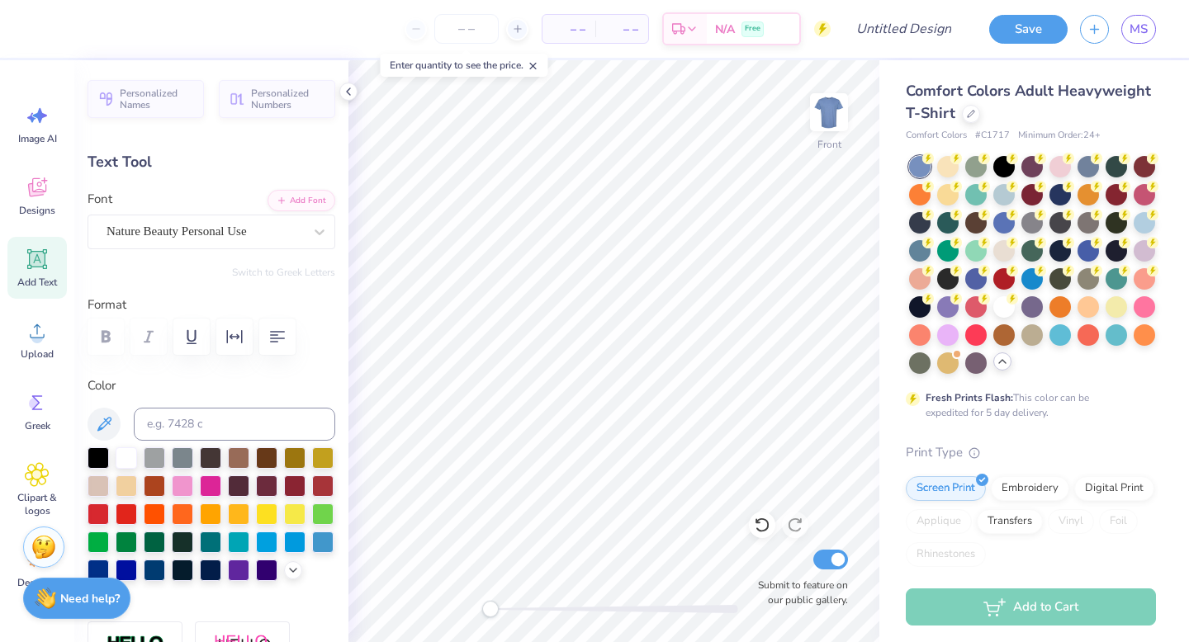
type textarea "Rawk"
type input "1.51"
type input "0.92"
type input "11.68"
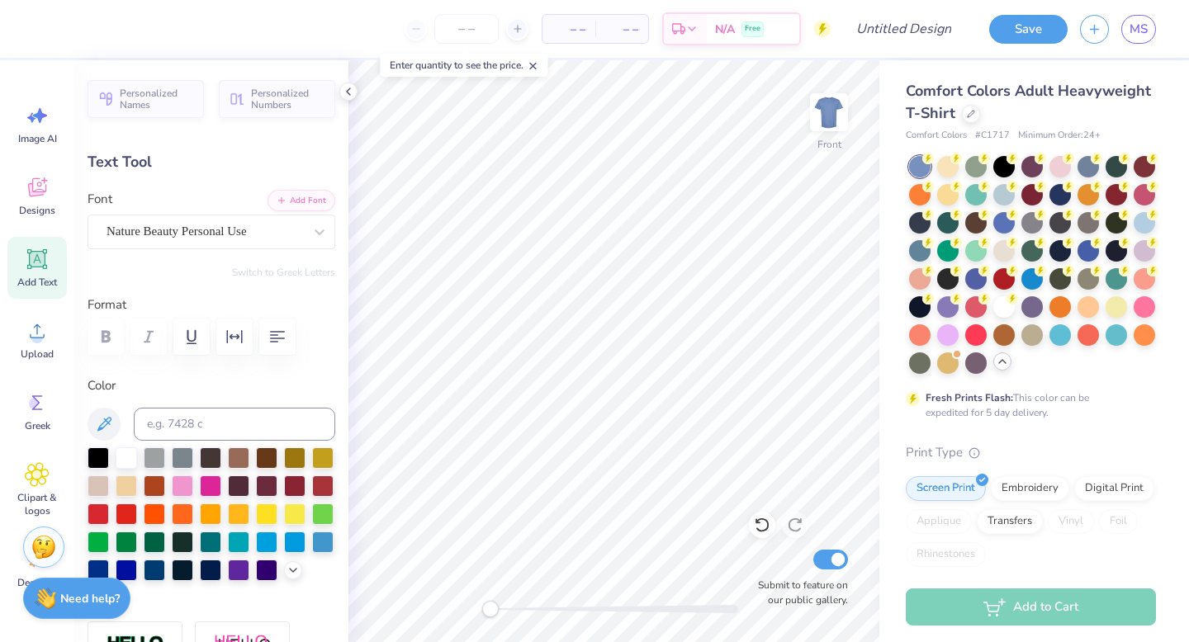
type textarea "Sit"
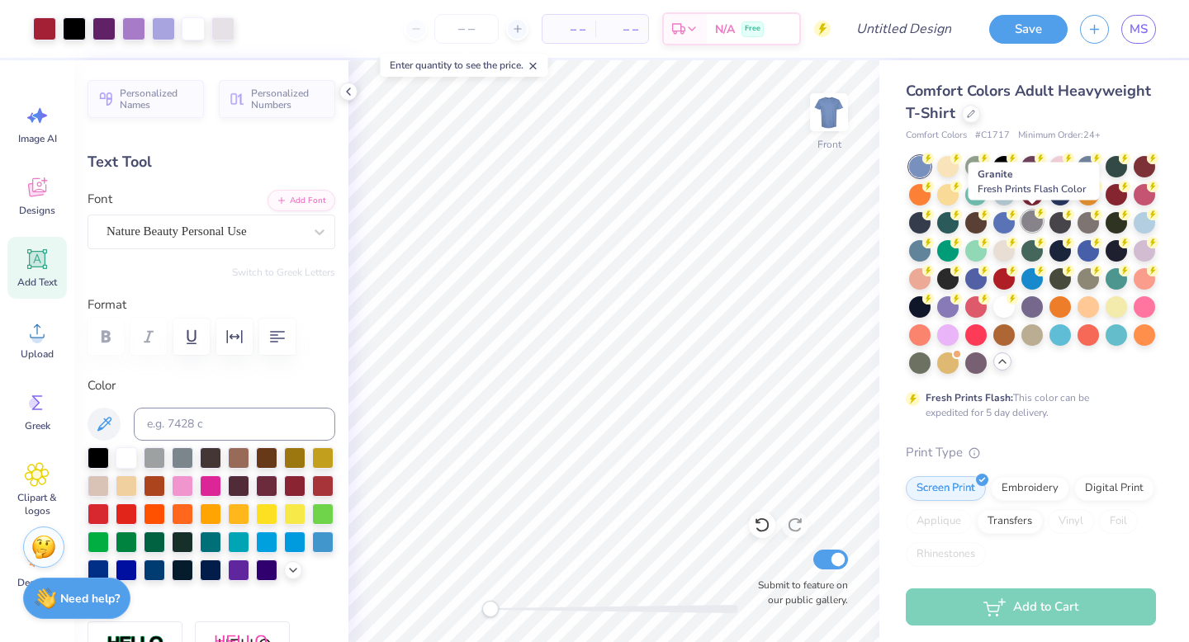
click at [1037, 224] on div at bounding box center [1031, 221] width 21 height 21
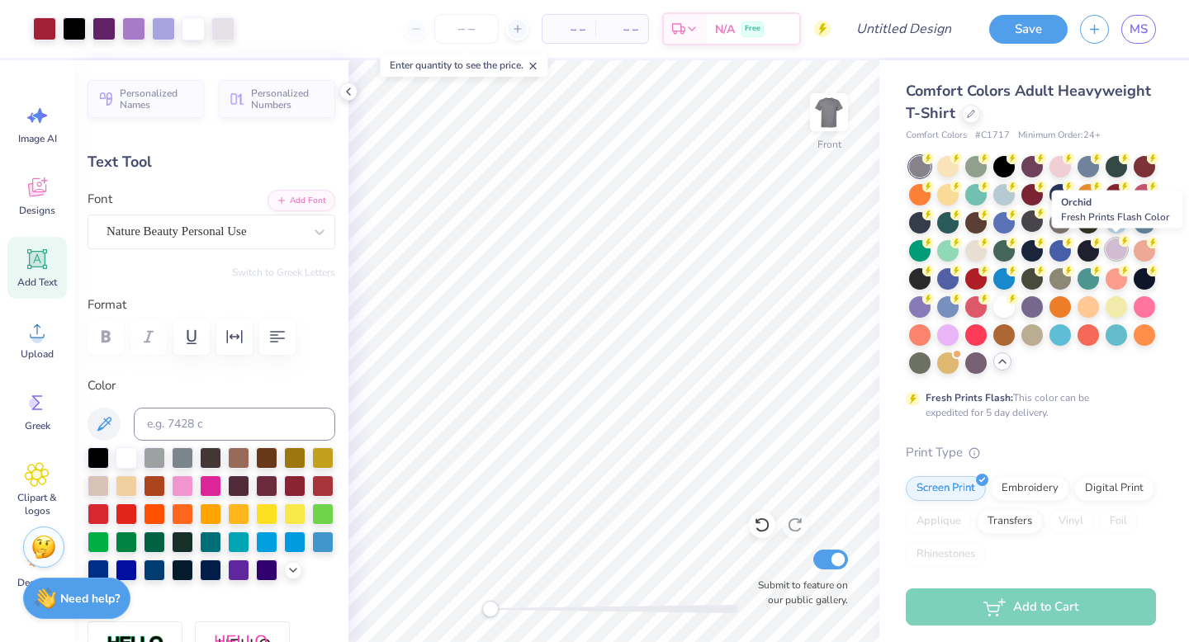
click at [1113, 249] on div at bounding box center [1116, 249] width 21 height 21
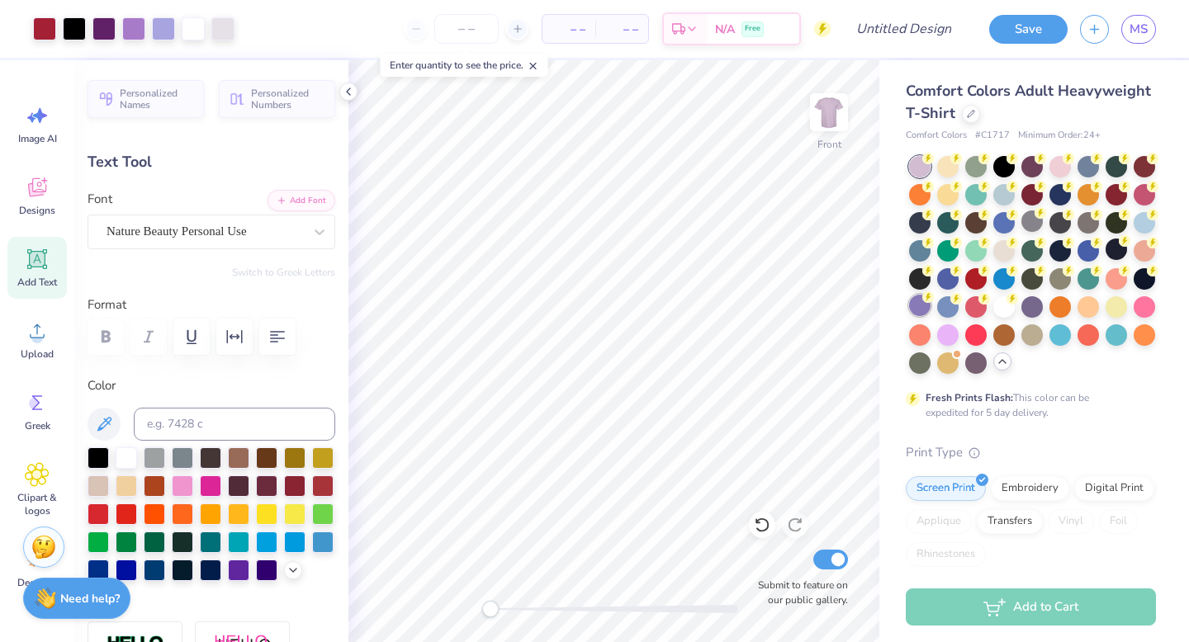
click at [915, 310] on div at bounding box center [919, 305] width 21 height 21
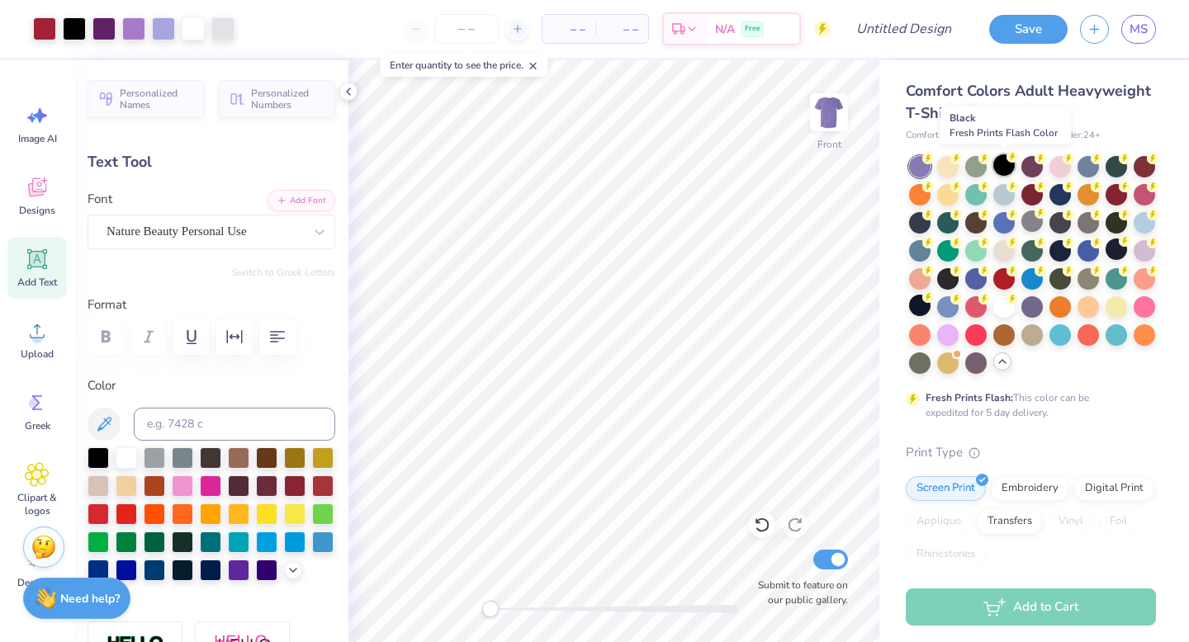
click at [1001, 175] on div at bounding box center [1003, 164] width 21 height 21
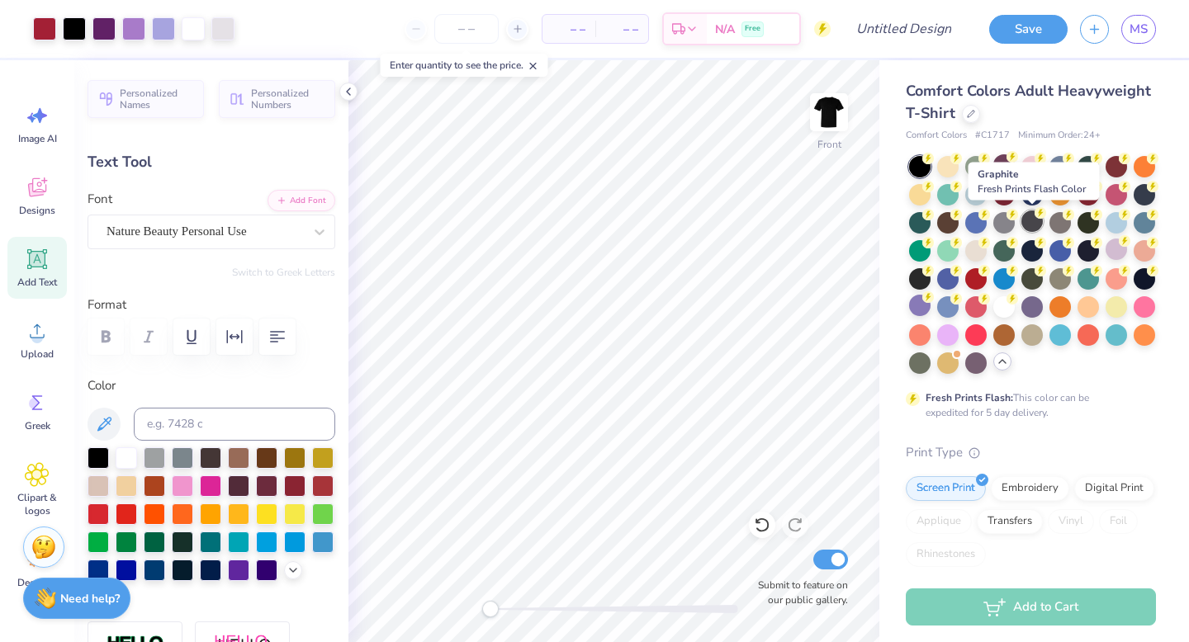
click at [1035, 218] on div at bounding box center [1031, 221] width 21 height 21
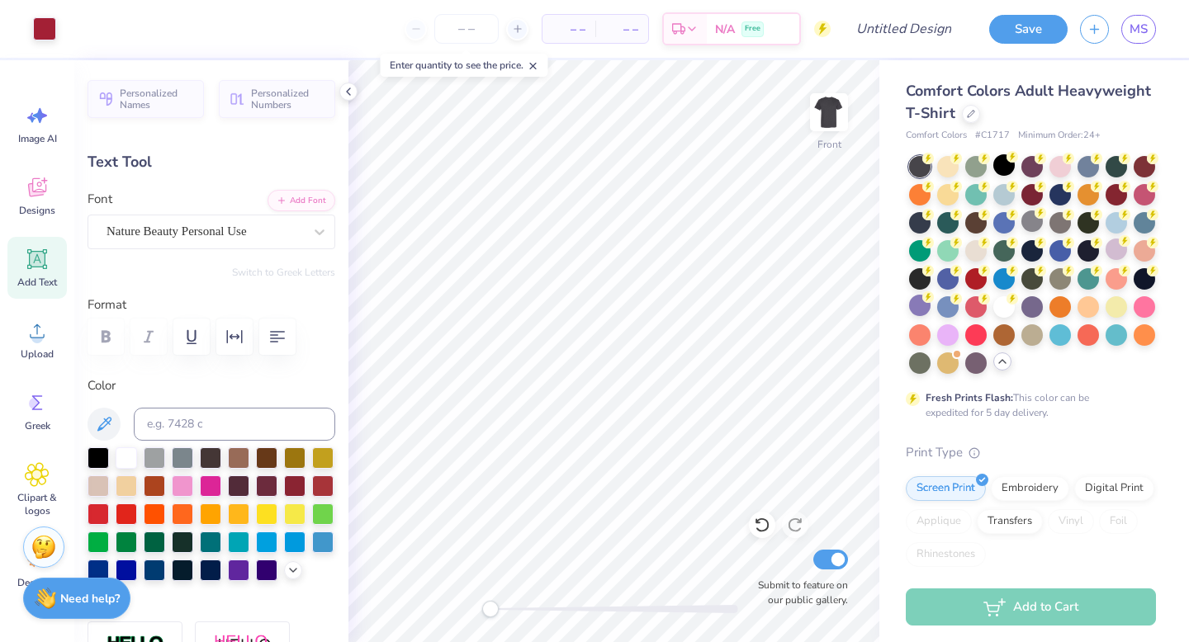
type input "2.08"
type input "1.00"
type input "10.59"
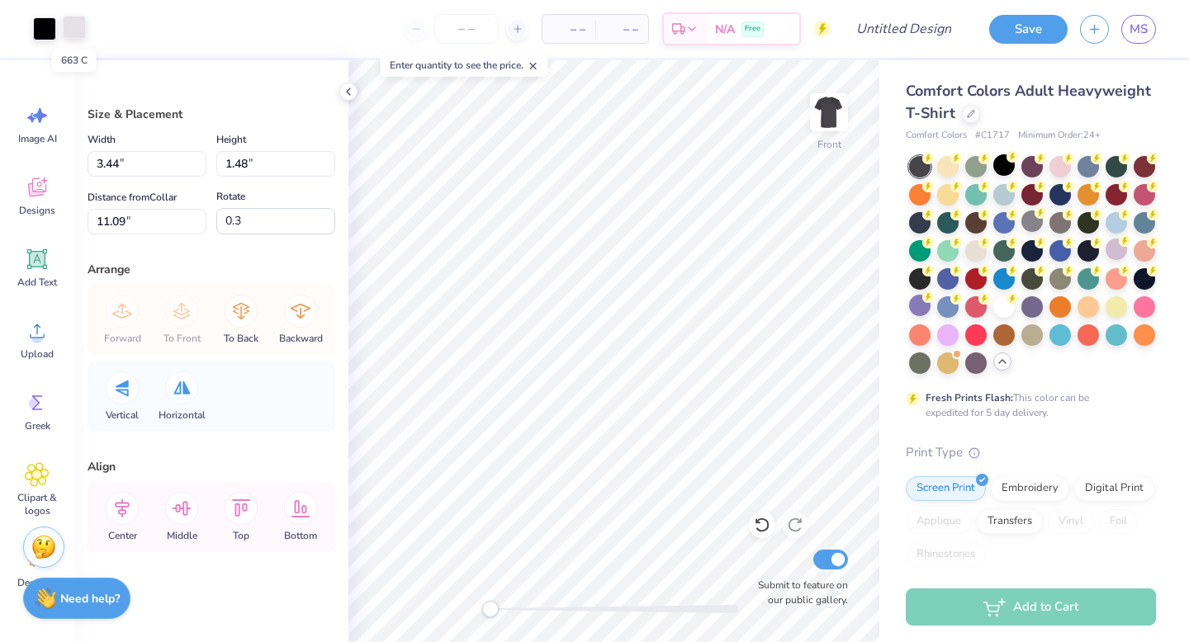
click at [74, 26] on div at bounding box center [74, 27] width 23 height 23
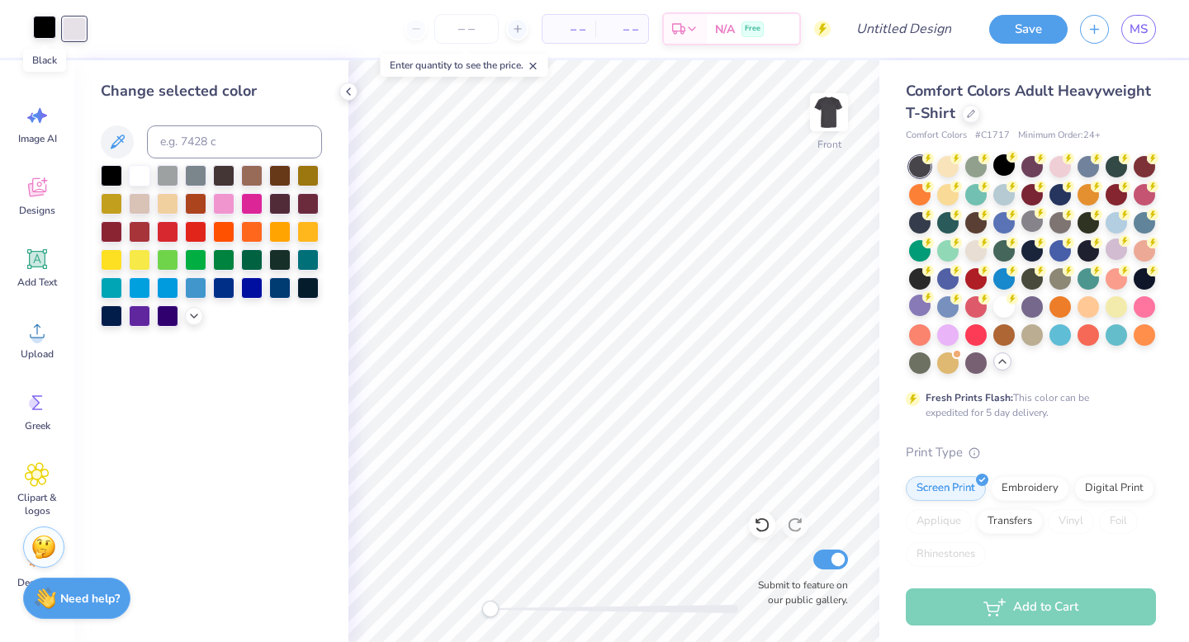
click at [42, 33] on div at bounding box center [44, 27] width 23 height 23
click at [116, 133] on icon at bounding box center [117, 142] width 20 height 20
click at [163, 167] on div at bounding box center [167, 173] width 21 height 21
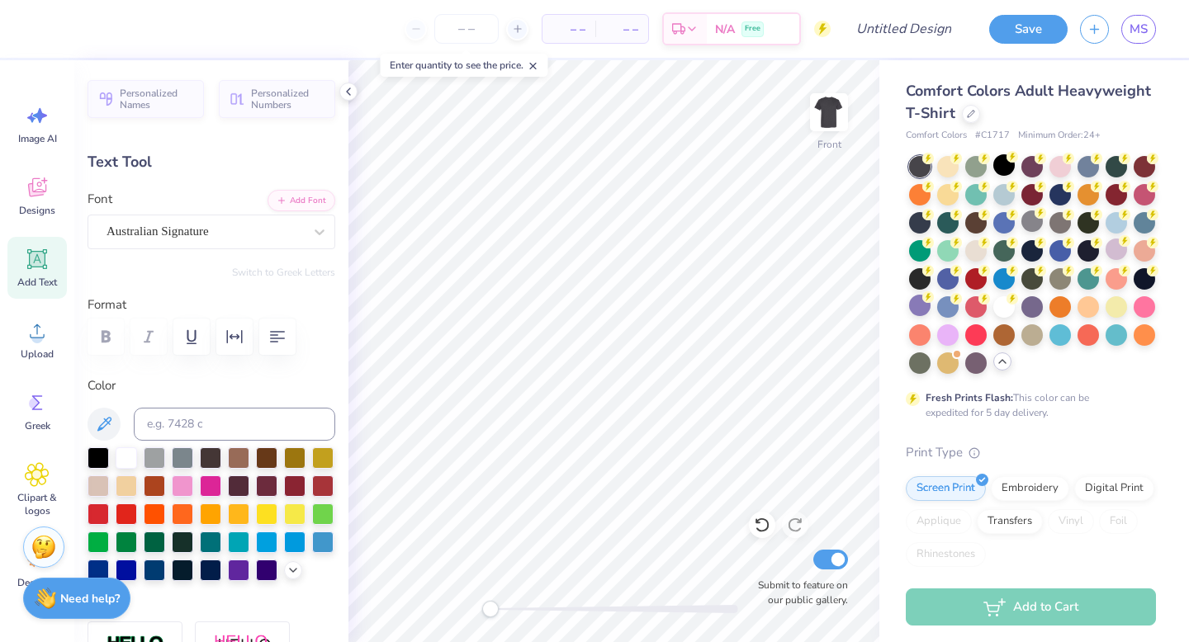
type textarea "AXO"
type input "1.83"
type input "0.87"
type input "11.55"
click at [45, 180] on icon at bounding box center [44, 181] width 7 height 7
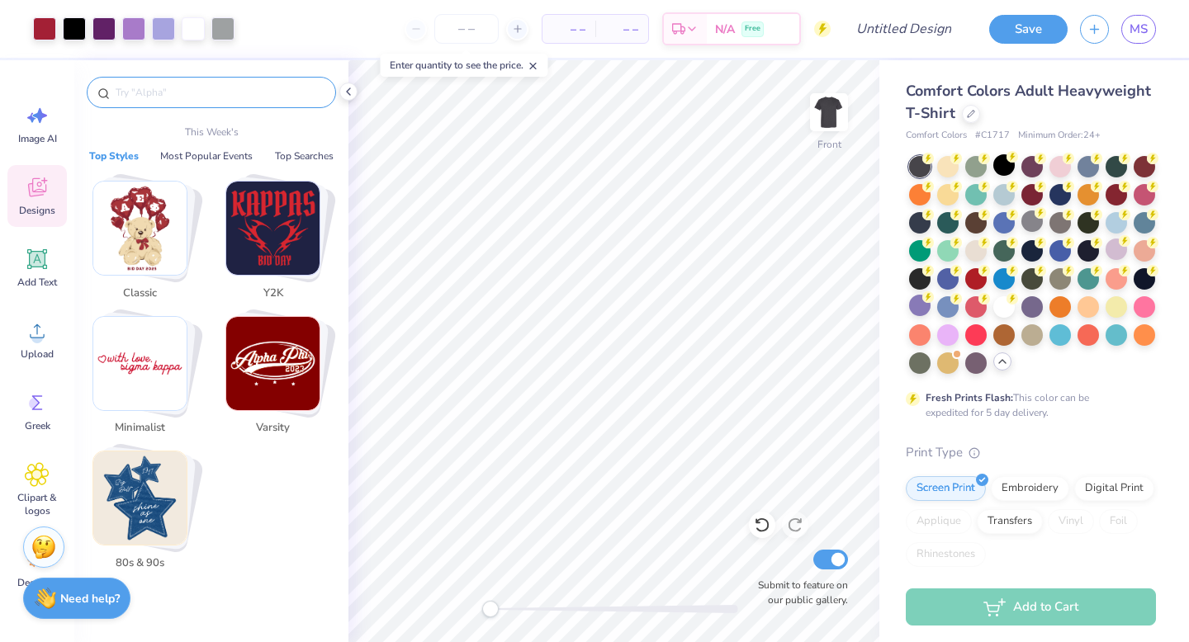
click at [206, 97] on input "text" at bounding box center [219, 92] width 211 height 17
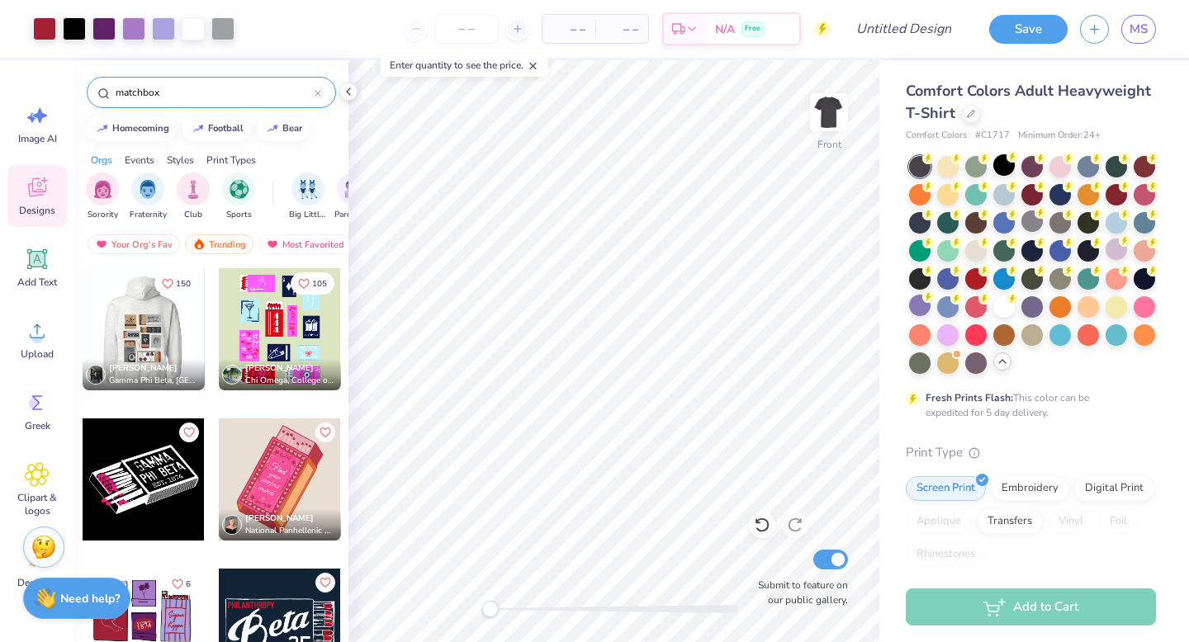
type input "matchbox"
click at [177, 337] on div at bounding box center [143, 329] width 122 height 122
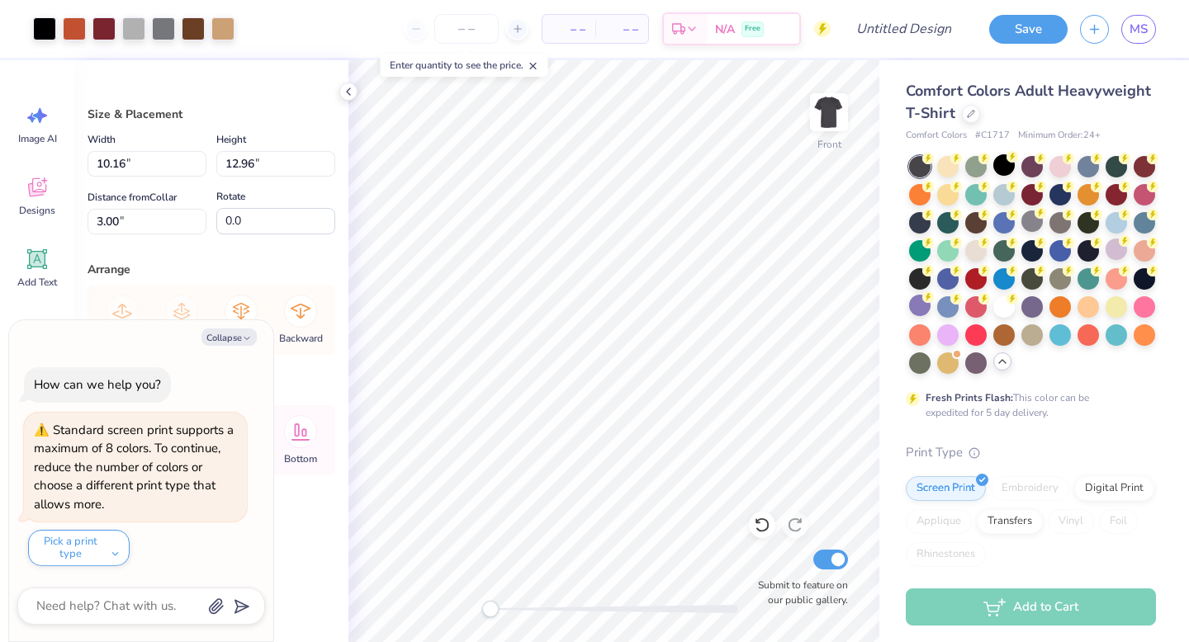
type textarea "x"
type input "8.99"
type input "11.46"
type input "14.08"
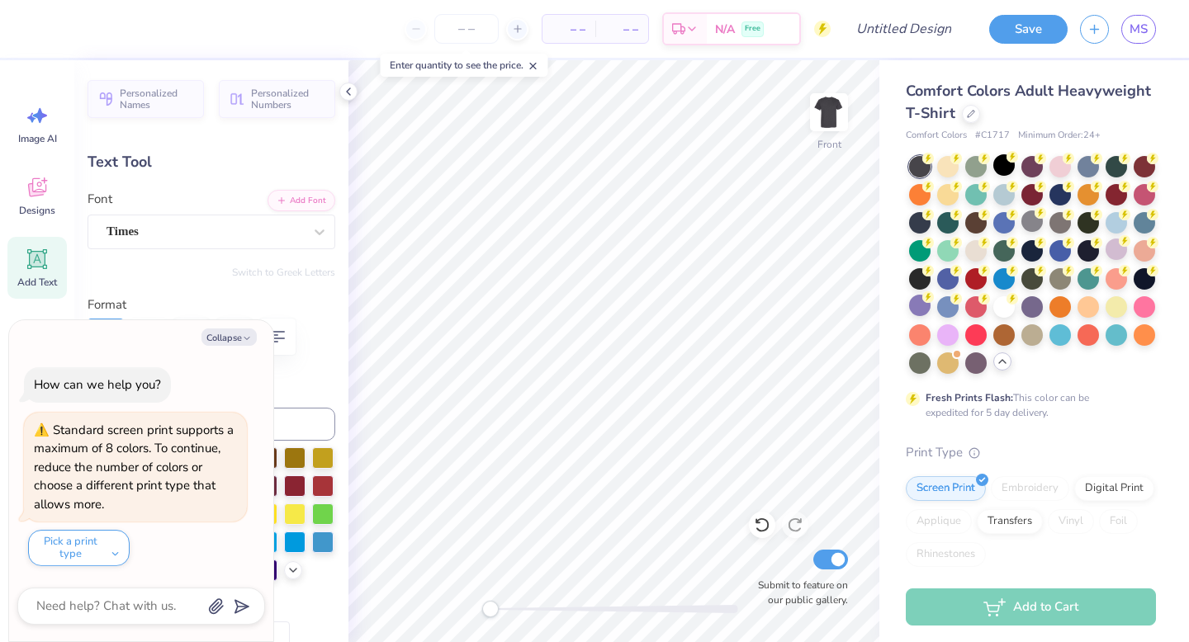
type textarea "x"
type input "0.0"
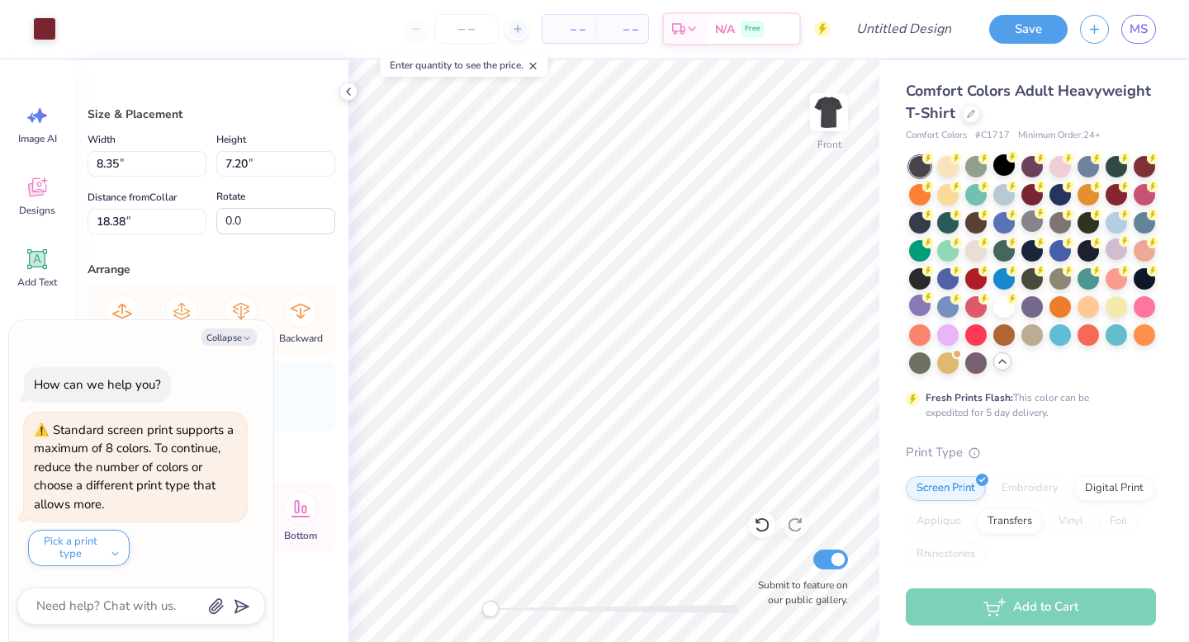
type textarea "x"
type input "8.87"
type input "11.38"
type input "14.37"
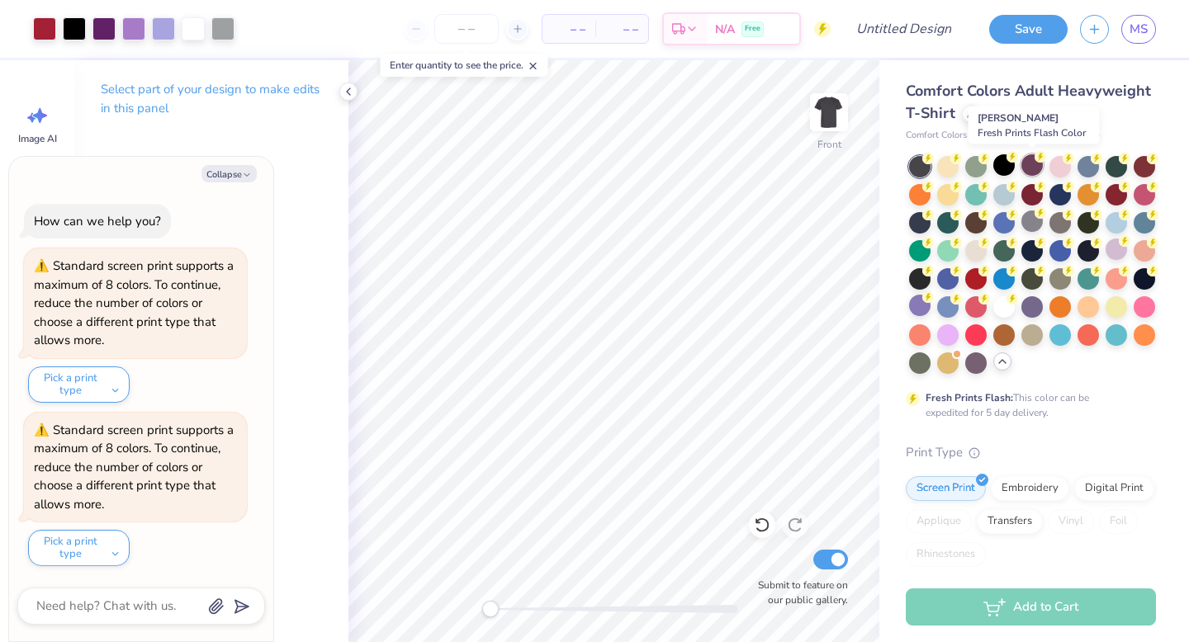
click at [1028, 173] on div at bounding box center [1031, 164] width 21 height 21
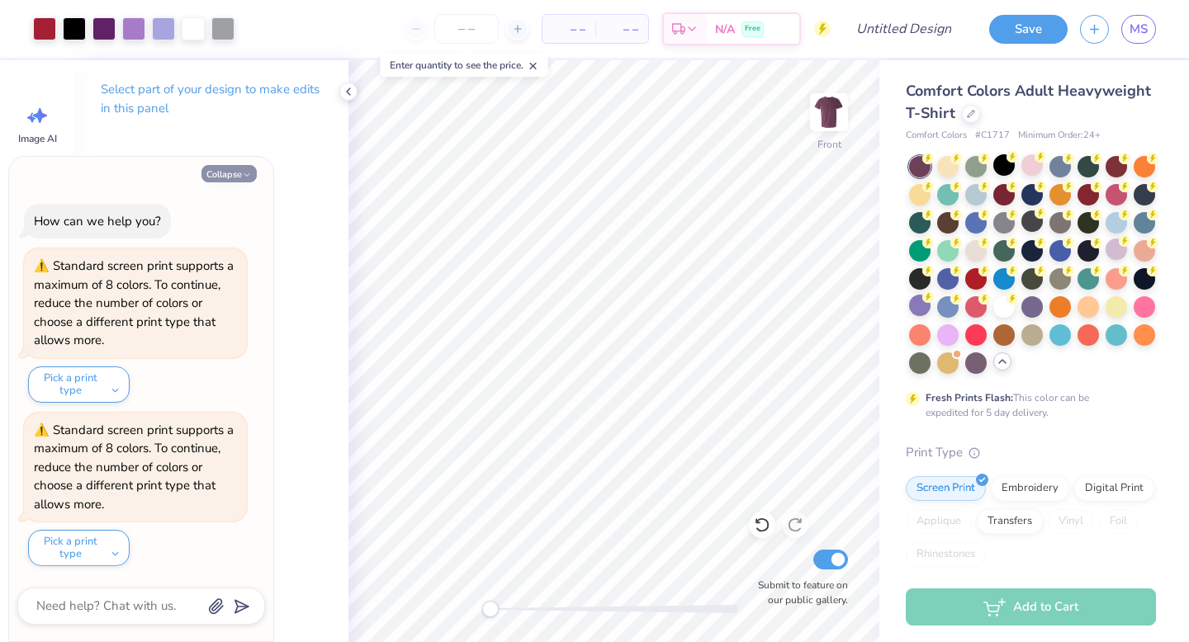
click at [240, 167] on button "Collapse" at bounding box center [228, 173] width 55 height 17
type textarea "x"
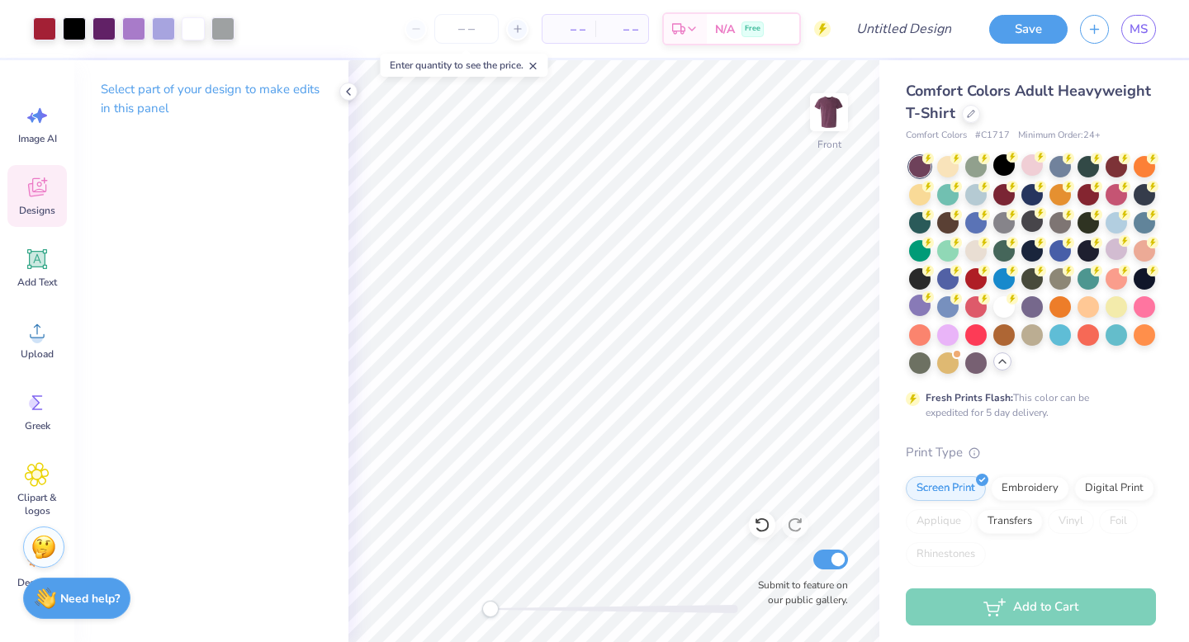
click at [49, 195] on icon at bounding box center [37, 187] width 25 height 25
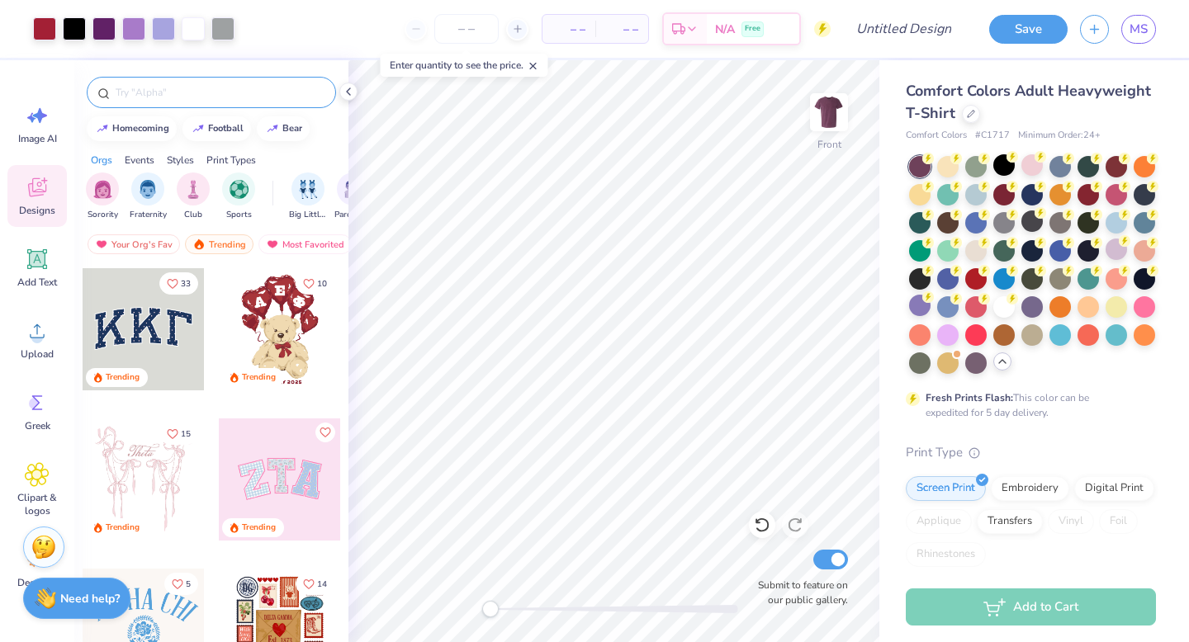
click at [225, 95] on input "text" at bounding box center [219, 92] width 211 height 17
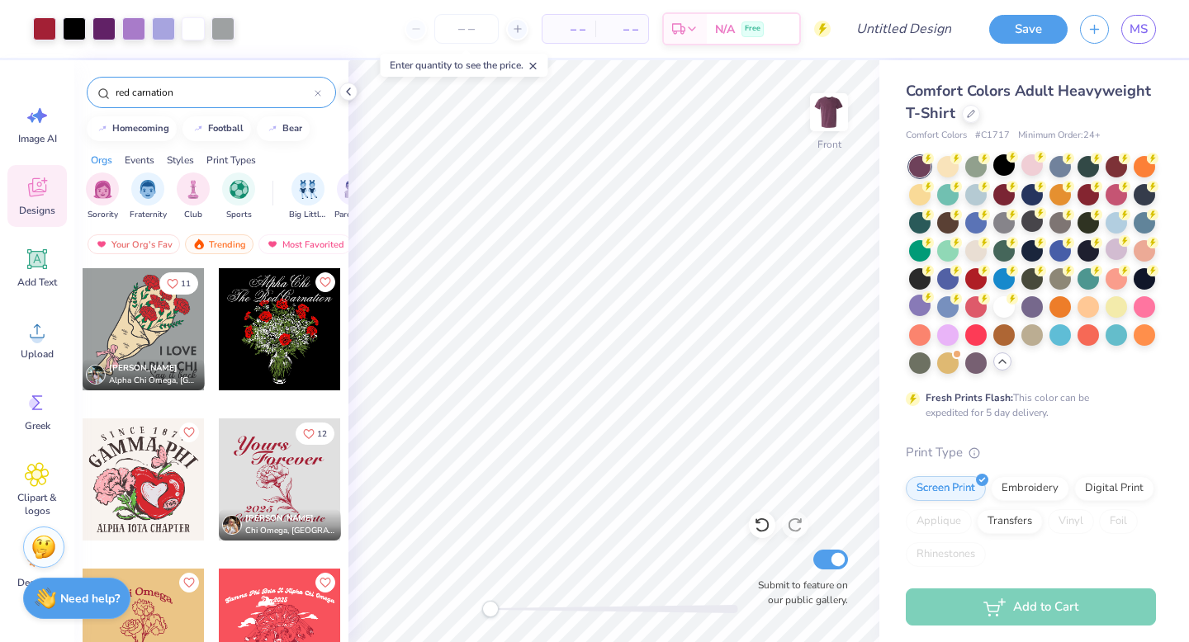
type input "red carnation"
click at [282, 493] on div at bounding box center [280, 480] width 122 height 122
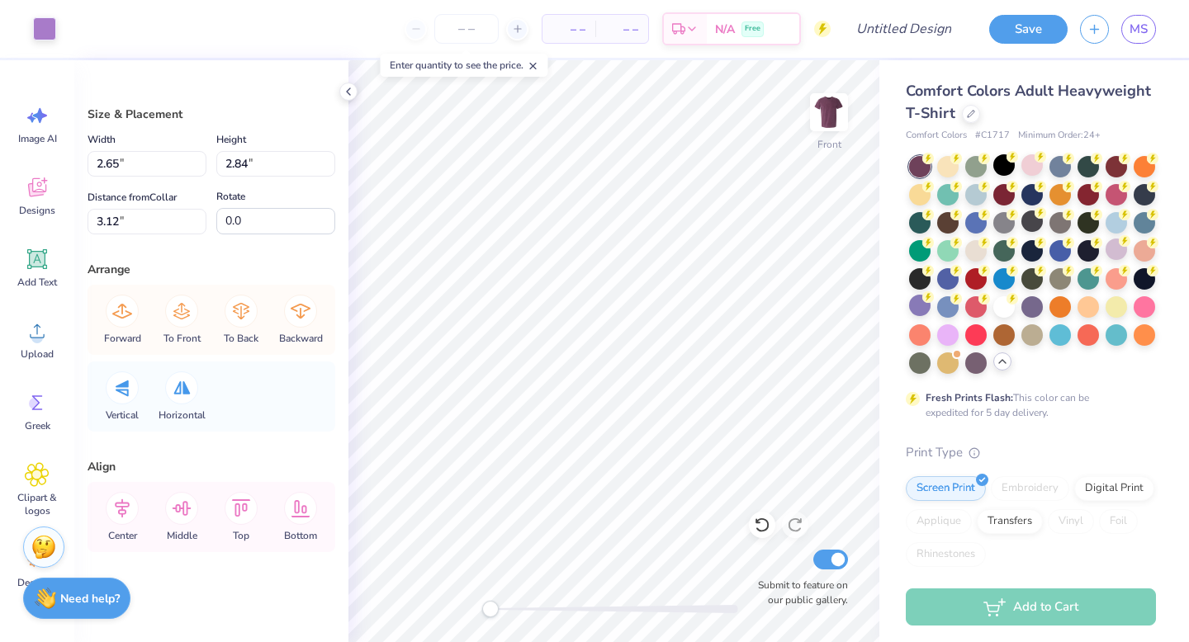
type input "2.65"
type input "2.84"
type input "3.12"
type input "5.41"
type input "6.55"
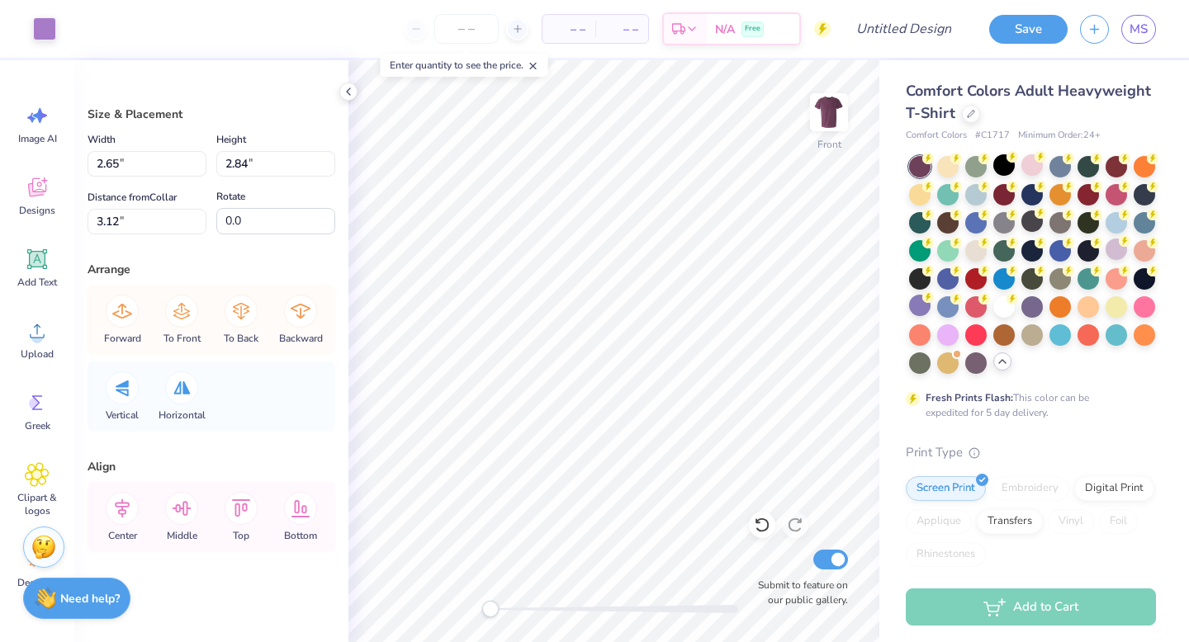
type input "2.05"
type input "2.13"
type input "2.58"
type input "6.02"
type input "9.0"
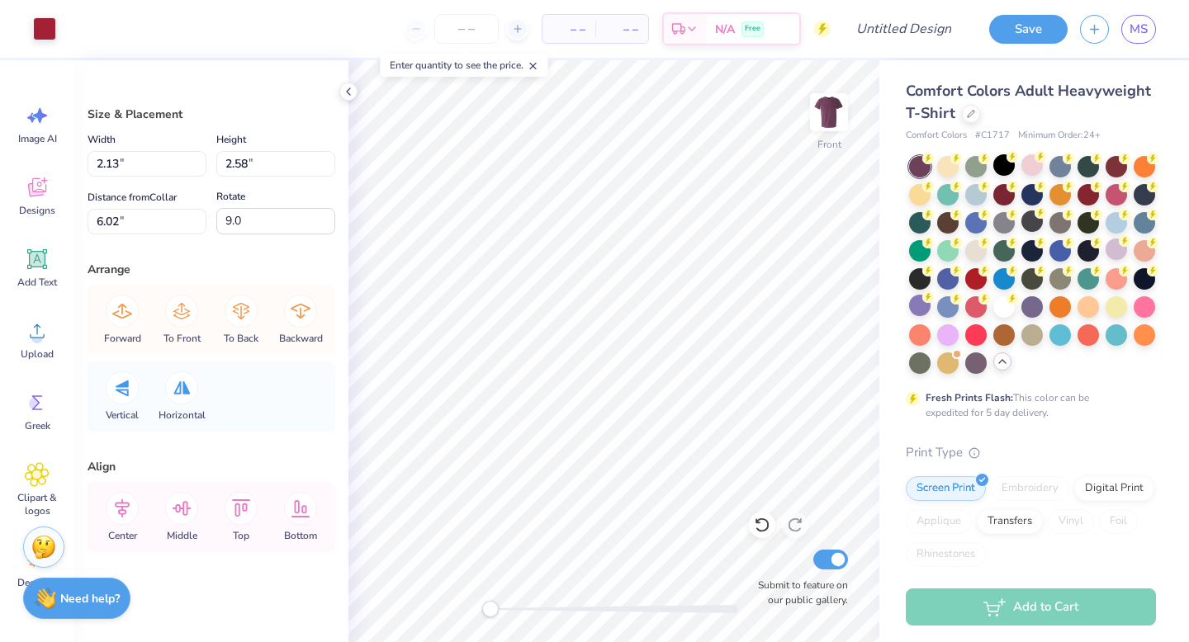
type input "2.37"
type input "1.46"
type input "7.34"
type input "0.0"
click at [763, 523] on icon at bounding box center [762, 525] width 17 height 17
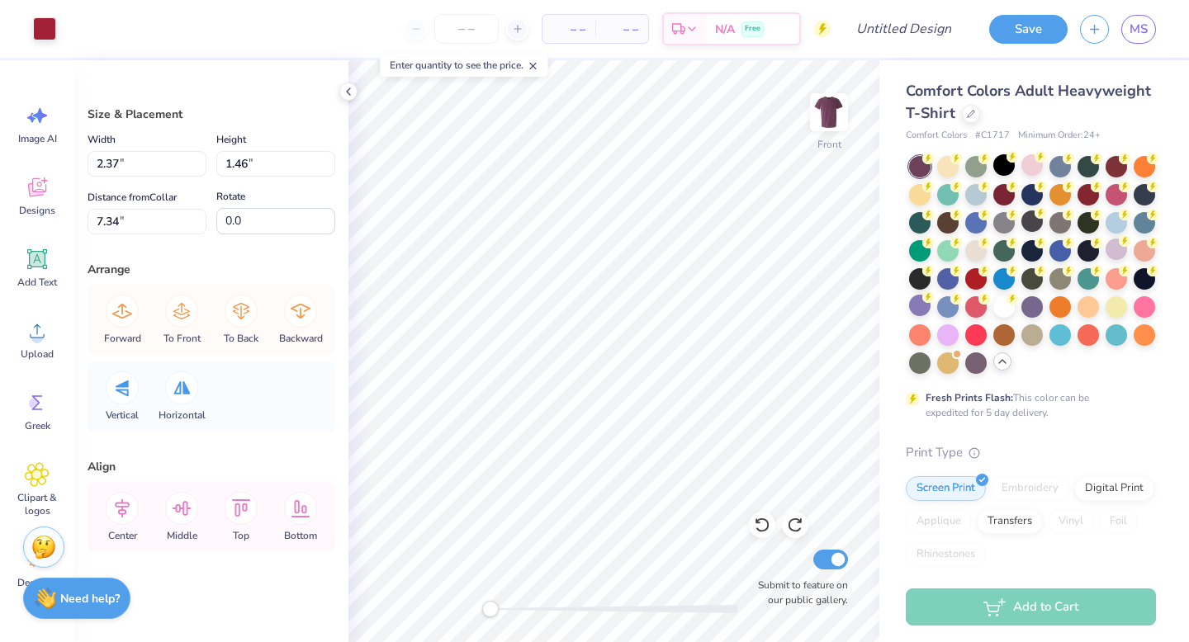
type input "1.87"
type input "2.74"
type input "6.01"
type input "9.0"
type input "1.15"
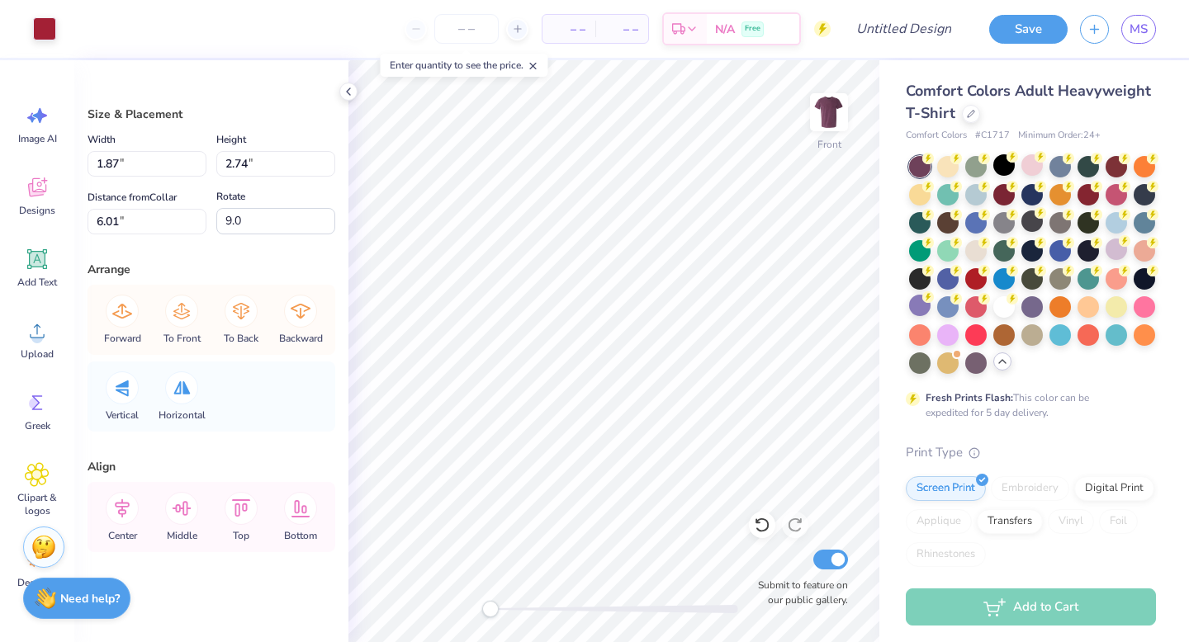
type input "1.68"
type input "4.46"
type input "2.65"
type input "2.84"
type input "3.12"
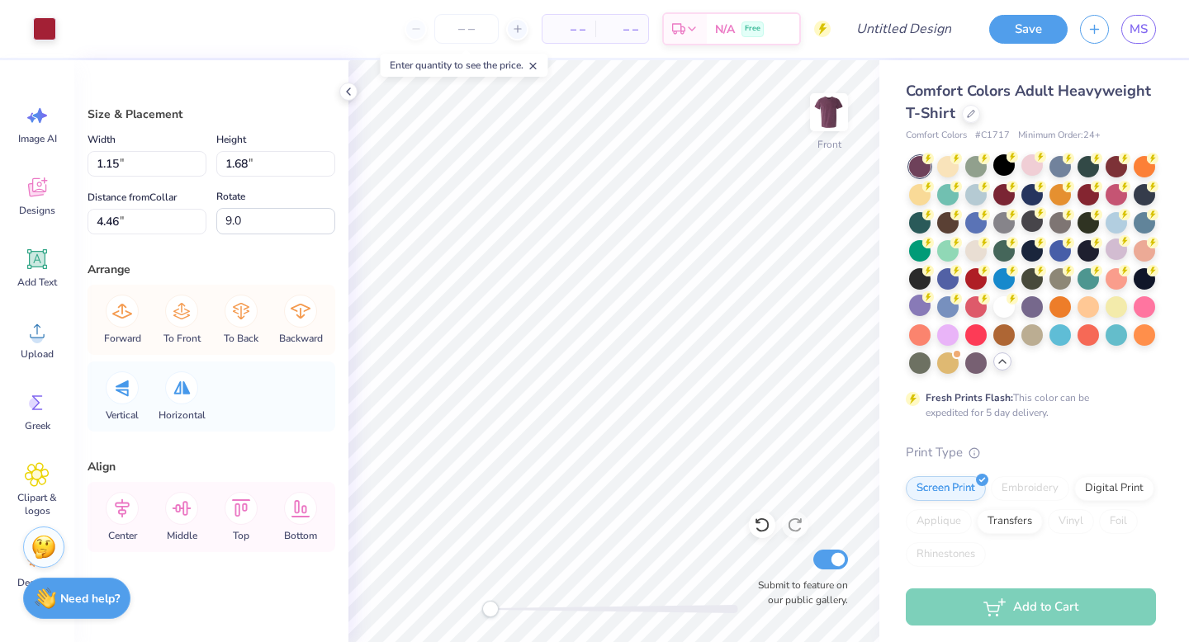
type input "0.0"
type input "1.15"
type input "1.68"
type input "4.46"
type input "9.0"
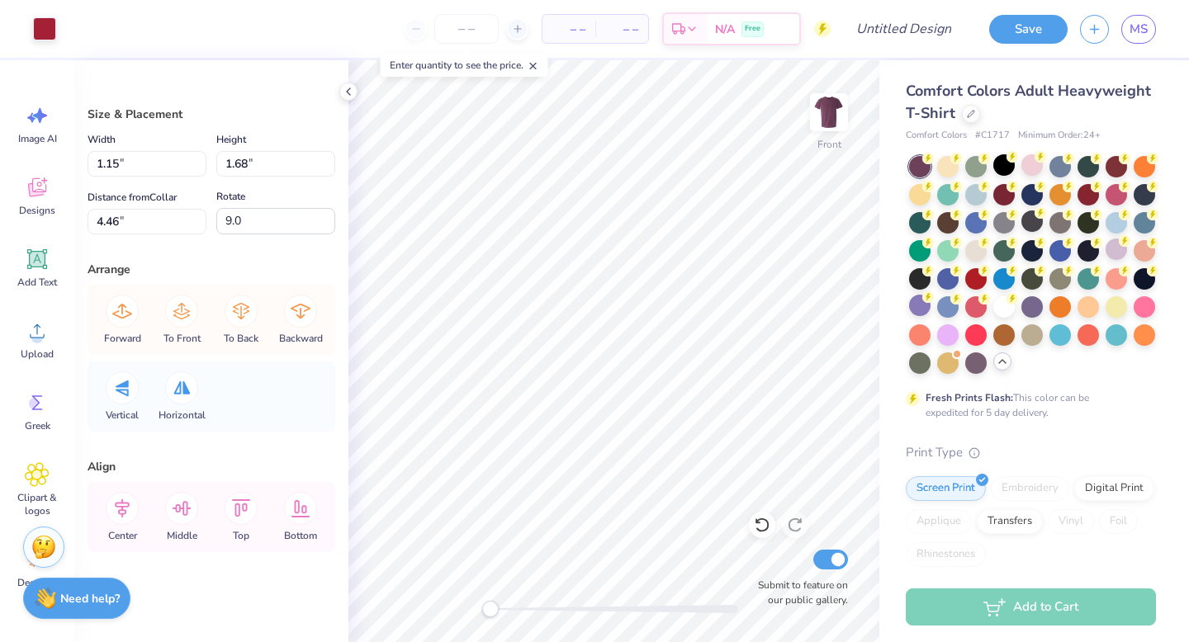
type input "2.65"
type input "2.84"
type input "3.00"
type input "0.0"
type input "1.15"
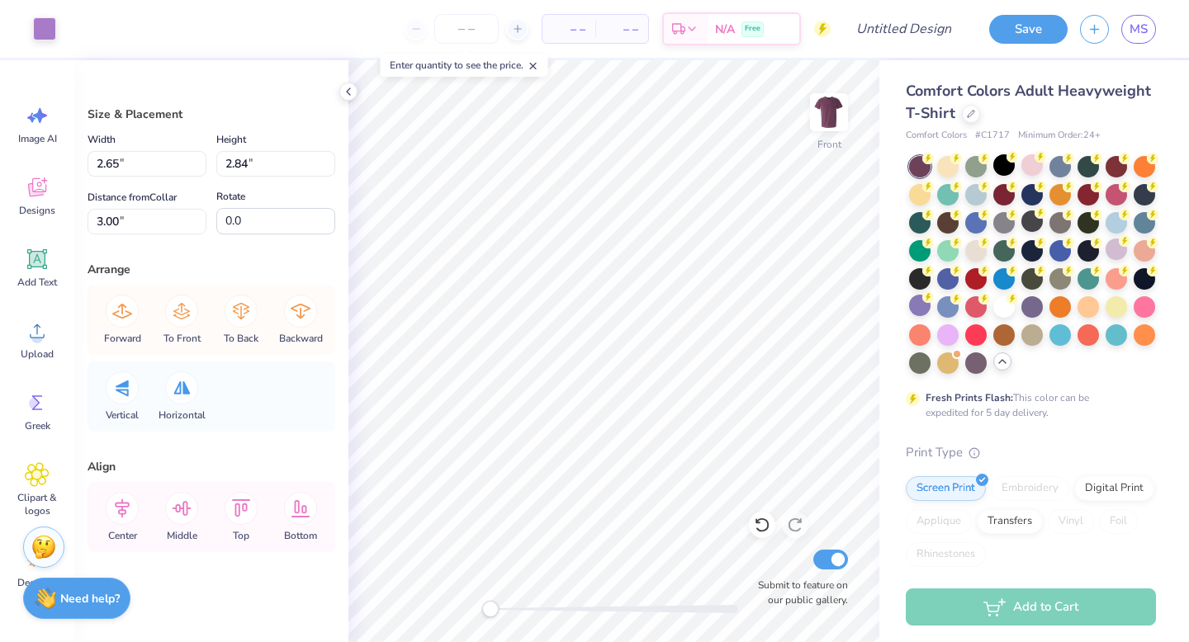
type input "1.68"
type input "9.0"
type input "2.65"
type input "2.84"
type input "0.0"
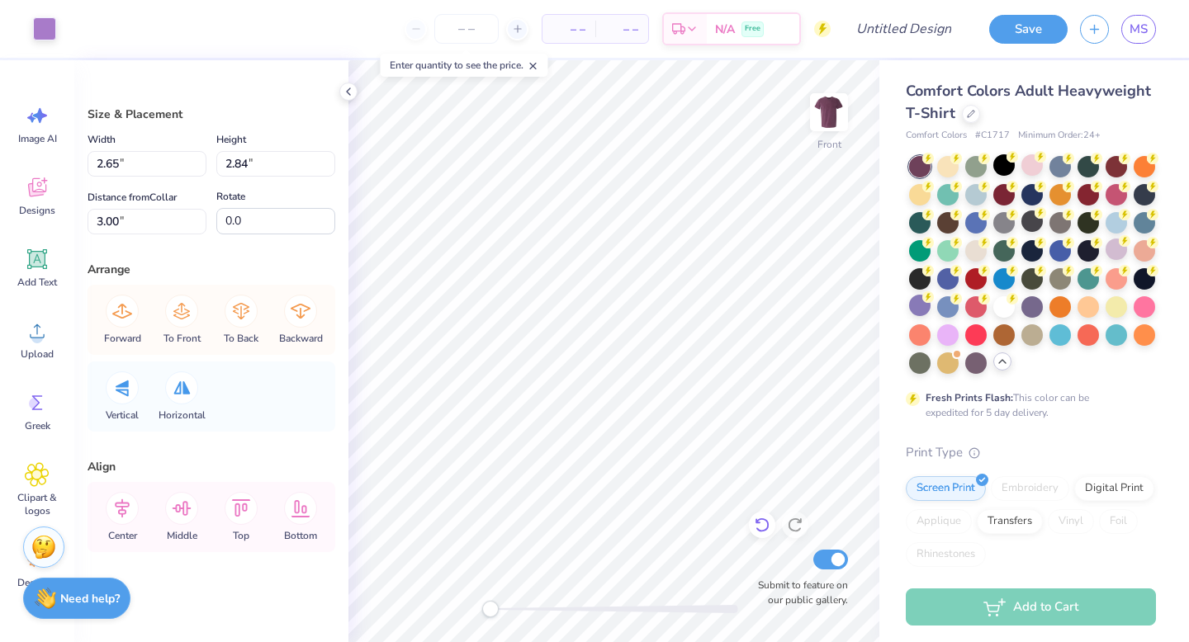
click at [762, 528] on icon at bounding box center [762, 525] width 17 height 17
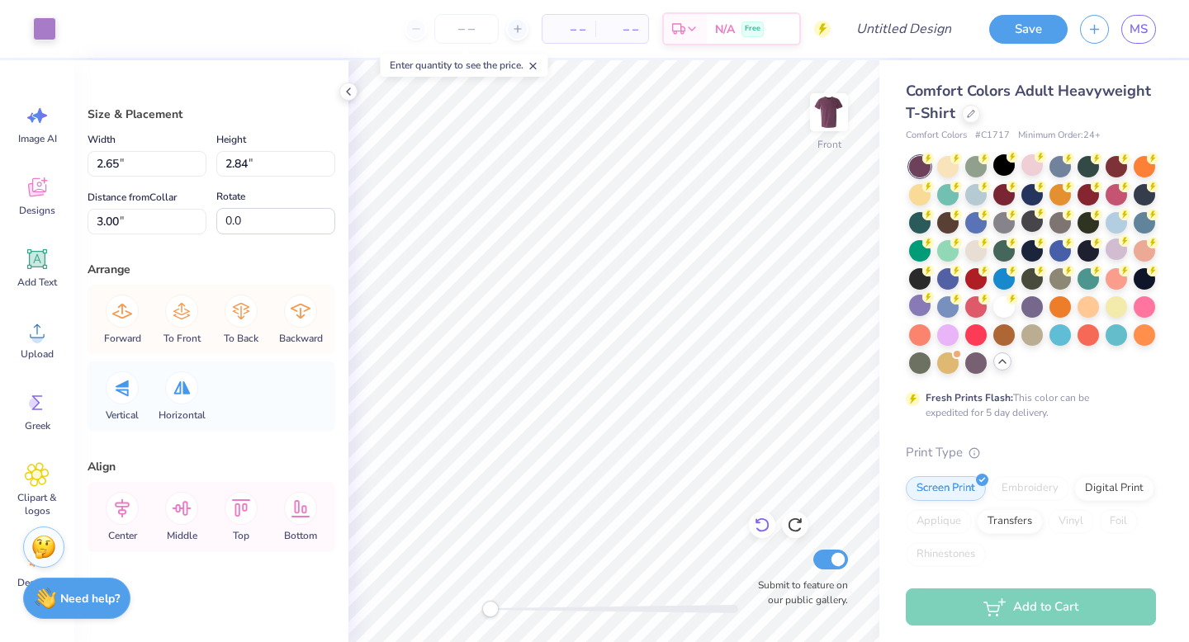
click at [767, 528] on icon at bounding box center [762, 526] width 14 height 15
click at [765, 527] on icon at bounding box center [762, 525] width 17 height 17
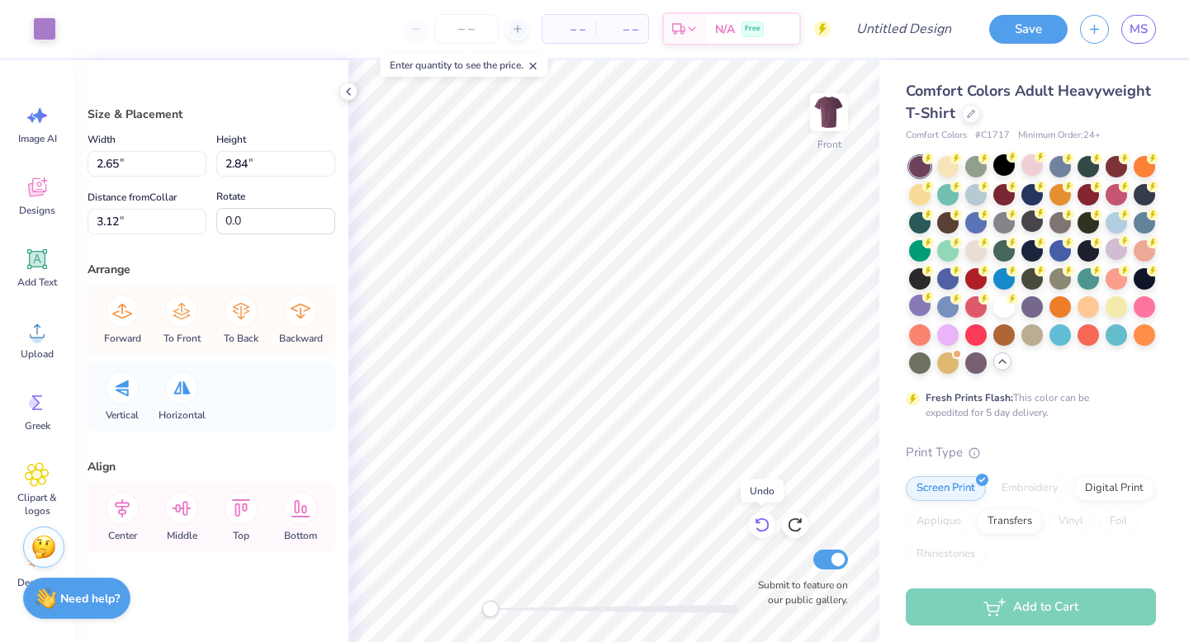
type input "3.12"
click at [765, 527] on icon at bounding box center [762, 525] width 17 height 17
click at [760, 521] on icon at bounding box center [762, 525] width 17 height 17
click at [756, 523] on icon at bounding box center [762, 525] width 17 height 17
click at [760, 523] on icon at bounding box center [762, 525] width 17 height 17
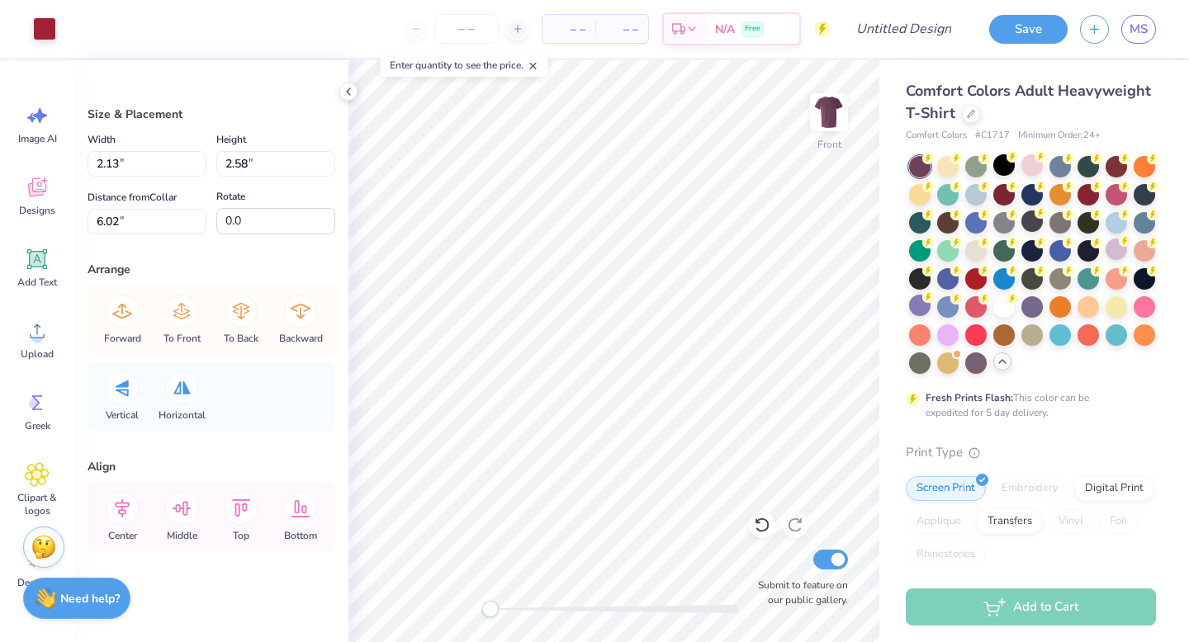
type input "18.7"
type input "1.32"
type input "2.14"
type input "2.13"
type input "1.10"
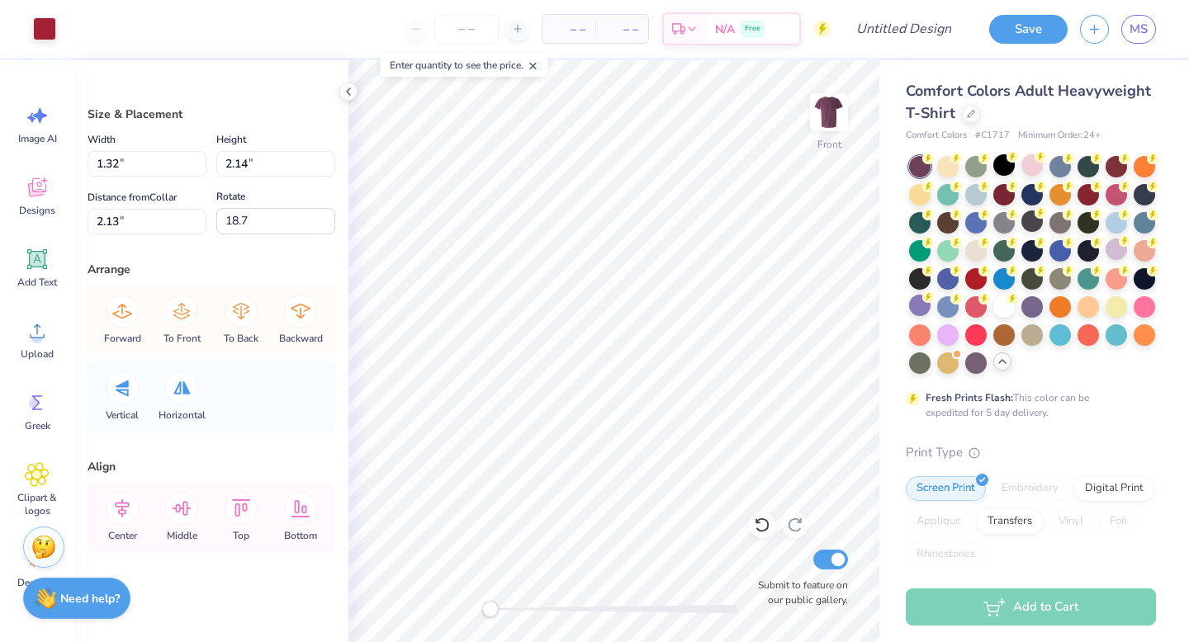
type input "1.79"
type input "1.69"
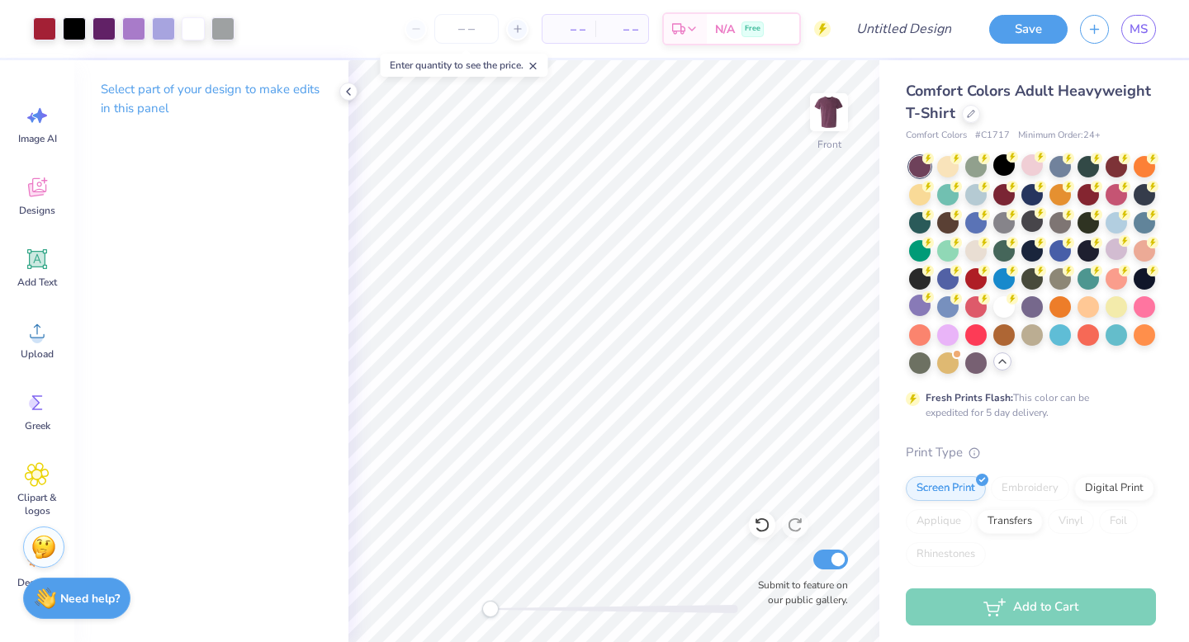
click at [542, 608] on div at bounding box center [614, 609] width 248 height 8
click at [478, 610] on div "Front Submit to feature on our public gallery." at bounding box center [613, 351] width 531 height 582
click at [1061, 226] on div at bounding box center [1059, 221] width 21 height 21
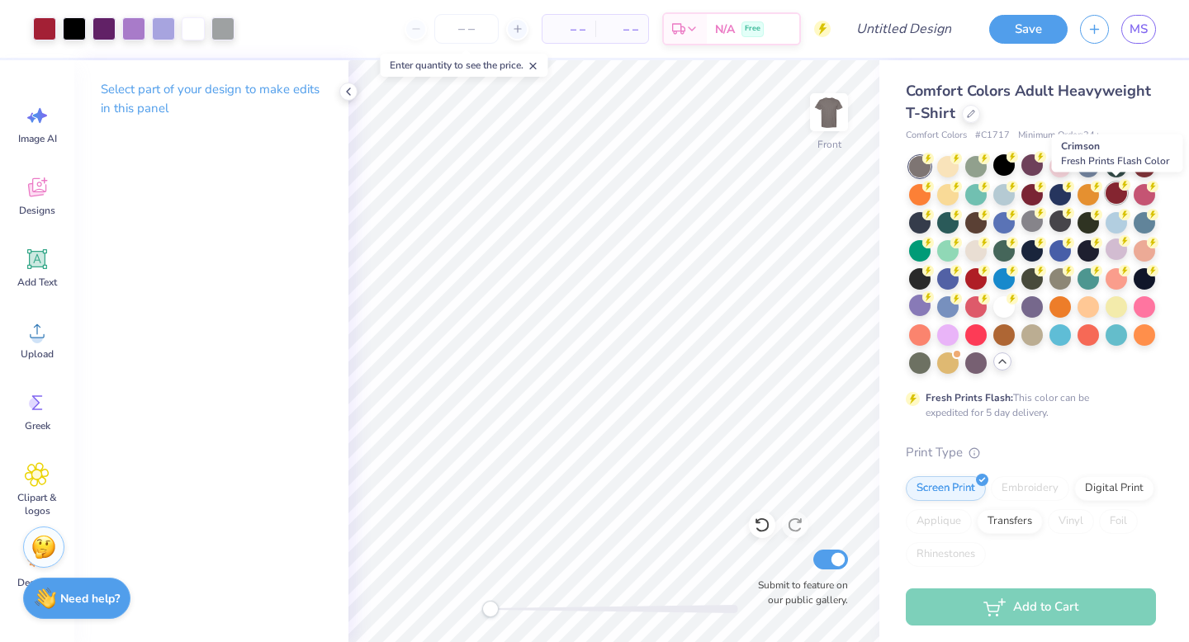
click at [1113, 192] on div at bounding box center [1116, 192] width 21 height 21
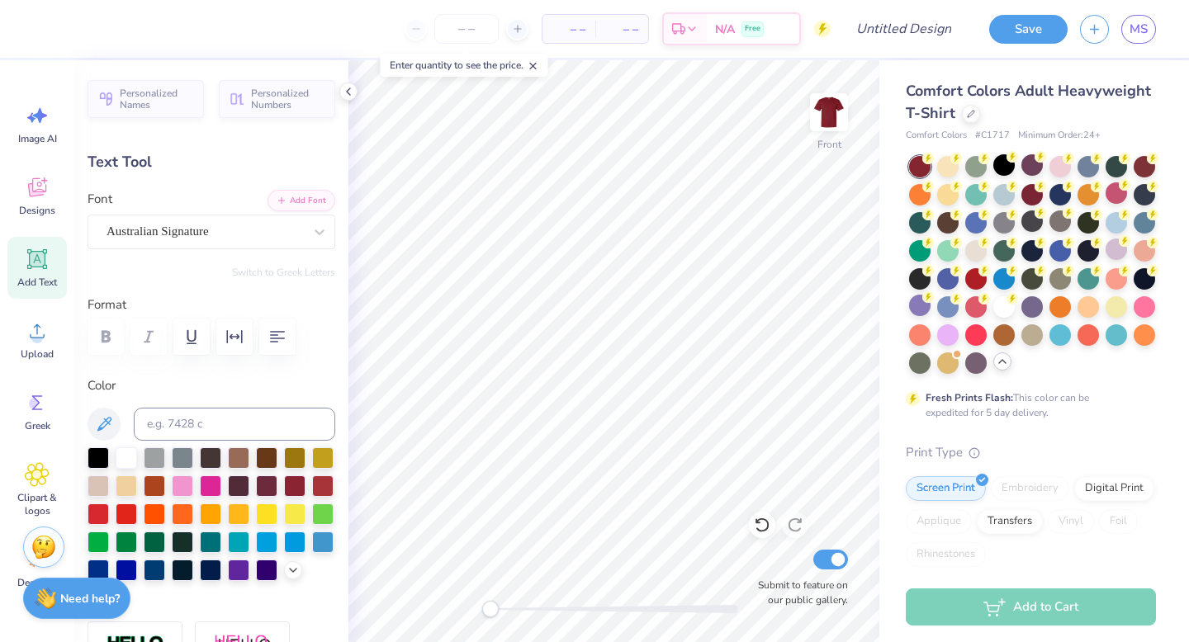
type textarea "DVA"
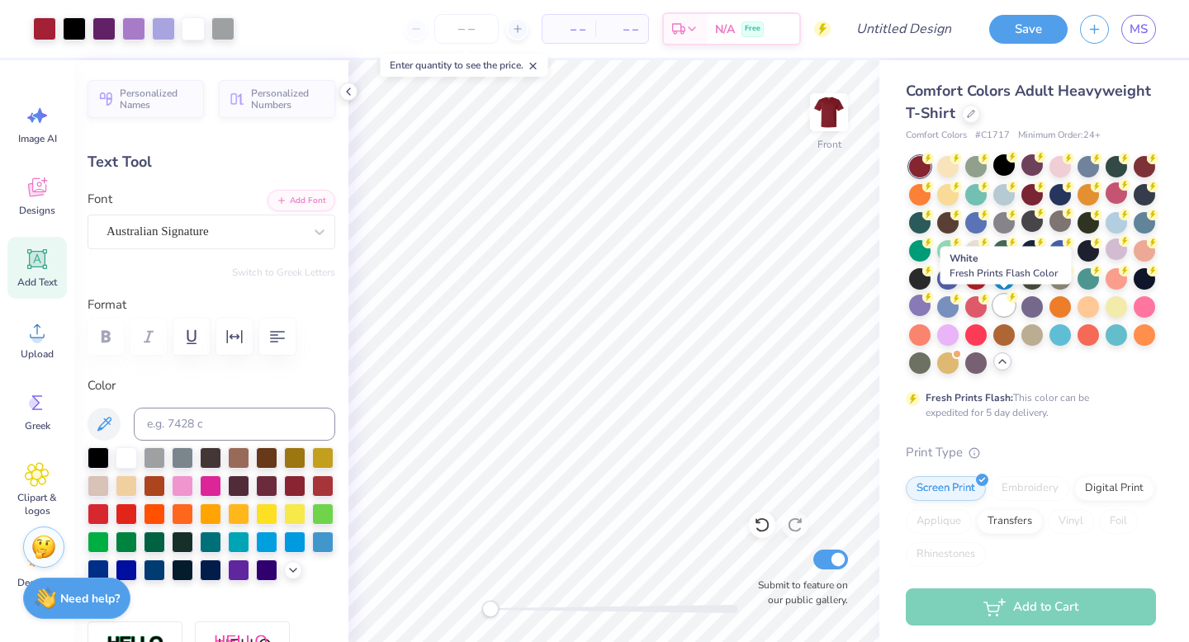
click at [1002, 311] on div at bounding box center [1003, 305] width 21 height 21
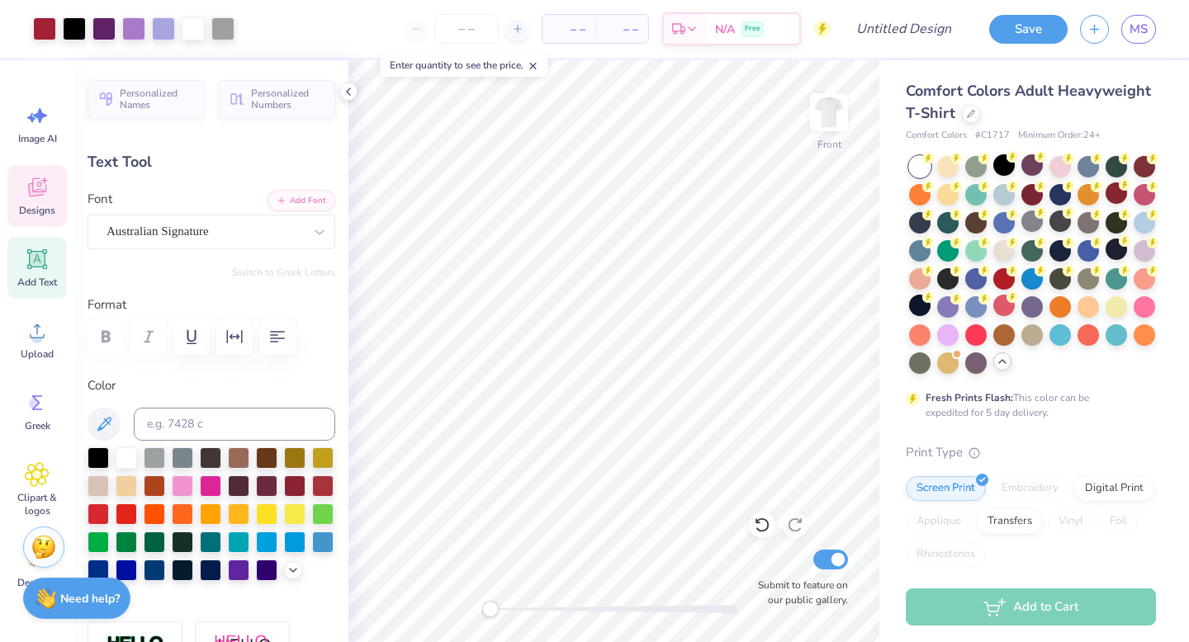
click at [48, 191] on icon at bounding box center [37, 187] width 25 height 25
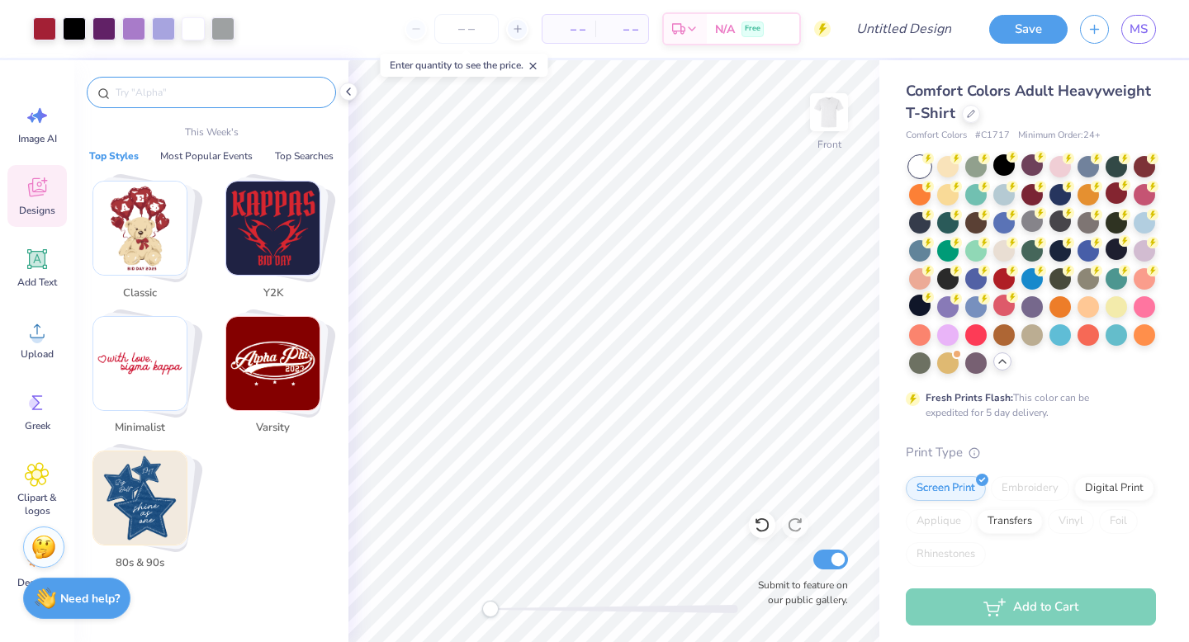
click at [212, 94] on input "text" at bounding box center [219, 92] width 211 height 17
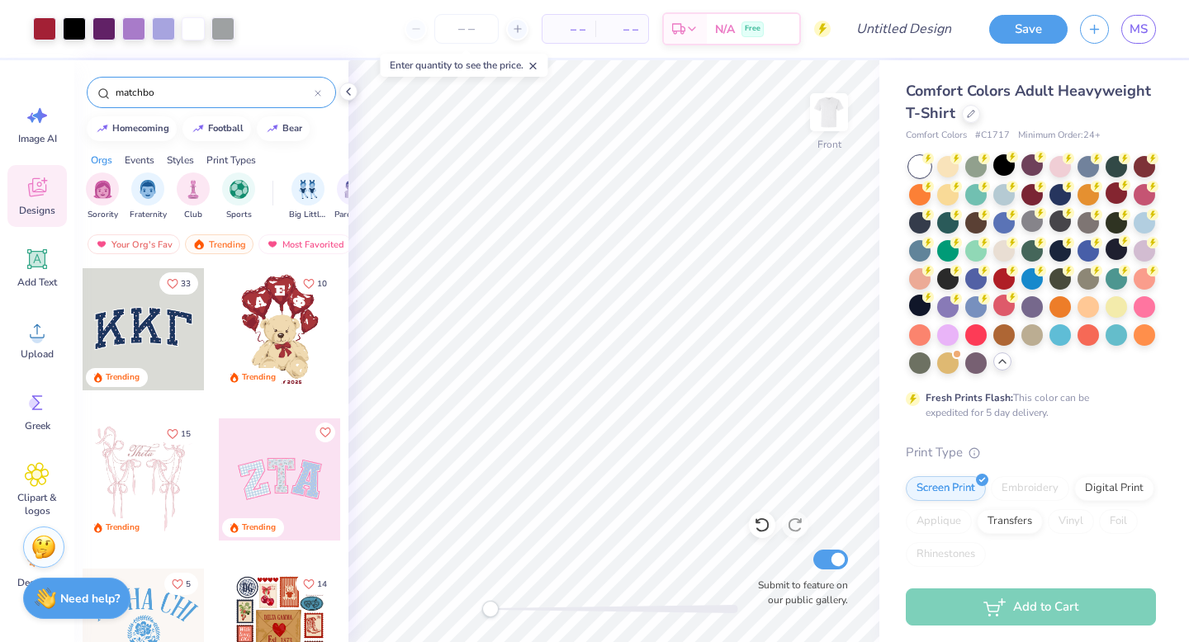
type input "matchbox"
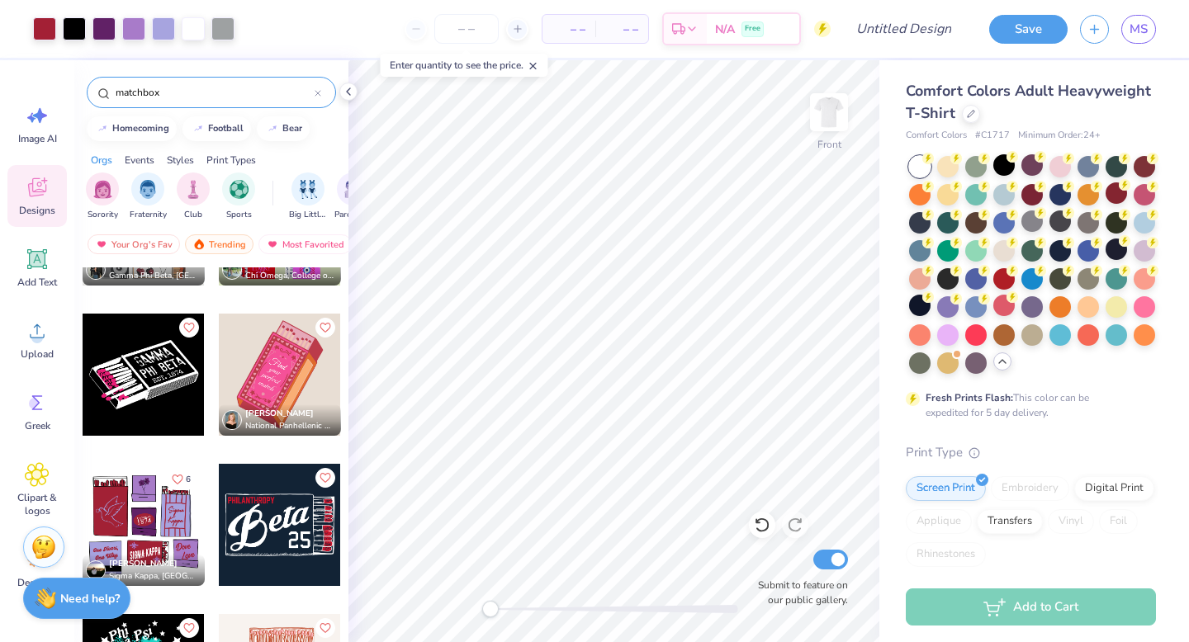
scroll to position [91, 0]
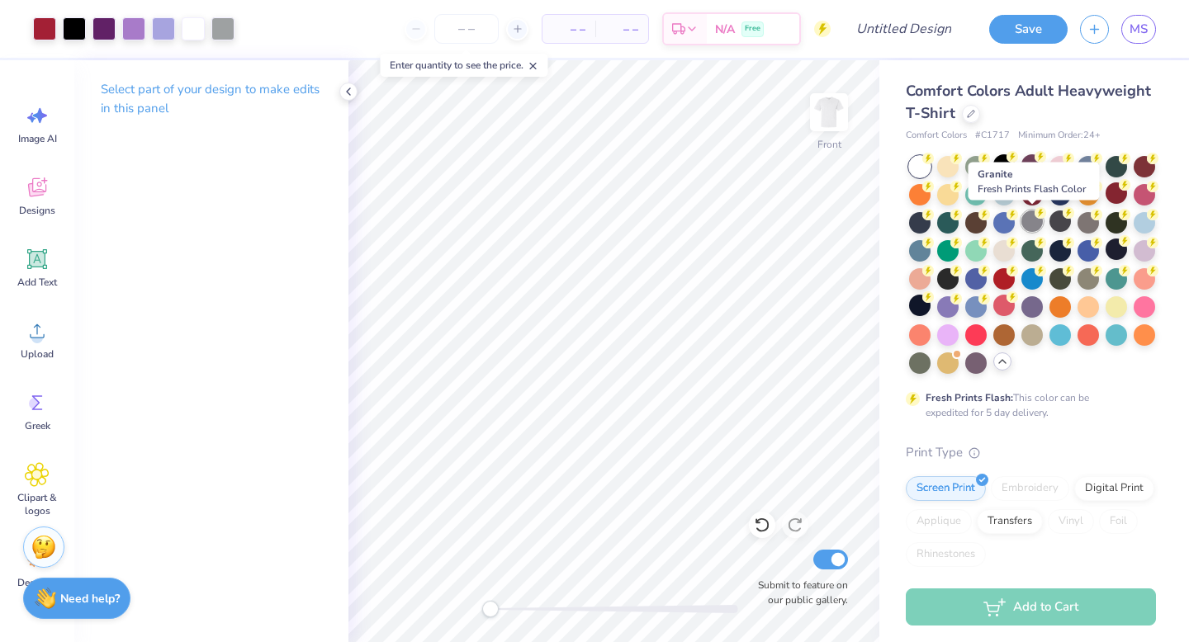
click at [1034, 216] on div at bounding box center [1031, 221] width 21 height 21
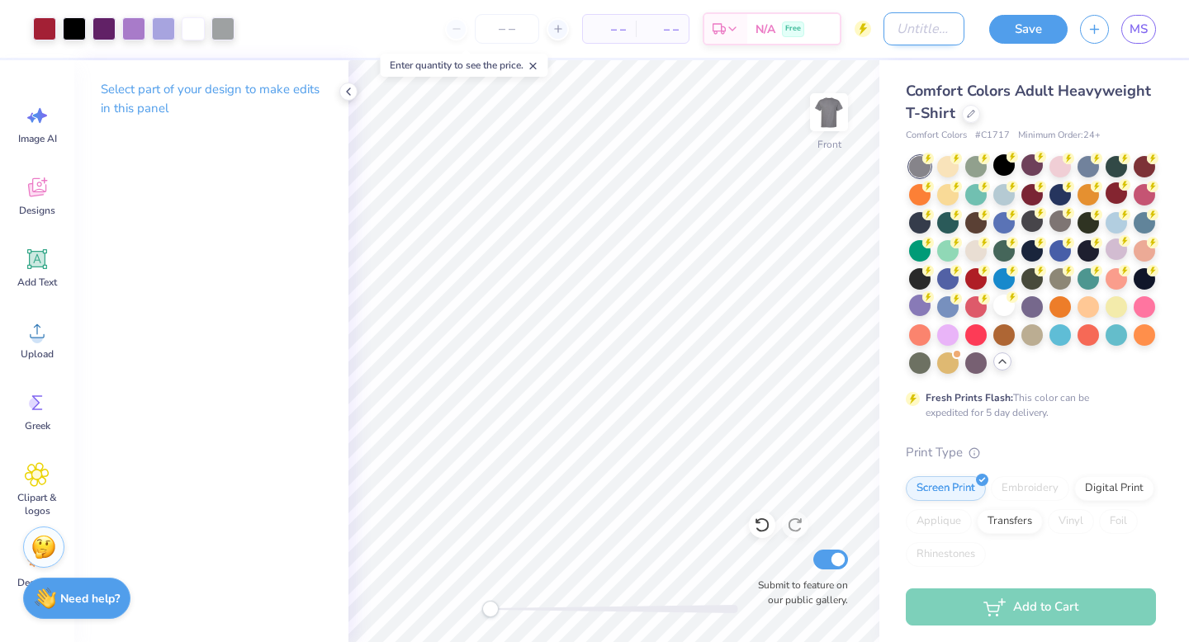
click at [914, 31] on input "Design Title" at bounding box center [923, 28] width 81 height 33
click at [938, 36] on input "AXO uncg rawk sit" at bounding box center [923, 28] width 81 height 33
type input "AXO uncg rawk sit 2"
click at [1037, 29] on button "Save" at bounding box center [1028, 26] width 78 height 29
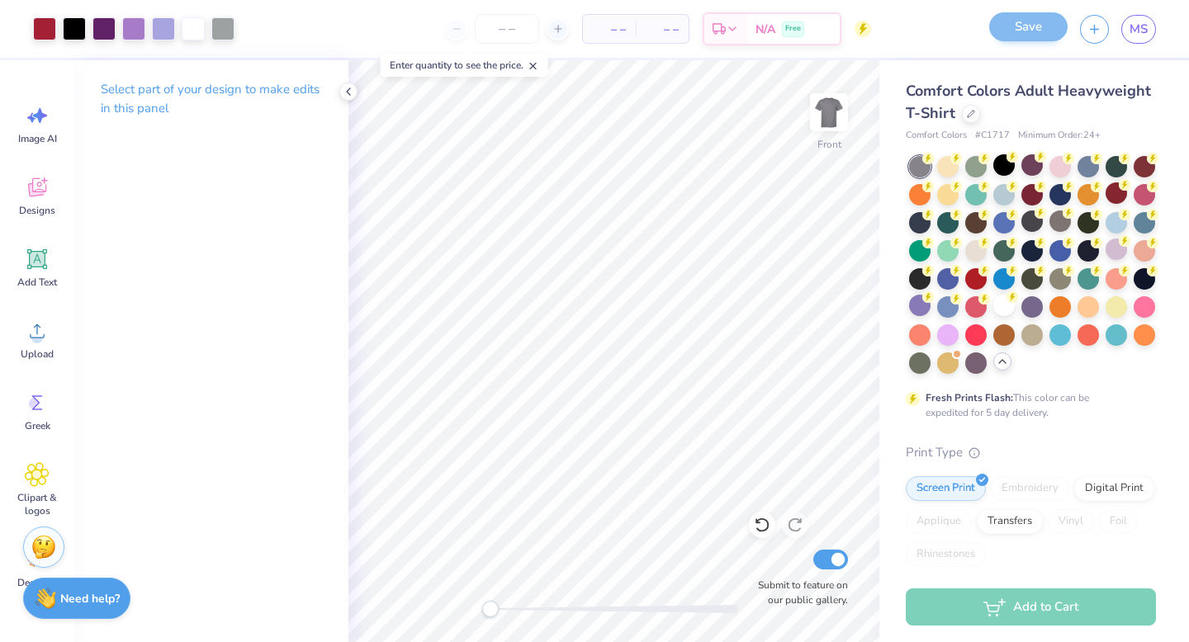
scroll to position [0, 0]
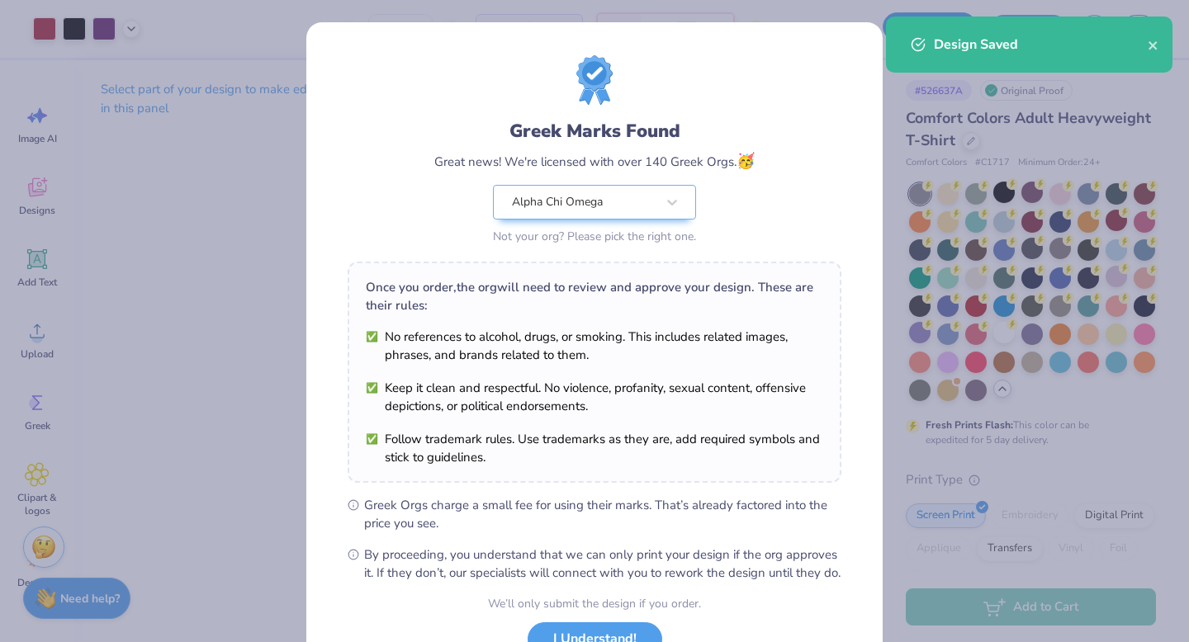
scroll to position [130, 0]
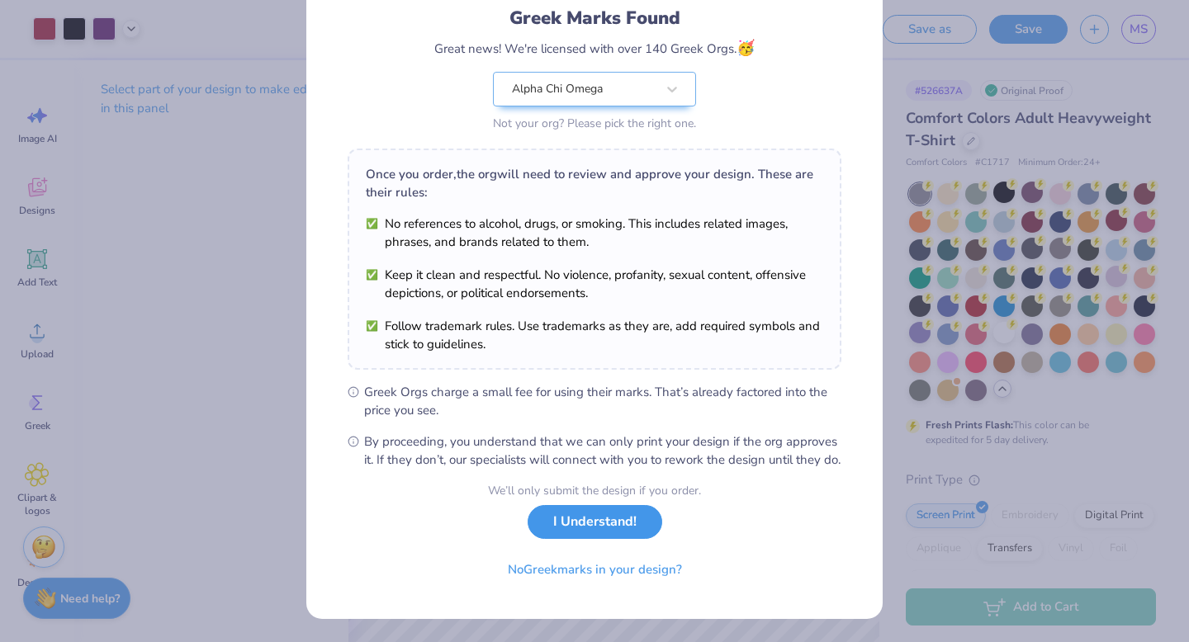
click at [599, 529] on button "I Understand!" at bounding box center [595, 522] width 135 height 34
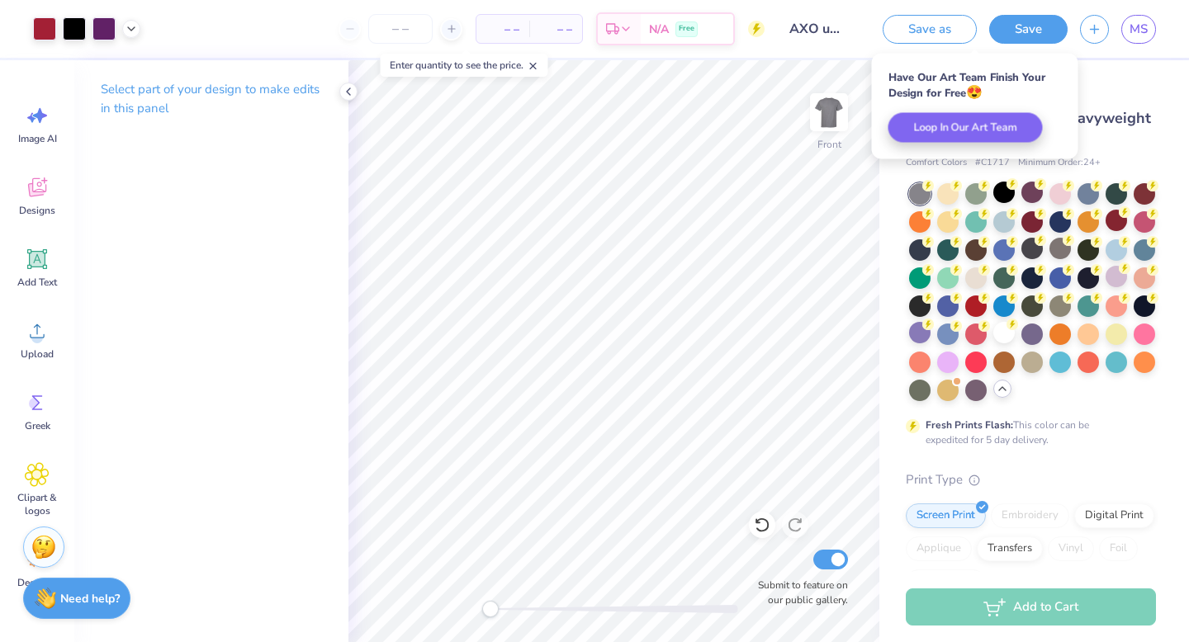
scroll to position [0, 0]
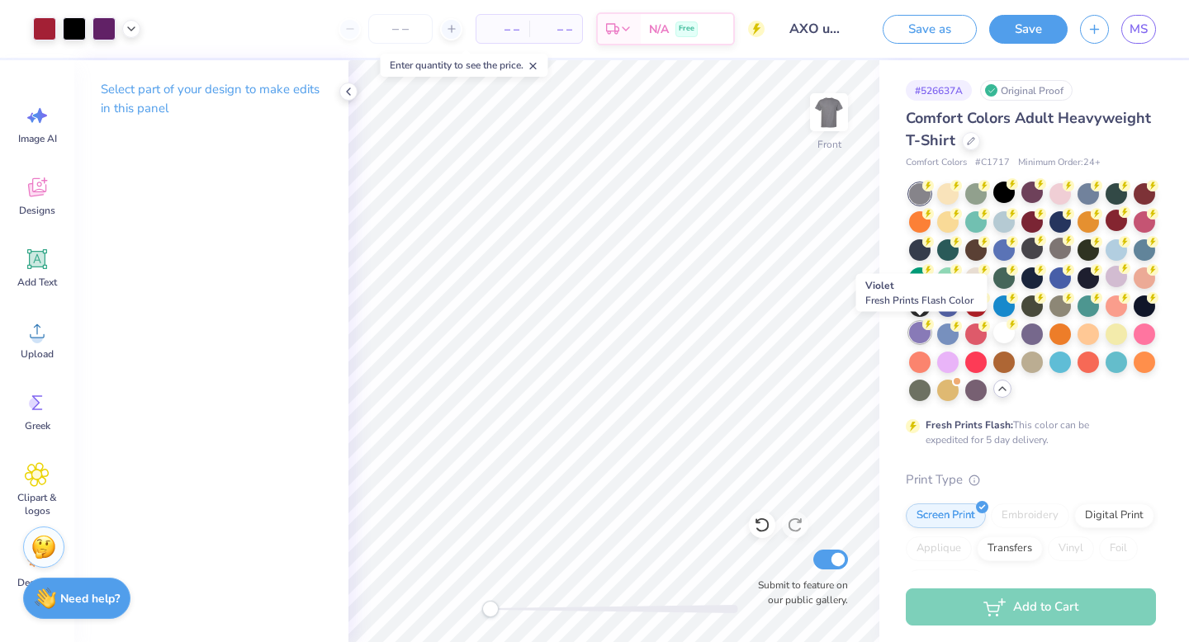
click at [920, 332] on div at bounding box center [919, 332] width 21 height 21
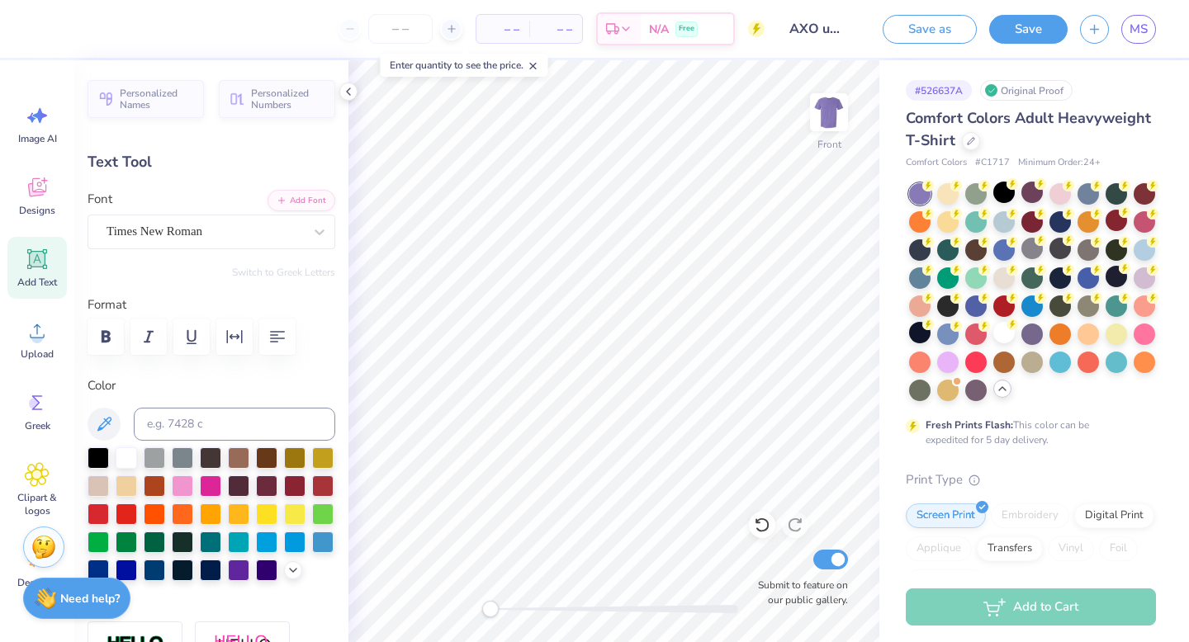
type textarea "2025"
type input "0.0"
type input "1.62"
type input "0.39"
type input "7.52"
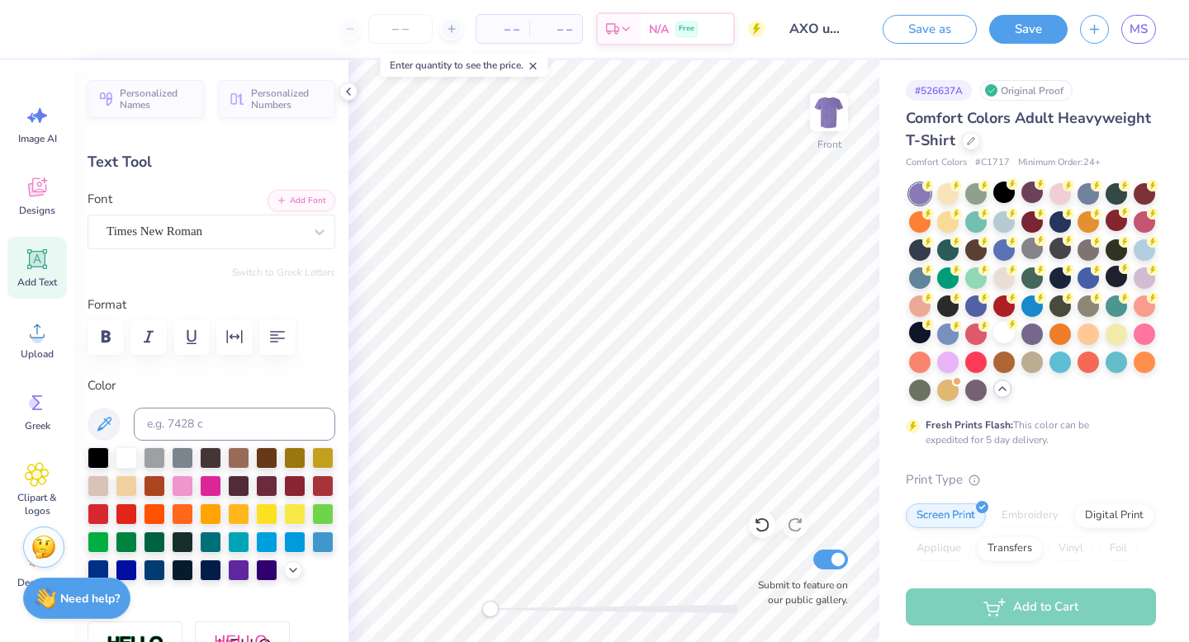
type input "0.0"
type input "1.61"
type input "0.77"
type input "14.66"
type input "0.0"
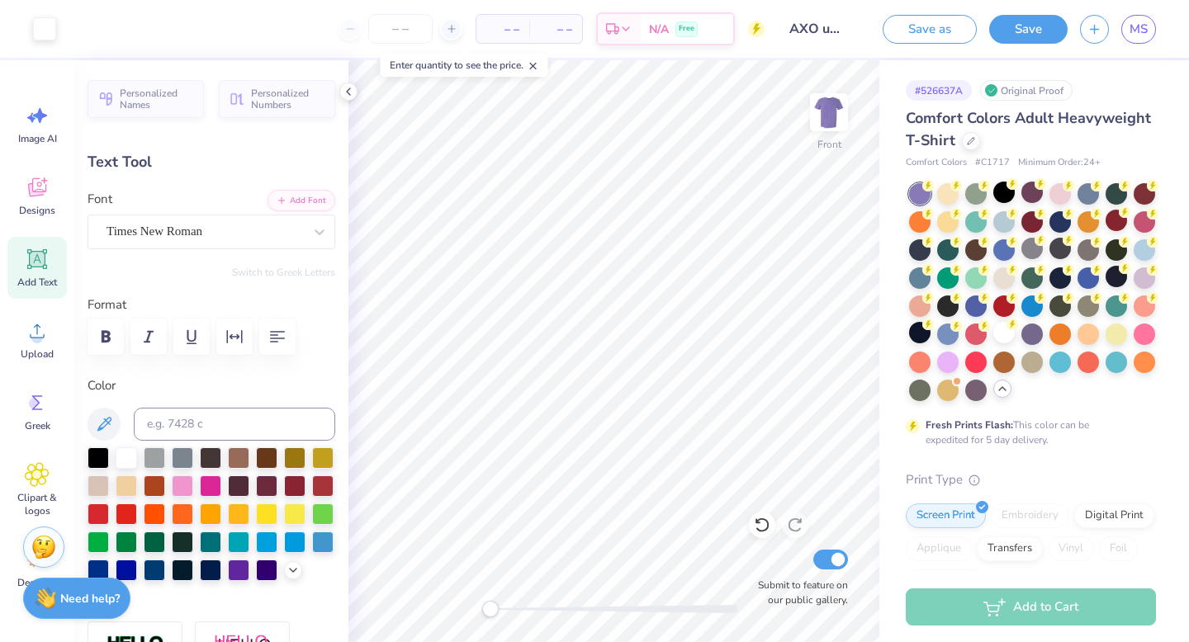
type input "7.81"
click at [531, 604] on div at bounding box center [614, 609] width 248 height 17
type input "0.0"
type input "1.82"
type input "1.18"
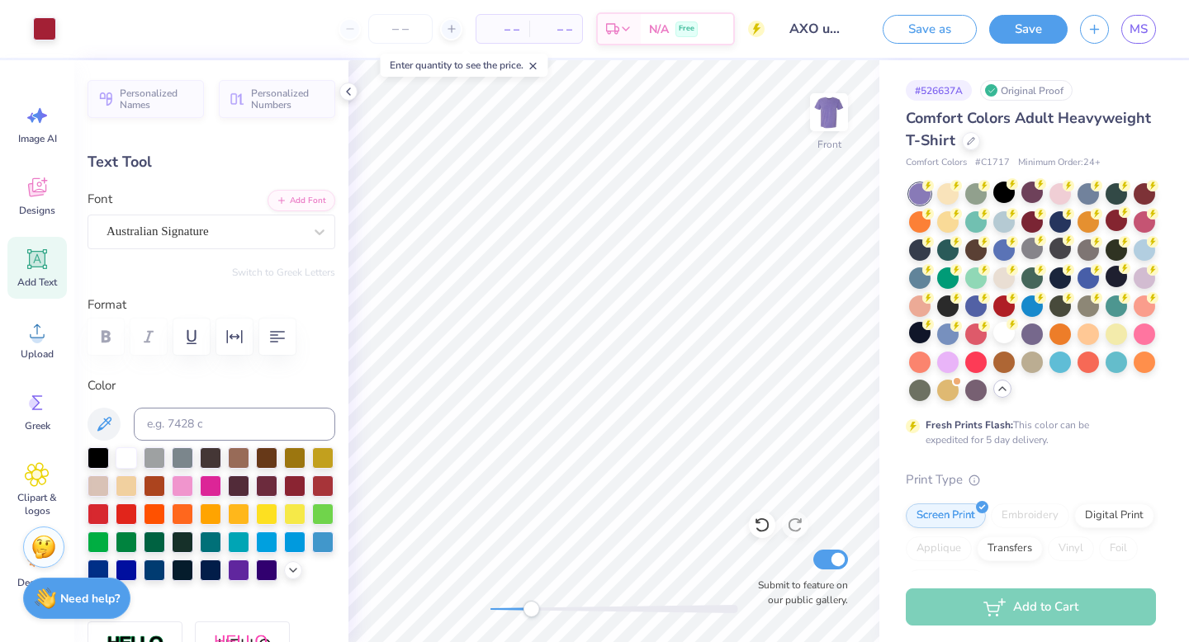
type input "6.47"
type textarea "Rawk"
type input "1.08"
type input "0.84"
type input "7.81"
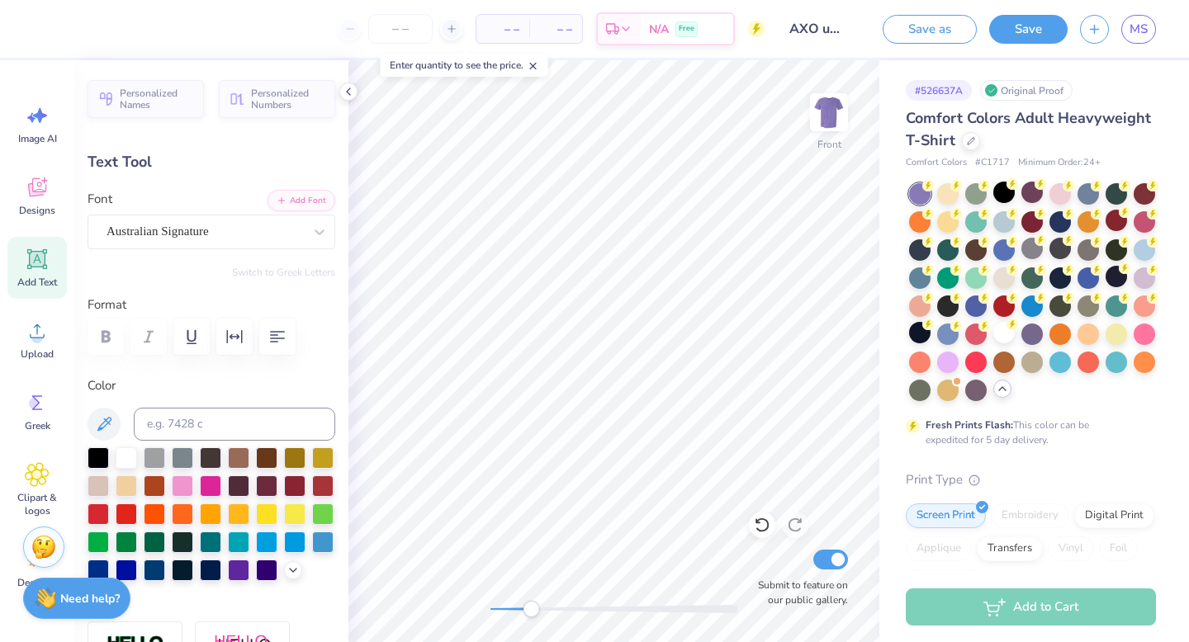
type textarea "Sit"
type input "2.08"
type input "1.00"
type input "10.59"
type textarea "Alpha"
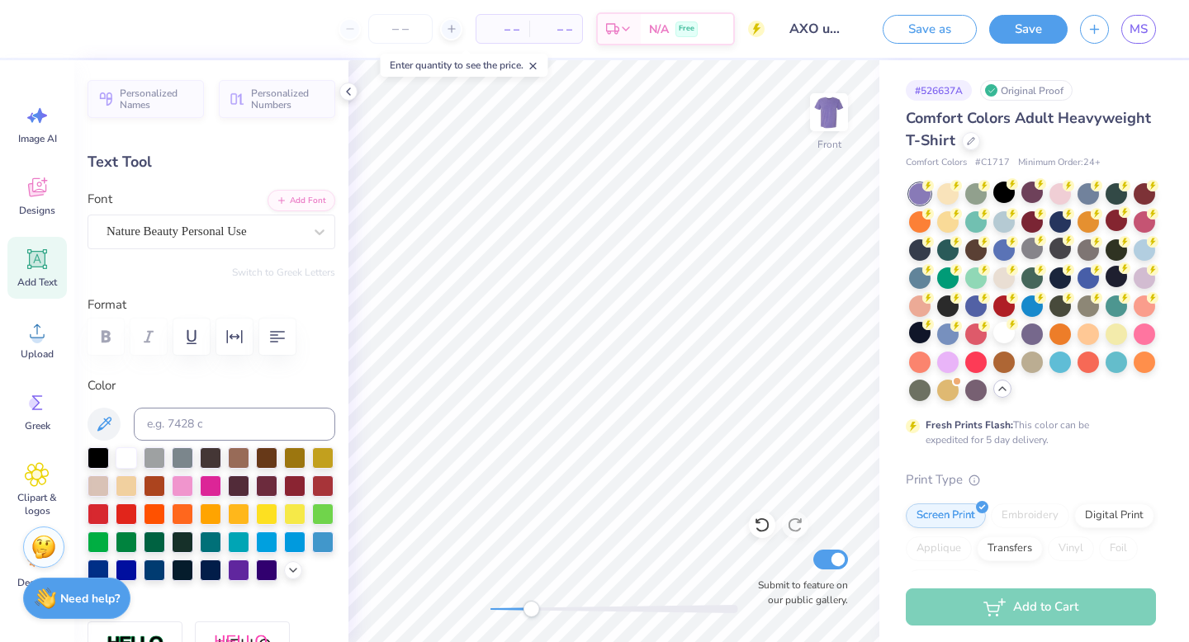
type input "1.20"
type input "11.64"
type textarea "Chi"
type input "2.44"
type input "1.04"
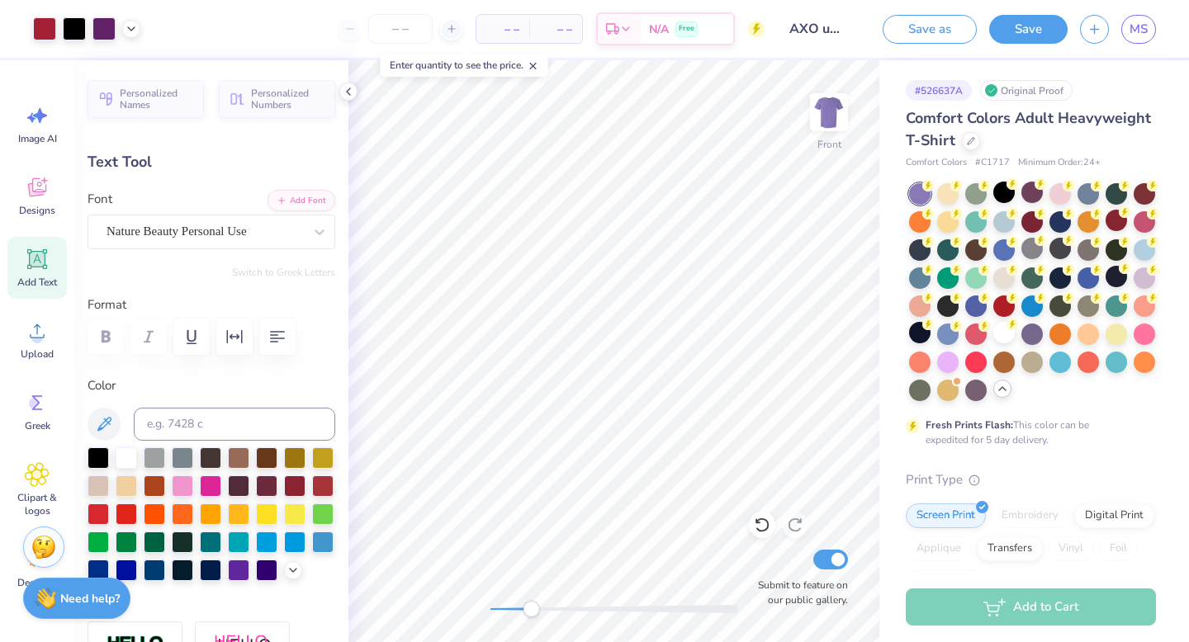
type input "10.58"
click at [473, 605] on div "Front Submit to feature on our public gallery." at bounding box center [613, 351] width 531 height 582
click at [831, 109] on img at bounding box center [829, 112] width 66 height 66
click at [25, 191] on icon at bounding box center [37, 187] width 25 height 25
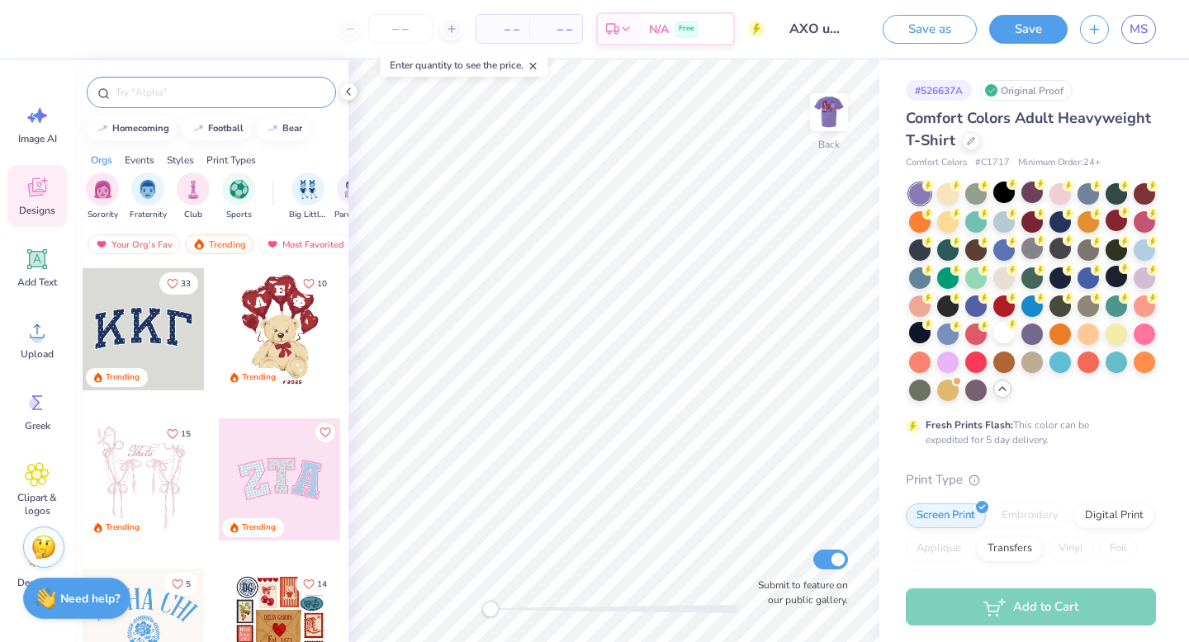
click at [145, 88] on input "text" at bounding box center [219, 92] width 211 height 17
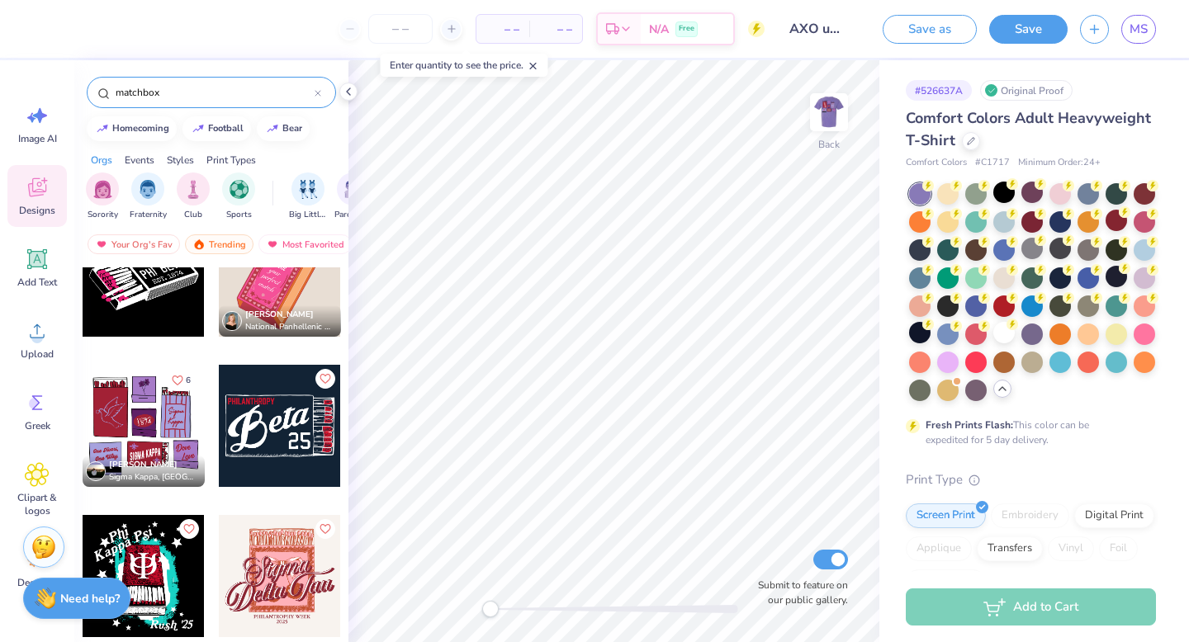
scroll to position [206, 0]
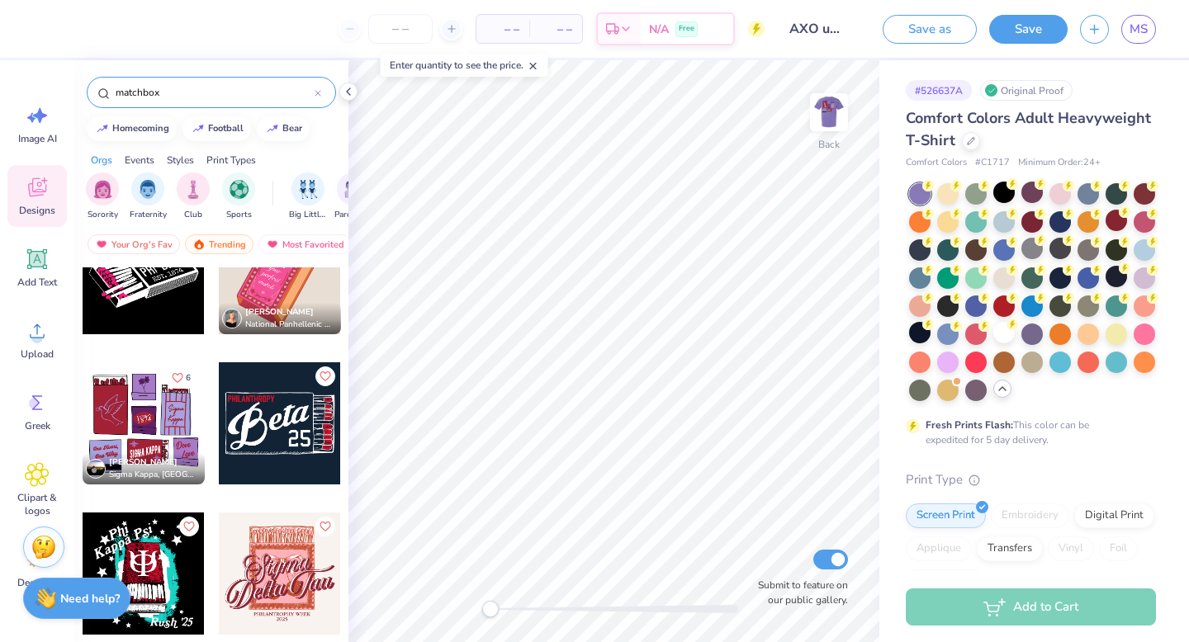
click at [183, 97] on input "matchbox" at bounding box center [214, 92] width 201 height 17
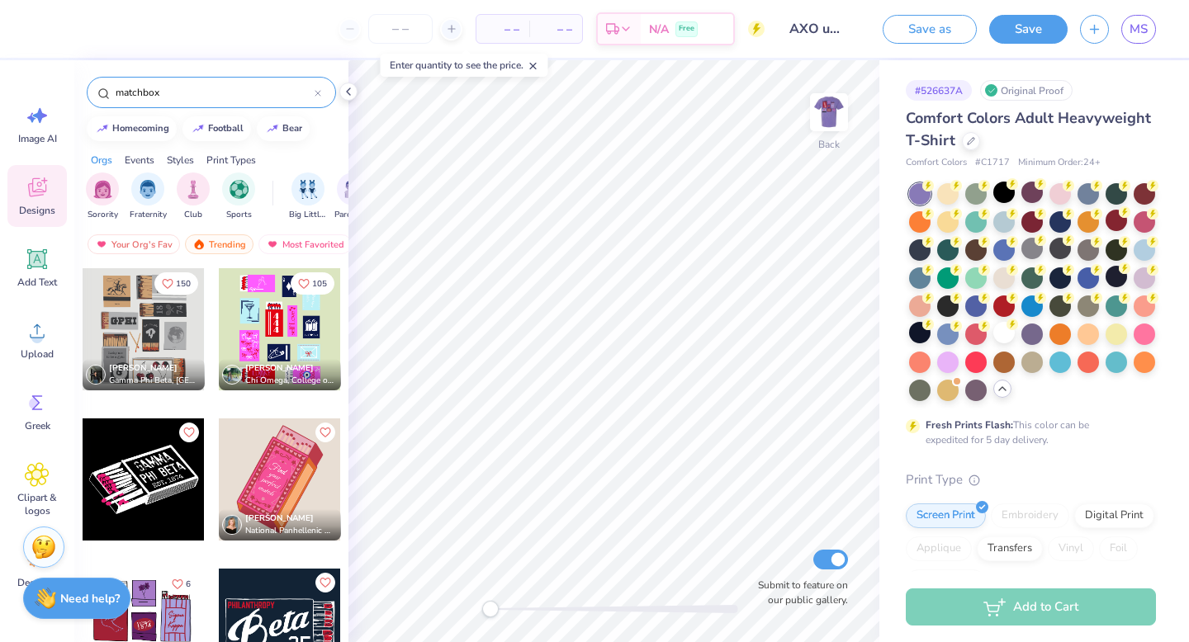
click at [183, 97] on input "matchbox" at bounding box center [214, 92] width 201 height 17
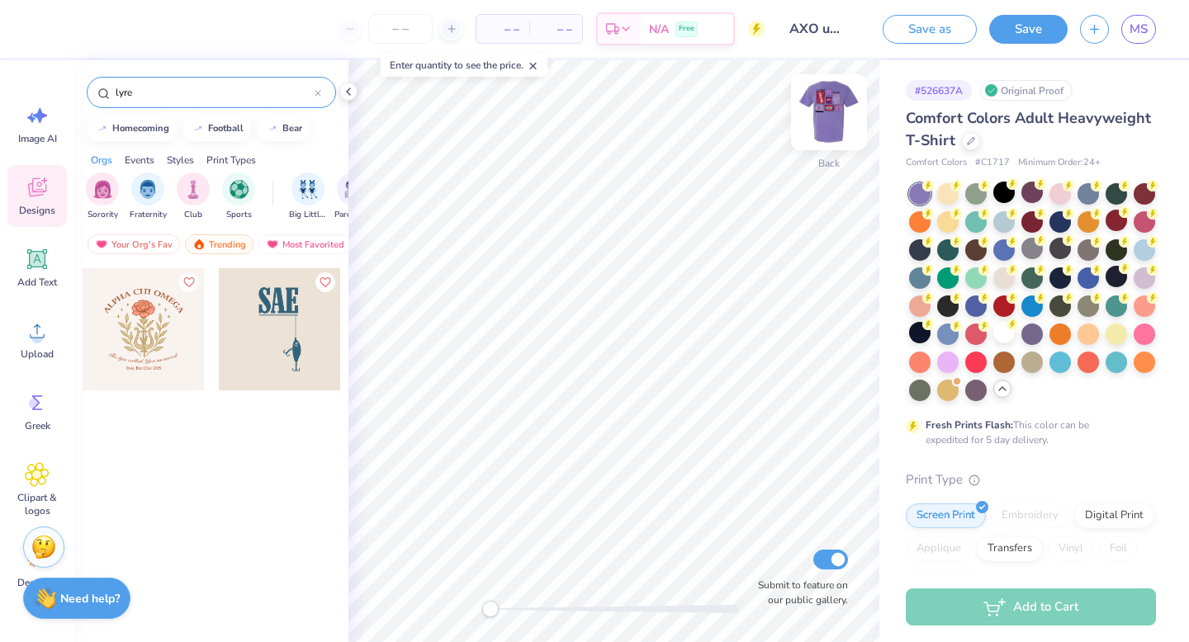
click at [841, 98] on img at bounding box center [829, 112] width 66 height 66
click at [257, 95] on input "lyre" at bounding box center [214, 92] width 201 height 17
type input "red carnation"
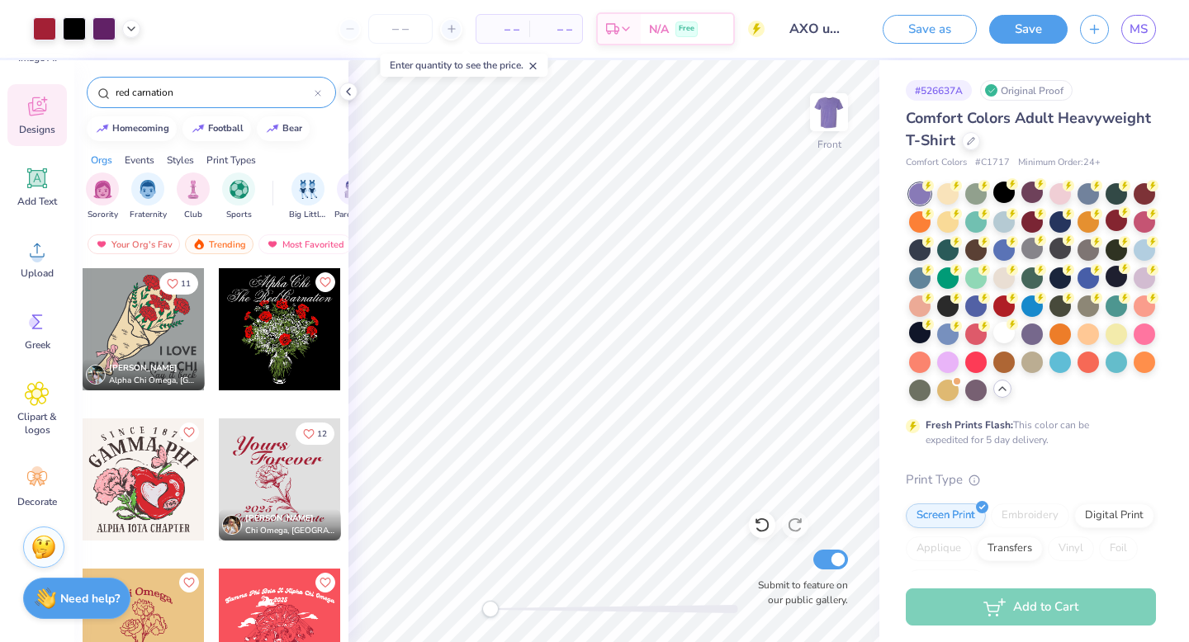
scroll to position [14, 0]
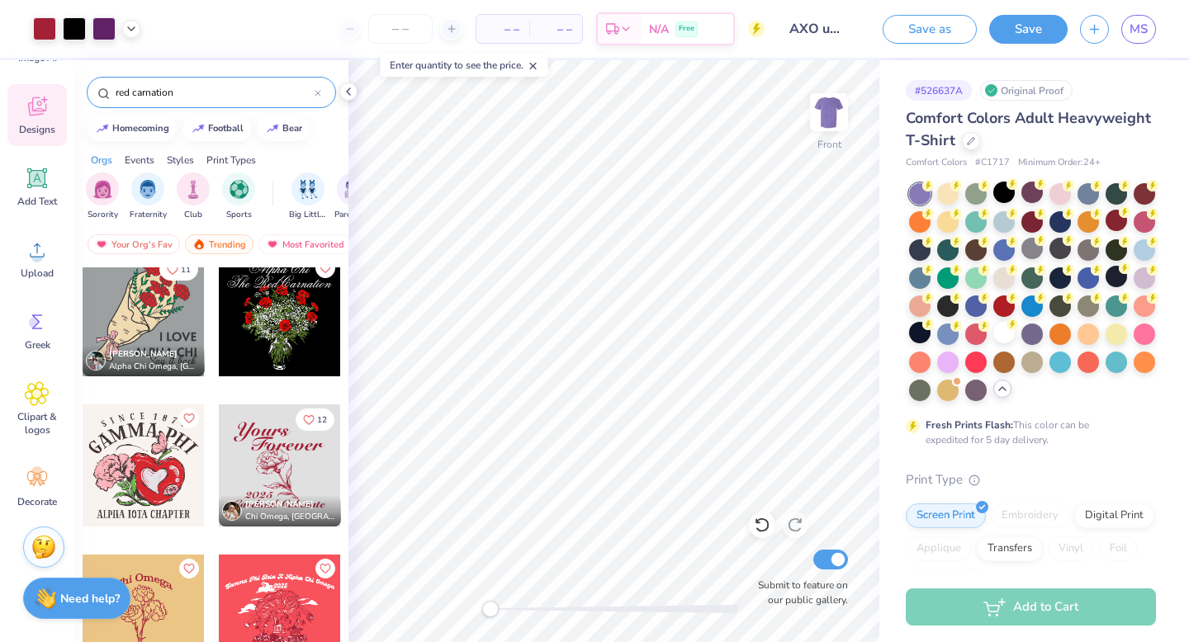
click at [320, 96] on icon at bounding box center [317, 93] width 5 height 5
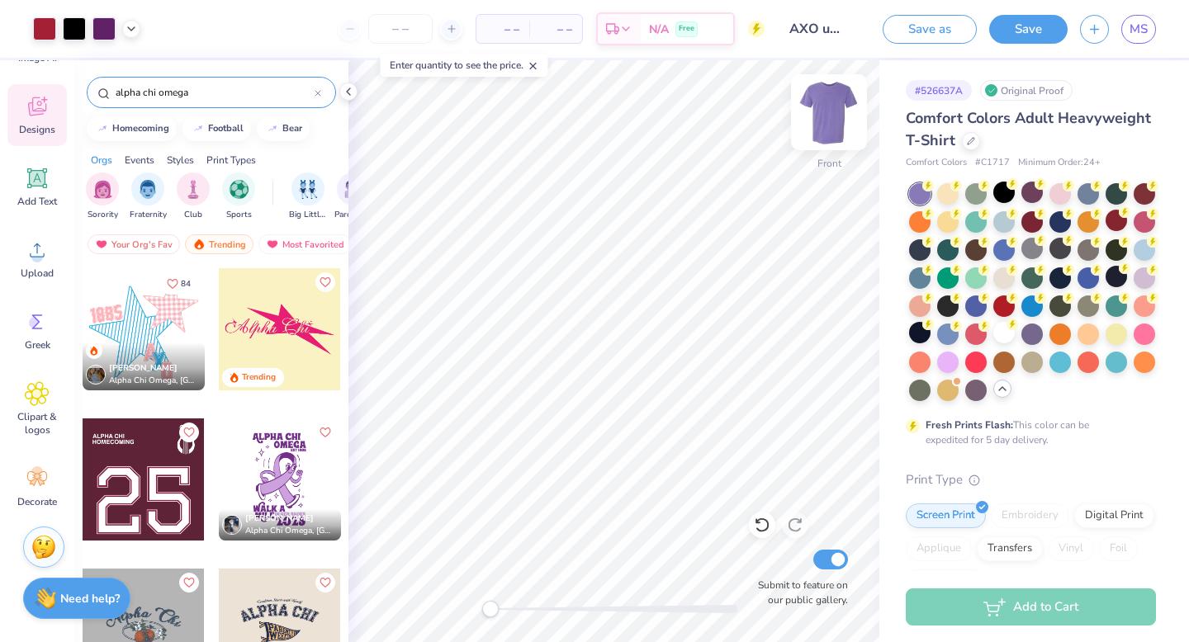
type input "alpha chi omega"
click at [821, 120] on img at bounding box center [829, 112] width 66 height 66
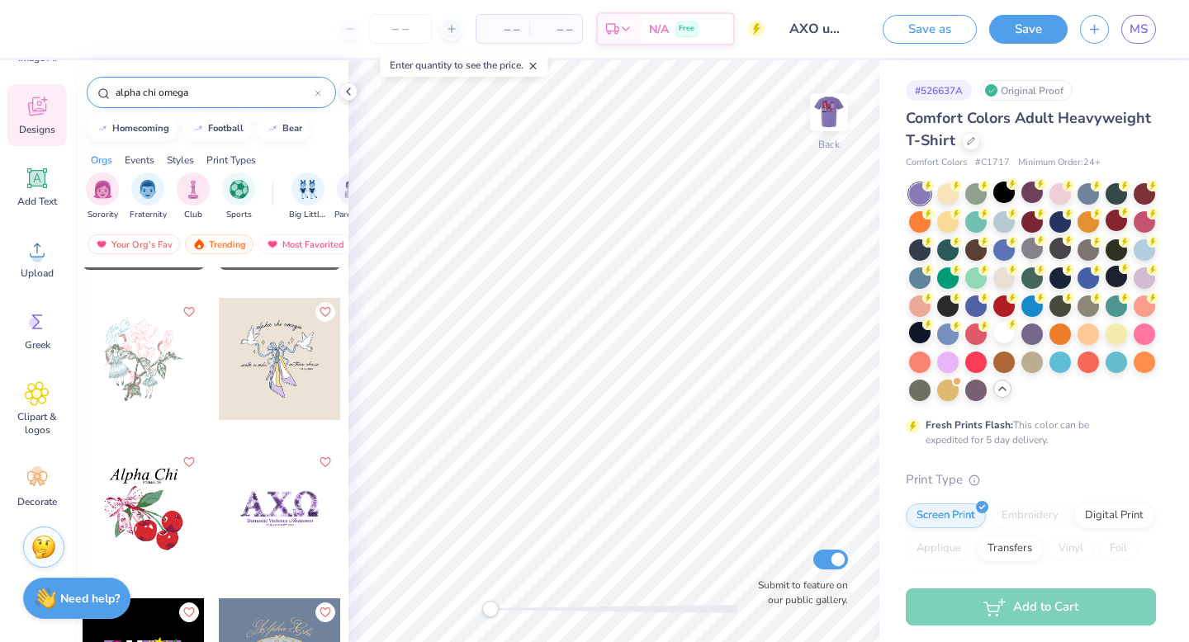
scroll to position [2118, 0]
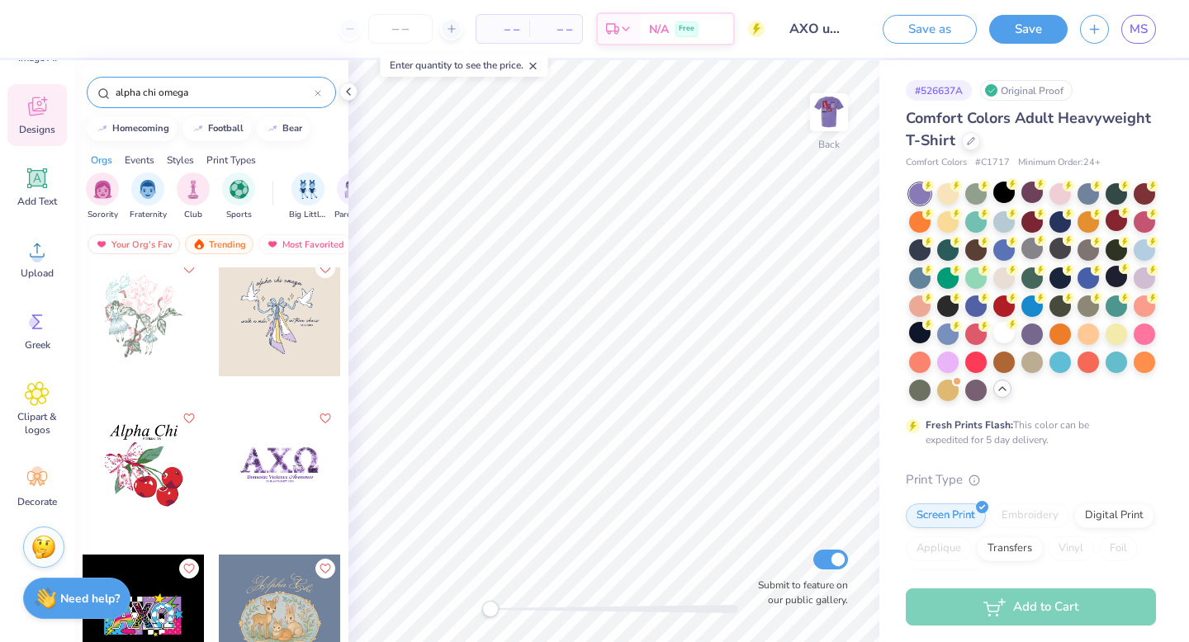
click at [282, 467] on div at bounding box center [280, 466] width 122 height 122
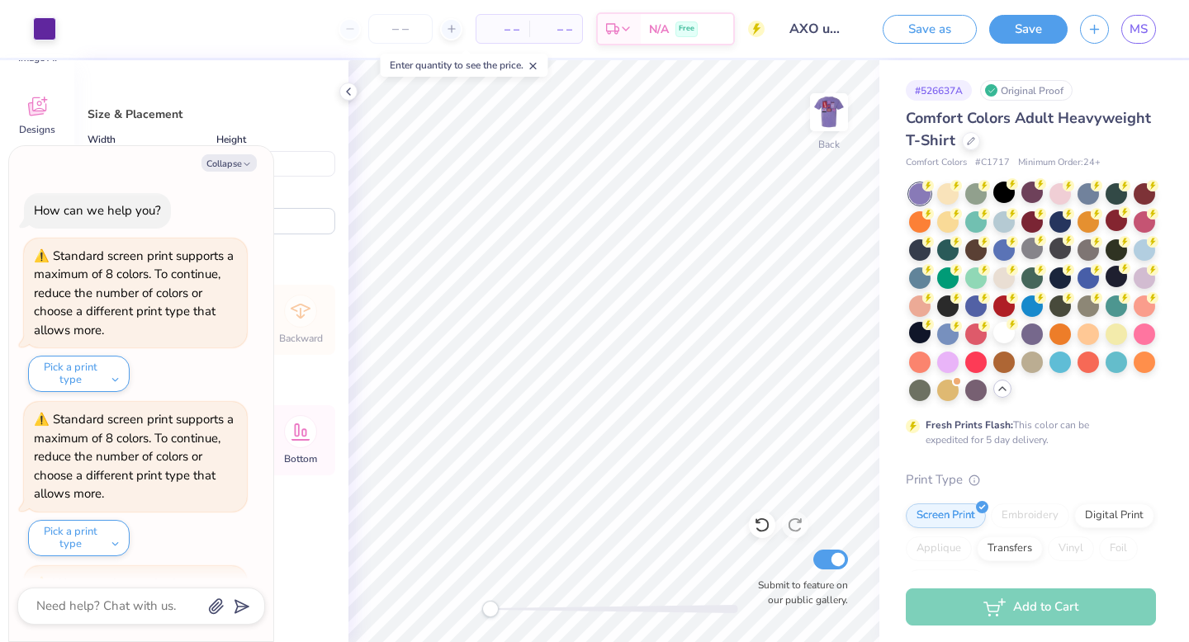
scroll to position [126, 0]
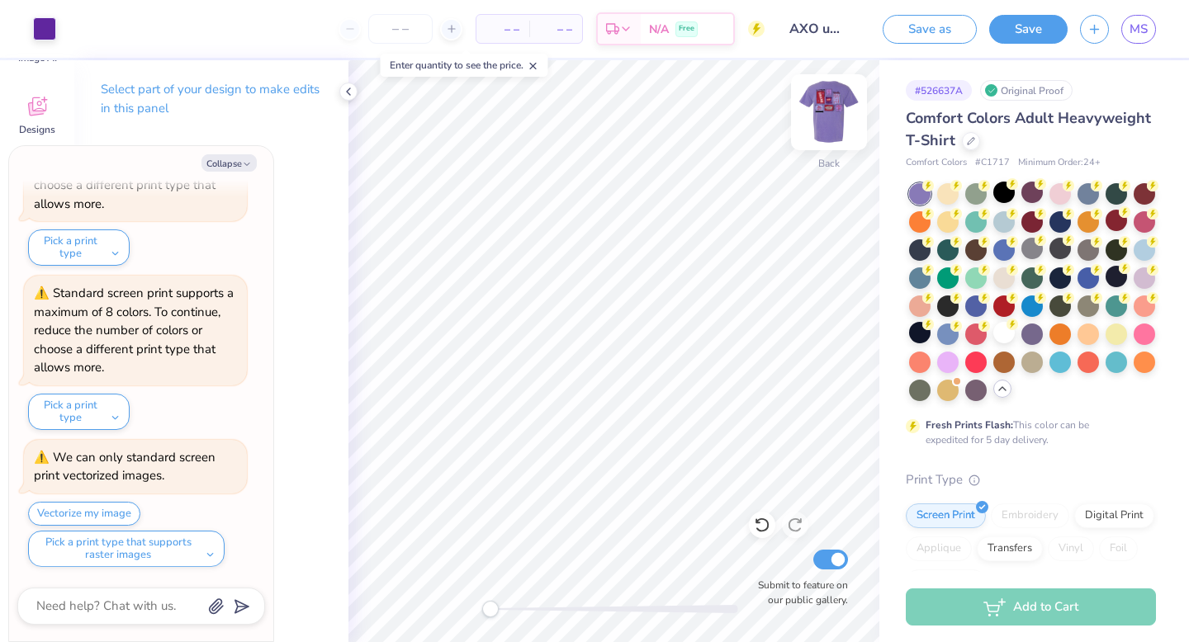
click at [834, 104] on img at bounding box center [829, 112] width 66 height 66
type textarea "x"
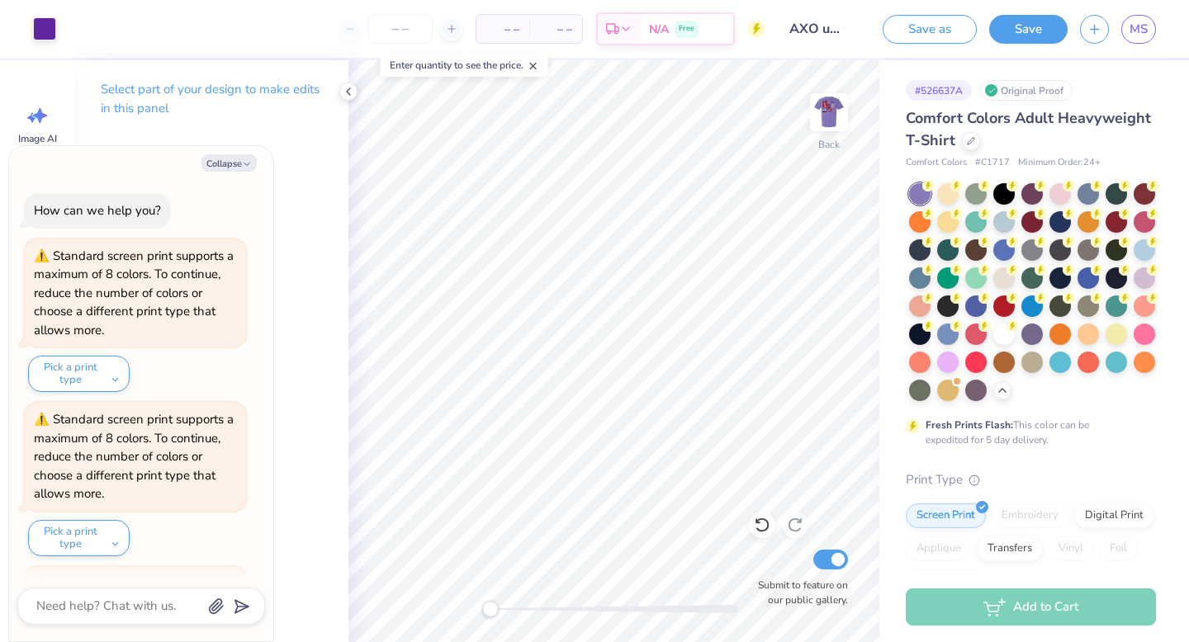
scroll to position [126, 0]
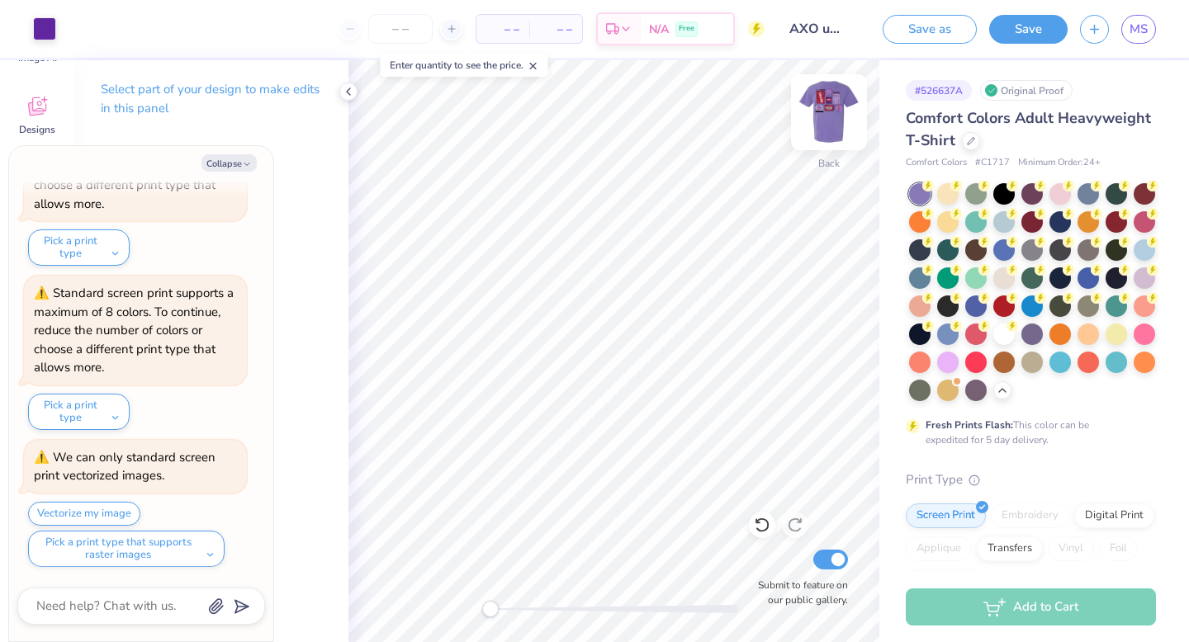
click at [834, 103] on img at bounding box center [829, 112] width 66 height 66
click at [833, 105] on img at bounding box center [829, 112] width 66 height 66
click at [833, 105] on img at bounding box center [828, 112] width 33 height 33
click at [50, 31] on div at bounding box center [44, 27] width 23 height 23
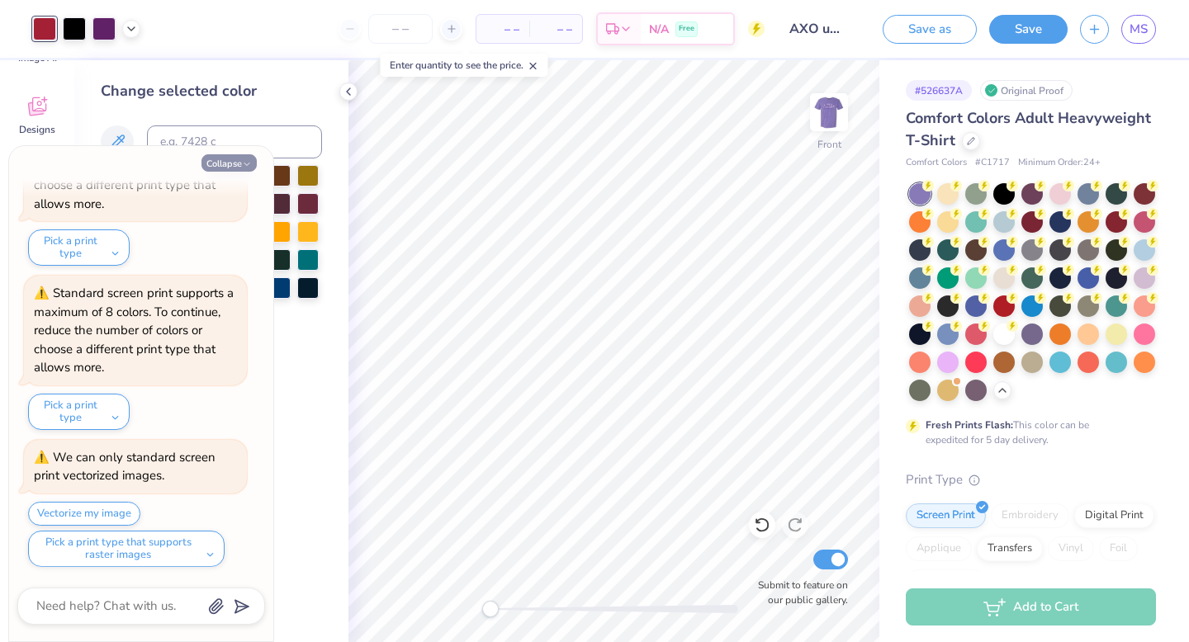
click at [239, 165] on button "Collapse" at bounding box center [228, 162] width 55 height 17
type textarea "x"
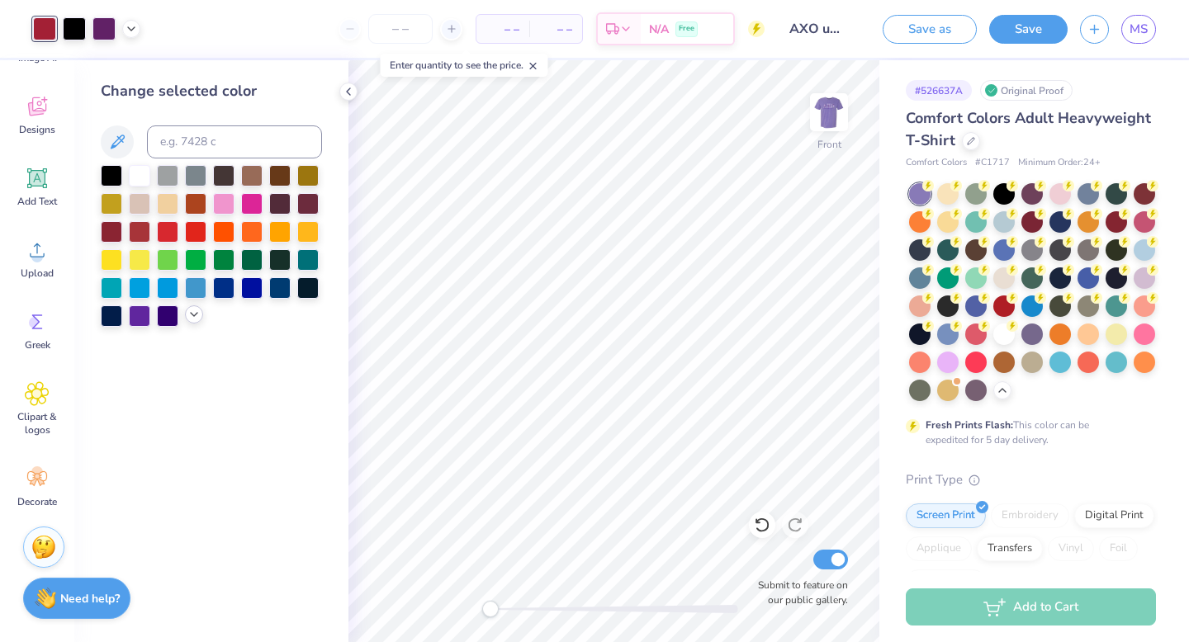
click at [191, 309] on icon at bounding box center [193, 314] width 13 height 13
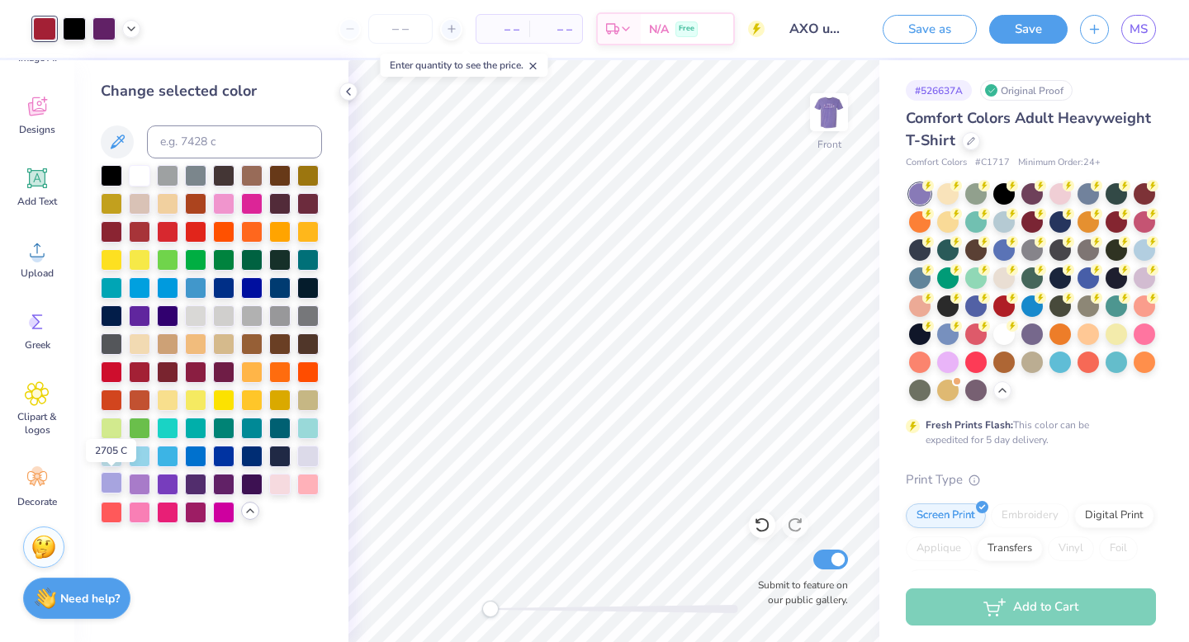
click at [112, 479] on div at bounding box center [111, 482] width 21 height 21
click at [760, 524] on icon at bounding box center [762, 525] width 17 height 17
click at [197, 481] on div at bounding box center [195, 482] width 21 height 21
click at [761, 522] on icon at bounding box center [762, 525] width 17 height 17
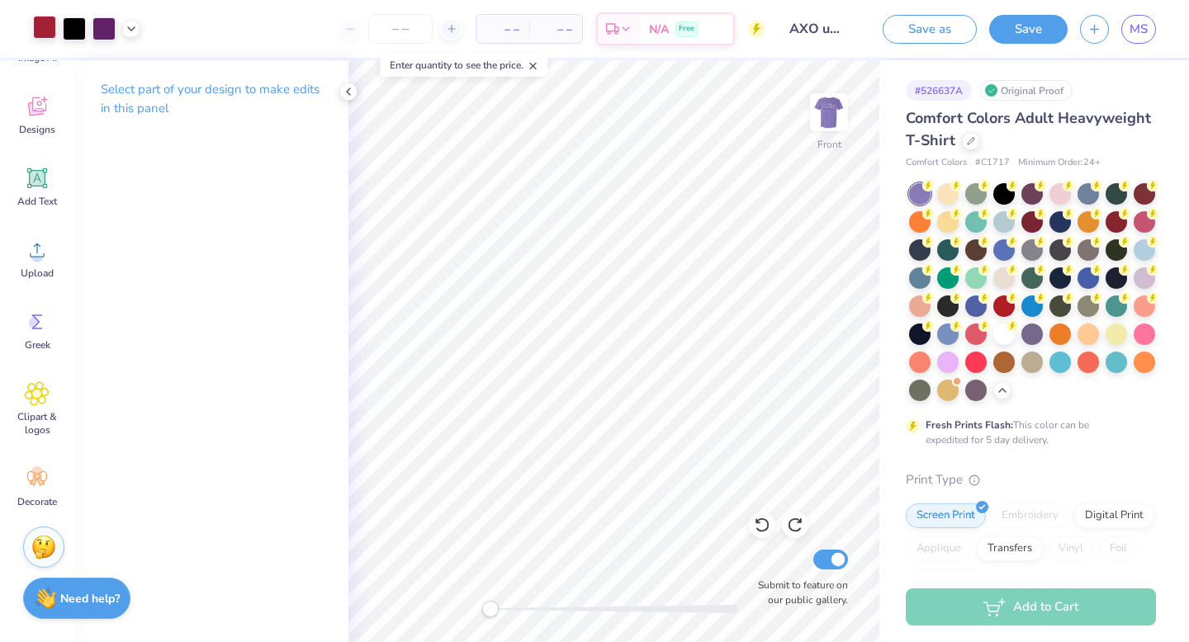
click at [50, 30] on div at bounding box center [44, 27] width 23 height 23
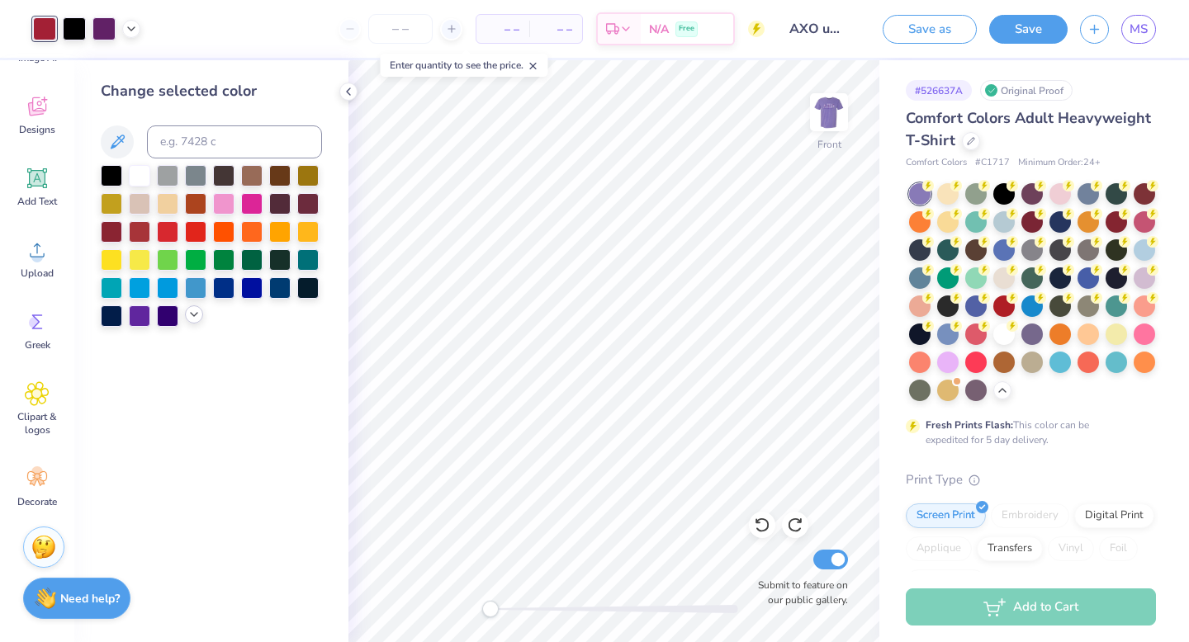
click at [195, 315] on polyline at bounding box center [194, 314] width 7 height 3
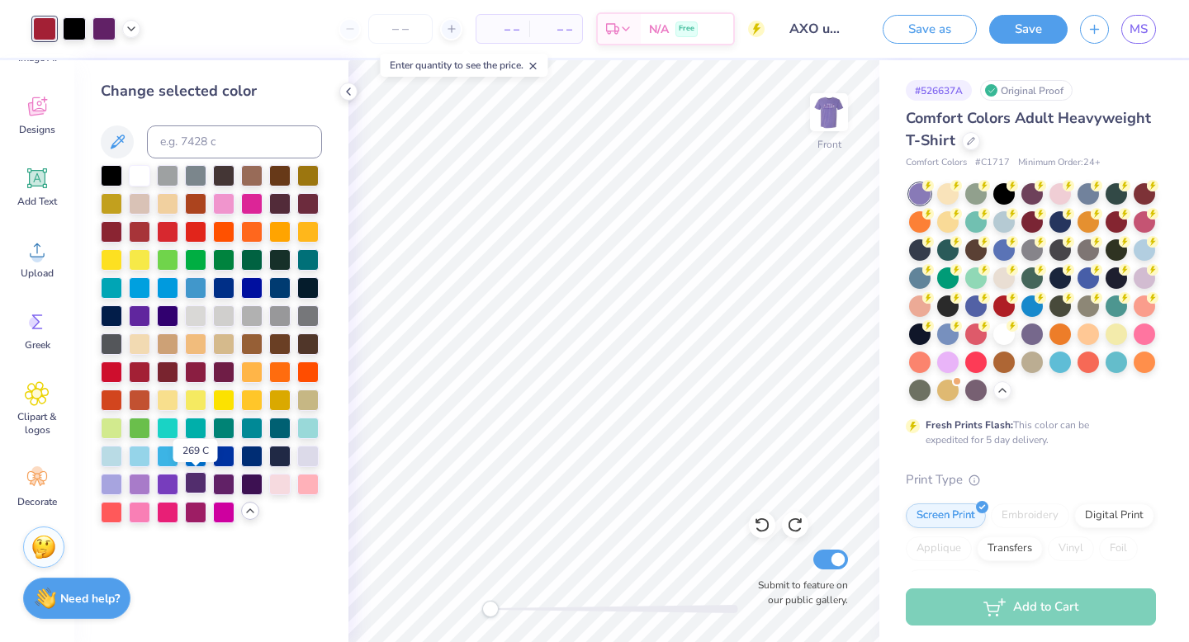
click at [198, 482] on div at bounding box center [195, 482] width 21 height 21
click at [254, 485] on div at bounding box center [251, 482] width 21 height 21
click at [221, 485] on div at bounding box center [223, 482] width 21 height 21
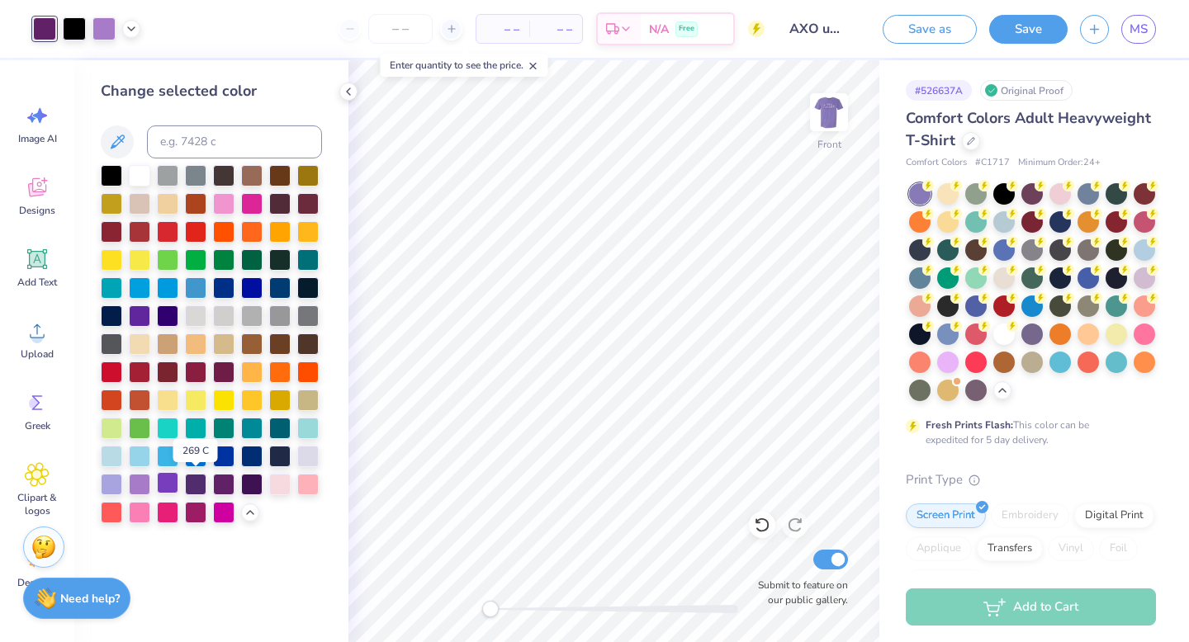
scroll to position [81, 0]
click at [197, 484] on div at bounding box center [195, 482] width 21 height 21
click at [194, 482] on div at bounding box center [195, 482] width 21 height 21
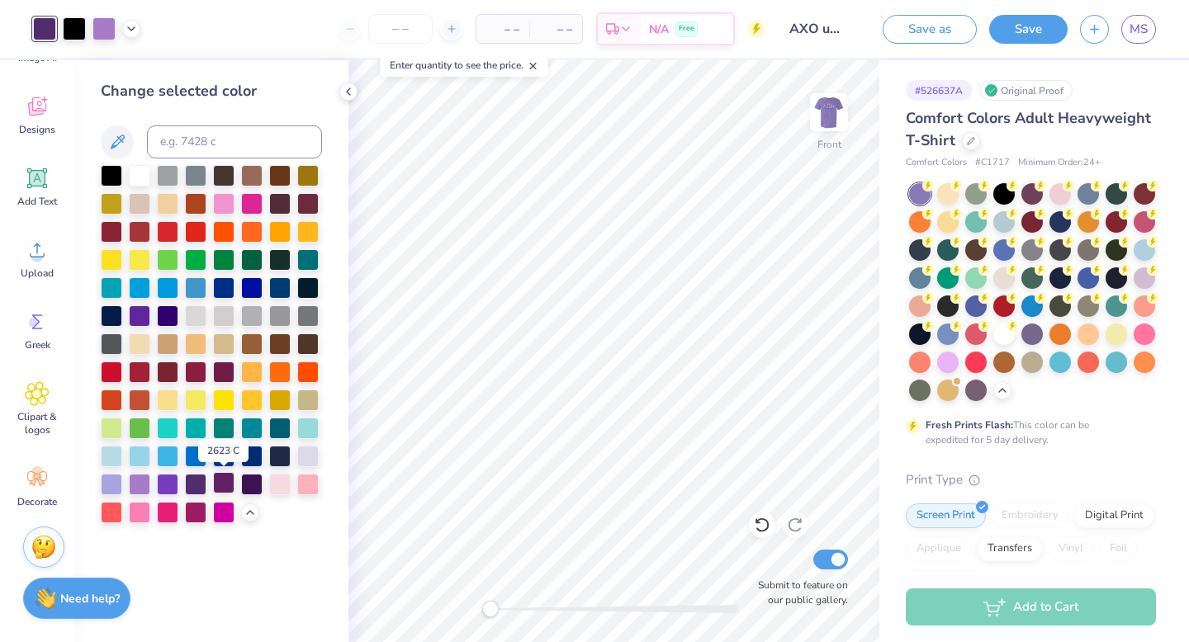
click at [225, 483] on div at bounding box center [223, 482] width 21 height 21
click at [761, 526] on icon at bounding box center [762, 525] width 17 height 17
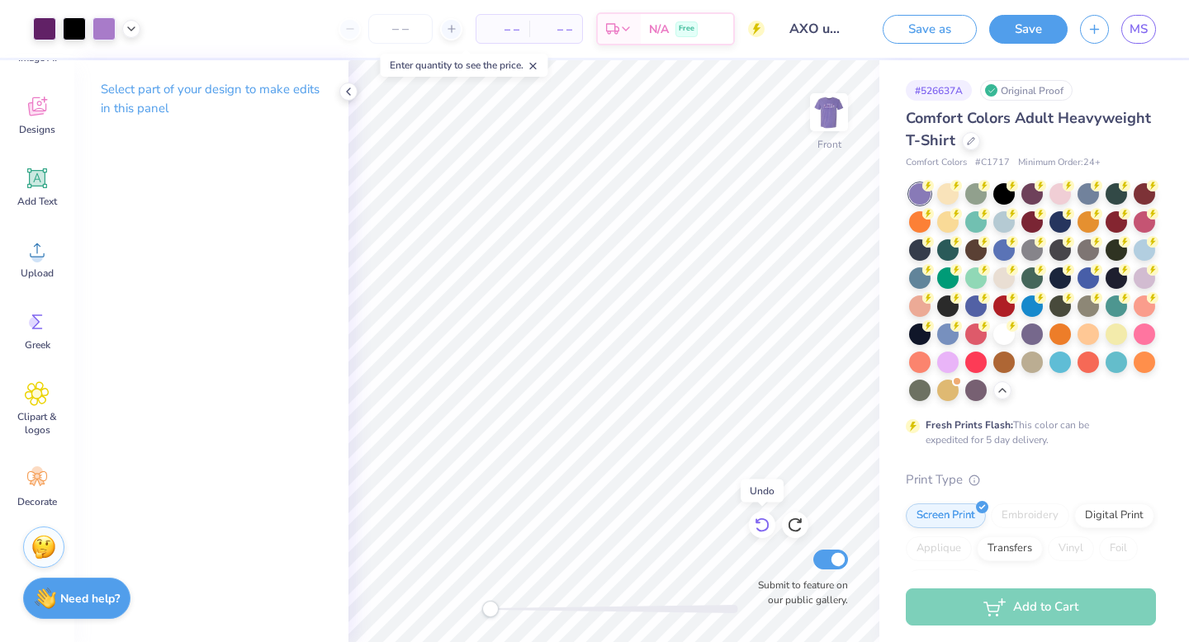
click at [761, 525] on icon at bounding box center [762, 525] width 17 height 17
click at [831, 115] on img at bounding box center [829, 112] width 66 height 66
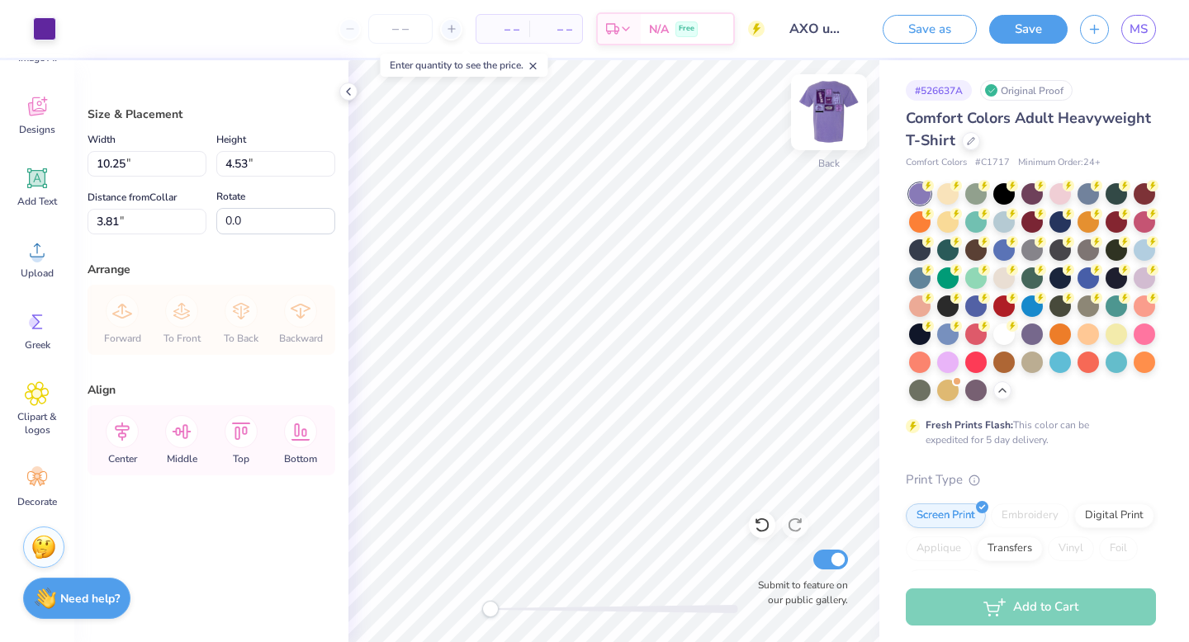
type input "4.91"
type input "2.17"
type input "6.17"
type input "3.54"
type input "1.57"
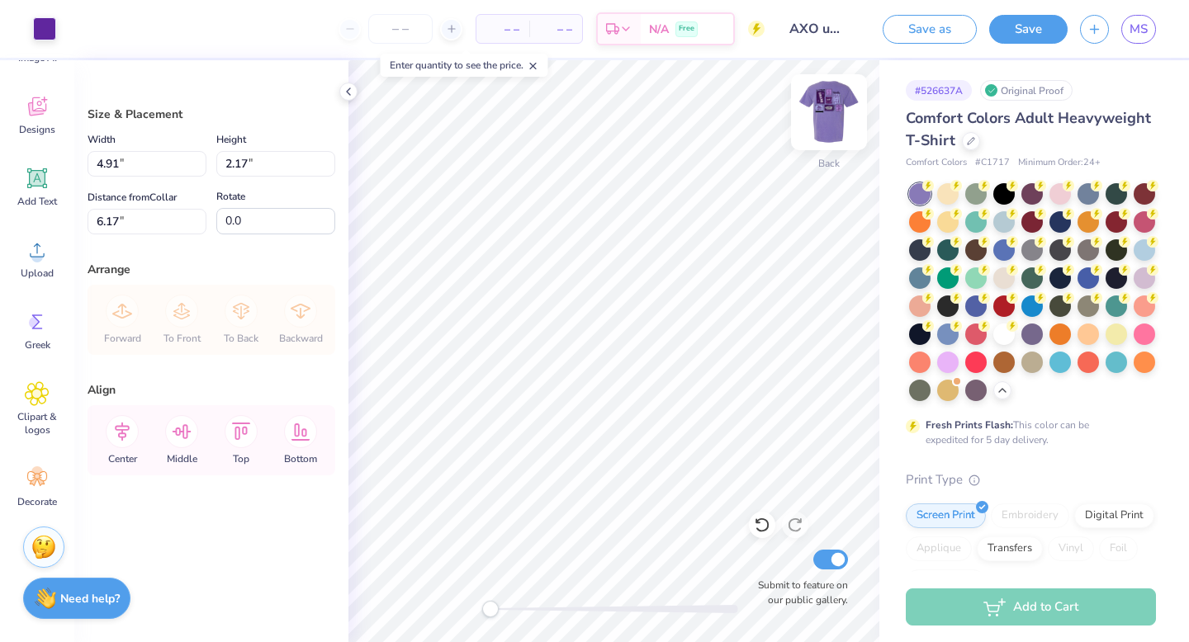
type input "4.44"
type input "3.74"
type input "1.65"
type input "4.19"
click at [516, 609] on div at bounding box center [614, 609] width 248 height 8
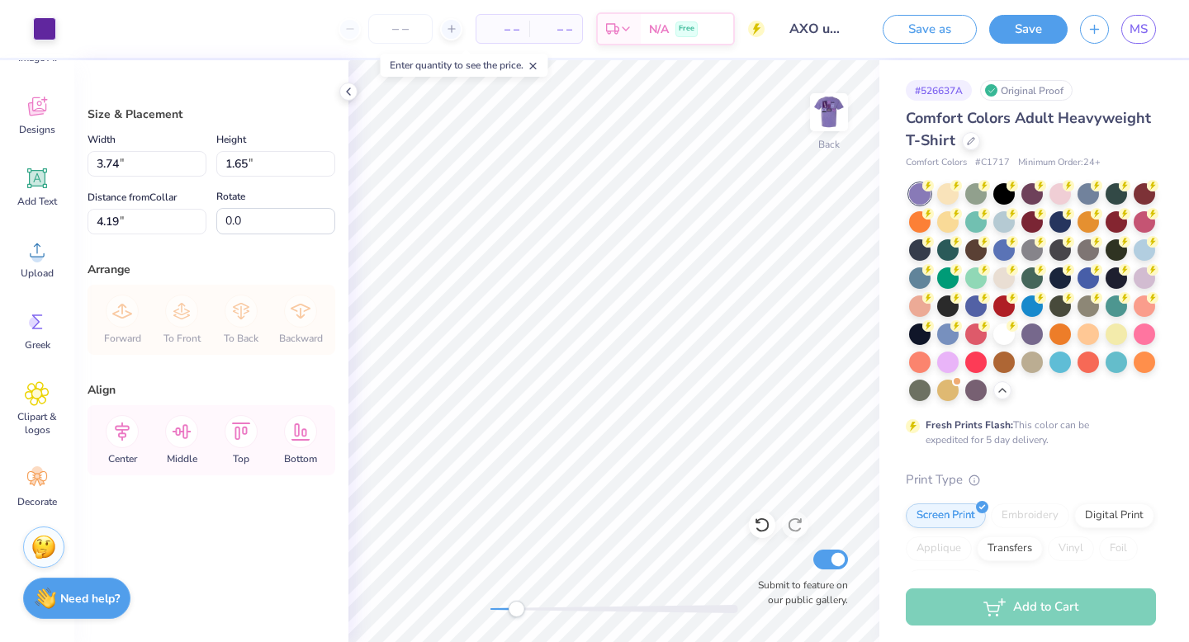
click at [500, 608] on div at bounding box center [614, 609] width 248 height 8
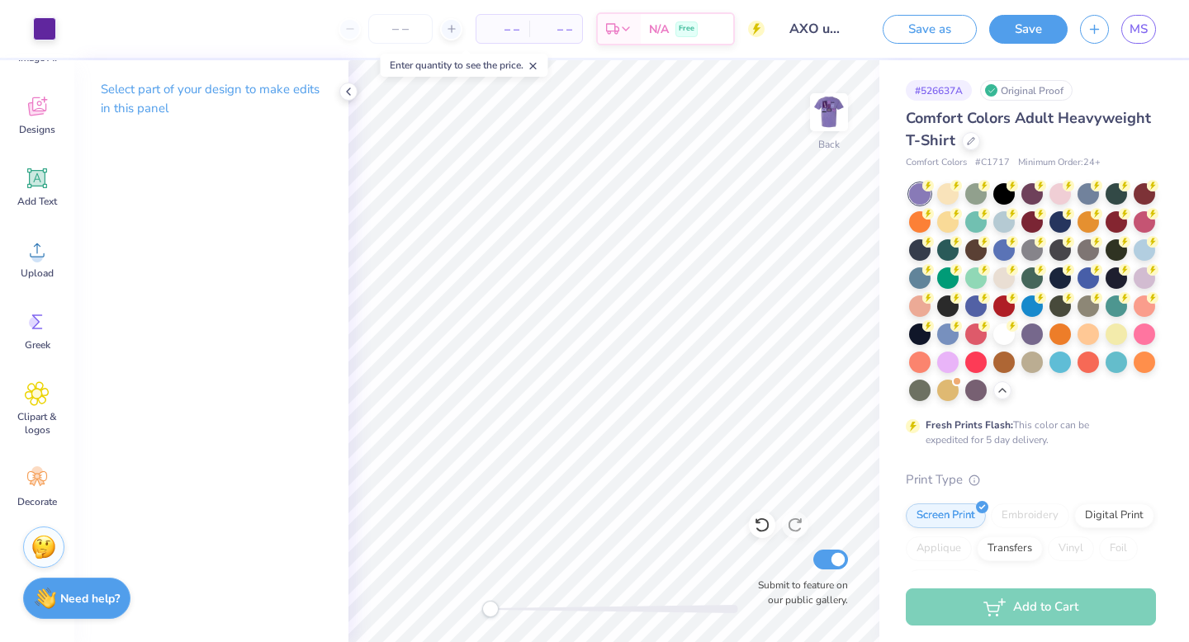
click at [471, 611] on div "Back Submit to feature on our public gallery." at bounding box center [613, 351] width 531 height 582
click at [821, 113] on img at bounding box center [829, 112] width 66 height 66
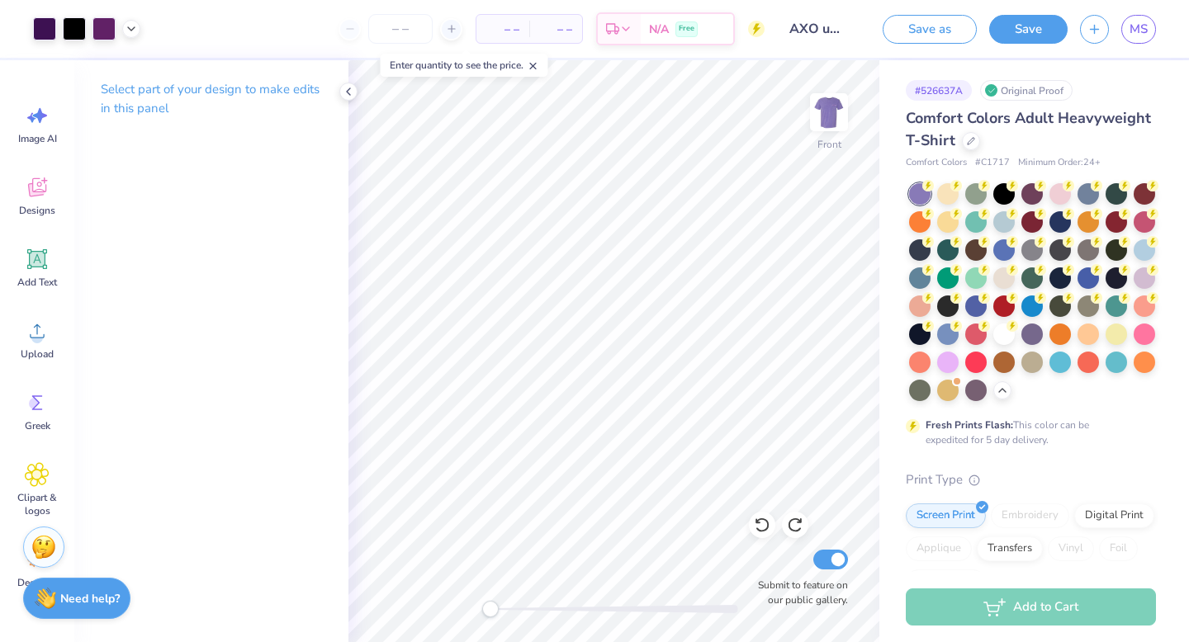
scroll to position [81, 0]
click at [829, 123] on img at bounding box center [828, 112] width 33 height 33
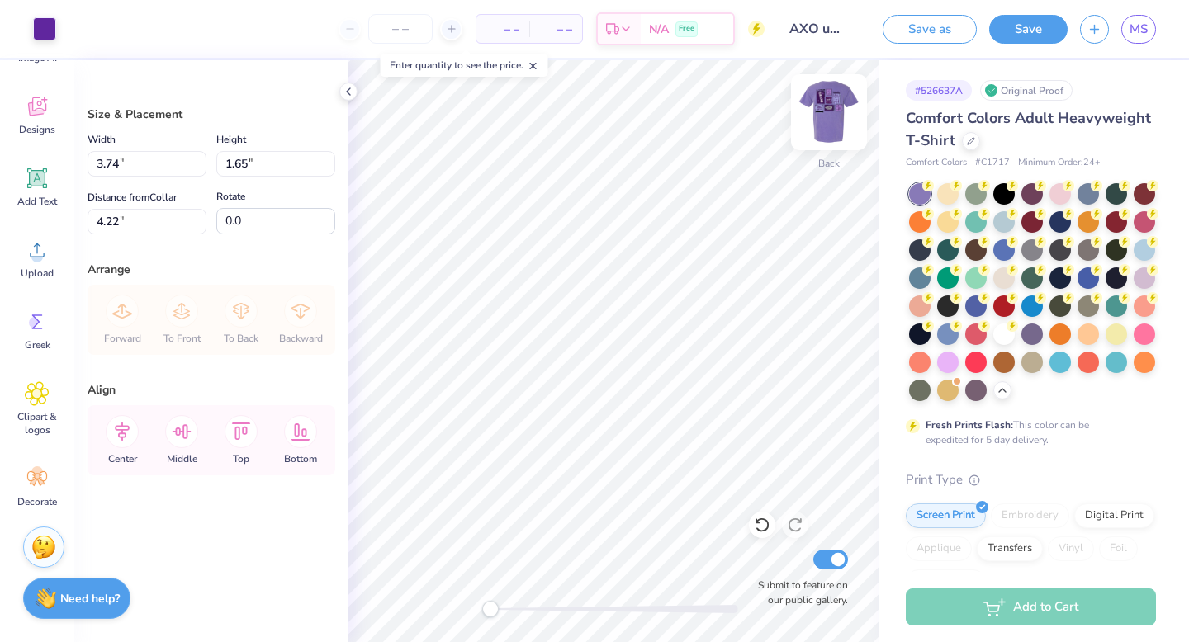
type input "3.92"
type input "1.73"
type input "4.14"
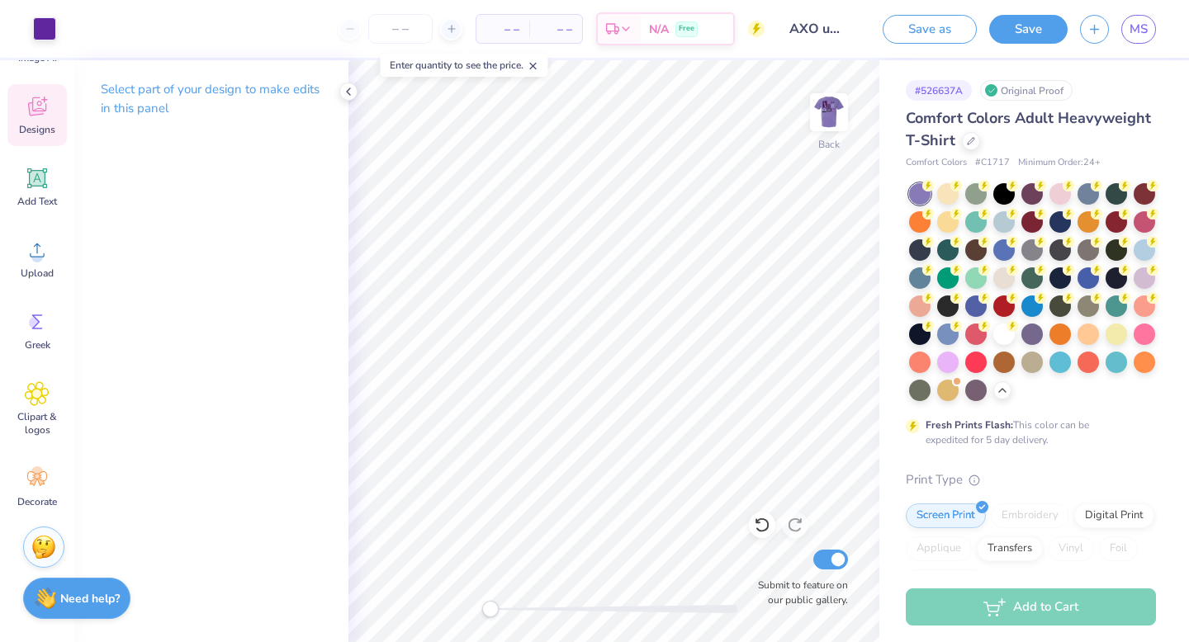
click at [33, 123] on span "Designs" at bounding box center [37, 129] width 36 height 13
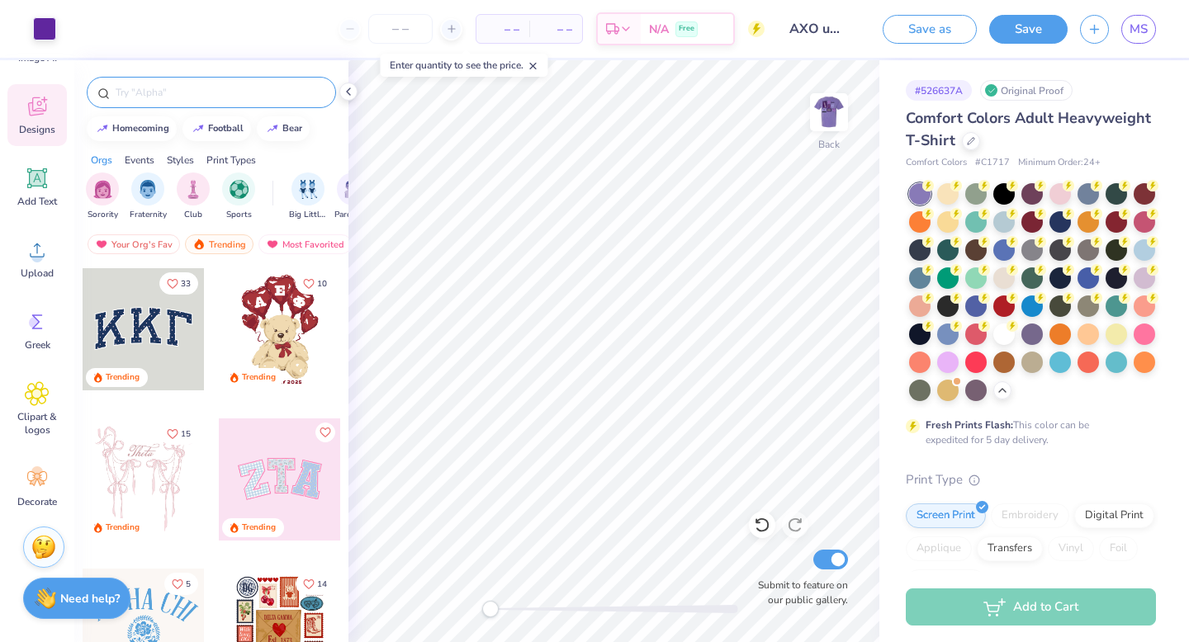
click at [211, 95] on input "text" at bounding box center [219, 92] width 211 height 17
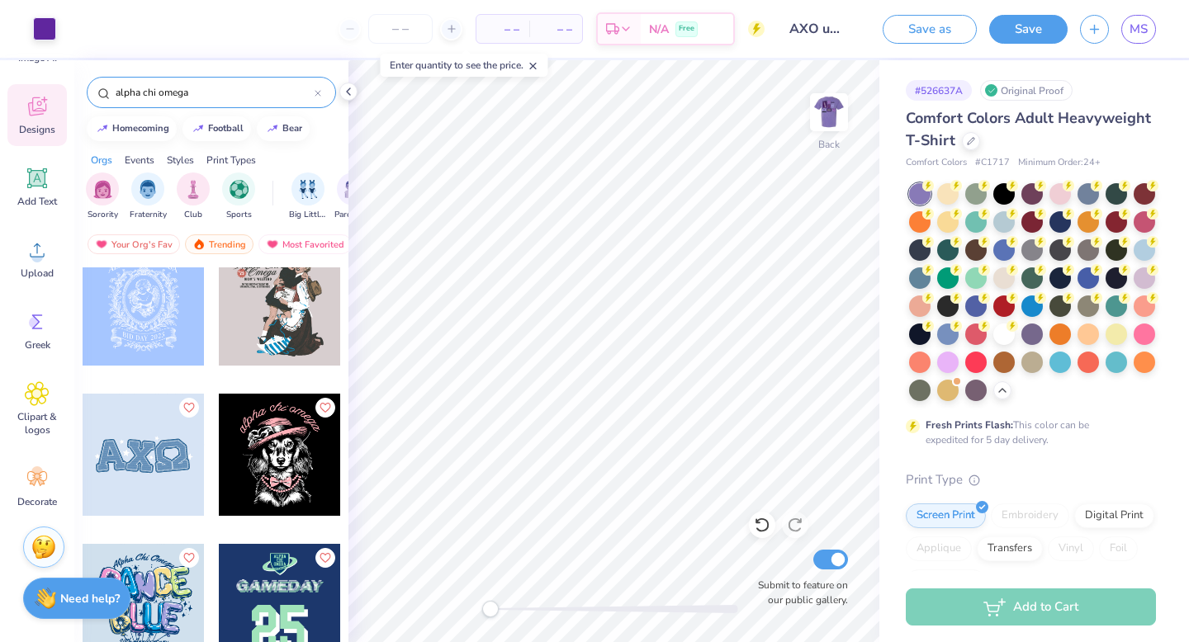
scroll to position [3346, 0]
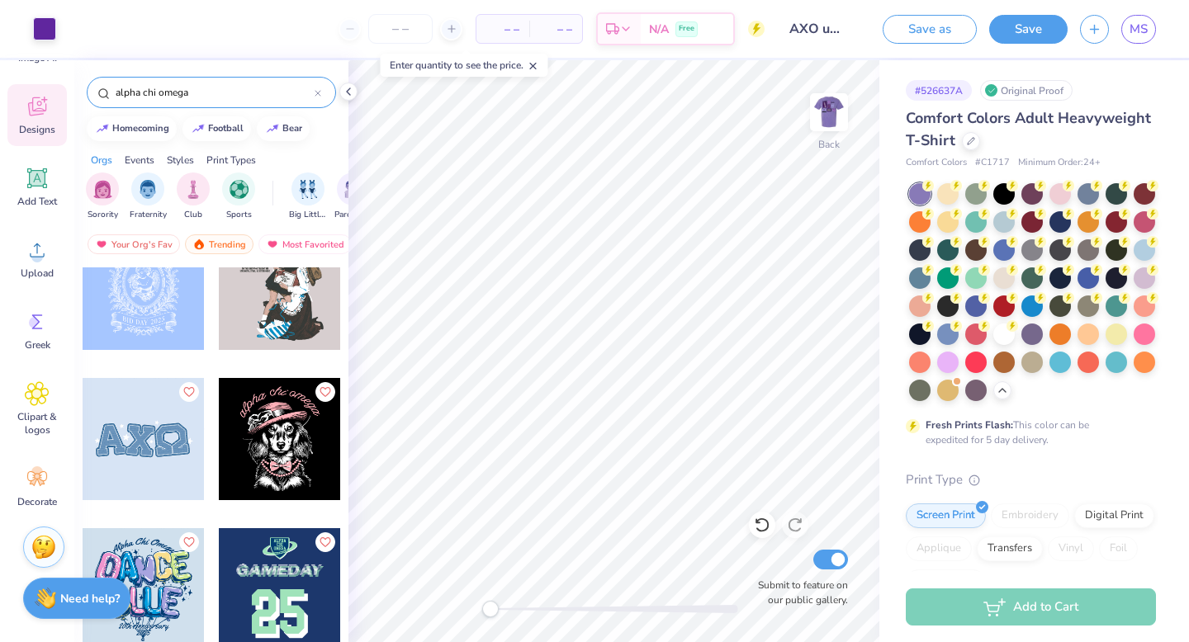
type input "alpha chi omega"
click at [172, 448] on div at bounding box center [144, 439] width 122 height 122
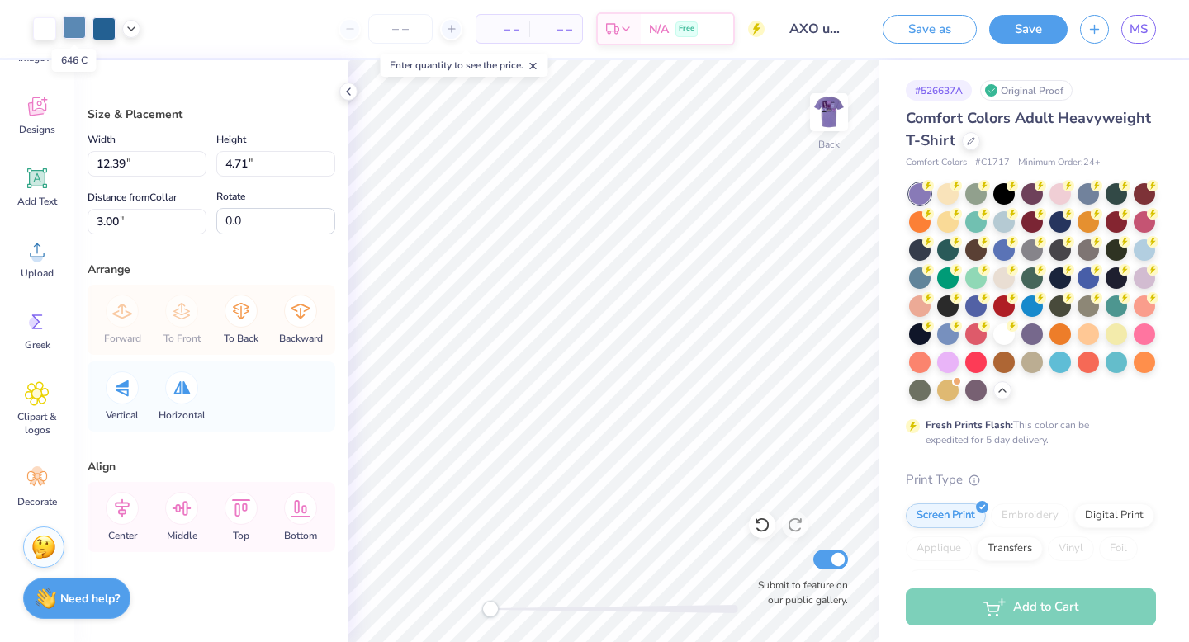
click at [81, 27] on div at bounding box center [74, 27] width 23 height 23
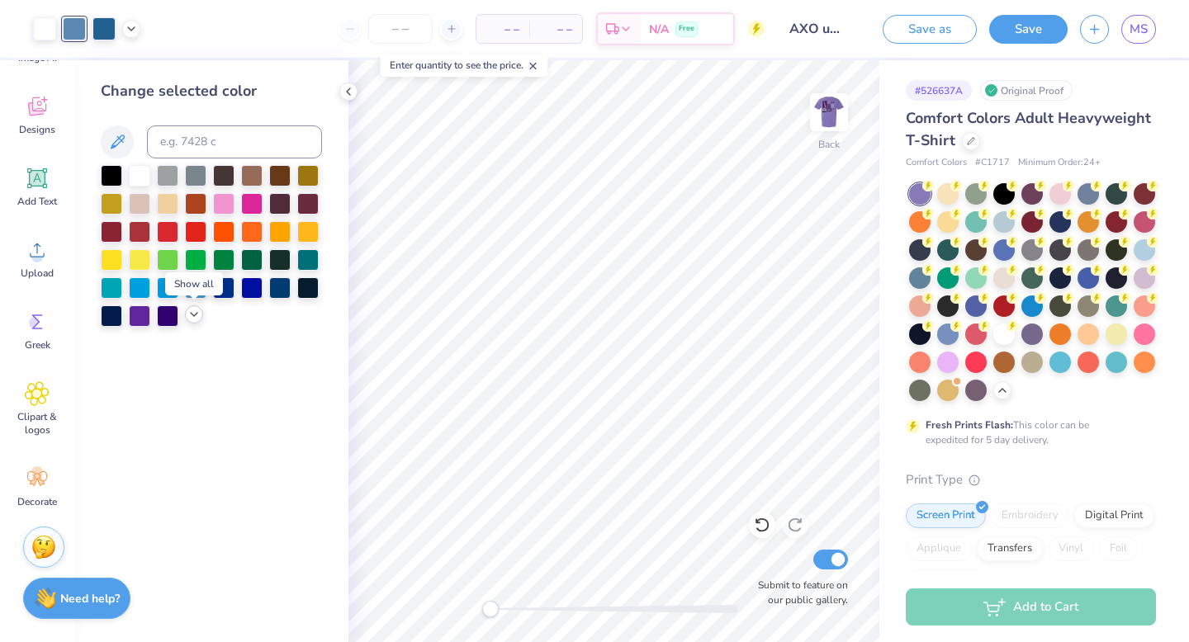
click at [189, 315] on icon at bounding box center [193, 314] width 13 height 13
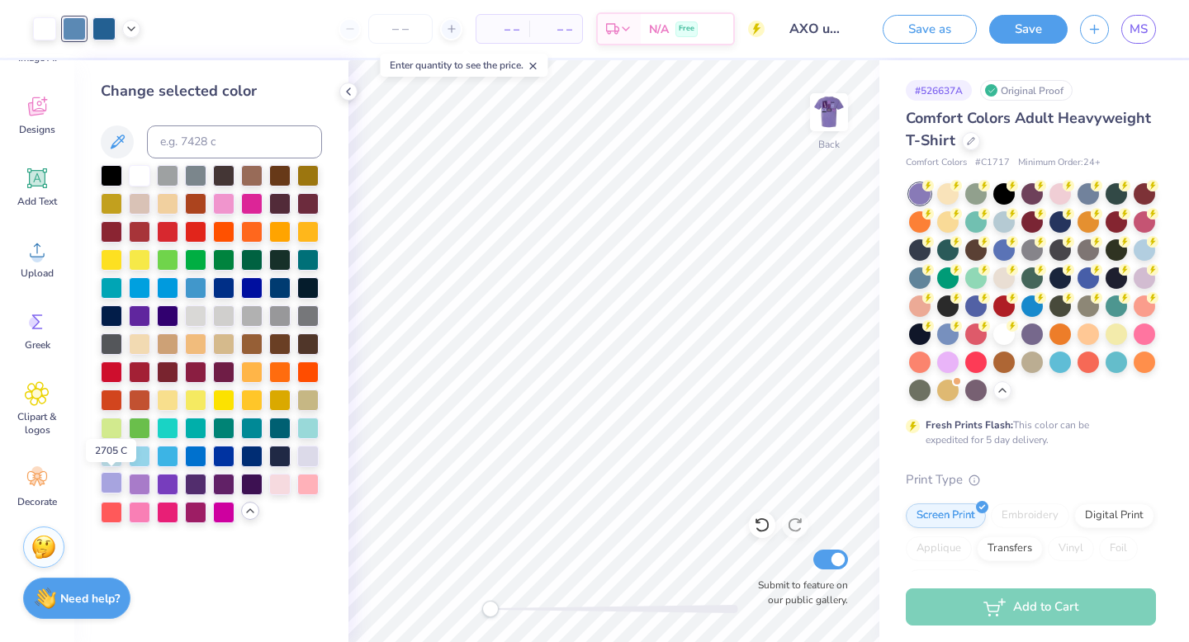
click at [116, 486] on div at bounding box center [111, 482] width 21 height 21
click at [107, 31] on div at bounding box center [103, 27] width 23 height 23
click at [138, 480] on div at bounding box center [139, 482] width 21 height 21
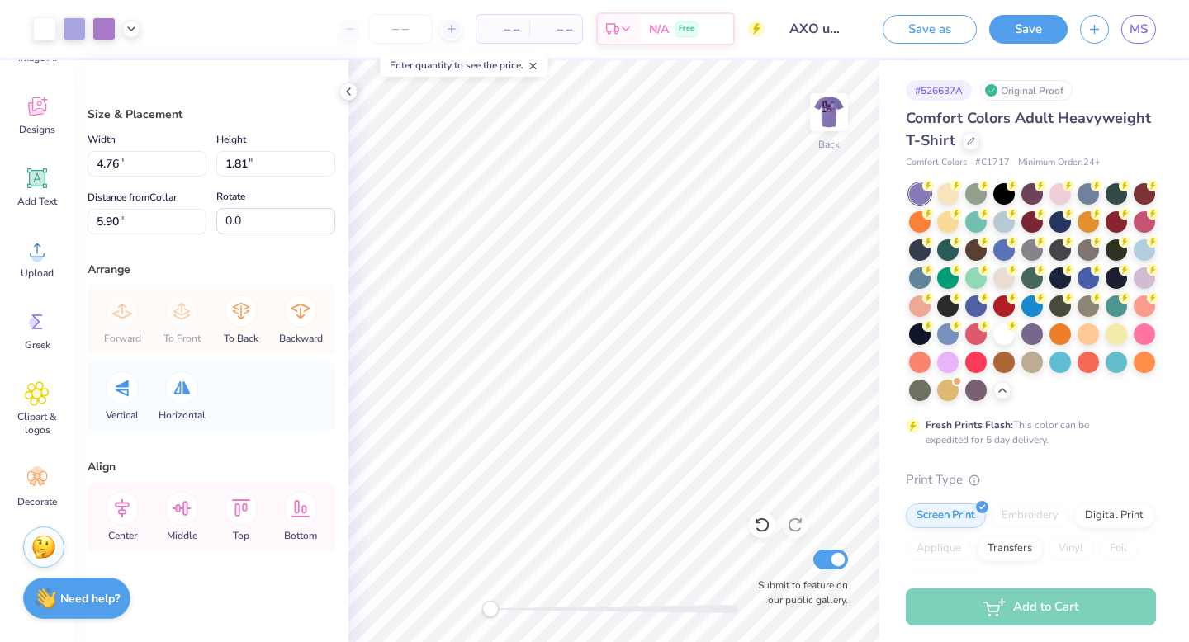
type input "4.76"
type input "1.81"
type input "5.90"
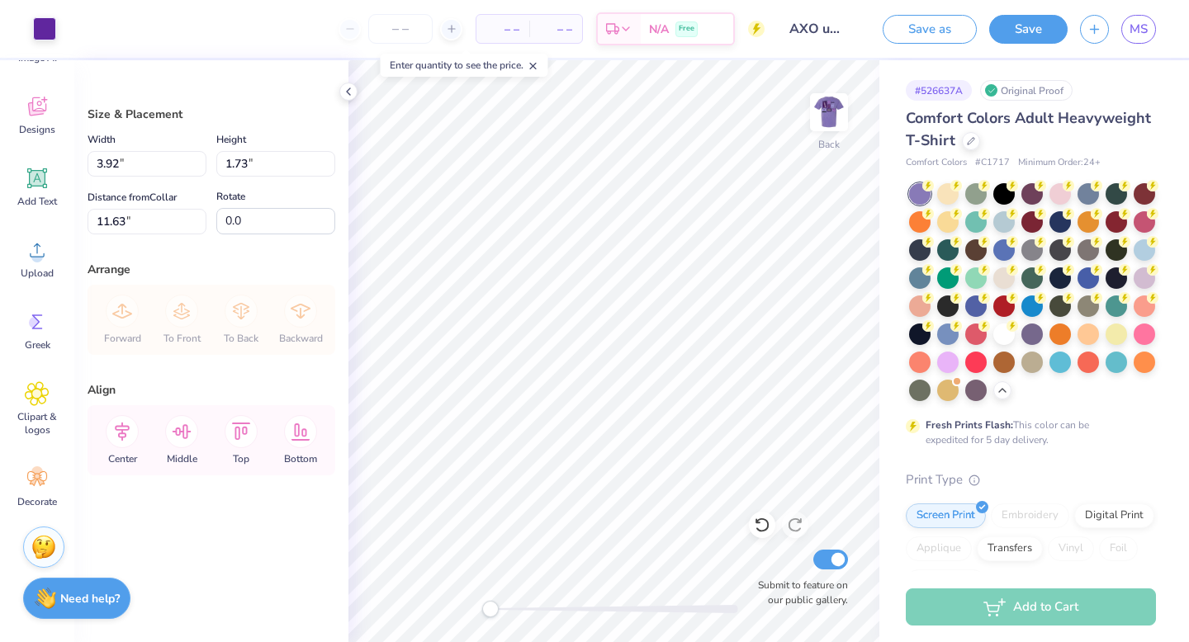
type input "5.30"
type input "2.34"
type input "6.37"
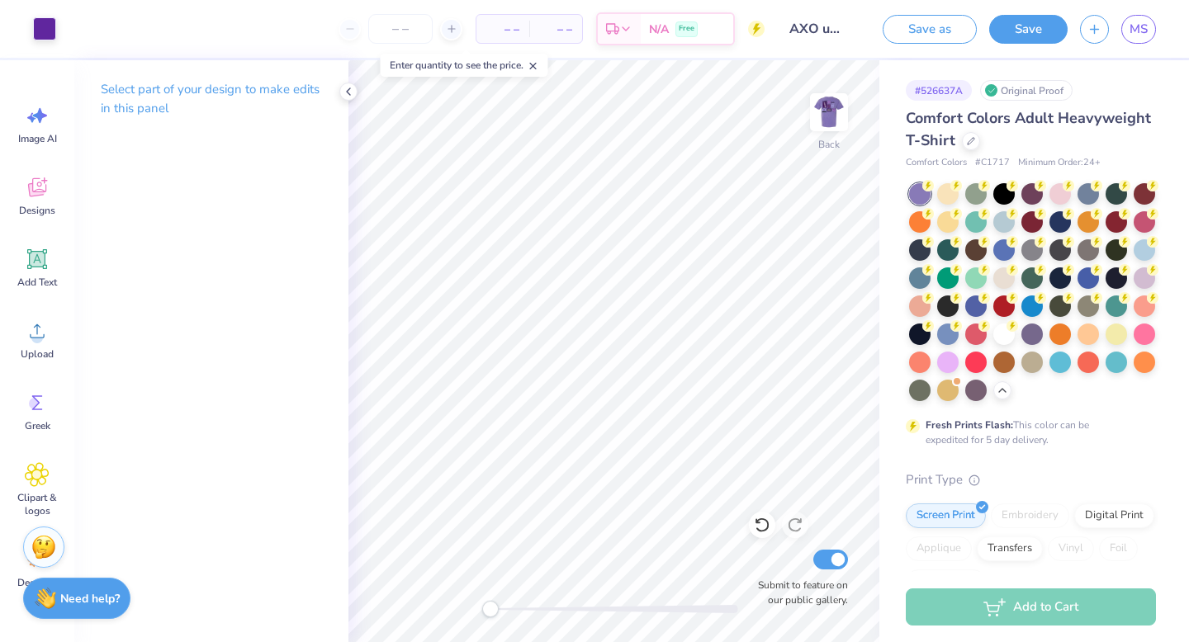
scroll to position [81, 0]
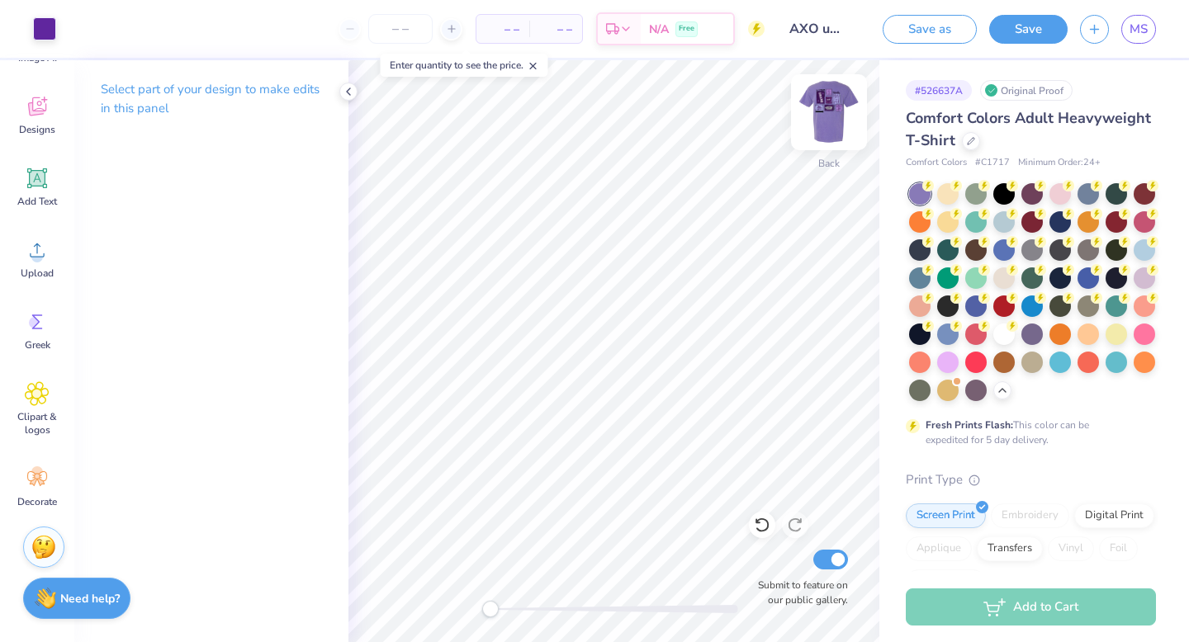
click at [842, 112] on img at bounding box center [829, 112] width 66 height 66
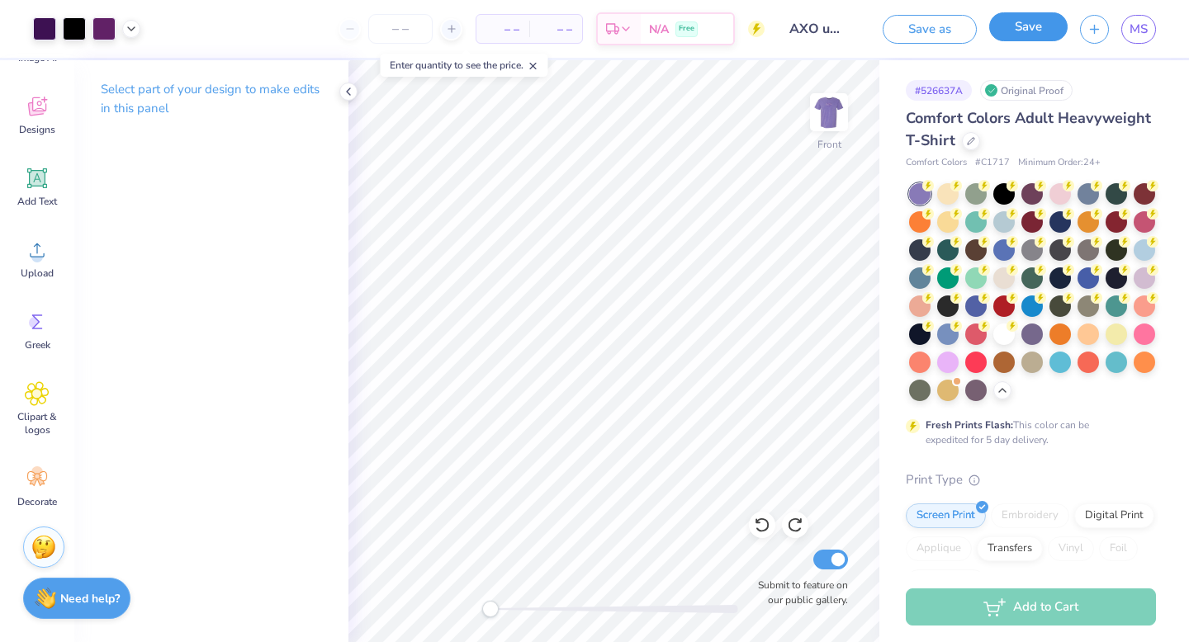
click at [1040, 33] on button "Save" at bounding box center [1028, 26] width 78 height 29
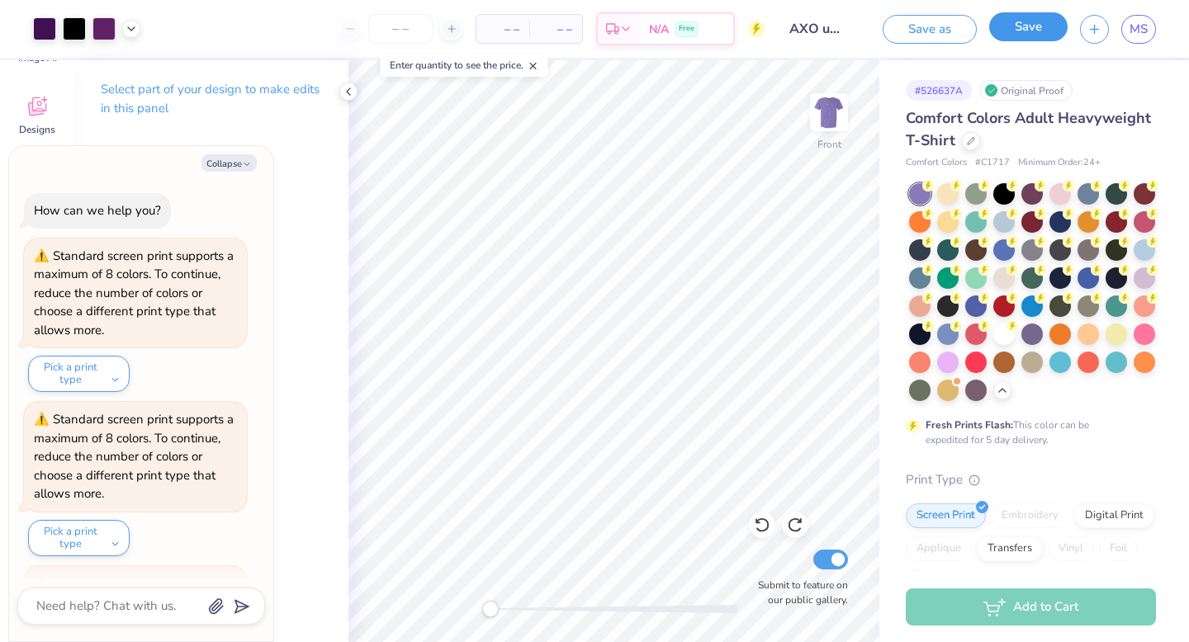
scroll to position [246, 0]
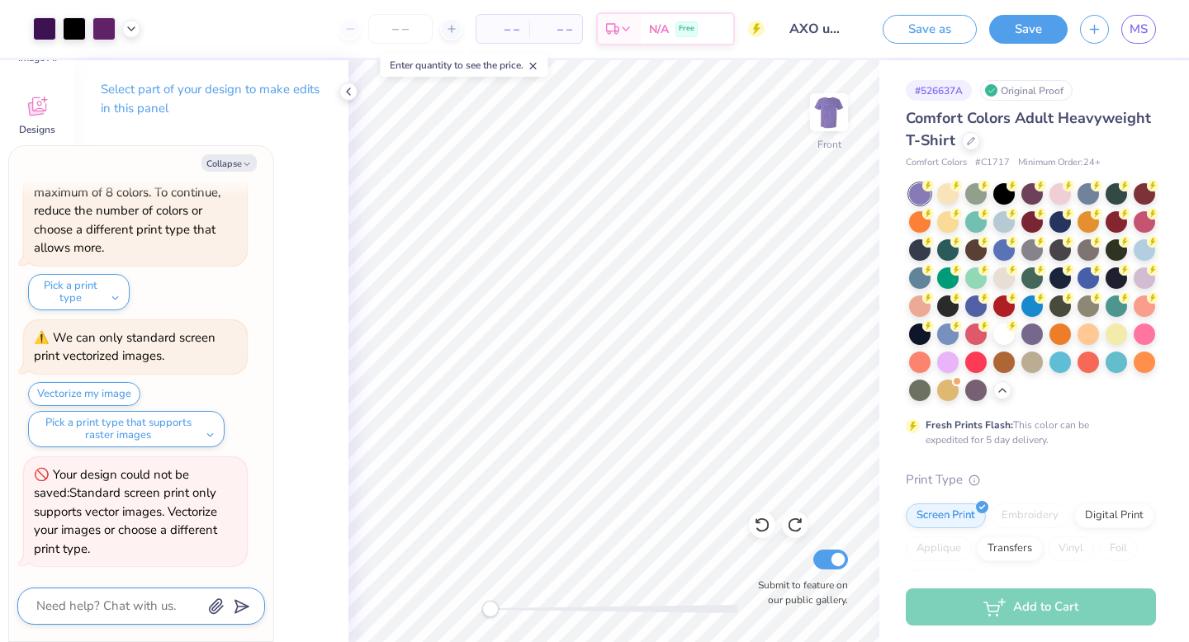
click at [152, 604] on textarea at bounding box center [119, 606] width 168 height 22
type textarea "x"
type textarea "h"
type textarea "x"
type textarea "ho"
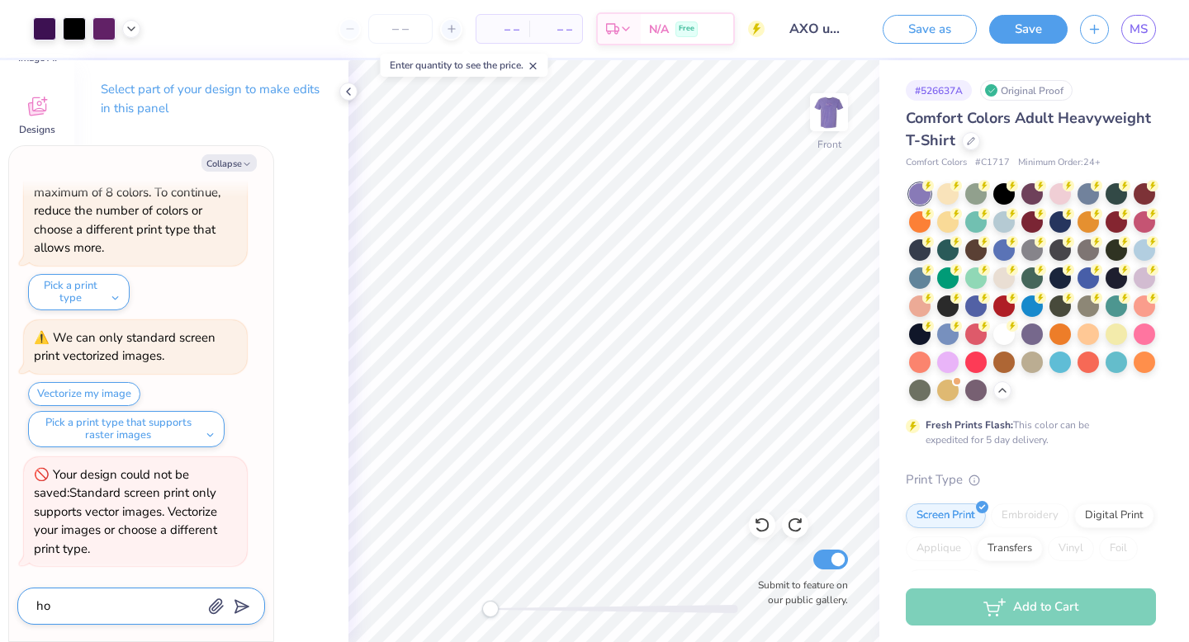
type textarea "x"
type textarea "how"
type textarea "x"
type textarea "how d"
type textarea "x"
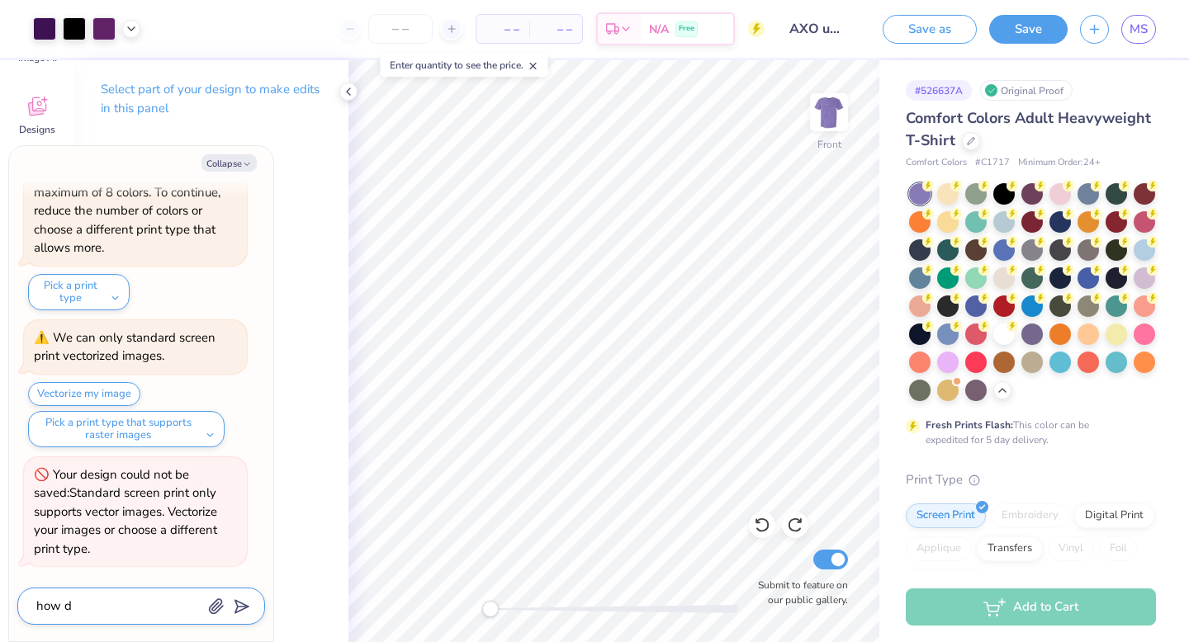
type textarea "how do"
type textarea "x"
type textarea "how do"
type textarea "x"
type textarea "how do i"
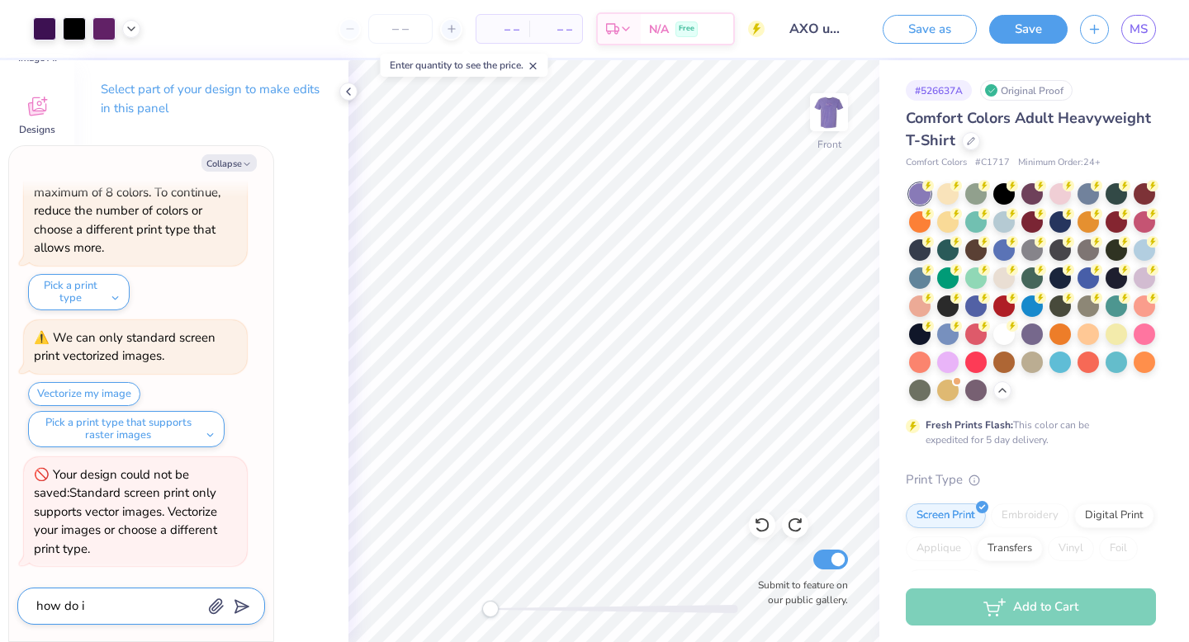
type textarea "x"
type textarea "how do i"
type textarea "x"
type textarea "how do i v"
type textarea "x"
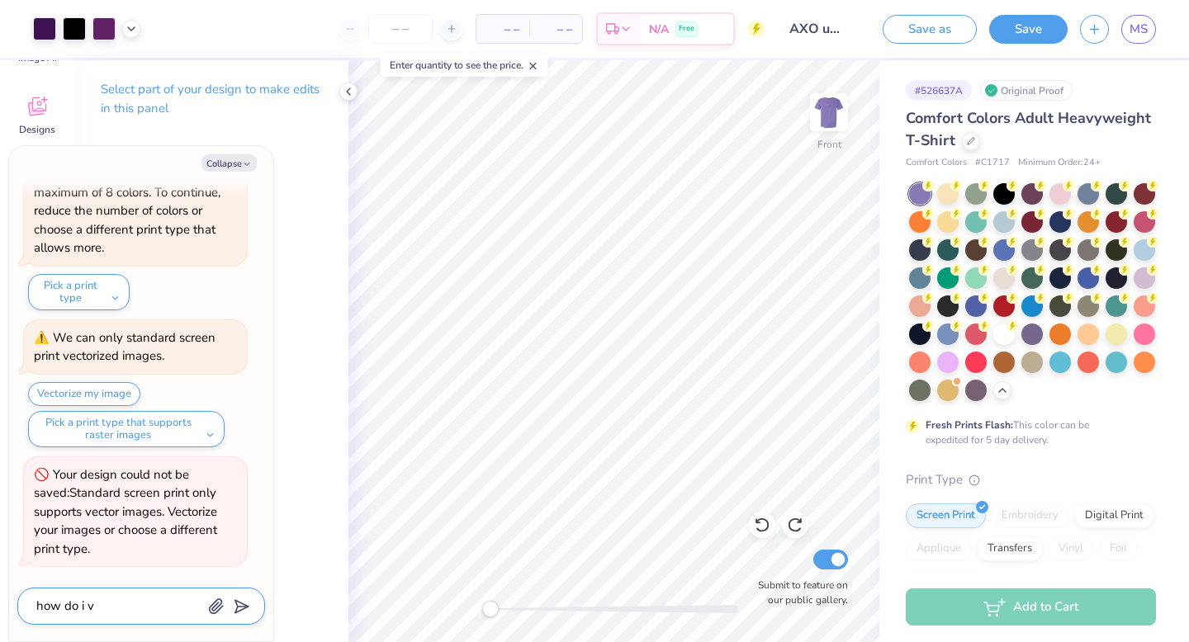
type textarea "how do i ve"
type textarea "x"
type textarea "how do i vec"
type textarea "x"
type textarea "how do i vecr"
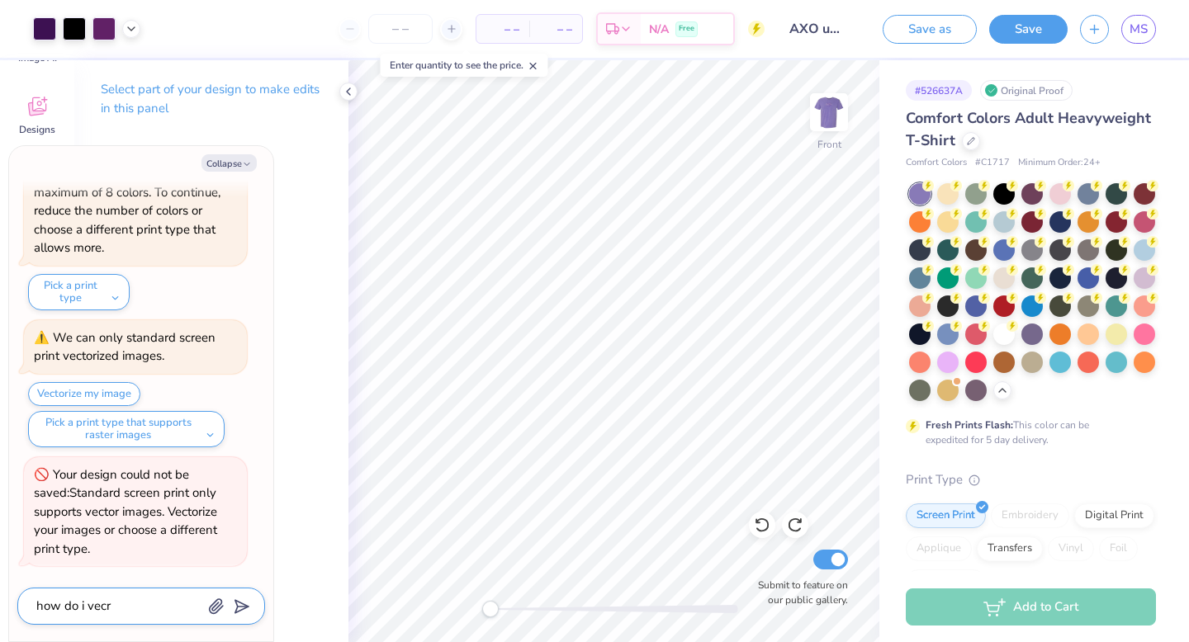
type textarea "x"
type textarea "how do i vec"
type textarea "x"
type textarea "how do i vect"
type textarea "x"
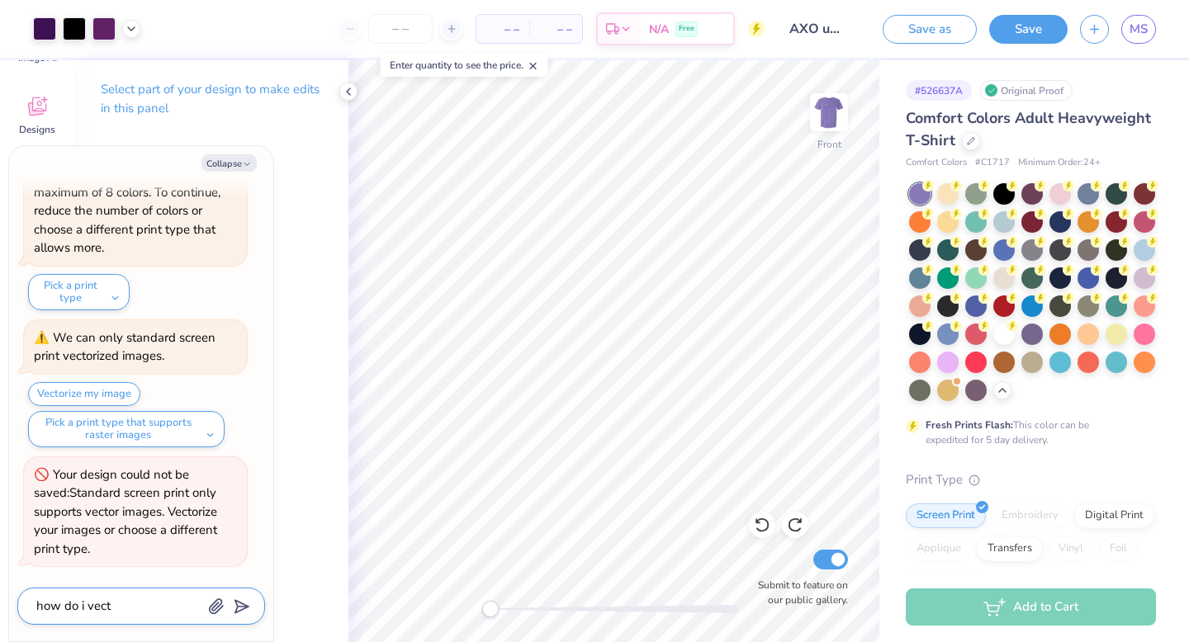
type textarea "how do i vecto"
type textarea "x"
type textarea "how do i vector"
type textarea "x"
type textarea "how do i vectori"
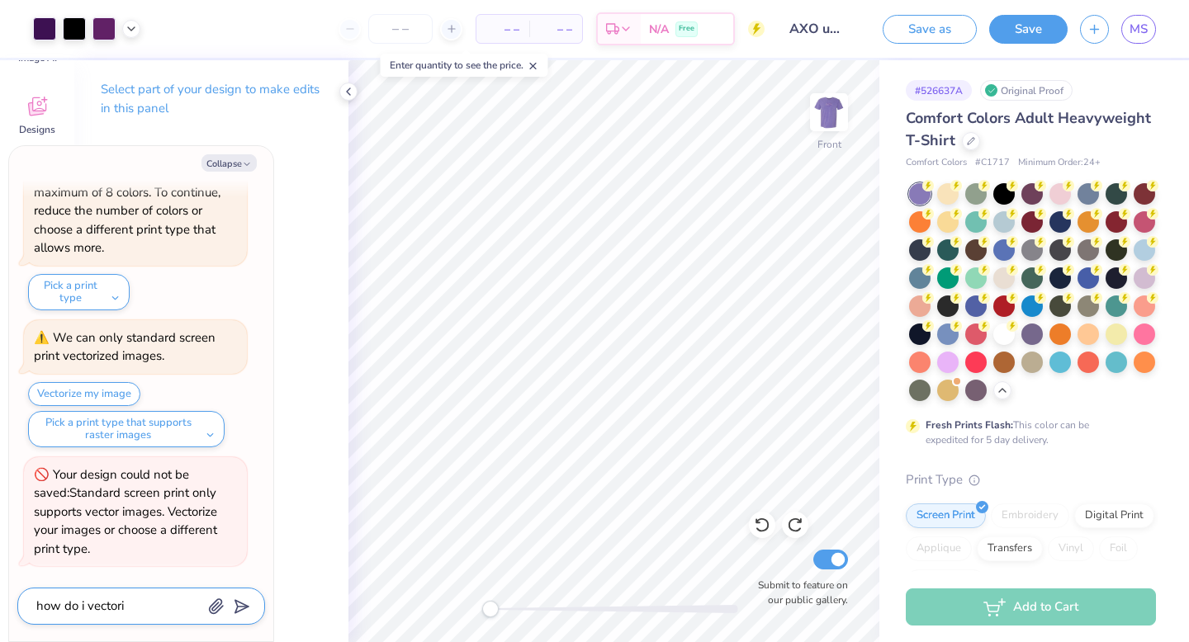
type textarea "x"
type textarea "how do i vectoriz"
type textarea "x"
type textarea "how do i vectorize"
type textarea "x"
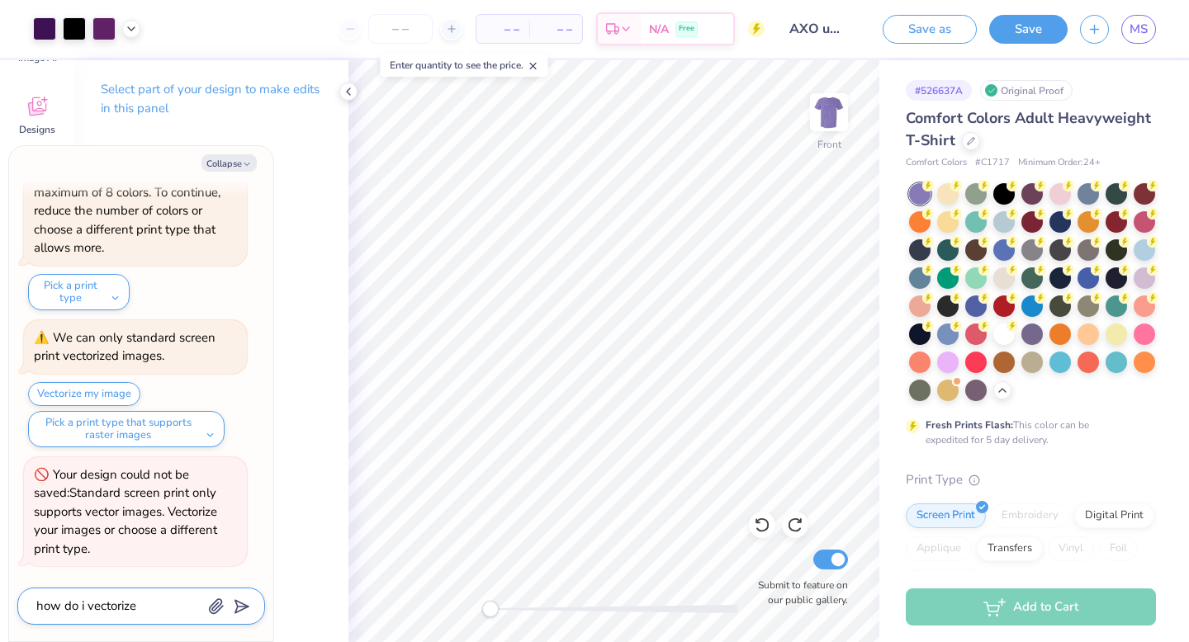
type textarea "how do i vectorize"
type textarea "x"
type textarea "how do i vectorize m"
type textarea "x"
type textarea "how do i vectorize my"
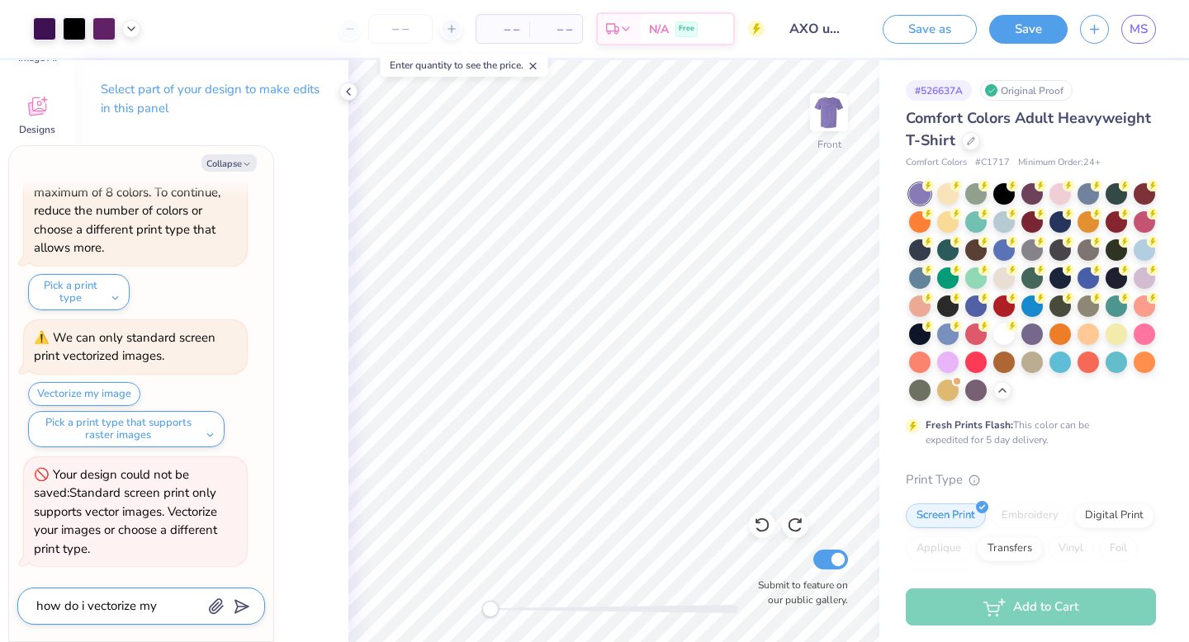
type textarea "x"
type textarea "how do i vectorize my"
type textarea "x"
type textarea "how do i vectorize my i"
type textarea "x"
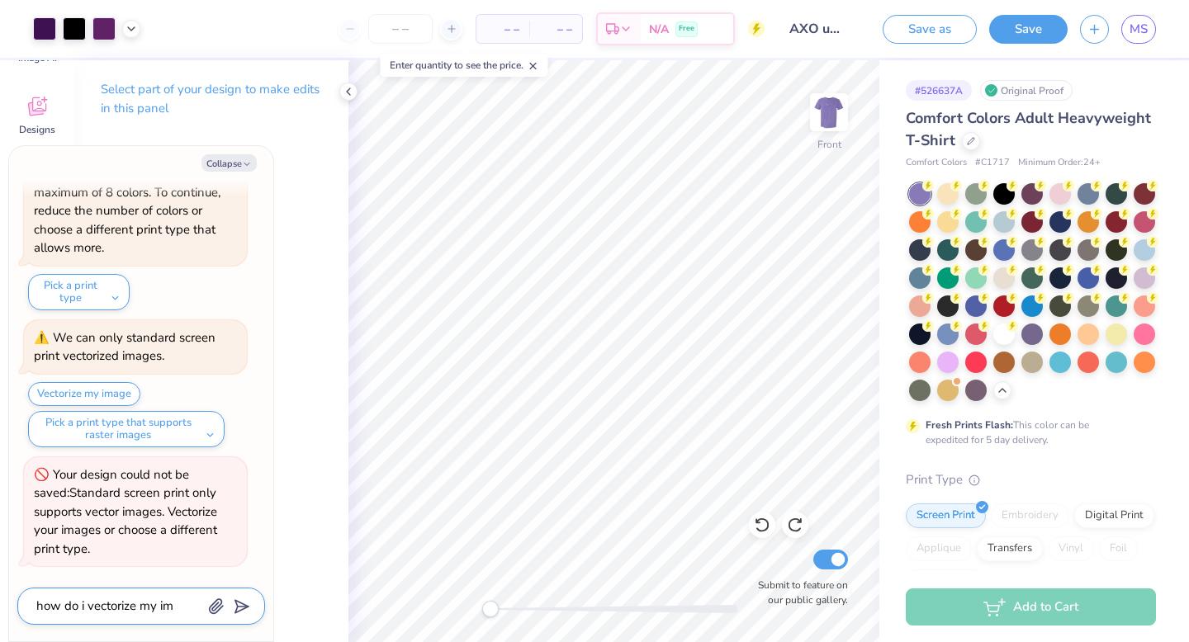
type textarea "how do i vectorize my ima"
type textarea "x"
type textarea "how do i vectorize my imag"
type textarea "x"
type textarea "how do i vectorize my image"
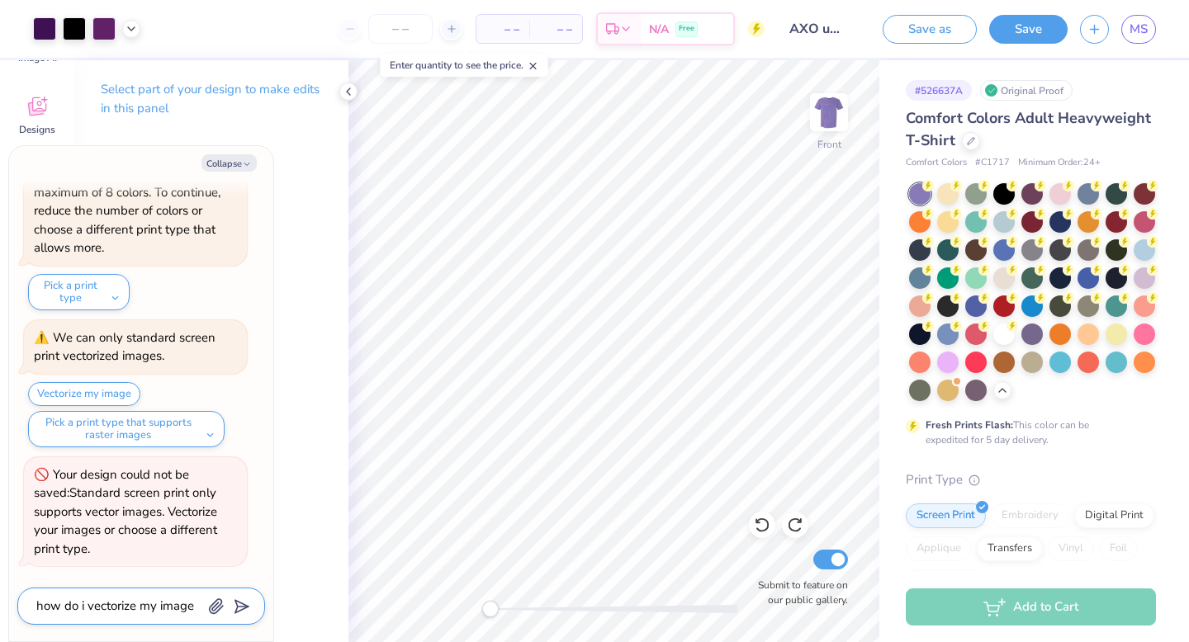
type textarea "x"
type textarea "how do i vectorize my images"
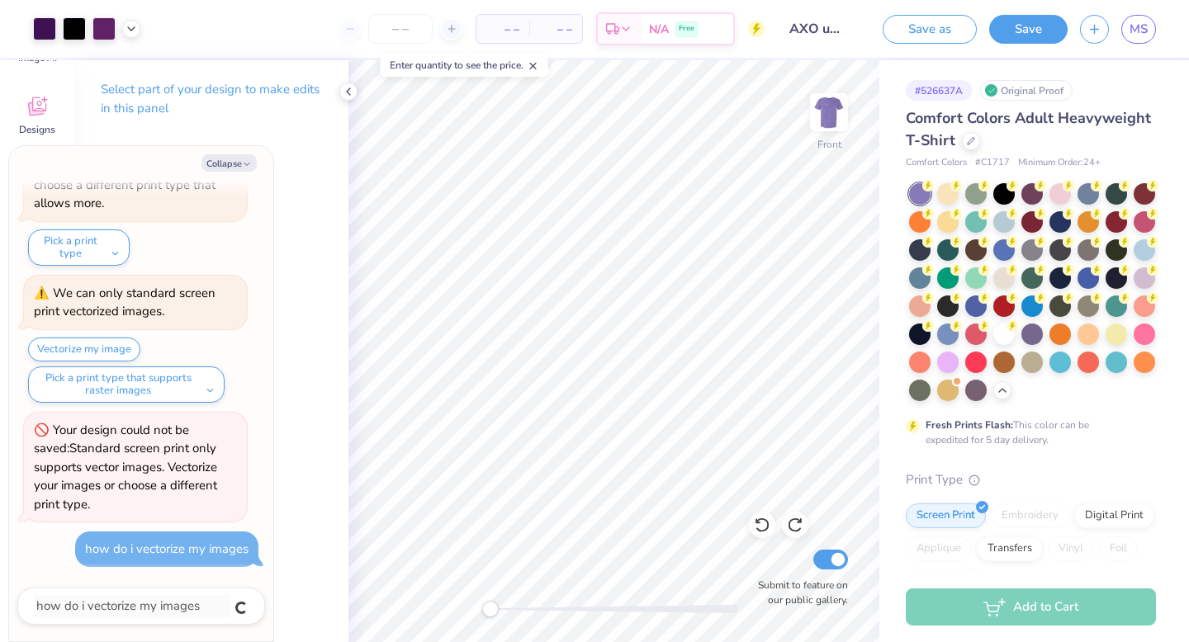
type textarea "x"
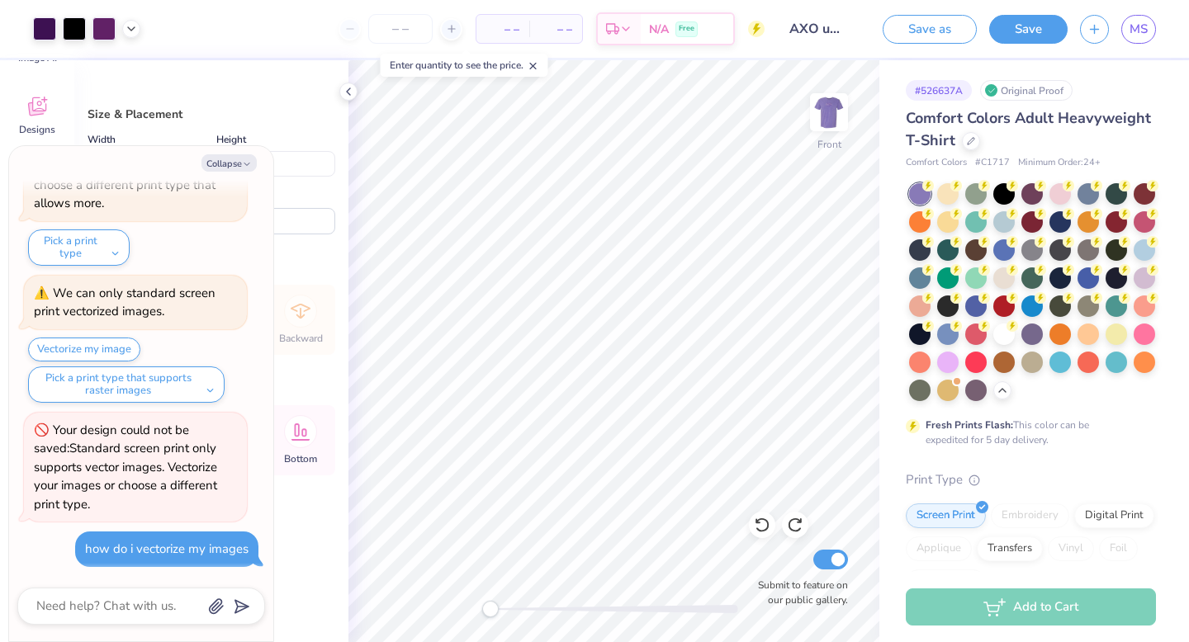
type textarea "x"
type input "11.87"
type input "10.75"
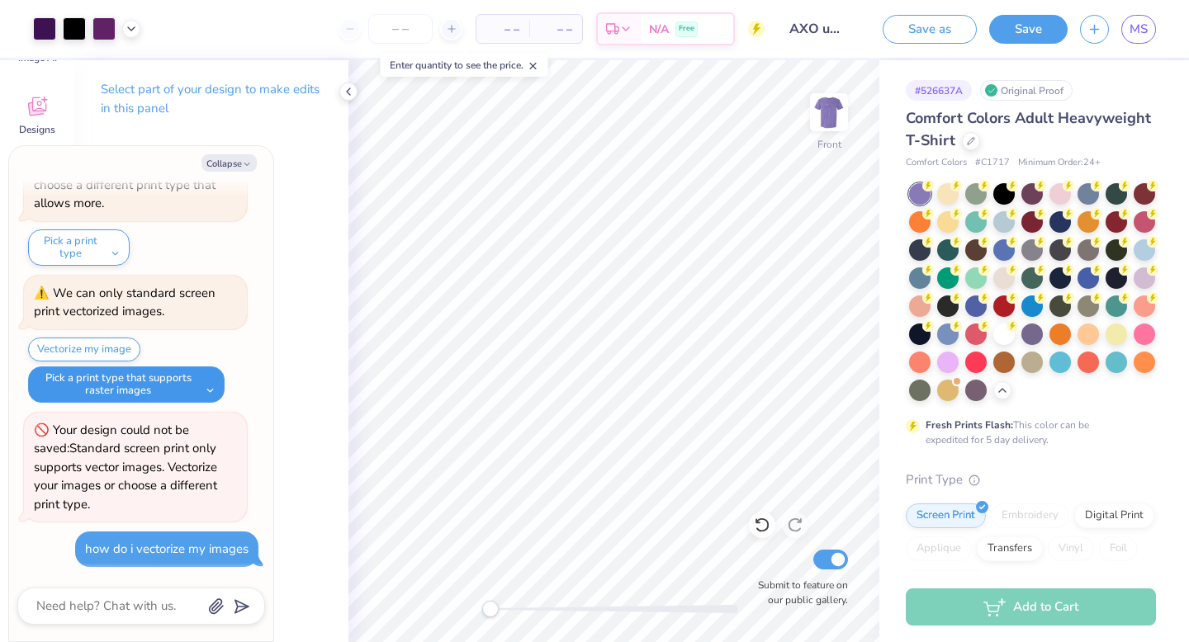
click at [207, 390] on button "Pick a print type that supports raster images" at bounding box center [126, 385] width 197 height 36
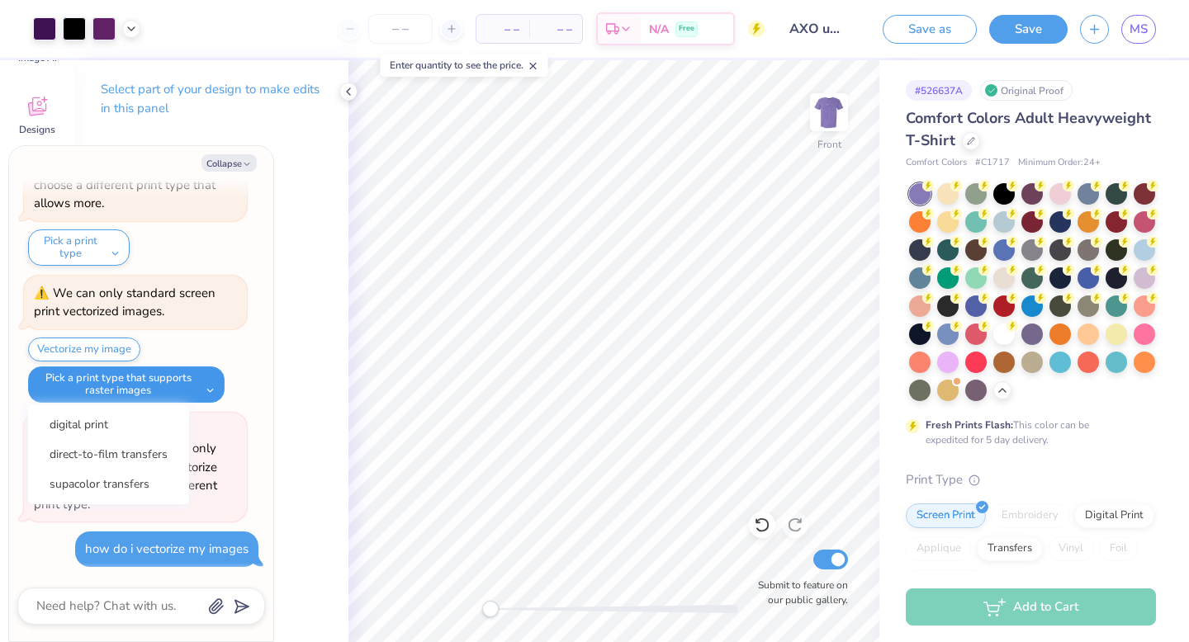
click at [207, 390] on button "Pick a print type that supports raster images" at bounding box center [126, 385] width 197 height 36
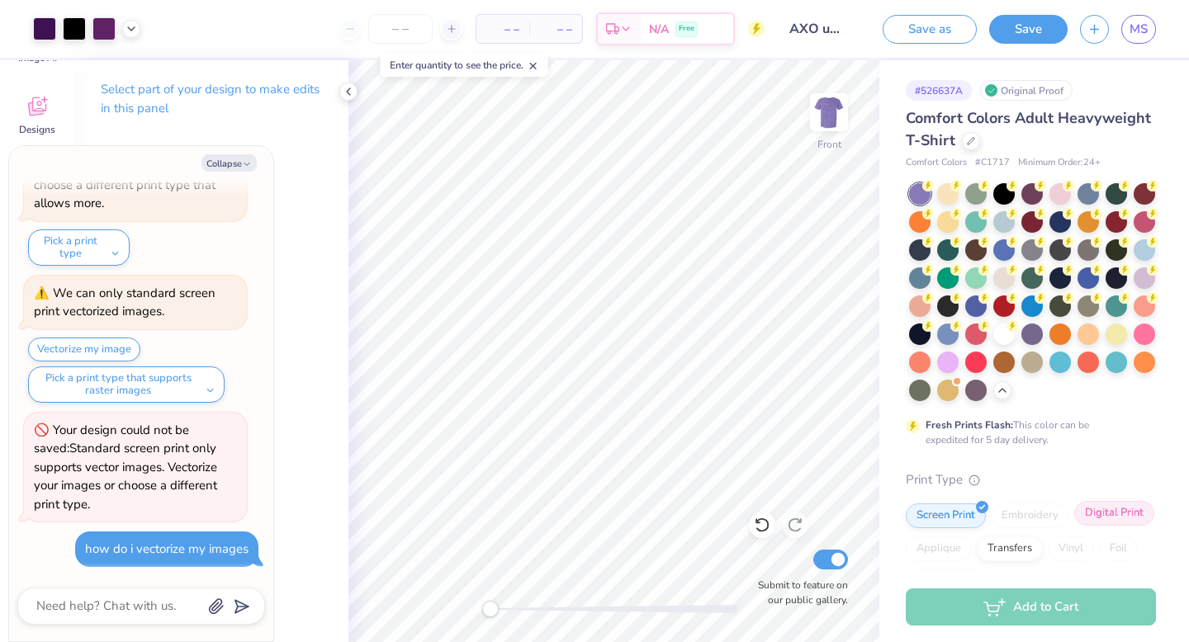
click at [1101, 511] on div "Digital Print" at bounding box center [1114, 513] width 80 height 25
click at [114, 341] on button "Vectorize my image" at bounding box center [84, 350] width 112 height 24
type textarea "x"
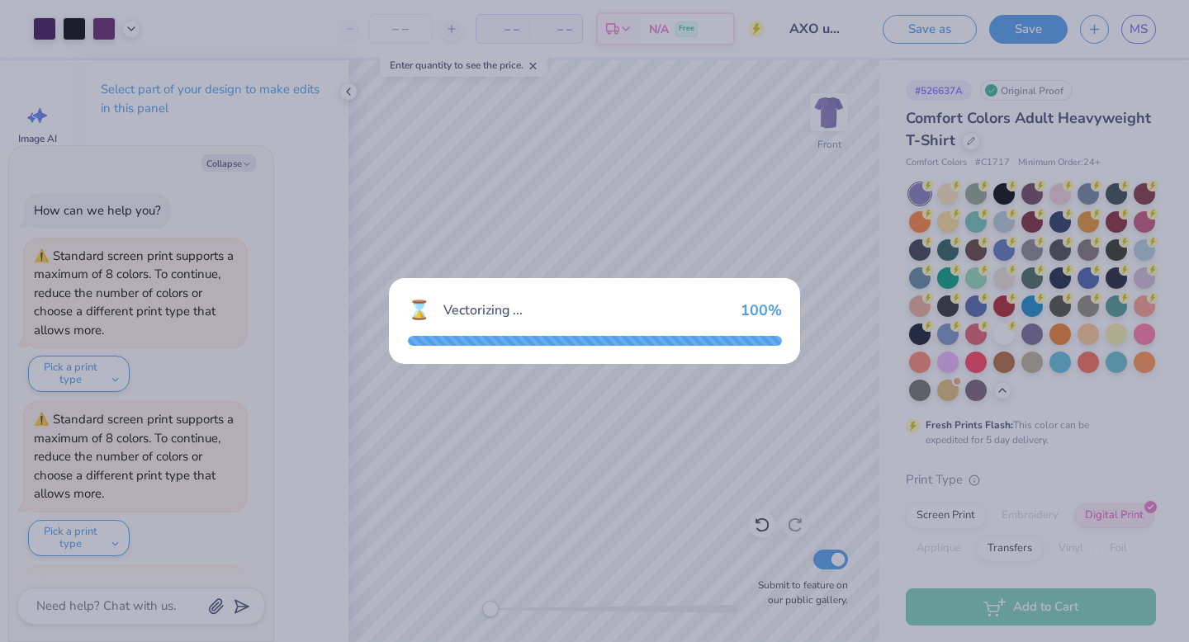
scroll to position [291, 0]
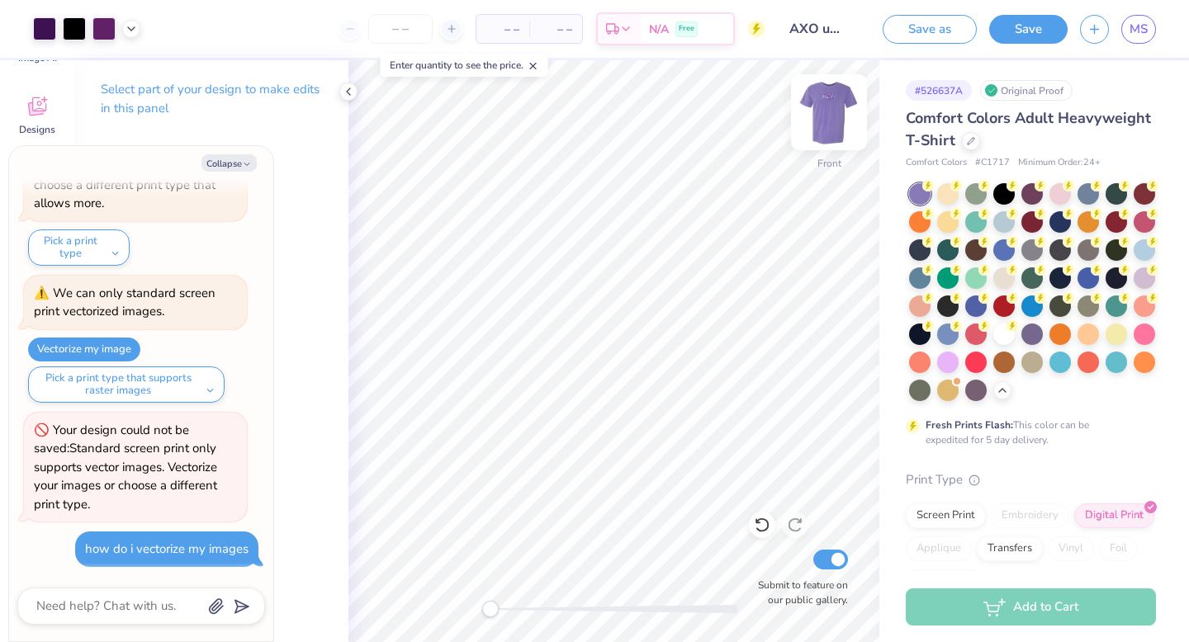
click at [832, 121] on img at bounding box center [829, 112] width 66 height 66
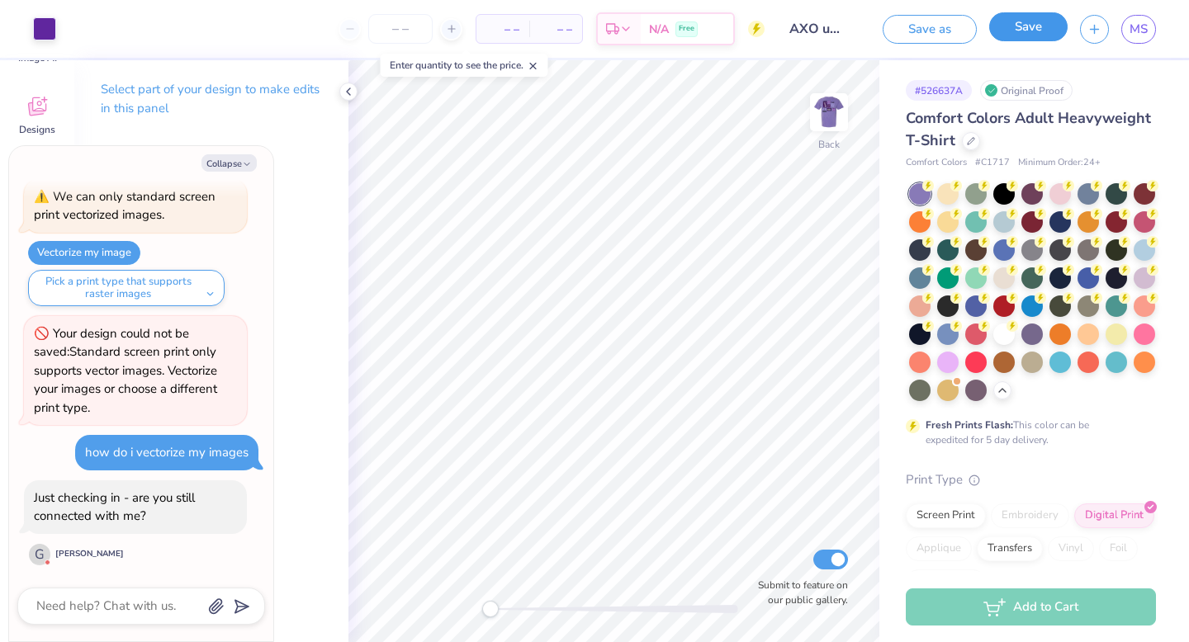
click at [1035, 18] on button "Save" at bounding box center [1028, 26] width 78 height 29
type textarea "x"
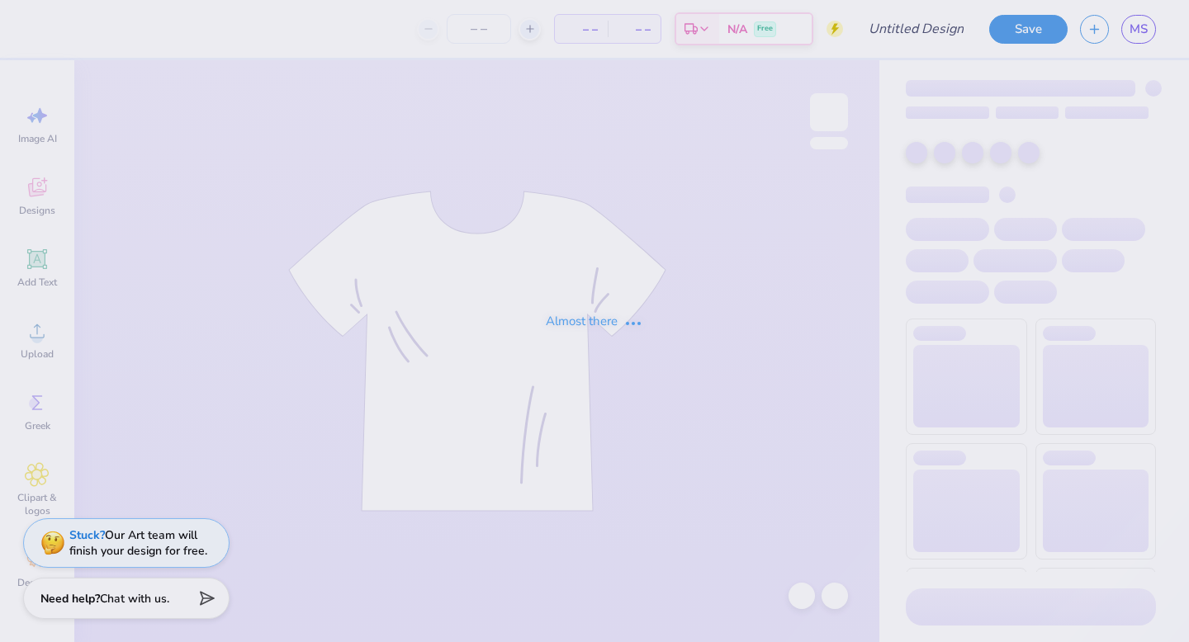
type input "AXO uncg rawk sit"
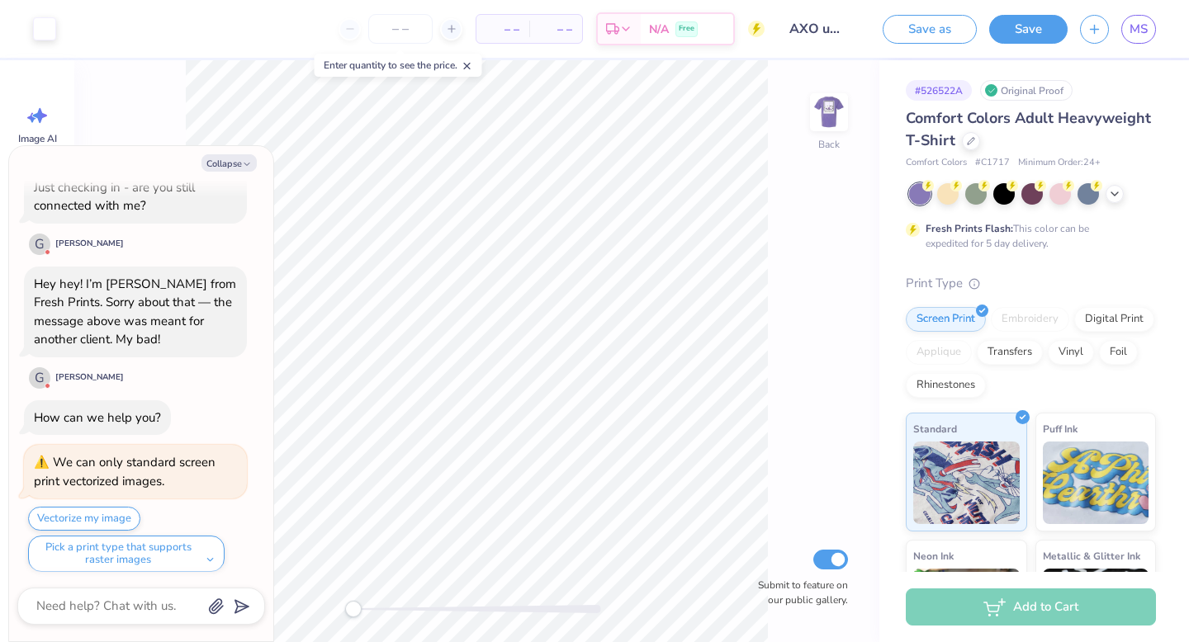
scroll to position [74, 0]
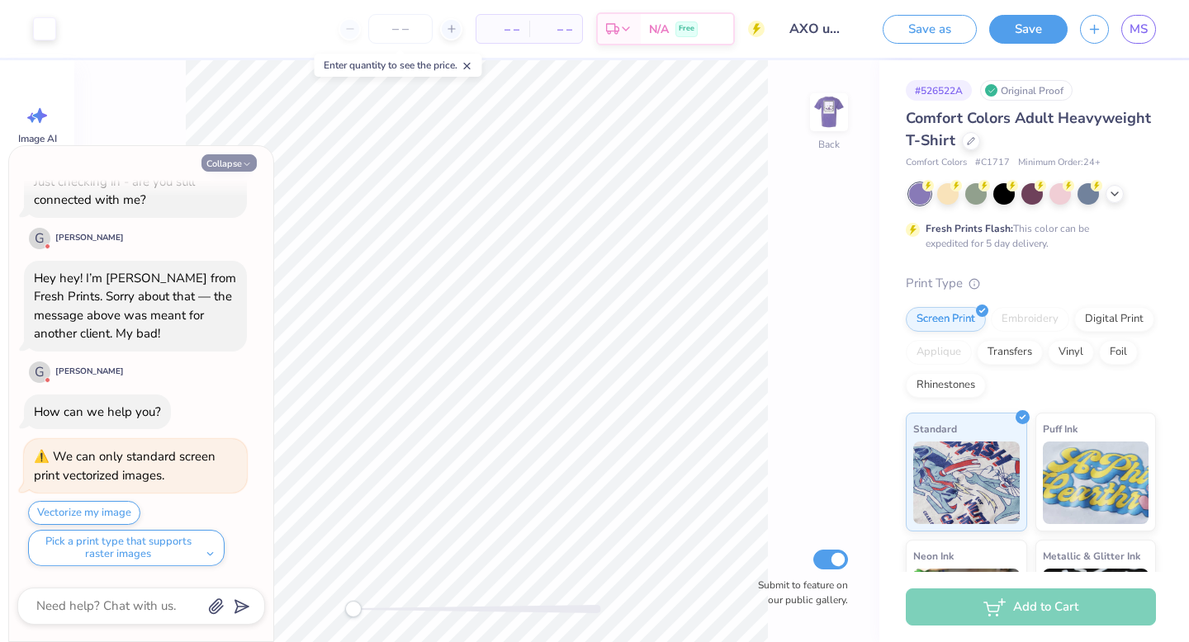
click at [221, 165] on button "Collapse" at bounding box center [228, 162] width 55 height 17
type textarea "x"
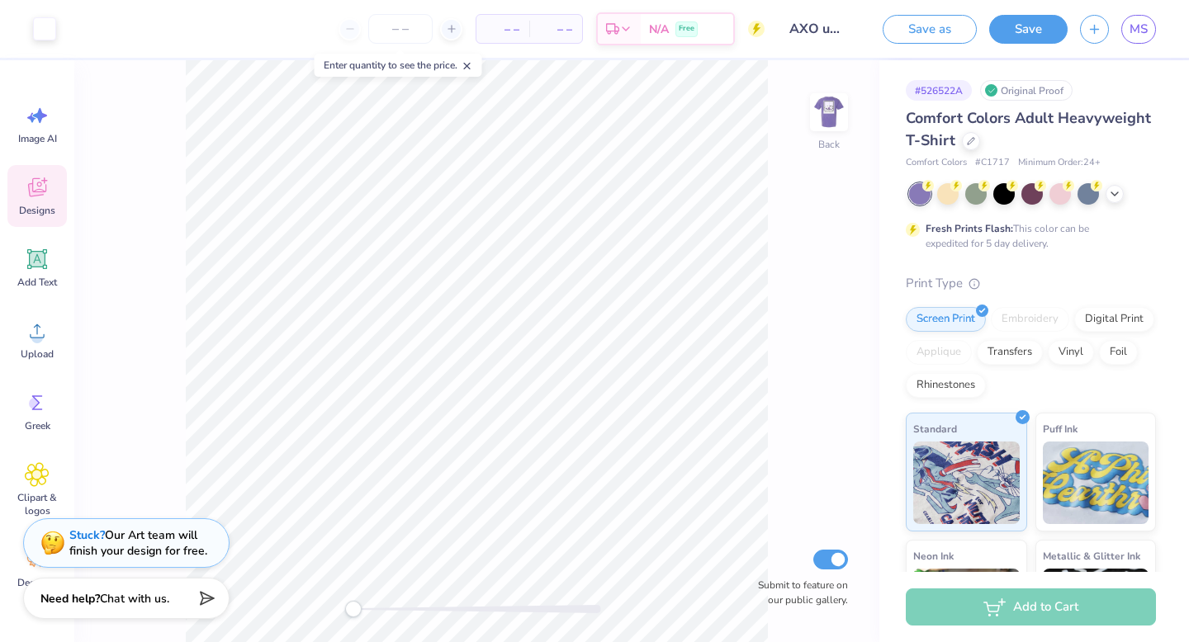
click at [37, 201] on div "Designs" at bounding box center [36, 196] width 59 height 62
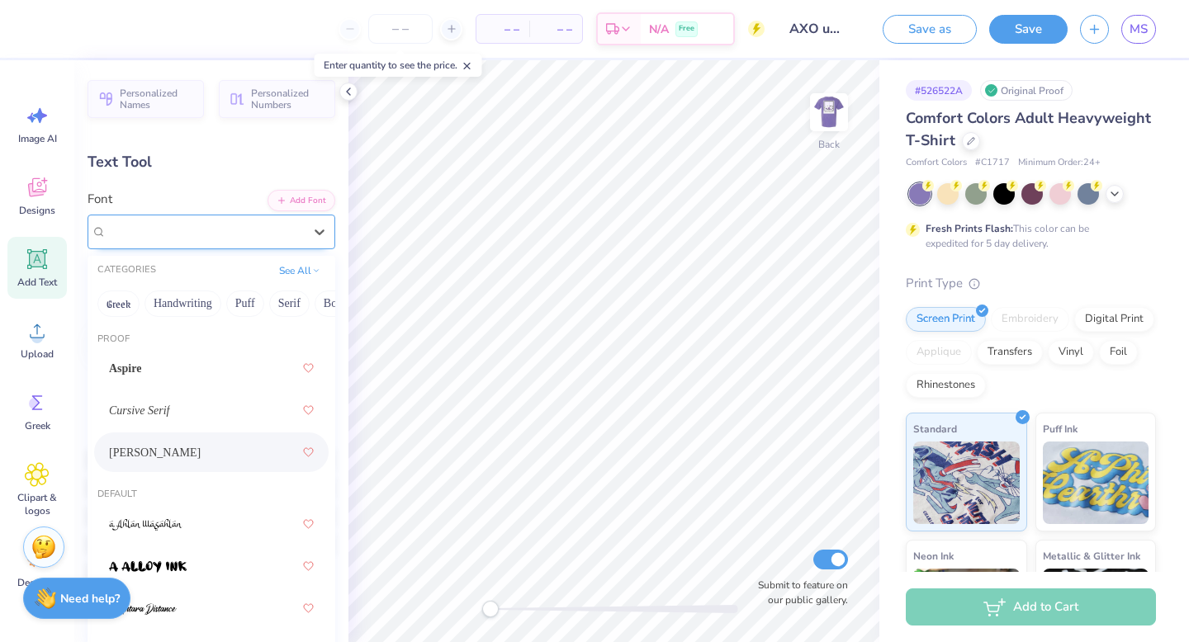
click at [237, 232] on div "[PERSON_NAME]" at bounding box center [205, 232] width 200 height 26
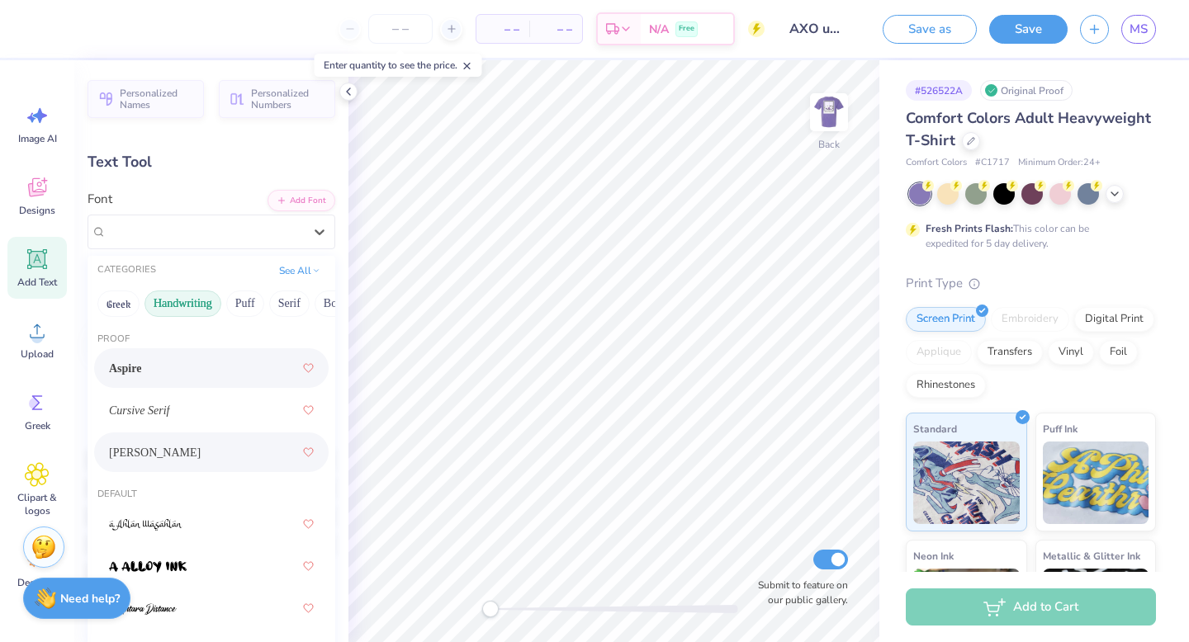
click at [193, 301] on button "Handwriting" at bounding box center [182, 304] width 77 height 26
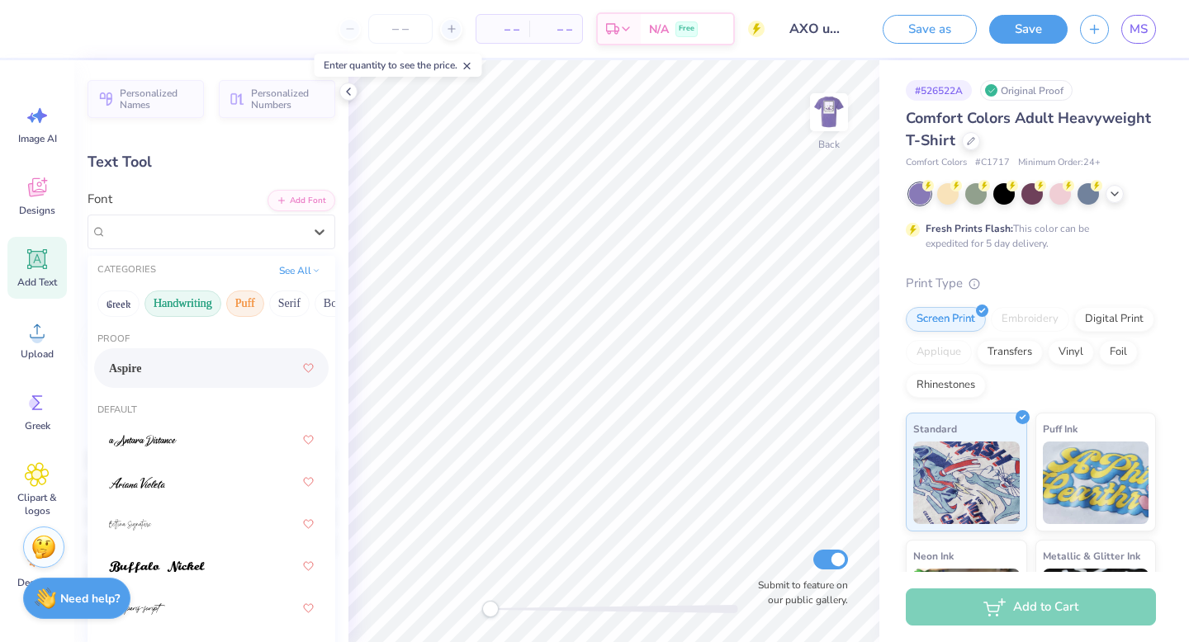
click at [241, 301] on button "Puff" at bounding box center [245, 304] width 38 height 26
click at [278, 301] on button "Serif" at bounding box center [289, 304] width 40 height 26
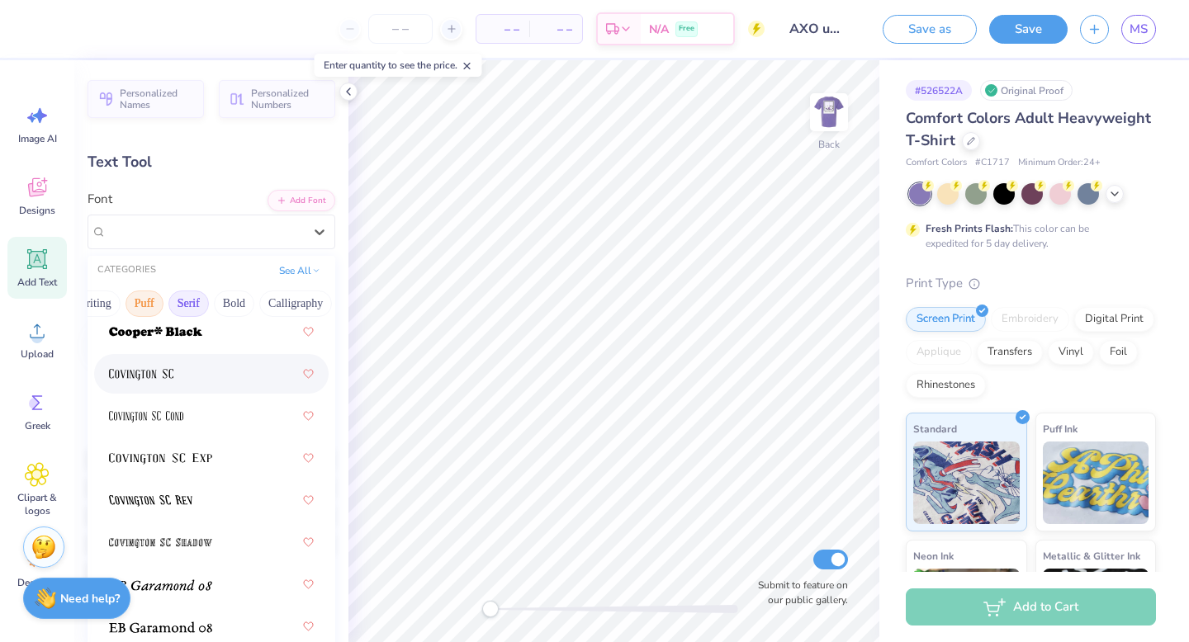
scroll to position [0, 153]
click at [255, 298] on button "Calligraphy" at bounding box center [243, 304] width 73 height 26
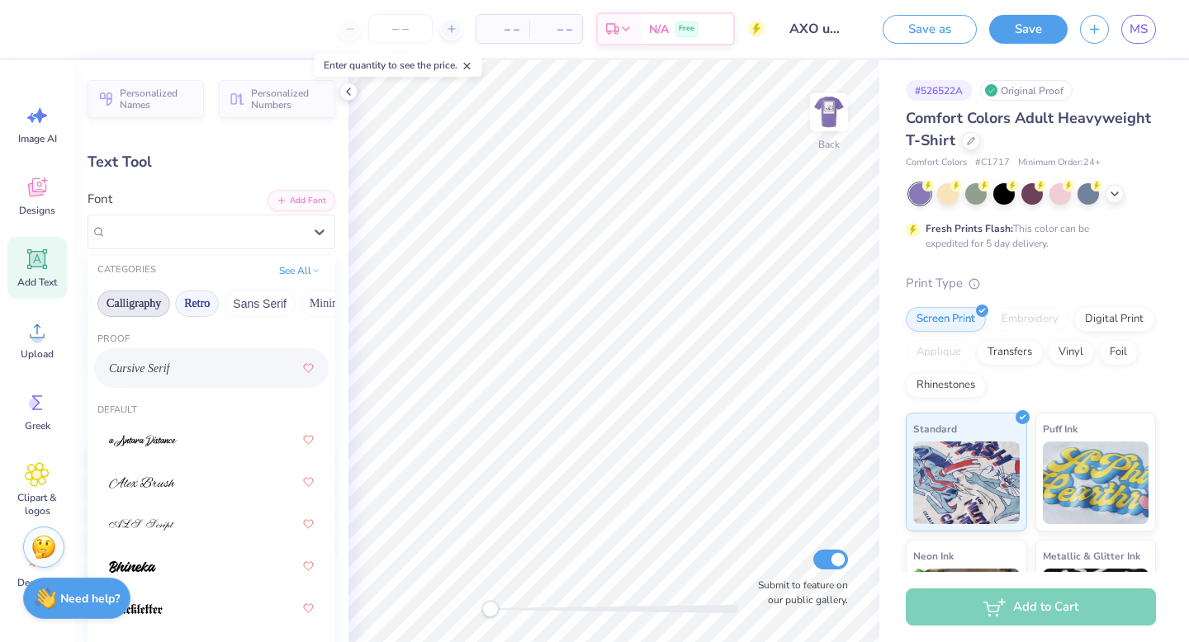
scroll to position [0, 366]
click at [214, 302] on button "Minimal" at bounding box center [226, 304] width 58 height 26
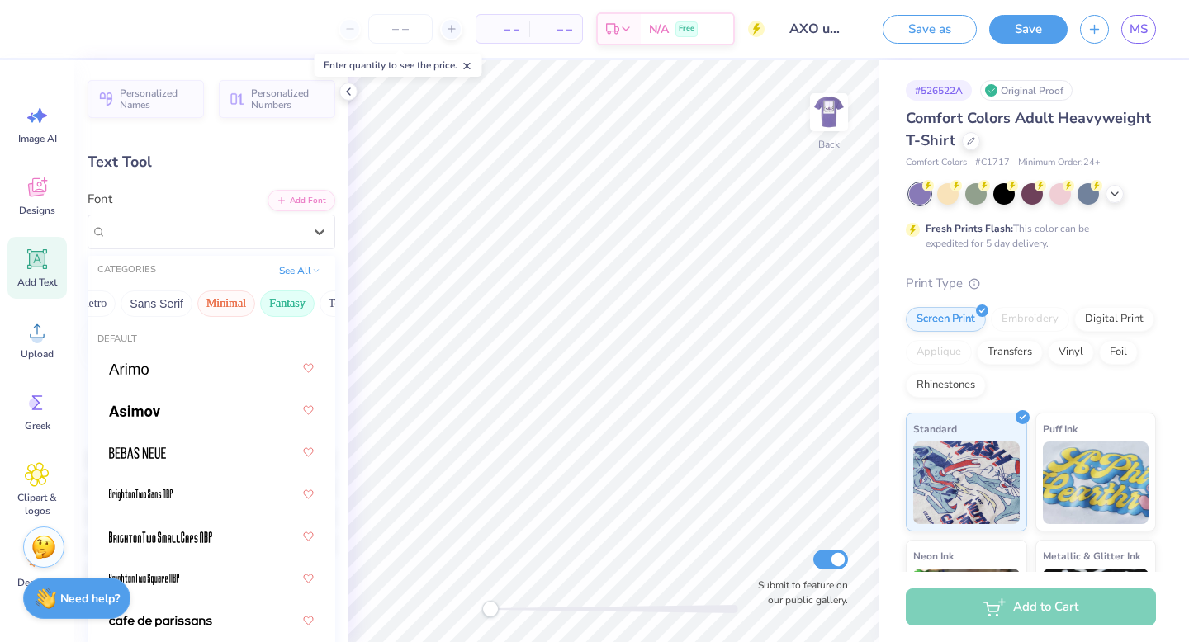
click at [264, 301] on button "Fantasy" at bounding box center [287, 304] width 54 height 26
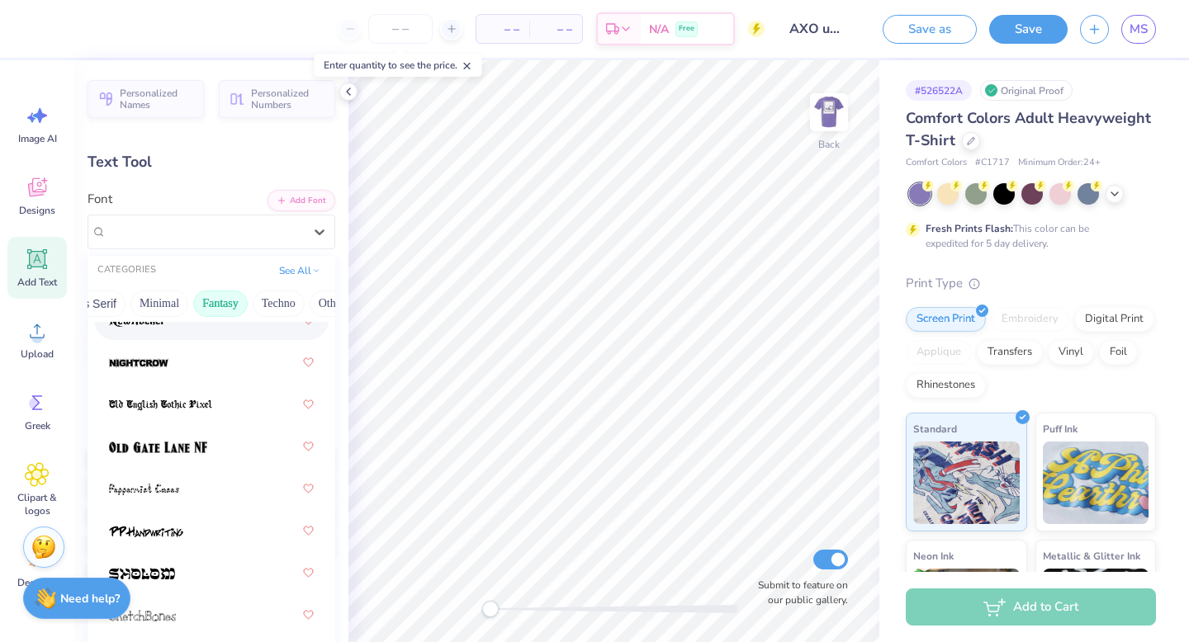
scroll to position [0, 459]
click at [230, 308] on button "Techno" at bounding box center [252, 304] width 52 height 26
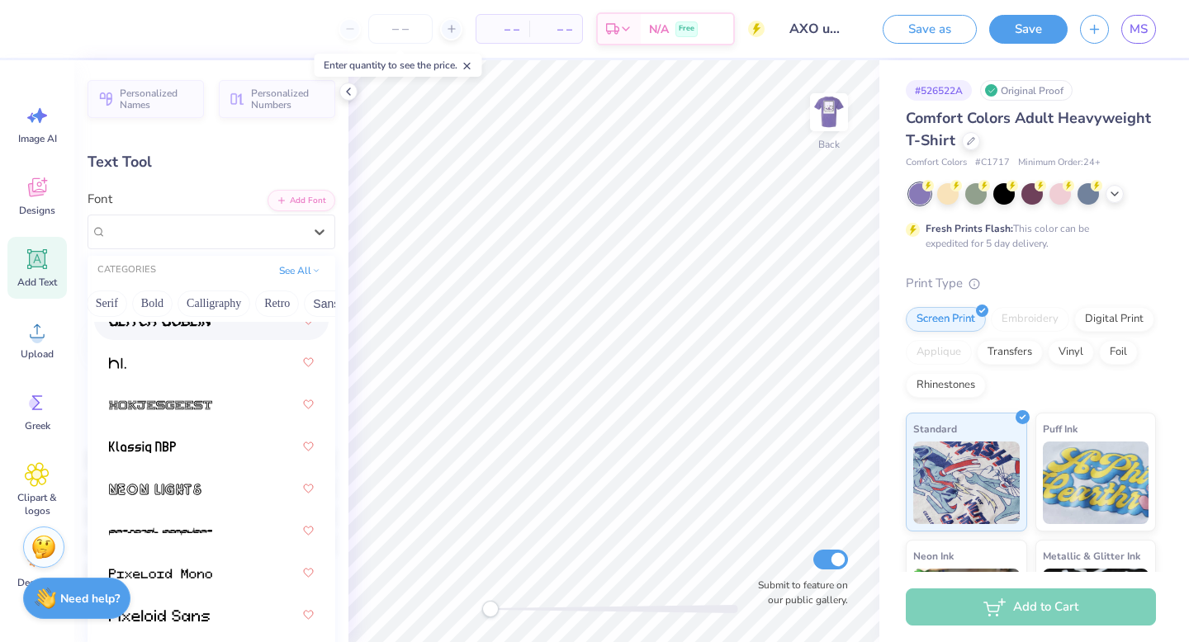
scroll to position [0, 44]
click at [249, 300] on button "Serif" at bounding box center [245, 304] width 40 height 26
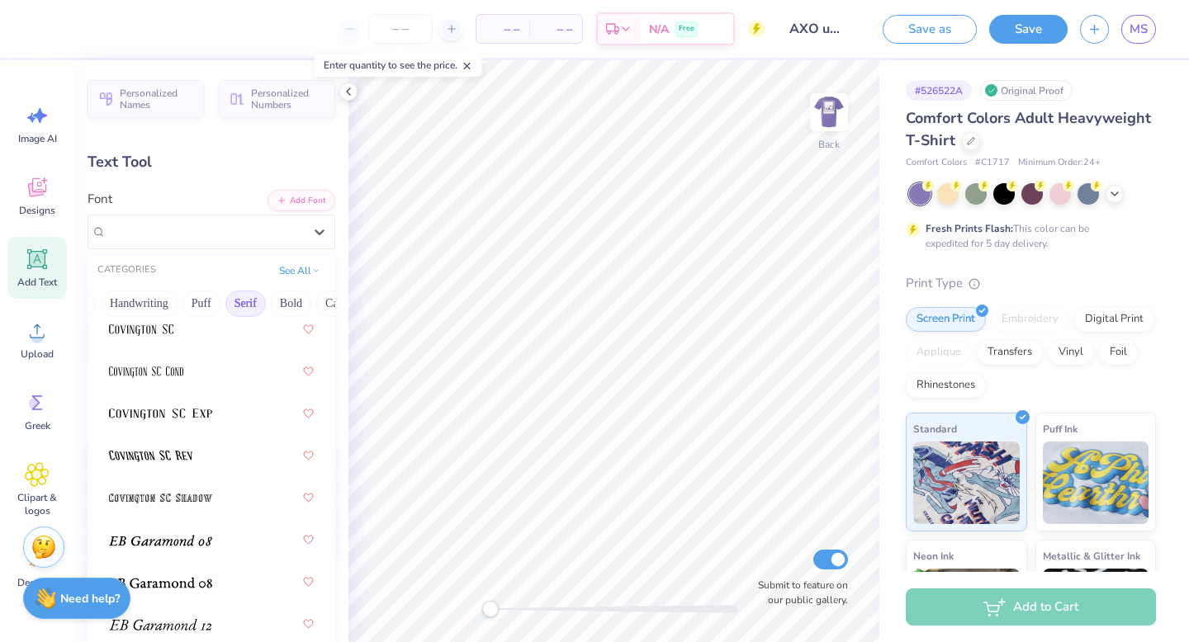
scroll to position [1291, 0]
click at [168, 302] on button "Handwriting" at bounding box center [139, 304] width 77 height 26
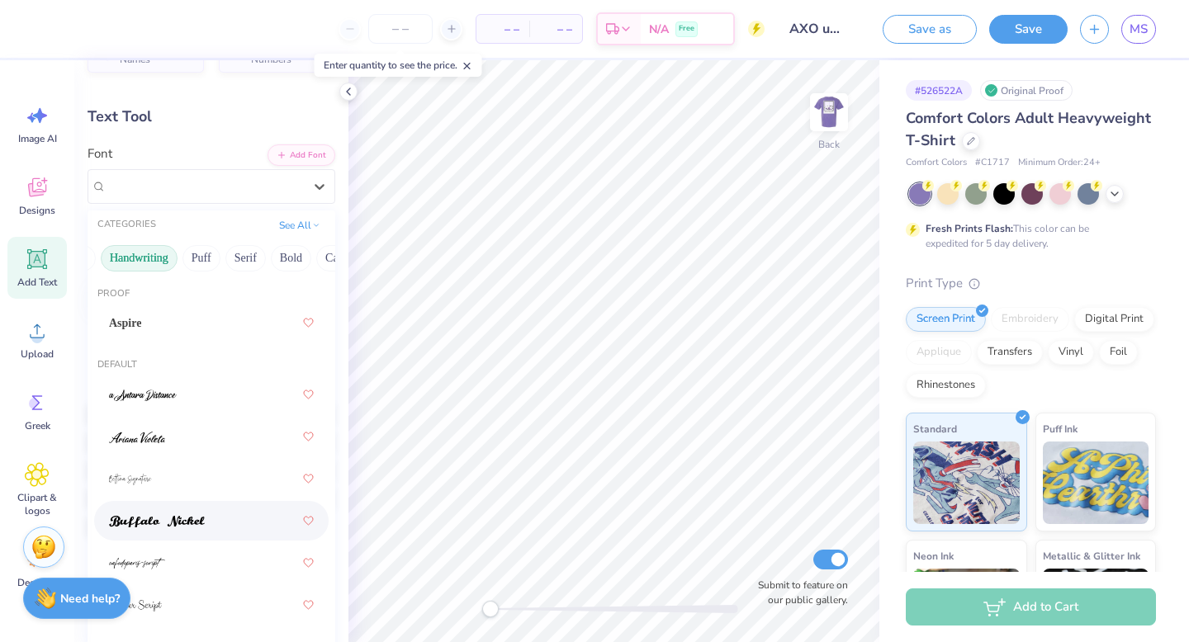
scroll to position [0, 0]
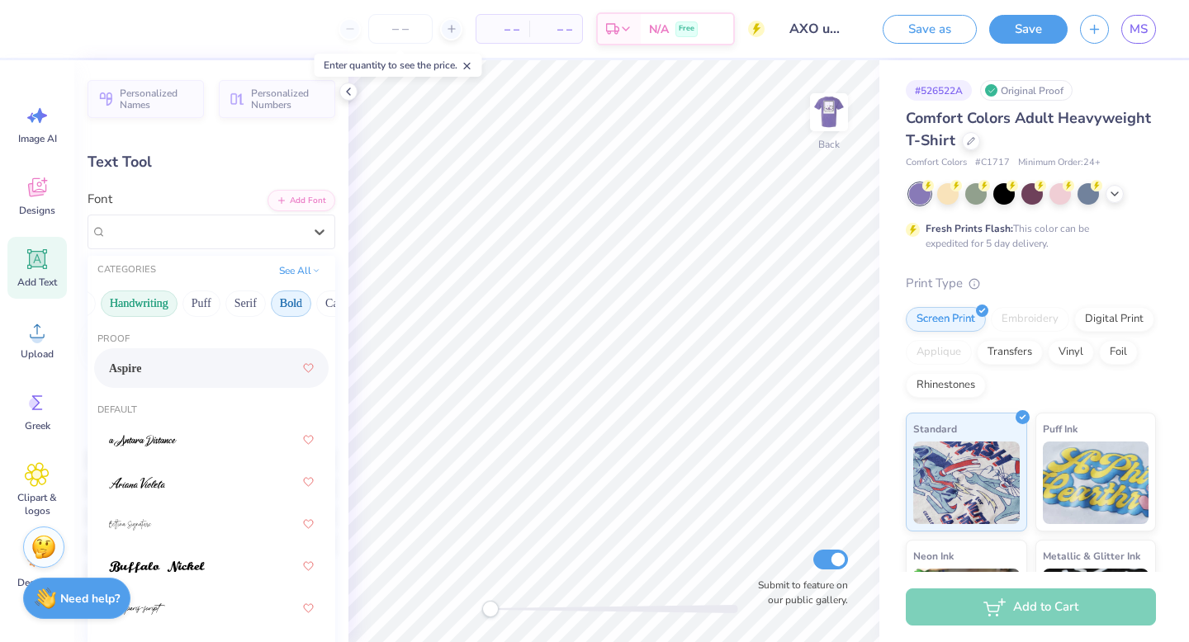
click at [289, 296] on button "Bold" at bounding box center [291, 304] width 40 height 26
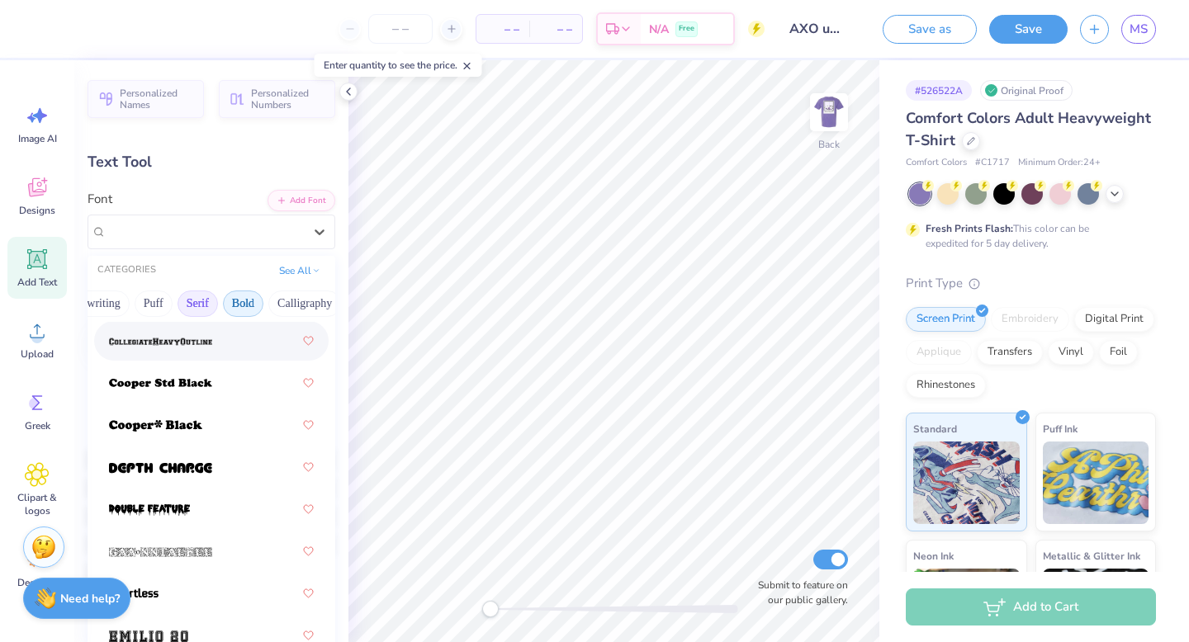
scroll to position [0, 95]
click at [278, 301] on button "Calligraphy" at bounding box center [301, 304] width 73 height 26
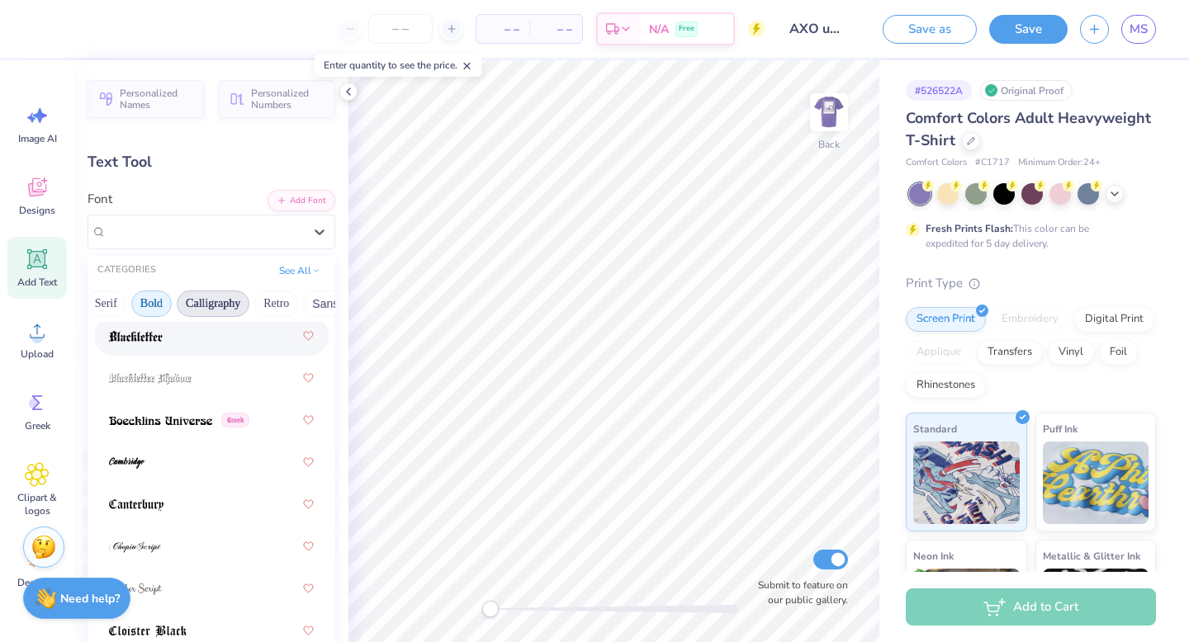
scroll to position [0, 185]
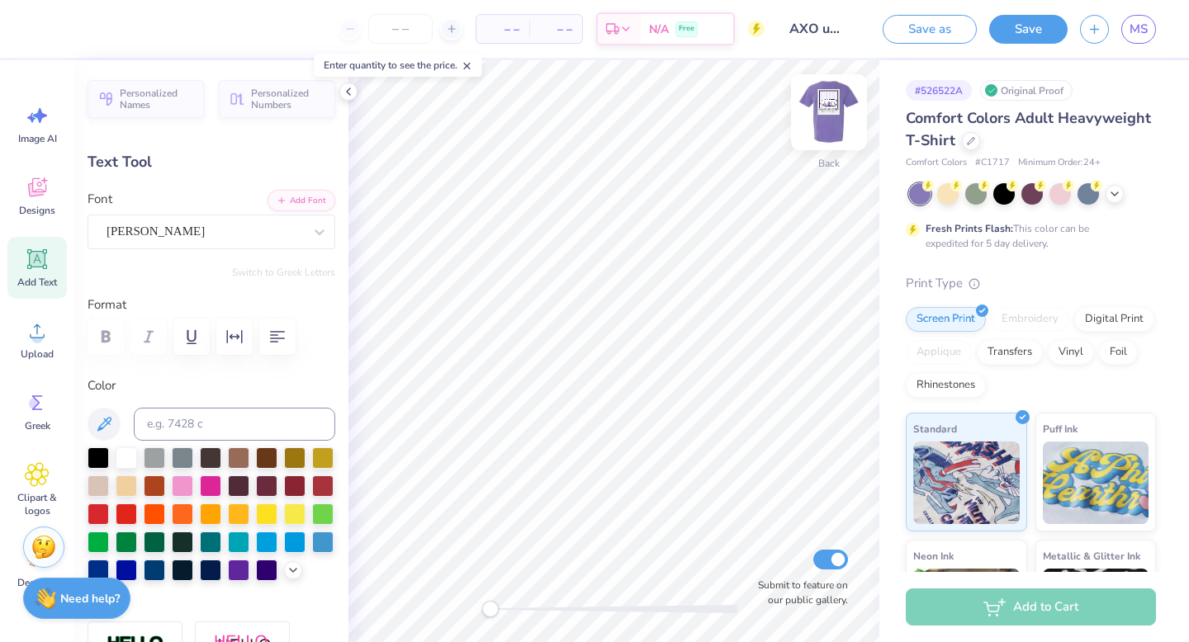
click at [819, 105] on img at bounding box center [829, 112] width 66 height 66
type input "9.16"
type input "1.01"
type input "12.02"
type input "0.0"
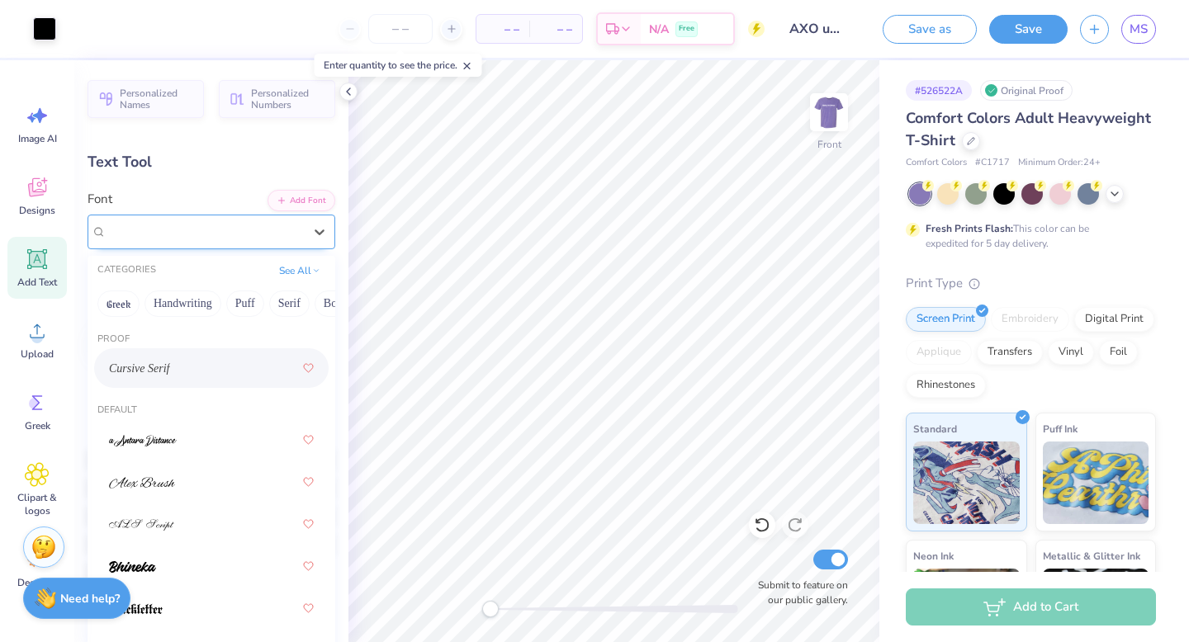
click at [246, 227] on div "Cursive Serif" at bounding box center [205, 232] width 200 height 26
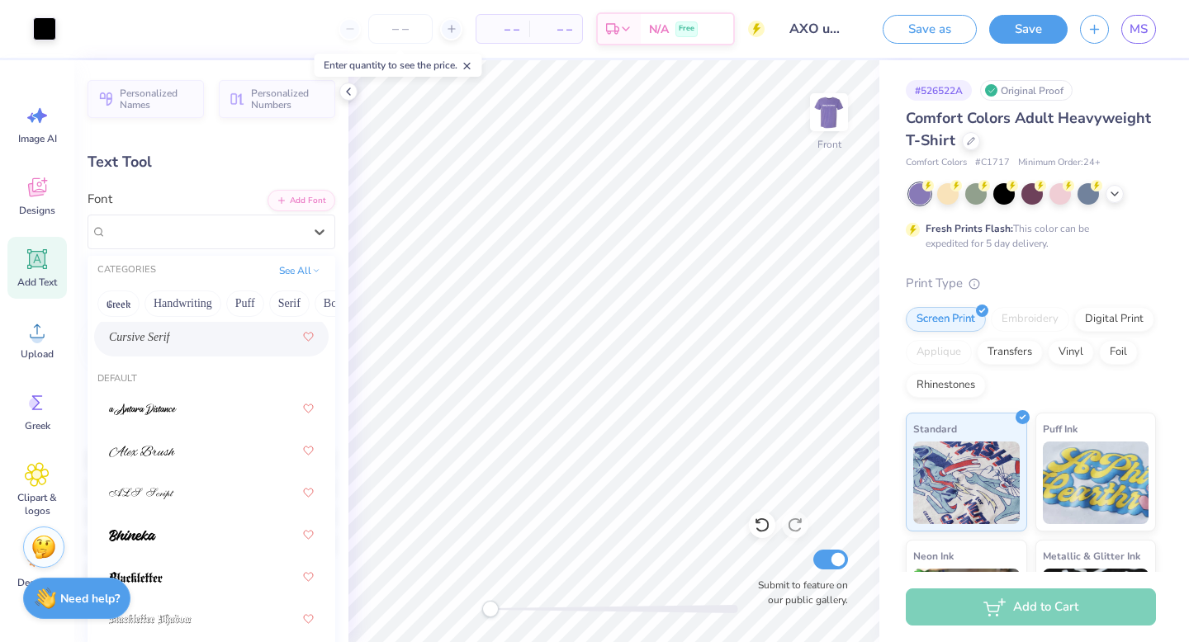
scroll to position [0, 0]
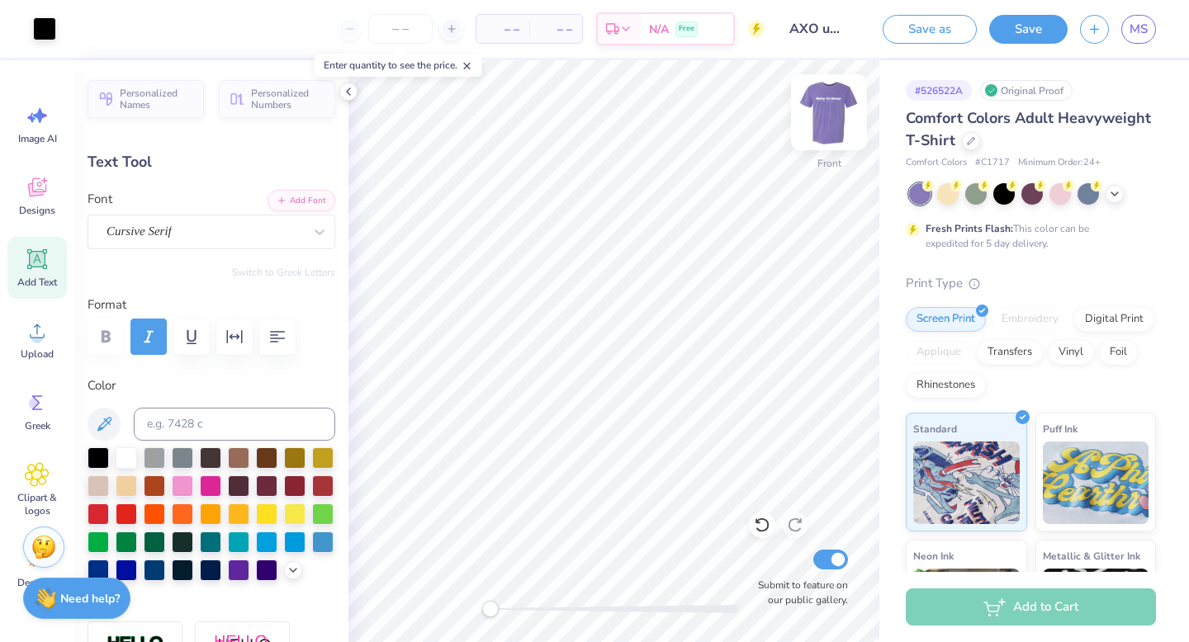
click at [832, 93] on img at bounding box center [829, 112] width 66 height 66
type input "11.38"
type input "1.28"
type input "4.53"
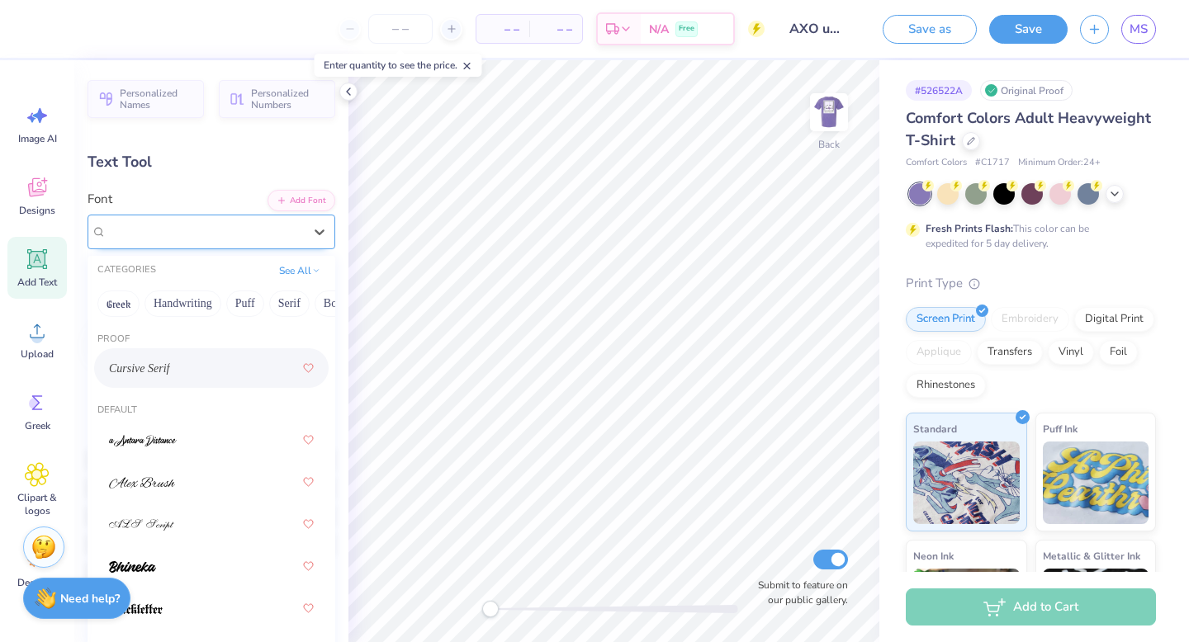
click at [256, 222] on div "[PERSON_NAME]" at bounding box center [205, 232] width 200 height 26
click at [256, 223] on div "[PERSON_NAME]" at bounding box center [205, 231] width 197 height 19
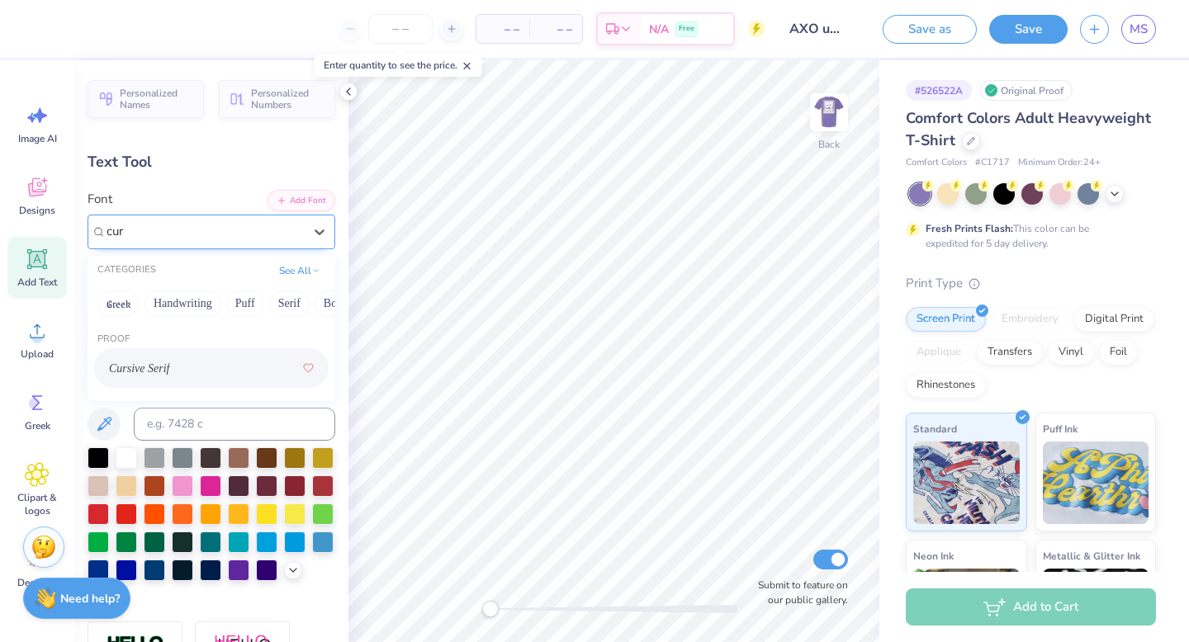
click at [144, 372] on span "Cursive Serif" at bounding box center [139, 368] width 61 height 17
type input "cur"
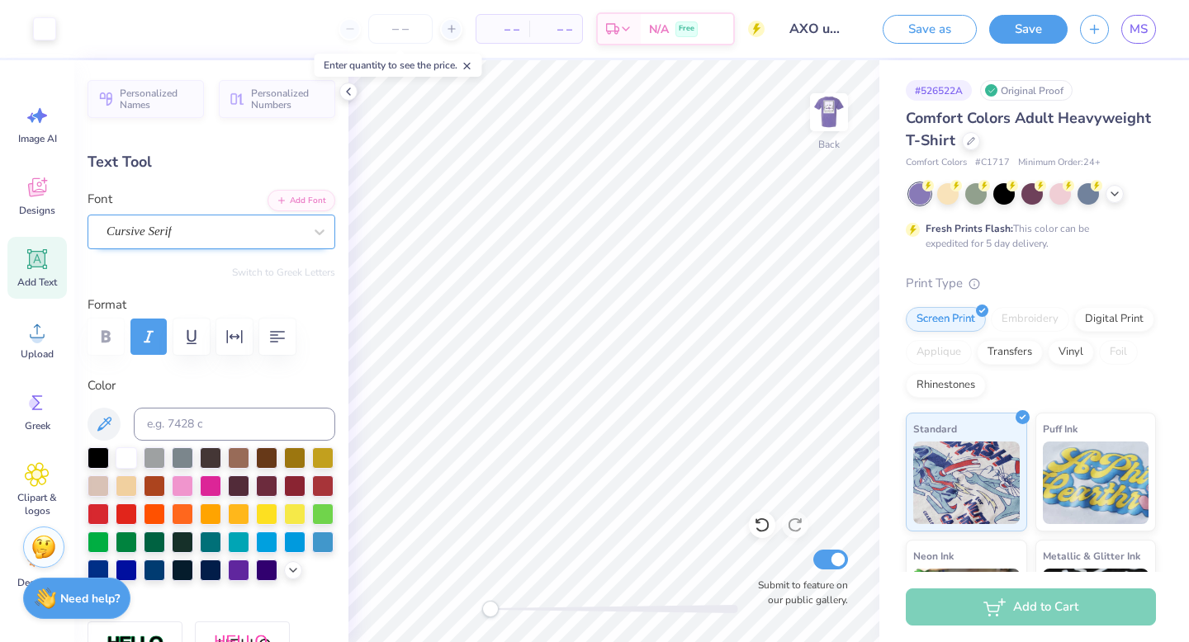
type input "1.27"
type input "0.26"
type input "5.69"
type input "1.56"
type input "0.32"
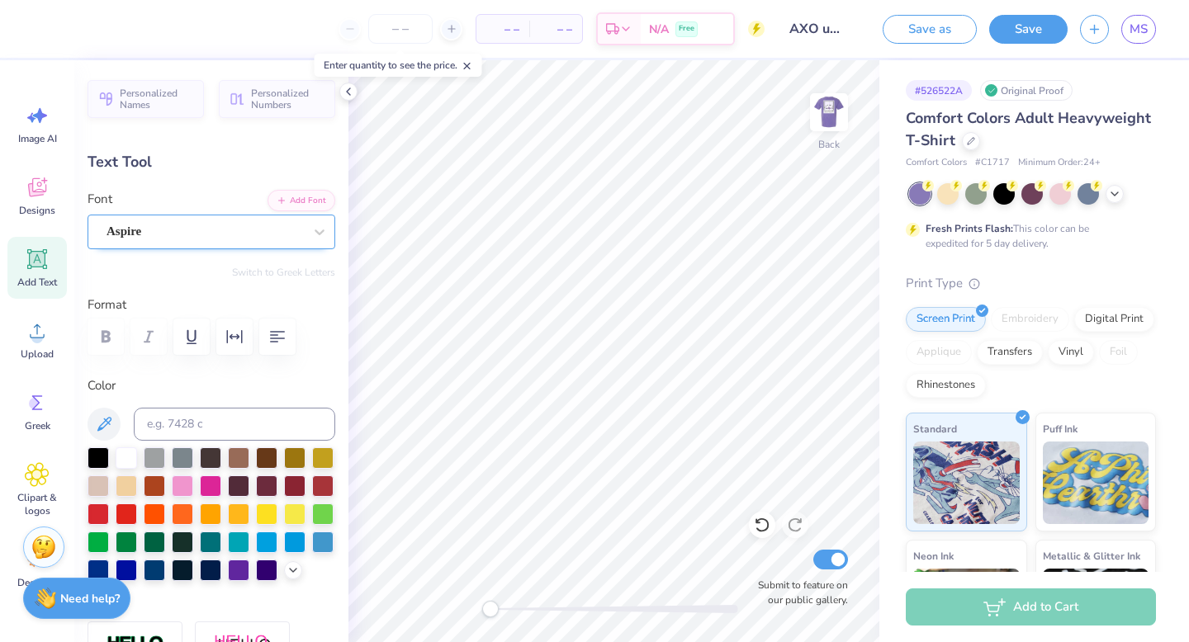
type input "6.01"
type input "5.64"
type input "0.90"
type input "5.82"
click at [1035, 23] on button "Save" at bounding box center [1028, 26] width 78 height 29
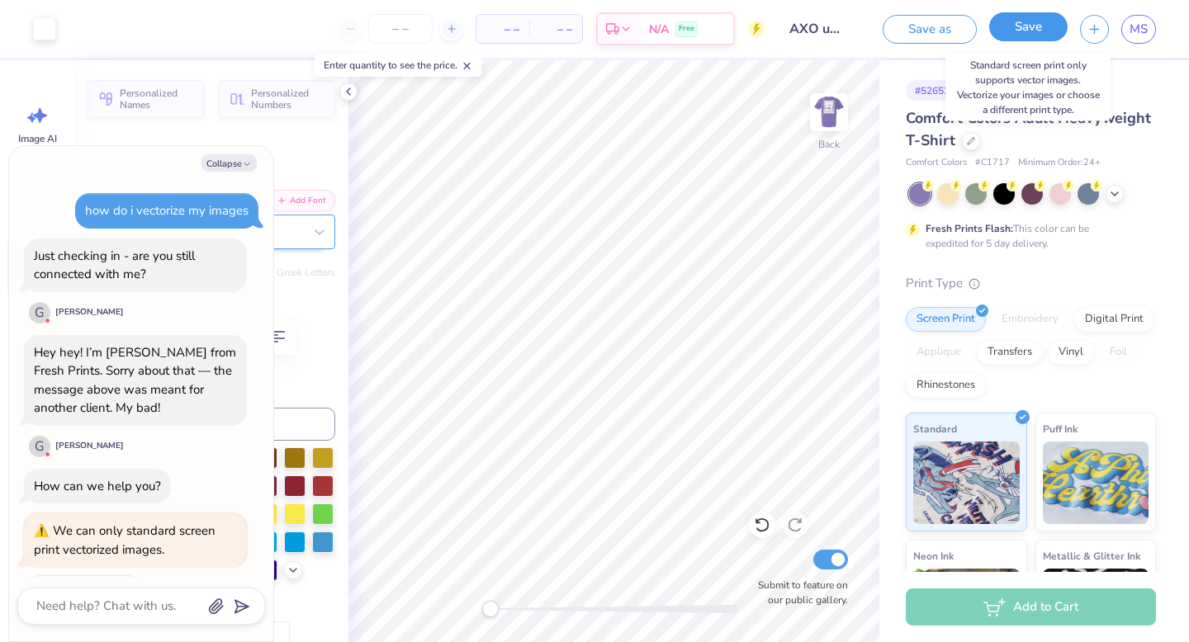
scroll to position [364, 0]
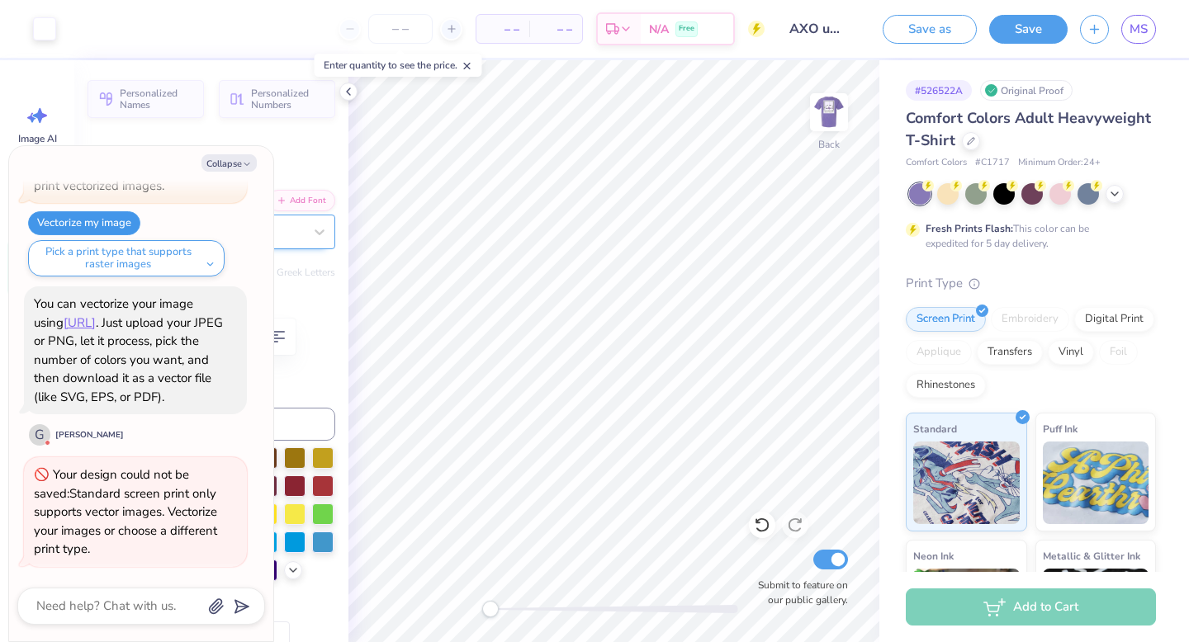
click at [117, 221] on button "Vectorize my image" at bounding box center [84, 223] width 112 height 24
click at [841, 113] on img at bounding box center [829, 112] width 66 height 66
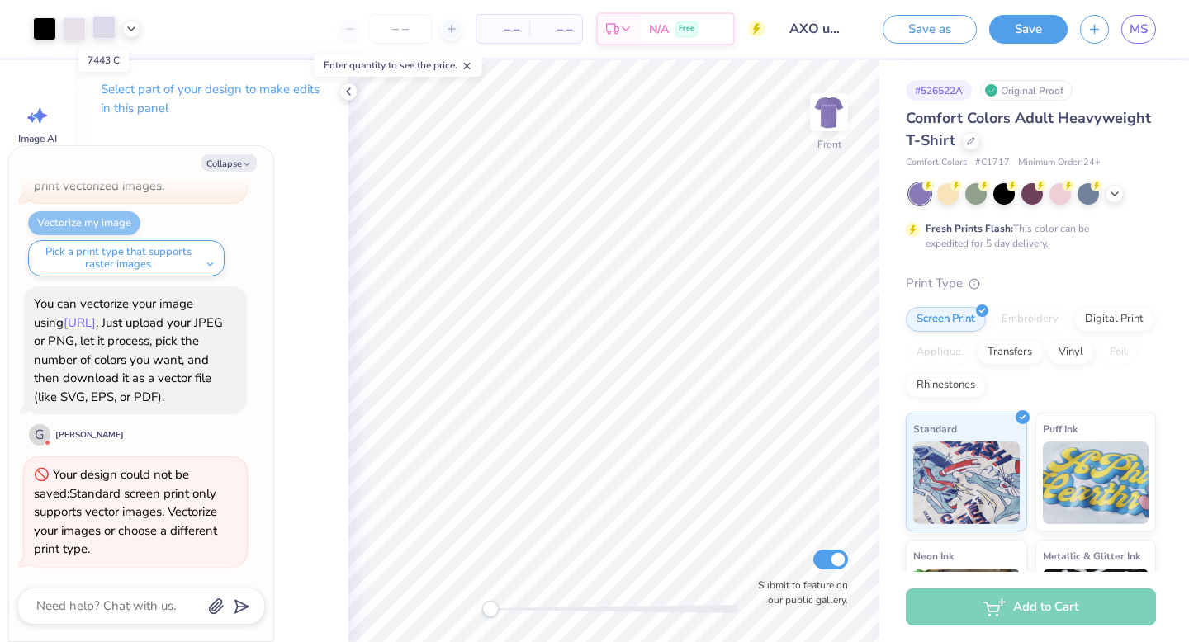
click at [110, 29] on div at bounding box center [103, 27] width 23 height 23
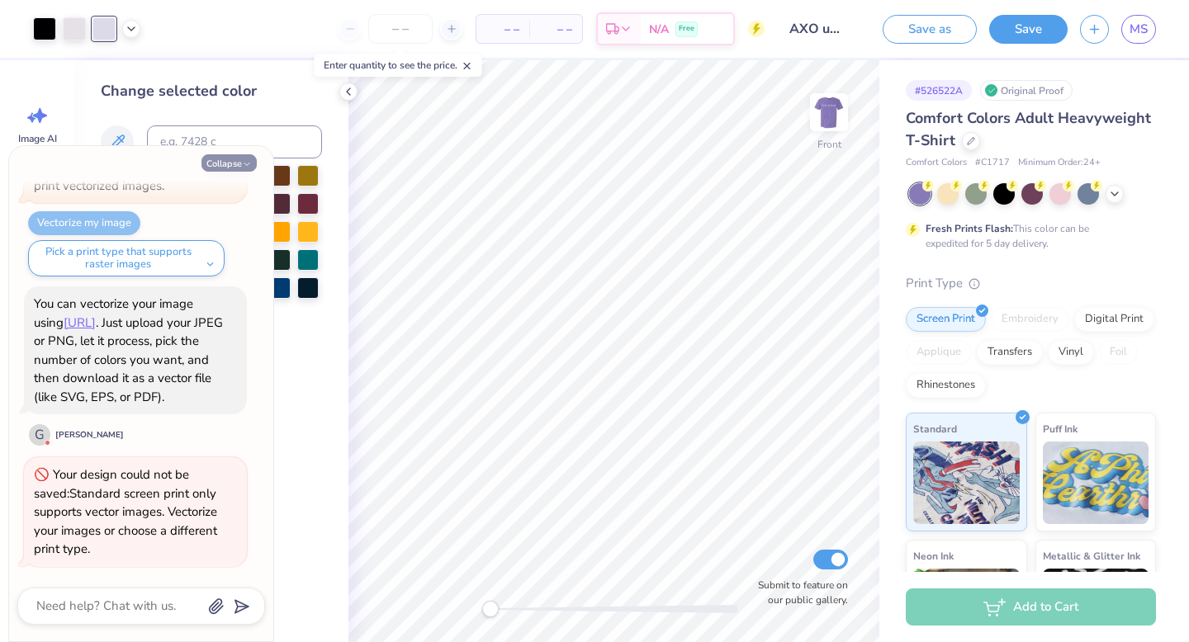
click at [238, 161] on button "Collapse" at bounding box center [228, 162] width 55 height 17
type textarea "x"
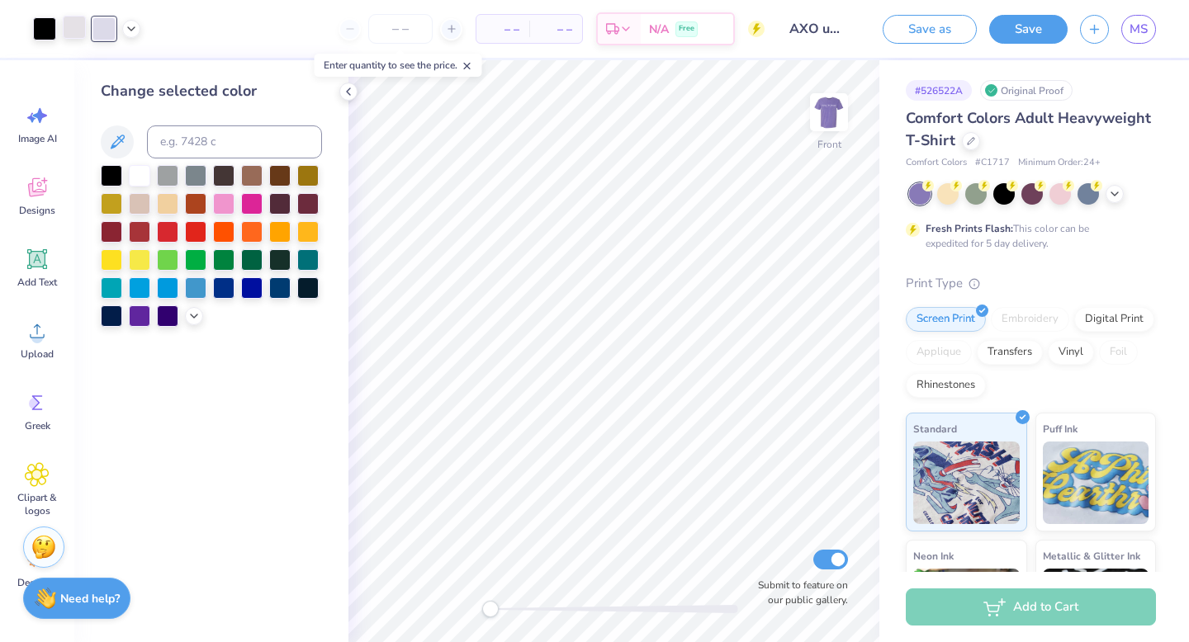
click at [74, 29] on div at bounding box center [74, 27] width 23 height 23
click at [126, 27] on icon at bounding box center [131, 27] width 13 height 13
click at [165, 70] on div at bounding box center [162, 69] width 23 height 23
click at [102, 68] on div at bounding box center [99, 69] width 23 height 23
click at [137, 69] on div at bounding box center [131, 69] width 23 height 23
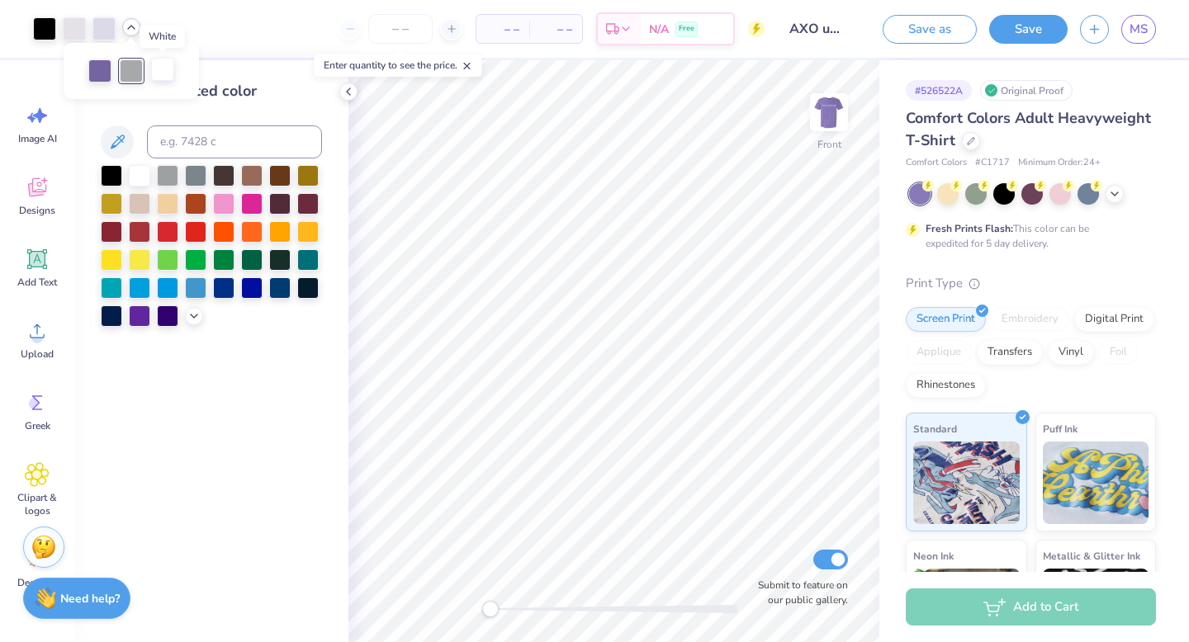
click at [166, 64] on div at bounding box center [162, 69] width 23 height 23
click at [126, 64] on div at bounding box center [131, 69] width 23 height 23
click at [143, 171] on div at bounding box center [139, 173] width 21 height 21
click at [77, 26] on div at bounding box center [74, 27] width 23 height 23
click at [140, 173] on div at bounding box center [139, 173] width 21 height 21
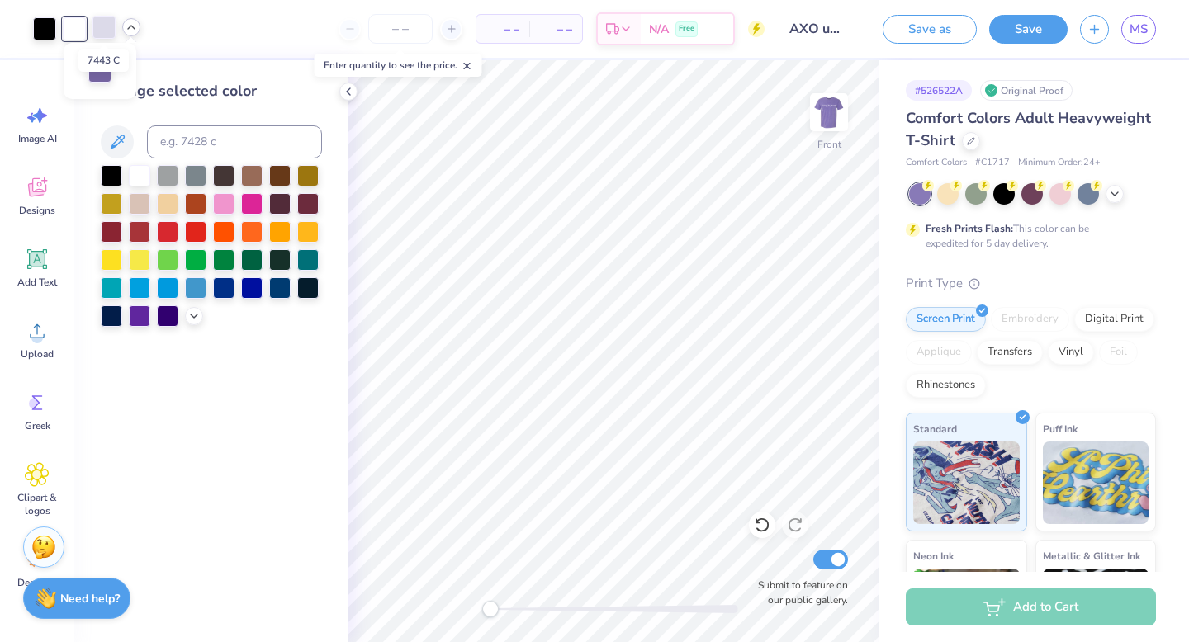
click at [102, 28] on div at bounding box center [103, 27] width 23 height 23
click at [188, 313] on icon at bounding box center [193, 314] width 13 height 13
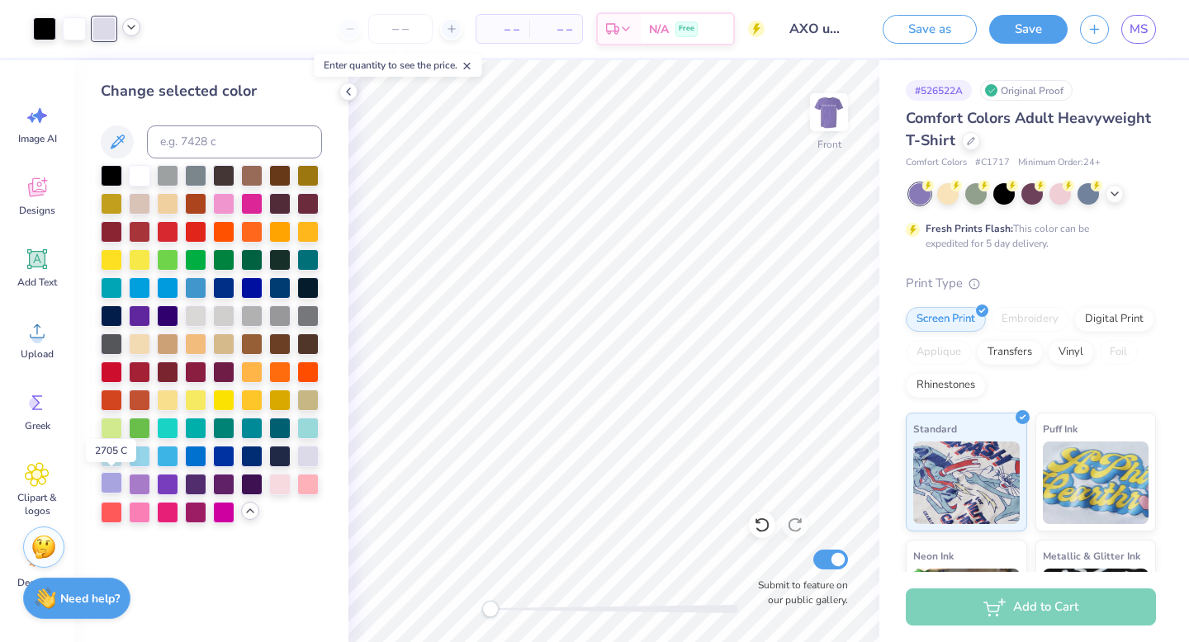
click at [116, 485] on div at bounding box center [111, 482] width 21 height 21
click at [1130, 27] on span "MS" at bounding box center [1139, 29] width 18 height 19
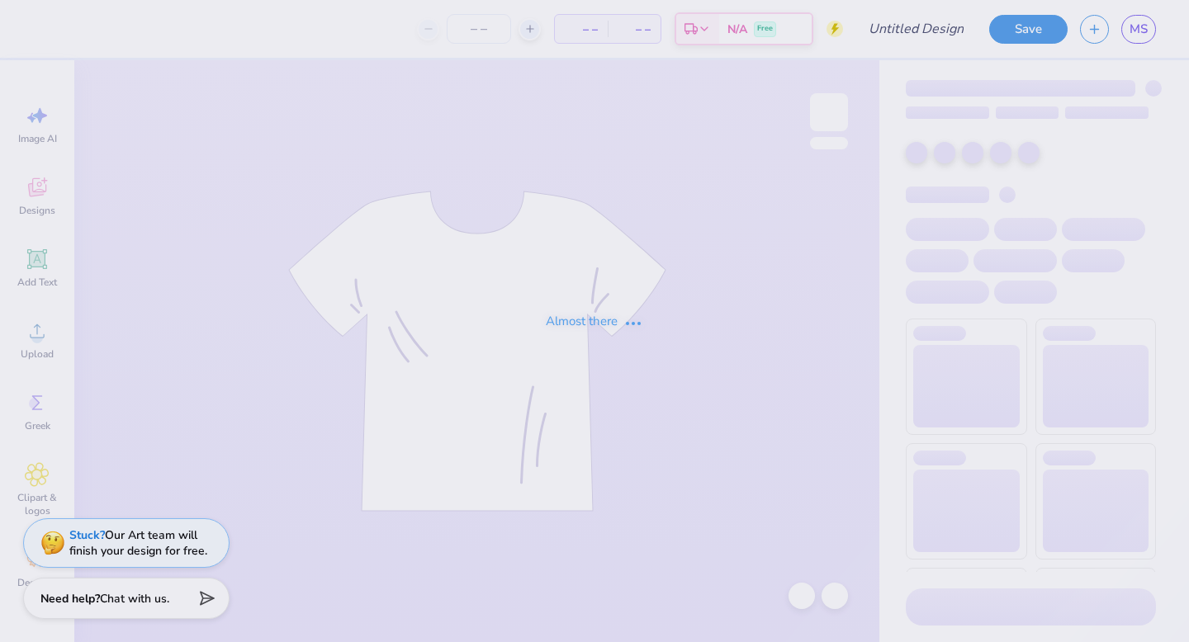
type input "AXO uncg rawk sit 2"
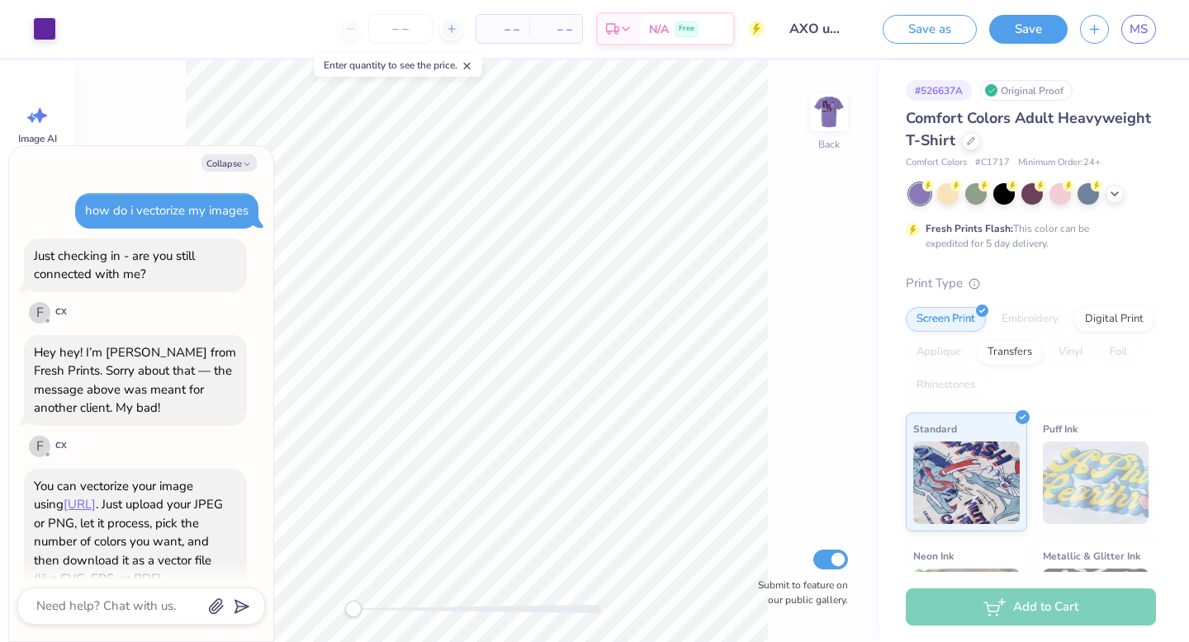
scroll to position [245, 0]
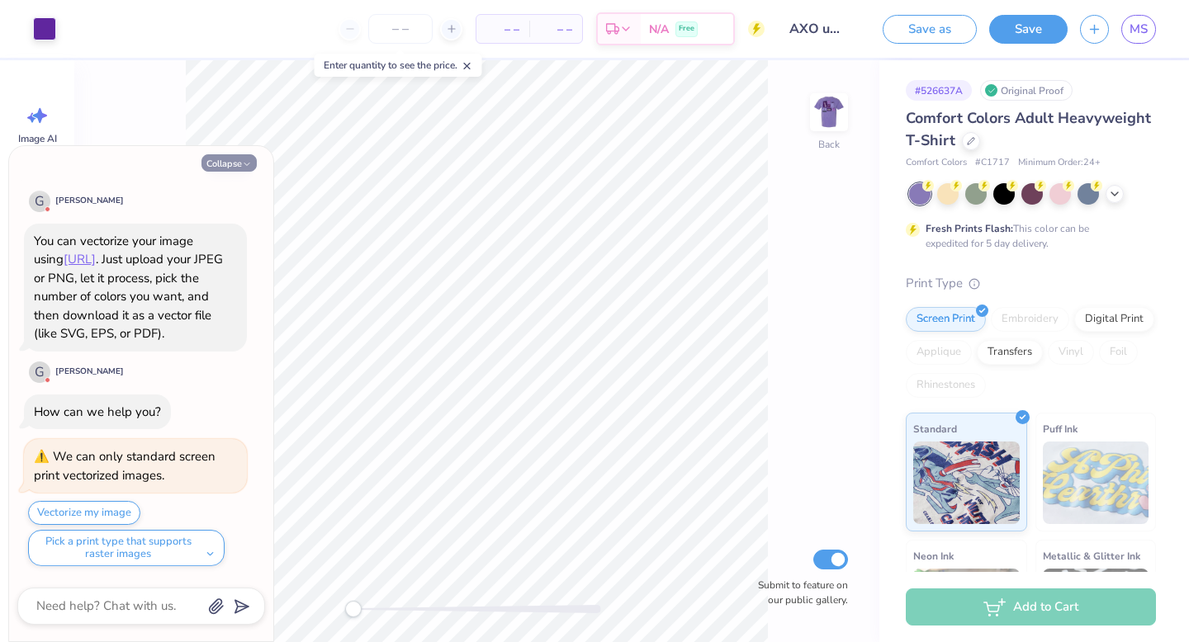
click at [238, 164] on button "Collapse" at bounding box center [228, 162] width 55 height 17
type textarea "x"
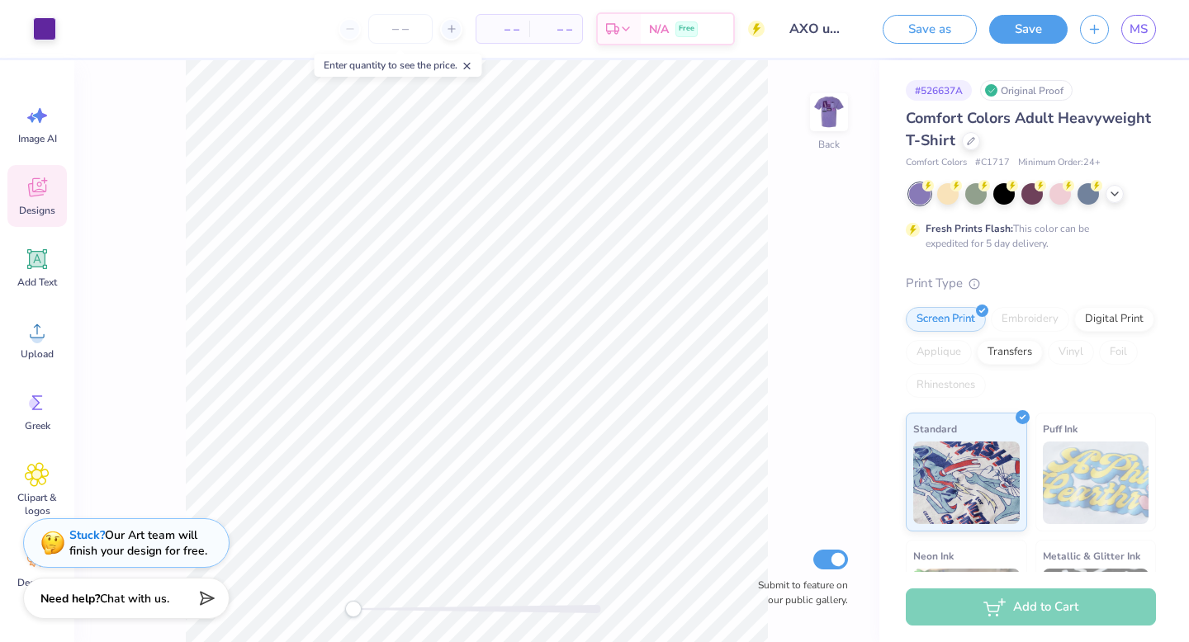
click at [39, 198] on icon at bounding box center [37, 187] width 25 height 25
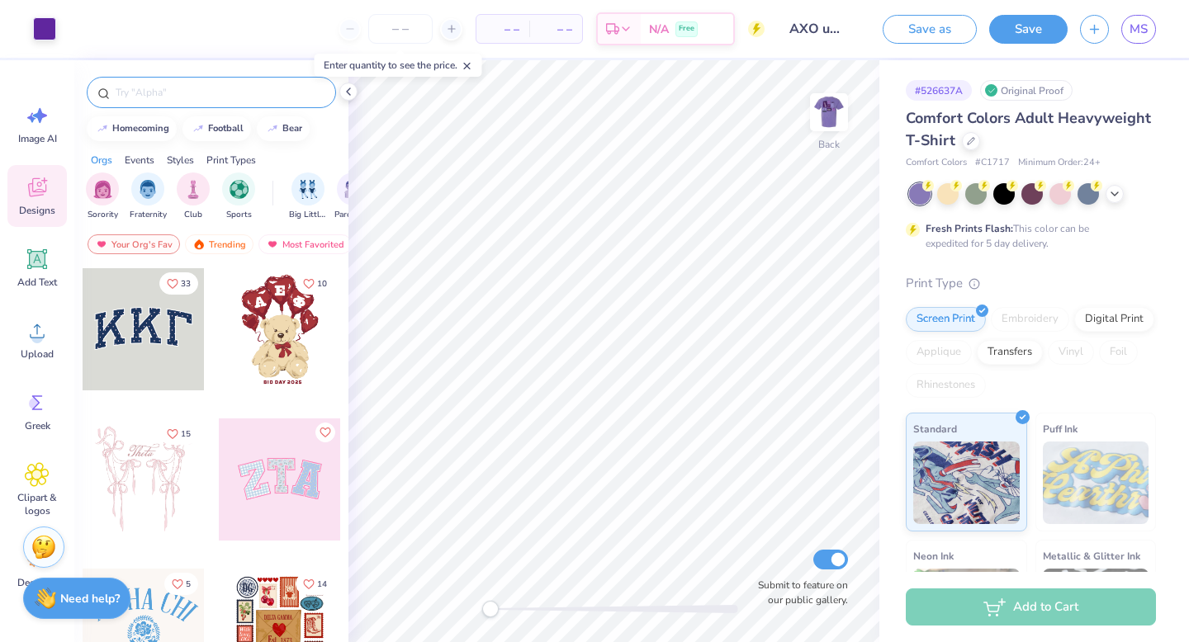
click at [212, 82] on div at bounding box center [211, 92] width 249 height 31
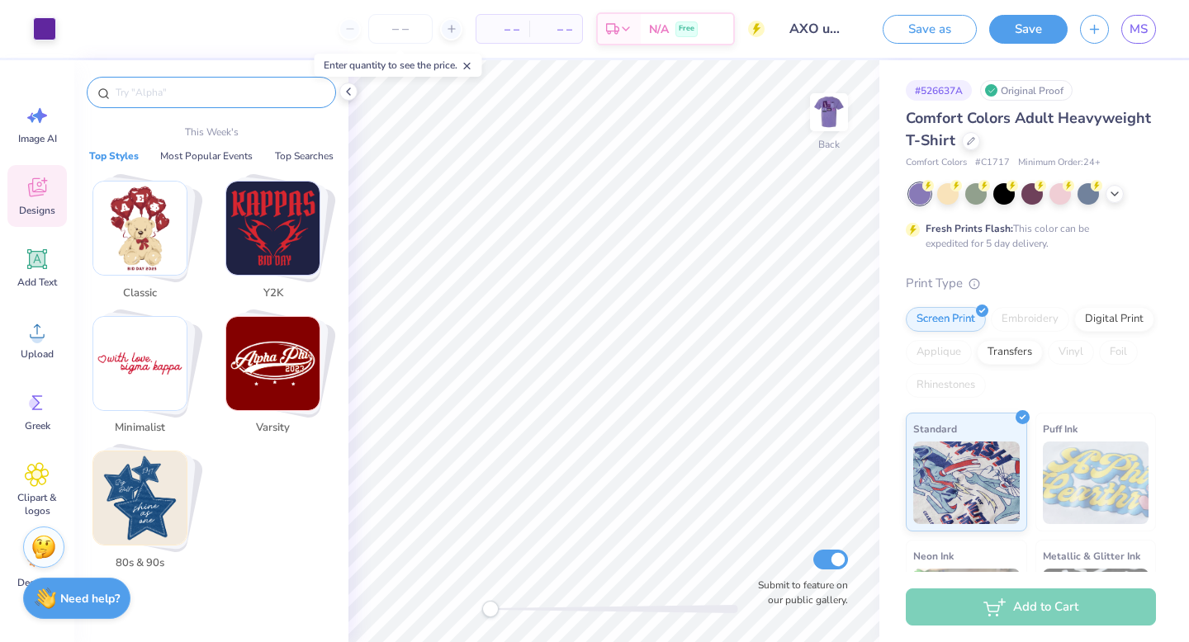
click at [208, 97] on input "text" at bounding box center [219, 92] width 211 height 17
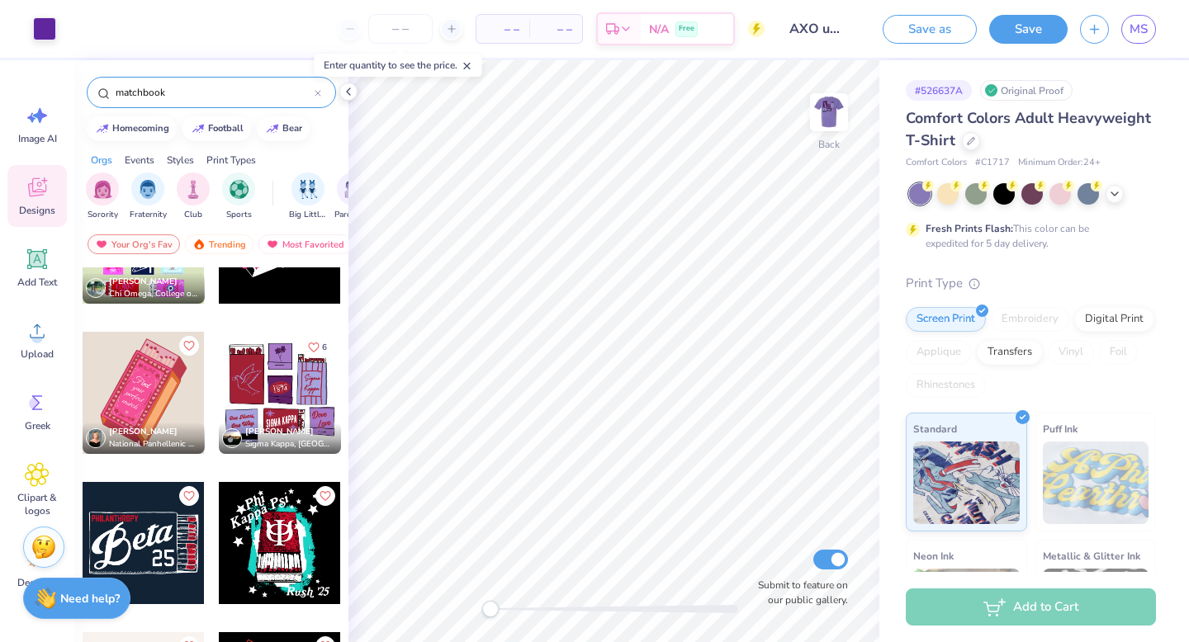
scroll to position [391, 0]
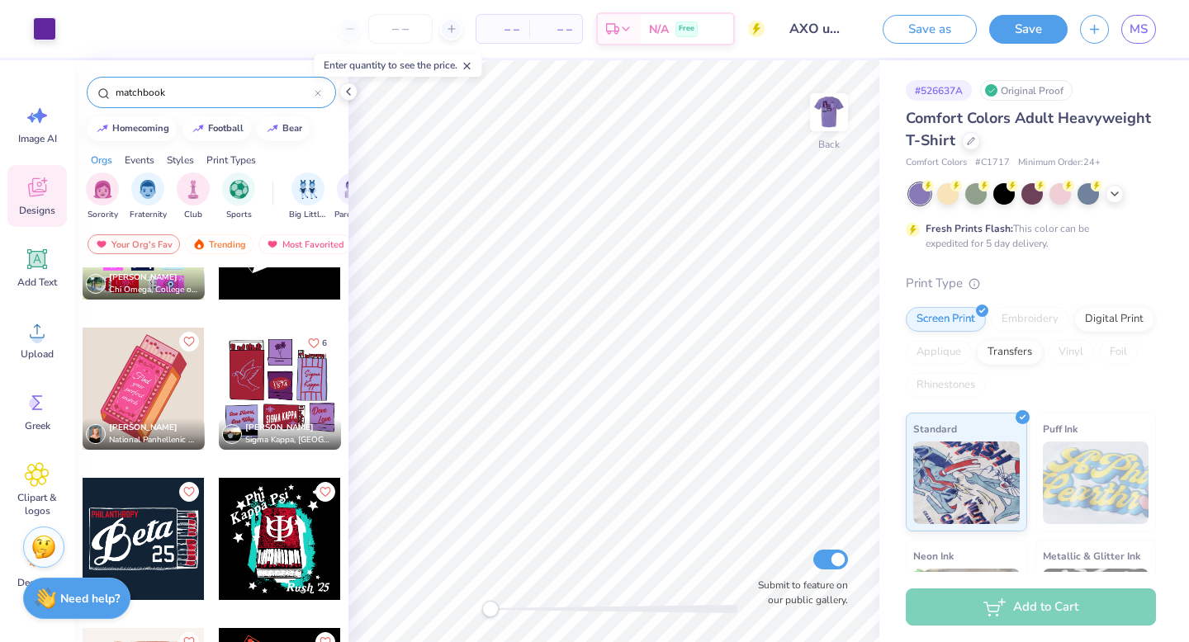
type input "matchbook"
click at [277, 391] on div at bounding box center [280, 389] width 122 height 122
